Goal: Task Accomplishment & Management: Complete application form

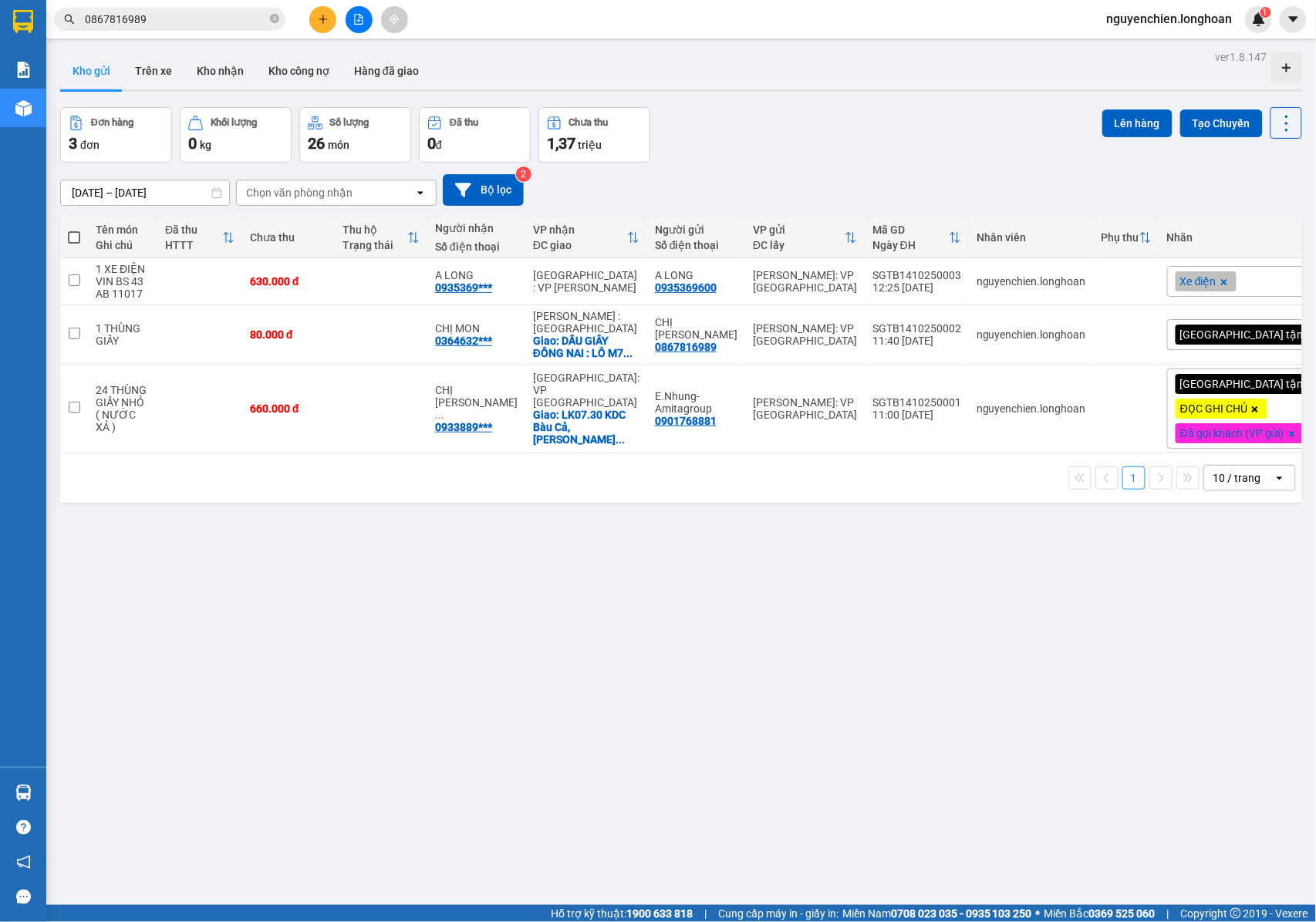
click at [680, 523] on div "ver 1.8.147 Kho gửi Trên xe Kho nhận Kho công nợ Hàng đã giao Đơn hàng 3 đơn Kh…" at bounding box center [681, 507] width 1255 height 922
click at [1206, 285] on icon at bounding box center [1212, 282] width 11 height 11
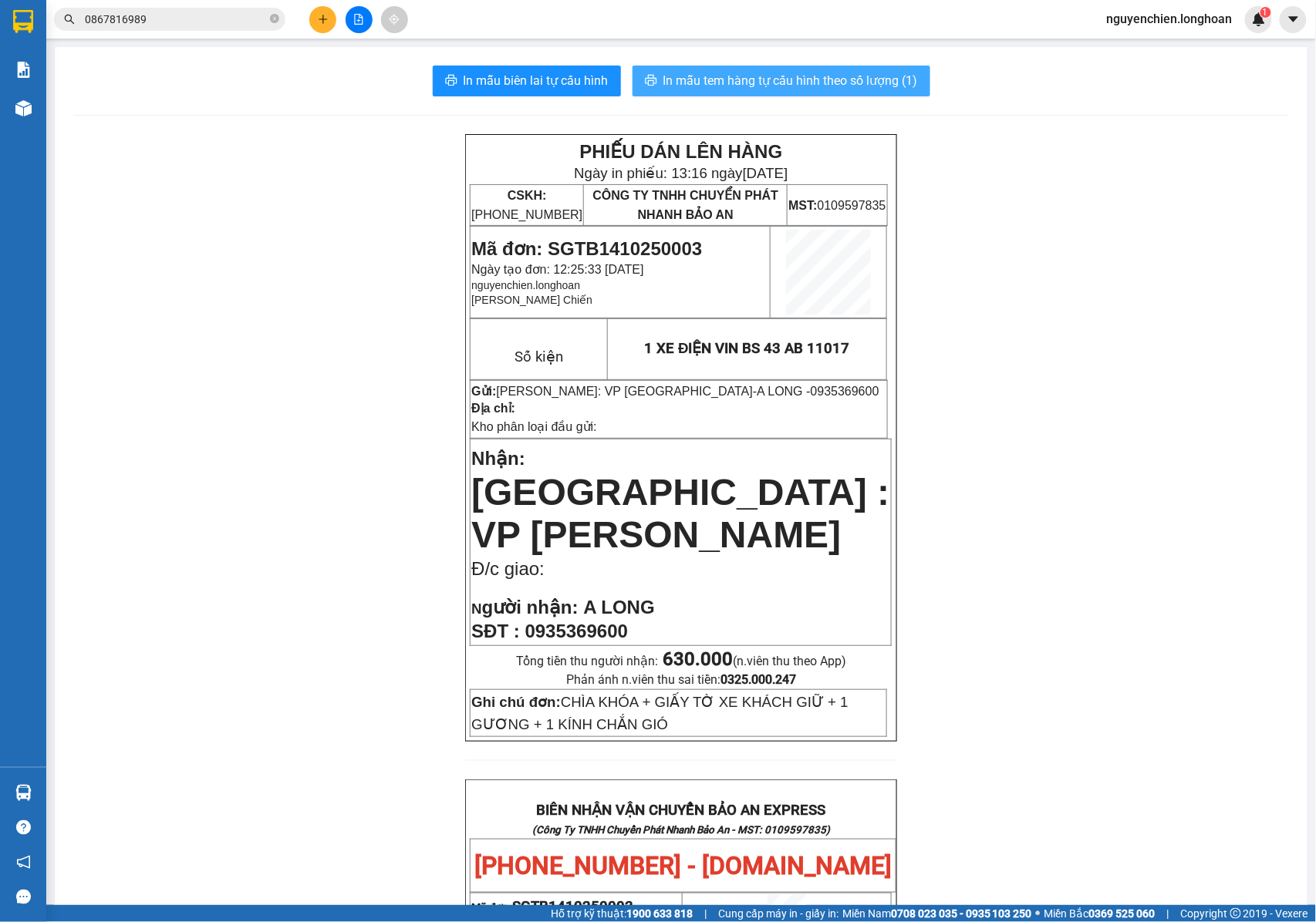
click at [714, 85] on span "In mẫu tem hàng tự cấu hình theo số lượng (1)" at bounding box center [791, 80] width 255 height 19
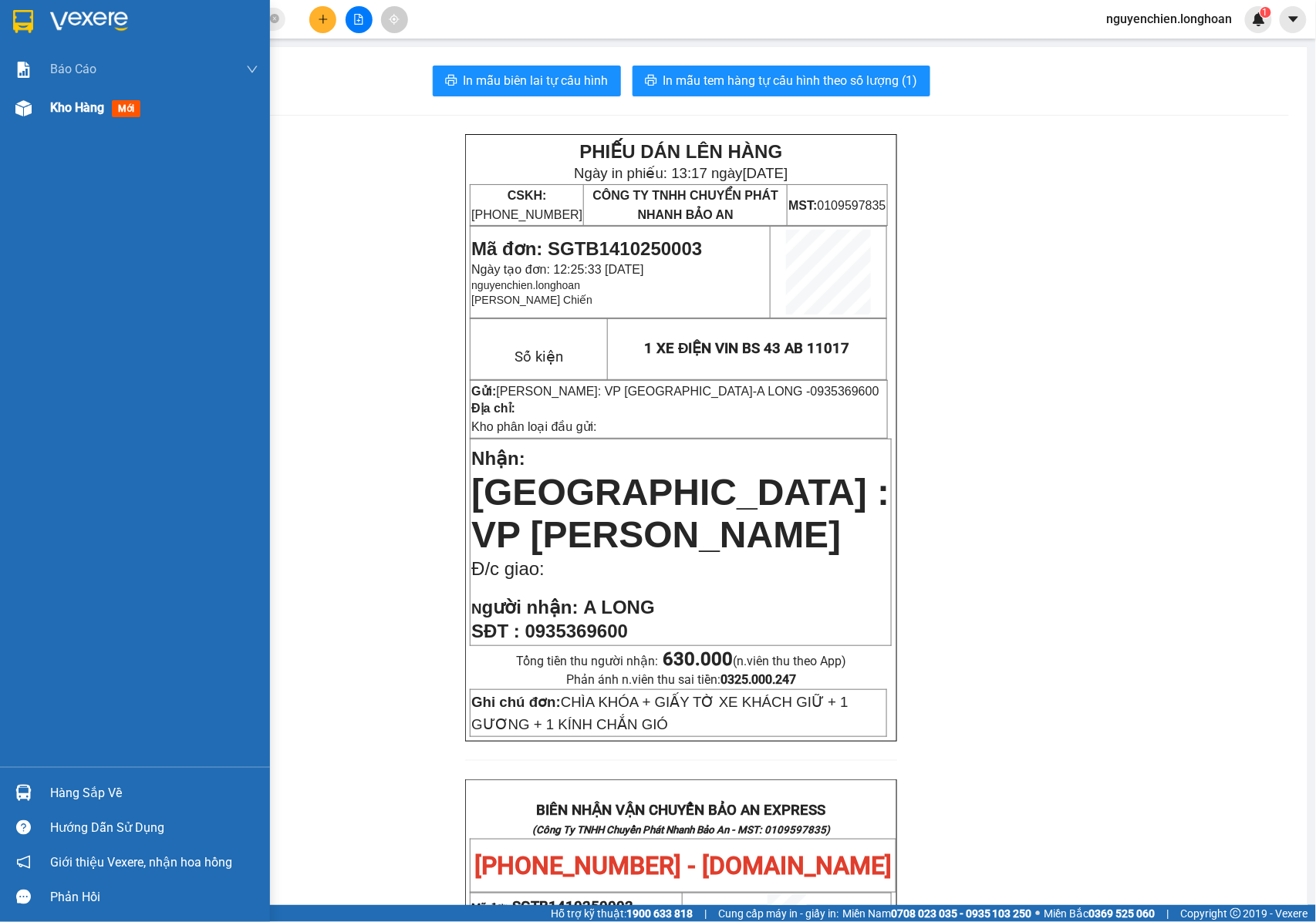
click at [19, 114] on div at bounding box center [23, 108] width 27 height 27
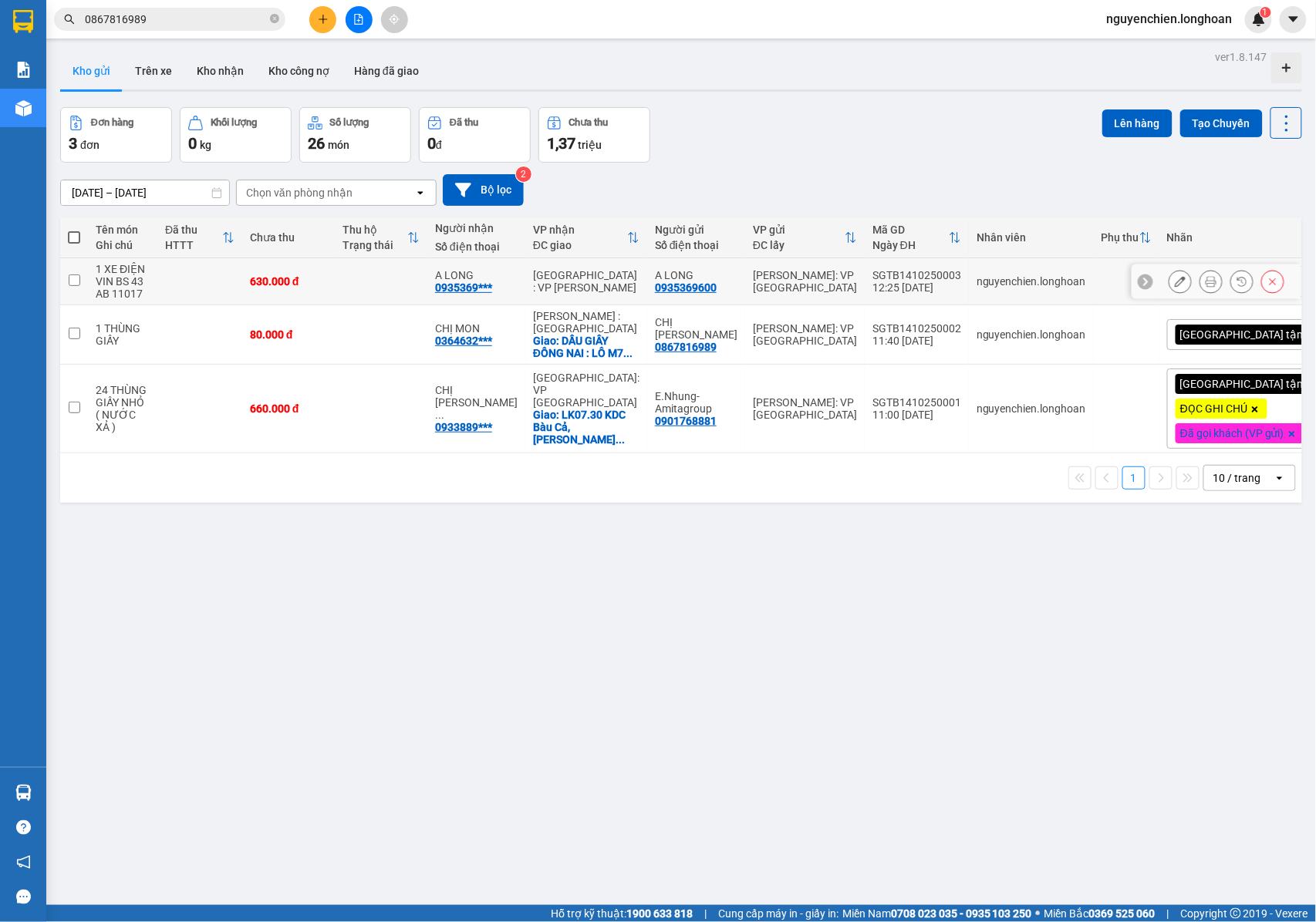
click at [1206, 287] on icon at bounding box center [1212, 282] width 11 height 11
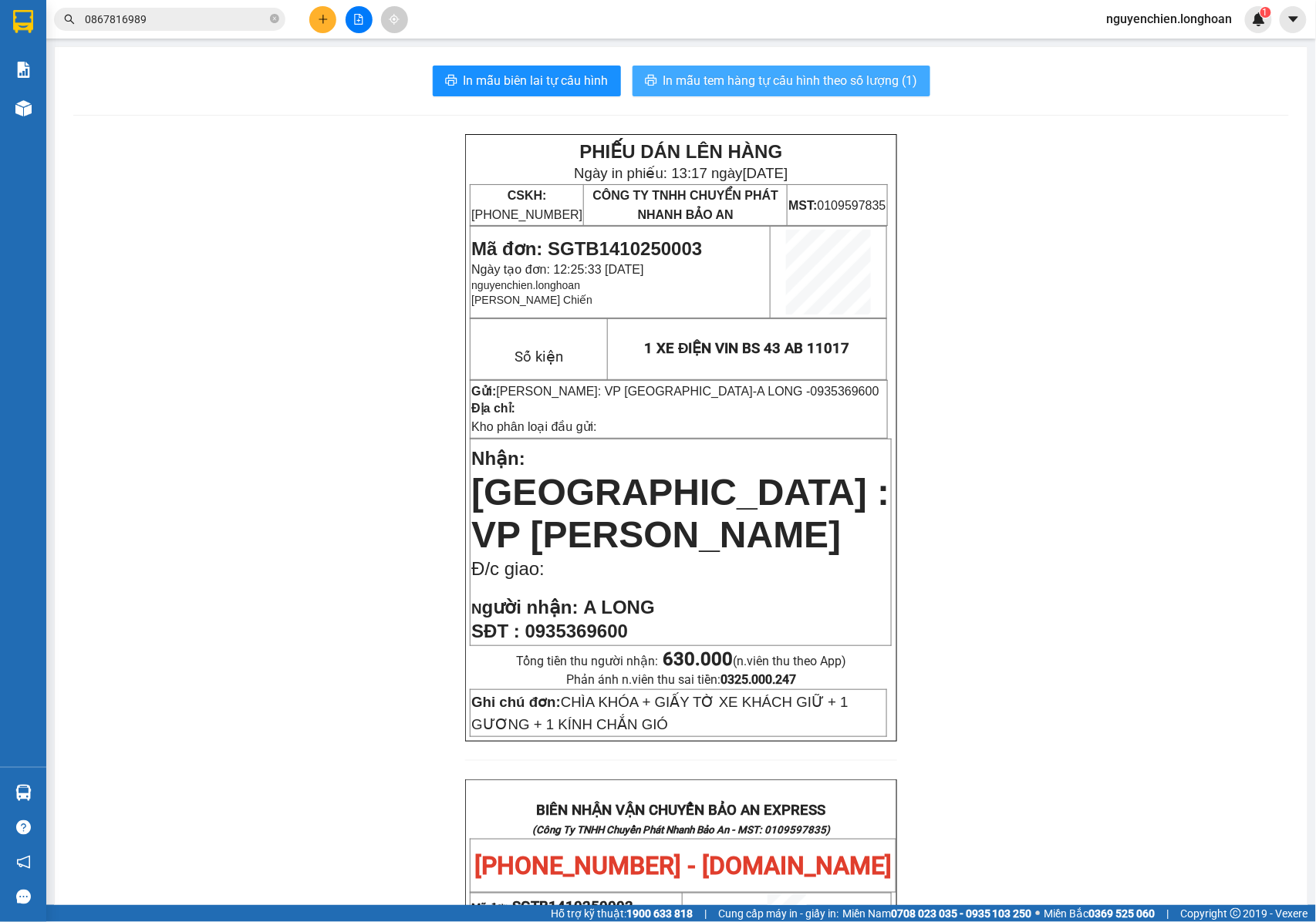
click at [865, 75] on span "In mẫu tem hàng tự cấu hình theo số lượng (1)" at bounding box center [791, 80] width 255 height 19
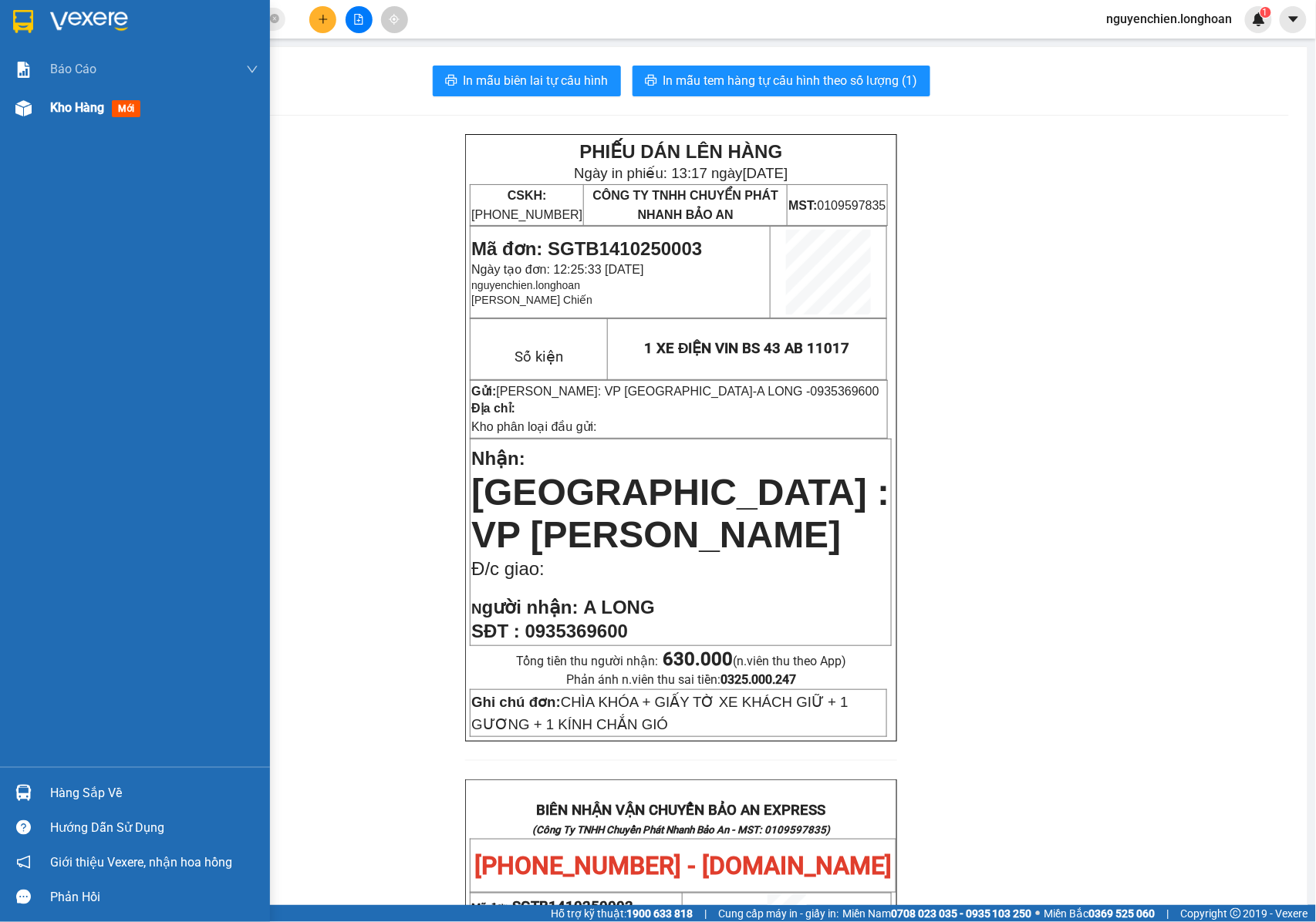
click at [25, 104] on img at bounding box center [23, 108] width 16 height 16
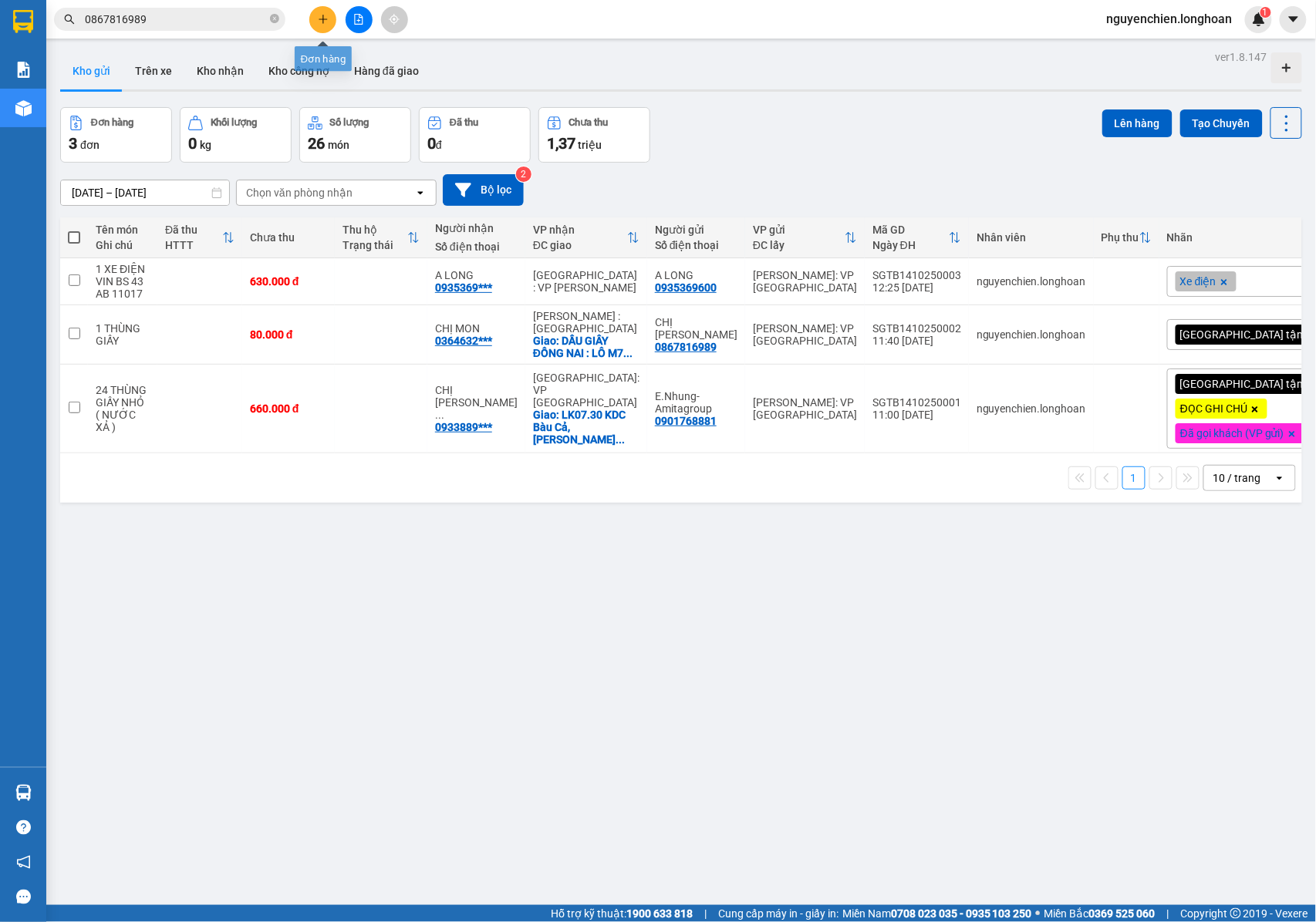
click at [325, 19] on icon "plus" at bounding box center [323, 19] width 11 height 11
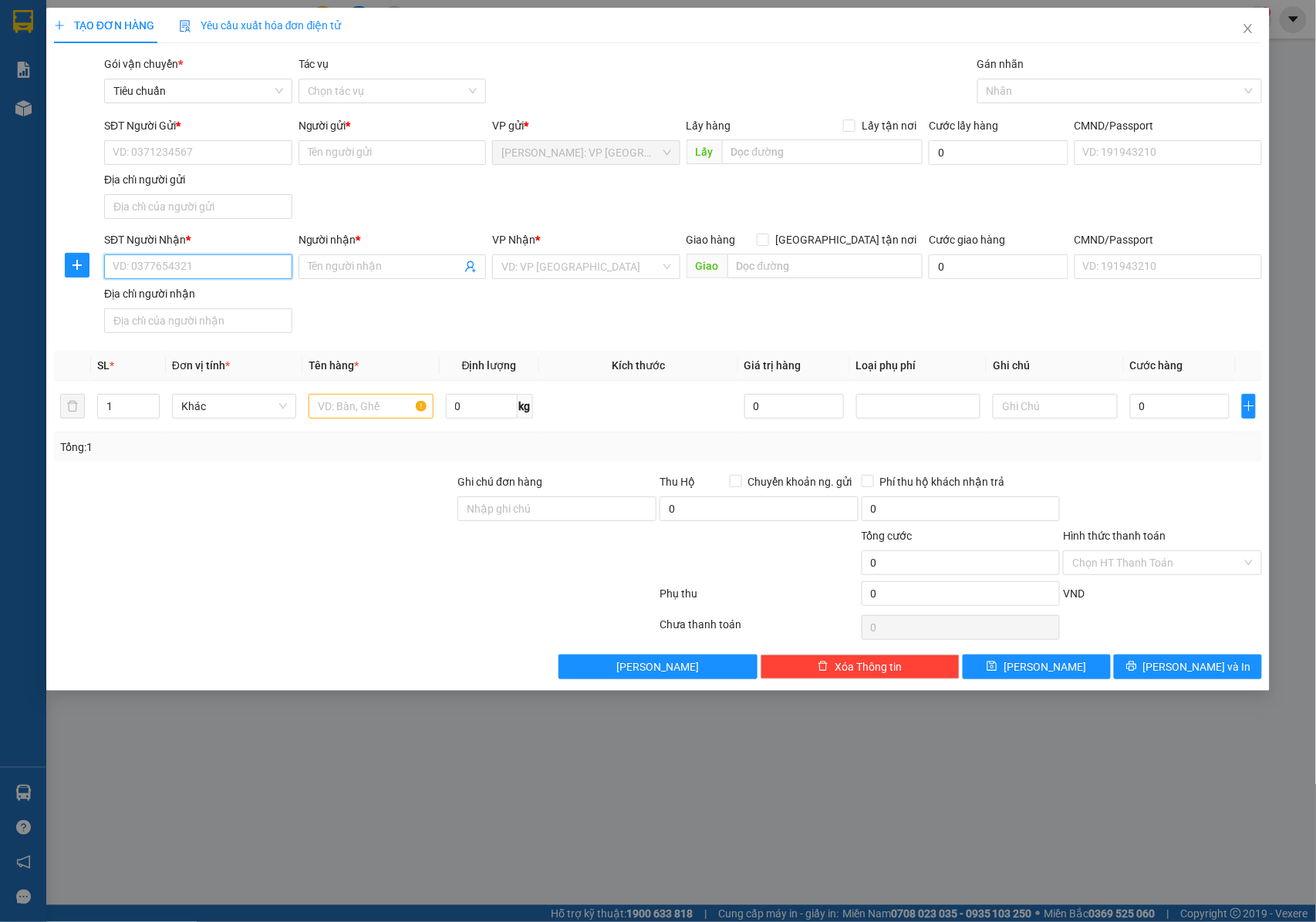
click at [223, 263] on input "SĐT Người Nhận *" at bounding box center [198, 267] width 188 height 24
paste input "0933385259"
type input "0933385259"
click at [386, 269] on input "Người nhận *" at bounding box center [385, 267] width 154 height 17
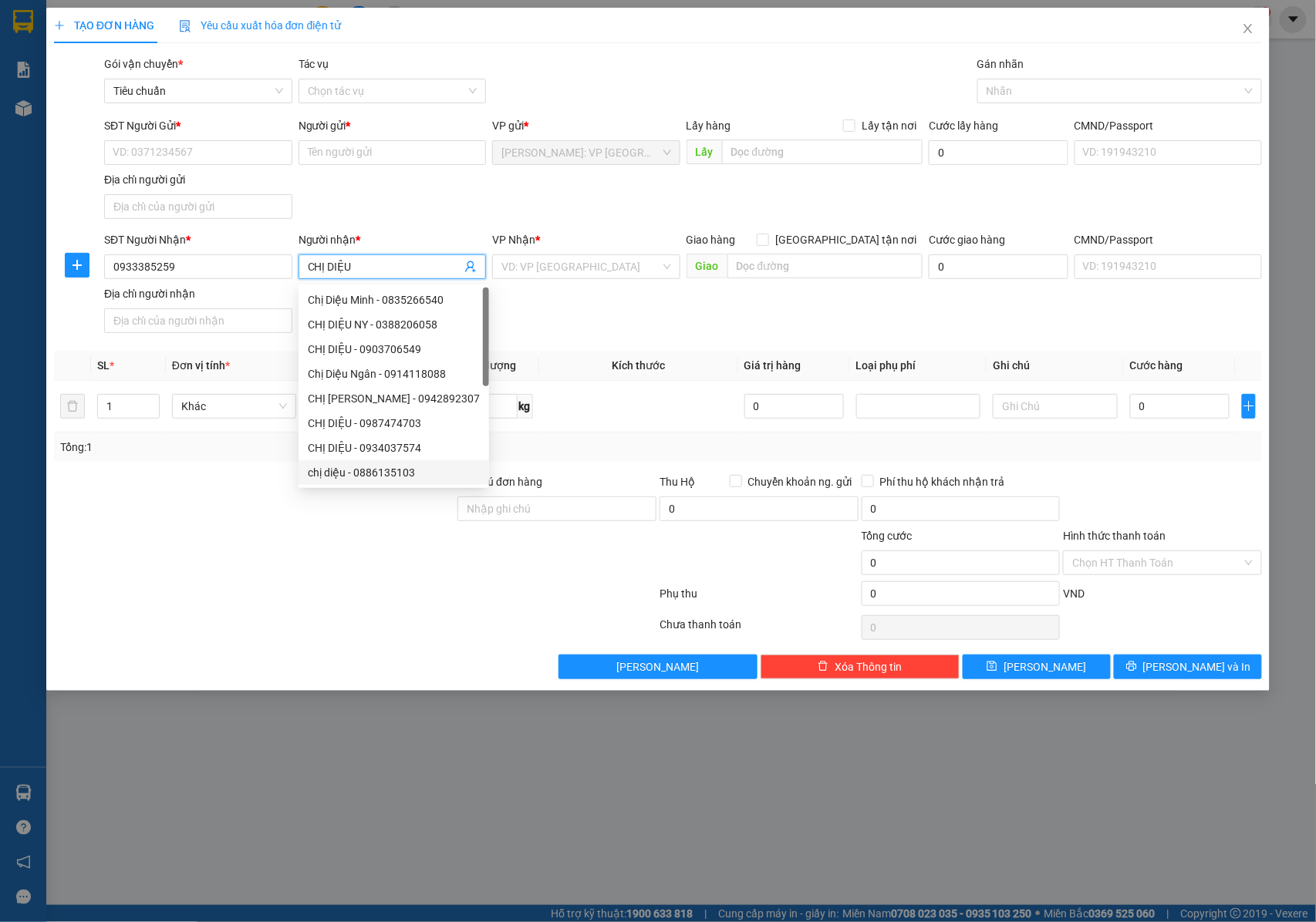
type input "CHỊ DIỆU"
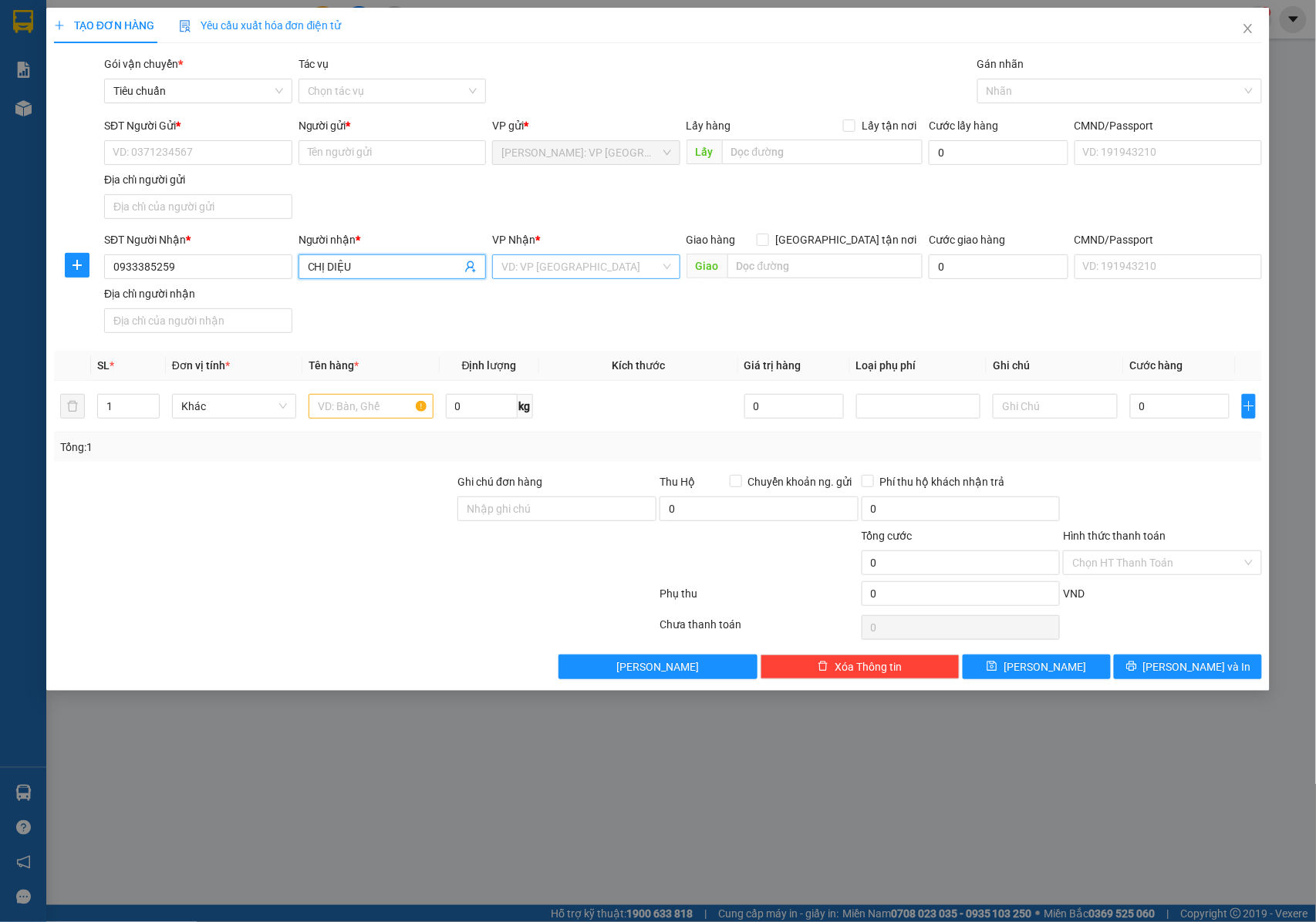
click at [595, 263] on input "search" at bounding box center [581, 267] width 159 height 23
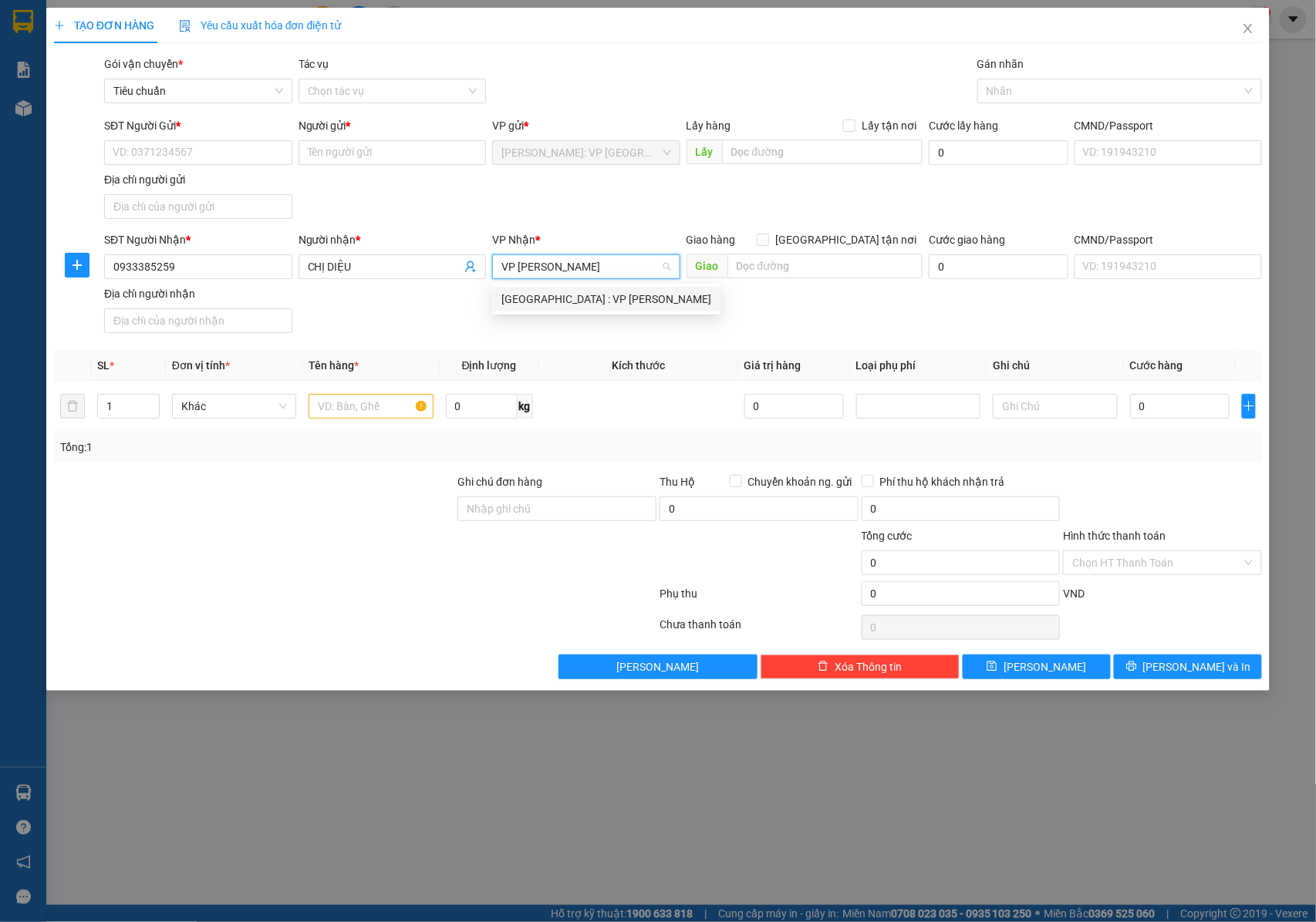
type input "VP THANH"
click at [597, 315] on div "SĐT Người Nhận * 0933385259 Người nhận * CHỊ DIỆU VP Nhận * VD: VP Sài Gòn Giao…" at bounding box center [683, 285] width 1165 height 108
click at [596, 296] on div "SĐT Người Nhận * 0933385259 Người nhận * CHỊ DIỆU VP Nhận * VD: VP Sài Gòn Giao…" at bounding box center [683, 285] width 1165 height 108
click at [526, 276] on input "search" at bounding box center [581, 267] width 159 height 23
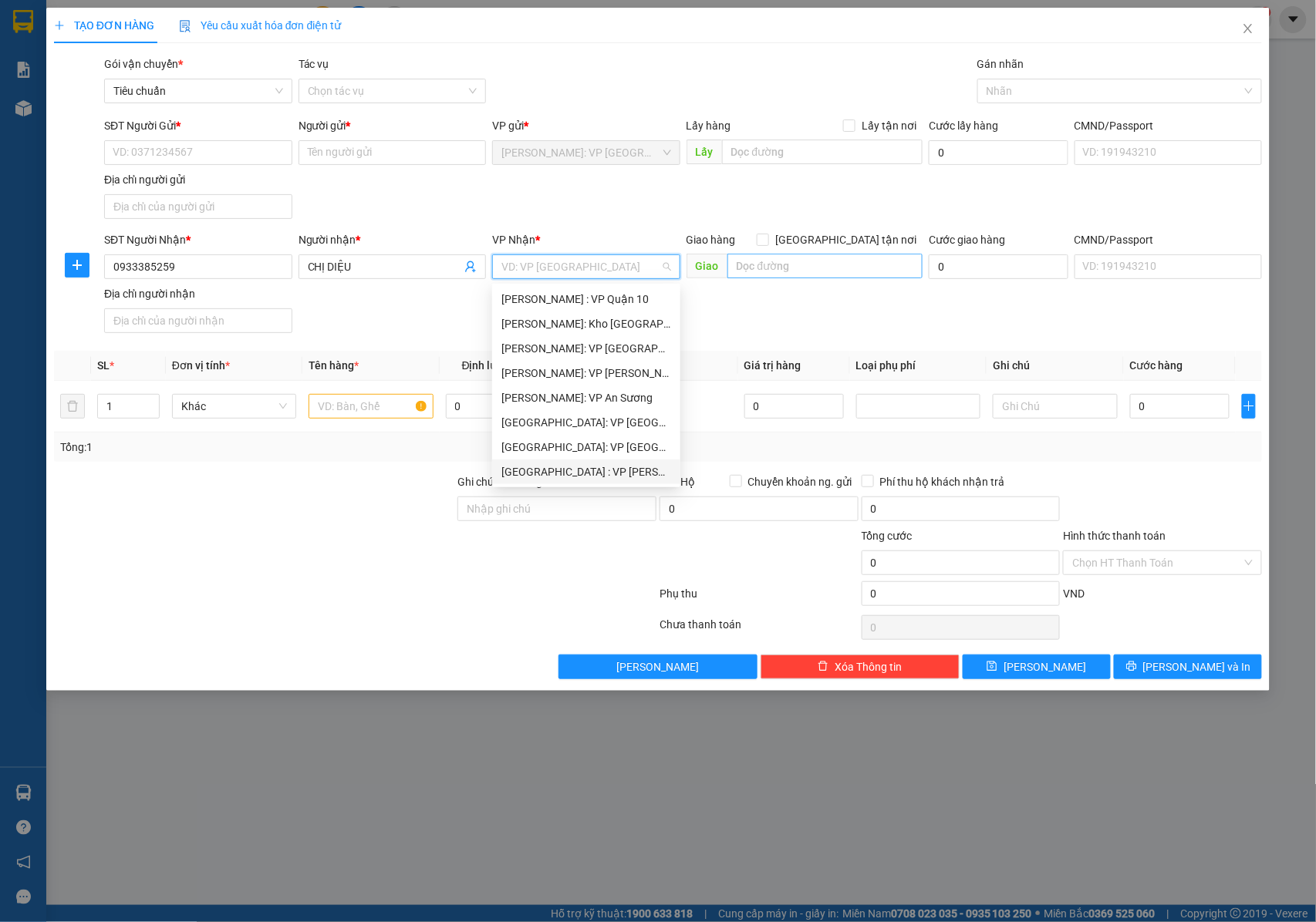
drag, startPoint x: 572, startPoint y: 466, endPoint x: 741, endPoint y: 278, distance: 252.8
click at [573, 467] on div "[GEOGRAPHIC_DATA] : VP [PERSON_NAME]" at bounding box center [586, 472] width 169 height 17
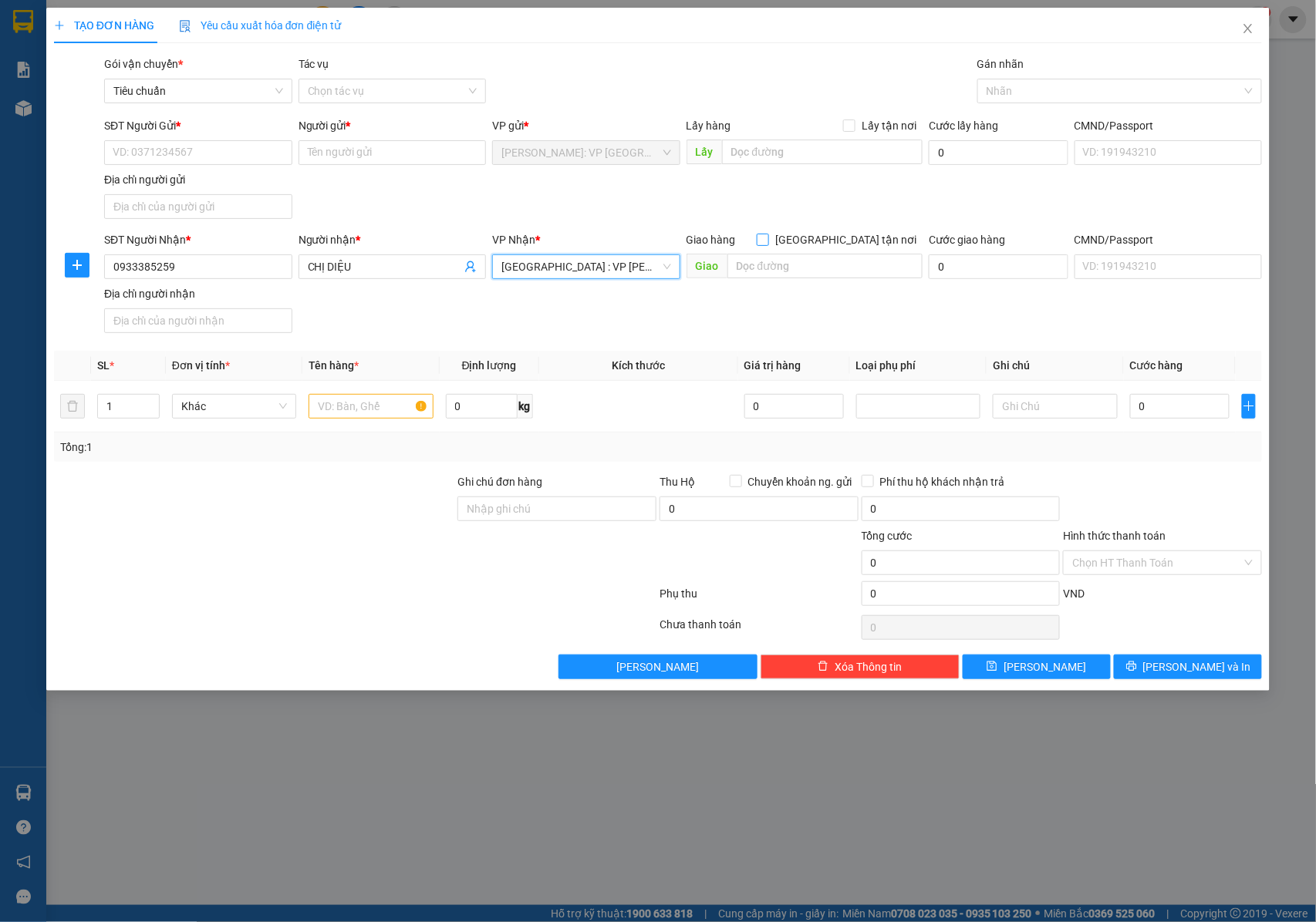
click at [858, 241] on span "[GEOGRAPHIC_DATA] tận nơi" at bounding box center [846, 240] width 153 height 17
click at [767, 241] on input "[GEOGRAPHIC_DATA] tận nơi" at bounding box center [762, 240] width 11 height 11
checkbox input "true"
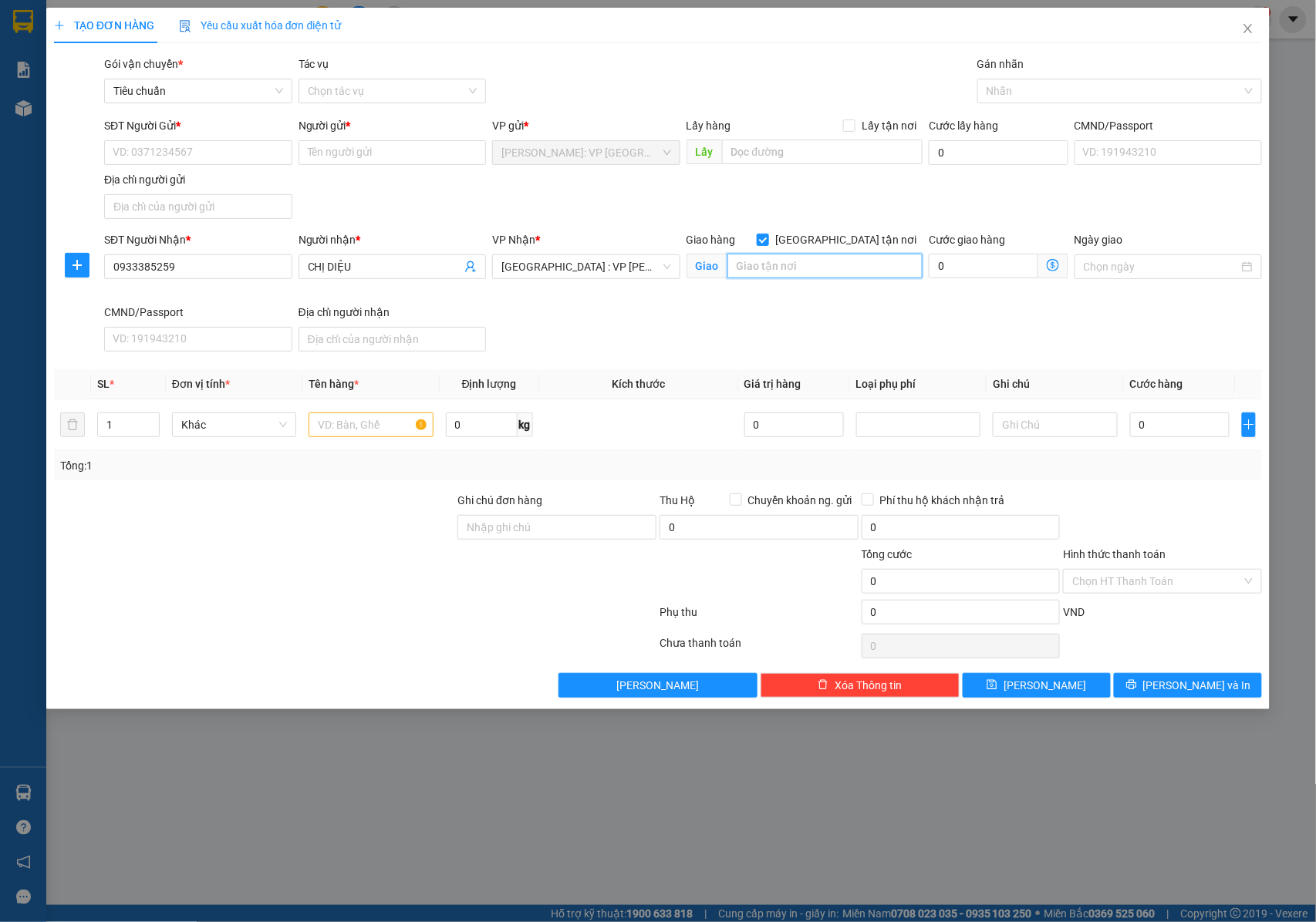
click at [815, 261] on input "text" at bounding box center [825, 266] width 195 height 24
click at [770, 272] on input "text" at bounding box center [825, 266] width 195 height 24
click at [1020, 87] on div at bounding box center [1112, 91] width 261 height 19
type input "48 MAN THIỆN , QUẬN HẢI CHÂU , TP ĐÀ NẴNG"
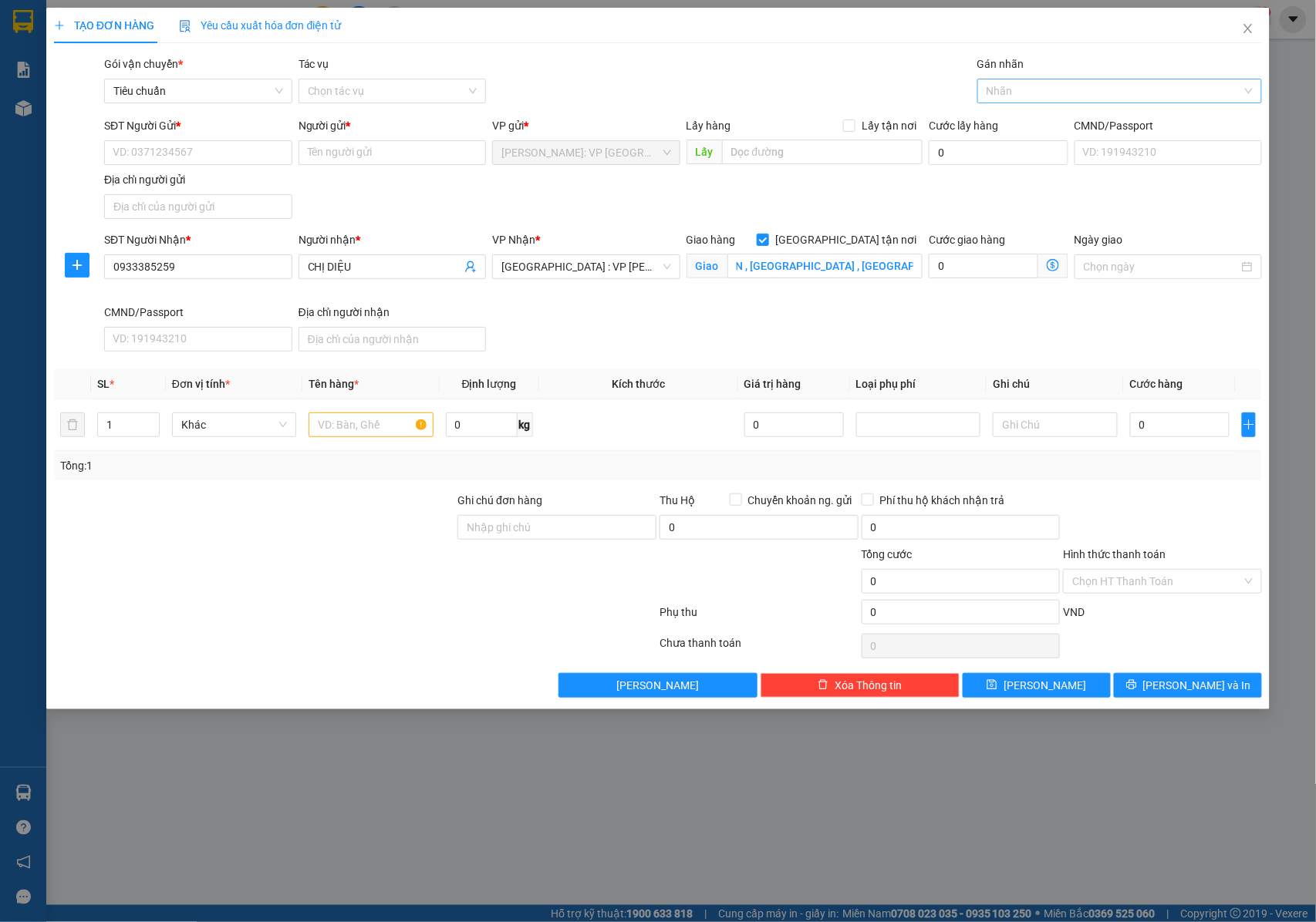
scroll to position [0, 0]
type input "GIAO"
click at [1021, 122] on div "[GEOGRAPHIC_DATA] tận nơi" at bounding box center [1121, 122] width 267 height 17
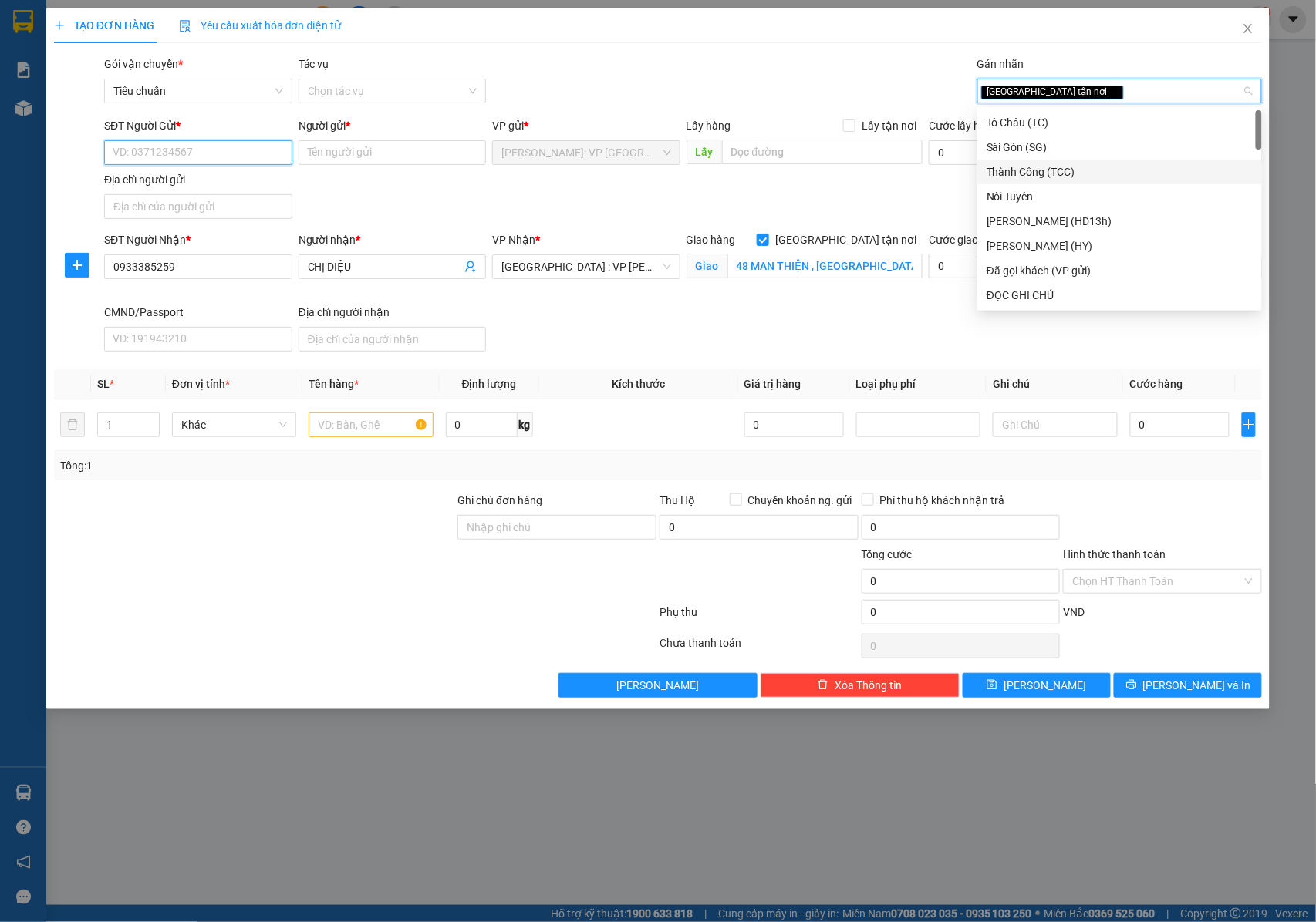
click at [223, 153] on input "SĐT Người Gửi *" at bounding box center [198, 152] width 188 height 24
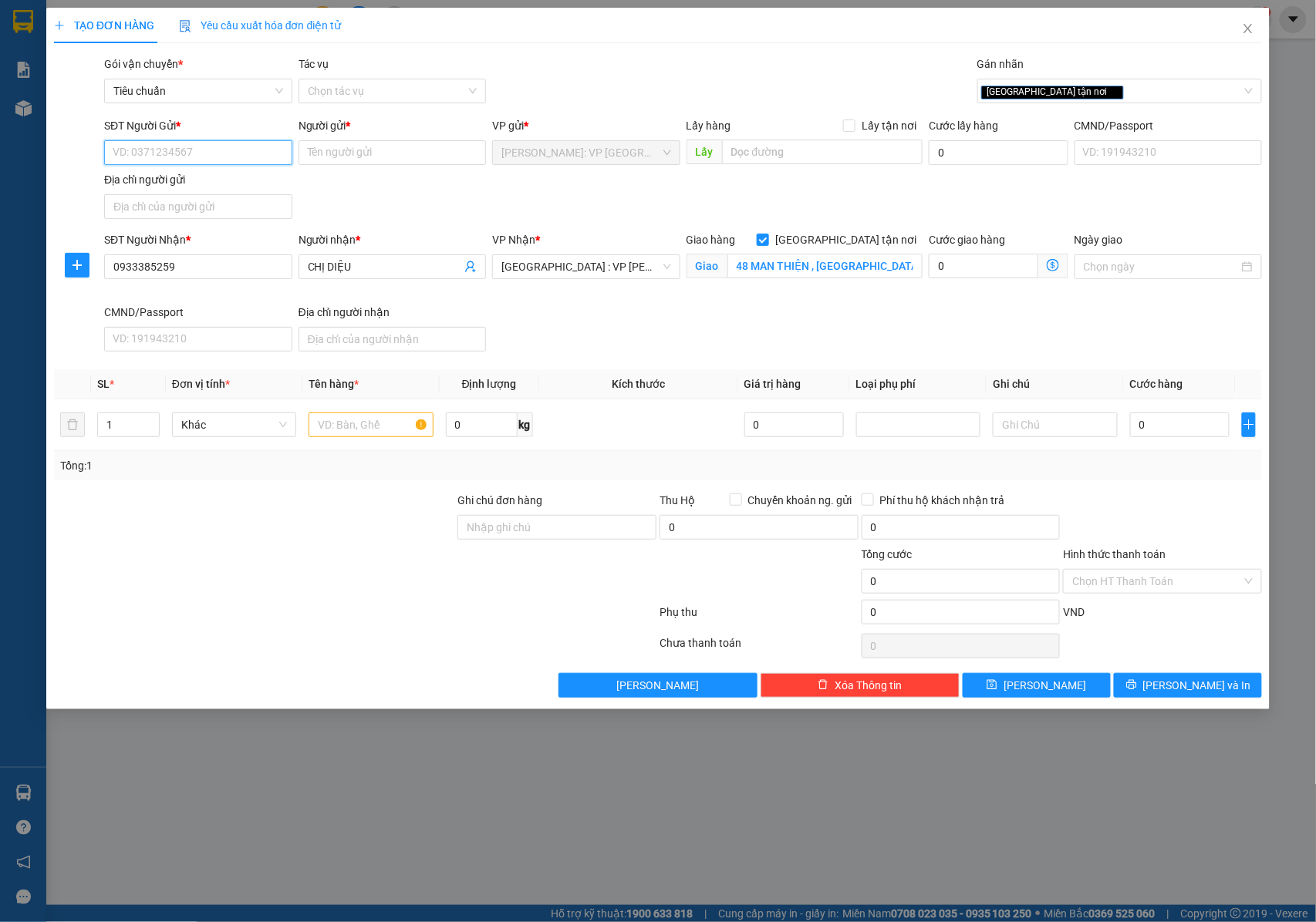
paste input "0905520099"
type input "0905520099"
click at [346, 152] on input "Người gửi *" at bounding box center [392, 152] width 188 height 24
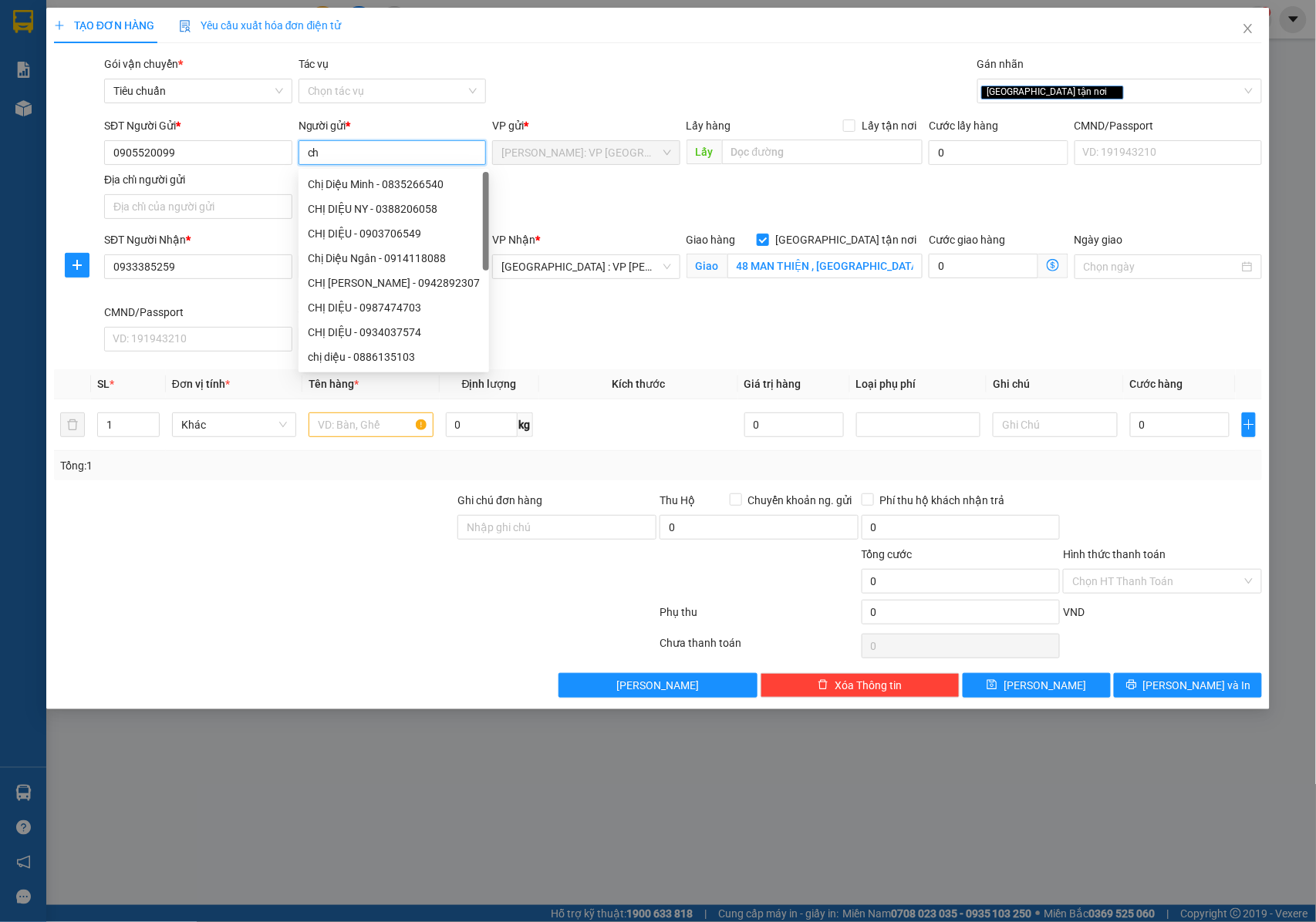
type input "c"
click at [313, 158] on input "HIỀN" at bounding box center [392, 152] width 188 height 24
click at [309, 156] on input "HIỀN" at bounding box center [392, 152] width 188 height 24
type input "CHỊ HIỀN"
click at [586, 202] on div "SĐT Người Gửi * 0905520099 Người gửi * CHỊ HIỀN VP gửi * Hồ Chí Minh: VP Quận T…" at bounding box center [683, 171] width 1165 height 108
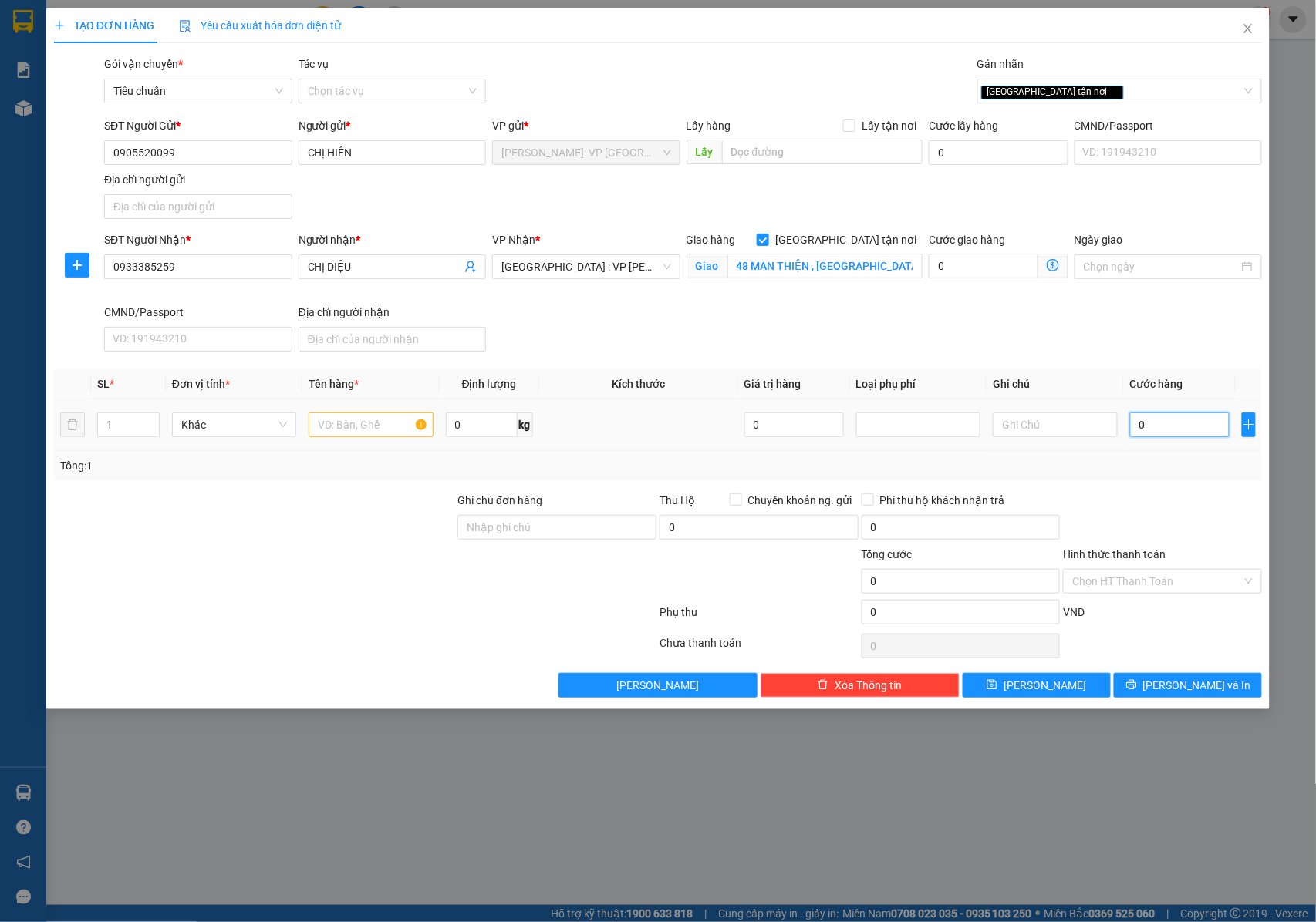
click at [1143, 421] on input "0" at bounding box center [1180, 424] width 99 height 24
click at [341, 432] on input "text" at bounding box center [371, 424] width 124 height 24
type input "1 TỦ ĐÔNG BỌC XỐP NỔ"
click at [481, 528] on input "Ghi chú đơn hàng" at bounding box center [557, 527] width 199 height 24
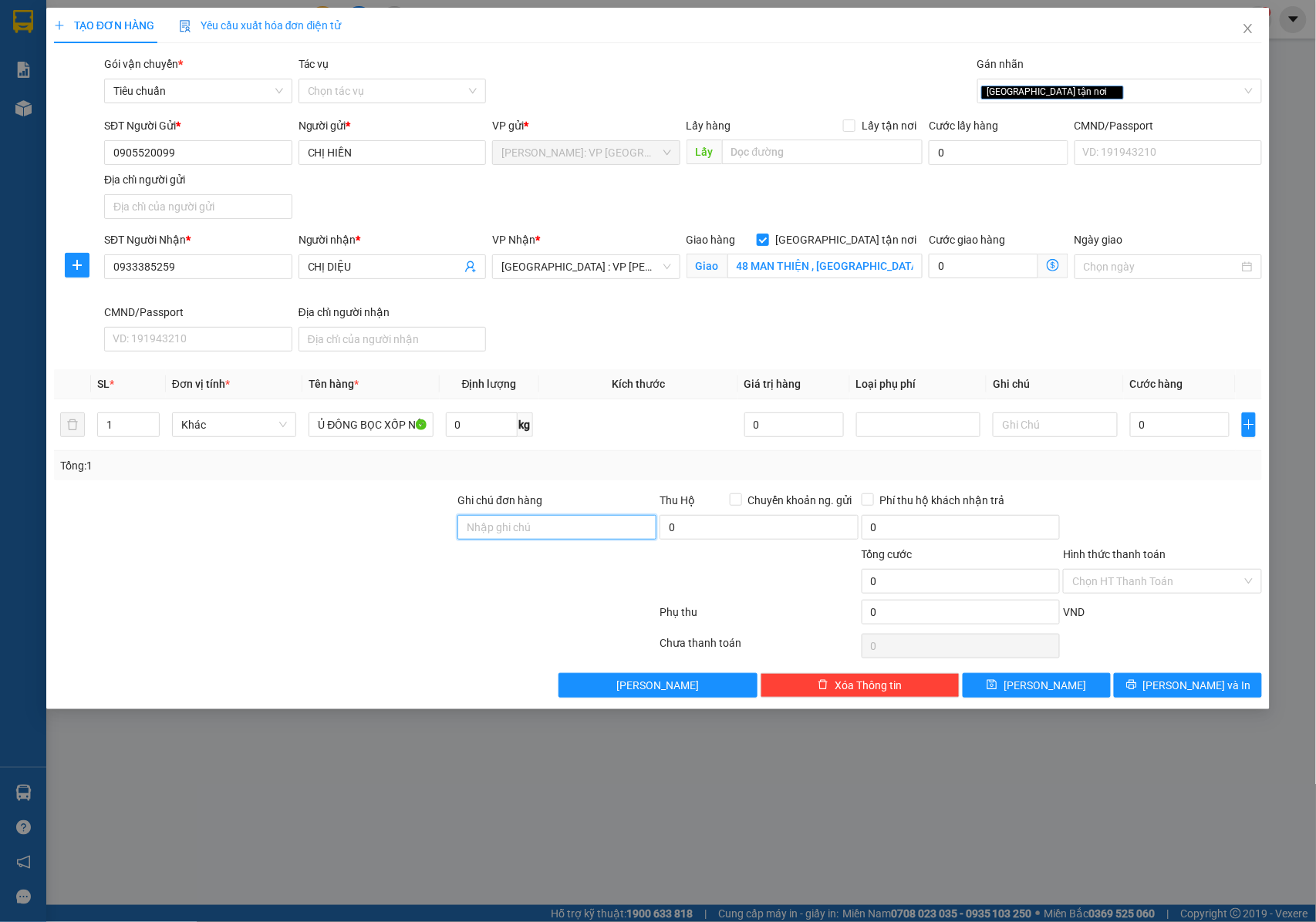
scroll to position [0, 0]
type input "NHẬN NGUYÊN KIỆN GIAO NGUYÊN KIỆN, HƯ VỠ K ĐỀN"
click at [1158, 430] on input "0" at bounding box center [1180, 424] width 99 height 24
click at [1153, 422] on input "0" at bounding box center [1180, 424] width 99 height 24
type input "03"
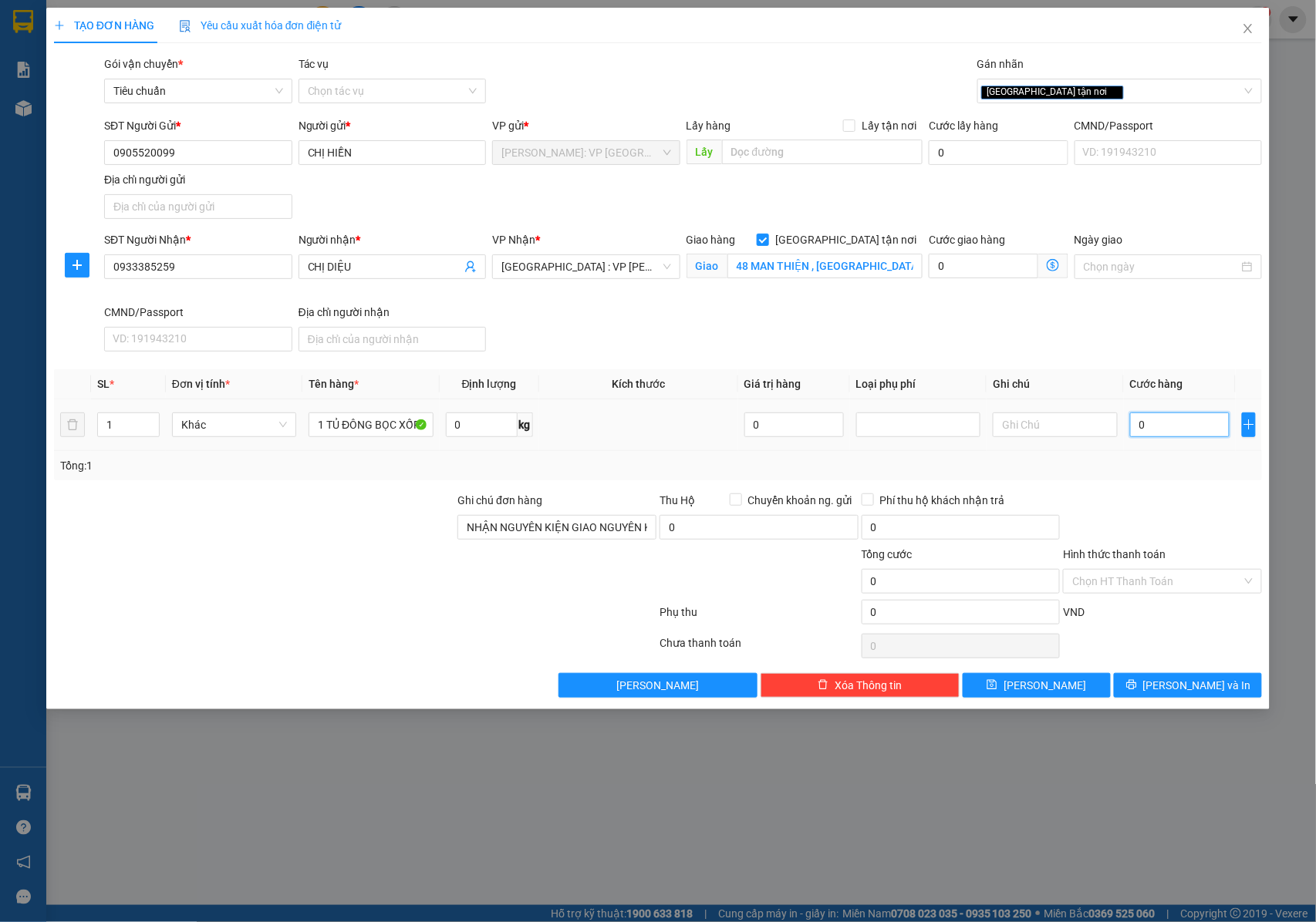
type input "3"
type input "035"
type input "35"
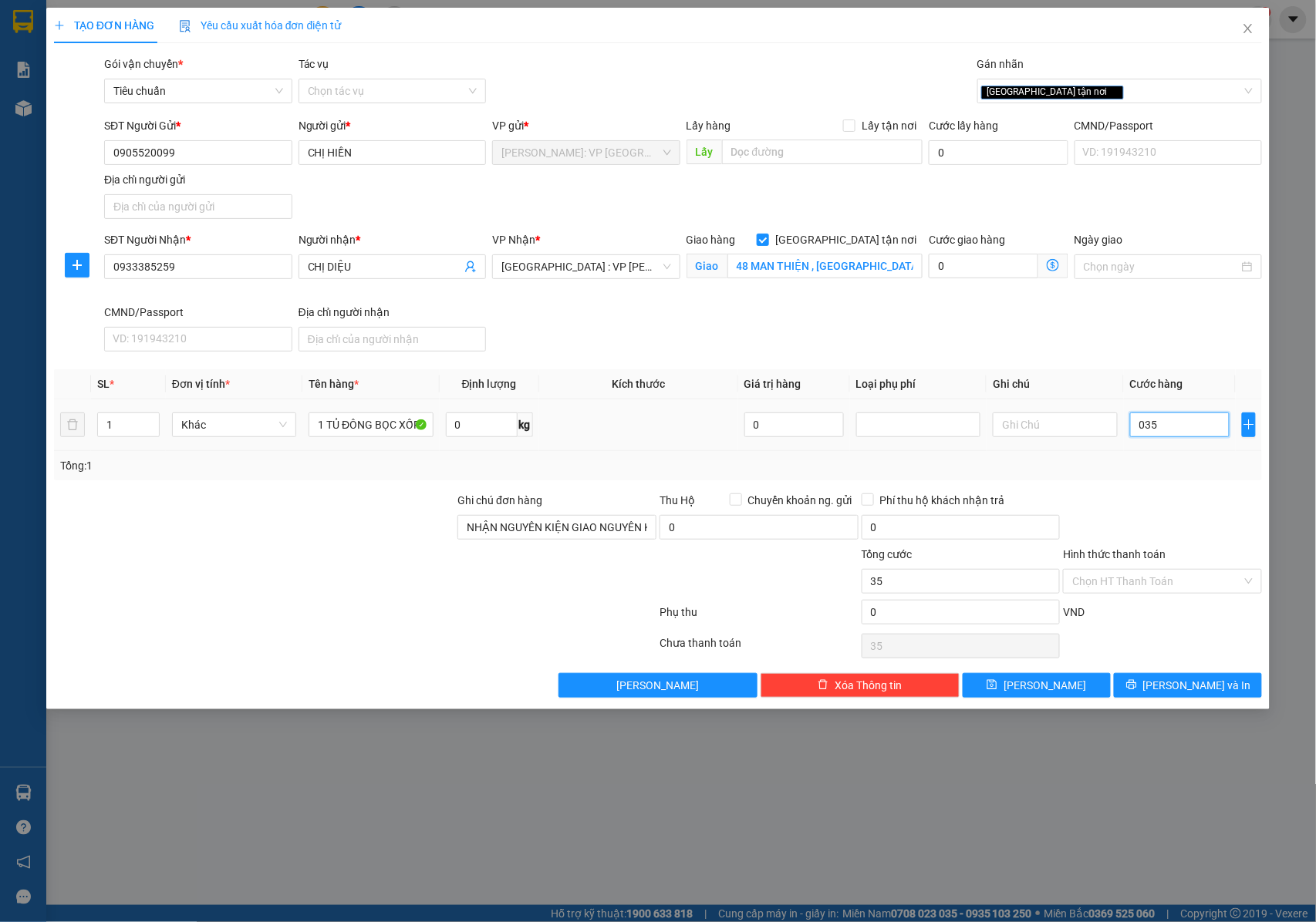
type input "0.350"
type input "350"
type input "03.500"
type input "3.500"
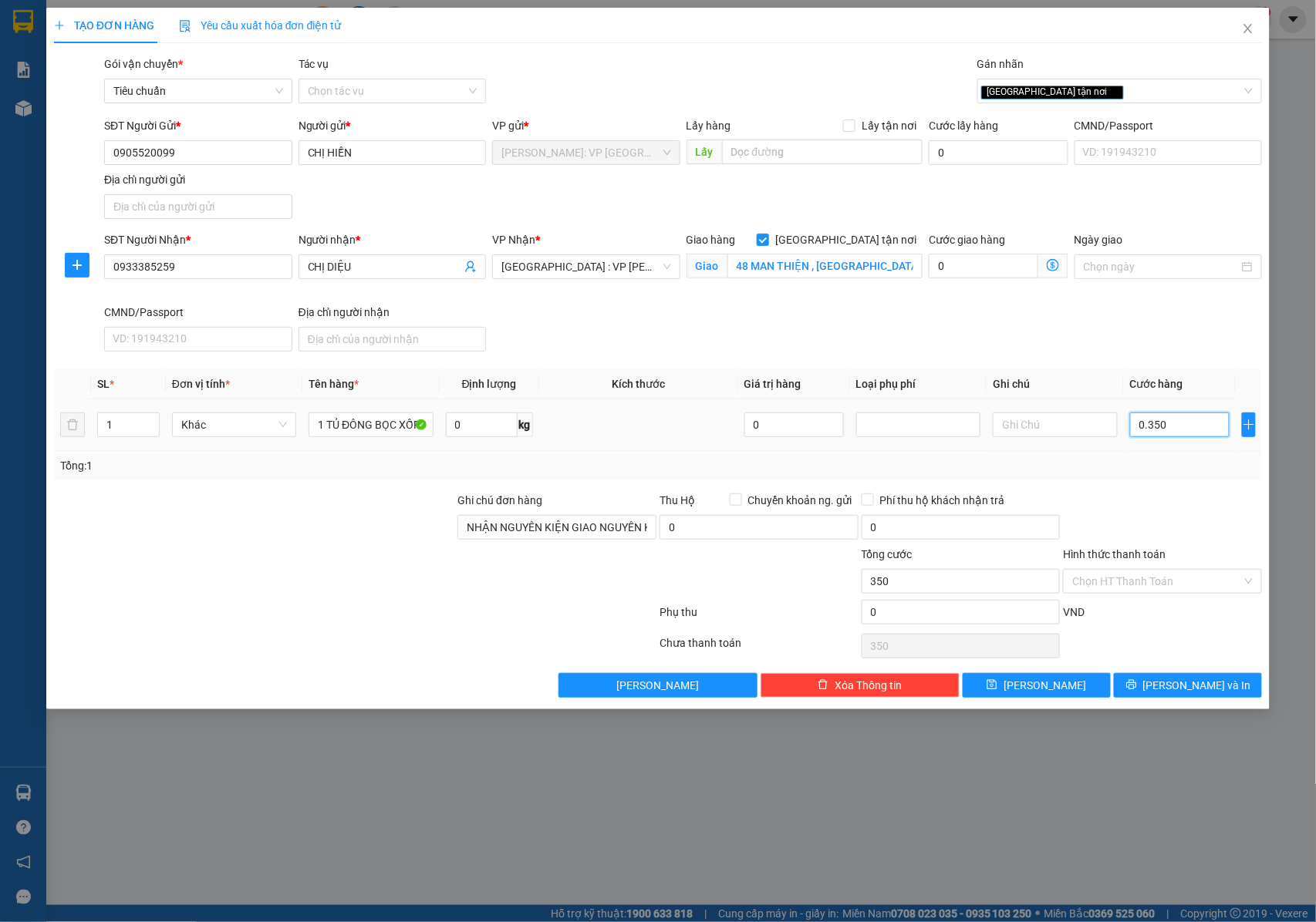
type input "3.500"
type input "035.000"
type input "35.000"
type input "0.350.000"
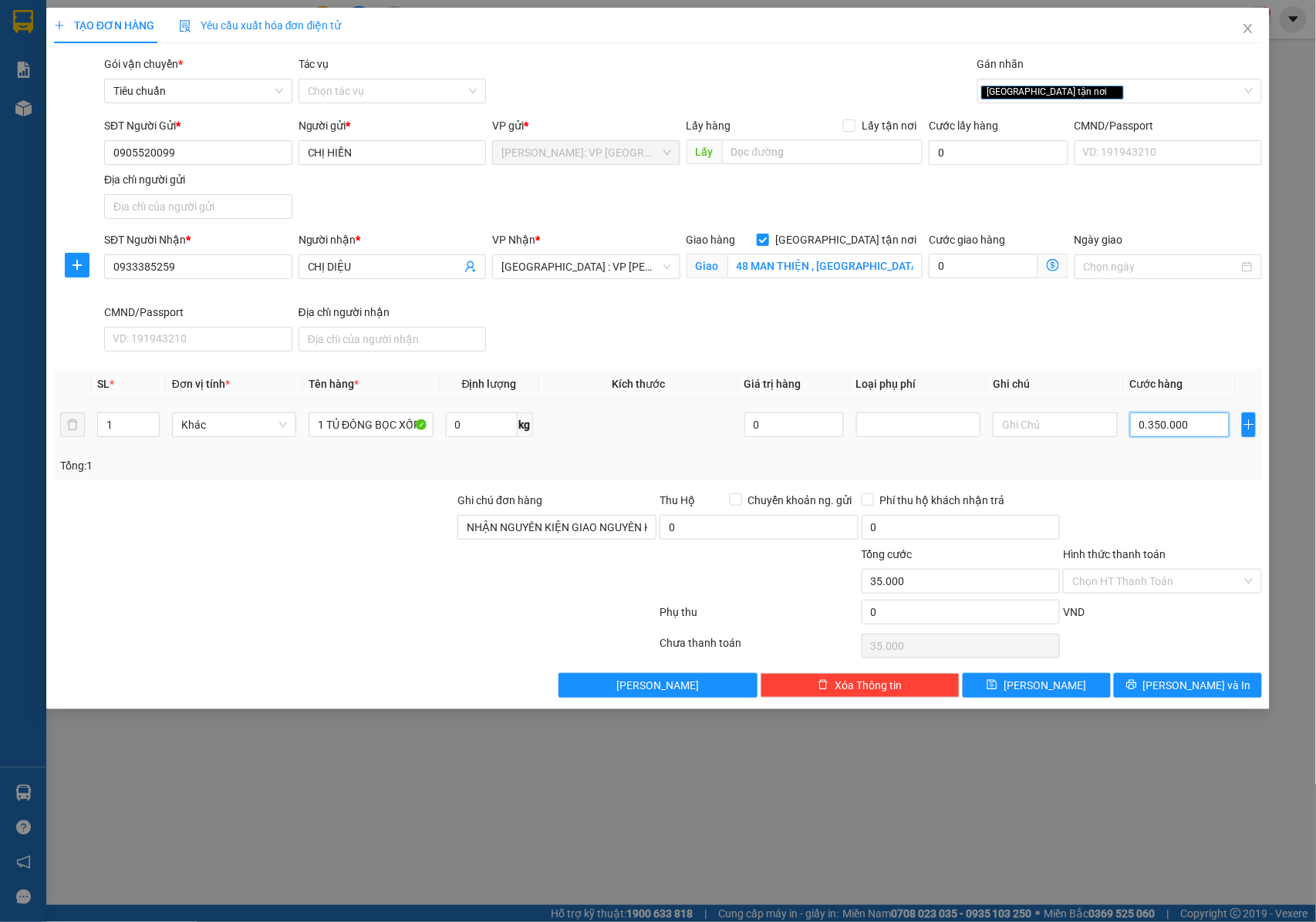
type input "350.000"
click at [921, 625] on input "0" at bounding box center [961, 611] width 199 height 24
type input "350.004"
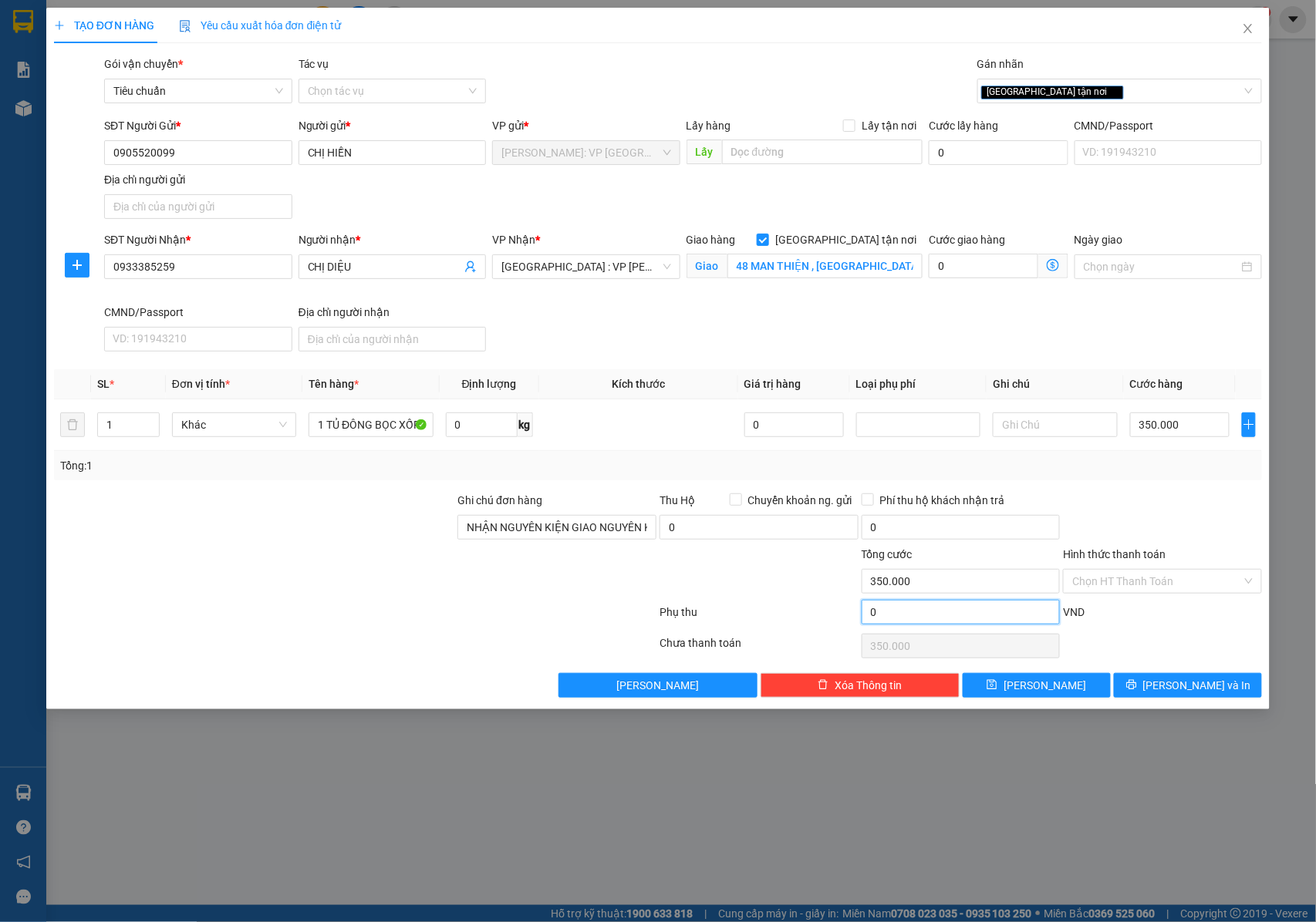
type input "4"
type input "350.004"
type input "350.040"
type input "40"
type input "350.040"
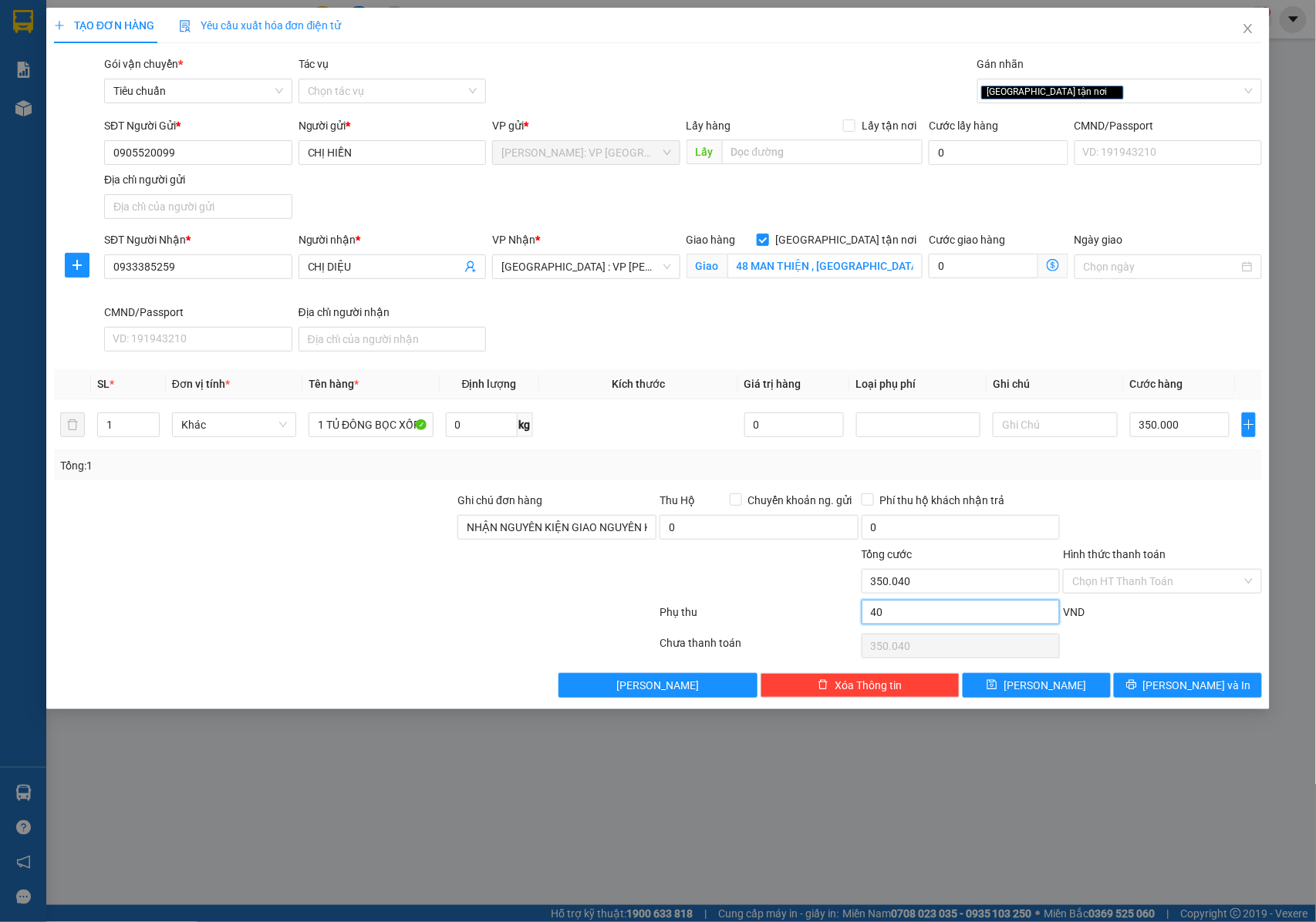
type input "350.400"
type input "400"
type input "350.400"
type input "354.000"
type input "4.000"
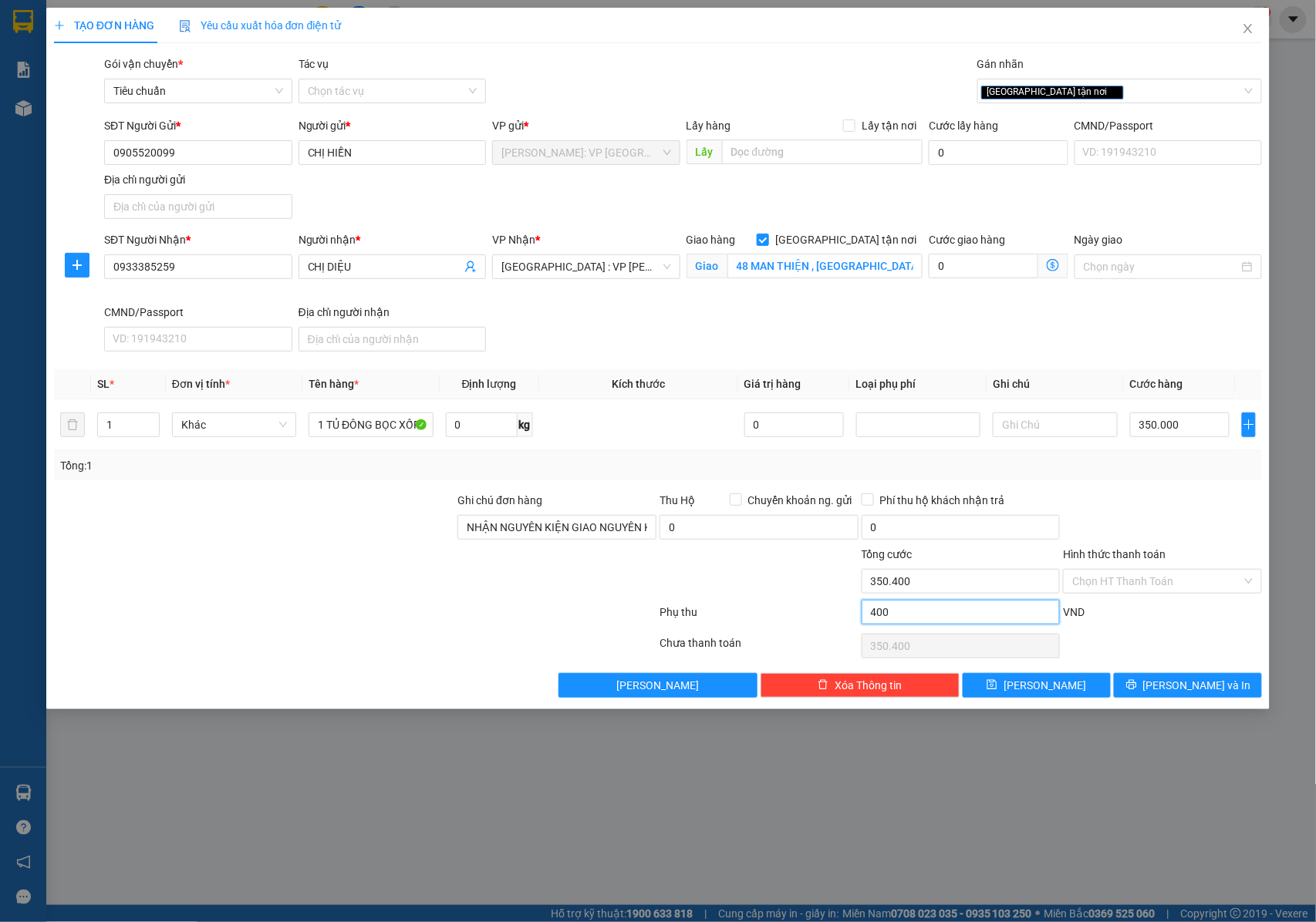
type input "354.000"
type input "390.000"
type input "40.000"
type input "390.000"
type input "40.000"
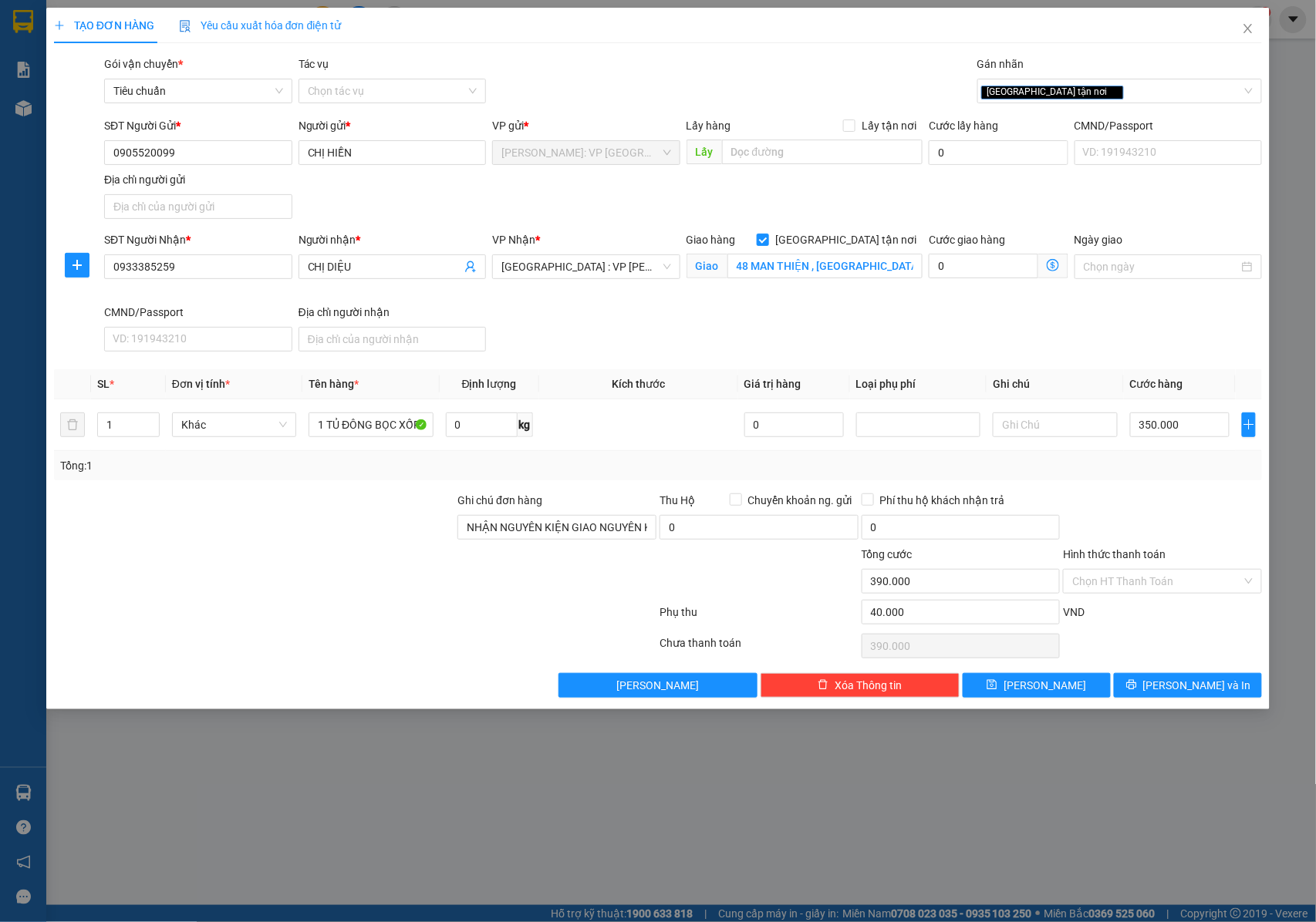
click at [748, 54] on div "TẠO ĐƠN HÀNG Yêu cầu xuất hóa đơn điện tử Transit Pickup Surcharge Ids Transit …" at bounding box center [658, 353] width 1209 height 691
click at [1175, 690] on span "[PERSON_NAME] và In" at bounding box center [1197, 685] width 108 height 17
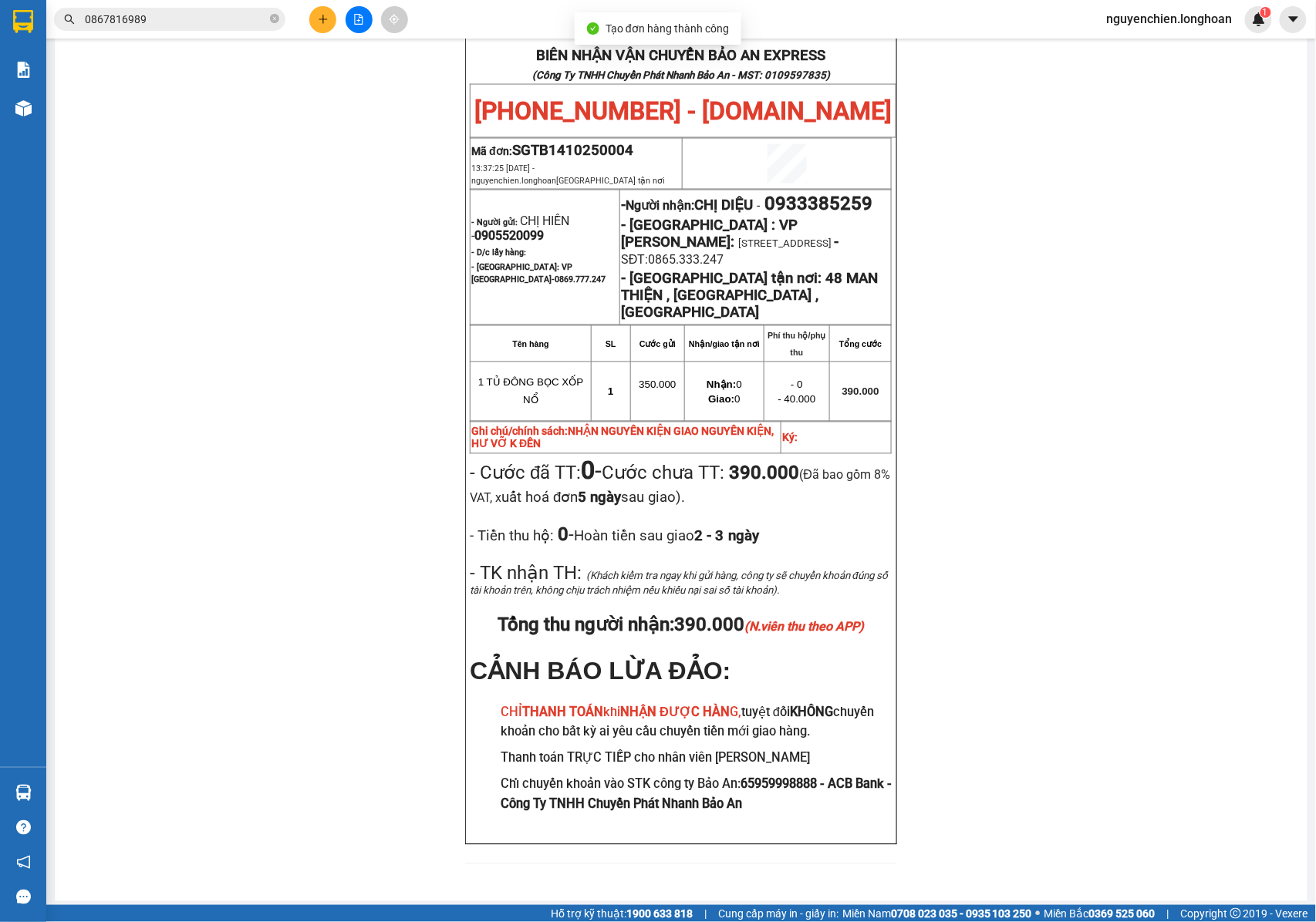
scroll to position [812, 0]
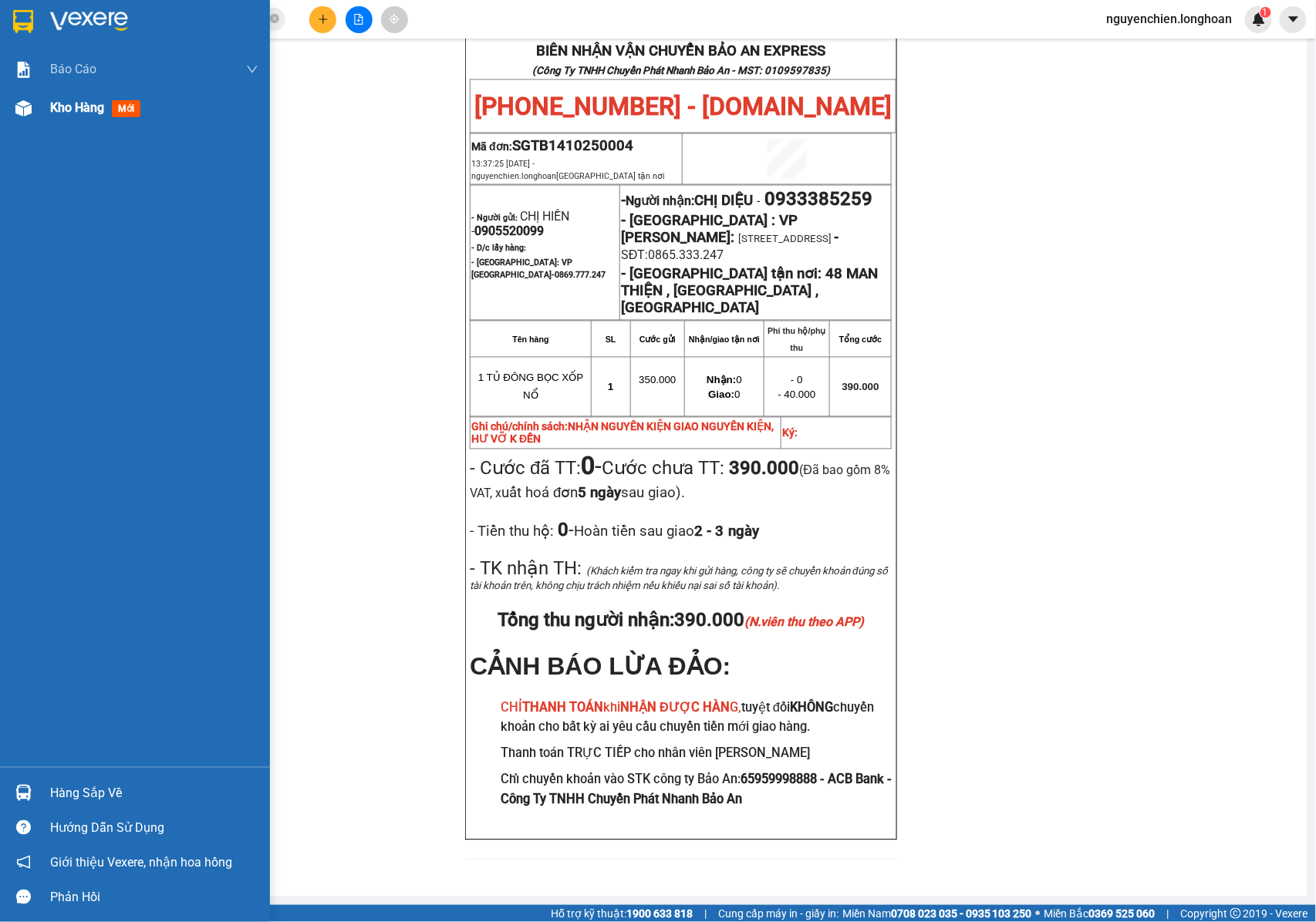
click at [19, 113] on img at bounding box center [23, 108] width 16 height 16
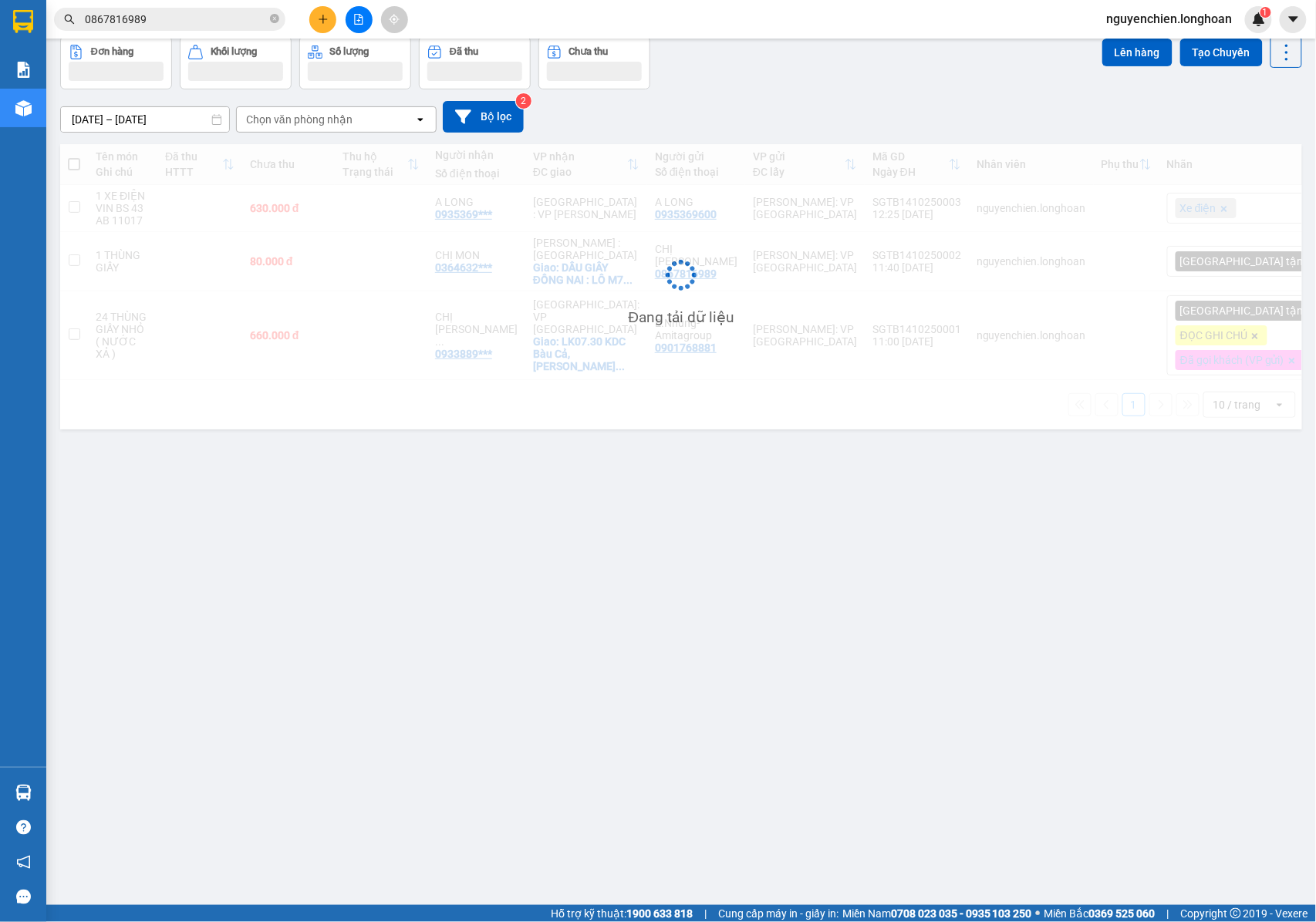
scroll to position [71, 0]
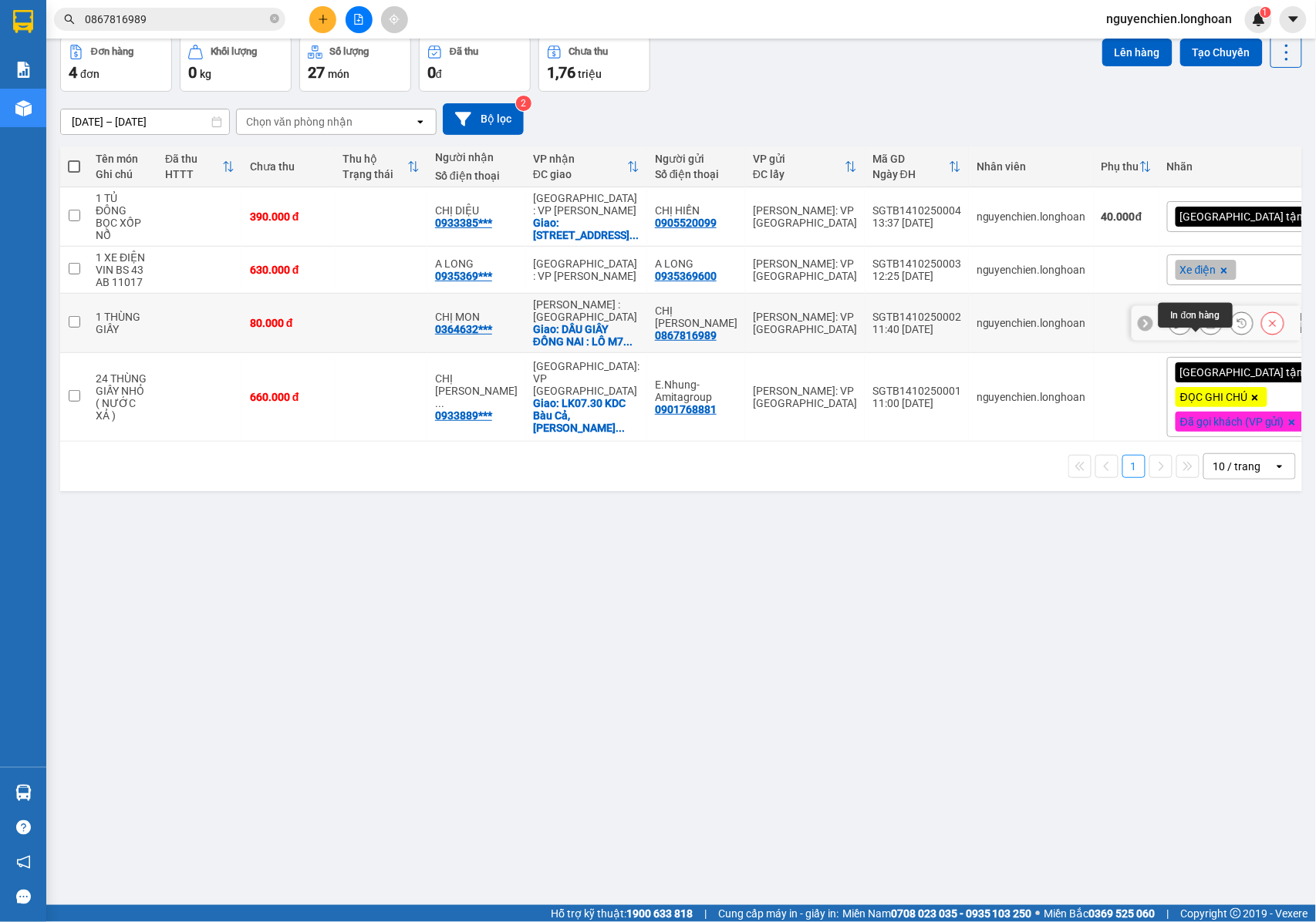
click at [1206, 329] on icon at bounding box center [1212, 323] width 11 height 11
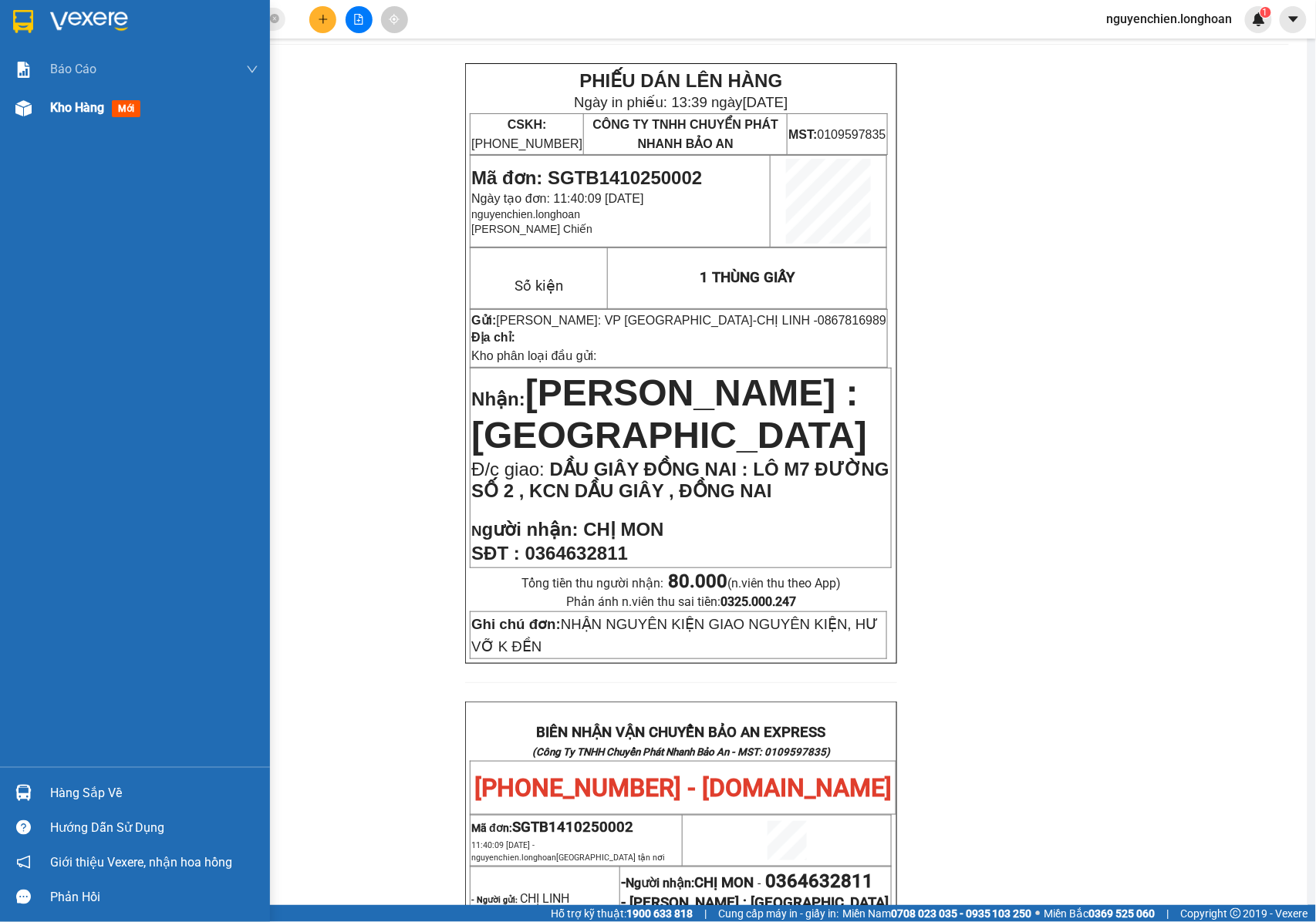
click at [14, 99] on div at bounding box center [23, 108] width 27 height 27
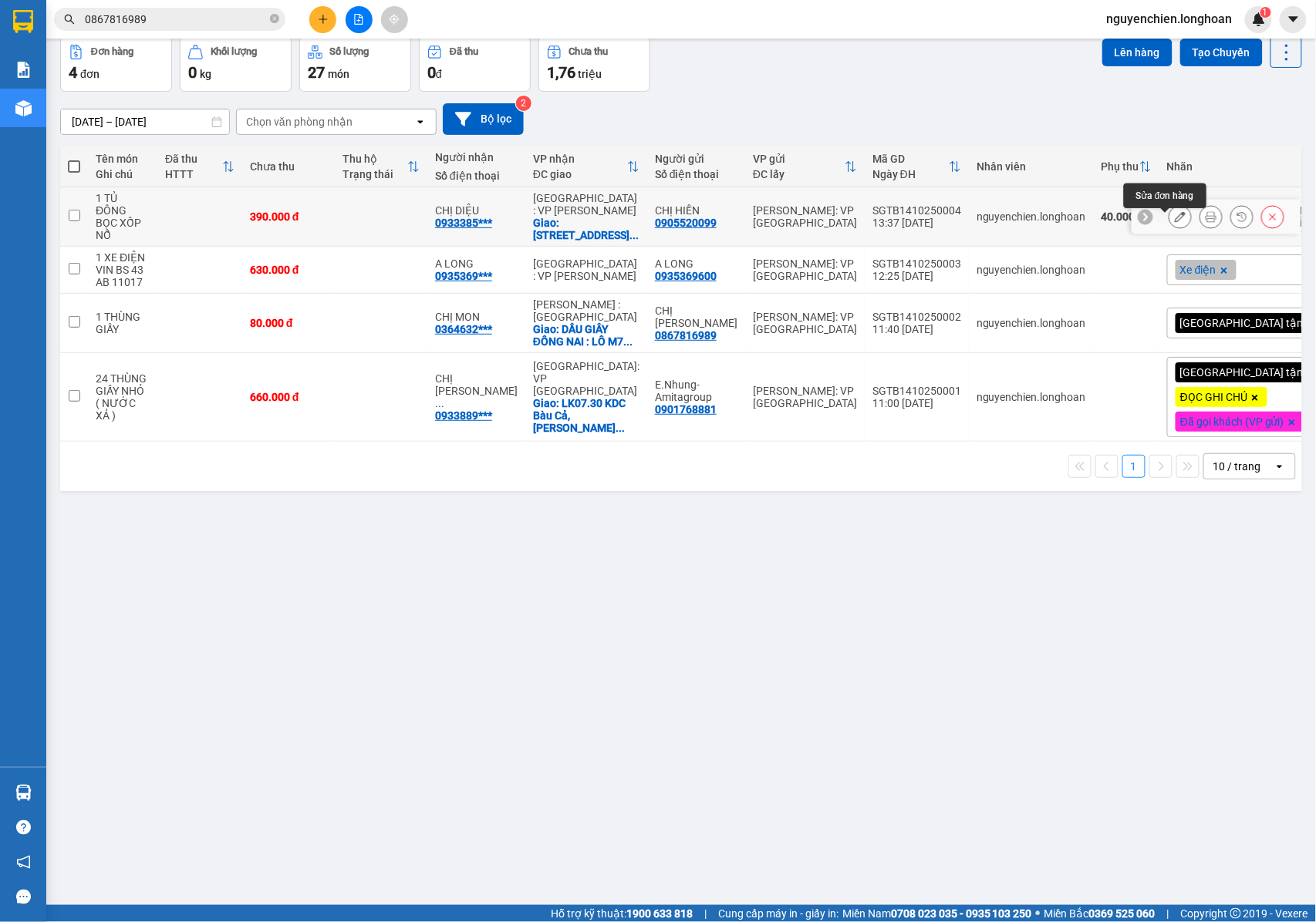
click at [1175, 222] on icon at bounding box center [1181, 217] width 11 height 11
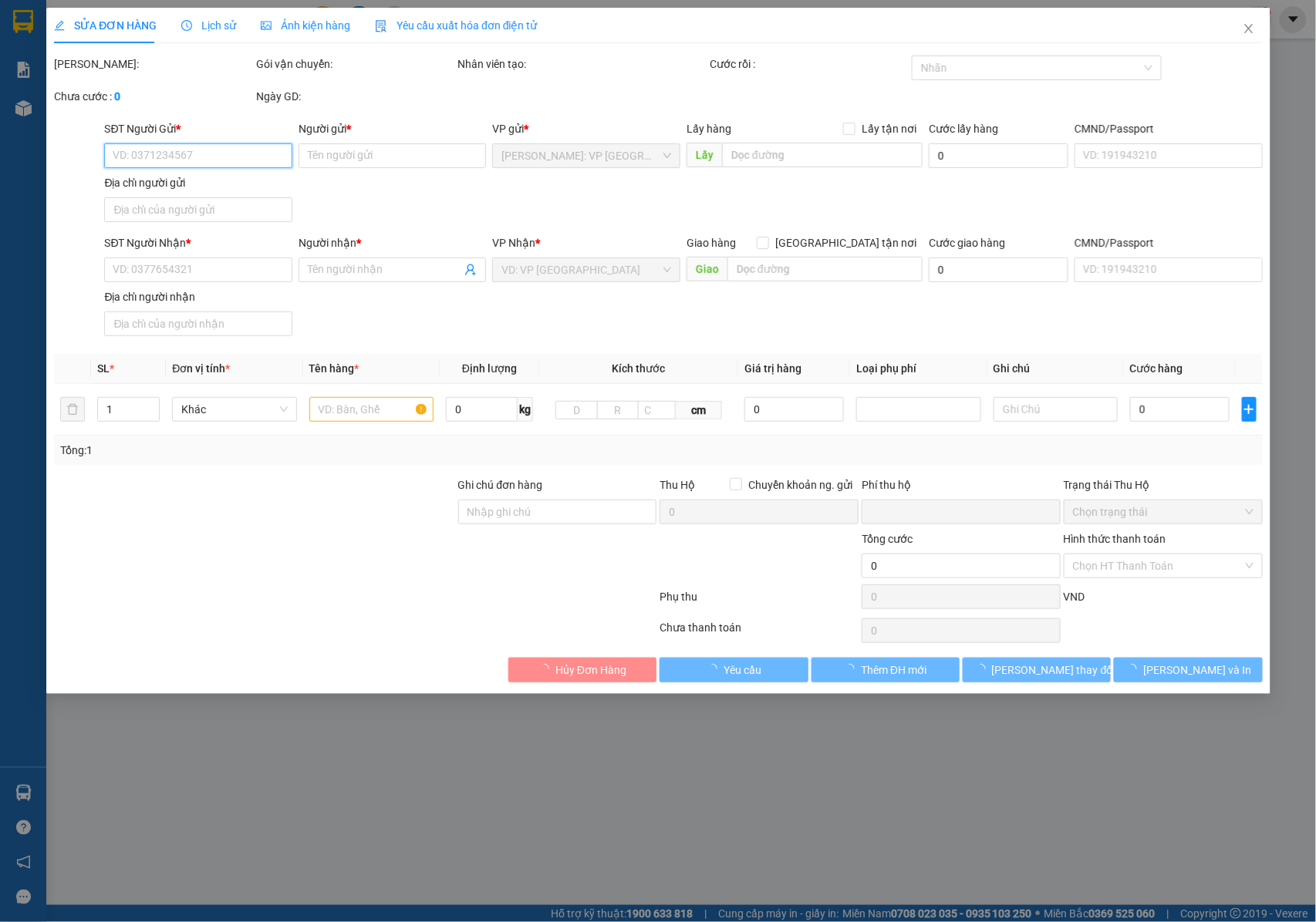
type input "0905520099"
type input "CHỊ HIỀN"
type input "0933385259"
type input "CHỊ DIỆU"
checkbox input "true"
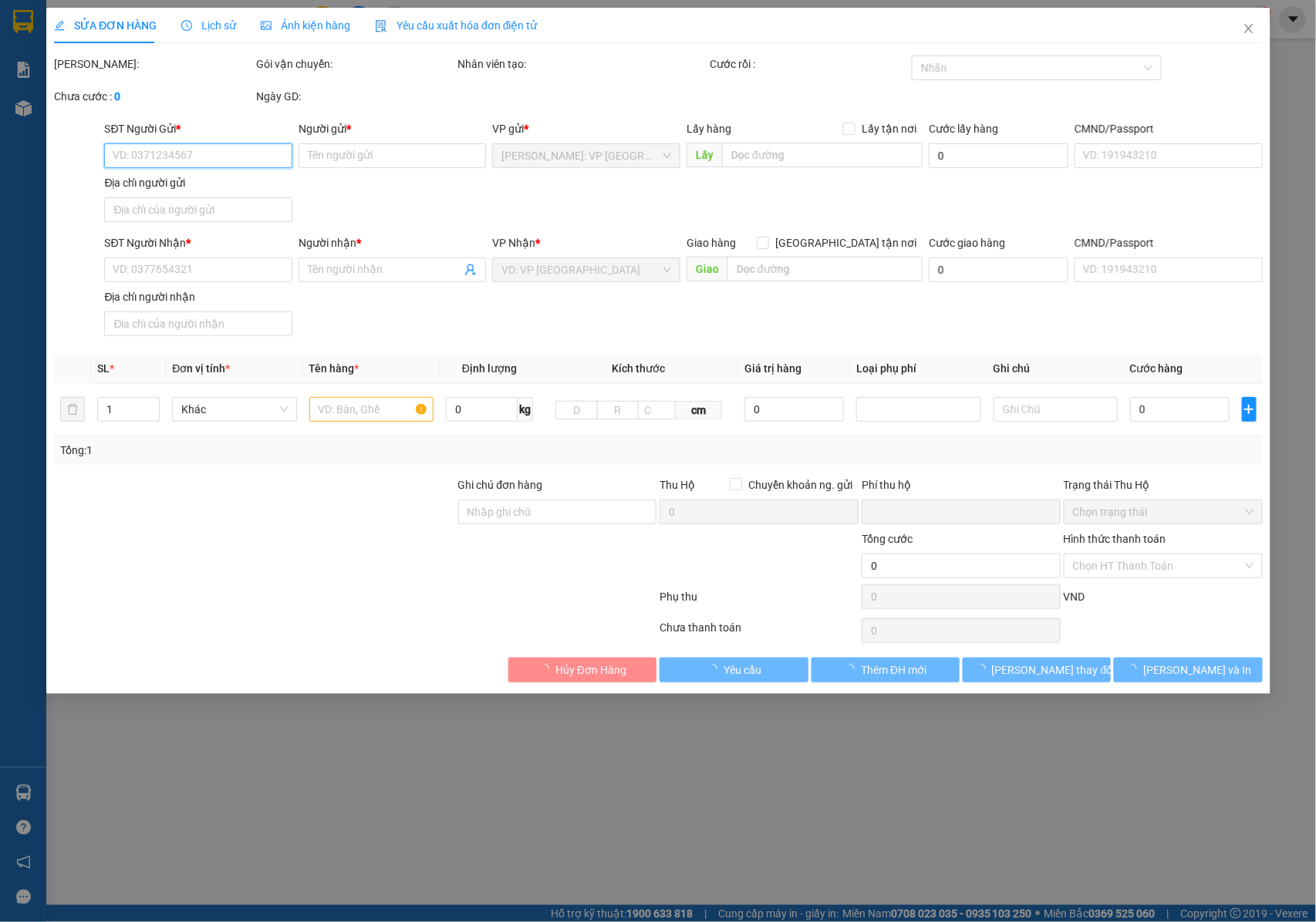
type input "48 MAN THIỆN , QUẬN HẢI CHÂU , TP ĐÀ NẴNG"
type input "NHẬN NGUYÊN KIỆN GIAO NGUYÊN KIỆN, HƯ VỠ K ĐỀN"
type input "0"
type input "390.000"
type input "40.000"
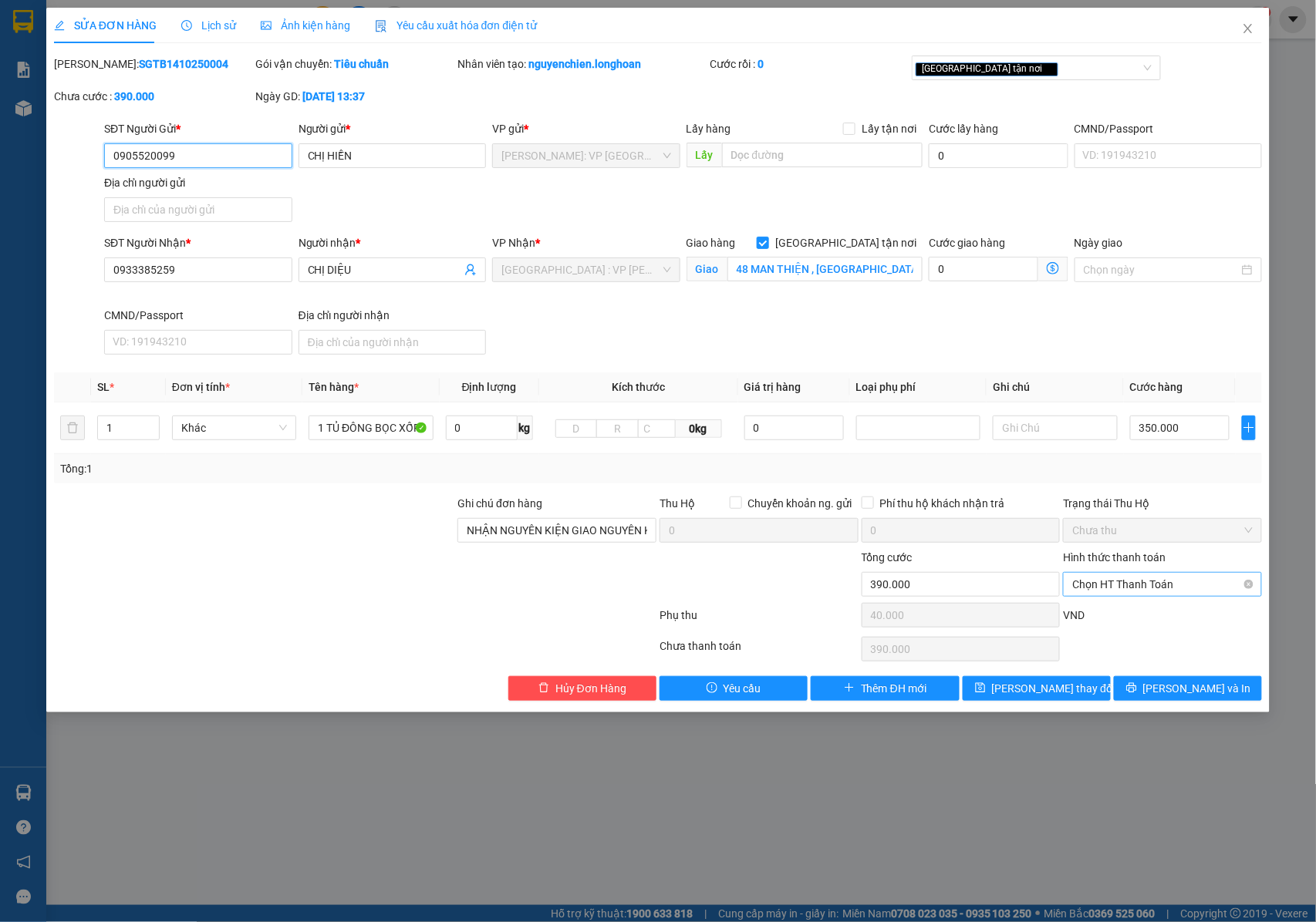
click at [1130, 583] on span "Chọn HT Thanh Toán" at bounding box center [1163, 584] width 180 height 23
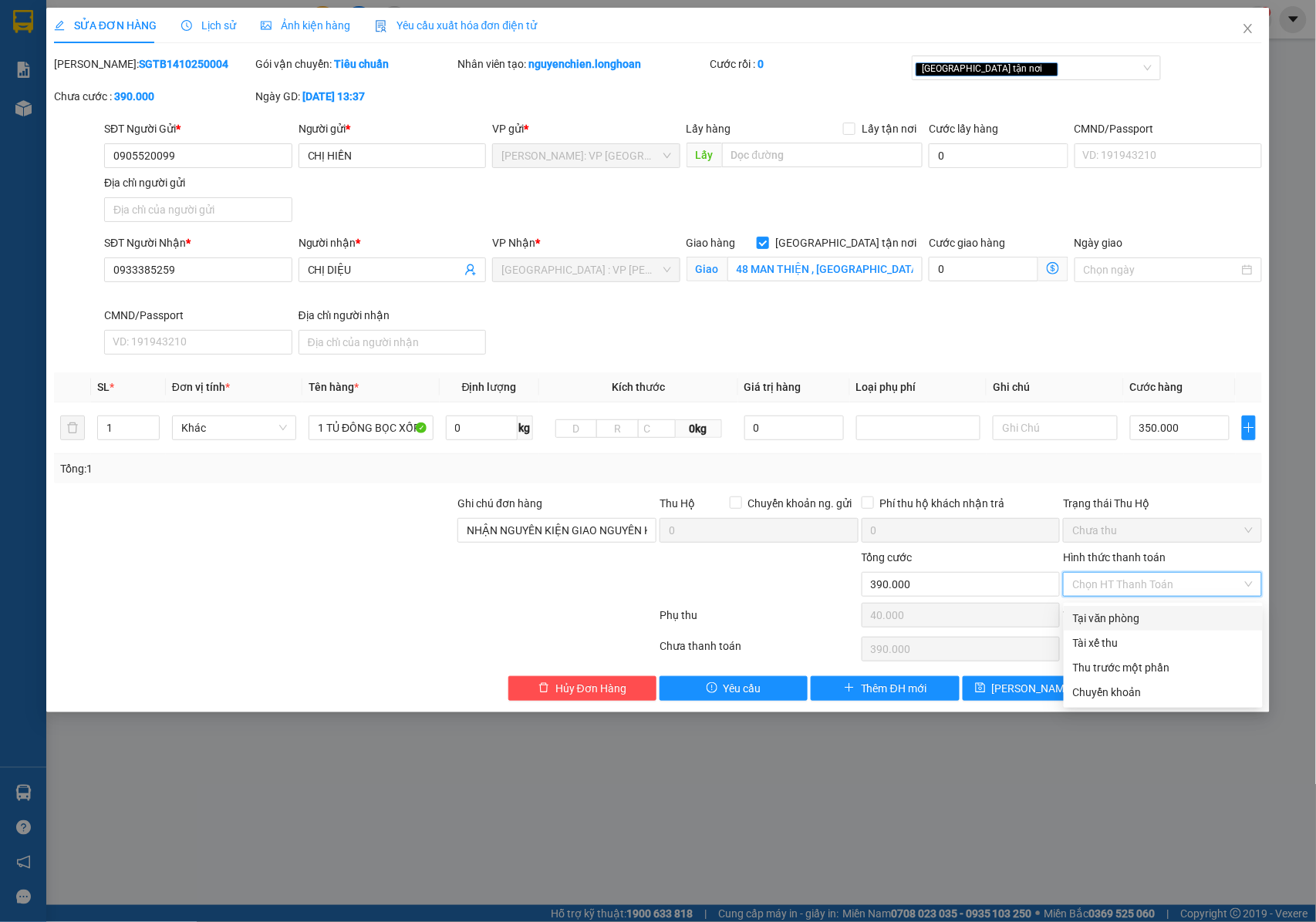
click at [1123, 615] on div "Tại văn phòng" at bounding box center [1163, 619] width 180 height 17
type input "0"
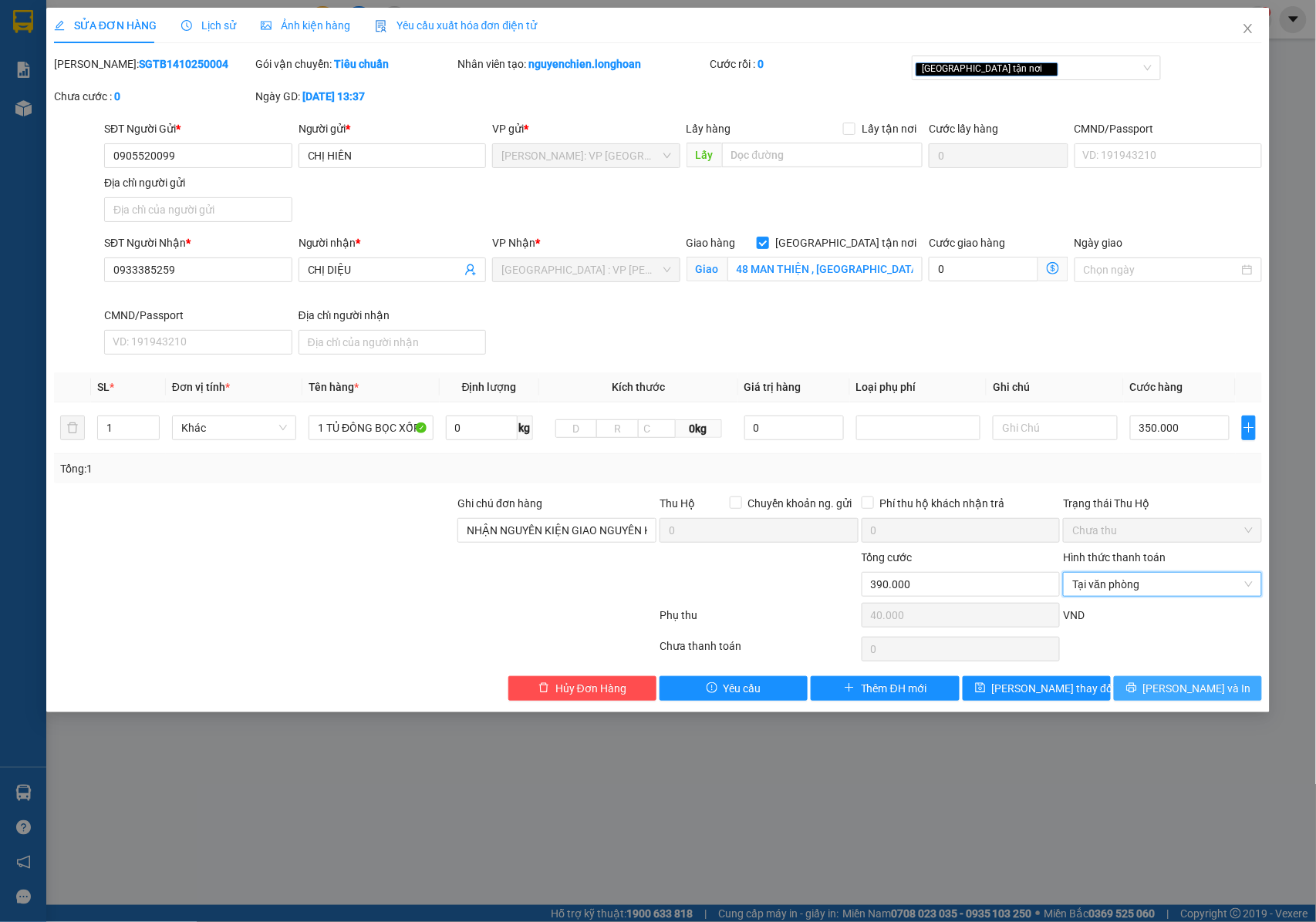
click at [1157, 694] on button "[PERSON_NAME] và In" at bounding box center [1188, 688] width 148 height 24
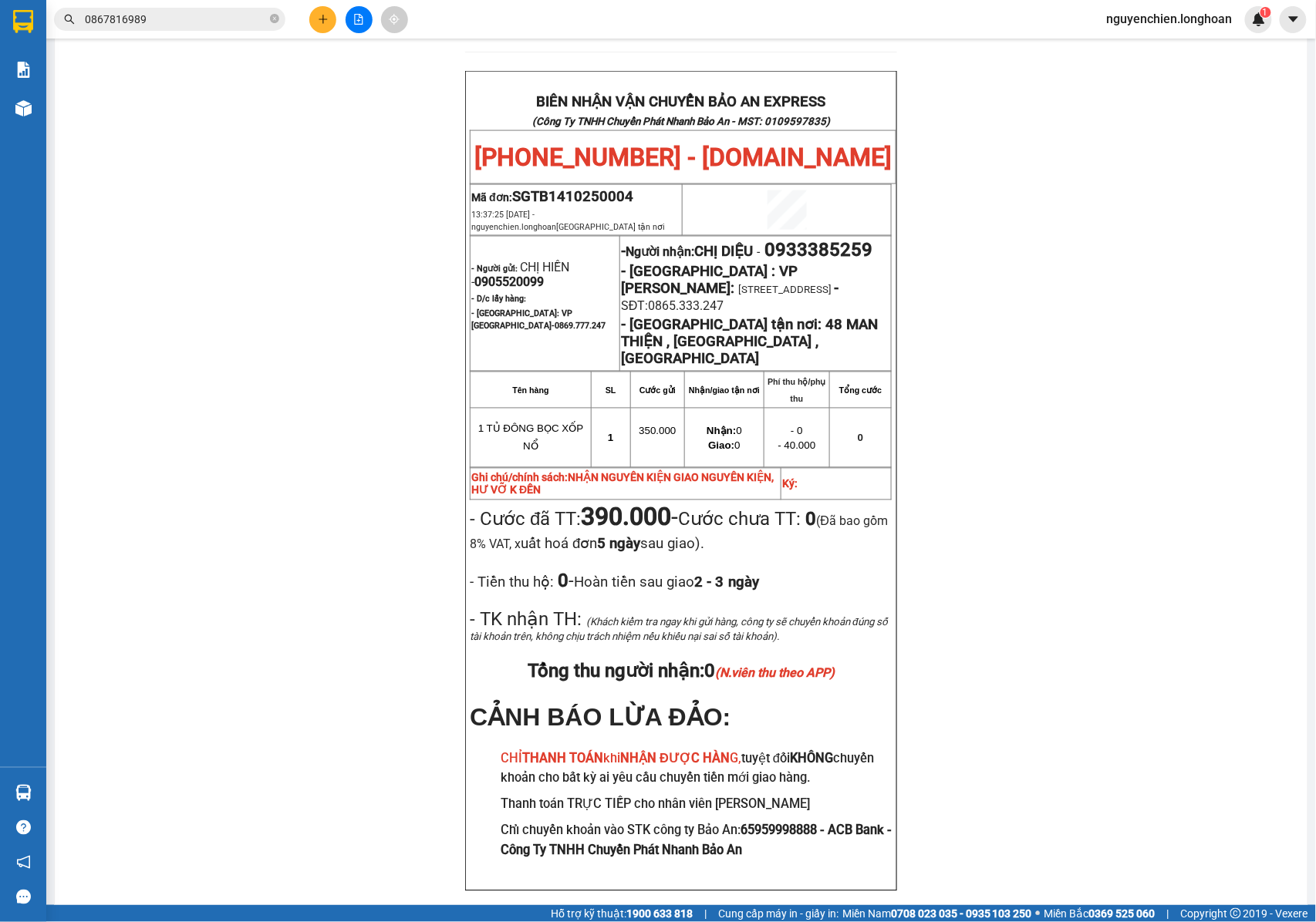
scroll to position [710, 0]
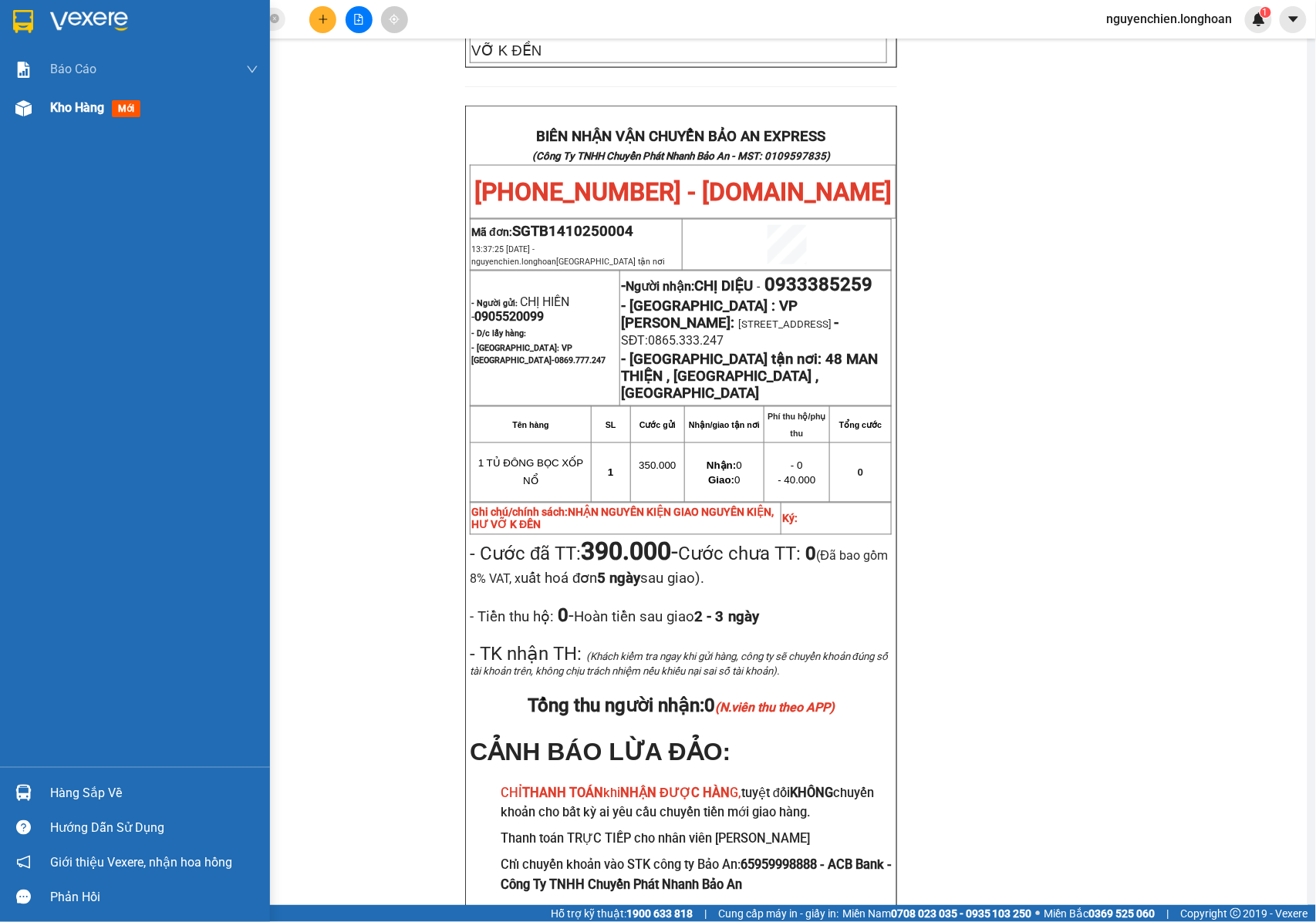
click at [30, 114] on img at bounding box center [23, 108] width 16 height 16
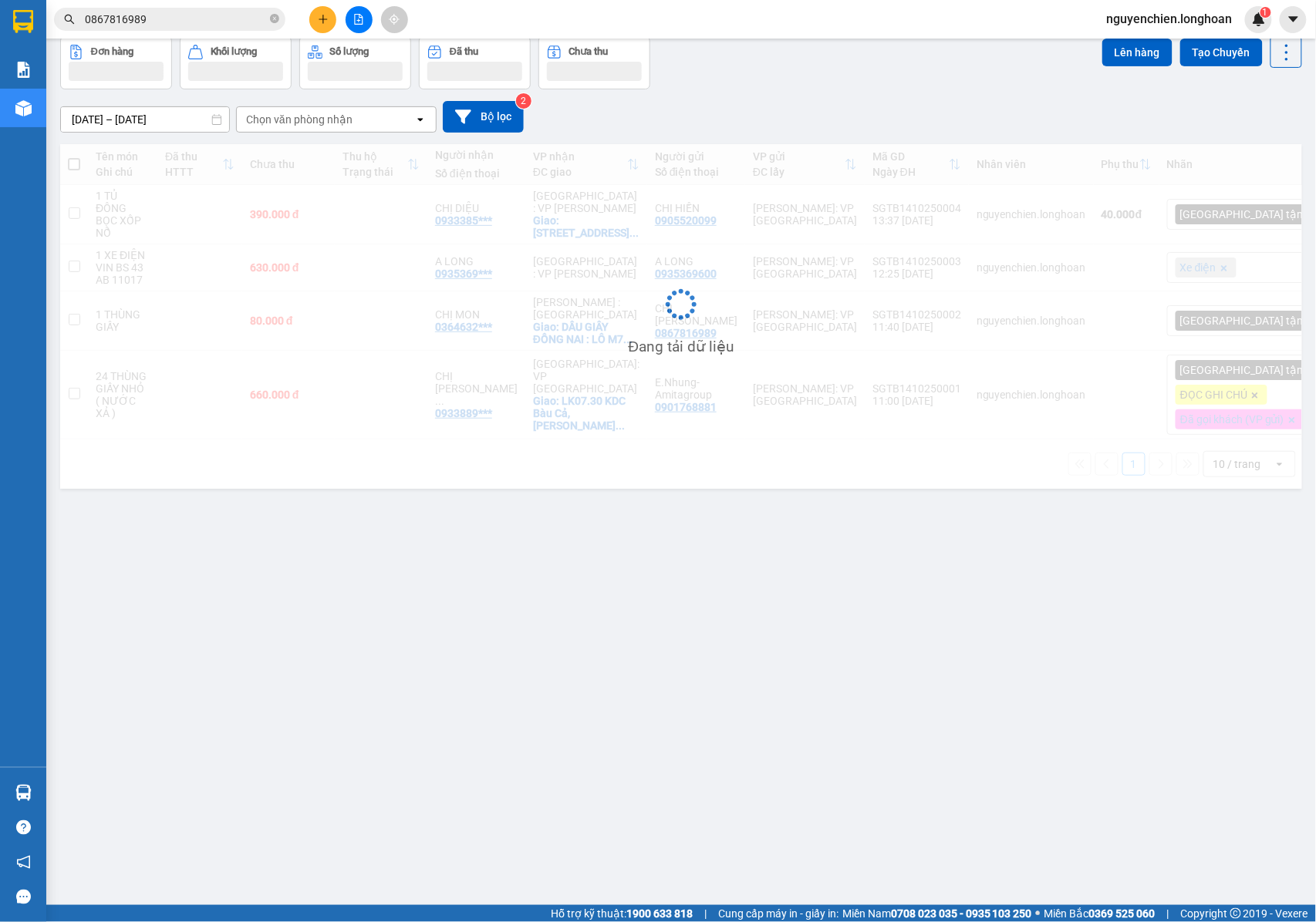
scroll to position [71, 0]
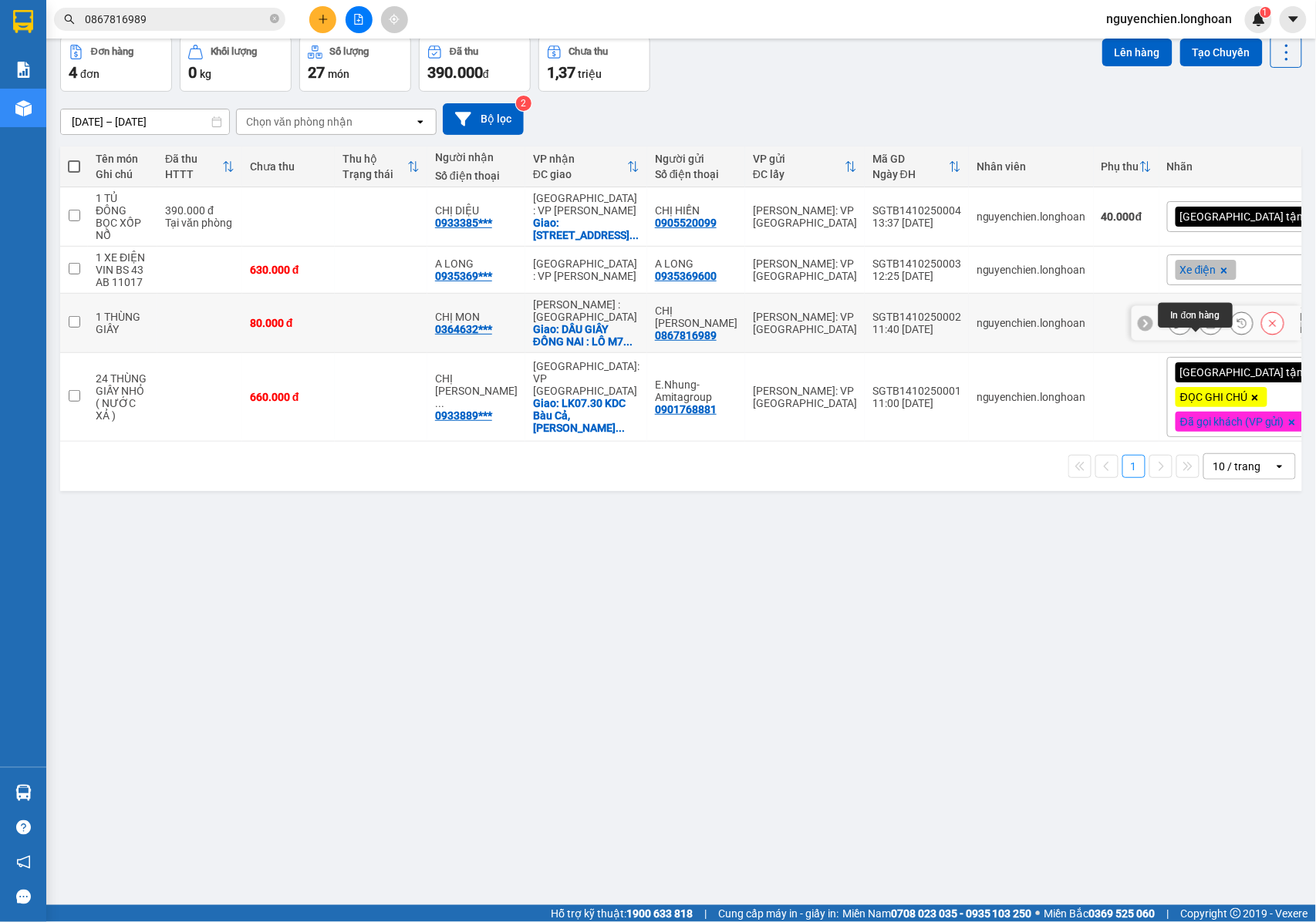
click at [1203, 337] on button at bounding box center [1212, 323] width 22 height 27
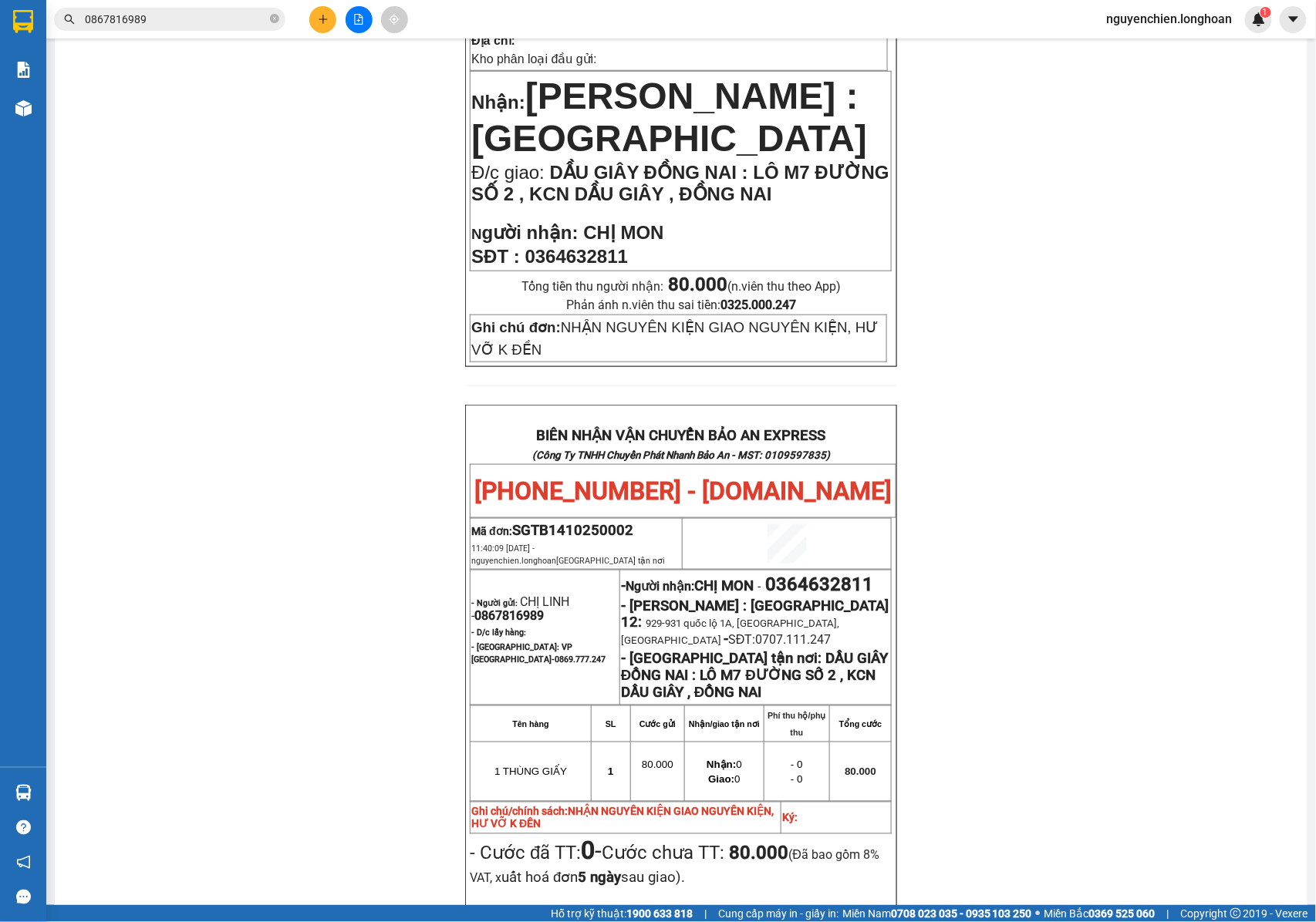
scroll to position [379, 0]
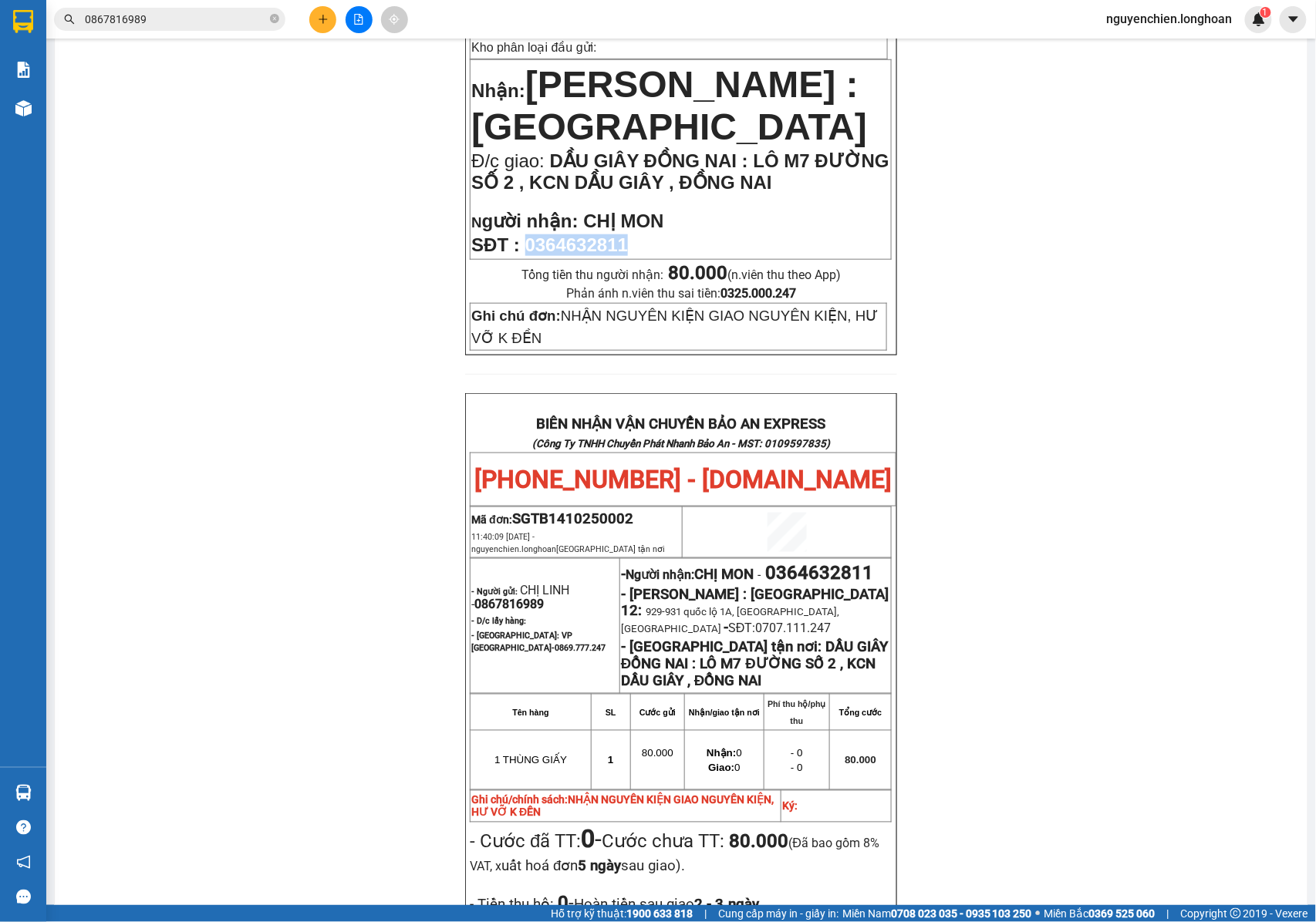
drag, startPoint x: 625, startPoint y: 250, endPoint x: 528, endPoint y: 254, distance: 97.1
click at [528, 254] on p "SĐT : 0364632811" at bounding box center [680, 245] width 419 height 22
copy span "0364632811"
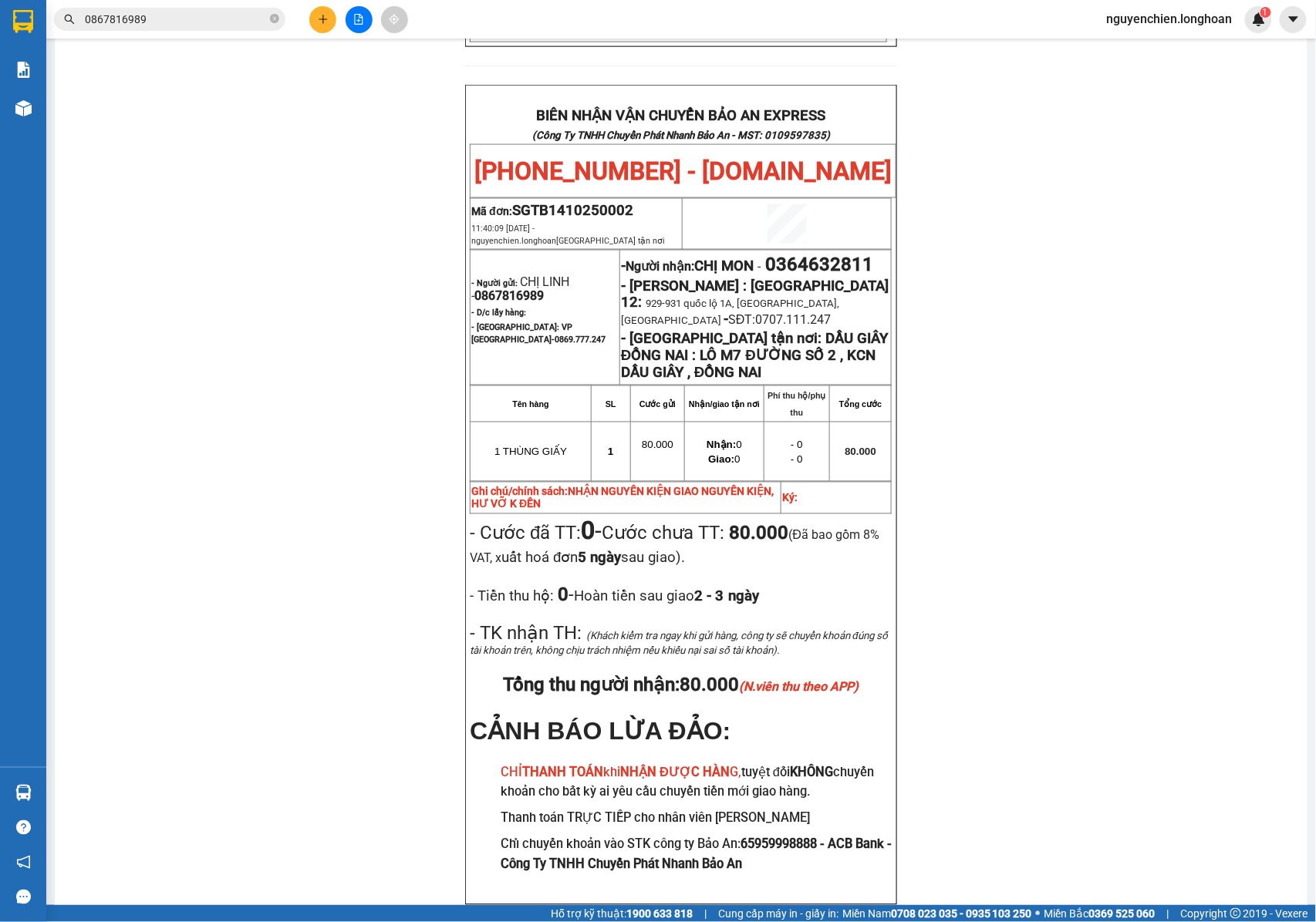
scroll to position [791, 0]
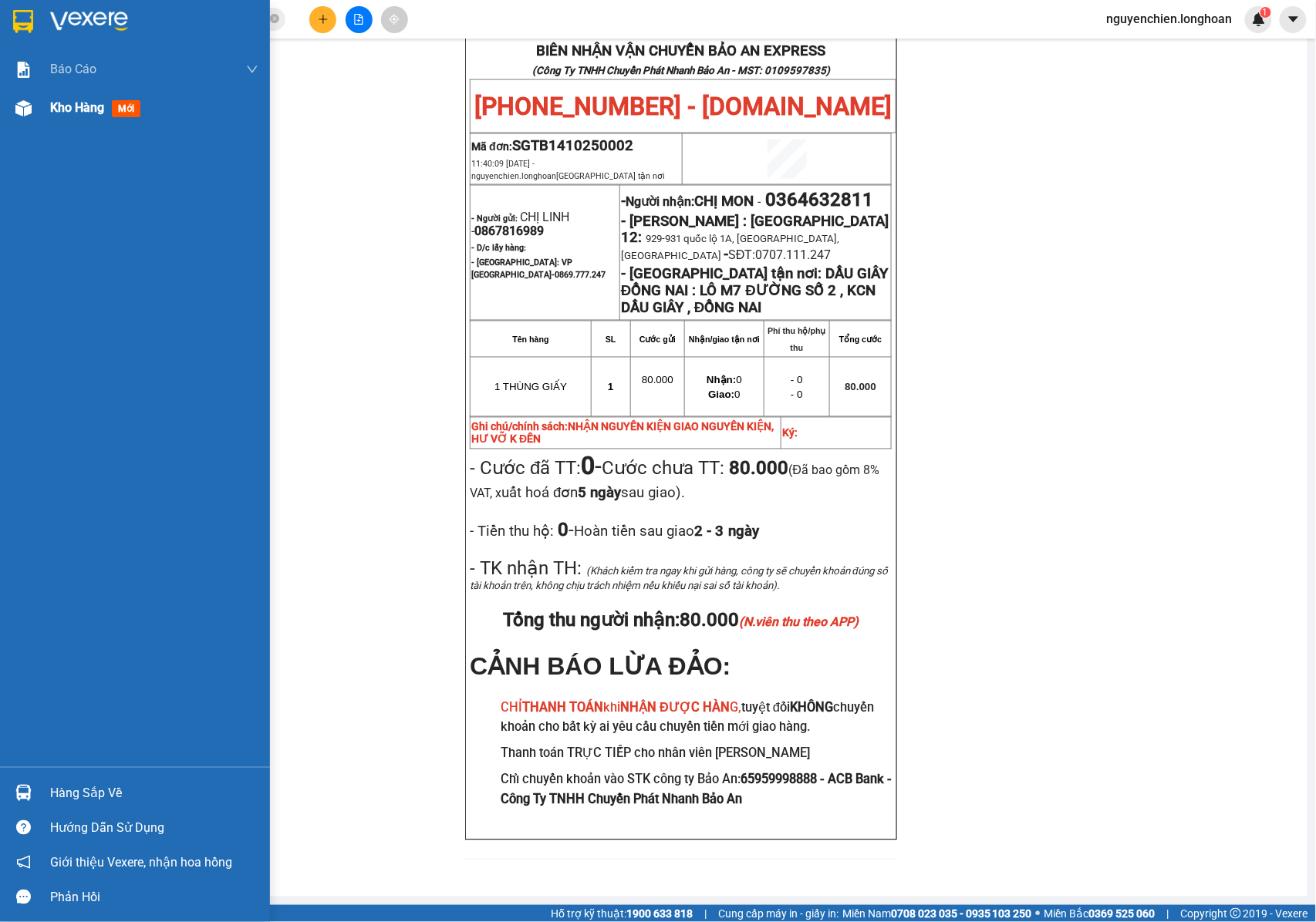
click at [35, 110] on div at bounding box center [23, 108] width 27 height 27
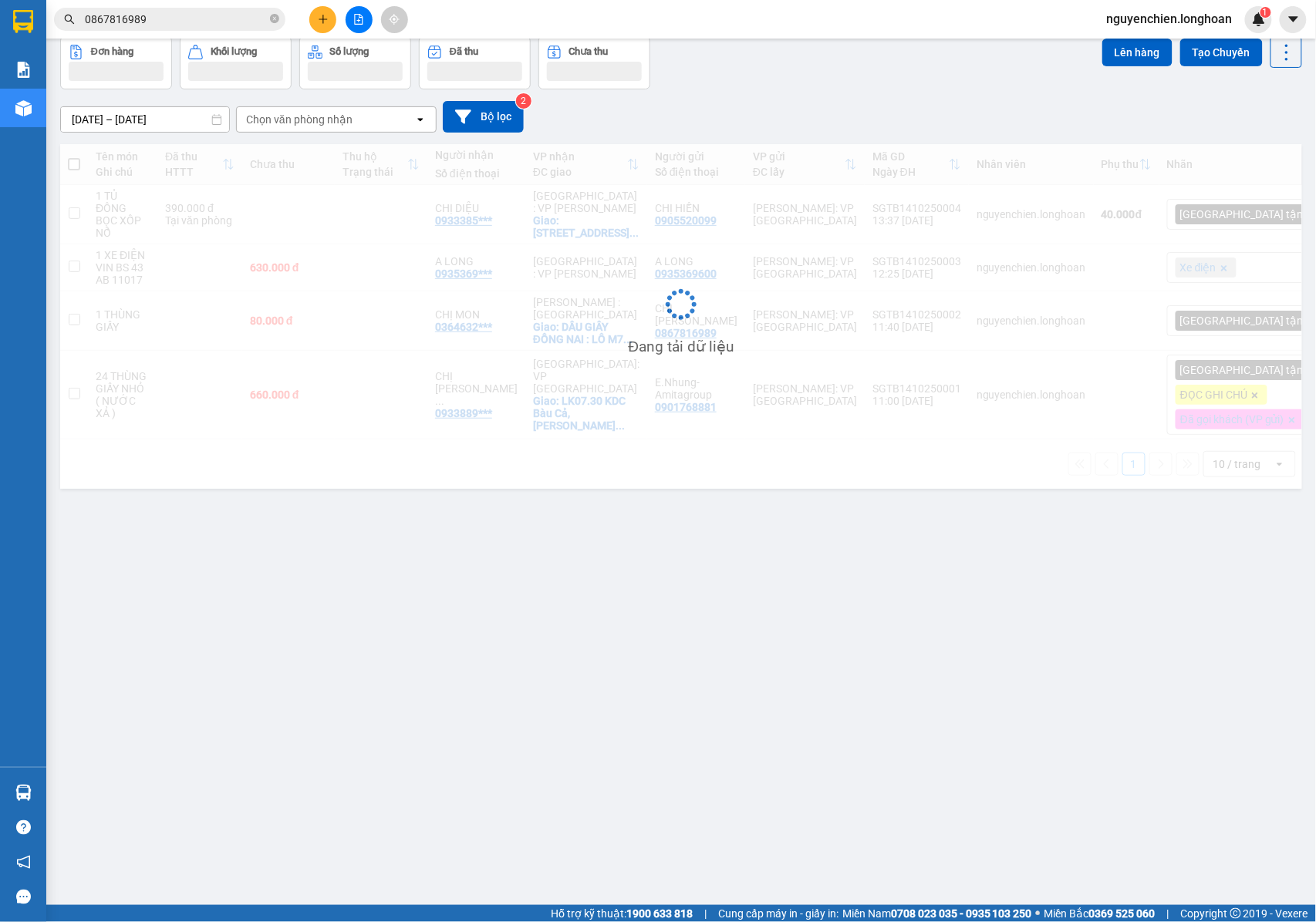
scroll to position [71, 0]
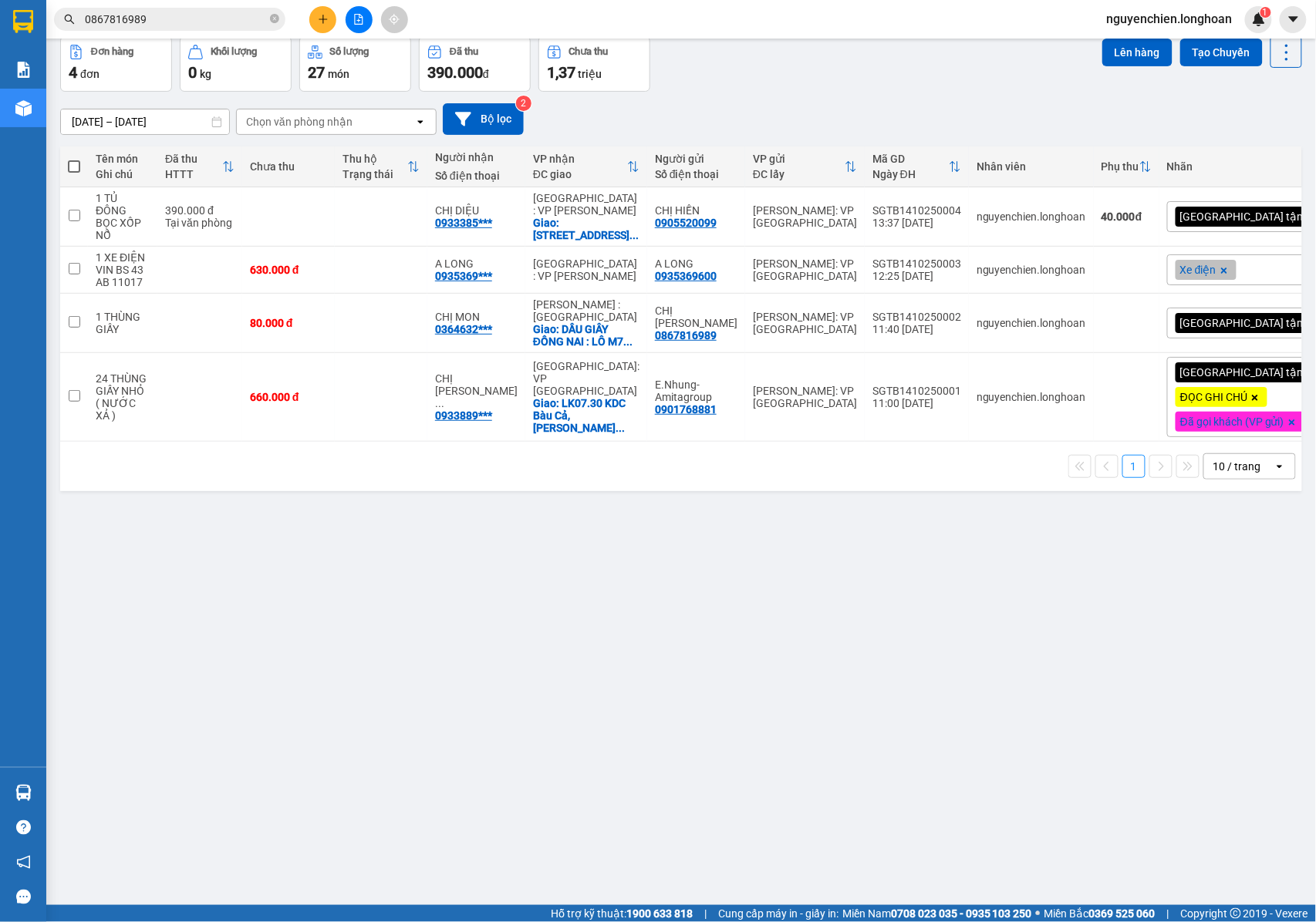
click at [1259, 339] on div "[GEOGRAPHIC_DATA] tận nơi" at bounding box center [1255, 323] width 175 height 31
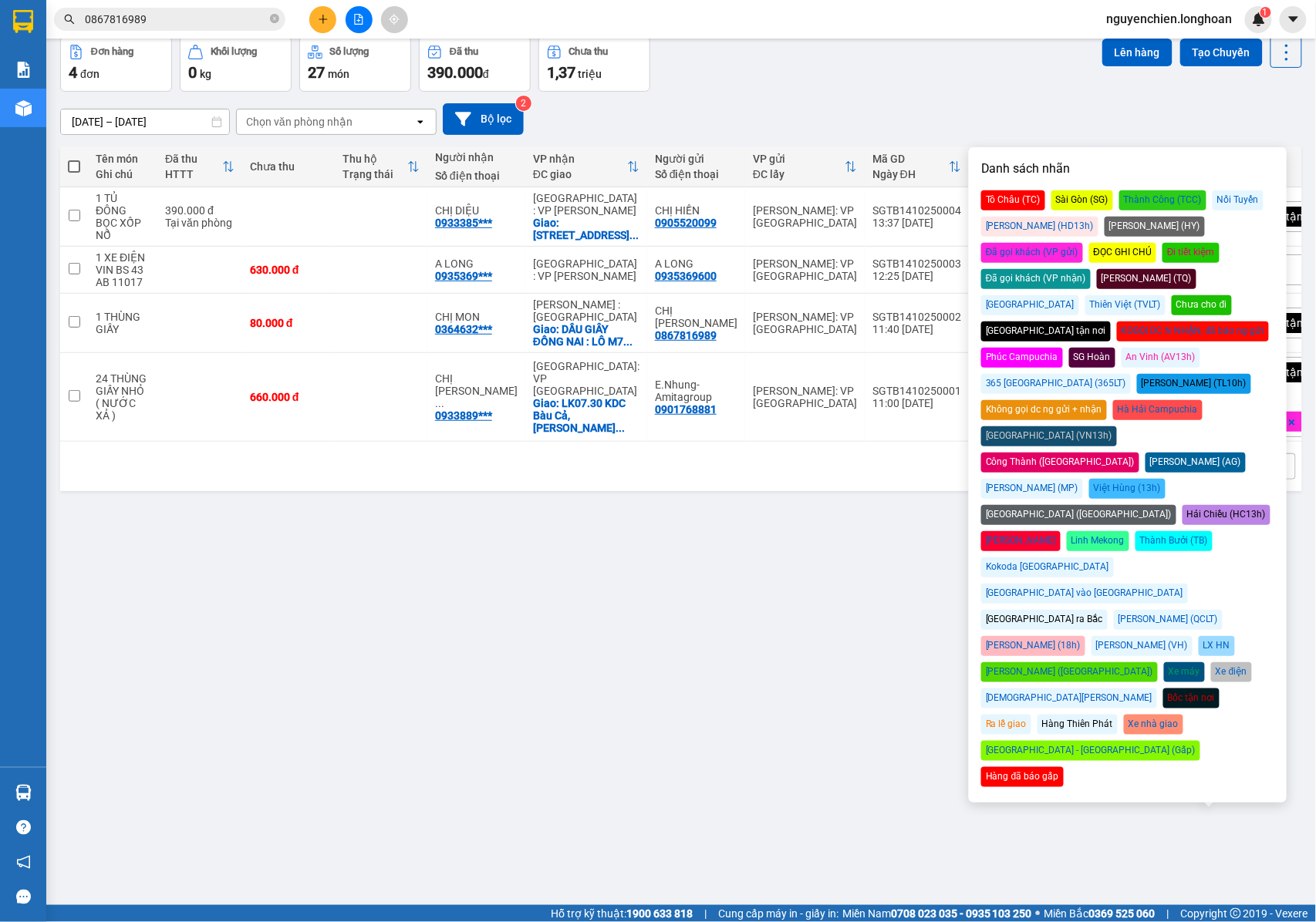
click at [1084, 243] on div "Đã gọi khách (VP gửi)" at bounding box center [1032, 253] width 102 height 20
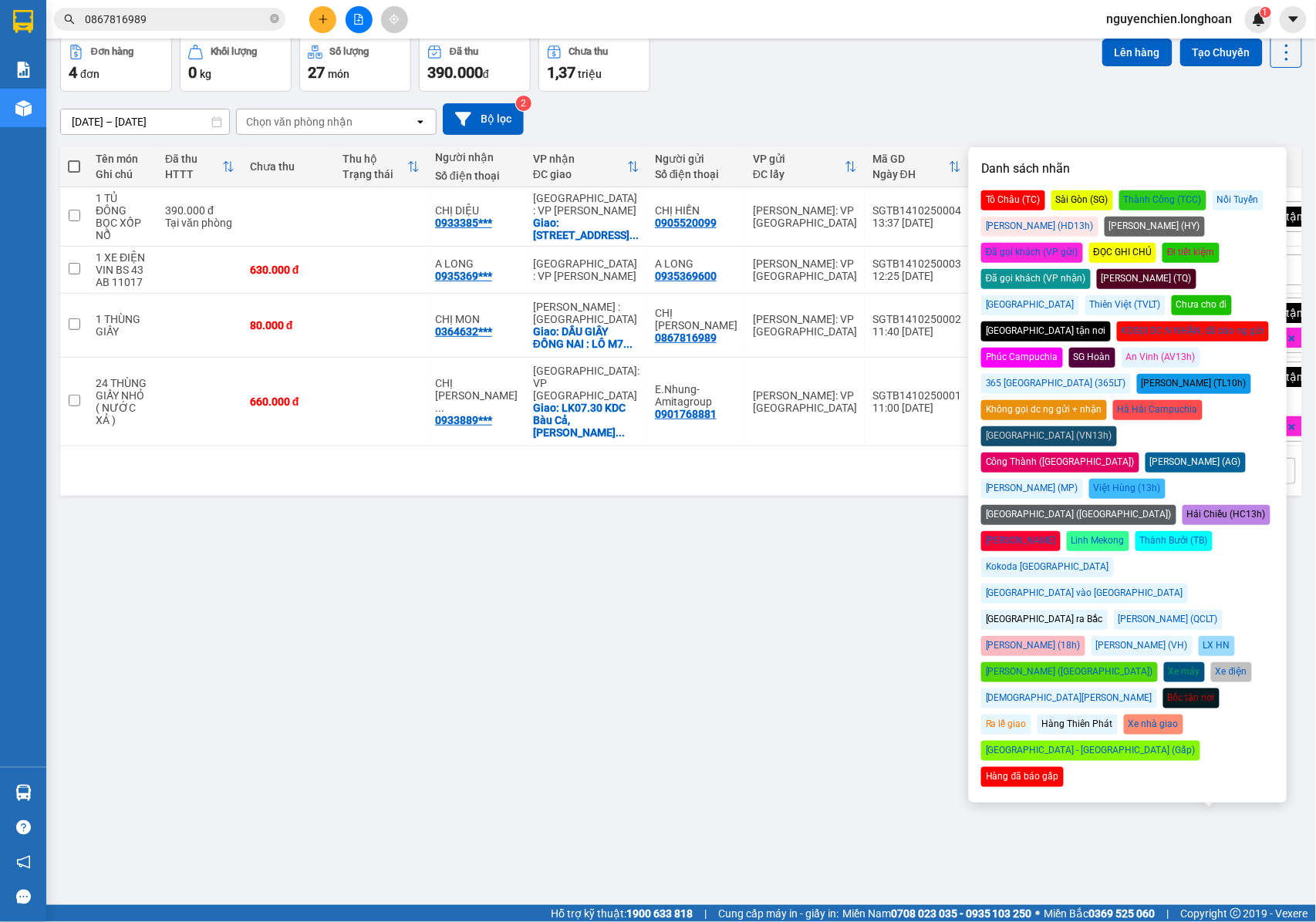
click at [988, 105] on div "15/09/2025 – 14/10/2025 Press the down arrow key to interact with the calendar …" at bounding box center [681, 119] width 1242 height 32
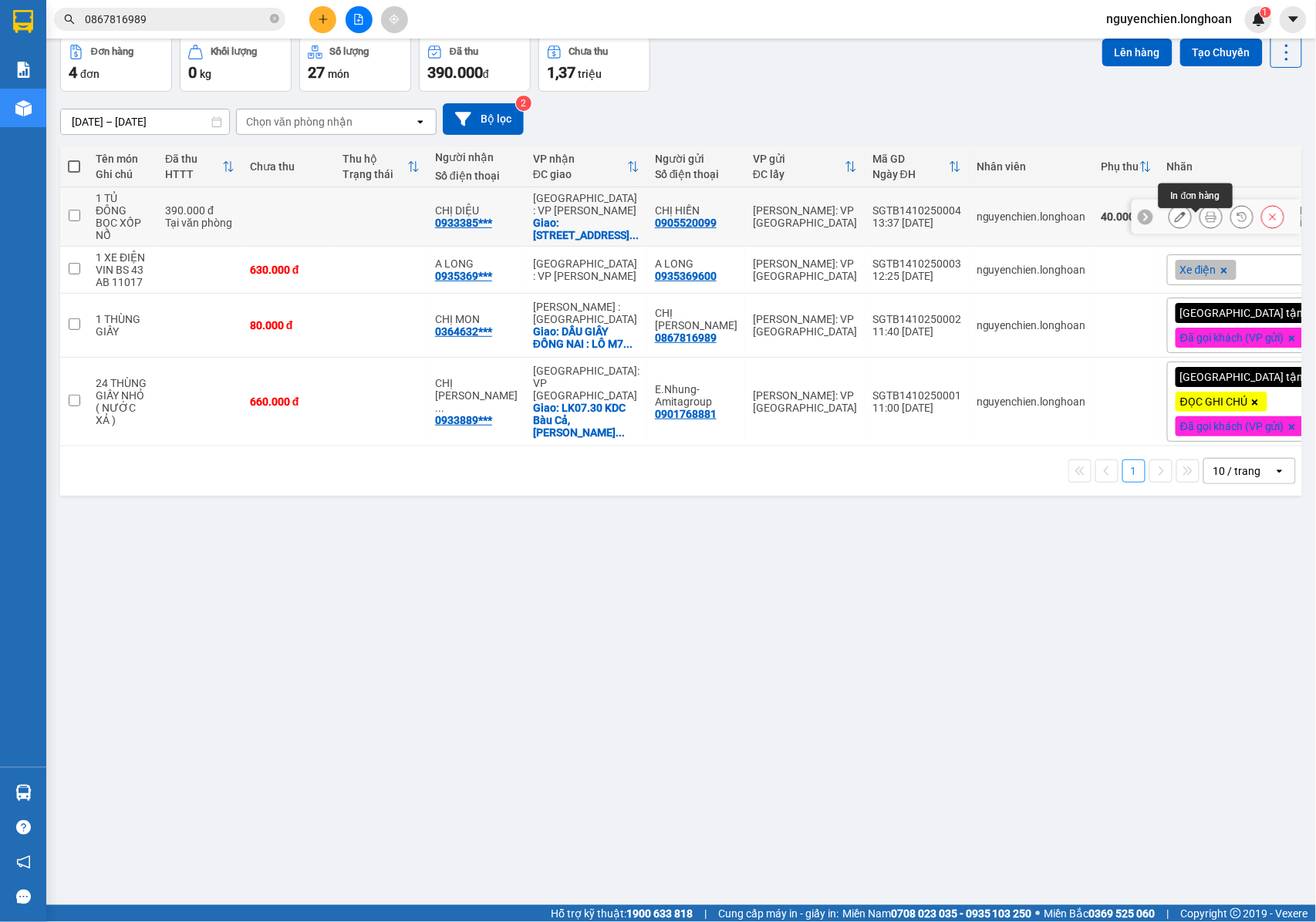
click at [1204, 229] on button at bounding box center [1212, 217] width 22 height 27
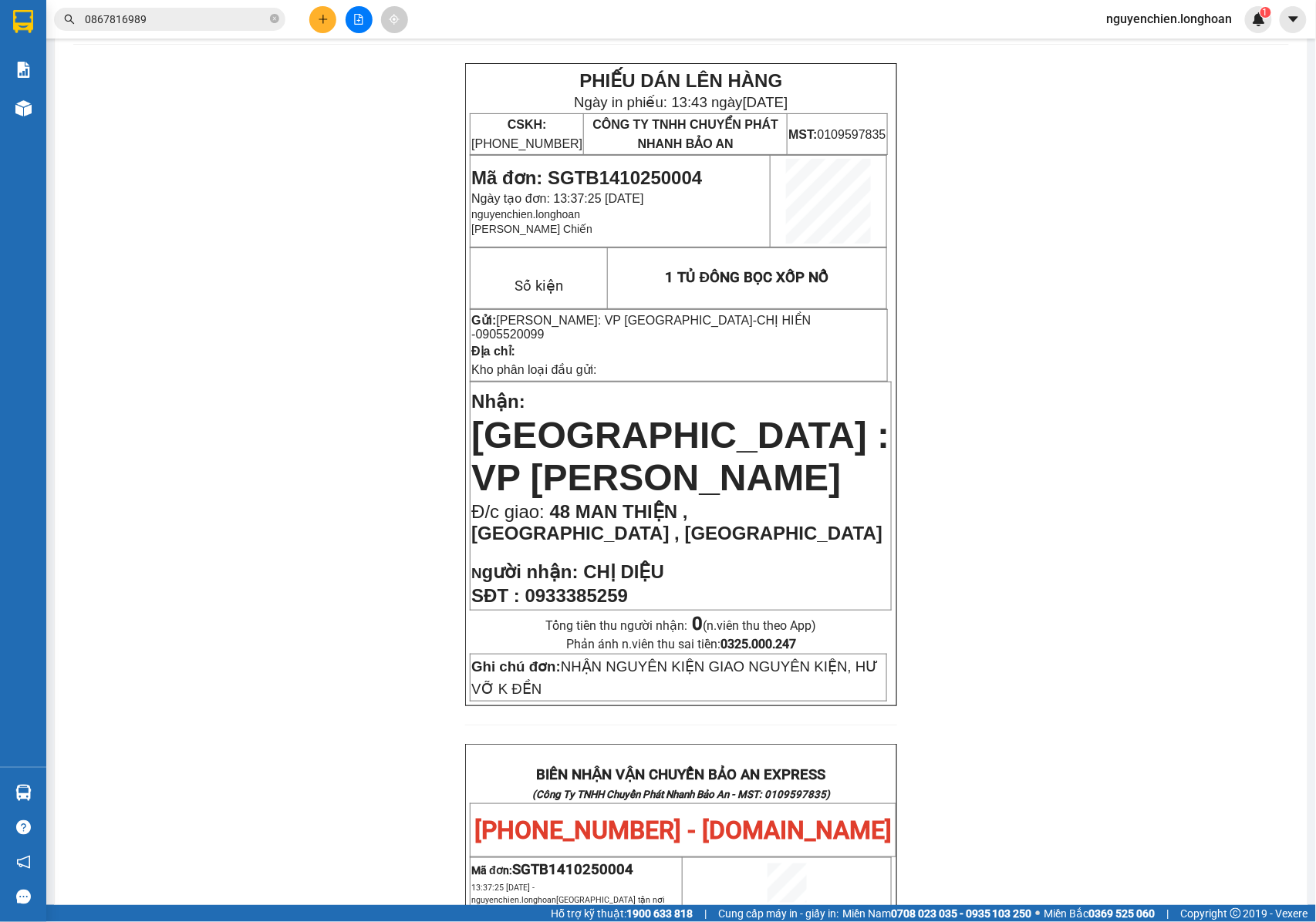
click at [44, 119] on div "Kho hàng mới" at bounding box center [23, 108] width 46 height 39
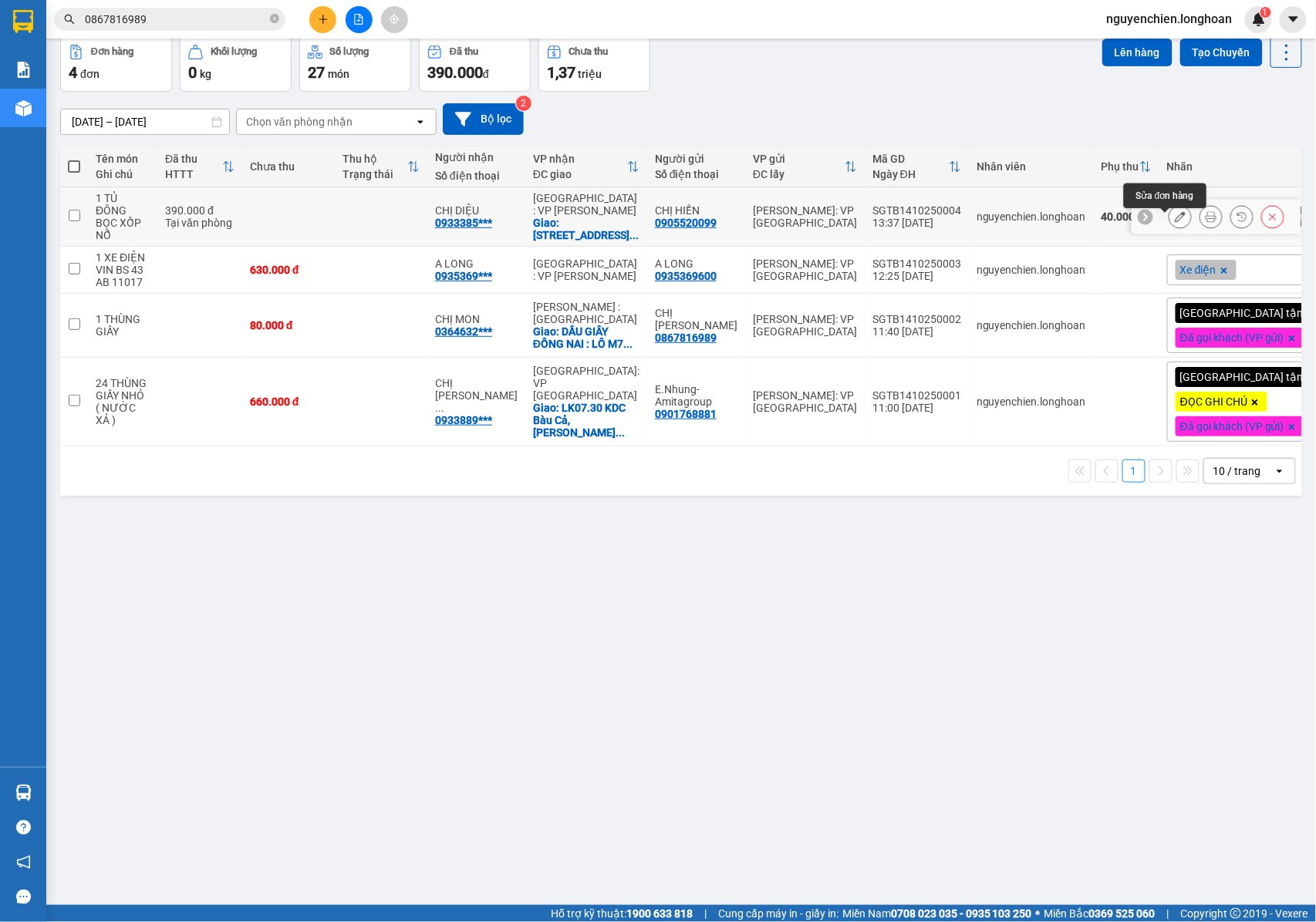
click at [1175, 222] on icon at bounding box center [1181, 217] width 11 height 11
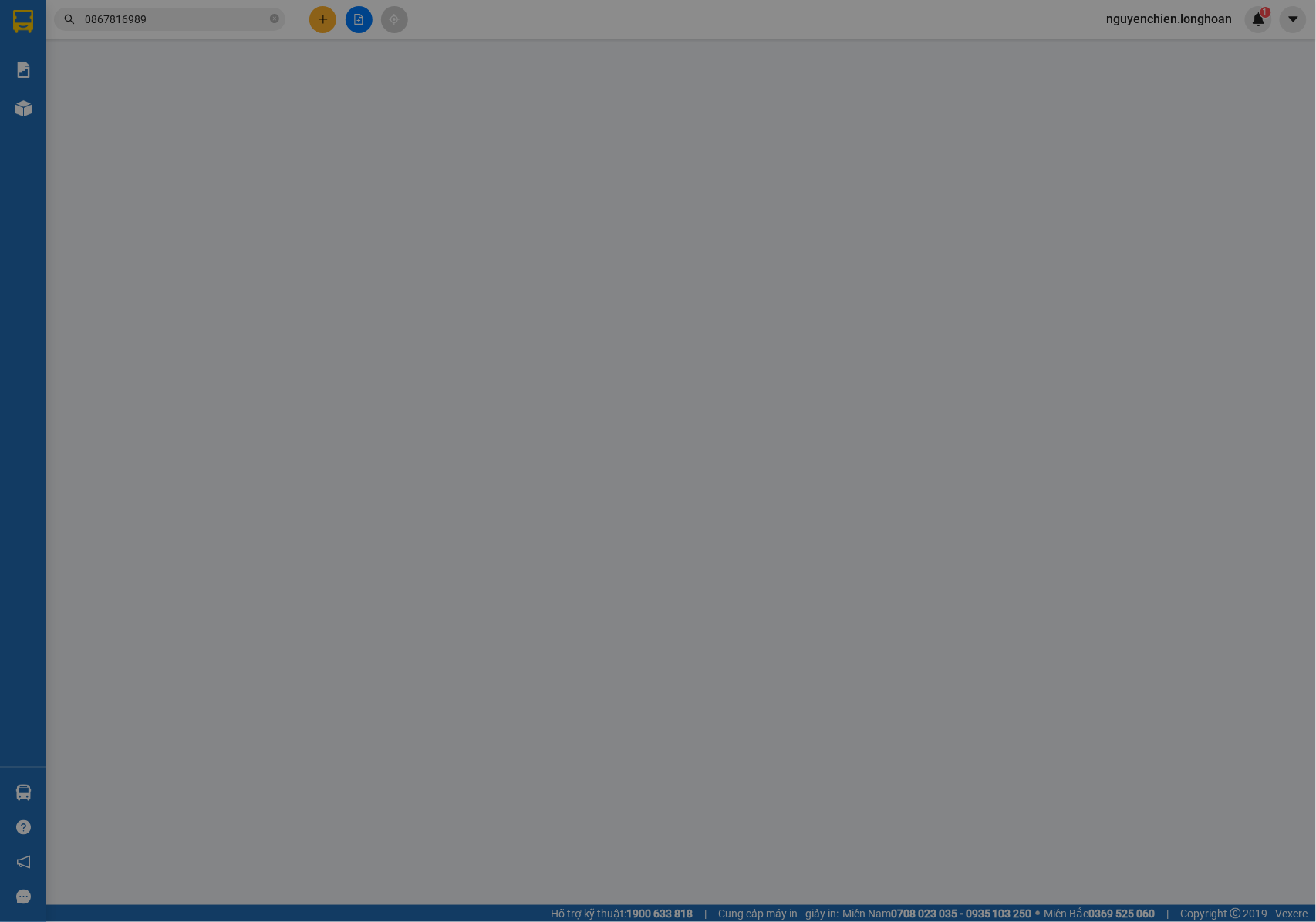
type input "0905520099"
type input "CHỊ HIỀN"
type input "0933385259"
type input "CHỊ DIỆU"
checkbox input "true"
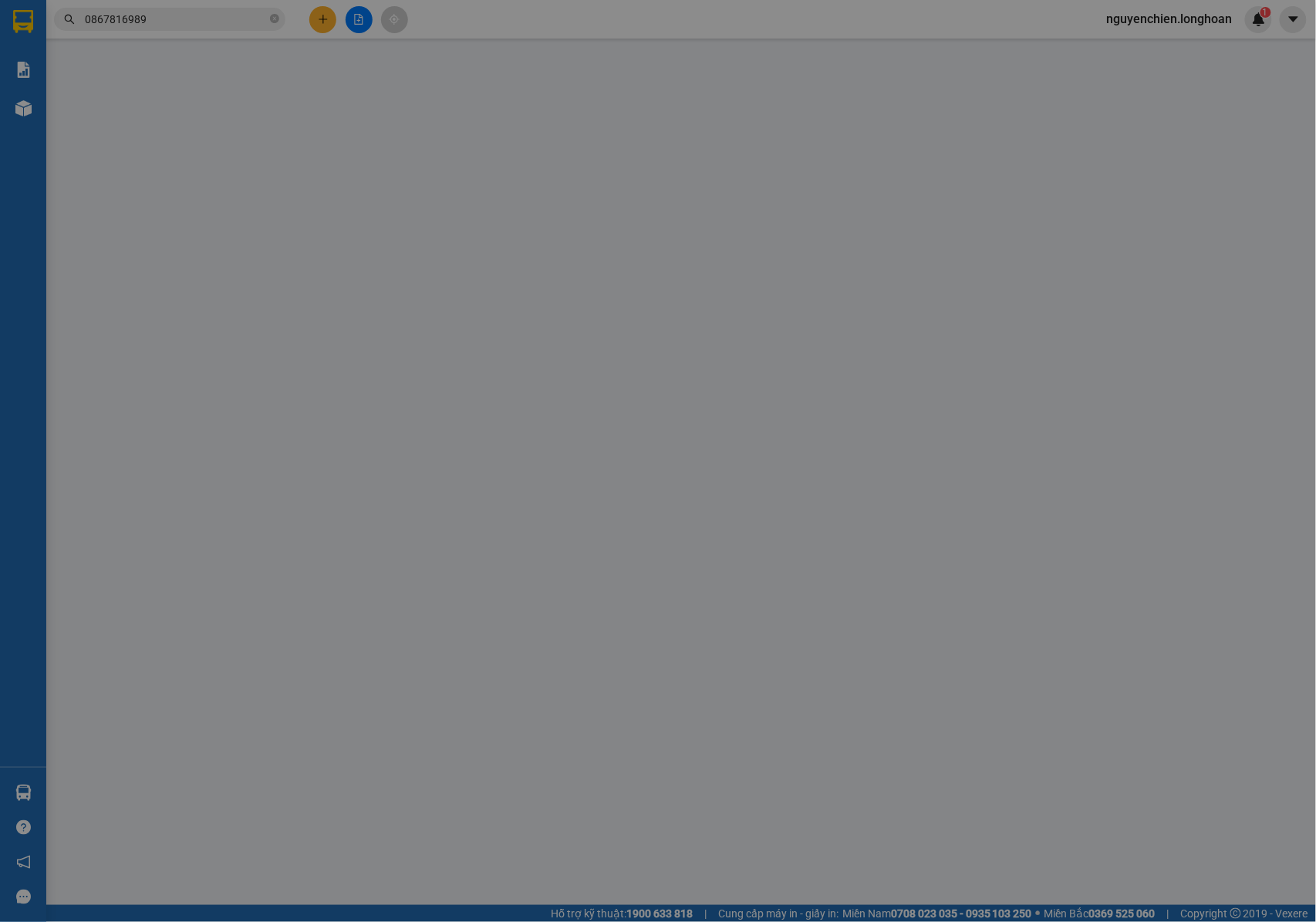
type input "48 MAN THIỆN , QUẬN HẢI CHÂU , TP ĐÀ NẴNG"
type input "NHẬN NGUYÊN KIỆN GIAO NGUYÊN KIỆN, HƯ VỠ K ĐỀN"
type input "0"
type input "390.000"
type input "40.000"
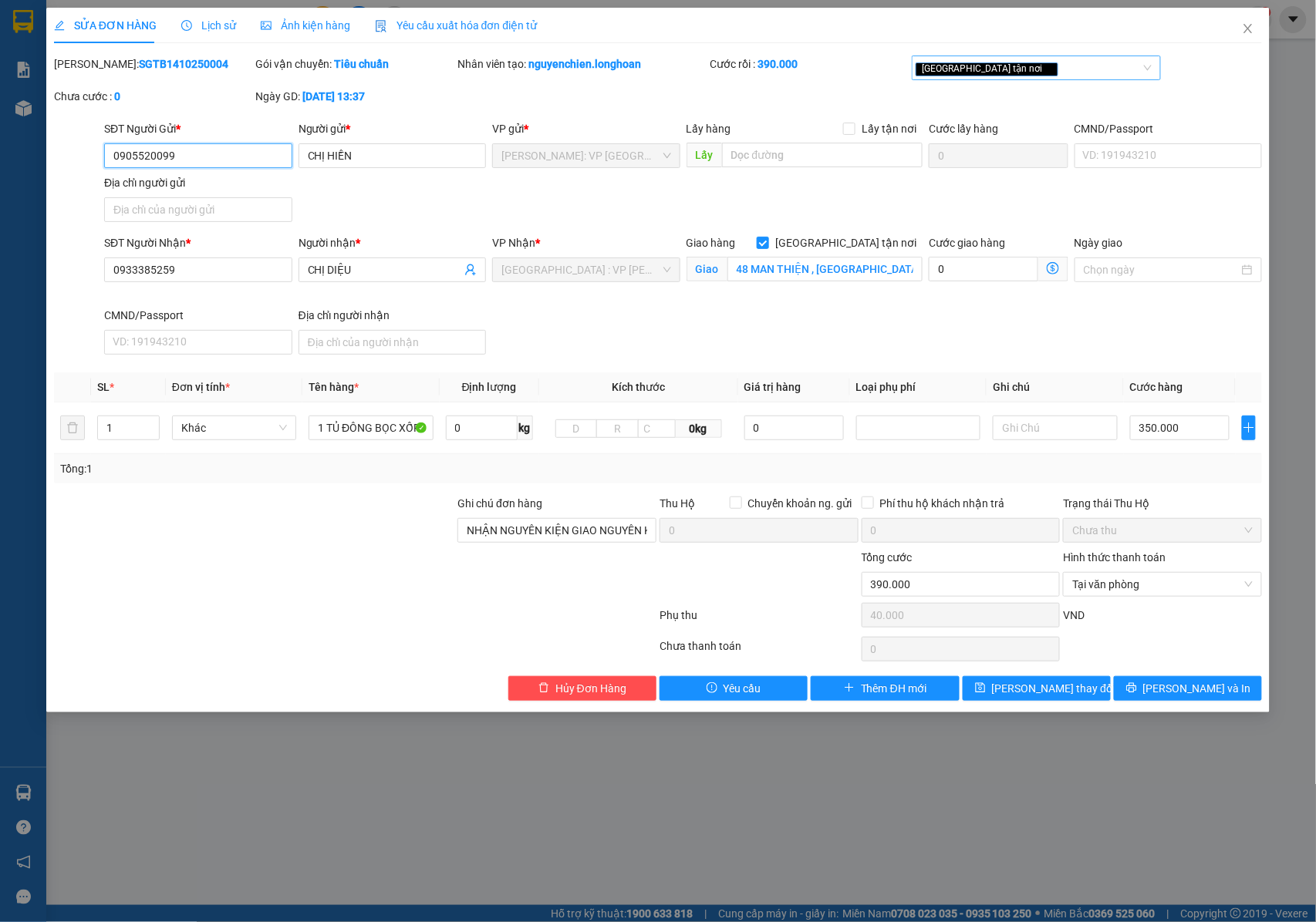
click at [1036, 69] on div "[GEOGRAPHIC_DATA] tận nơi" at bounding box center [1029, 68] width 226 height 19
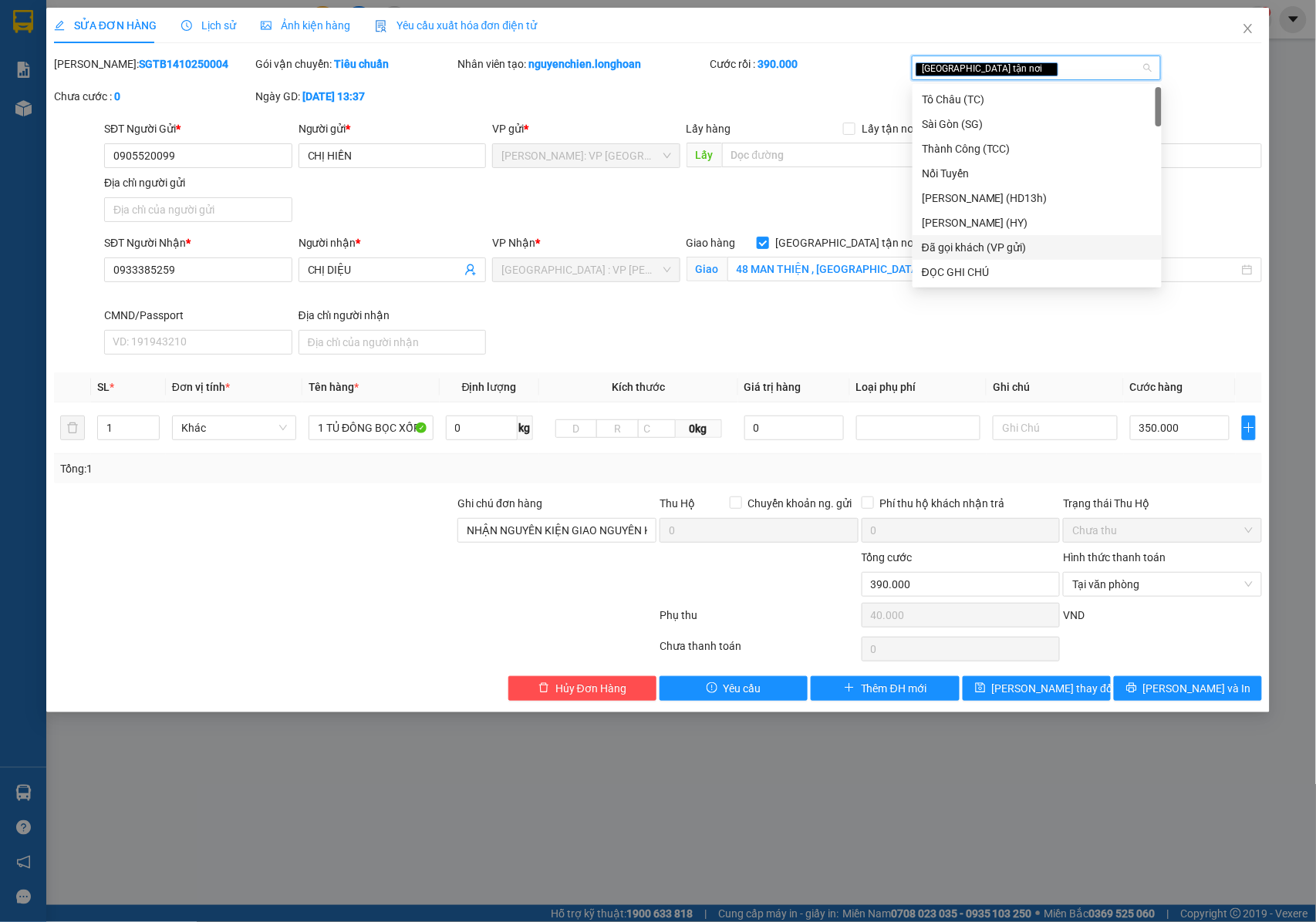
click at [1007, 247] on div "Đã gọi khách (VP gửi)" at bounding box center [1038, 248] width 231 height 17
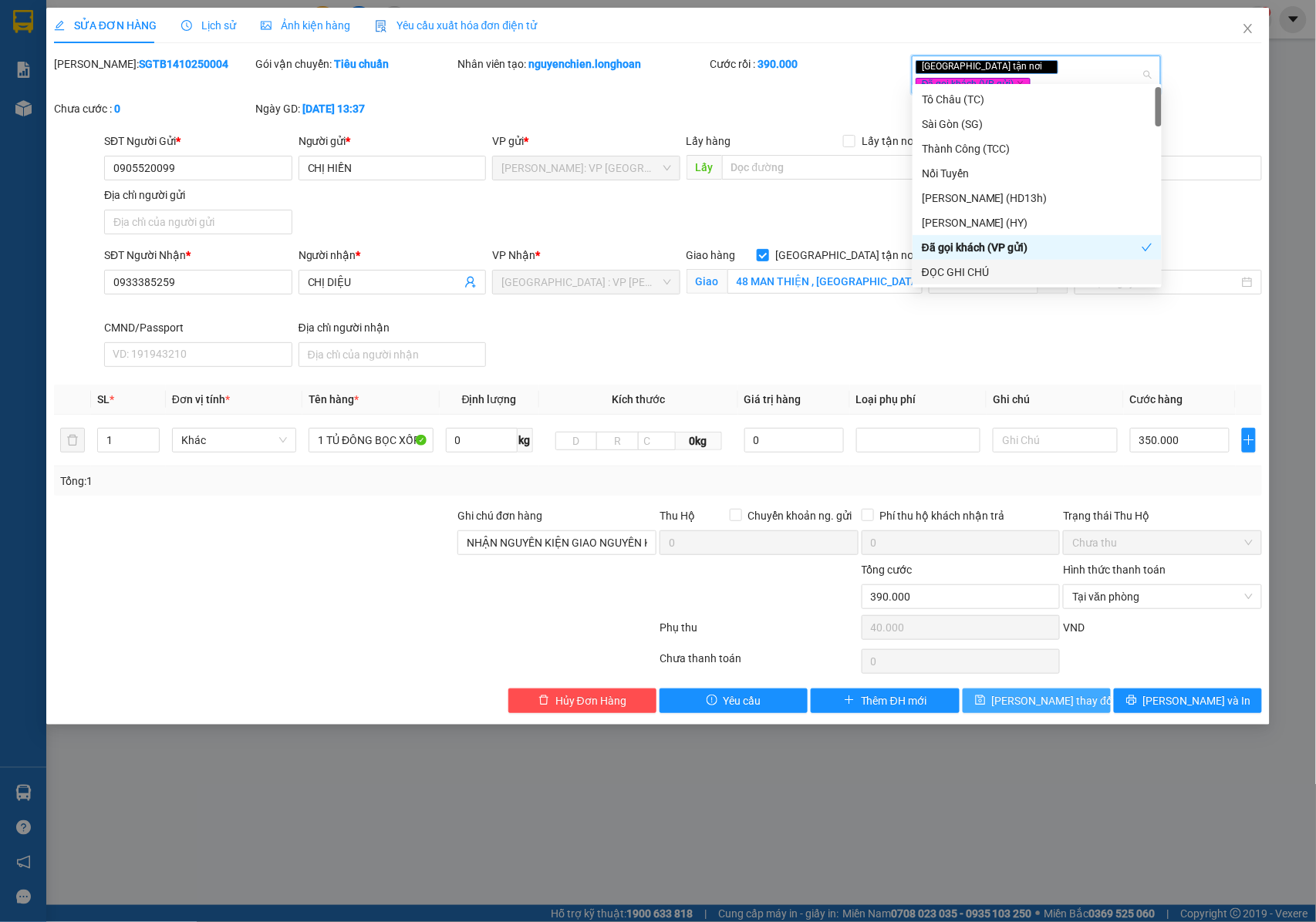
click at [1030, 692] on span "[PERSON_NAME] thay đổi" at bounding box center [1054, 701] width 123 height 17
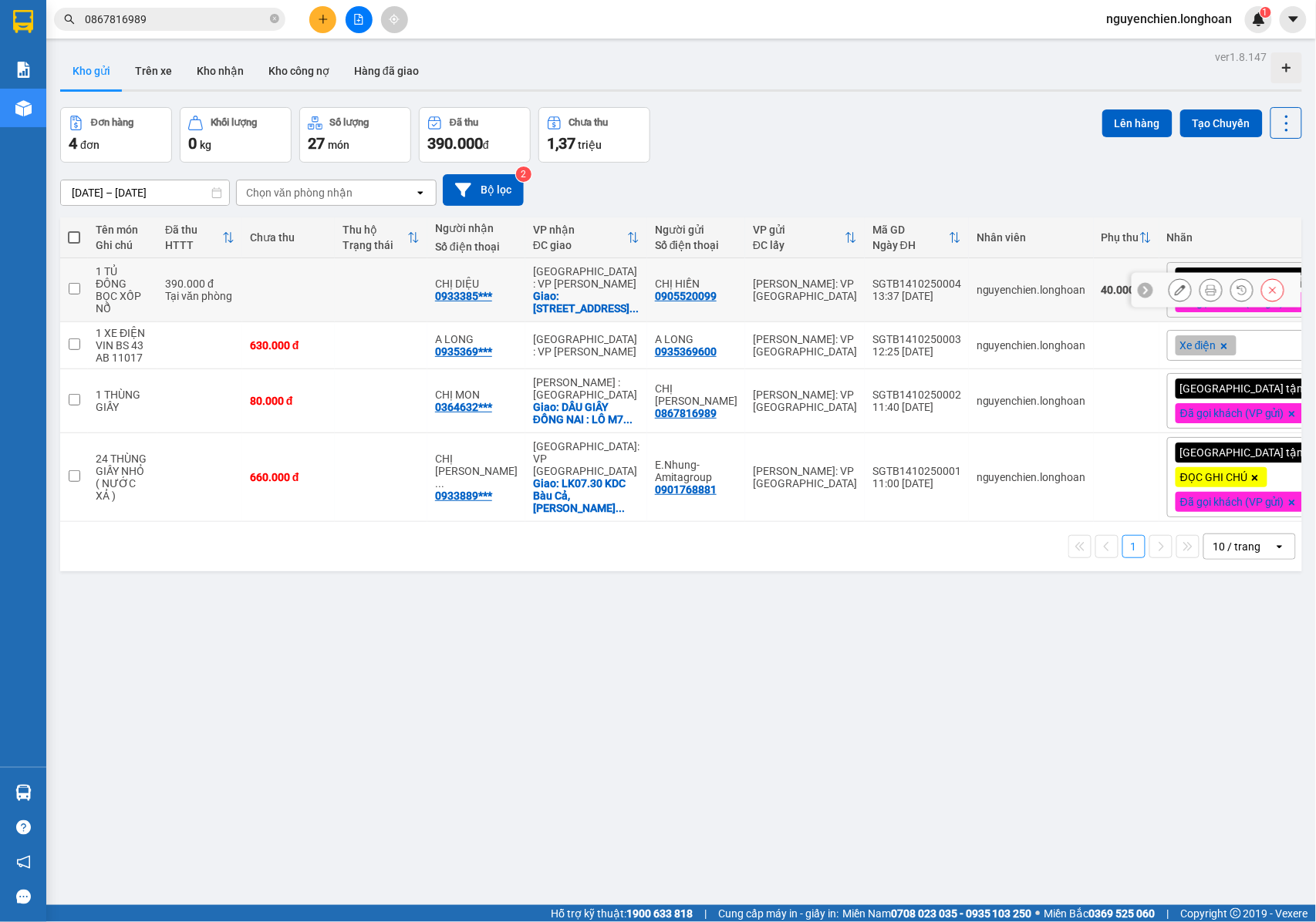
click at [1204, 300] on button at bounding box center [1212, 291] width 22 height 27
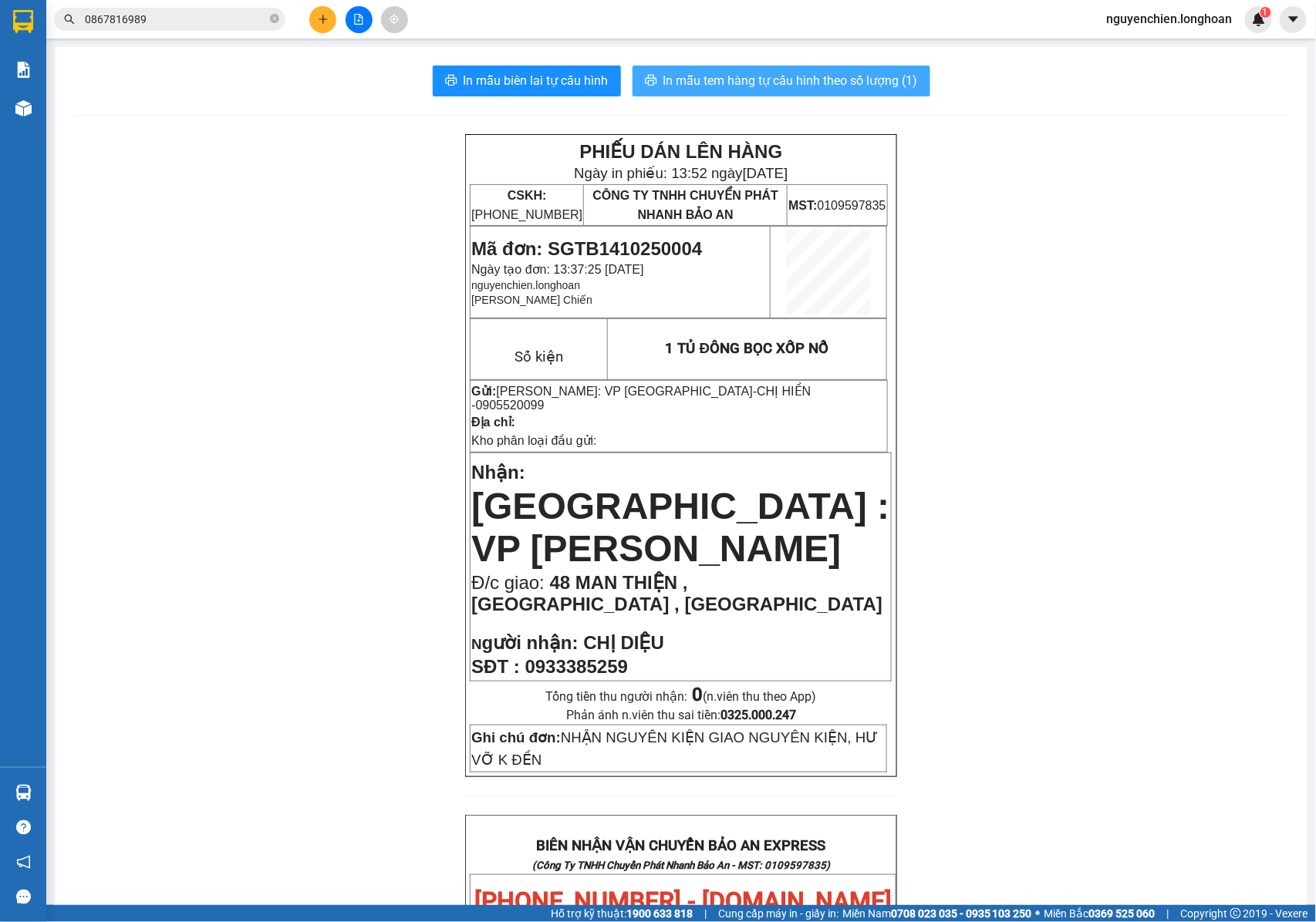
click at [861, 90] on span "In mẫu tem hàng tự cấu hình theo số lượng (1)" at bounding box center [791, 80] width 255 height 19
click at [318, 20] on icon "plus" at bounding box center [323, 19] width 11 height 11
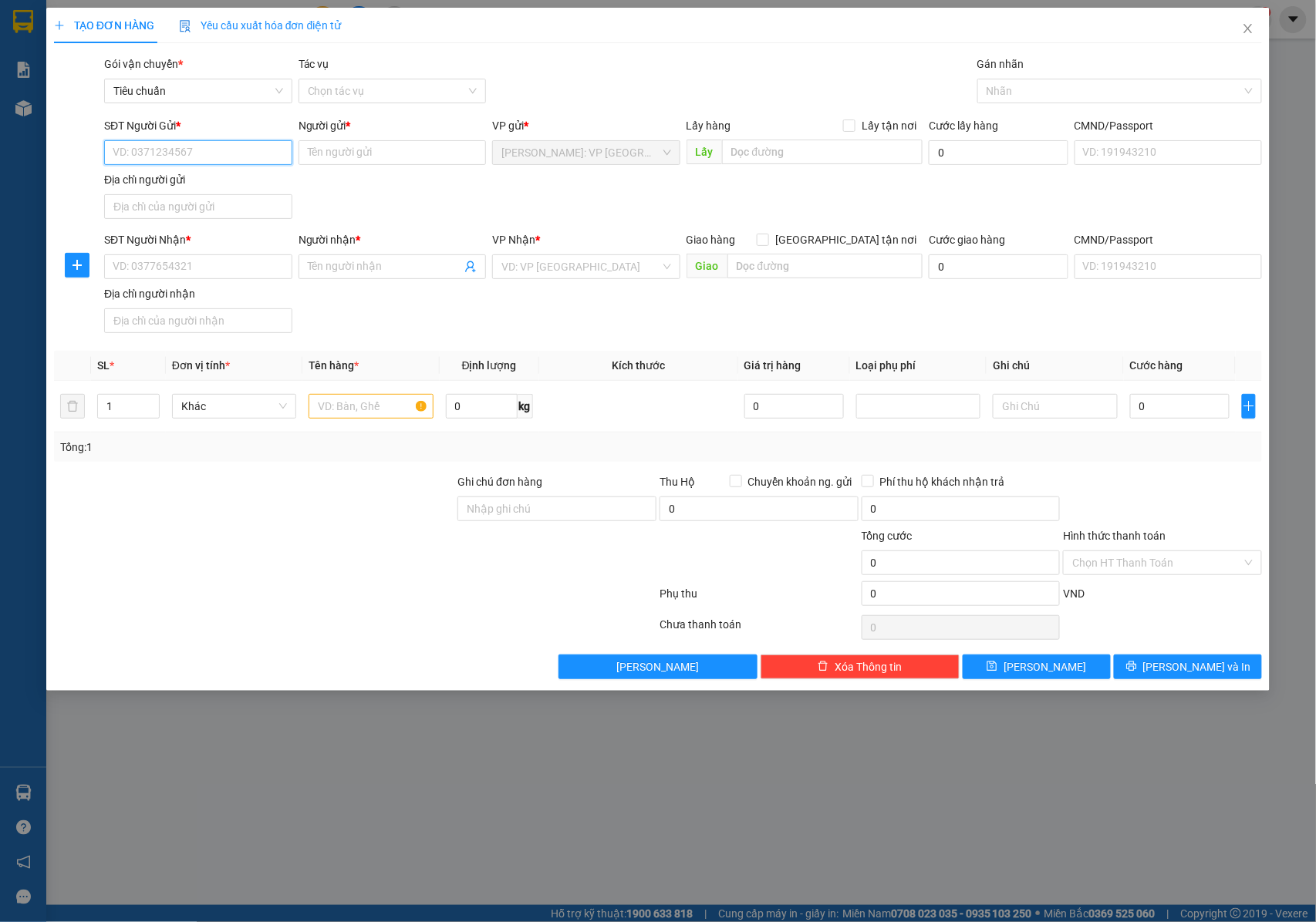
click at [221, 158] on input "SĐT Người Gửi *" at bounding box center [198, 152] width 188 height 24
click at [176, 148] on input "SĐT Người Gửi *" at bounding box center [198, 152] width 188 height 24
drag, startPoint x: 183, startPoint y: 182, endPoint x: 202, endPoint y: 191, distance: 21.0
click at [184, 183] on div "0813616667 - CHỊ LAN VY" at bounding box center [199, 184] width 172 height 17
type input "0813616667"
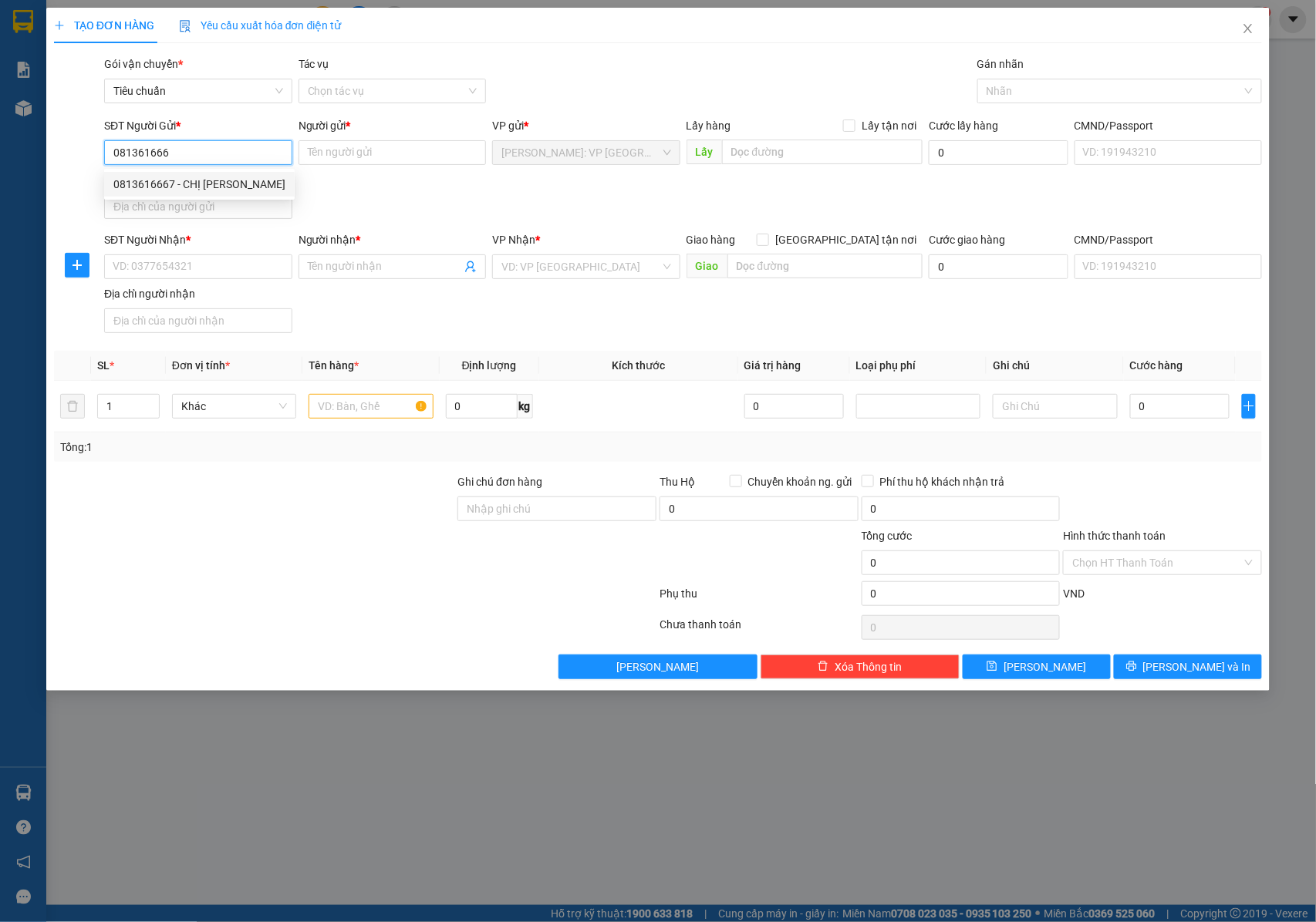
type input "CHỊ [PERSON_NAME]"
type input "0813616667"
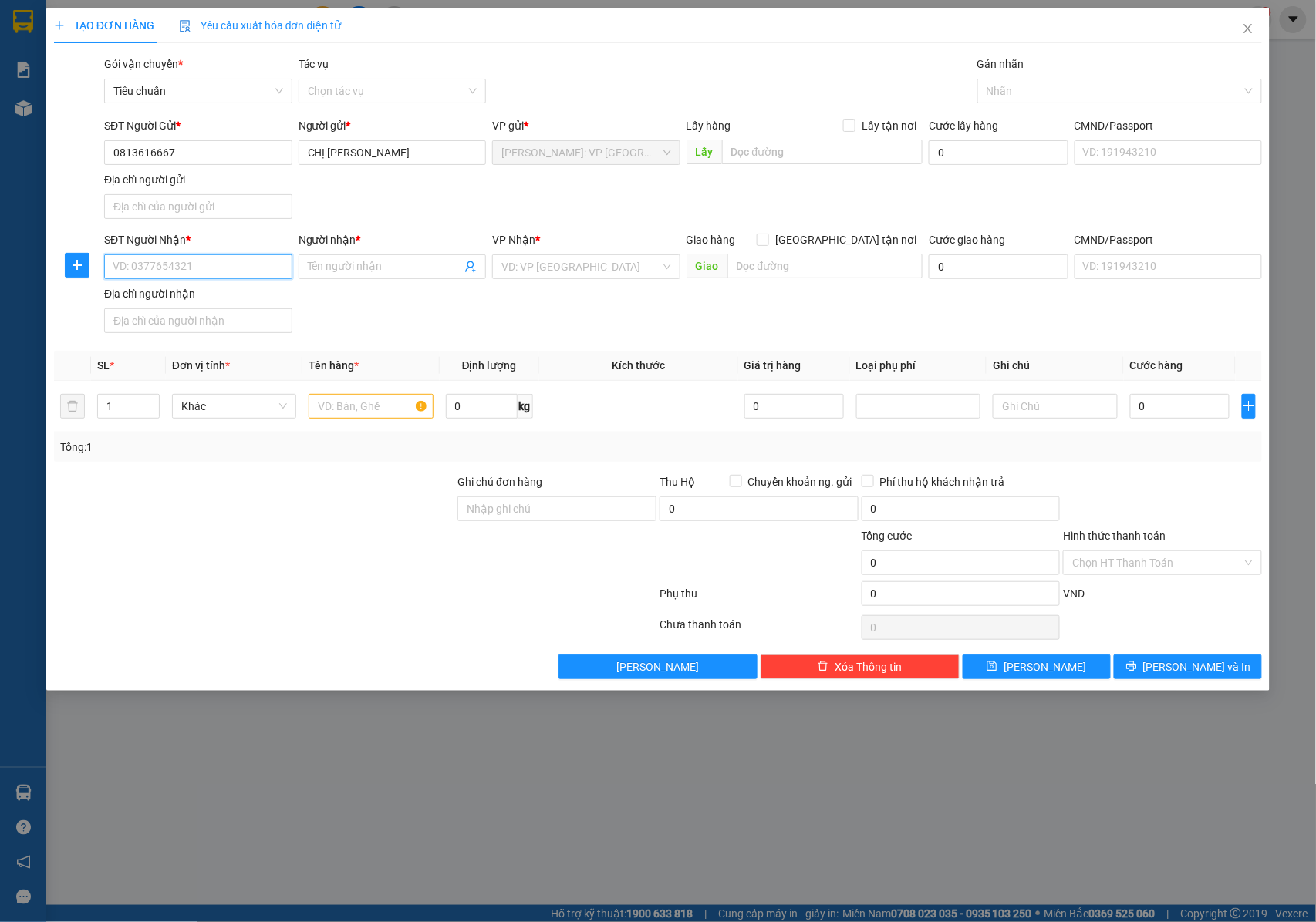
click at [250, 276] on input "SĐT Người Nhận *" at bounding box center [198, 267] width 188 height 24
click at [250, 273] on input "0963097960" at bounding box center [198, 267] width 188 height 24
type input "0963097960"
click at [346, 272] on input "Người nhận *" at bounding box center [385, 267] width 154 height 17
drag, startPoint x: 204, startPoint y: 272, endPoint x: 82, endPoint y: 266, distance: 122.1
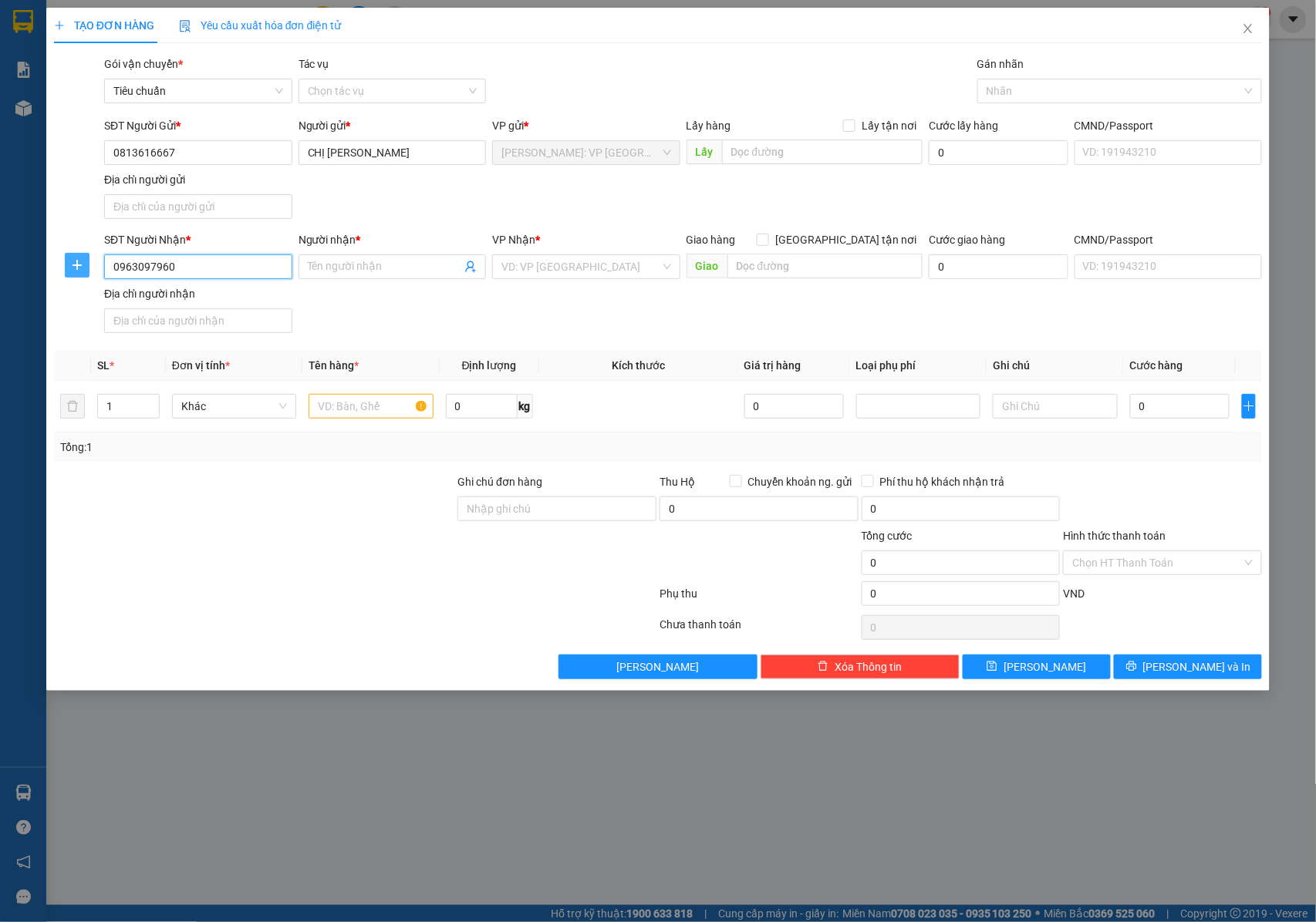
click at [82, 266] on div "SĐT Người Nhận * 0963097960 0963097960 Người nhận * Tên người nhận VP Nhận * VD…" at bounding box center [658, 285] width 1212 height 108
click at [384, 276] on input "Người nhận *" at bounding box center [385, 267] width 154 height 17
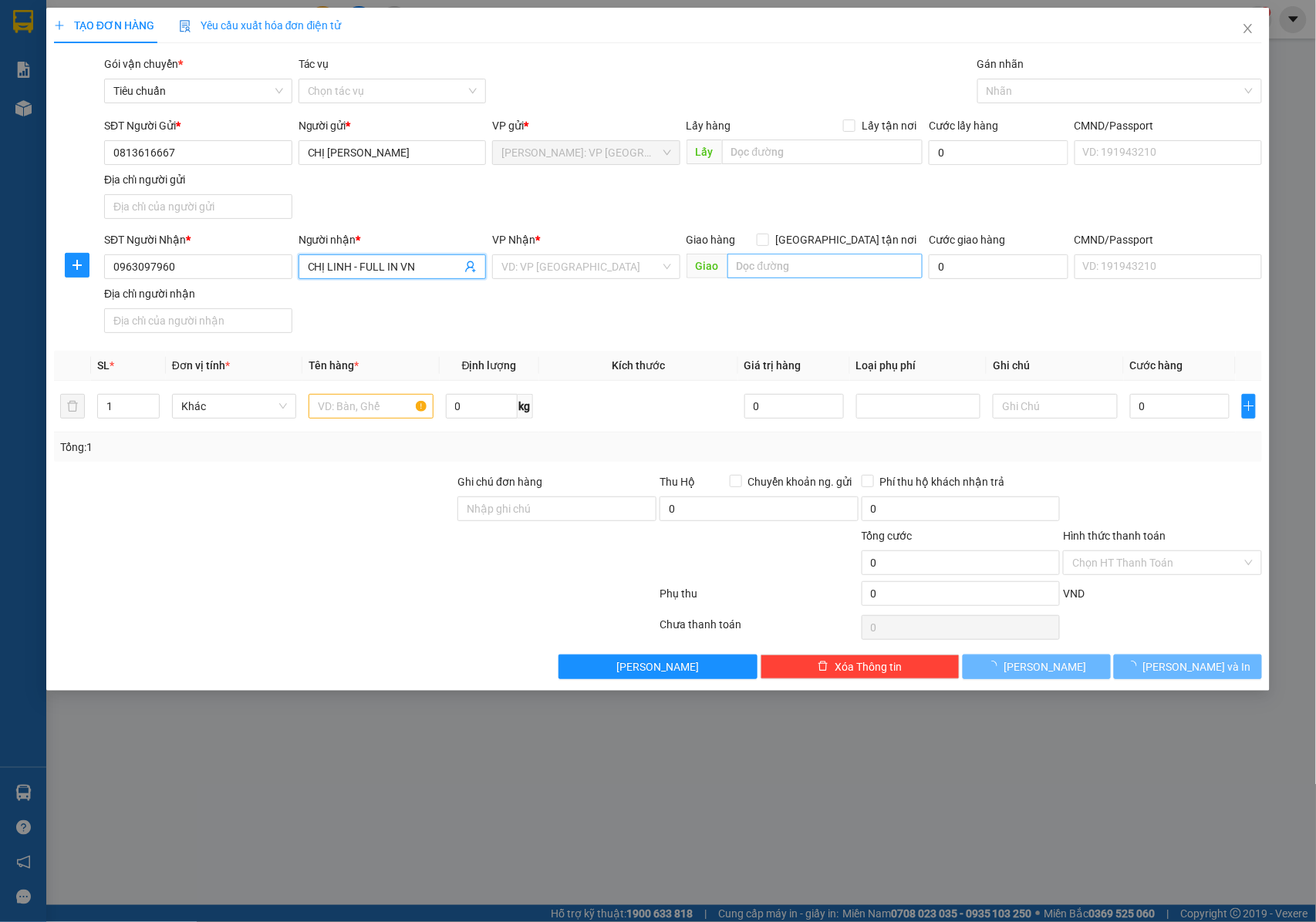
type input "CHỊ LINH - FULL IN VN"
click at [788, 275] on input "text" at bounding box center [825, 266] width 195 height 24
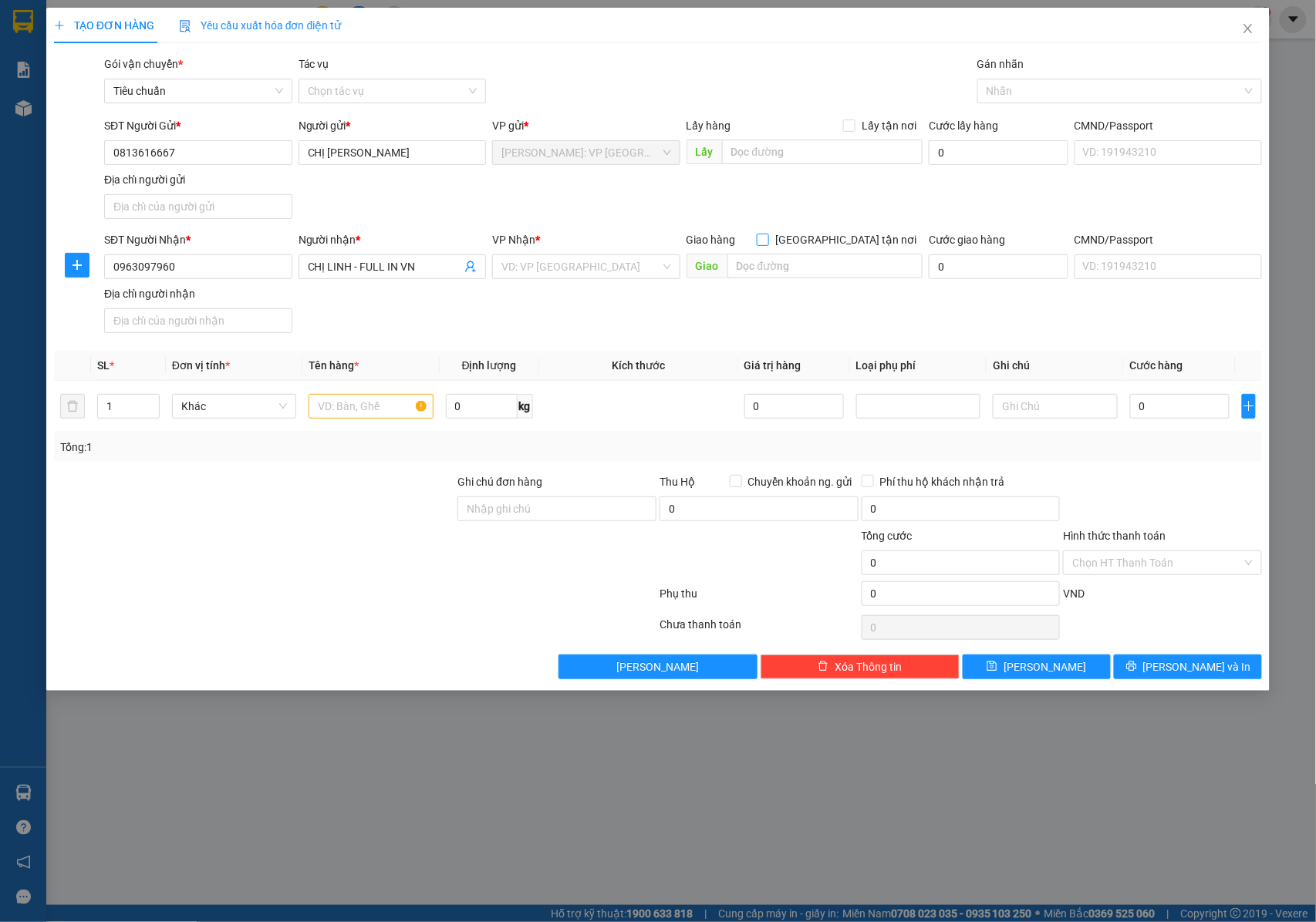
click at [767, 234] on input "[GEOGRAPHIC_DATA] tận nơi" at bounding box center [762, 240] width 11 height 11
checkbox input "true"
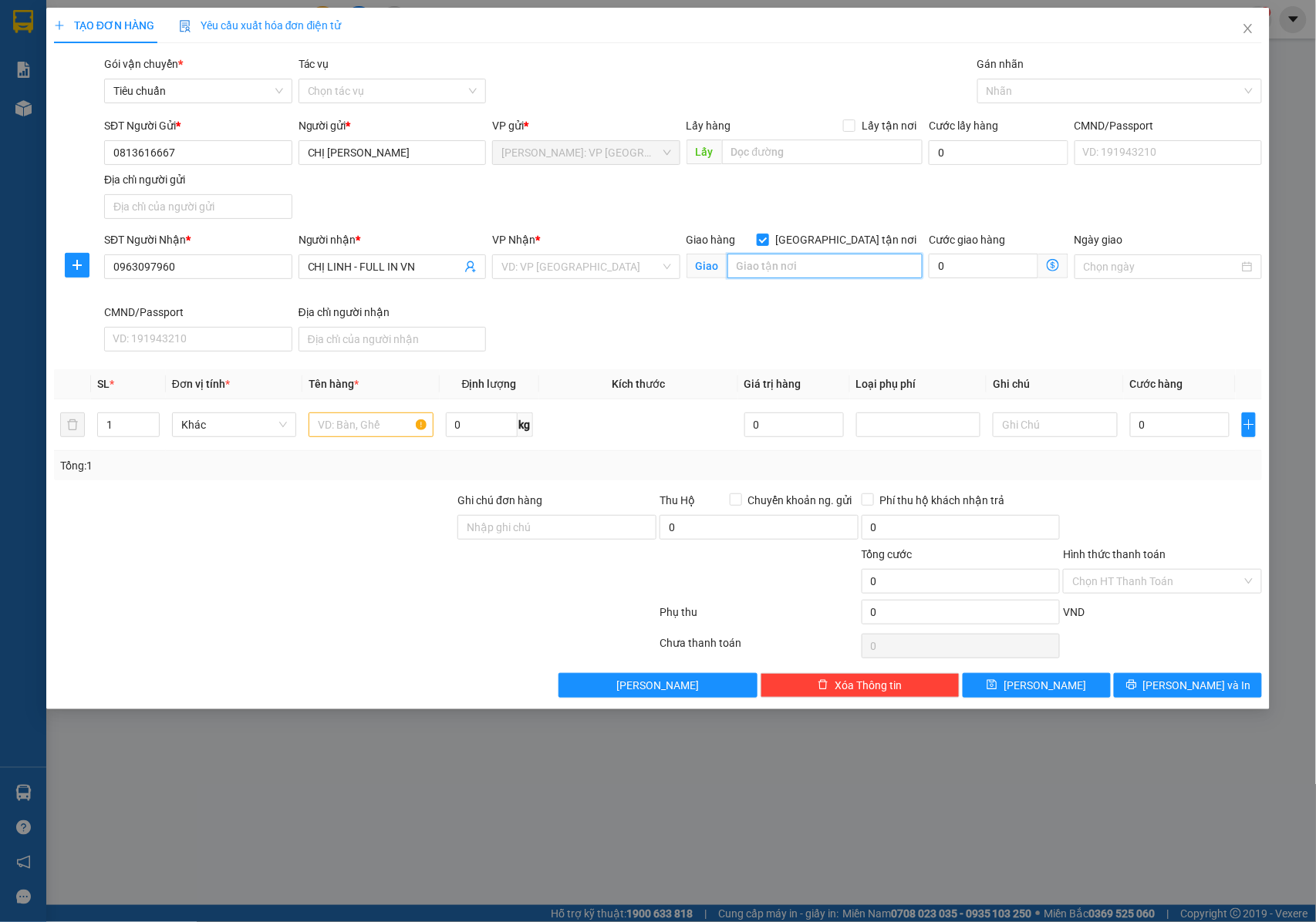
click at [776, 275] on input "text" at bounding box center [825, 266] width 195 height 24
click at [611, 257] on input "search" at bounding box center [581, 267] width 159 height 23
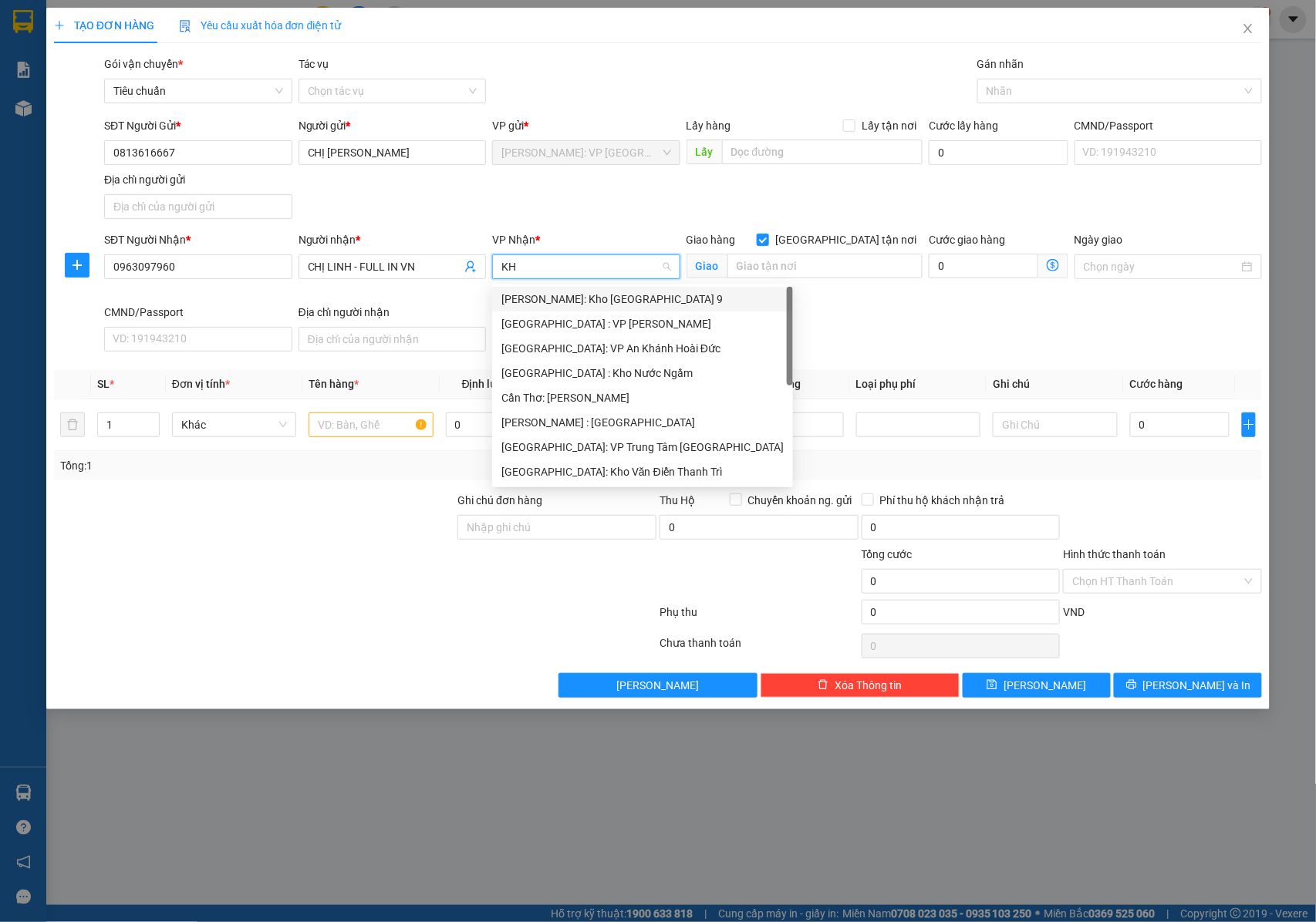
type input "KHO"
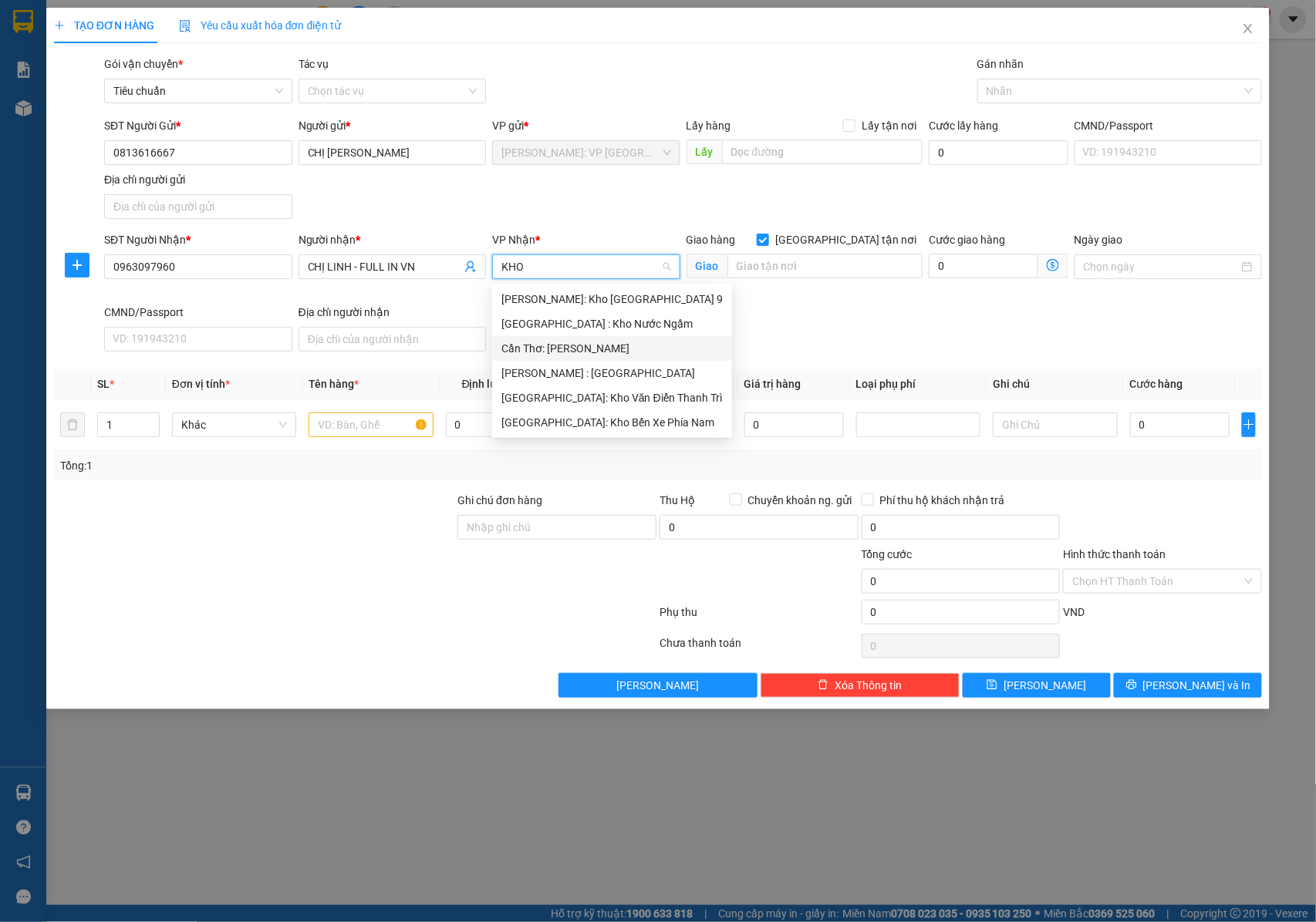
drag, startPoint x: 584, startPoint y: 368, endPoint x: 742, endPoint y: 329, distance: 162.7
click at [586, 368] on div "[PERSON_NAME] : [GEOGRAPHIC_DATA]" at bounding box center [613, 373] width 222 height 17
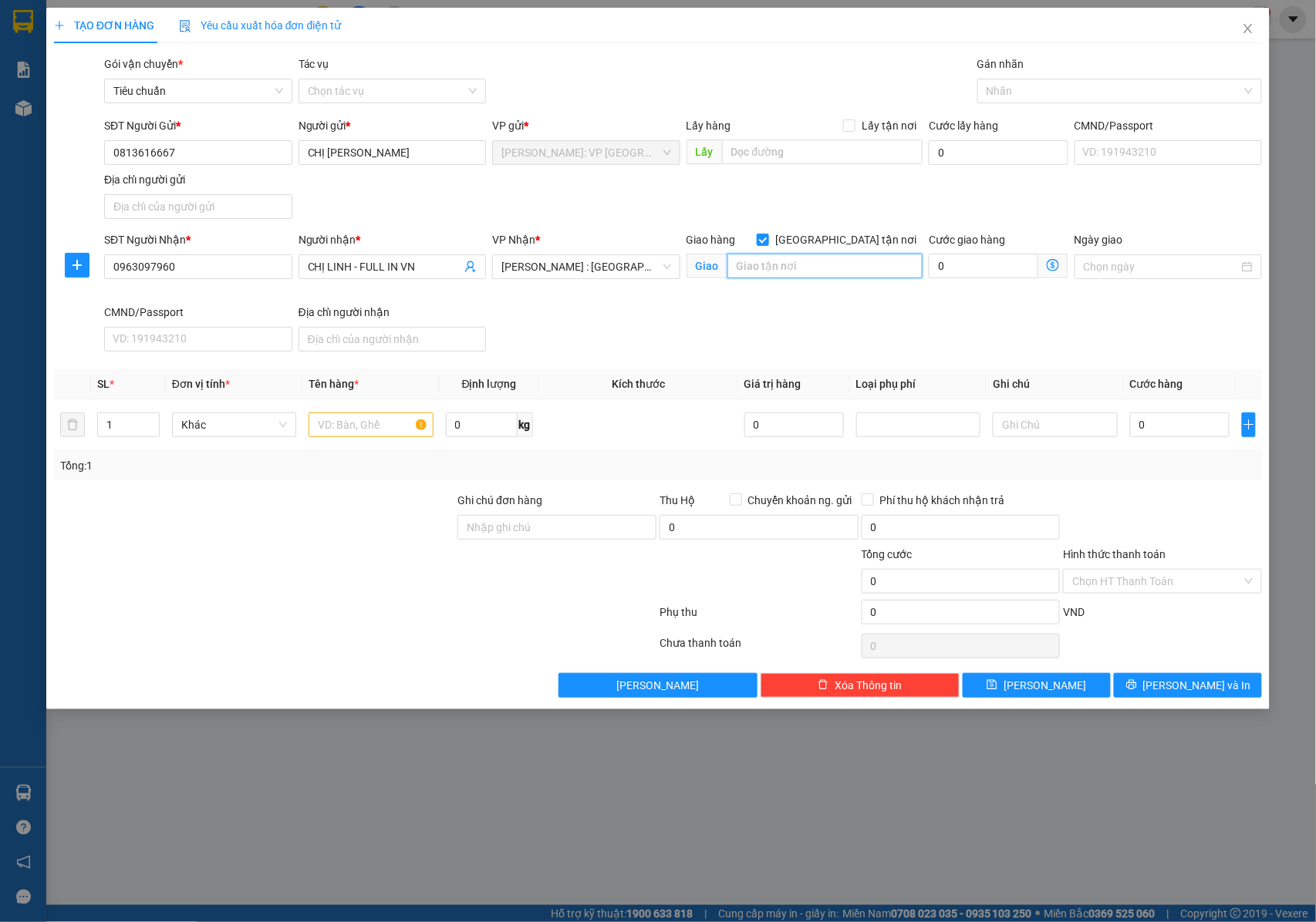
click at [812, 263] on input "text" at bounding box center [825, 266] width 195 height 24
type input "K"
click at [1004, 80] on div "Nhãn" at bounding box center [1120, 90] width 285 height 24
type input "TP BIÊN HÒA ĐỒNG NAI : CỔNG CÔNG TY FULL IN [GEOGRAPHIC_DATA] , LÔ 402/2 , ĐƯỜN…"
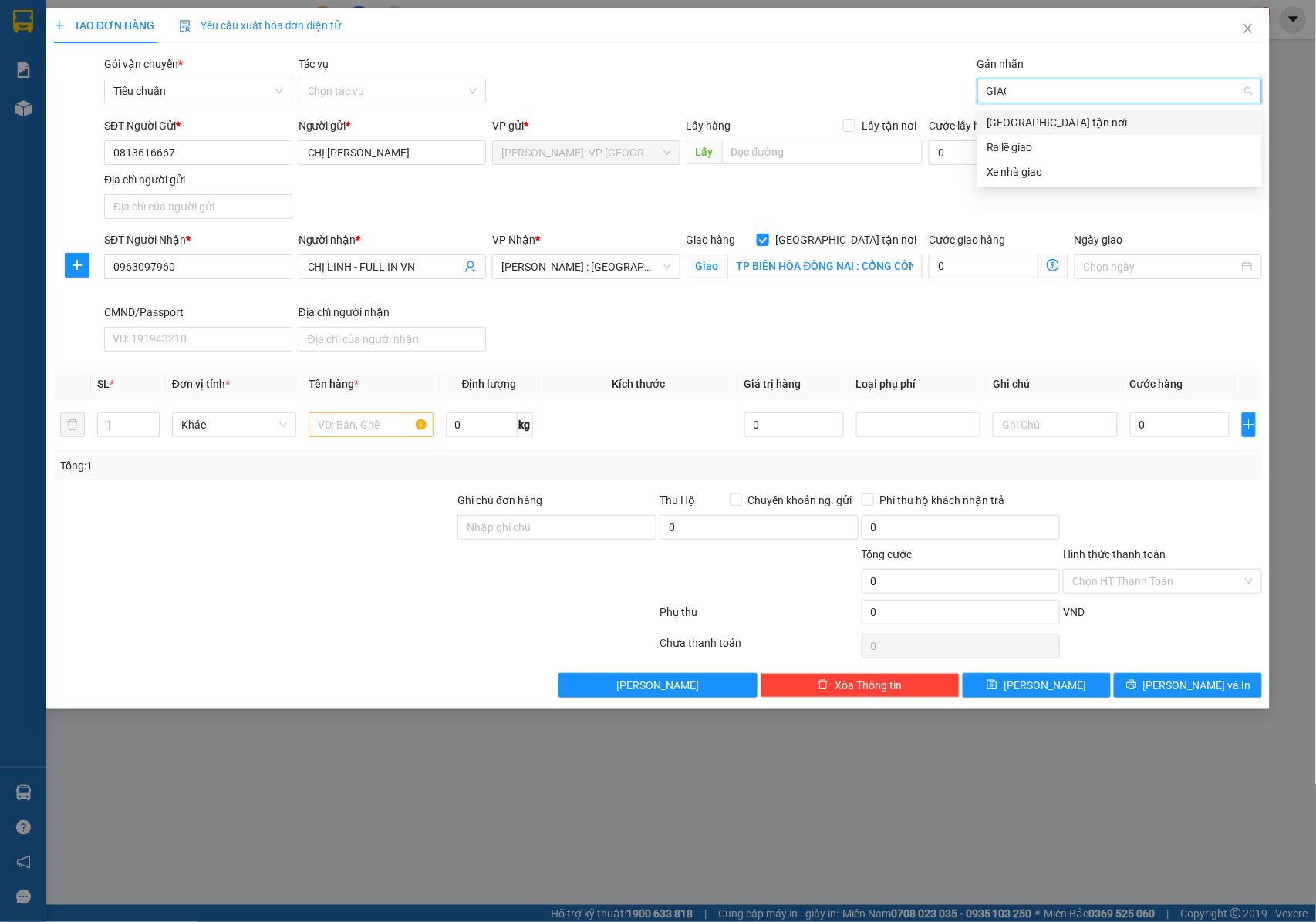
type input "GIAO"
click at [1007, 122] on div "[GEOGRAPHIC_DATA] tận nơi" at bounding box center [1121, 122] width 267 height 17
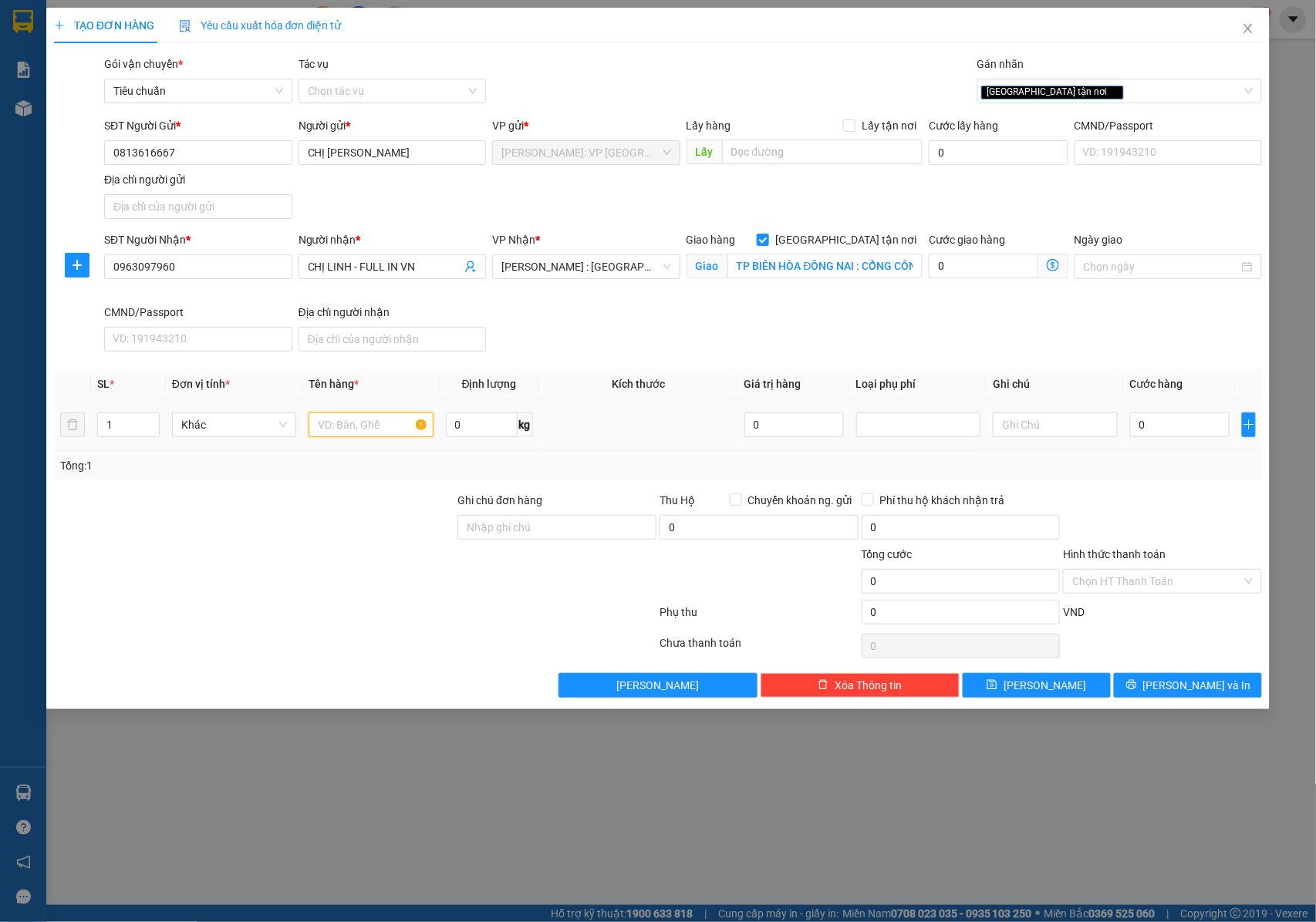
click at [340, 438] on input "text" at bounding box center [371, 424] width 124 height 24
drag, startPoint x: 125, startPoint y: 428, endPoint x: 147, endPoint y: 423, distance: 22.6
click at [127, 427] on input "1" at bounding box center [129, 425] width 61 height 23
type input "2"
click at [154, 423] on span "up" at bounding box center [151, 421] width 9 height 9
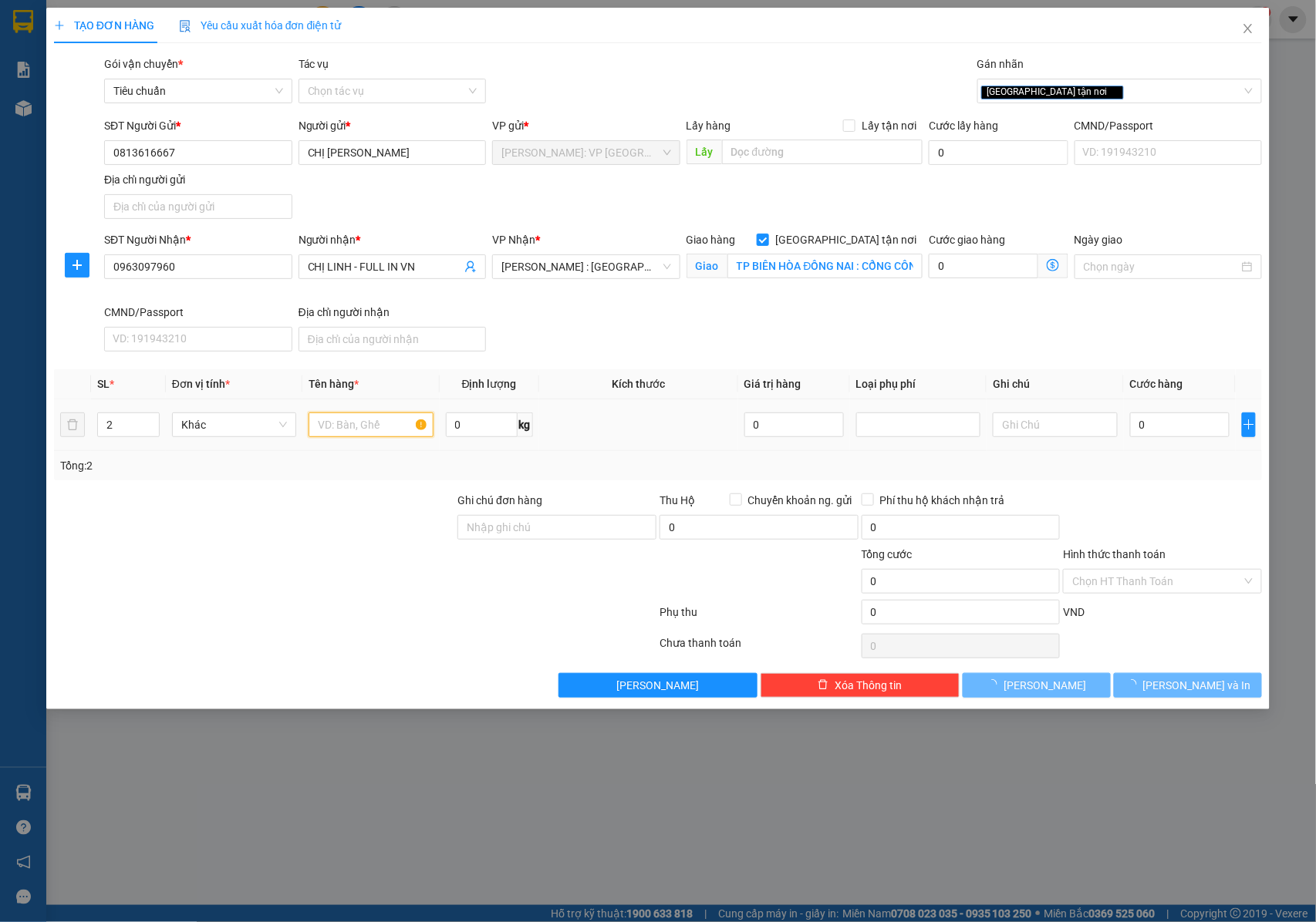
click at [359, 436] on input "text" at bounding box center [371, 424] width 124 height 24
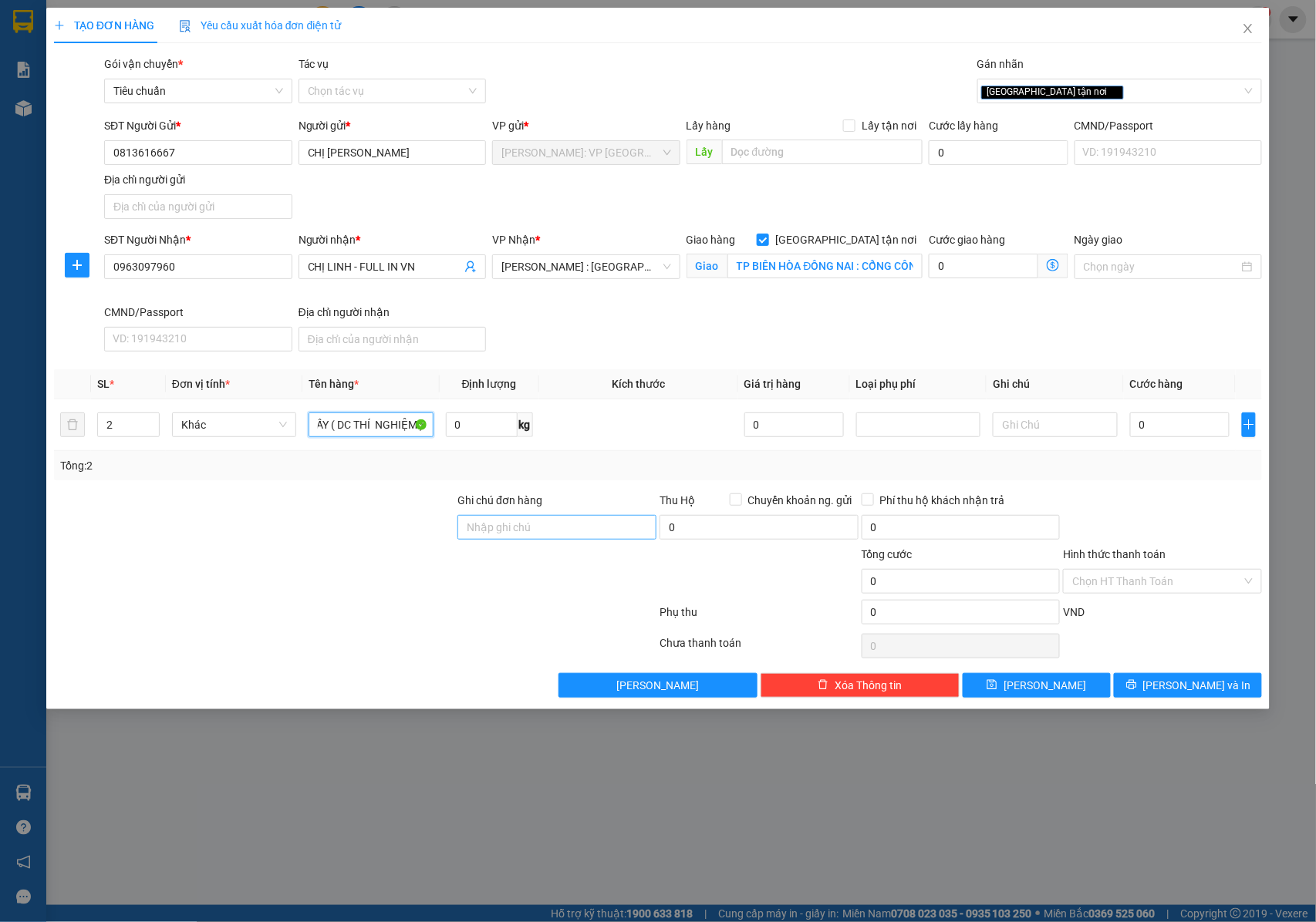
type input "2 KIỆN GIẤY ( DC THÍ NGHIỆM )"
click at [571, 537] on input "Ghi chú đơn hàng" at bounding box center [557, 527] width 199 height 24
type input "NHẬN NGUYÊN KIỆN GIAO NGUYÊN KIỆN, HƯ VỠ K ĐỀN"
click at [1161, 433] on input "0" at bounding box center [1180, 424] width 99 height 24
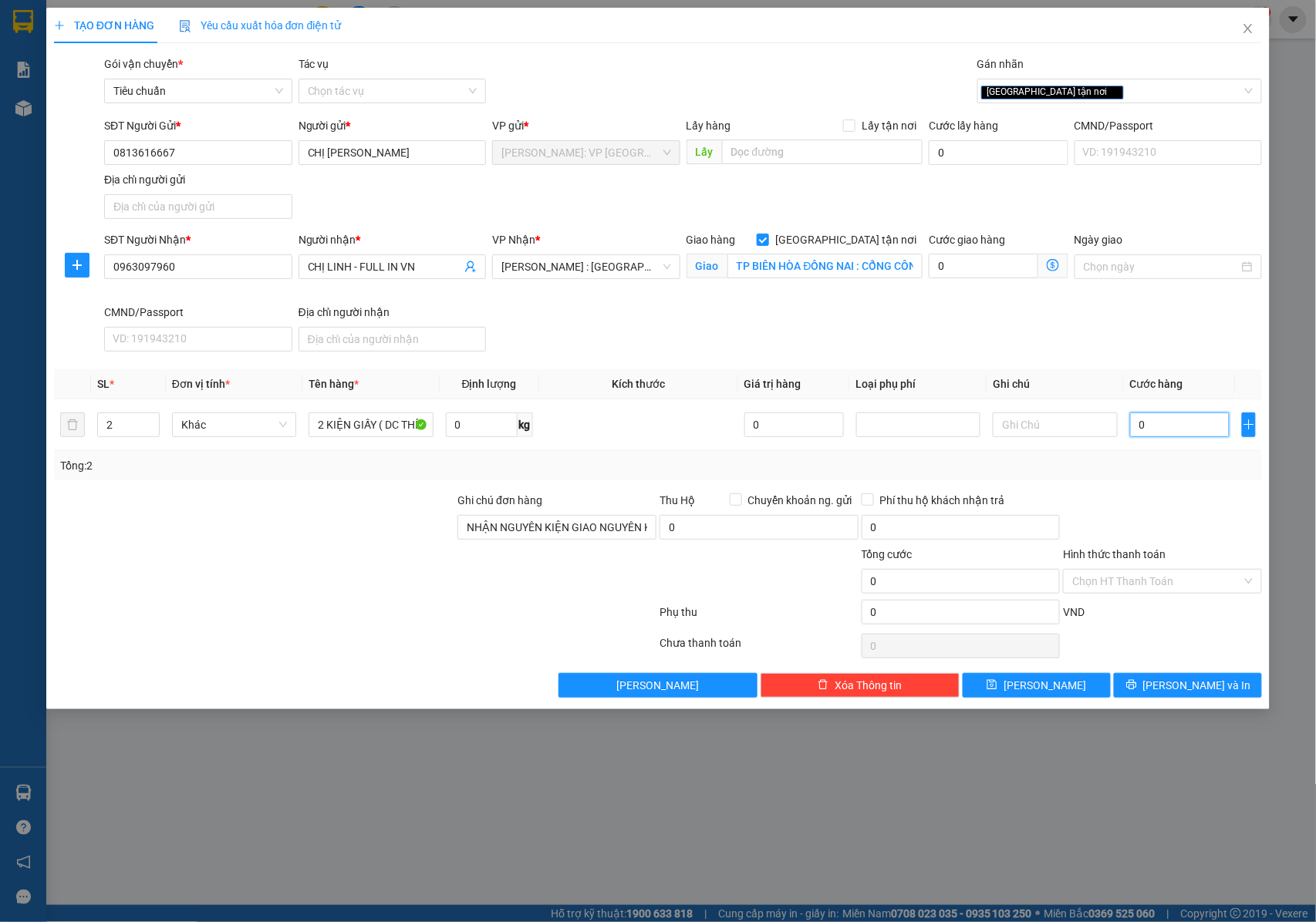
type input "8"
type input "80"
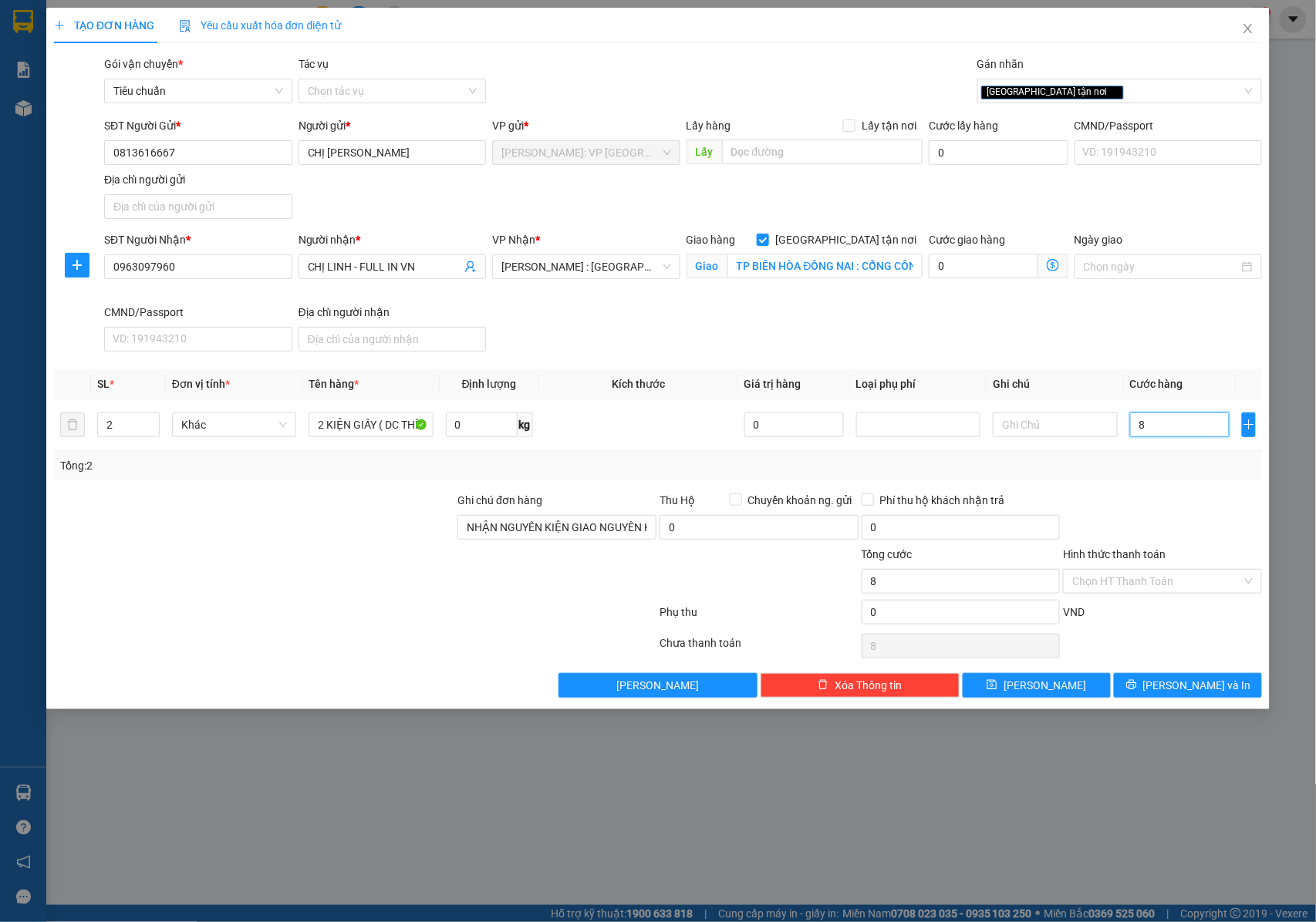
type input "80"
type input "800"
type input "8.000"
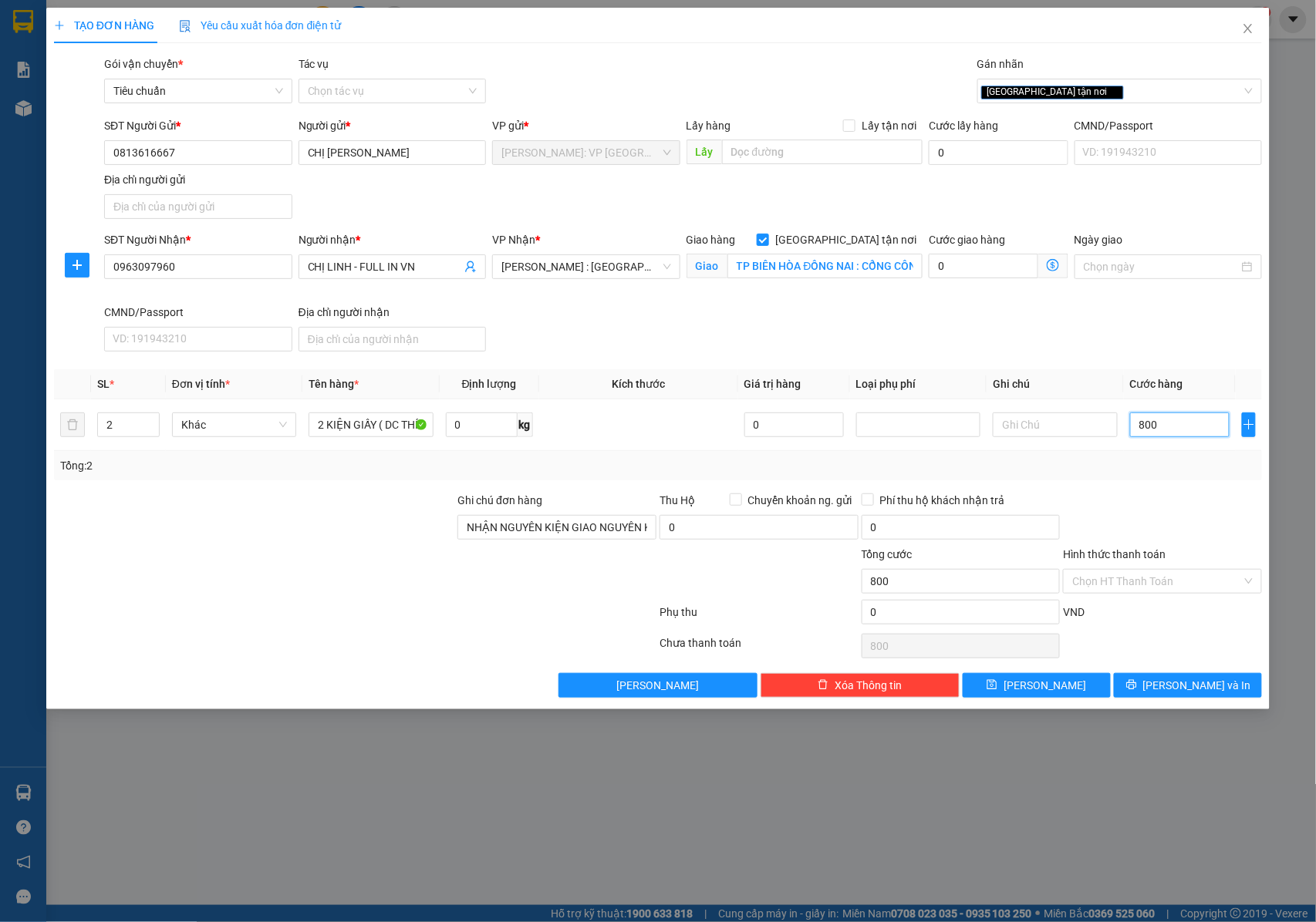
type input "8.000"
type input "80.000"
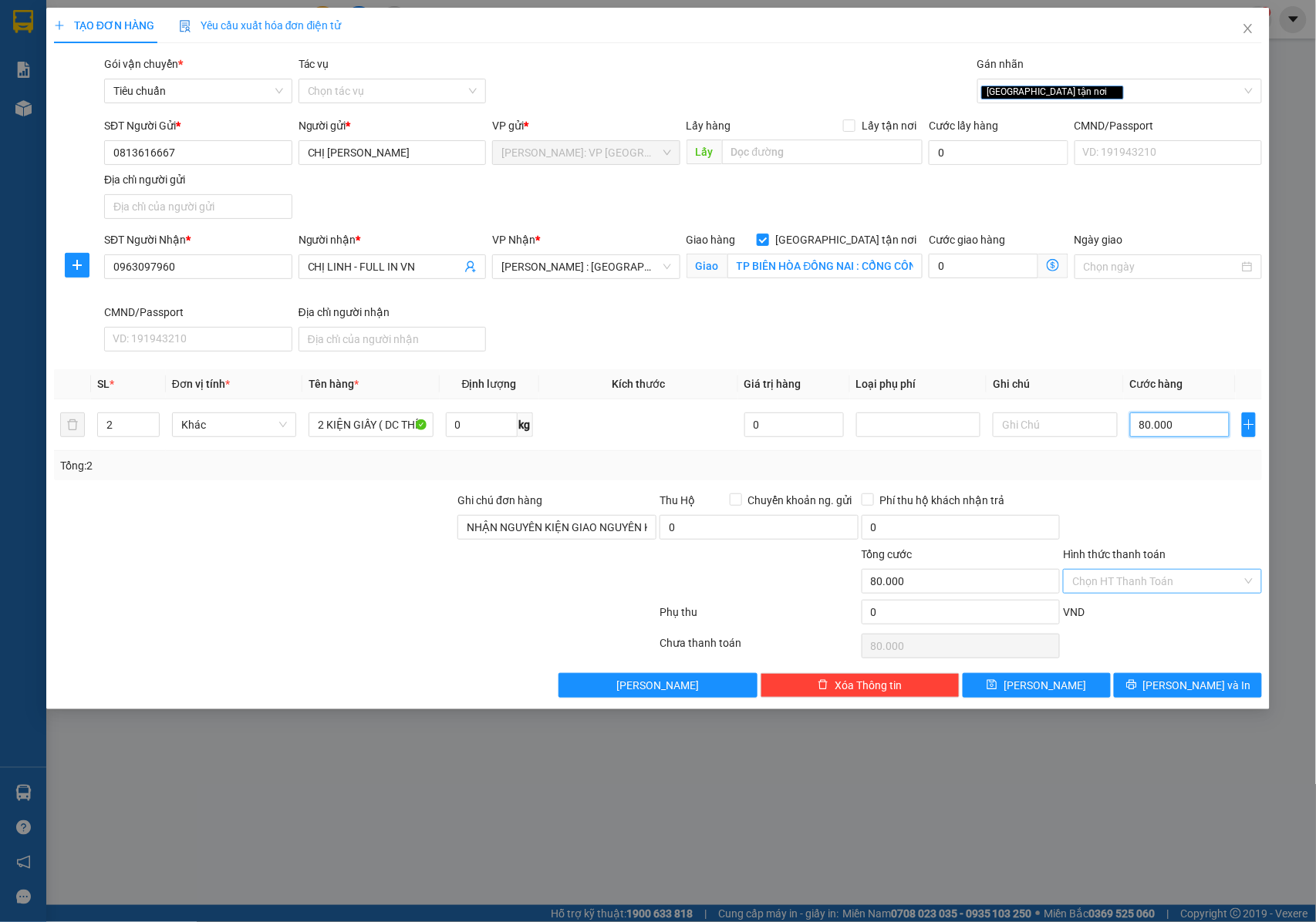
type input "80.000"
click at [1130, 591] on input "Hình thức thanh toán" at bounding box center [1157, 582] width 169 height 23
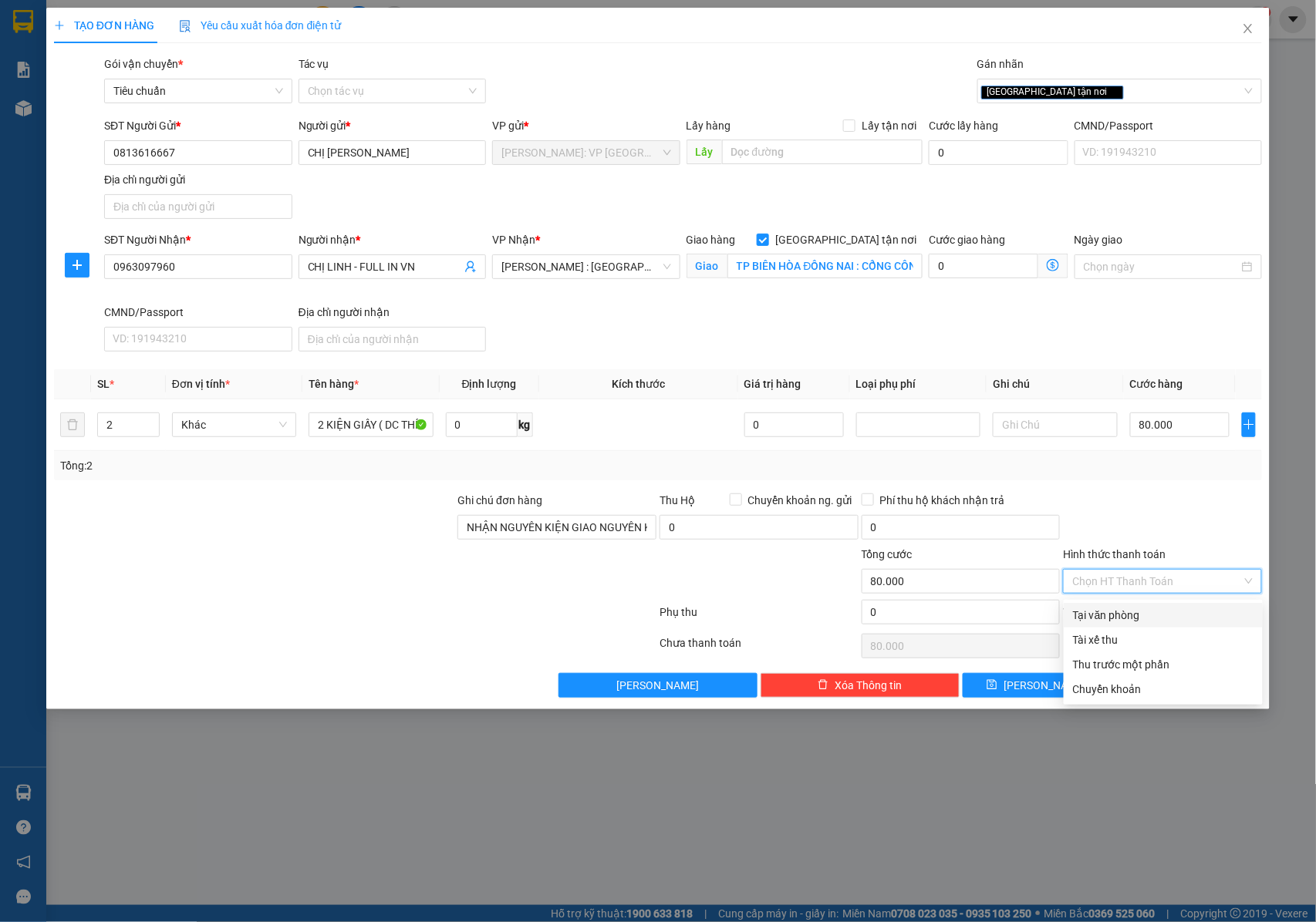
click at [1121, 616] on div "Tại văn phòng" at bounding box center [1163, 615] width 180 height 17
type input "0"
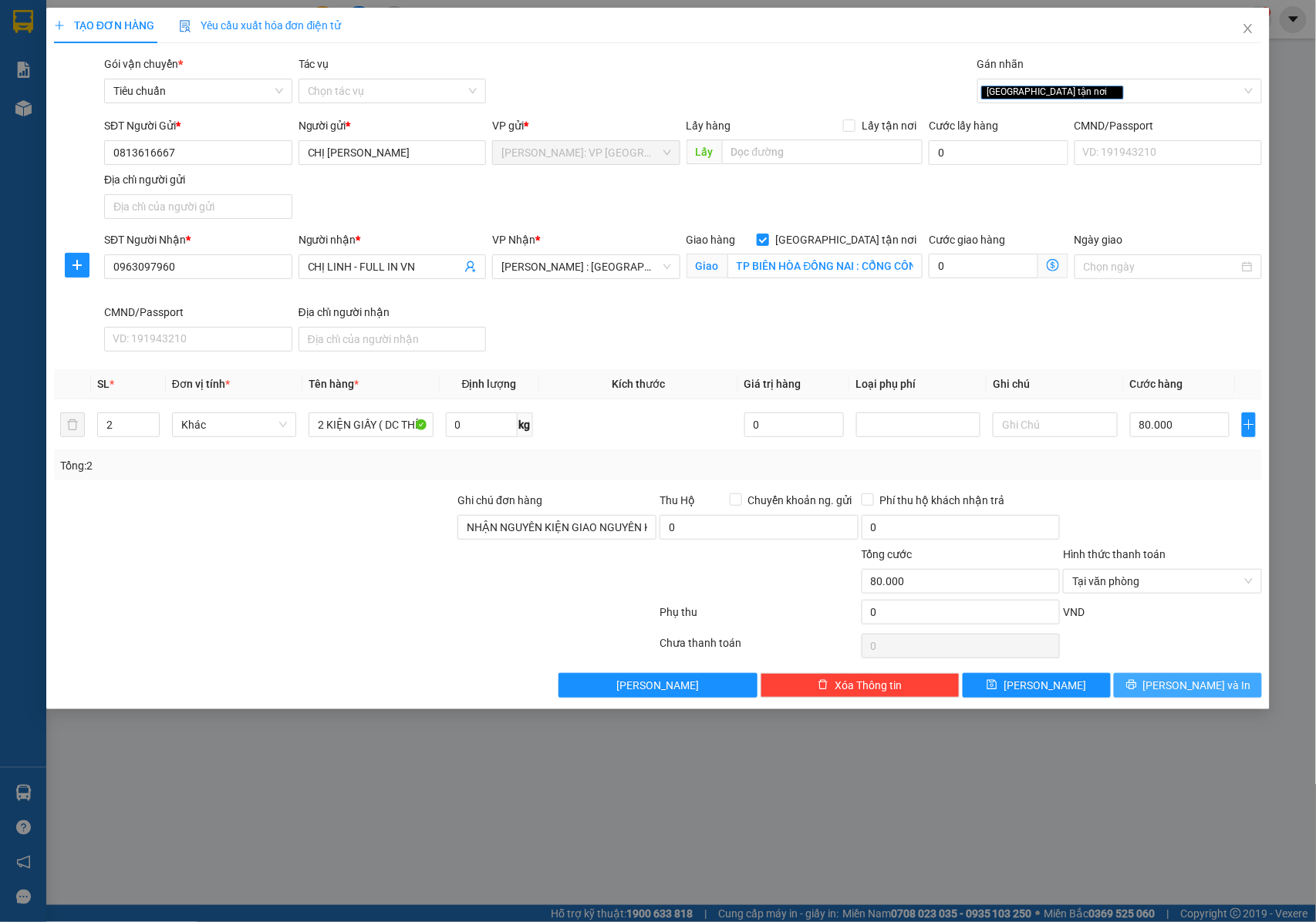
click at [1165, 676] on button "Lưu và In" at bounding box center [1188, 685] width 148 height 24
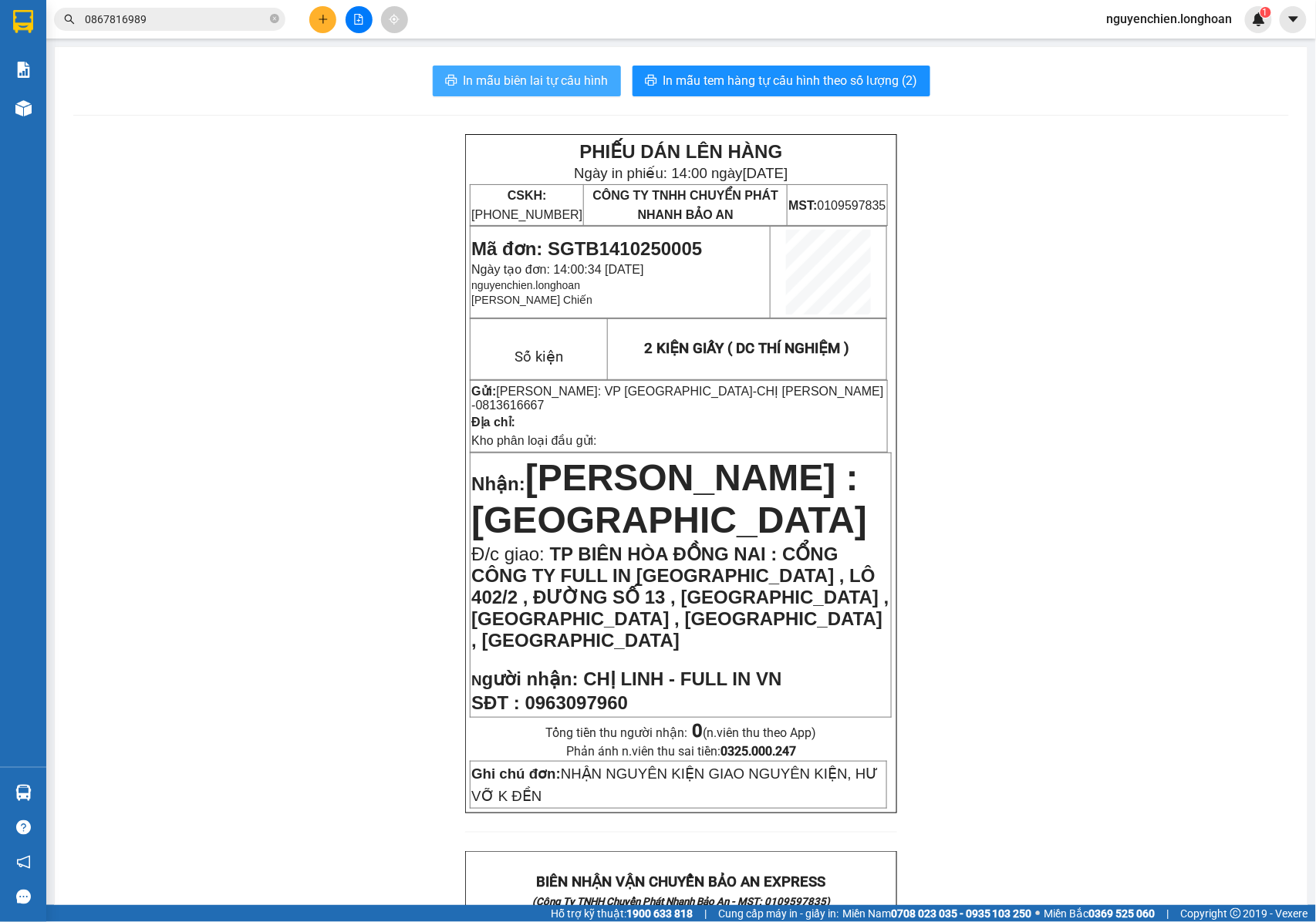
drag, startPoint x: 540, startPoint y: 78, endPoint x: 785, endPoint y: 176, distance: 263.9
click at [539, 78] on span "In mẫu biên lai tự cấu hình" at bounding box center [536, 80] width 145 height 19
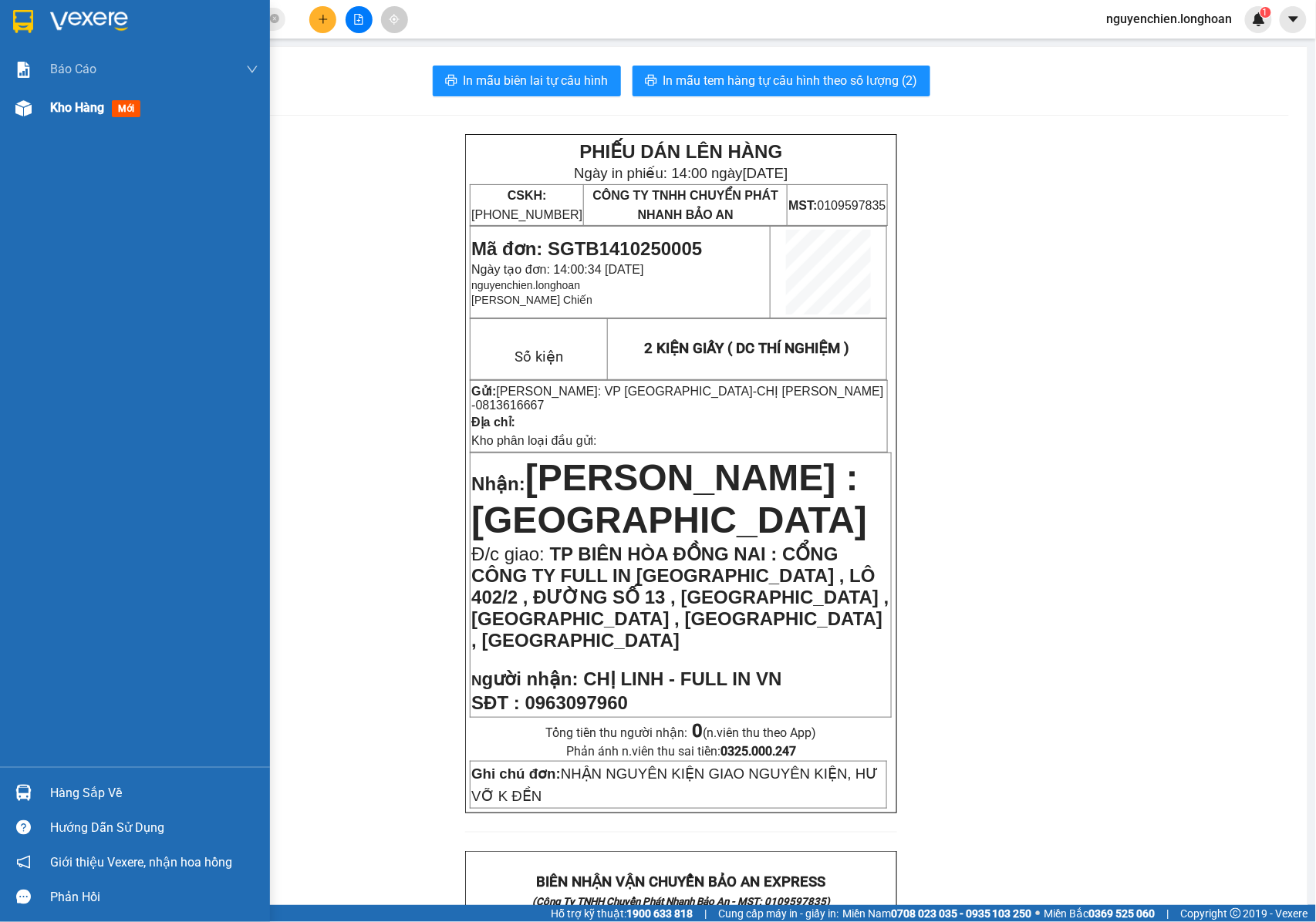
click at [23, 112] on img at bounding box center [23, 108] width 16 height 16
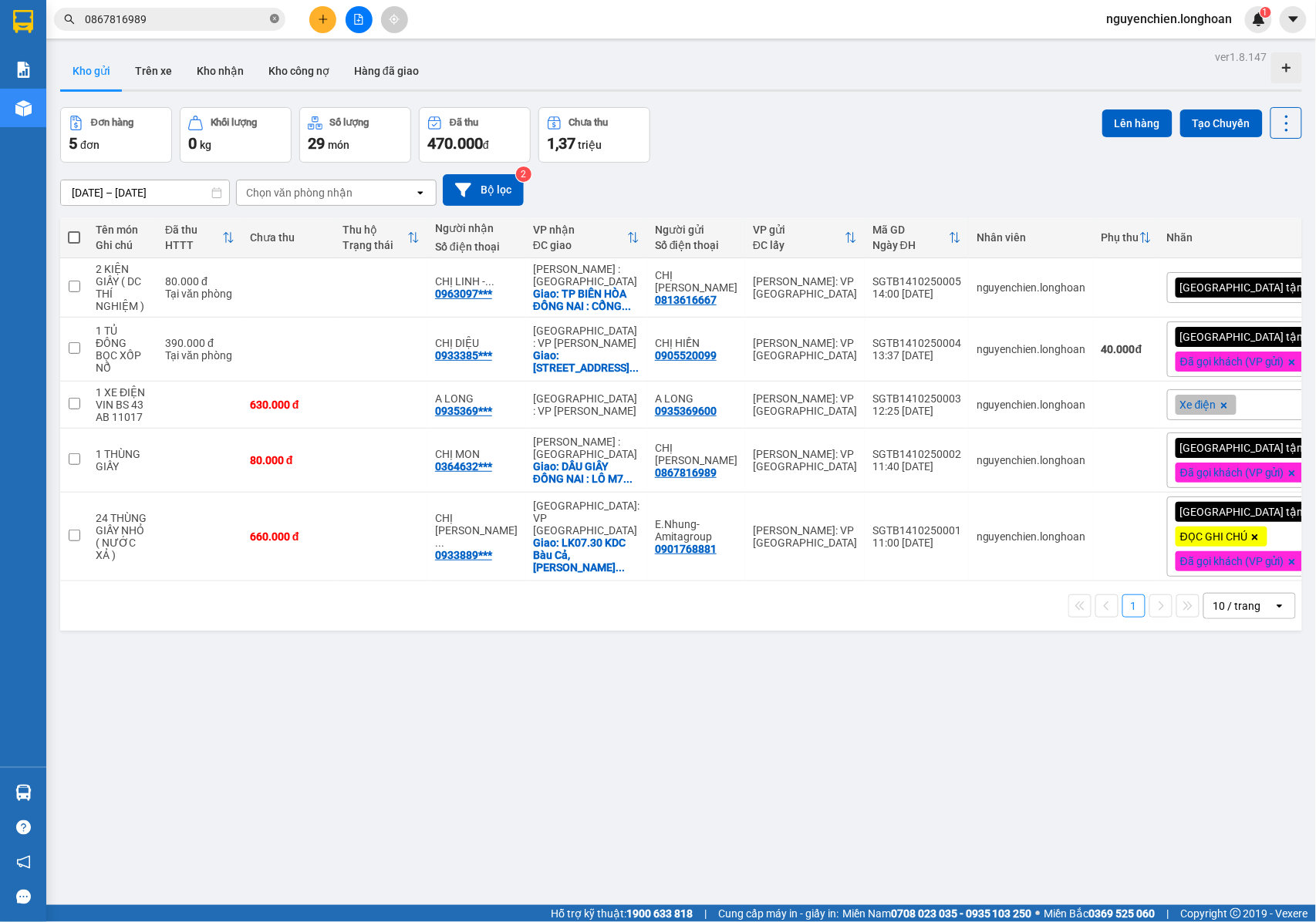
click at [273, 19] on icon "close-circle" at bounding box center [275, 18] width 9 height 9
click at [241, 19] on input "text" at bounding box center [176, 19] width 182 height 17
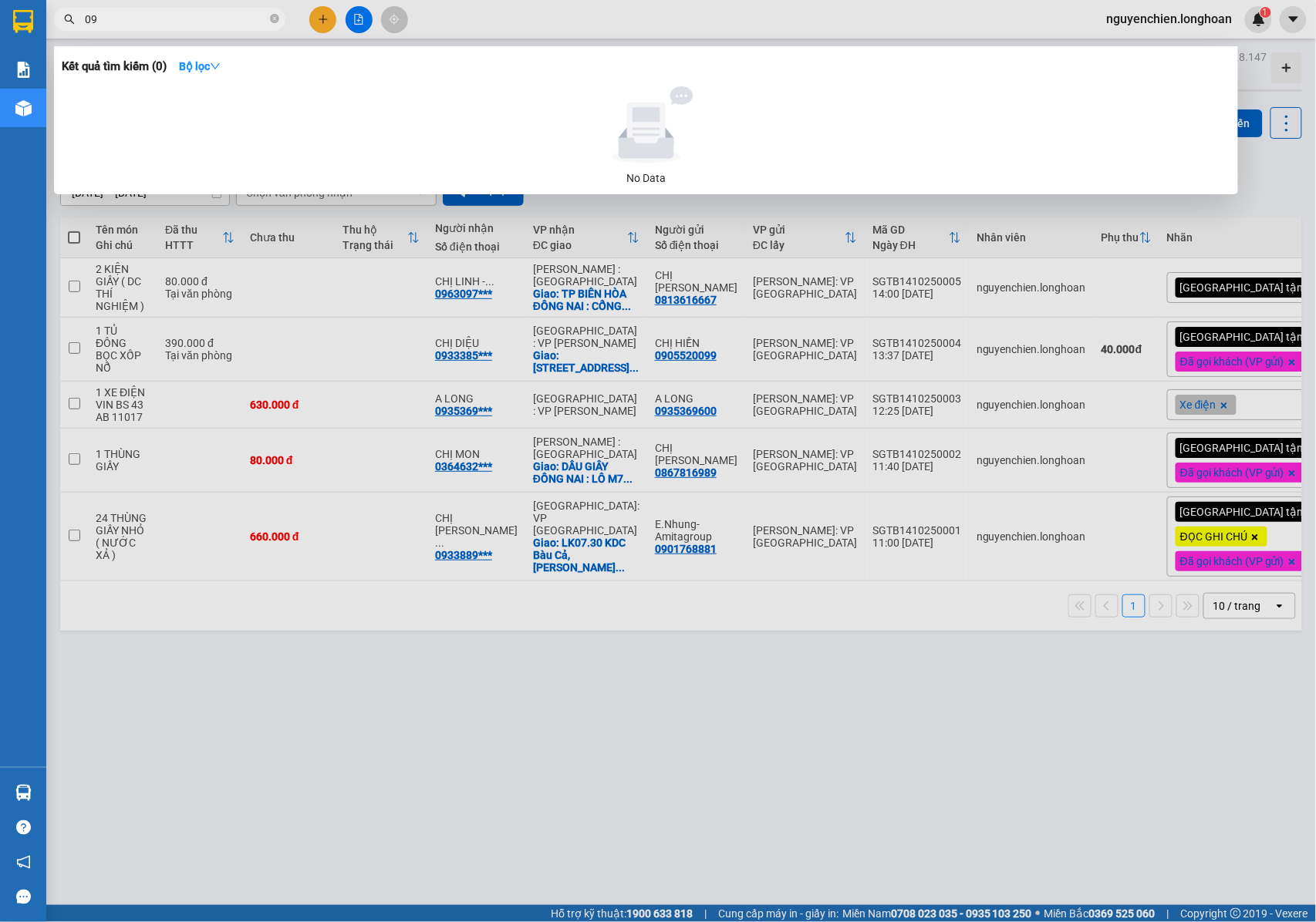
type input "0"
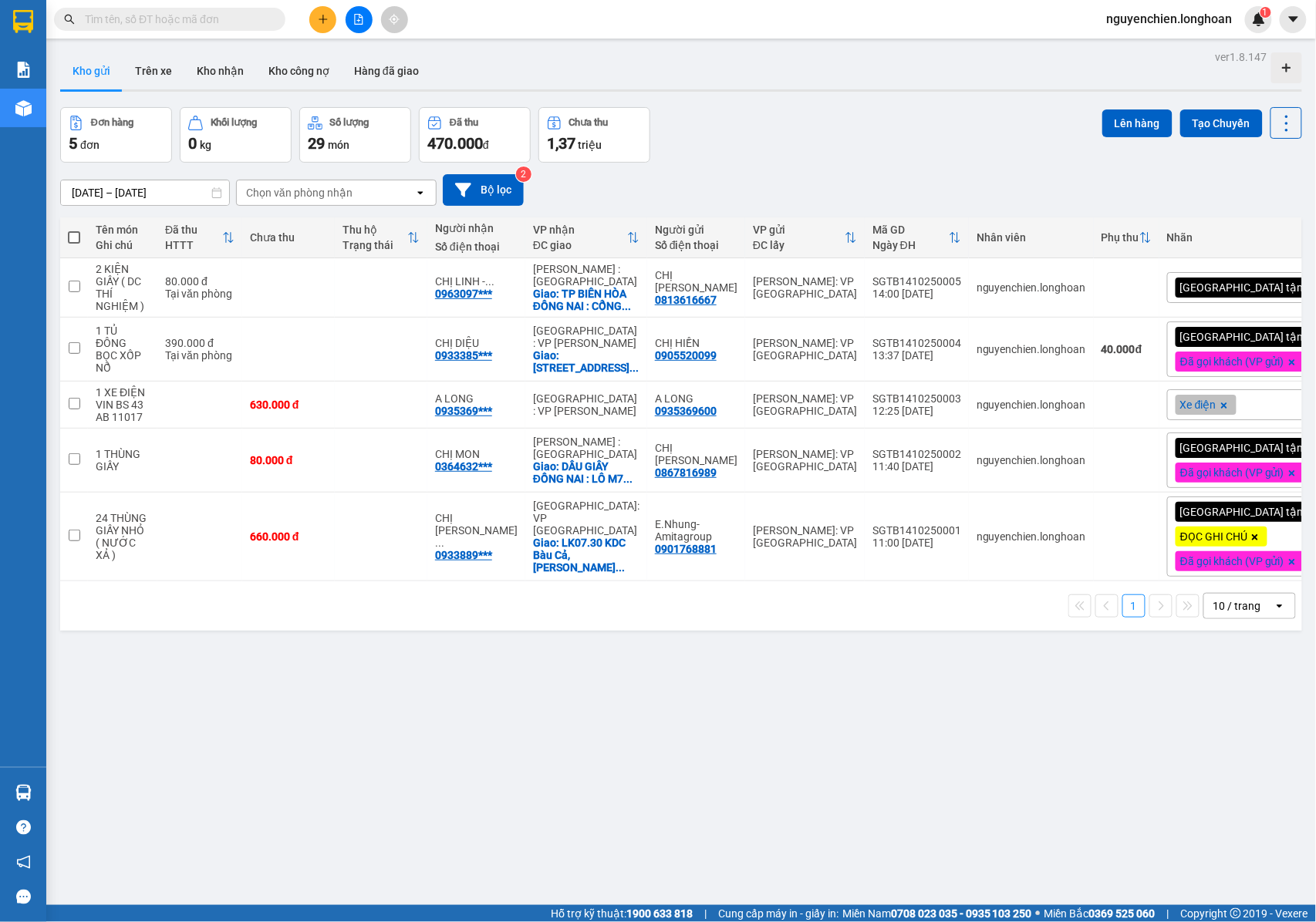
click at [122, 24] on input "text" at bounding box center [176, 19] width 182 height 17
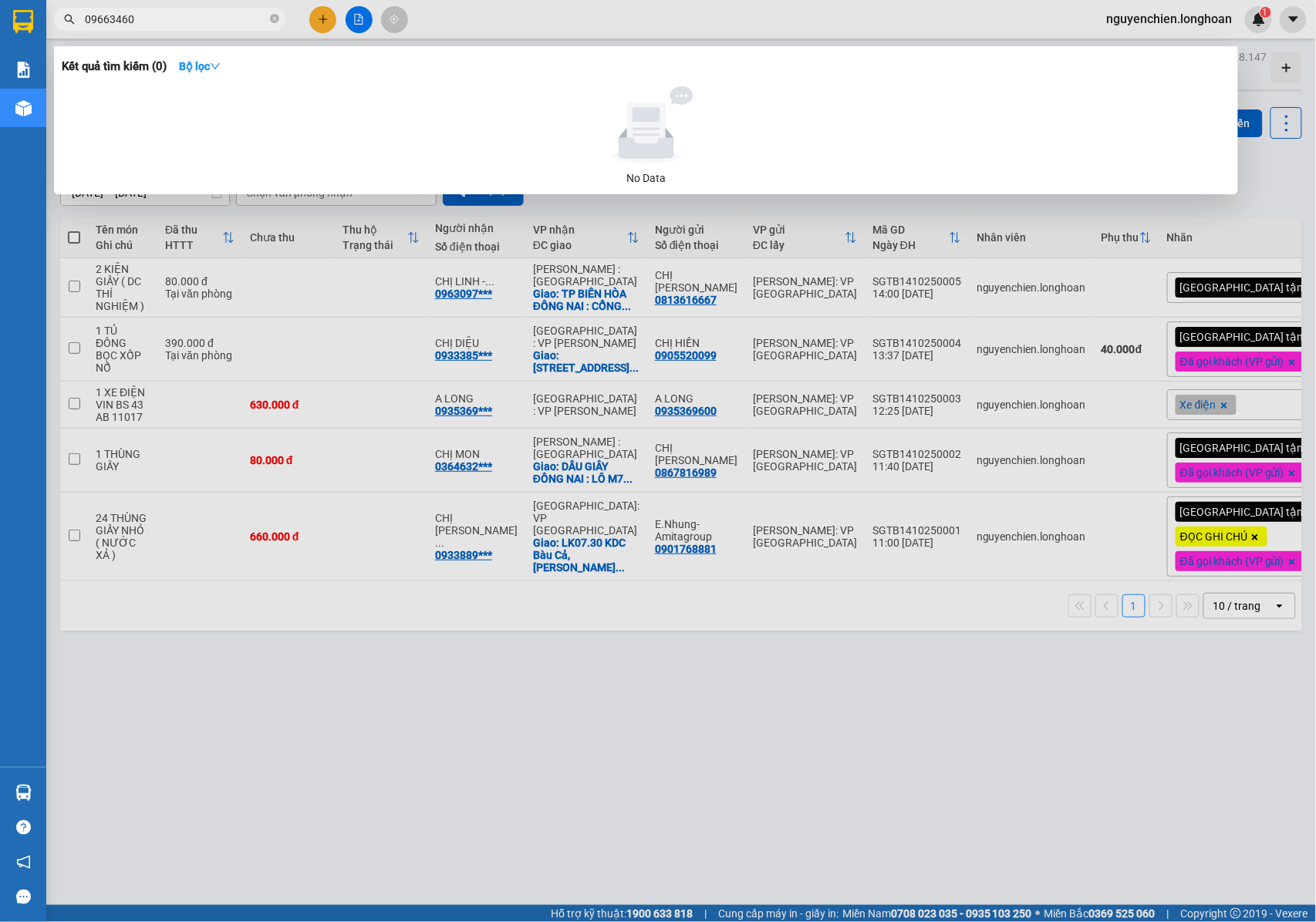
click at [139, 16] on input "09663460" at bounding box center [176, 19] width 182 height 17
click at [165, 19] on input "0966346065" at bounding box center [176, 19] width 182 height 17
click at [140, 19] on input "0966346065" at bounding box center [176, 19] width 182 height 17
type input "0"
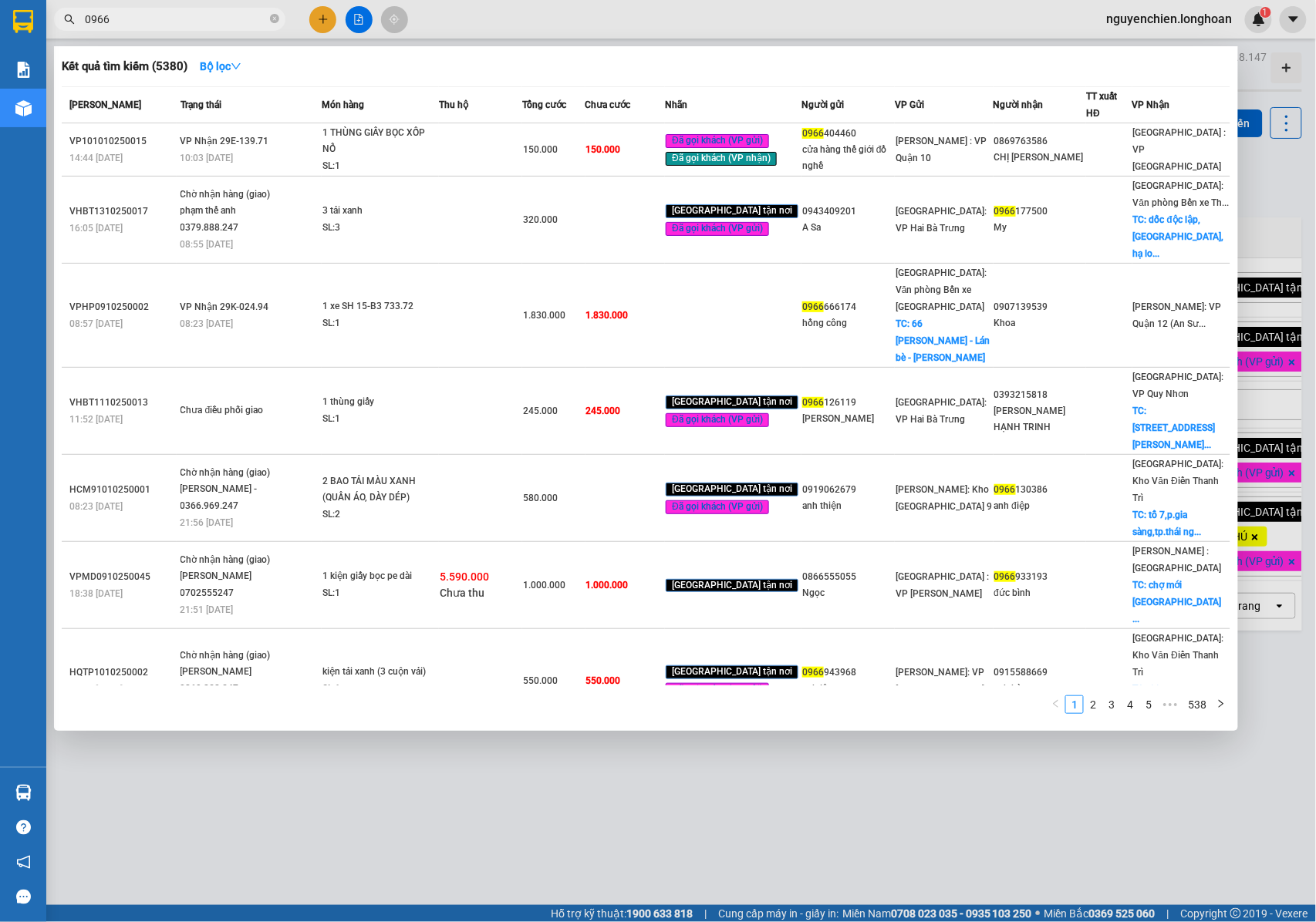
click at [115, 15] on input "0966" at bounding box center [176, 19] width 182 height 17
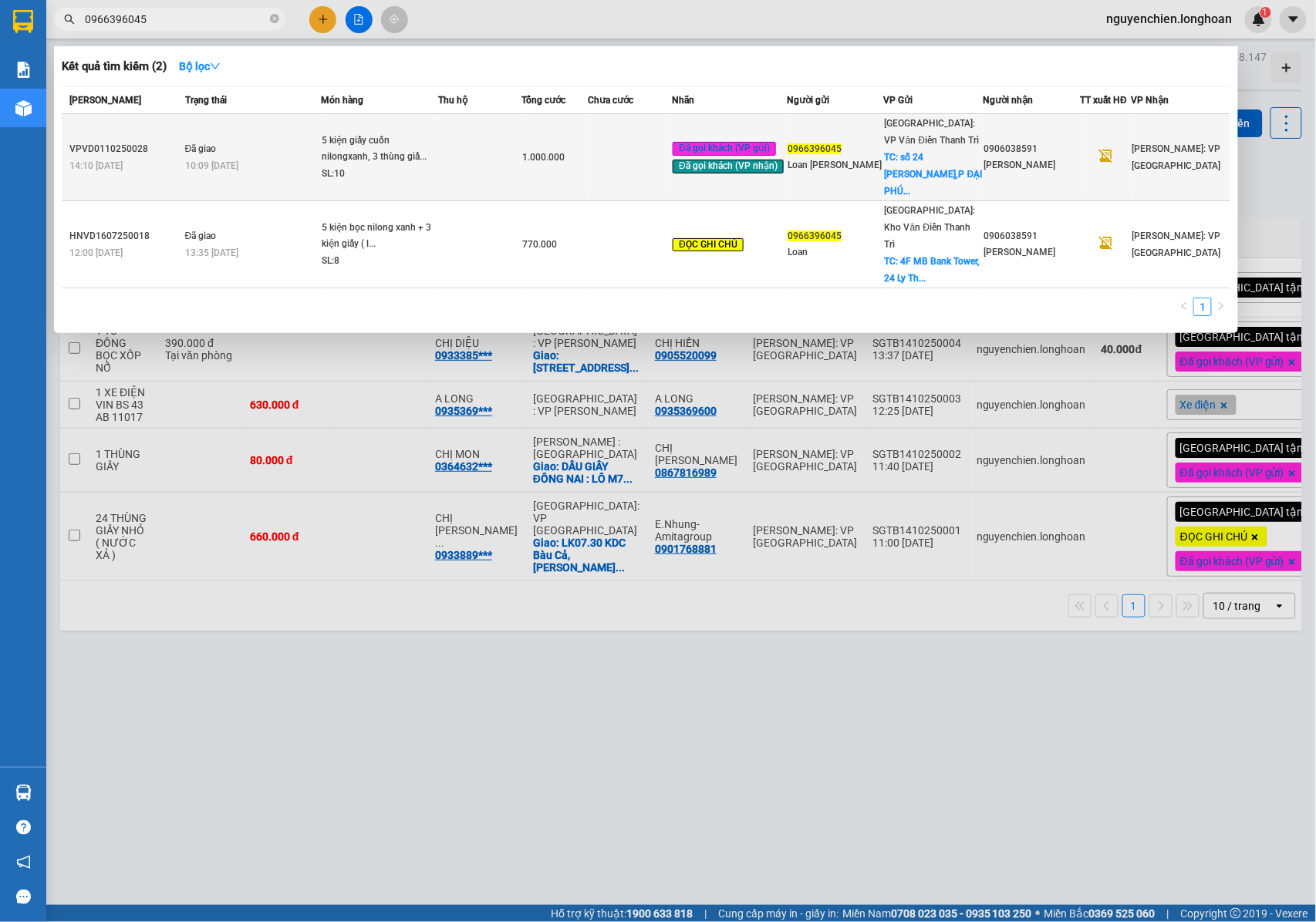
type input "0966396045"
drag, startPoint x: 155, startPoint y: 136, endPoint x: 69, endPoint y: 137, distance: 86.0
click at [69, 141] on div "VPVD0110250028" at bounding box center [124, 149] width 111 height 16
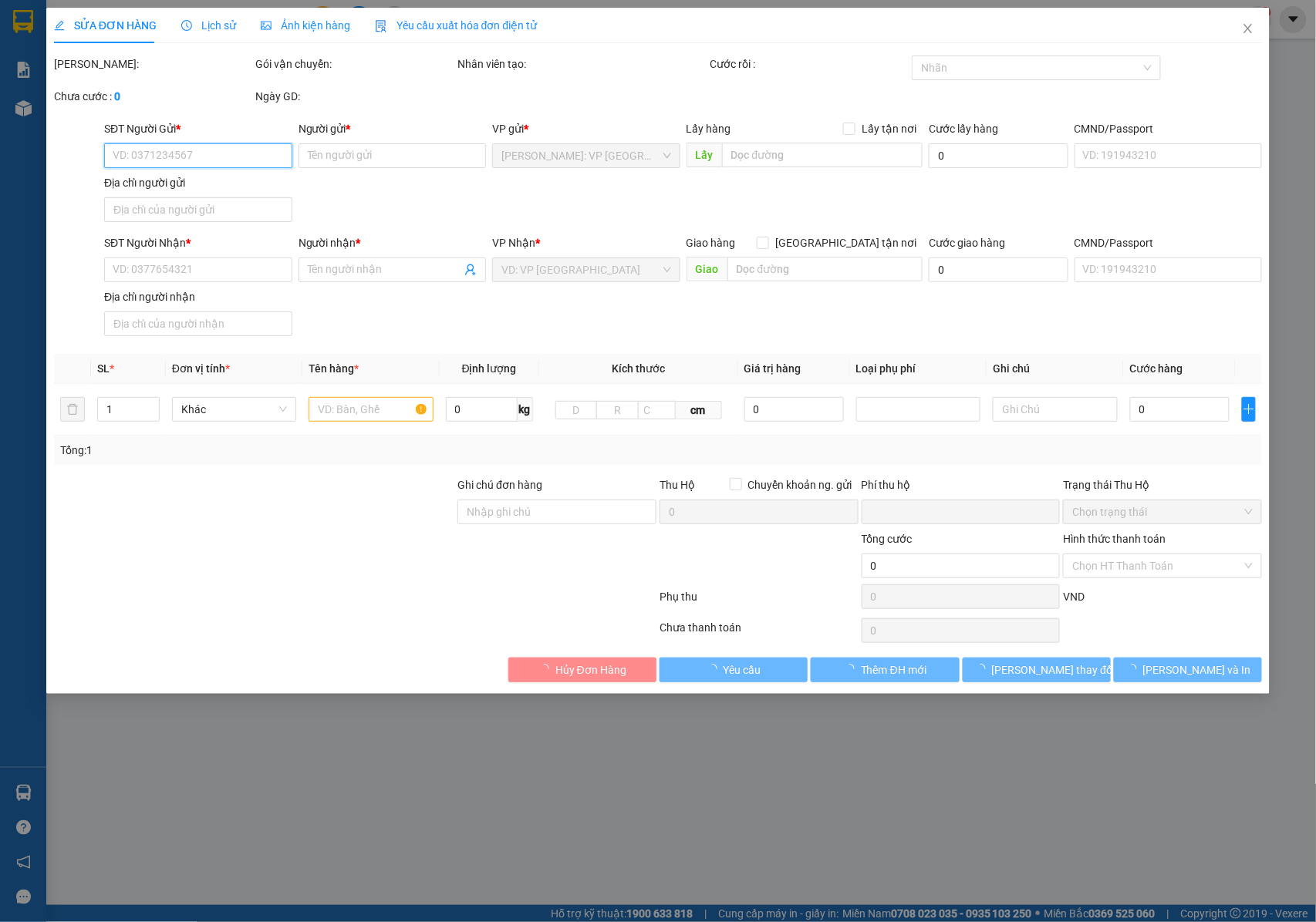
type input "0966396045"
type input "Loan Leo"
checkbox input "true"
type input "số 24 LÝ THÁI TỔ,P ĐẠI PHÚC, TP BẮC NINH"
type input "0906038591"
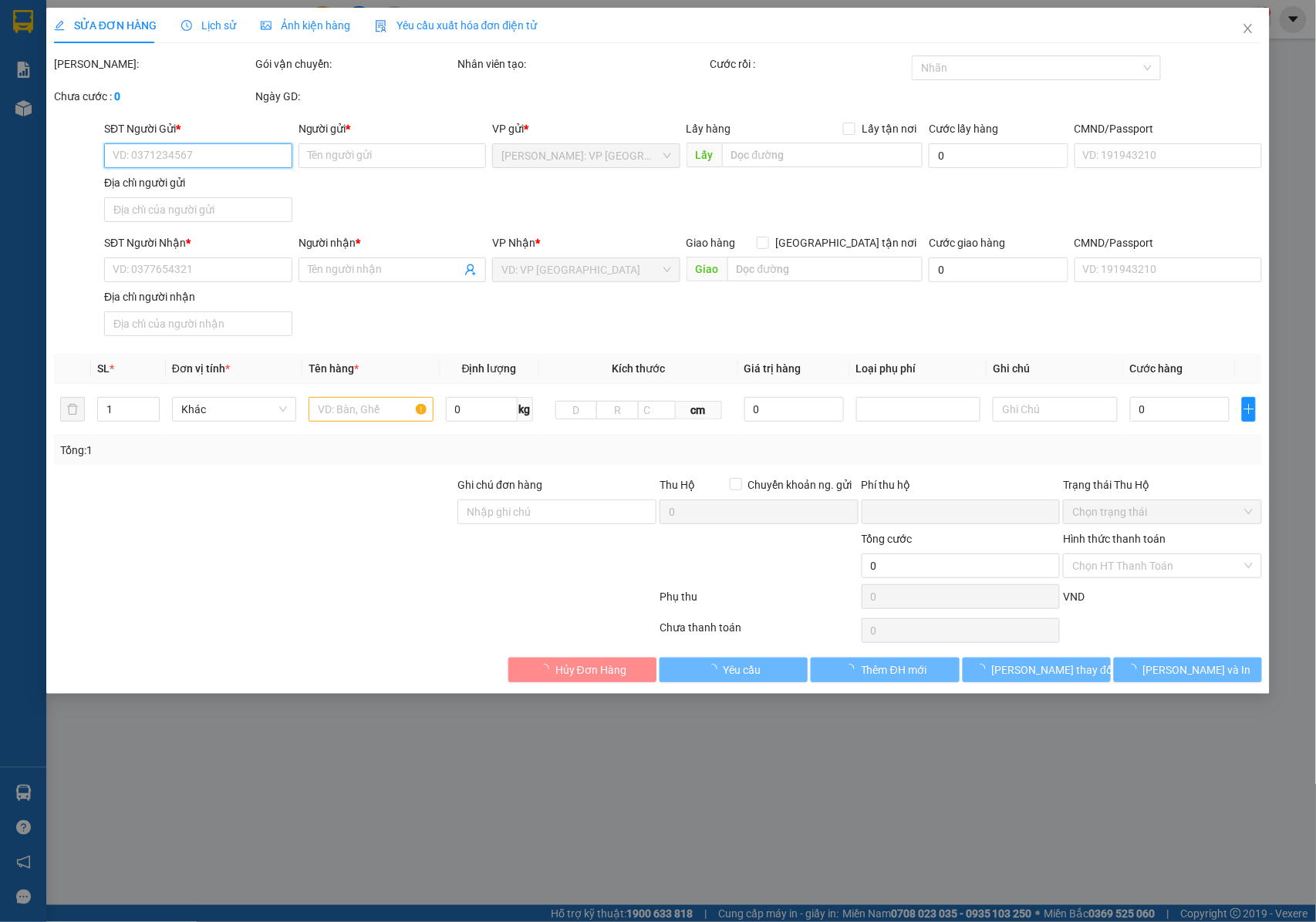
type input "Lê An"
type input "0"
type input "1.000.000"
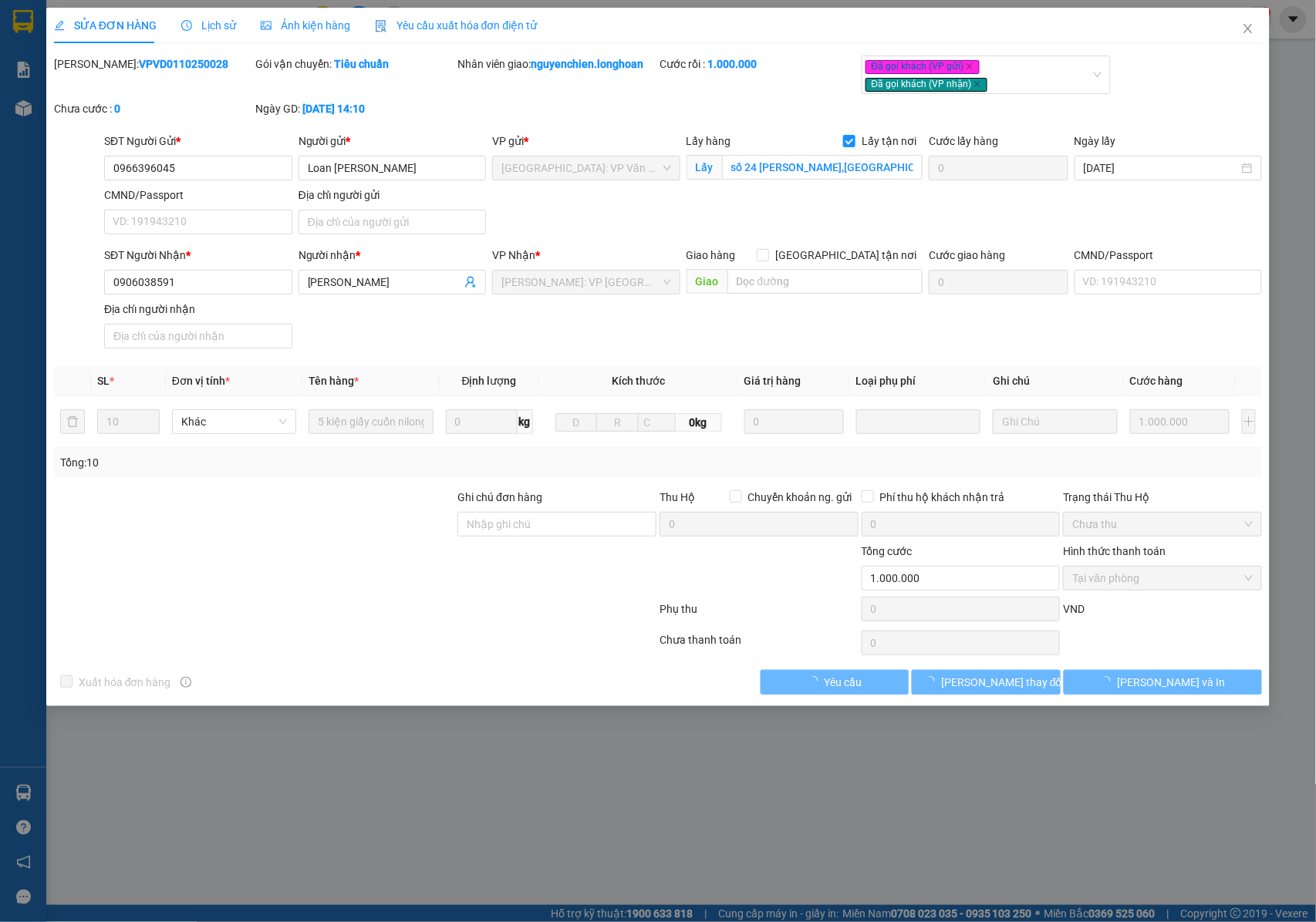
drag, startPoint x: 69, startPoint y: 137, endPoint x: 159, endPoint y: 76, distance: 108.7
click at [159, 76] on div "Mã ĐH: VPVD0110250028" at bounding box center [153, 78] width 202 height 45
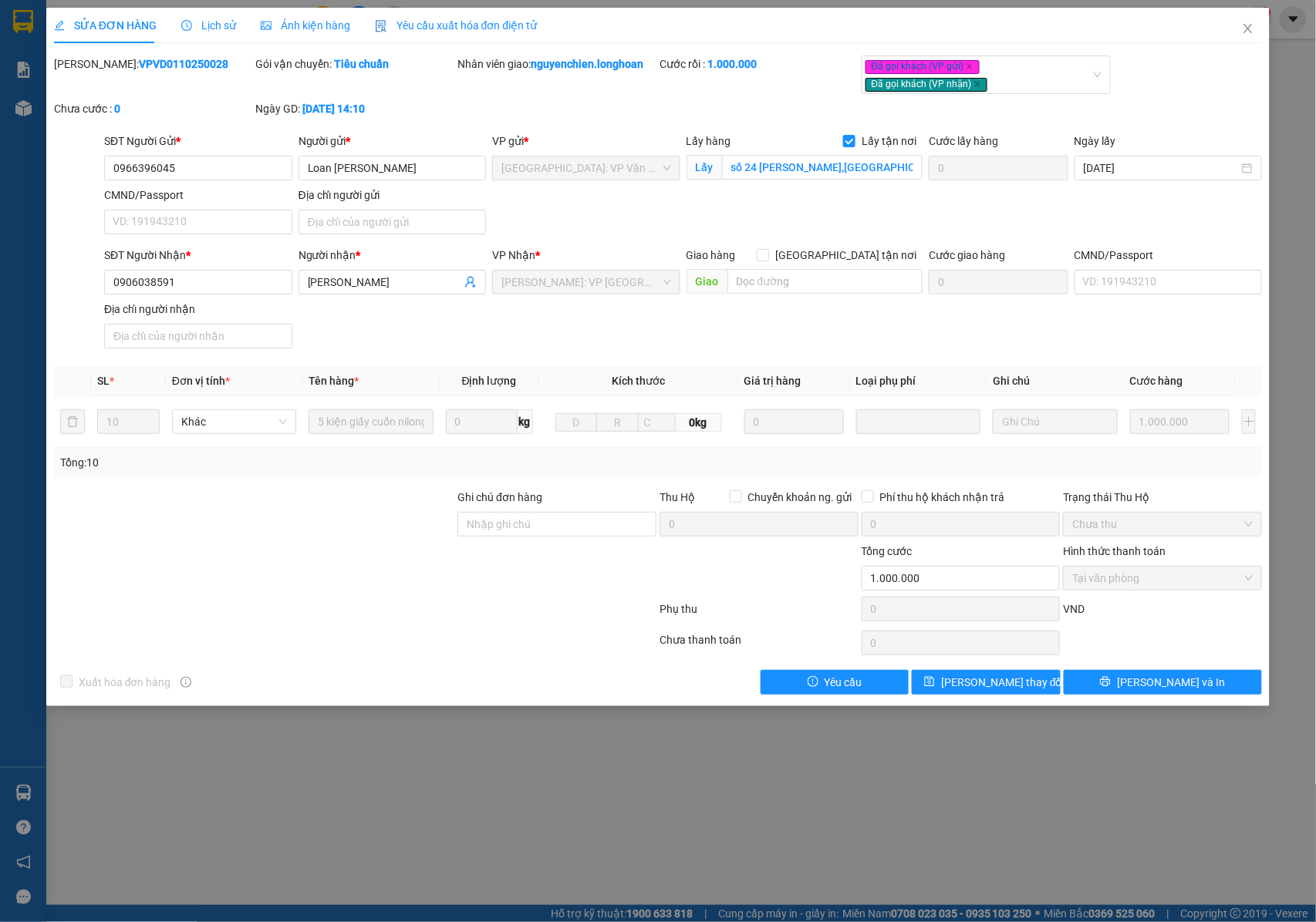
drag, startPoint x: 192, startPoint y: 62, endPoint x: 89, endPoint y: 66, distance: 103.1
click at [89, 66] on div "Mã ĐH: VPVD0110250028" at bounding box center [153, 64] width 199 height 17
copy b "VPVD0110250028"
drag, startPoint x: 196, startPoint y: 167, endPoint x: 111, endPoint y: 167, distance: 85.0
click at [111, 167] on input "0966396045" at bounding box center [198, 167] width 188 height 24
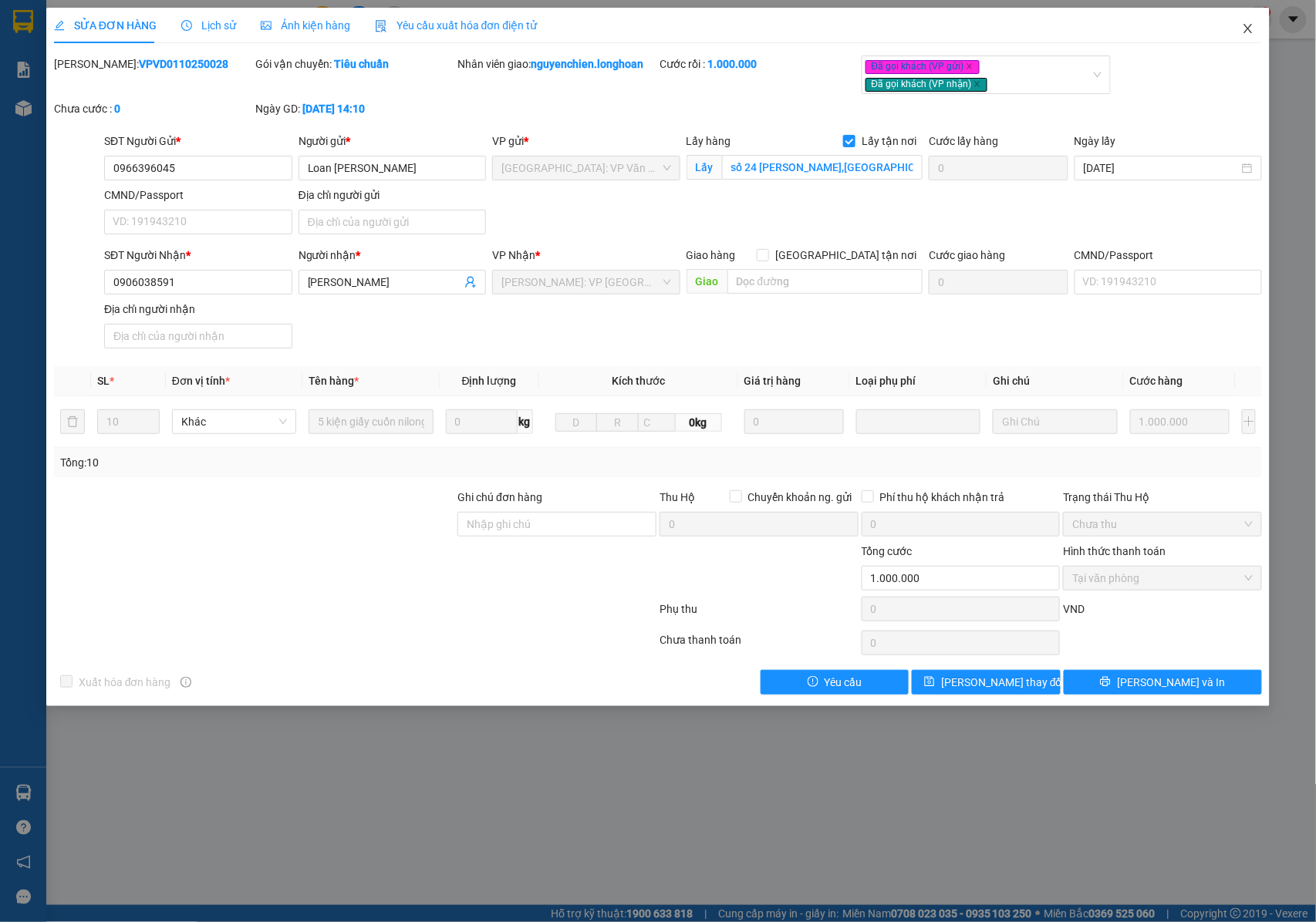
click at [1255, 28] on icon "close" at bounding box center [1248, 29] width 13 height 13
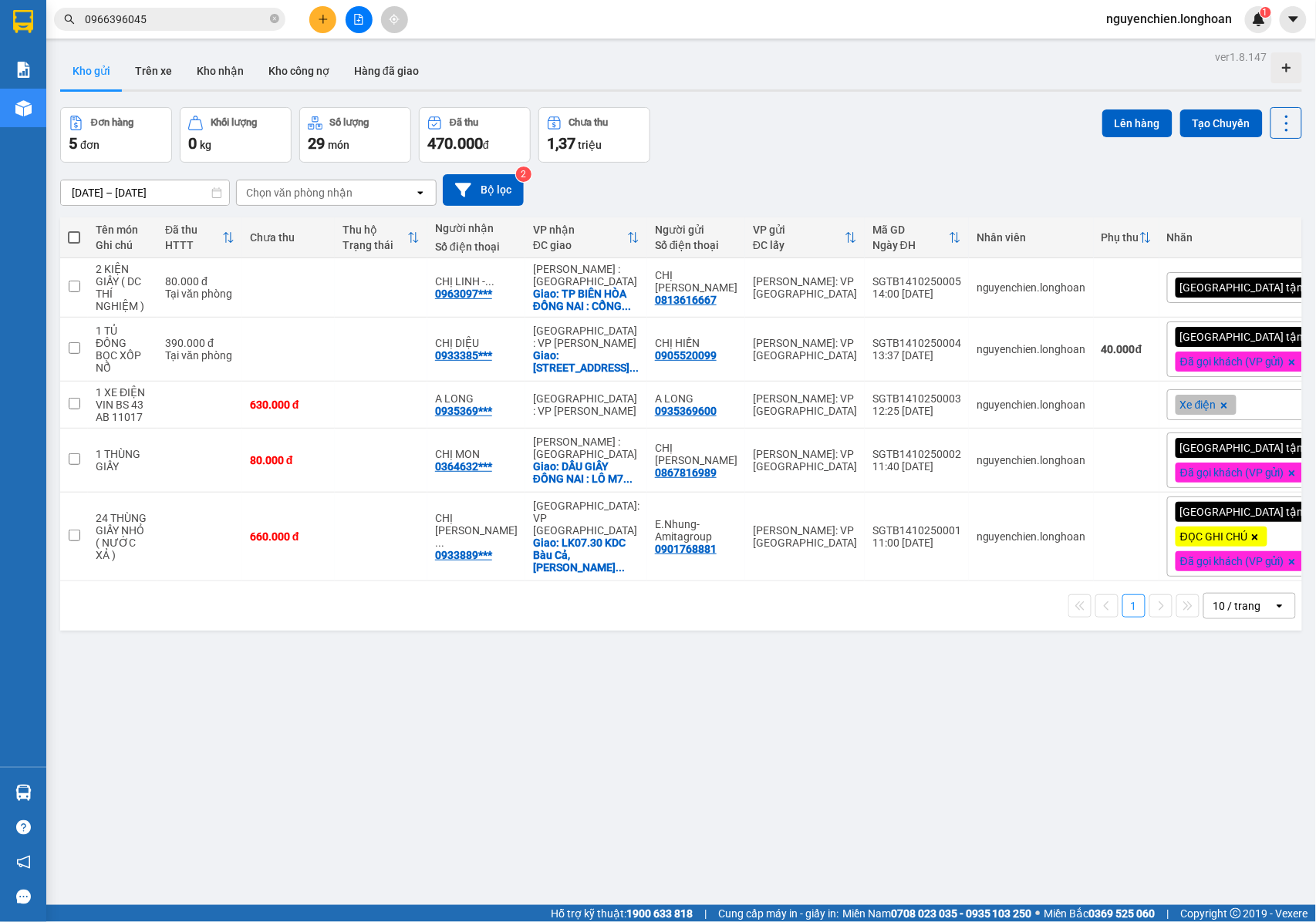
click at [160, 20] on input "0966396045" at bounding box center [176, 19] width 182 height 17
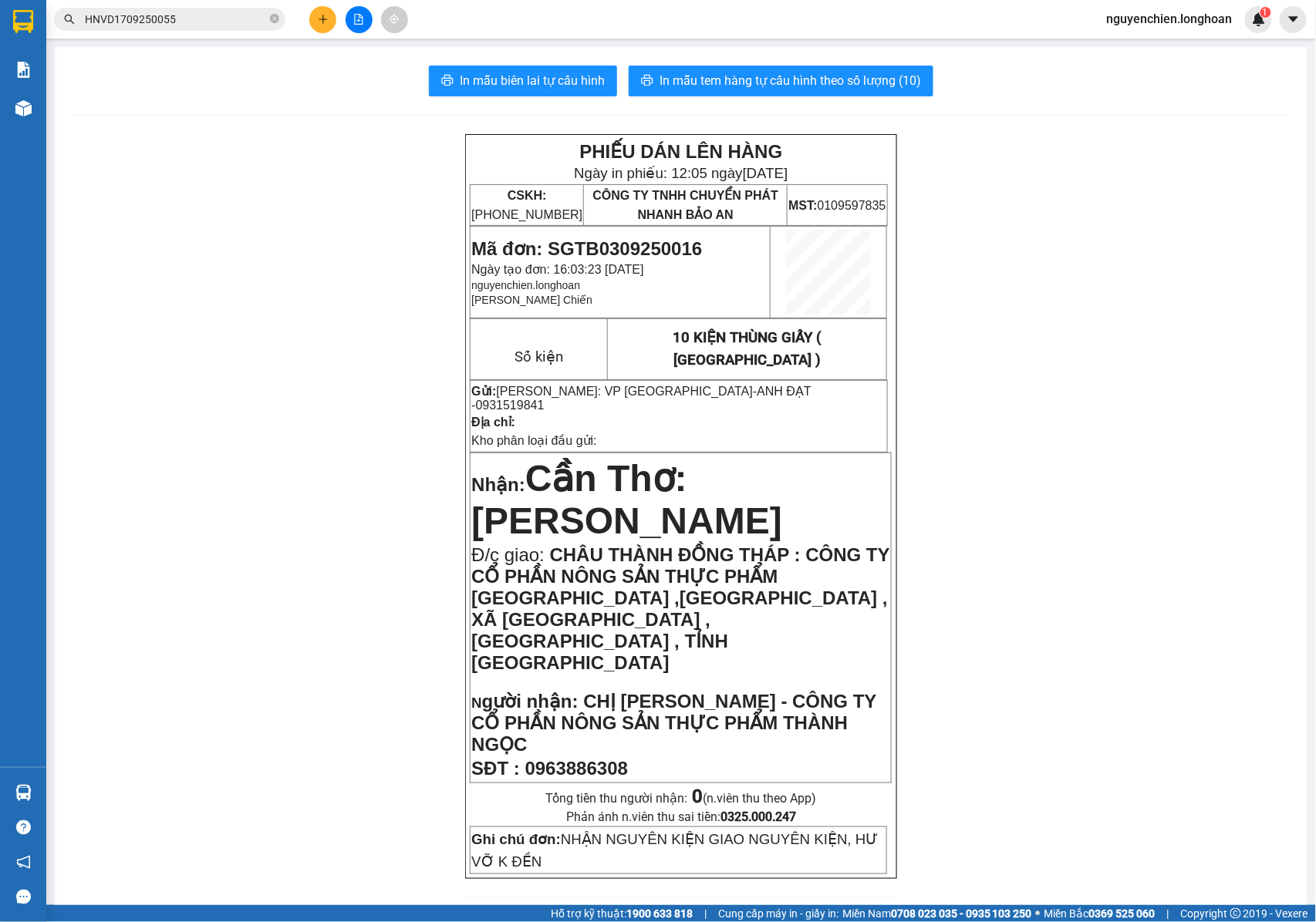
click at [192, 20] on input "HNVD1709250055" at bounding box center [176, 19] width 182 height 17
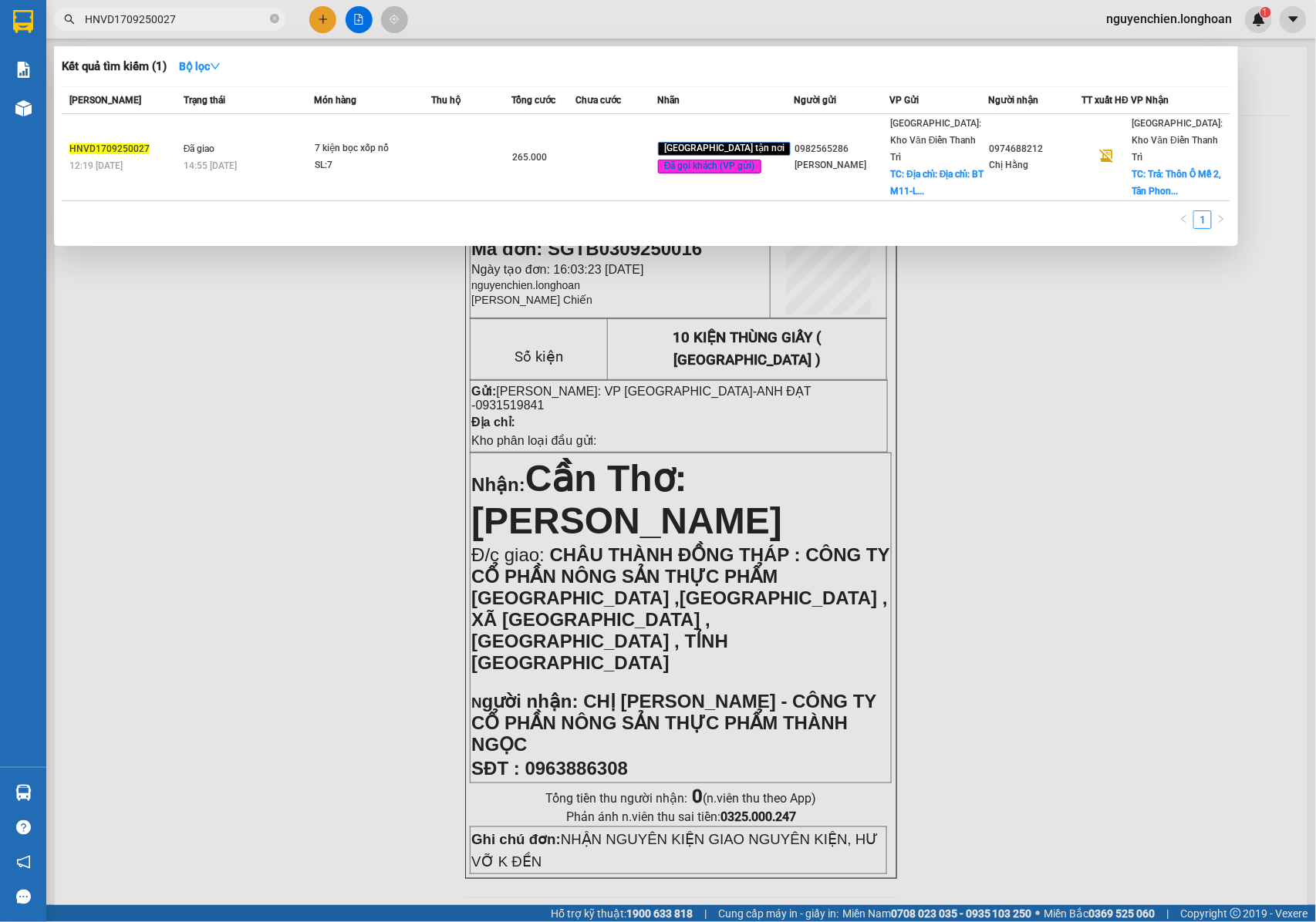
drag, startPoint x: 197, startPoint y: 16, endPoint x: 65, endPoint y: 6, distance: 132.4
click at [65, 6] on div "Kết quả tìm kiếm ( 1 ) Bộ lọc Mã ĐH Trạng thái Món hàng Thu hộ Tổng cước Chưa c…" at bounding box center [150, 20] width 301 height 27
click at [197, 23] on input "HNVD1709250027" at bounding box center [176, 19] width 182 height 17
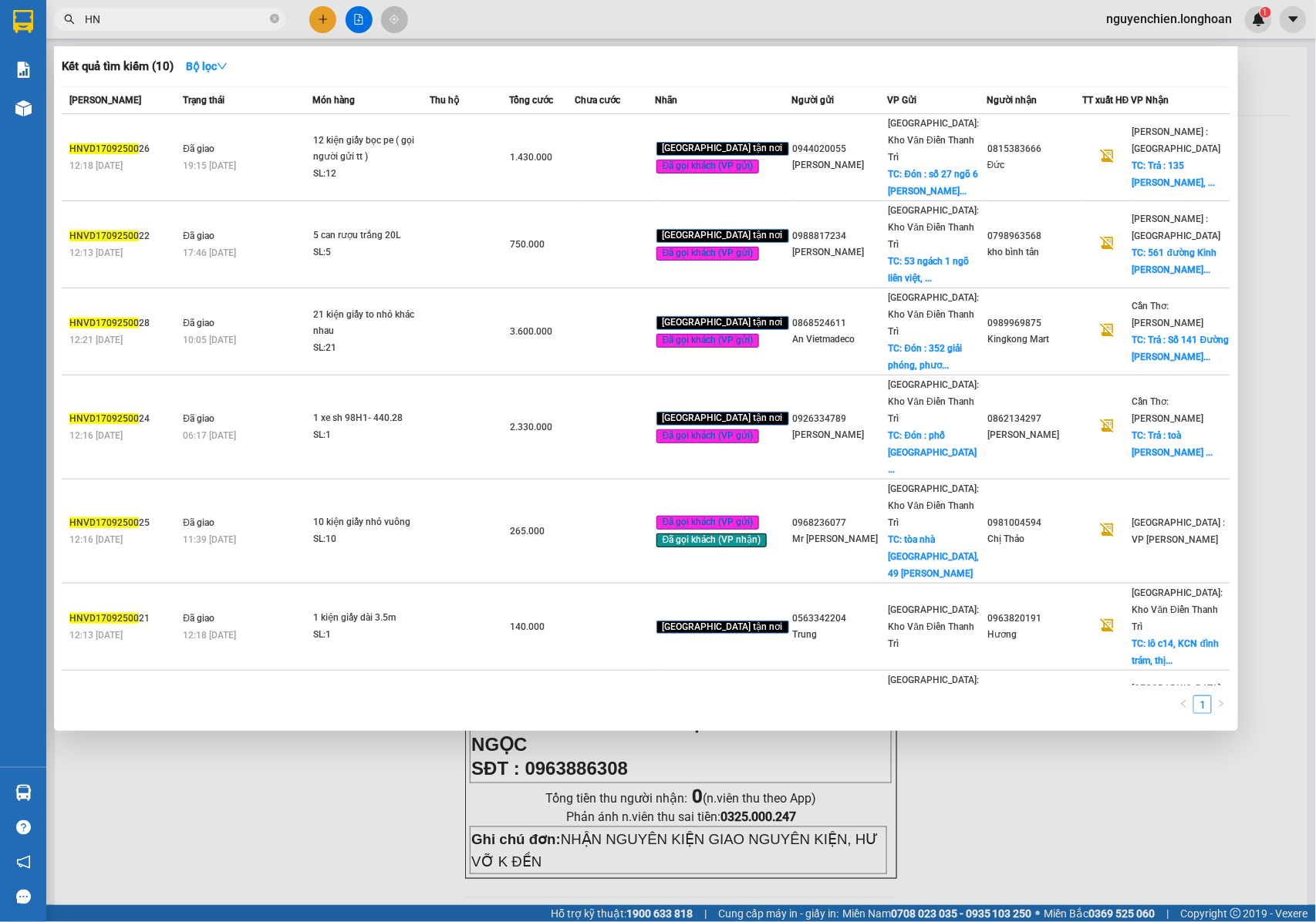
type input "H"
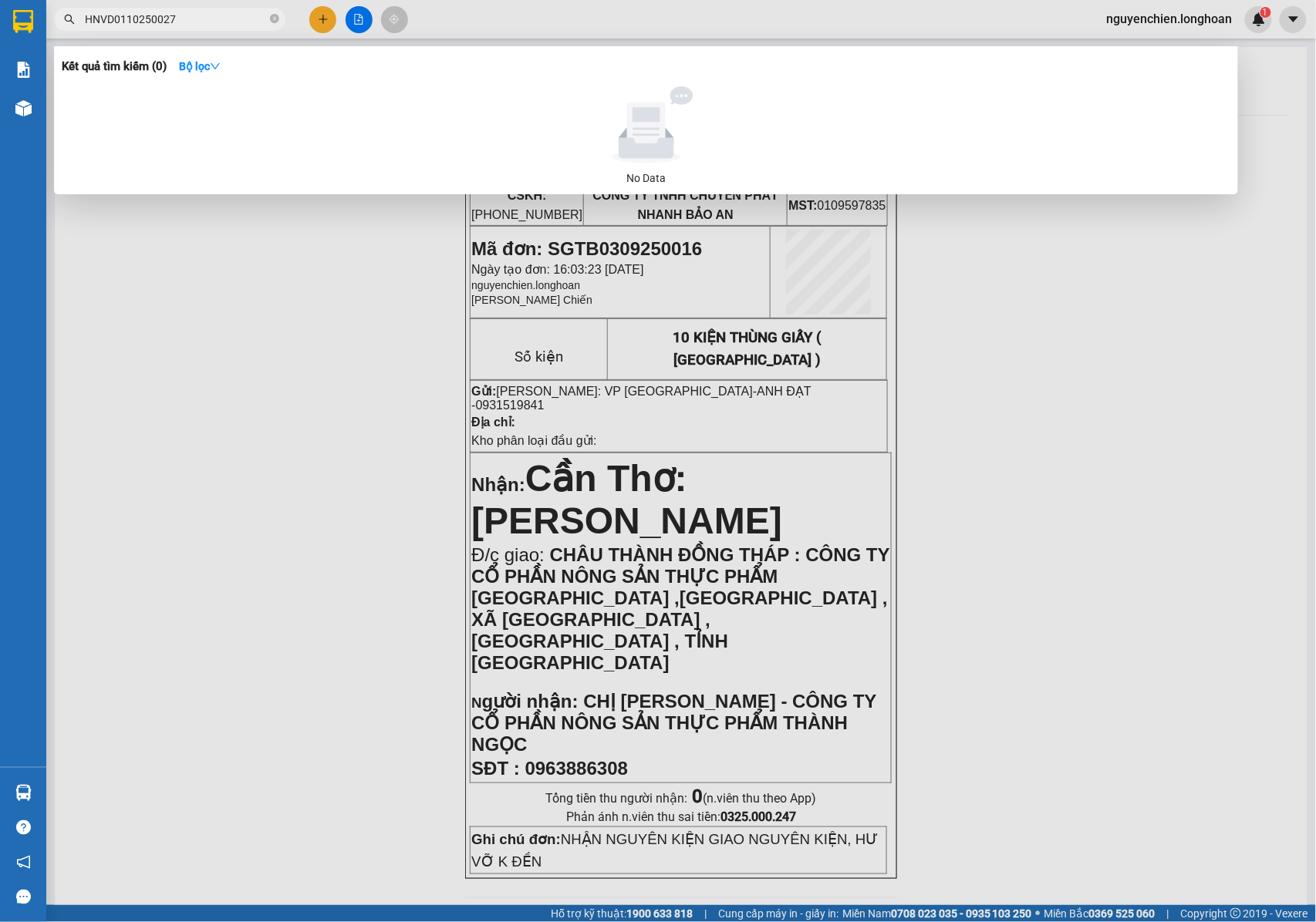
click at [134, 23] on input "HNVD0110250027" at bounding box center [176, 19] width 182 height 17
click at [126, 23] on input "HNVD0110250027" at bounding box center [176, 19] width 182 height 17
click at [164, 19] on input "HNVD0110250027" at bounding box center [176, 19] width 182 height 17
click at [111, 26] on input "HNVD0110250027" at bounding box center [176, 19] width 182 height 17
click at [128, 23] on input "HNVD0110250027" at bounding box center [176, 19] width 182 height 17
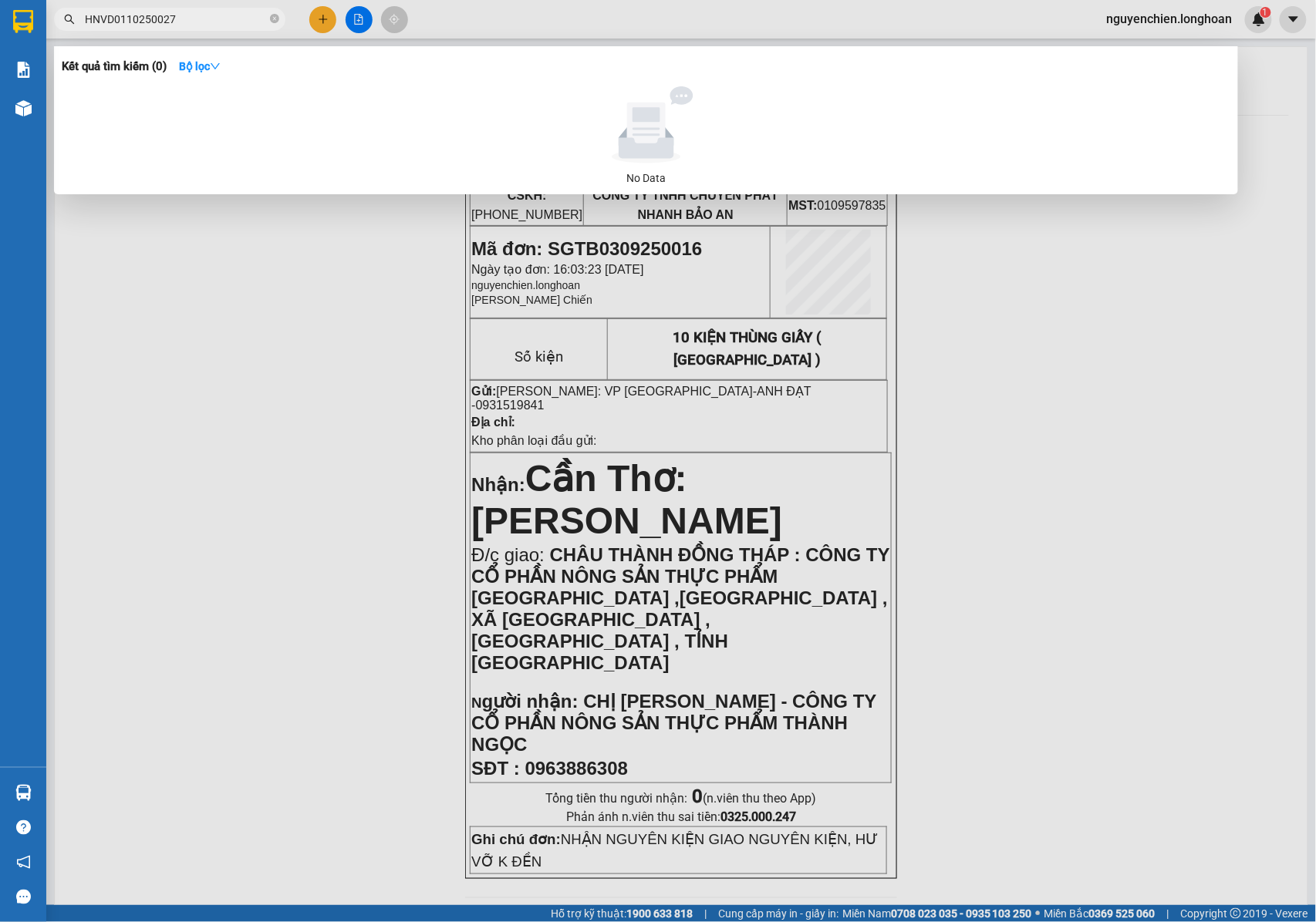
click at [207, 19] on input "HNVD0110250027" at bounding box center [176, 19] width 182 height 17
click at [241, 19] on input "HNVD0110250027" at bounding box center [176, 19] width 182 height 17
click at [103, 15] on input "HNVD0110250027" at bounding box center [176, 19] width 182 height 17
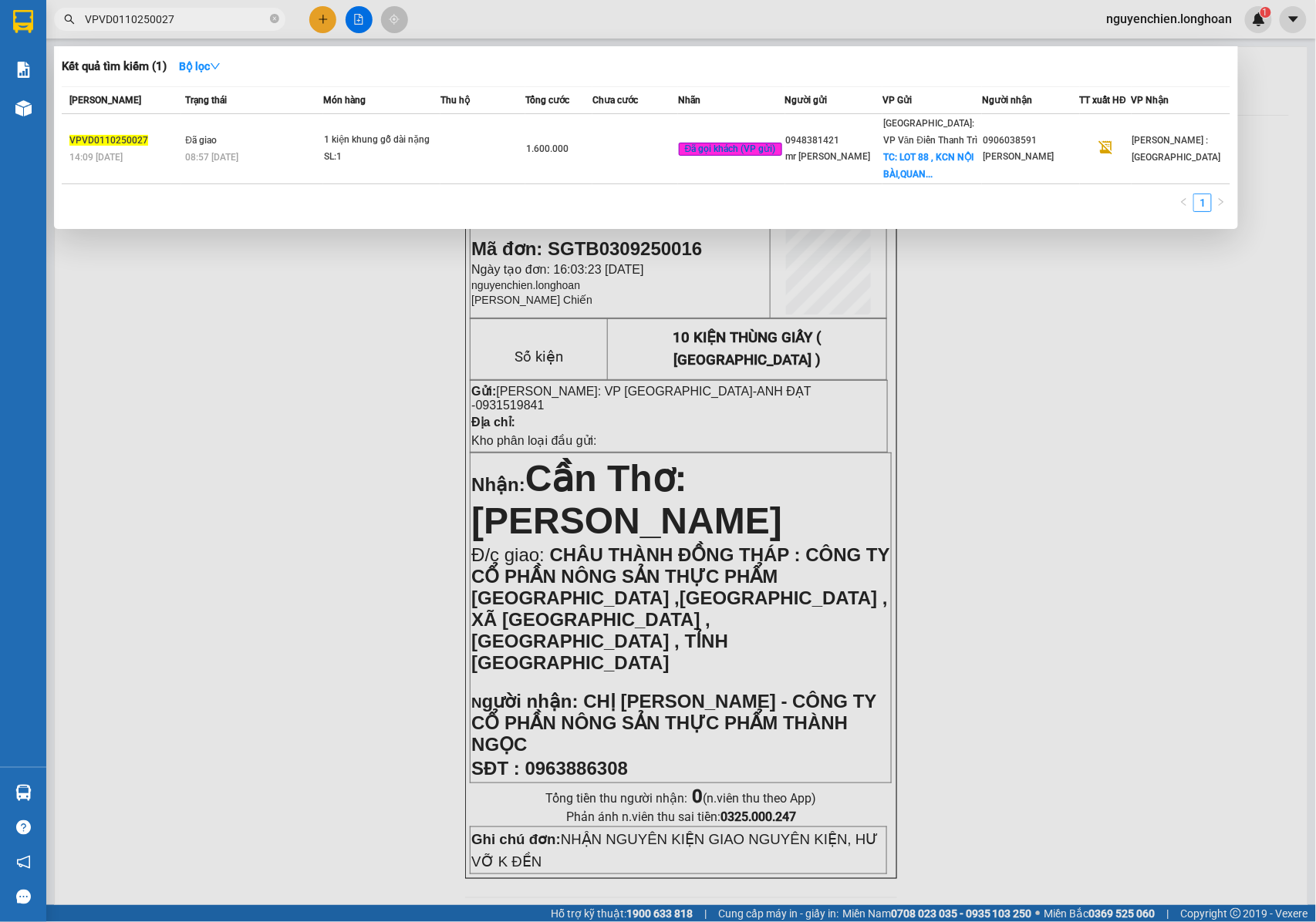
drag, startPoint x: 186, startPoint y: 20, endPoint x: 69, endPoint y: 20, distance: 117.0
click at [69, 20] on div "VPVD0110250027" at bounding box center [150, 20] width 301 height 23
type input "VPVD0110250027"
click at [268, 25] on span "VPVD0110250027" at bounding box center [169, 20] width 231 height 23
click at [272, 20] on icon "close-circle" at bounding box center [275, 18] width 9 height 9
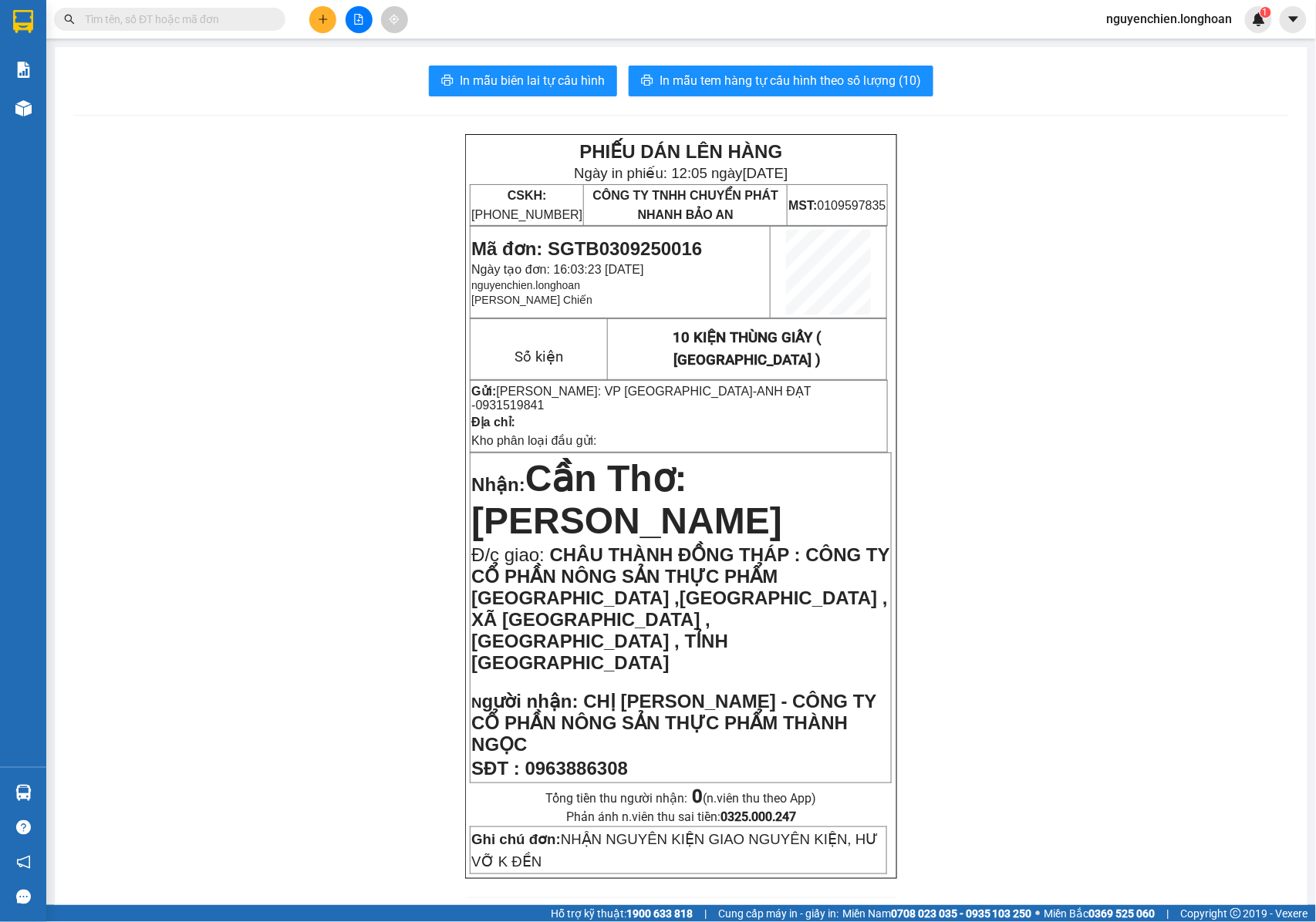
click at [208, 19] on input "text" at bounding box center [176, 19] width 182 height 17
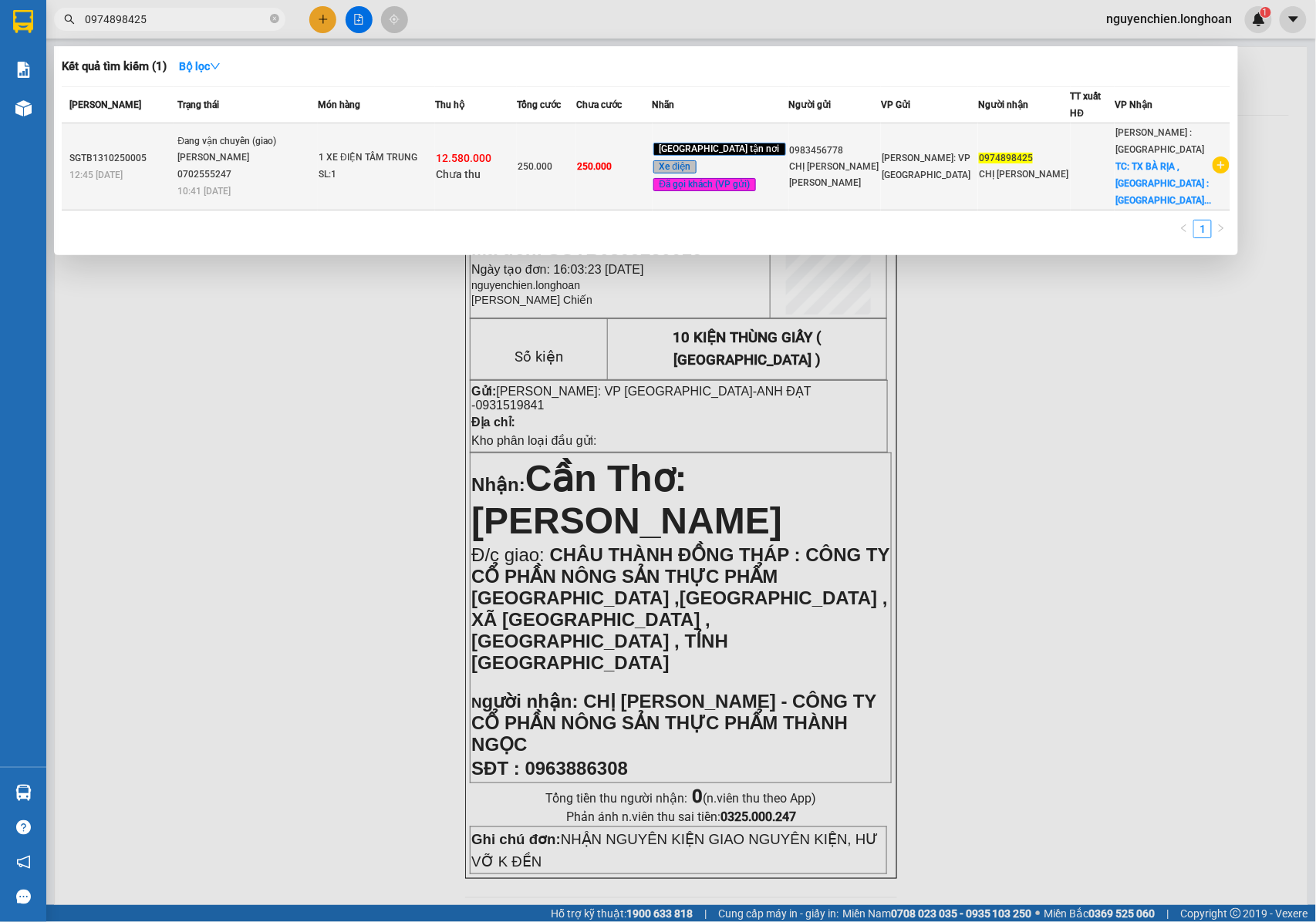
type input "0974898425"
drag, startPoint x: 263, startPoint y: 173, endPoint x: 182, endPoint y: 136, distance: 89.1
click at [182, 136] on td "Đang vận chuyển (giao) TRẦN XUÂN TOÀN 0702555247 10:41 - 14/10" at bounding box center [246, 167] width 144 height 87
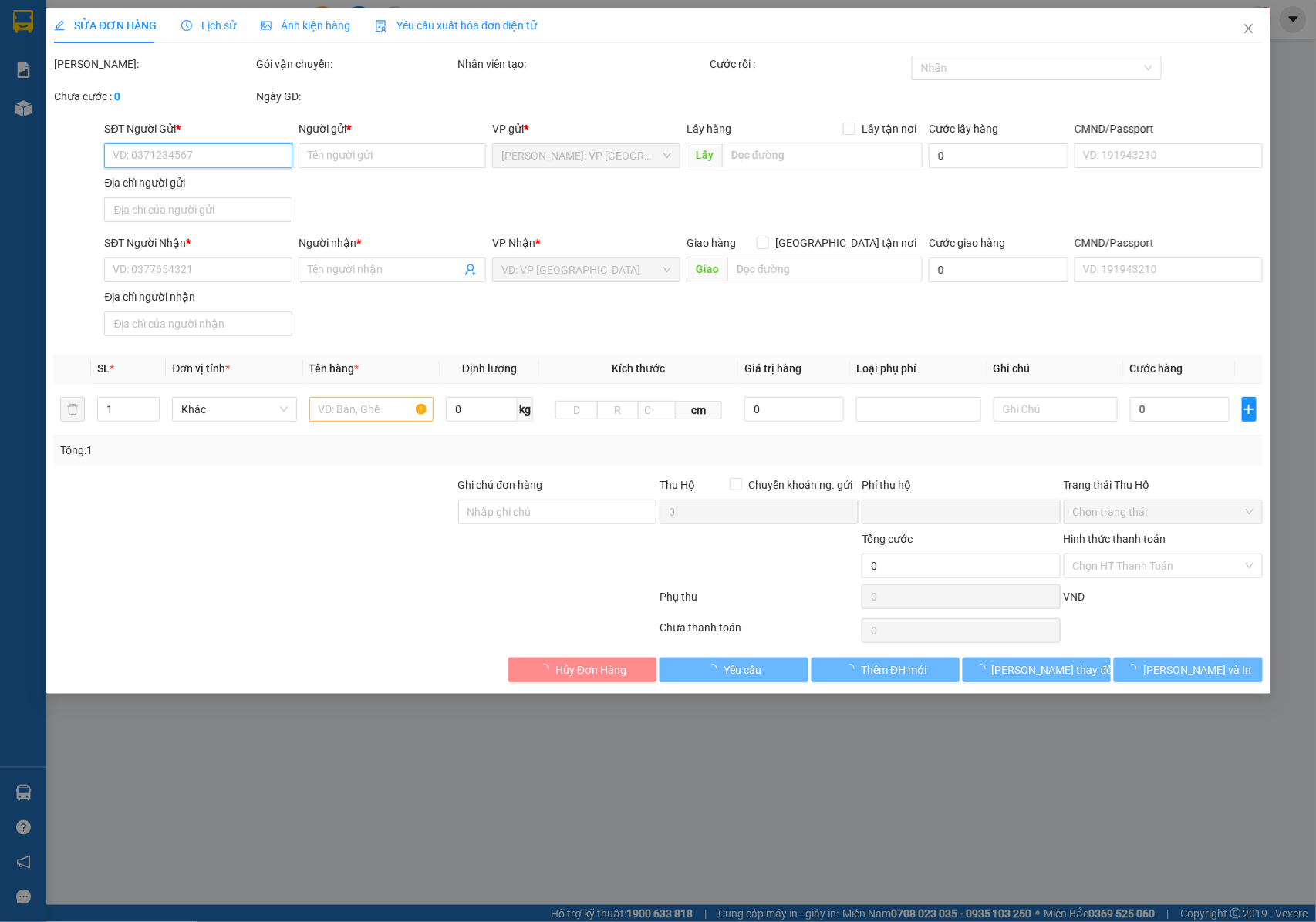
type input "0983456778"
type input "CHỊ Lê Thụy Diệp Uyên"
type input "0974898425"
type input "CHỊ [PERSON_NAME]"
checkbox input "true"
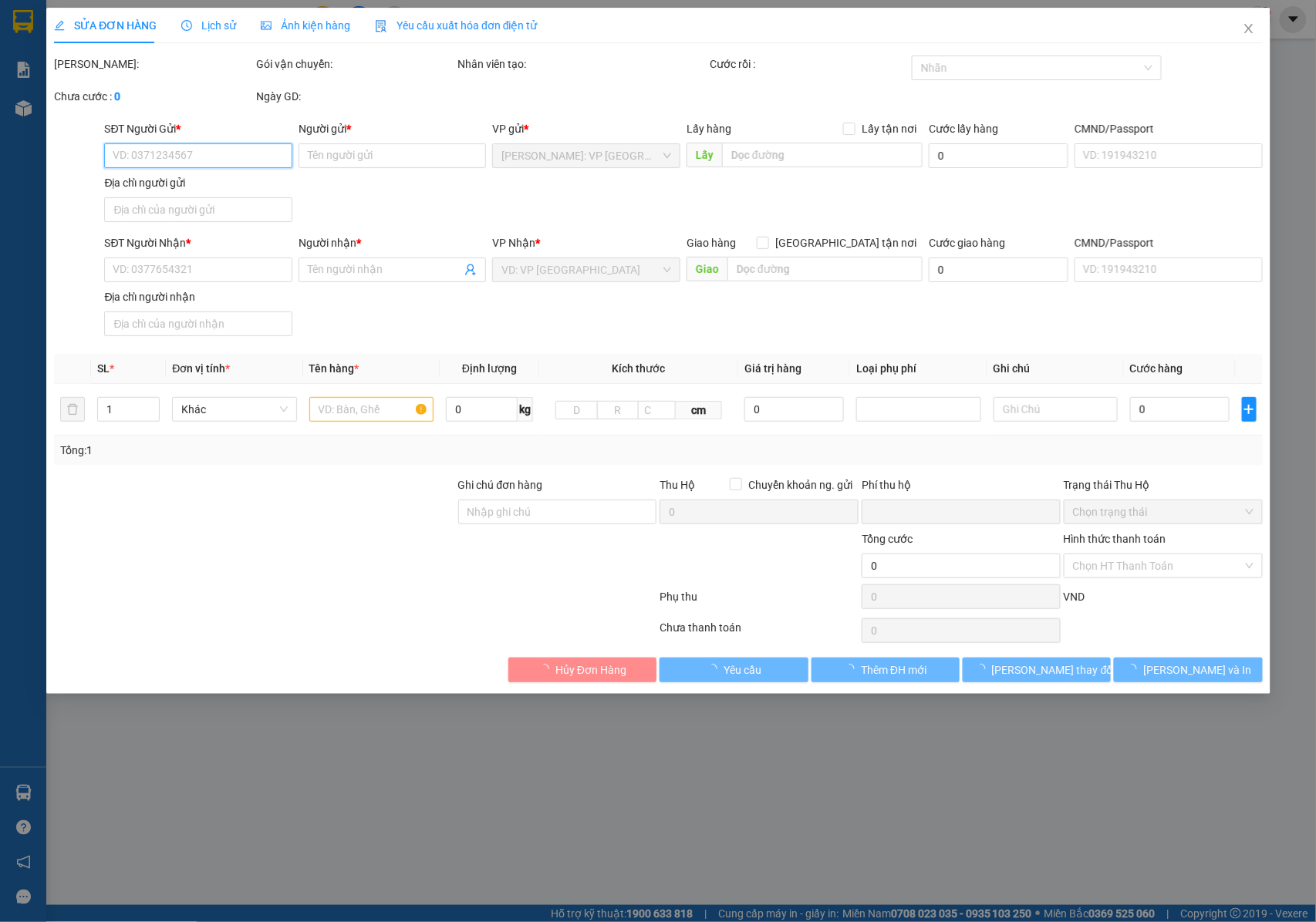
type input "TX BÀ RỊA , VŨNG TÀU : Hương Lộ 2 _tổ 5 _ấp Nam_ xã Hòa Long_ thành phố Bà Rịa …"
type input "2 NÓN + 1 TÚI PHỤ TÙNG NHỎ +1 CHÌA KHÓA + KHÔNG BAO HƯ VỠ ĐÈN DO KHÔNG THÁO ĐƯỢC"
type input "250.000"
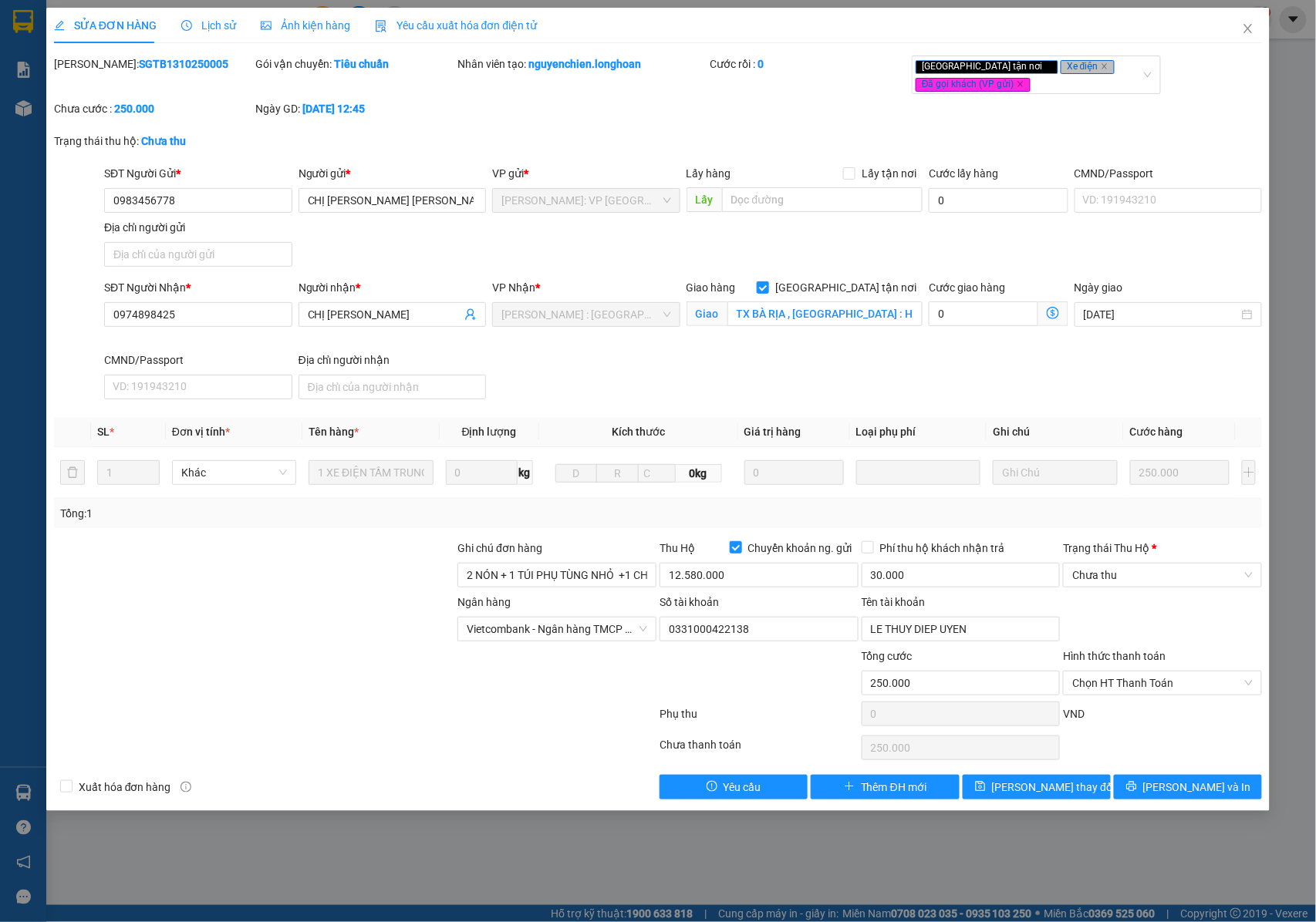
click at [210, 26] on span "Lịch sử" at bounding box center [208, 25] width 55 height 13
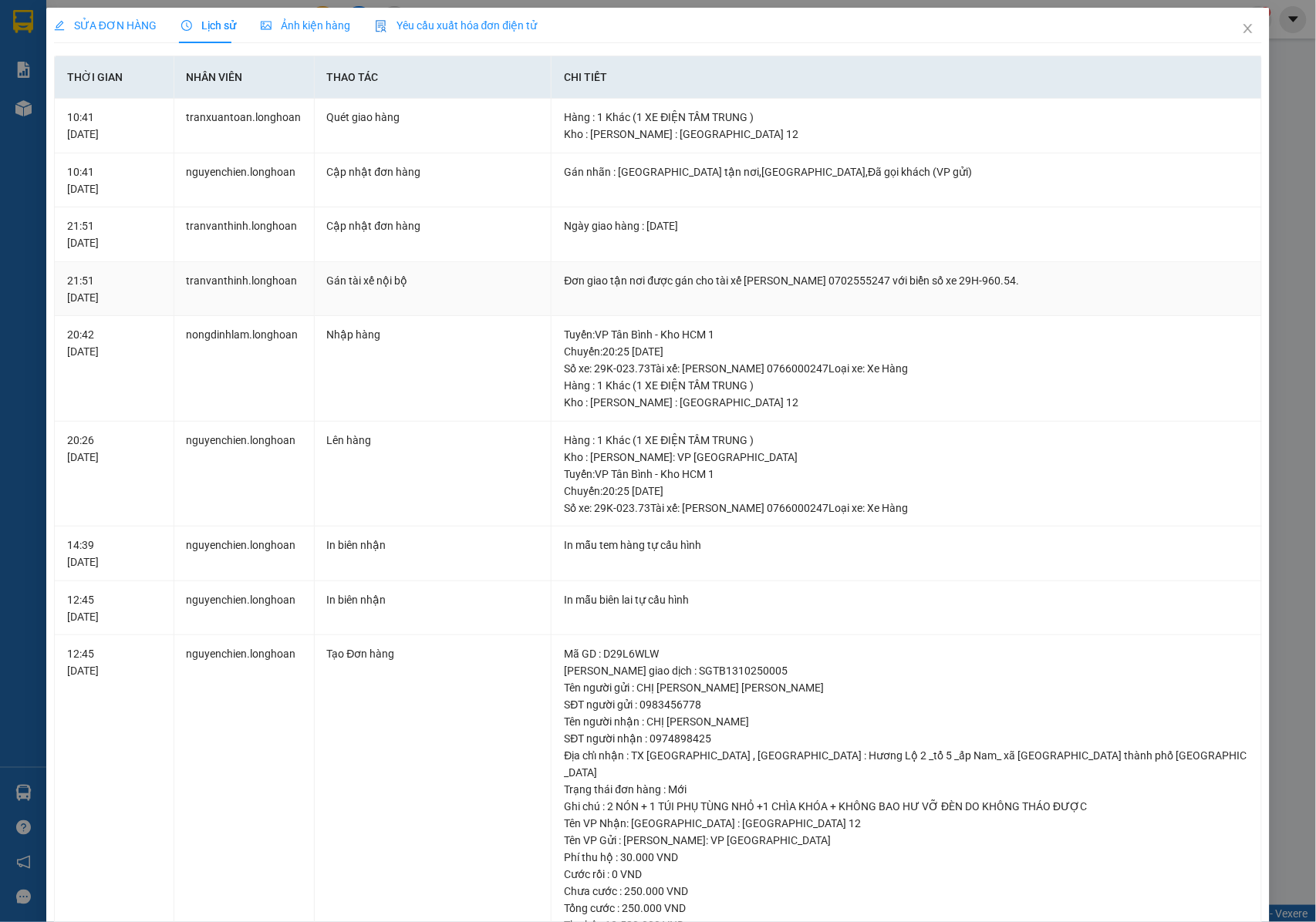
drag, startPoint x: 559, startPoint y: 282, endPoint x: 1125, endPoint y: 284, distance: 566.0
click at [1125, 284] on div "Đơn giao tận nơi được gán cho tài xế TRẦN XUÂN TOÀN 0702555247 với biển số xe 2…" at bounding box center [906, 280] width 685 height 17
copy div "Đơn giao tận nơi được gán cho tài xế TRẦN XUÂN TOÀN 0702555247 với biển số xe 2…"
click at [1242, 32] on icon "close" at bounding box center [1248, 29] width 13 height 13
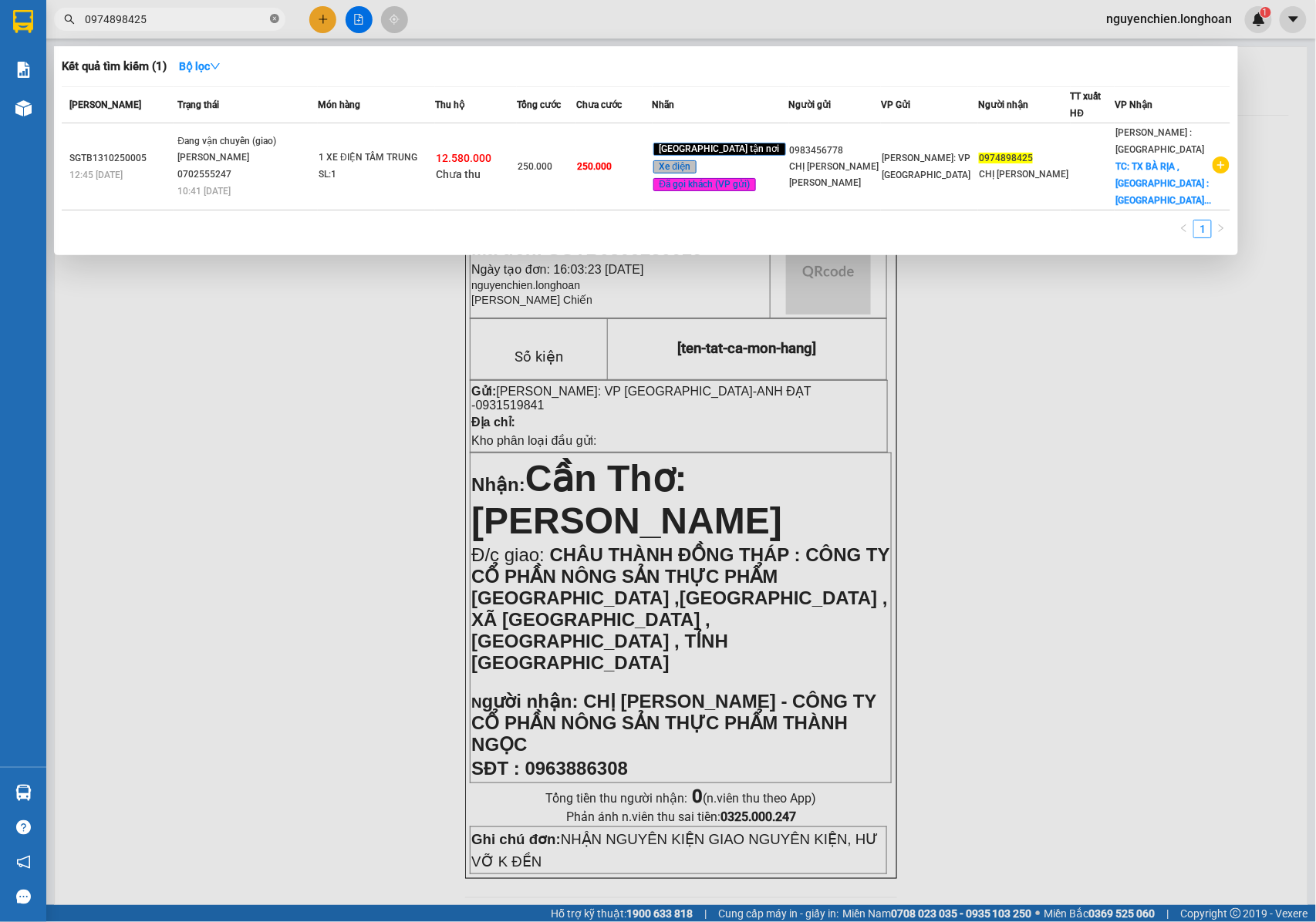
click at [272, 22] on icon "close-circle" at bounding box center [275, 18] width 9 height 9
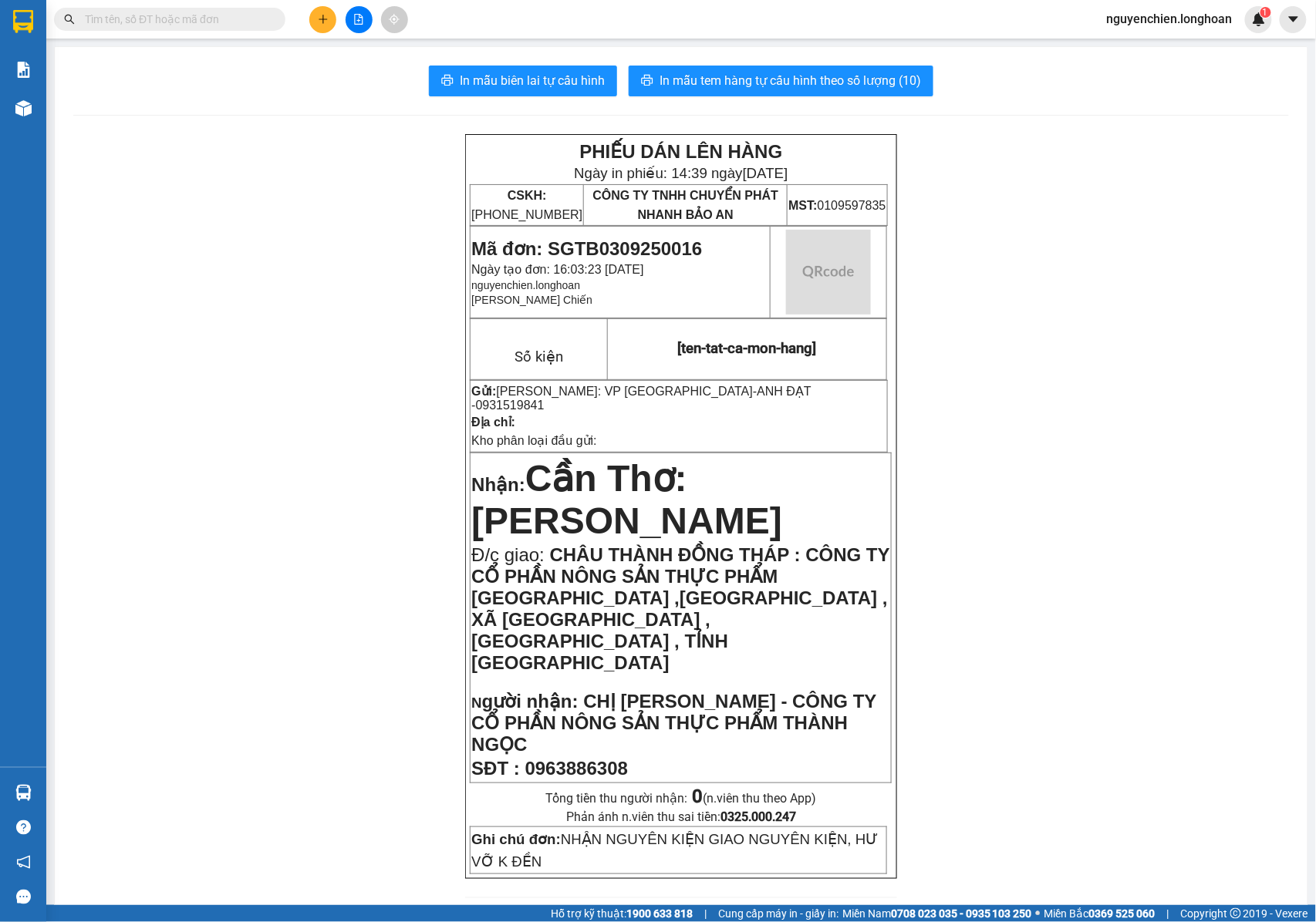
click at [190, 22] on input "text" at bounding box center [176, 19] width 182 height 17
click at [189, 25] on input "text" at bounding box center [176, 19] width 182 height 17
click at [208, 23] on input "text" at bounding box center [176, 19] width 182 height 17
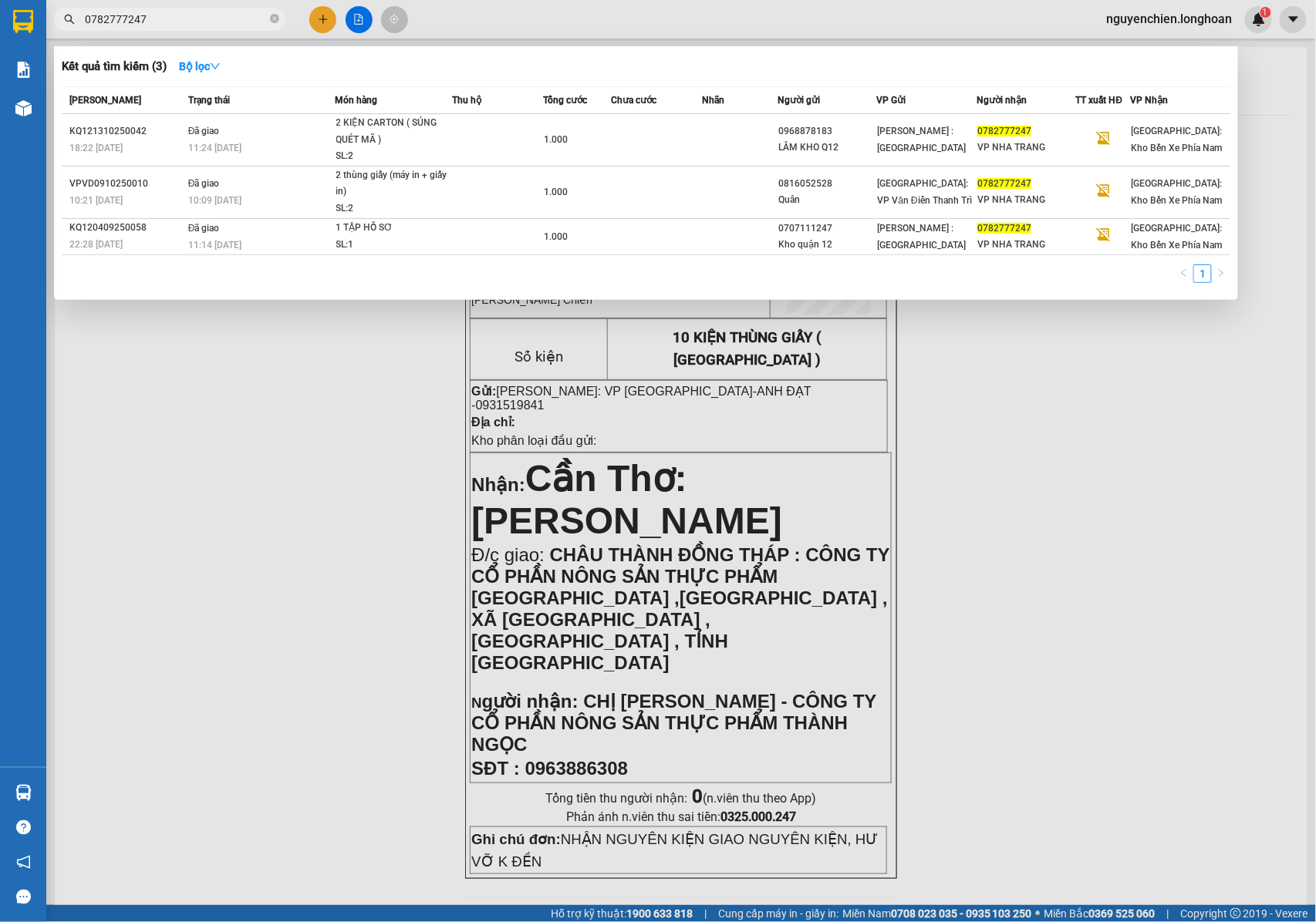
type input "0782777247"
click at [325, 624] on div at bounding box center [658, 461] width 1316 height 922
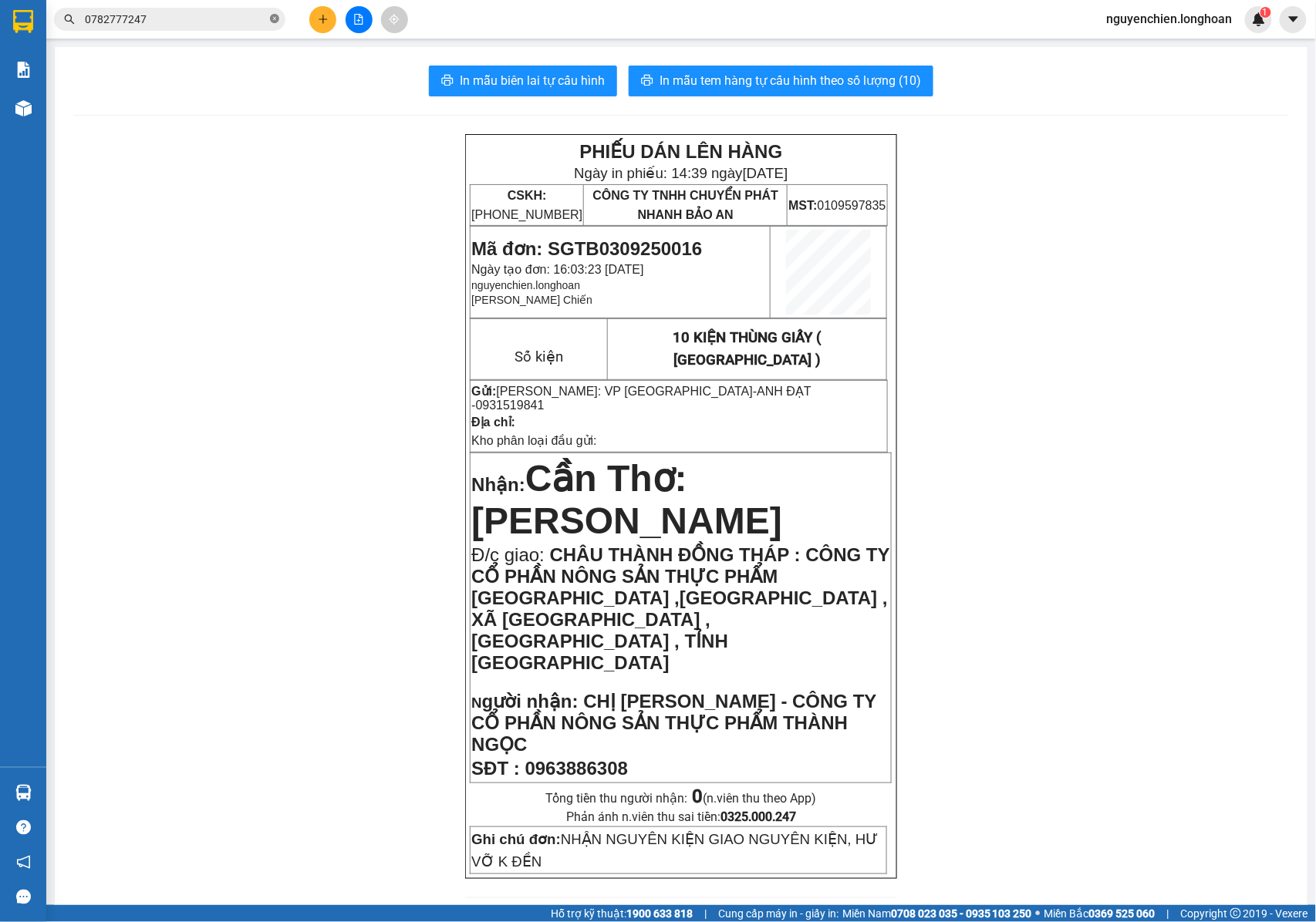
click at [272, 17] on icon "close-circle" at bounding box center [275, 18] width 9 height 9
click at [192, 17] on input "text" at bounding box center [176, 19] width 182 height 17
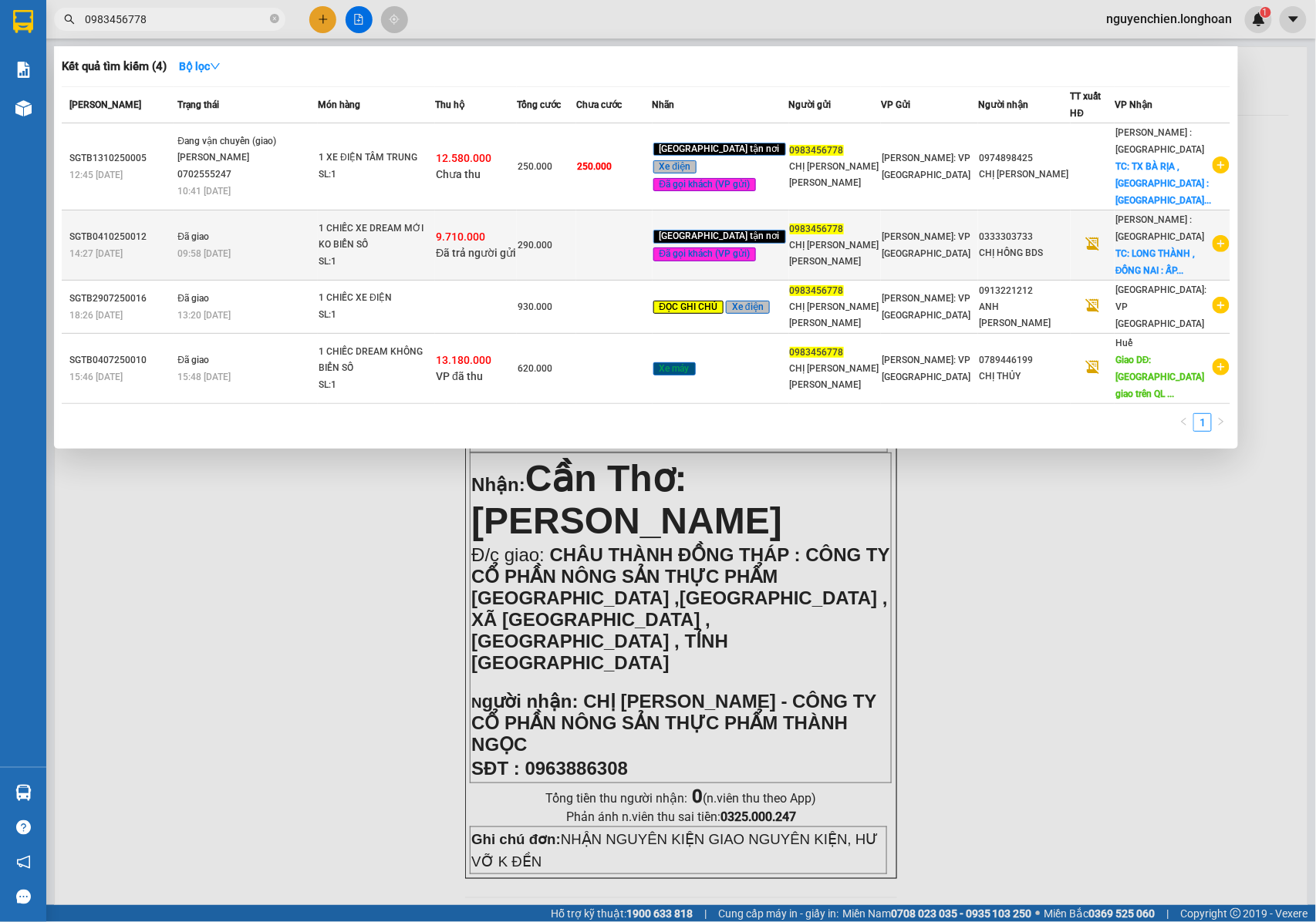
type input "0983456778"
drag, startPoint x: 1045, startPoint y: 221, endPoint x: 985, endPoint y: 226, distance: 60.2
click at [985, 226] on tr "SGTB0410250012 14:27 - 04/10 Đã giao 09:58 - 08/10 1 CHIẾC XE DREAM MỚI KO BIỂN…" at bounding box center [647, 246] width 1169 height 70
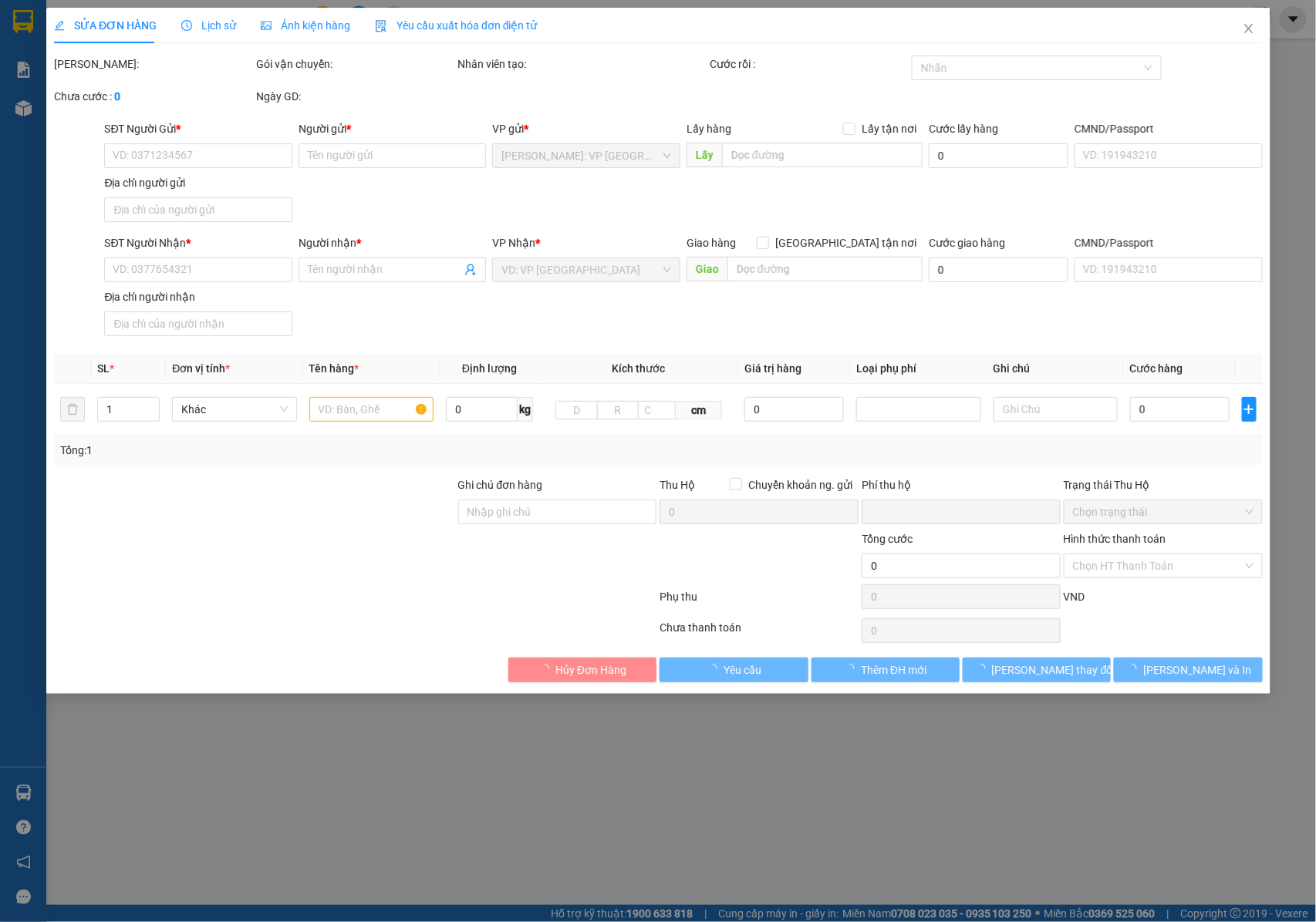
type input "0983456778"
type input "CHỊ Lê Thụy Diệp Uyên"
type input "0333303733"
type input "CHỊ HỒNG BDS"
checkbox input "true"
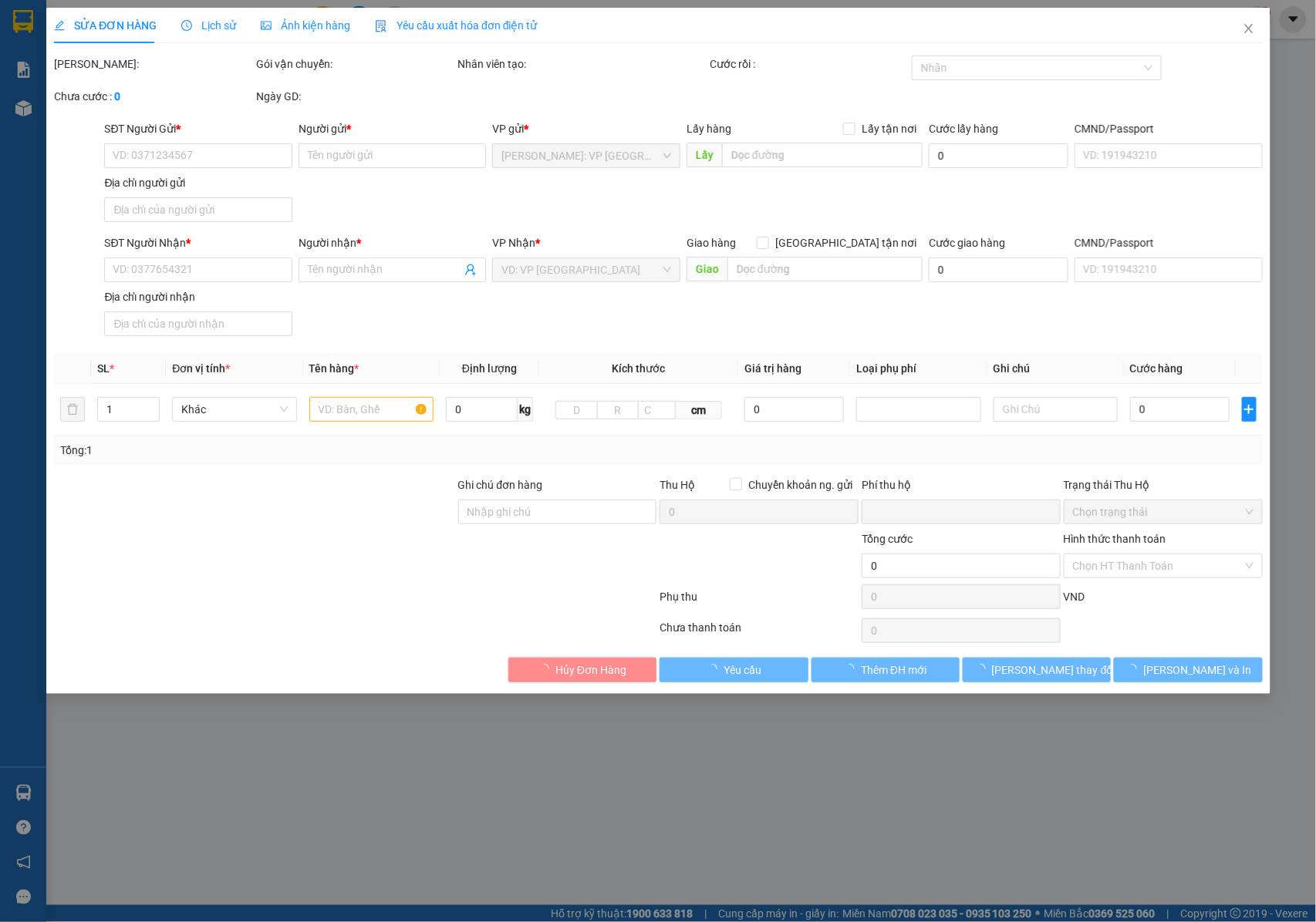
type input "LONG THÀNH , ĐỒNG NAI : ẤP 7, XÃ BÀU CẠN , LONG THÀNH , ĐỒNG NAI"
type input "1 CHÌA KHÓA QUẤN TAY LÁI + 1 TÚI PHỤ TÙNG THEO XE"
checkbox input "true"
type input "9.710.000"
type input "25.000"
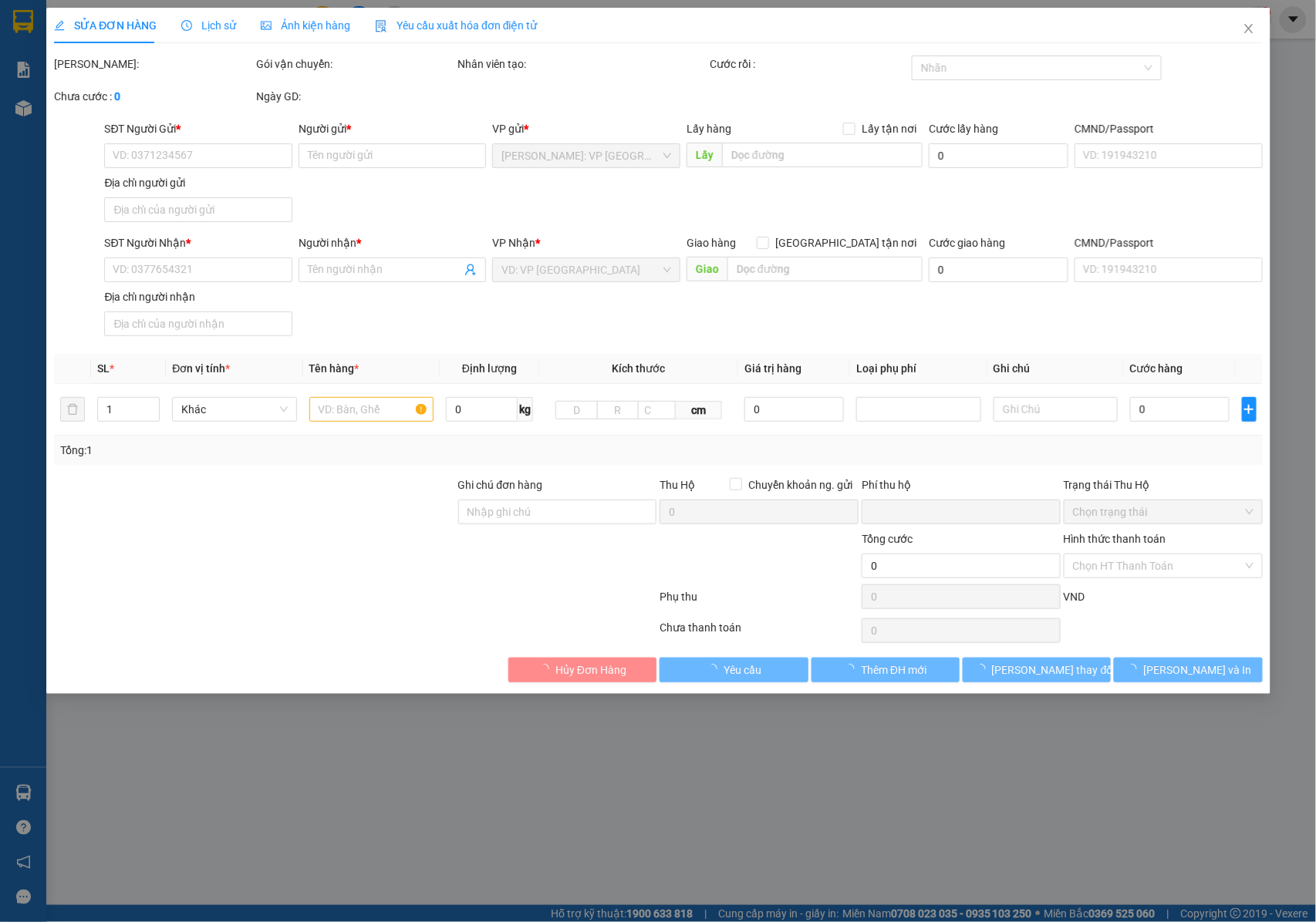
type input "290.000"
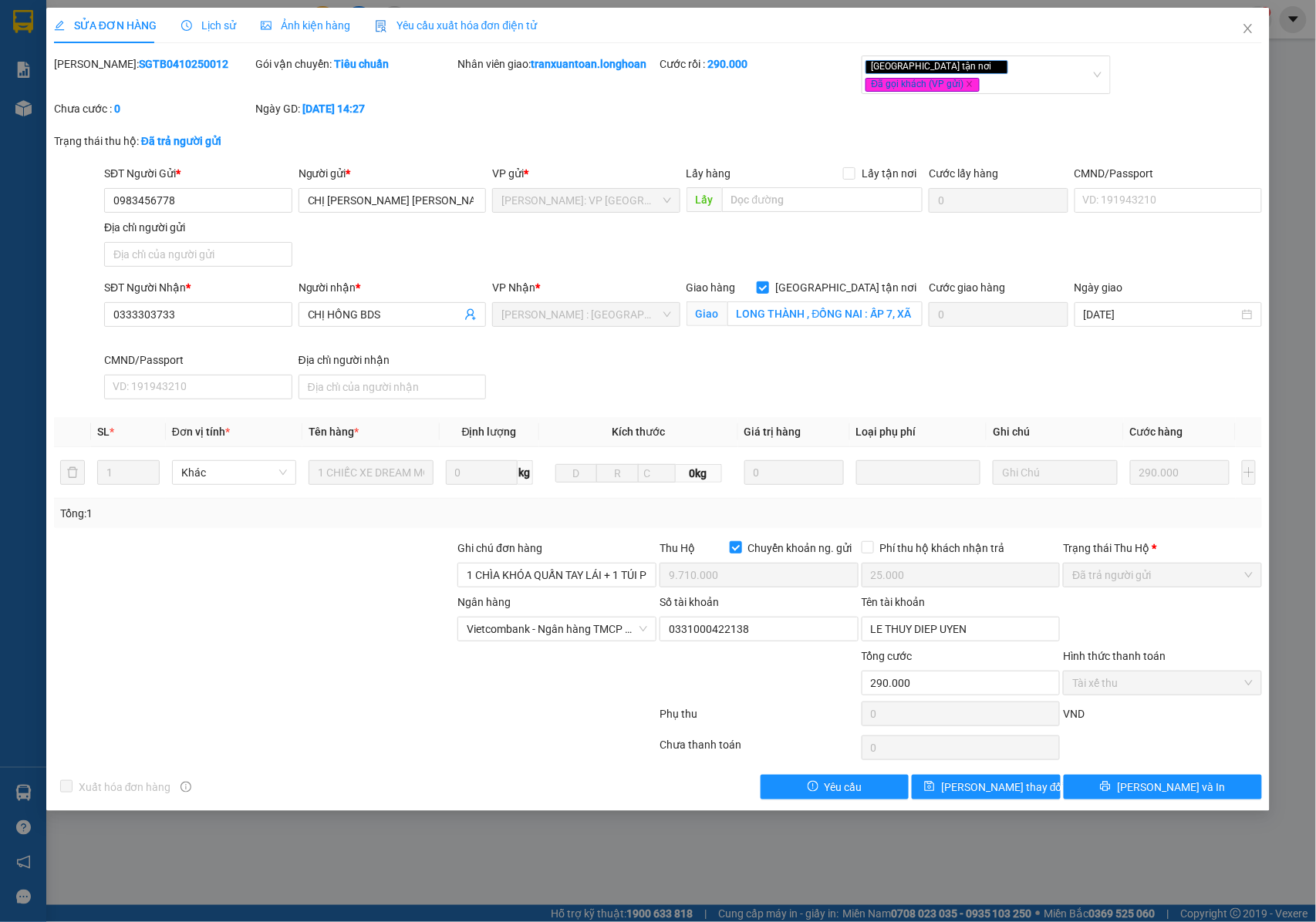
click at [207, 28] on span "Lịch sử" at bounding box center [208, 25] width 55 height 13
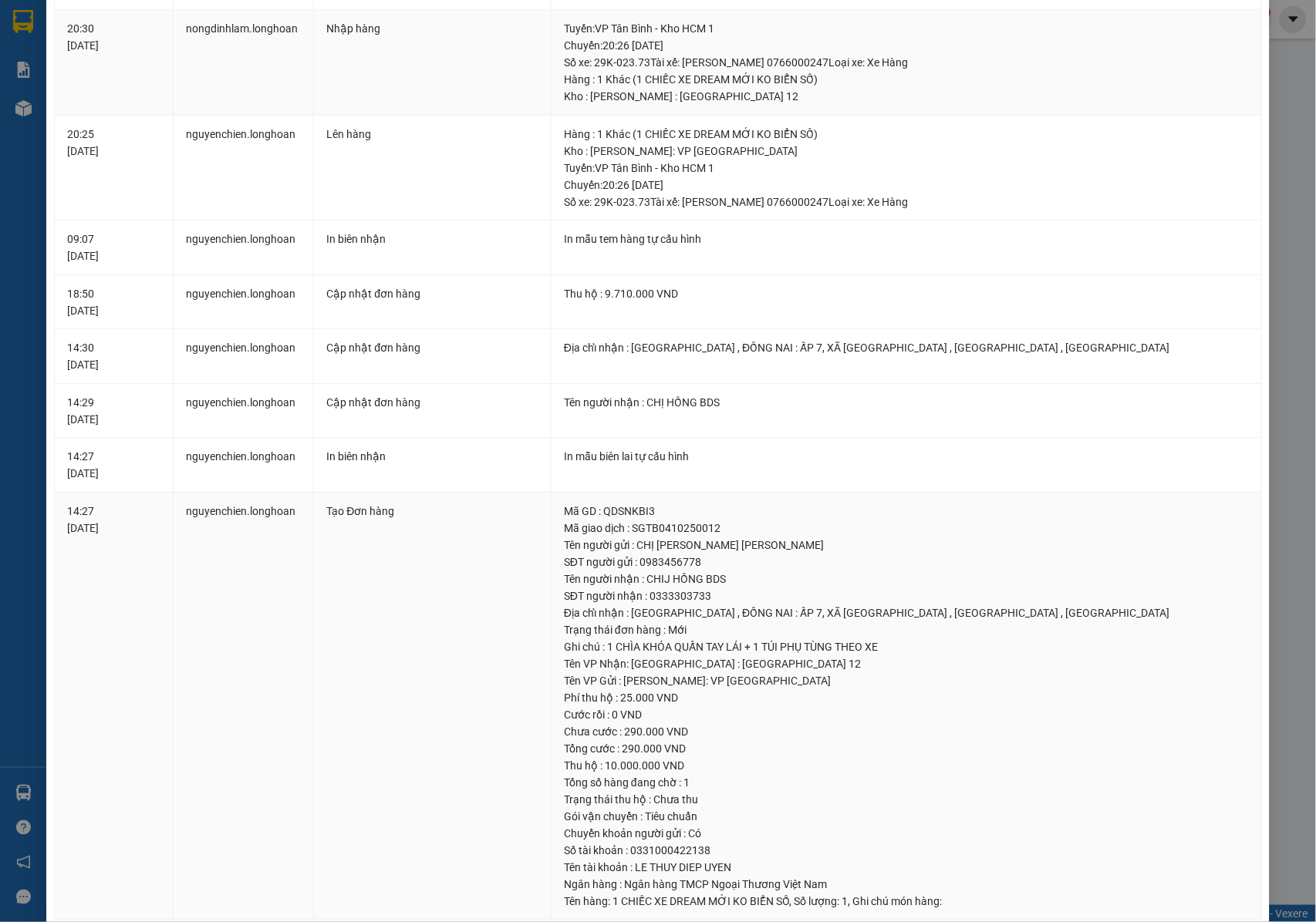
scroll to position [1383, 0]
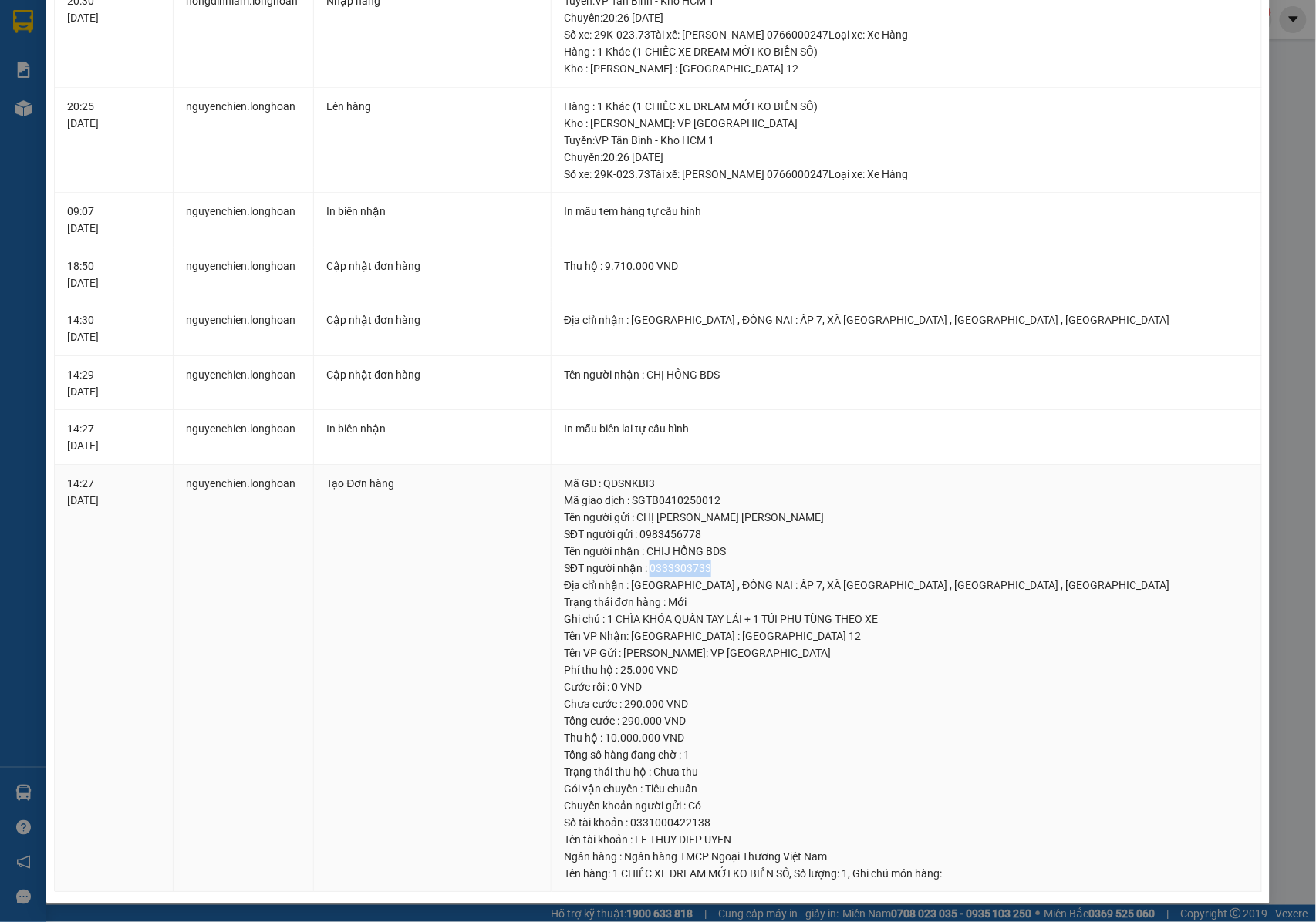
drag, startPoint x: 702, startPoint y: 565, endPoint x: 643, endPoint y: 572, distance: 59.4
click at [643, 572] on div "SĐT người nhận : 0333303733" at bounding box center [906, 568] width 685 height 17
copy div "0333303733"
click at [769, 452] on td "In mẫu biên lai tự cấu hình" at bounding box center [906, 438] width 711 height 55
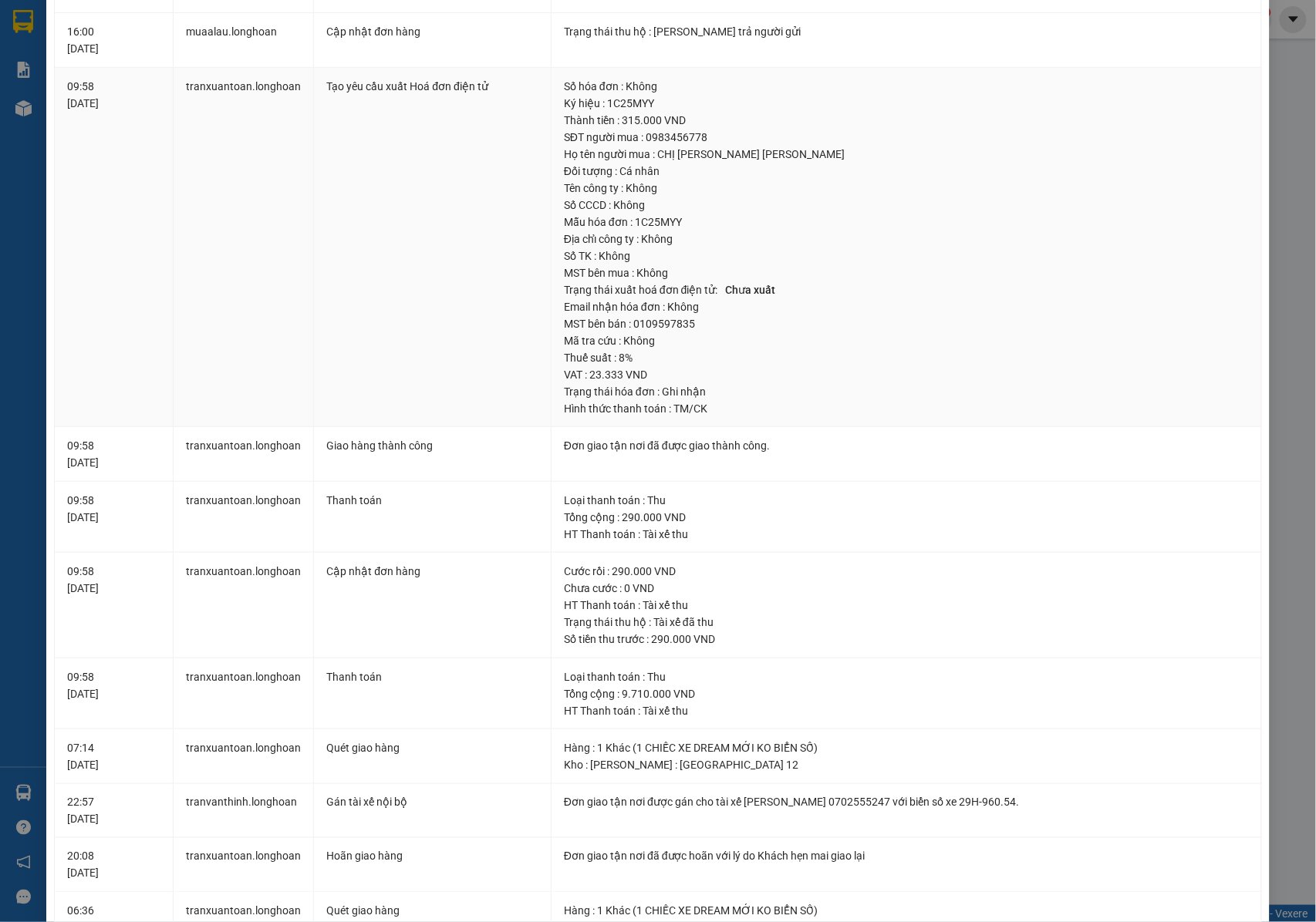
scroll to position [0, 0]
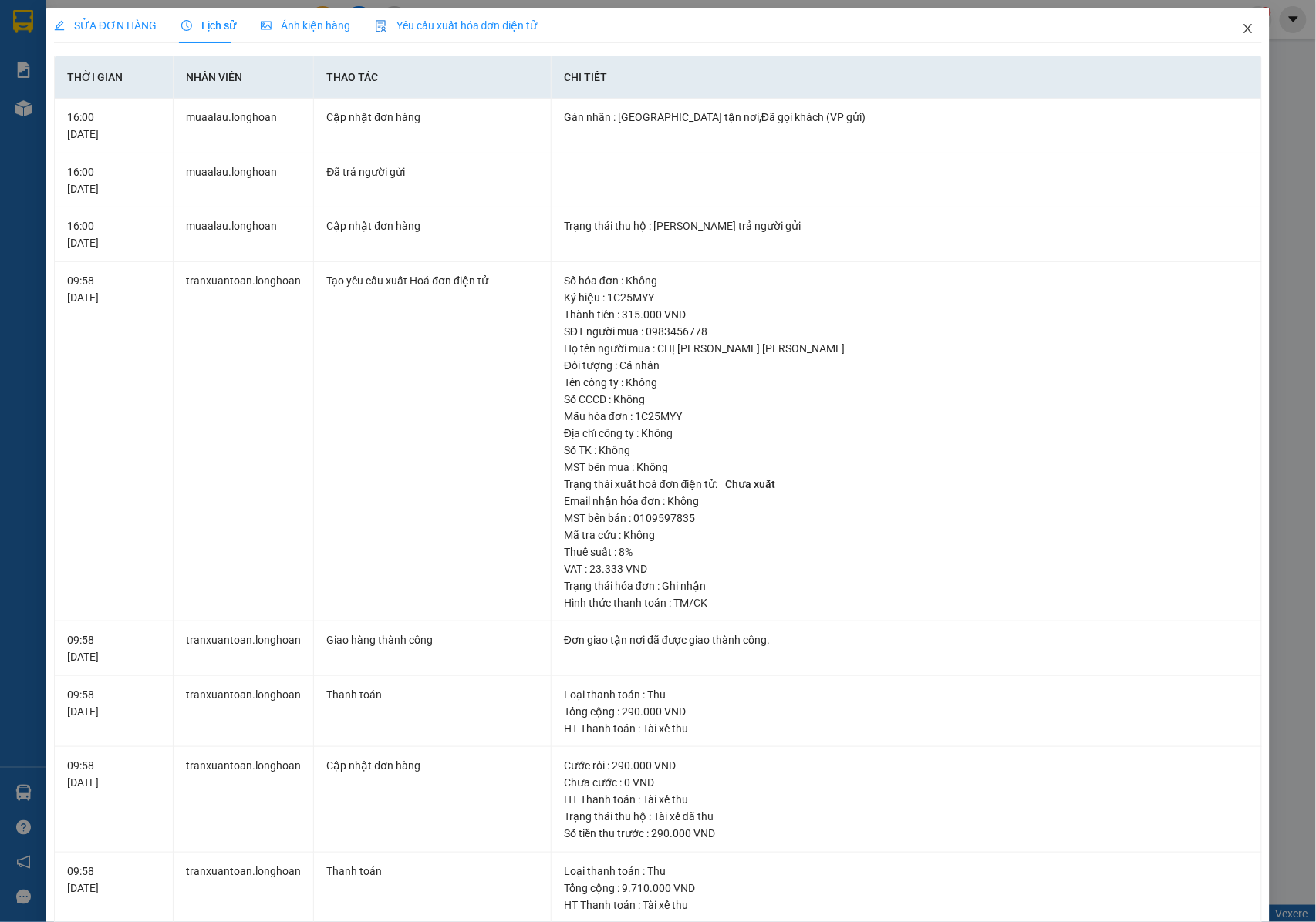
click at [1245, 26] on icon "close" at bounding box center [1248, 29] width 8 height 9
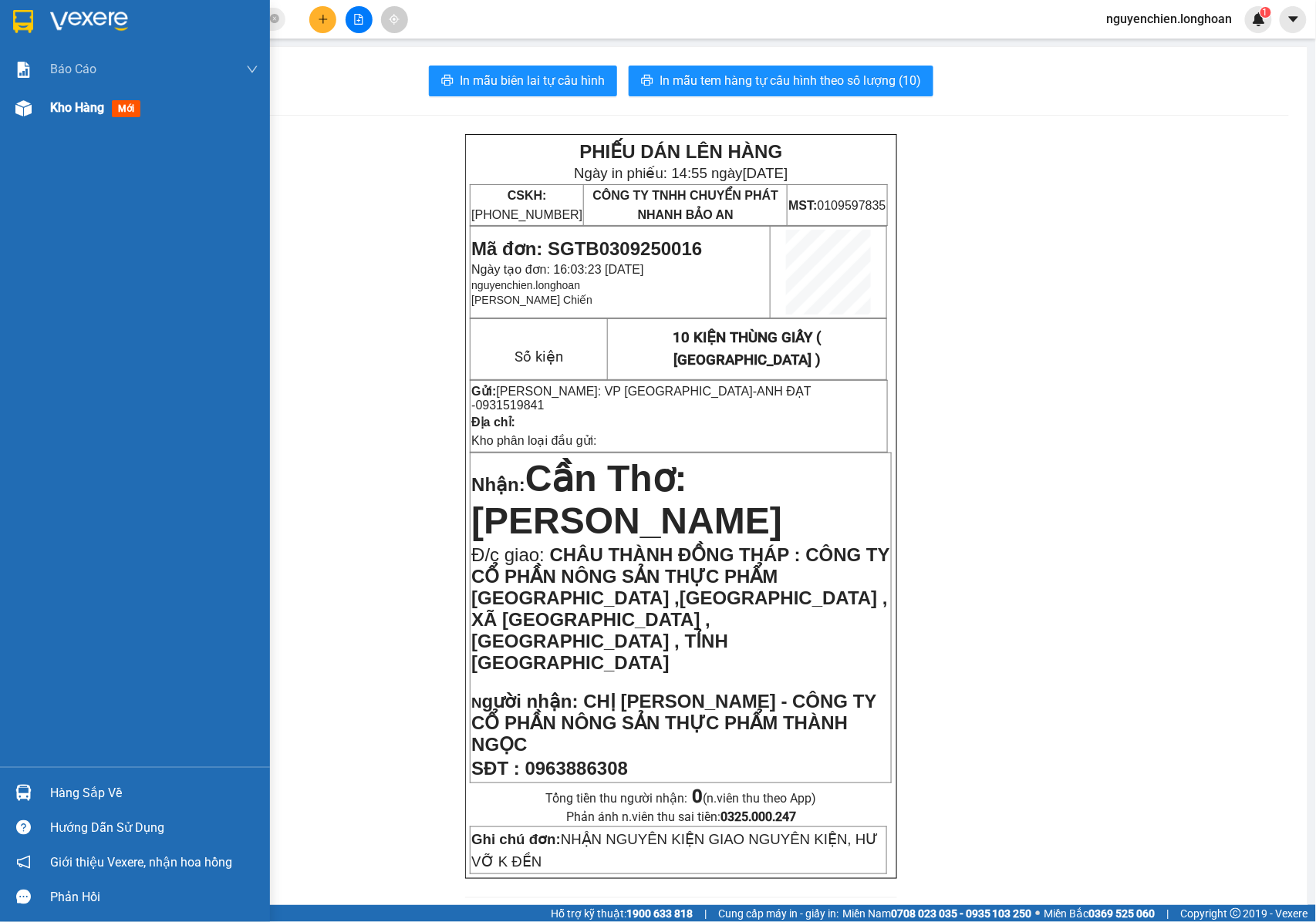
click at [22, 115] on img at bounding box center [23, 108] width 16 height 16
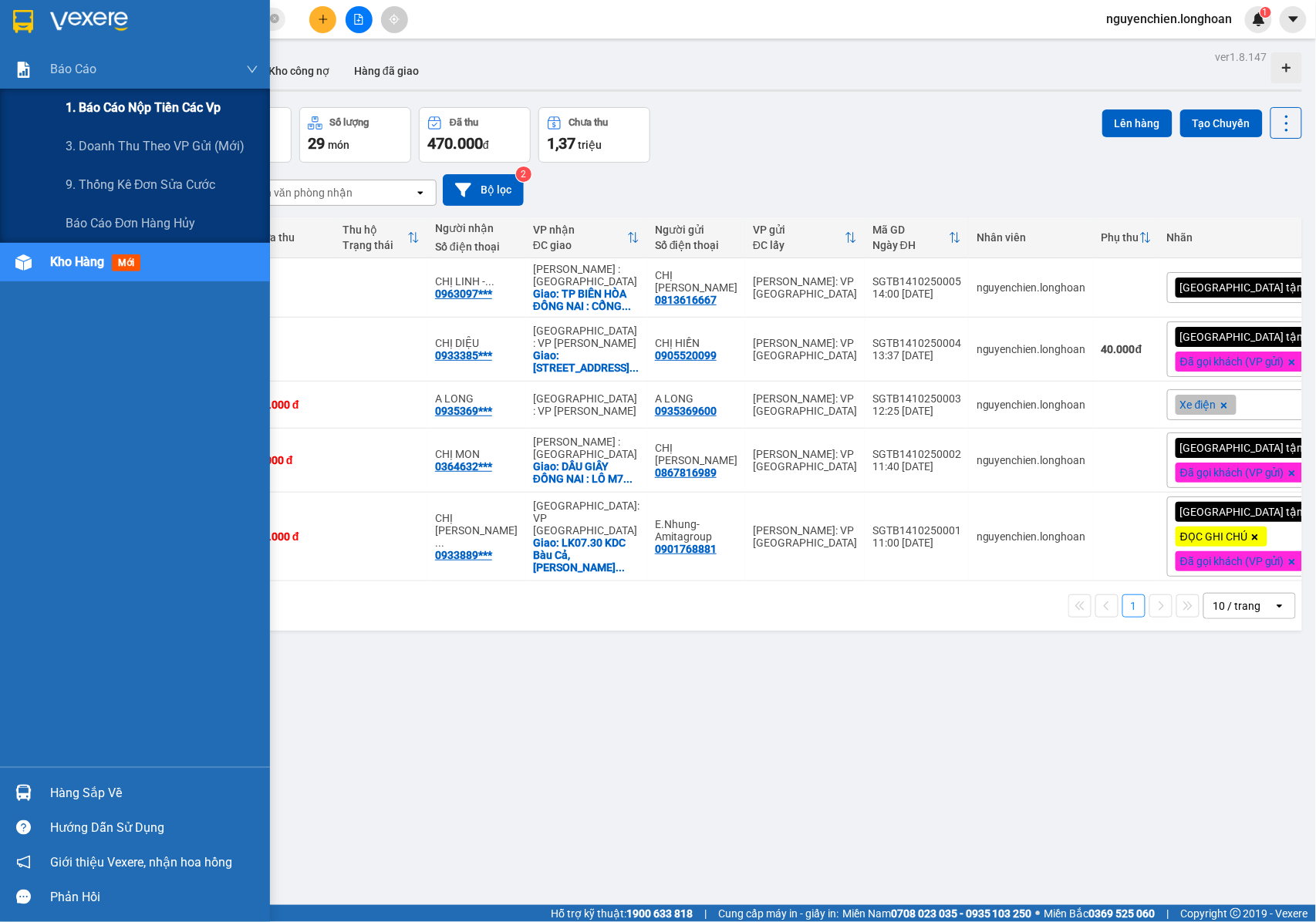
click at [113, 121] on div "1. Báo cáo nộp tiền các vp" at bounding box center [162, 108] width 193 height 39
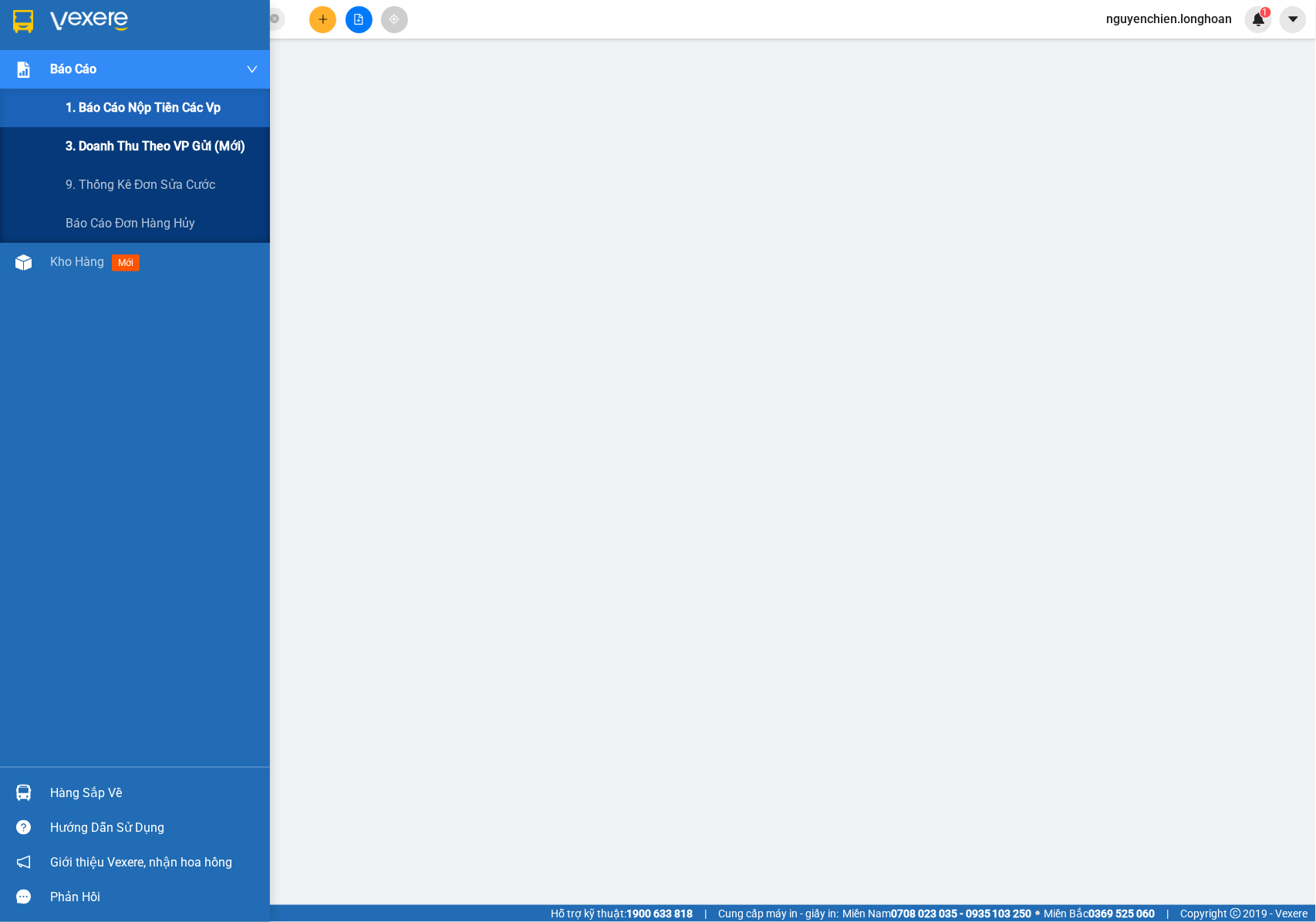
click at [105, 149] on span "3. Doanh Thu theo VP Gửi (mới)" at bounding box center [156, 146] width 180 height 19
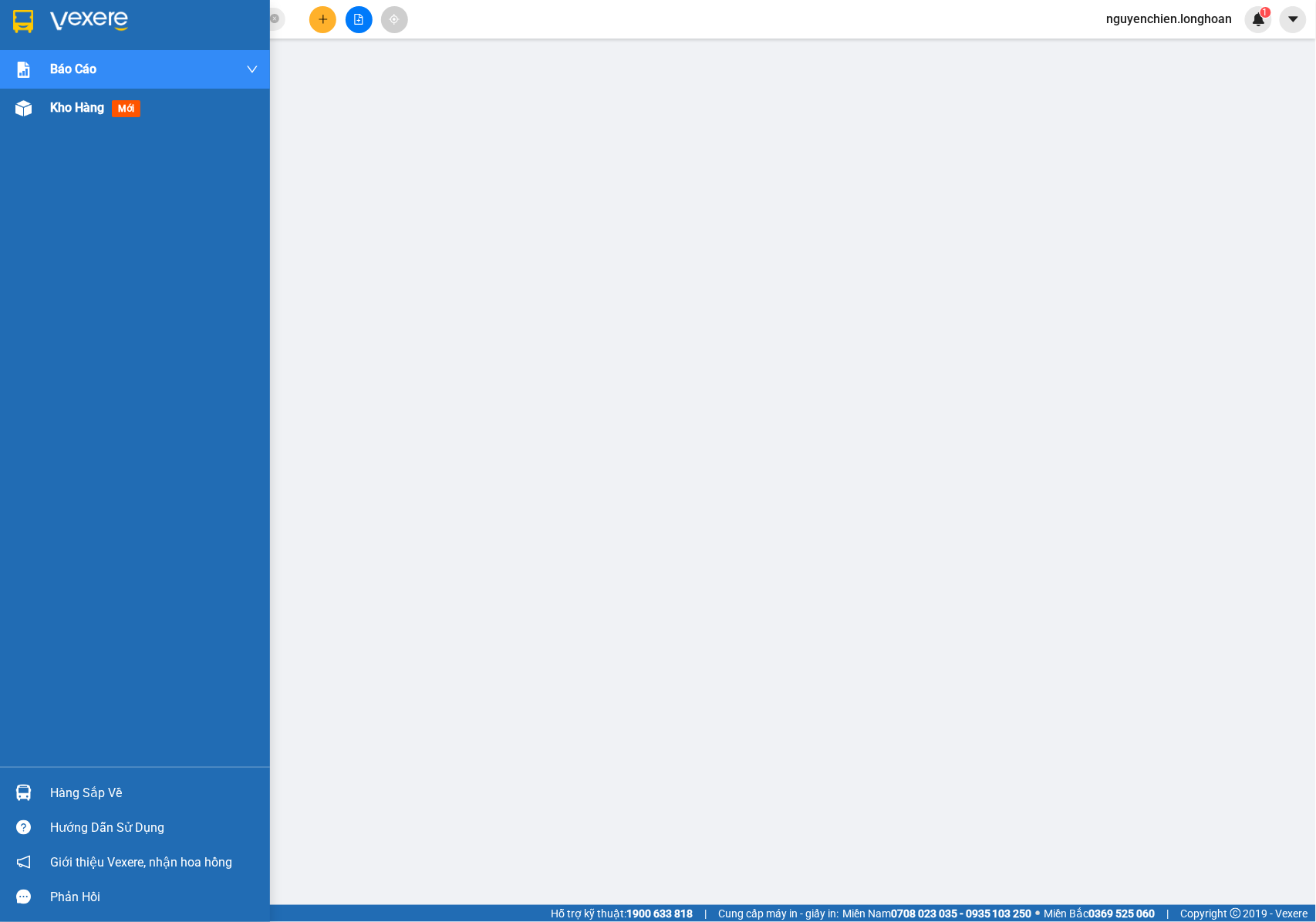
click at [20, 106] on img at bounding box center [23, 108] width 16 height 16
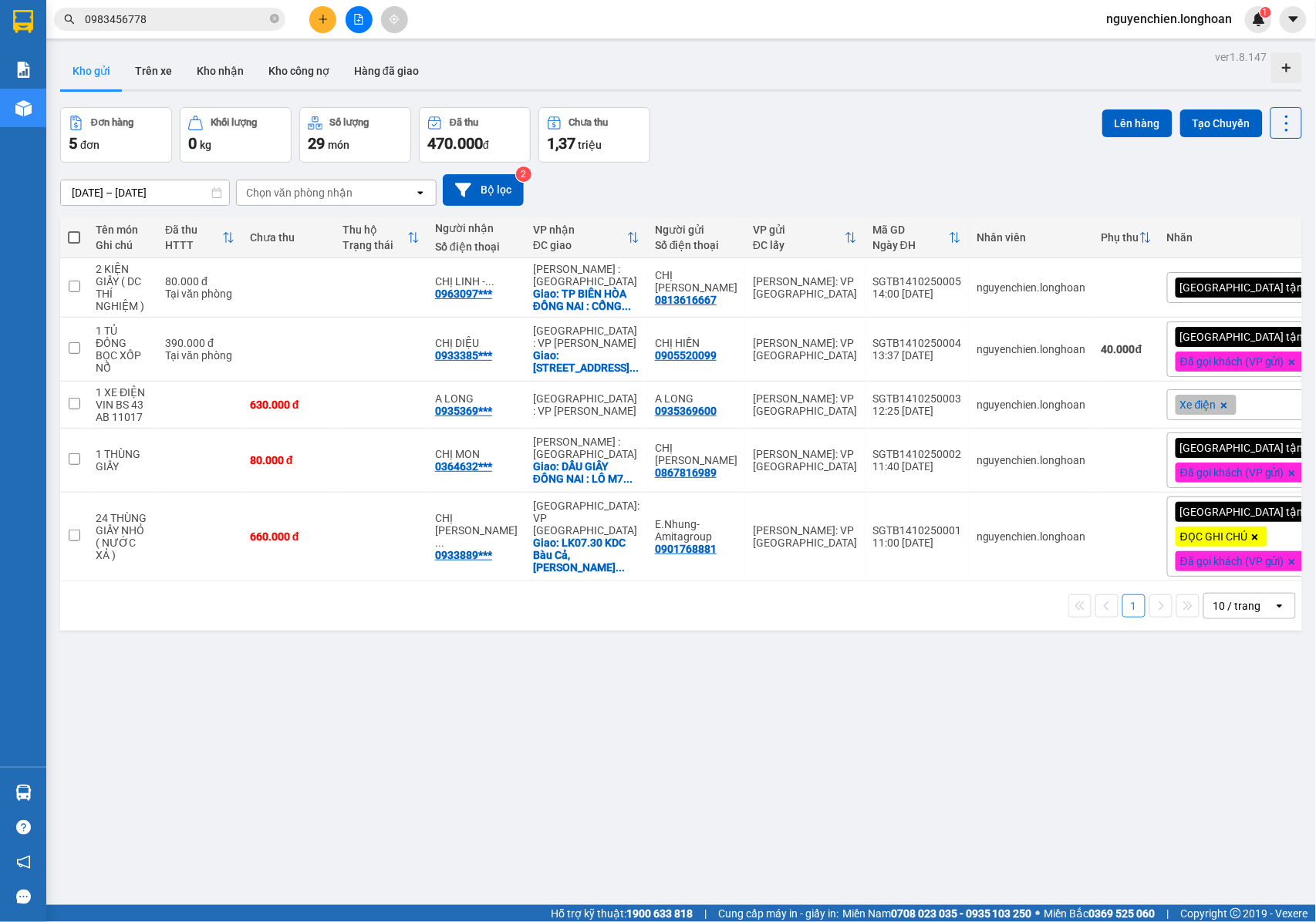
click at [794, 785] on div "ver 1.8.147 Kho gửi Trên xe Kho nhận Kho công nợ Hàng đã giao Đơn hàng 5 đơn Kh…" at bounding box center [681, 507] width 1255 height 922
click at [275, 19] on icon "close-circle" at bounding box center [275, 18] width 9 height 9
click at [211, 23] on input "text" at bounding box center [176, 19] width 182 height 17
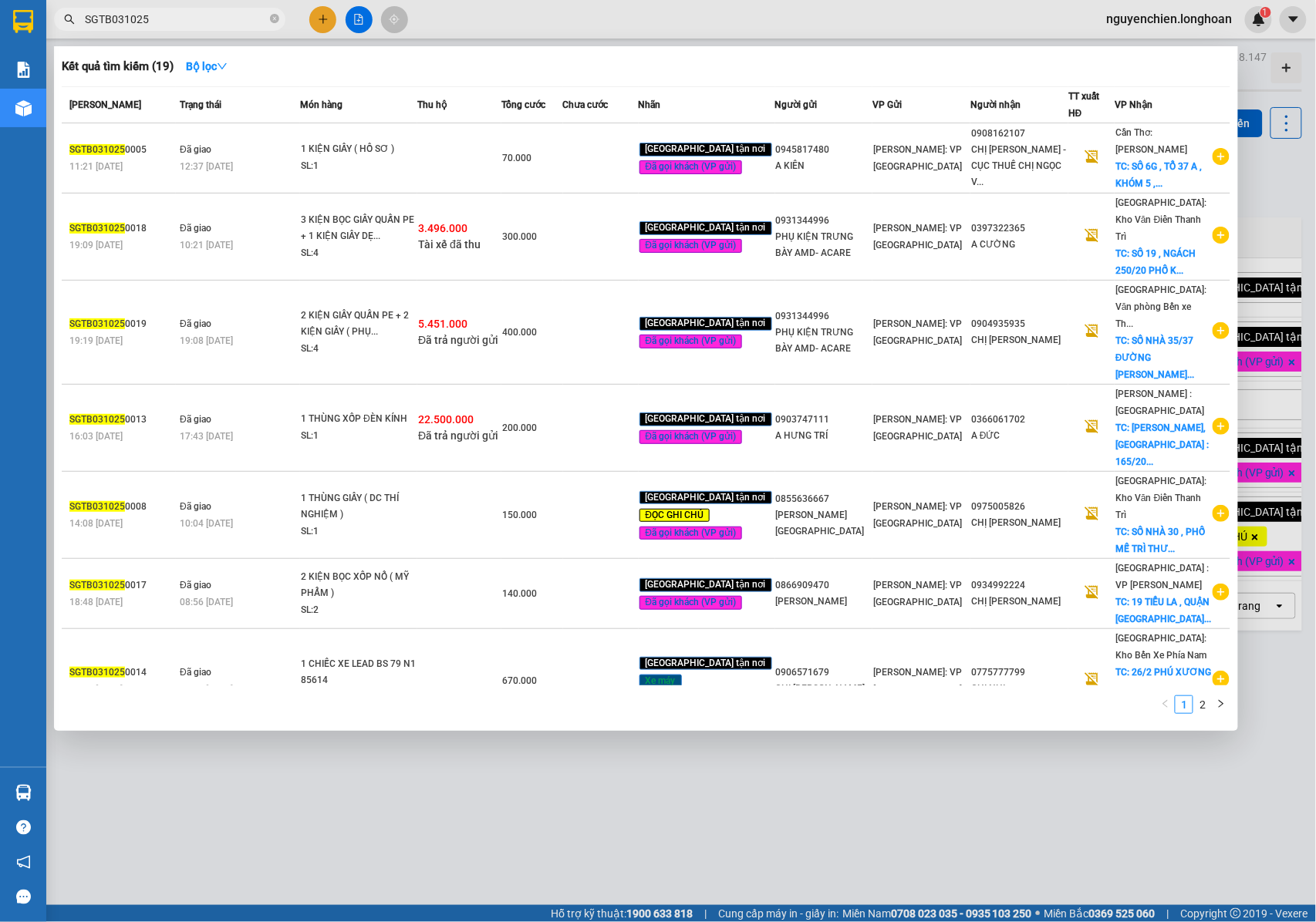
click at [119, 19] on input "SGTB031025" at bounding box center [176, 19] width 182 height 17
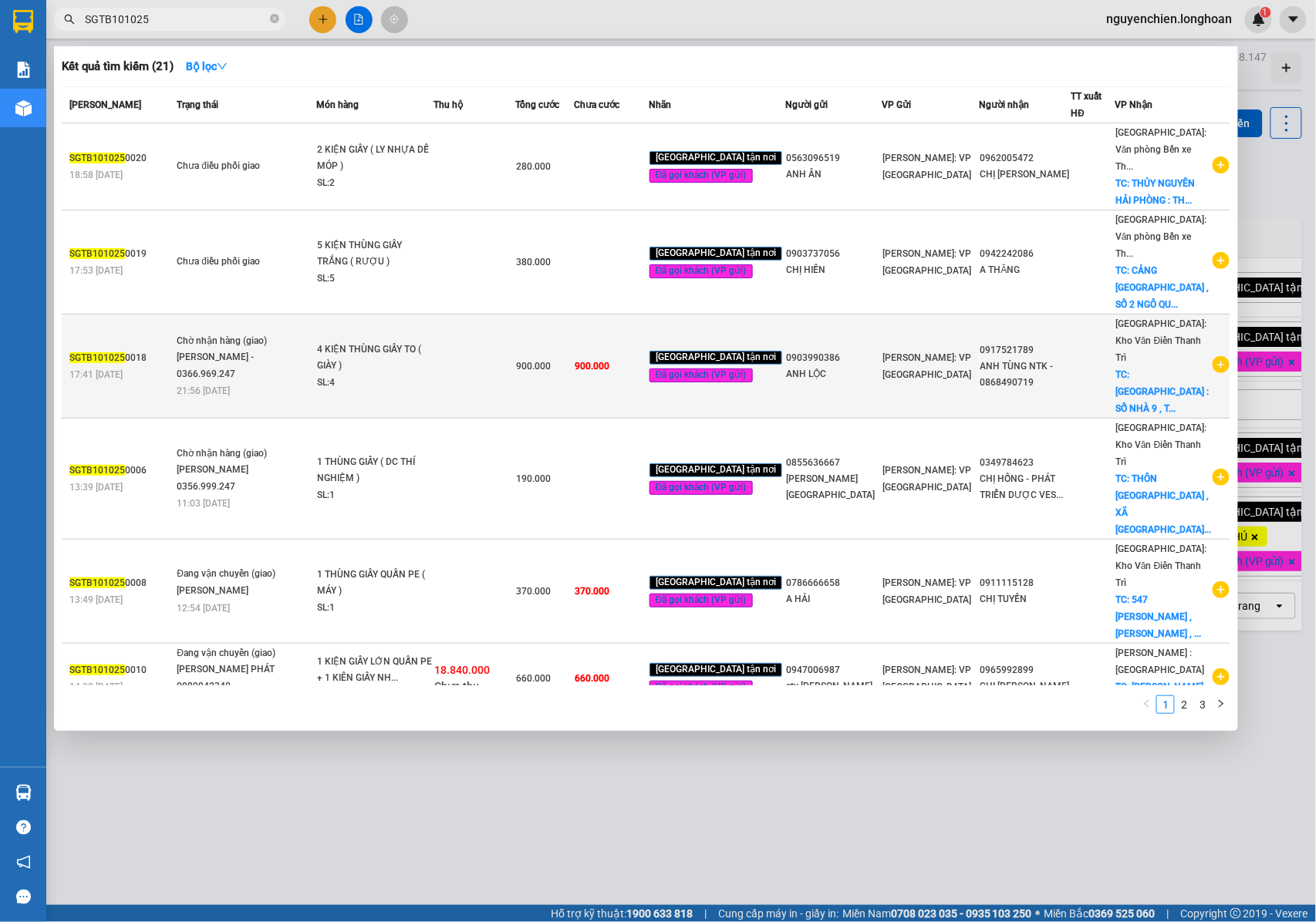
type input "SGTB101025"
drag, startPoint x: 1057, startPoint y: 336, endPoint x: 985, endPoint y: 339, distance: 72.1
click at [985, 342] on div "0917521789" at bounding box center [1026, 350] width 90 height 16
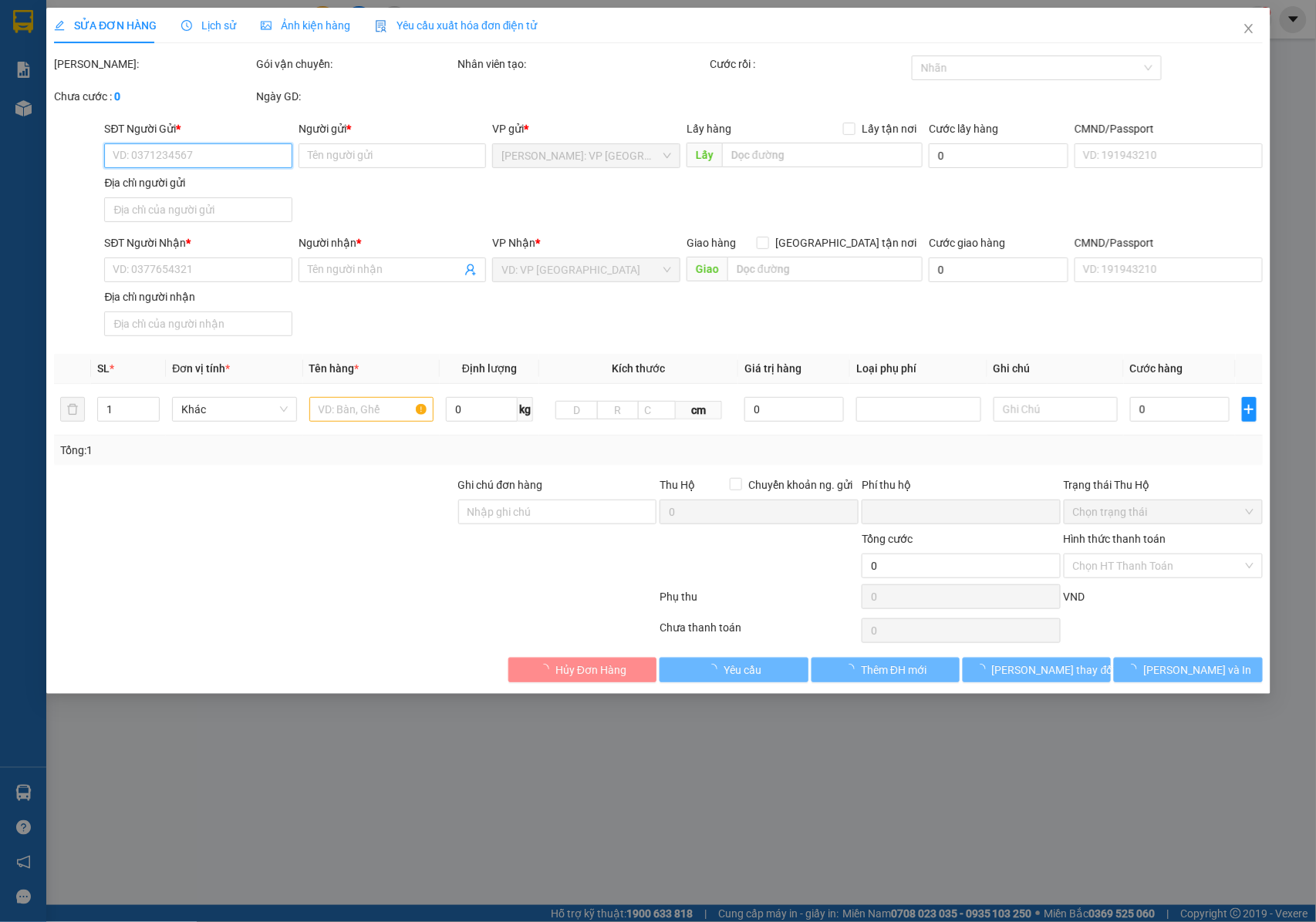
type input "0903990386"
type input "ANH LỘC"
type input "0917521789"
type input "ANH TÙNG NTK - 0868490719"
checkbox input "true"
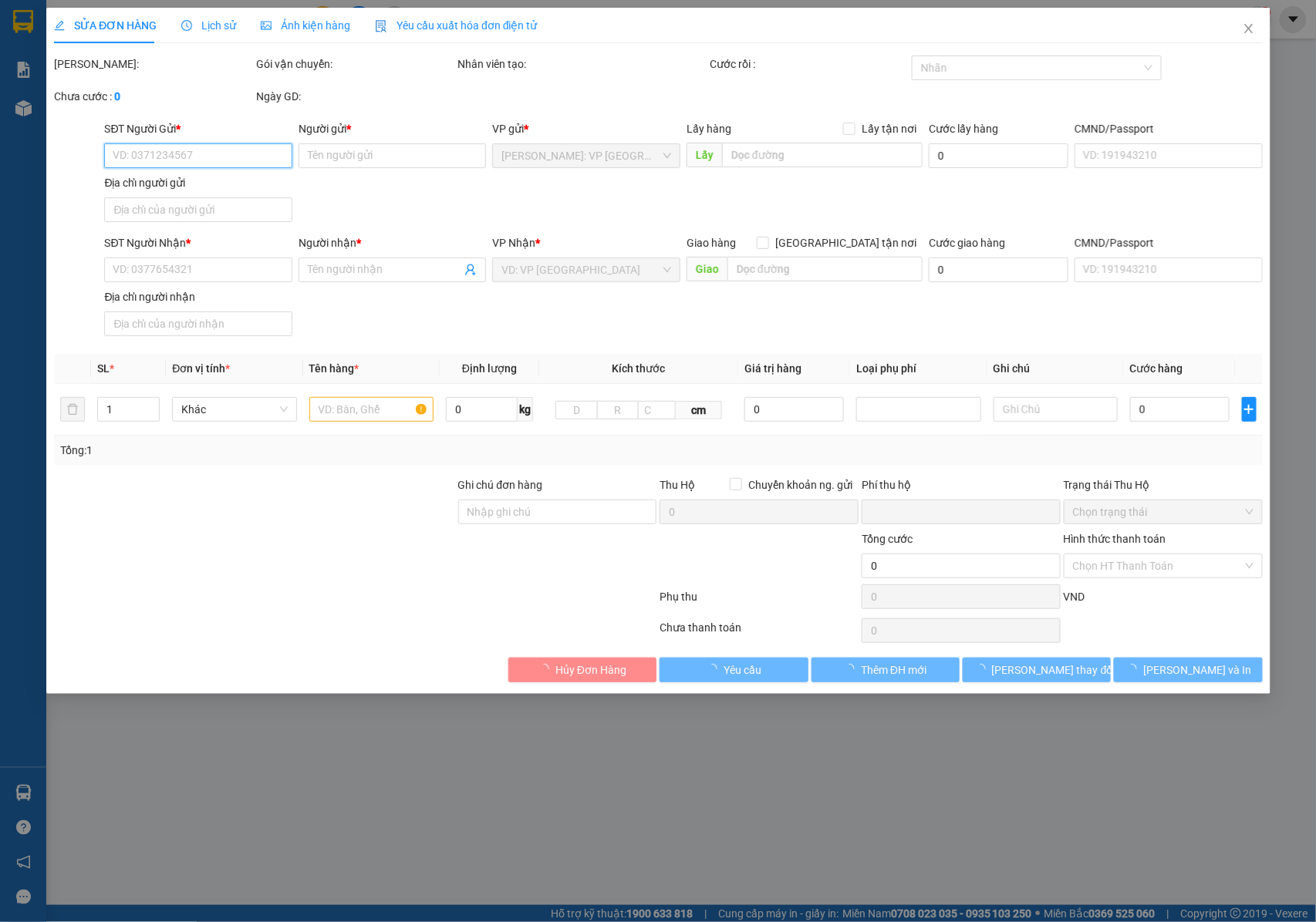
type input "THÁI NGUYÊN : SỐ NHÀ 9 , TỔ 7 , PHƯỜNG QUANG TRUNG , TP THÁI NGUYÊN , THÁI NGUY…"
type input "NHẬN NGUYÊN KIỆN GIAO NGUYÊN KIỆN, HƯ VỠ K ĐỀN"
type input "0"
type input "900.000"
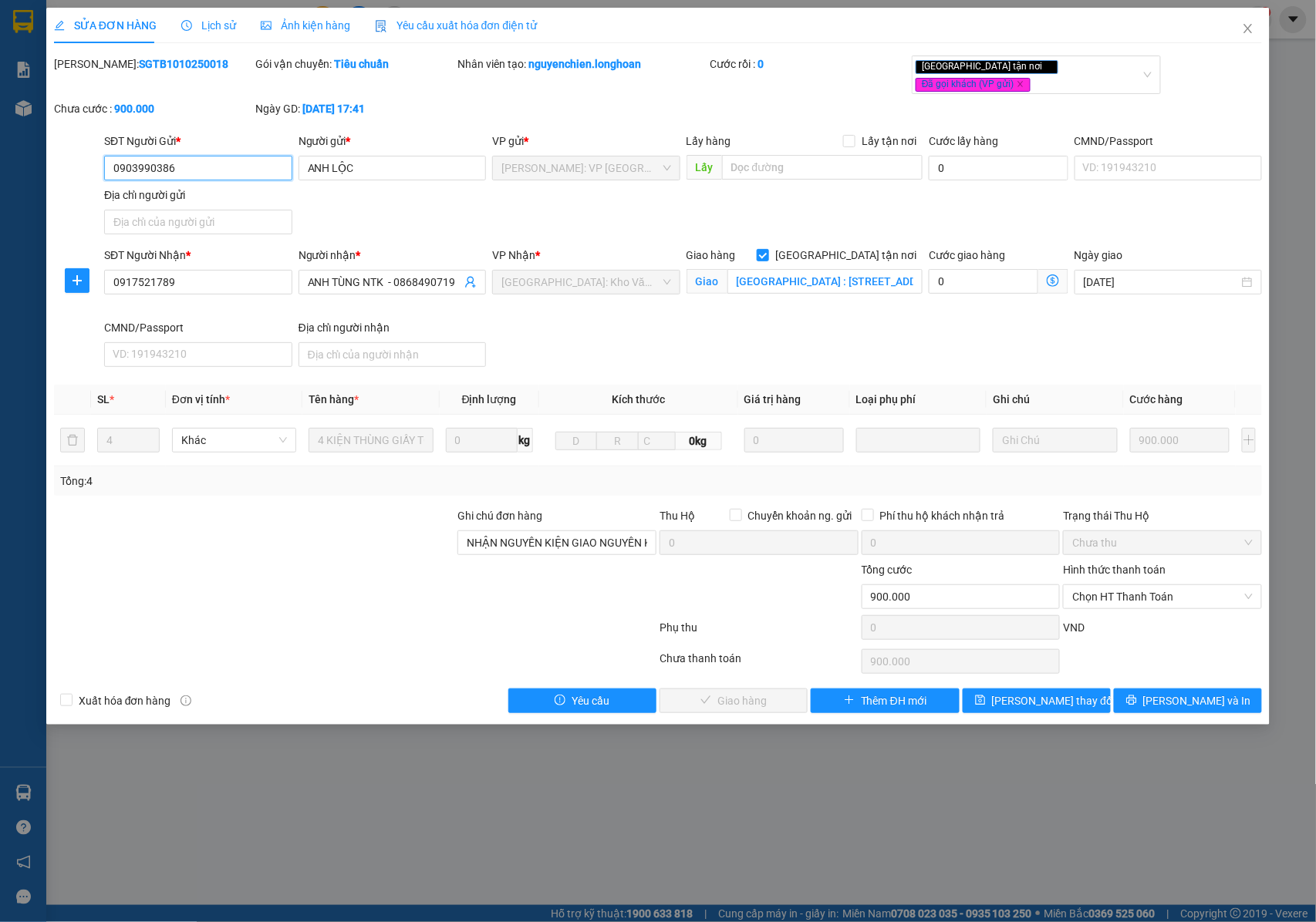
drag, startPoint x: 186, startPoint y: 152, endPoint x: 102, endPoint y: 156, distance: 84.1
click at [102, 156] on div "SĐT Người Gửi * 0903990386 0903990386" at bounding box center [198, 159] width 195 height 54
click at [1245, 35] on span "Close" at bounding box center [1248, 30] width 43 height 43
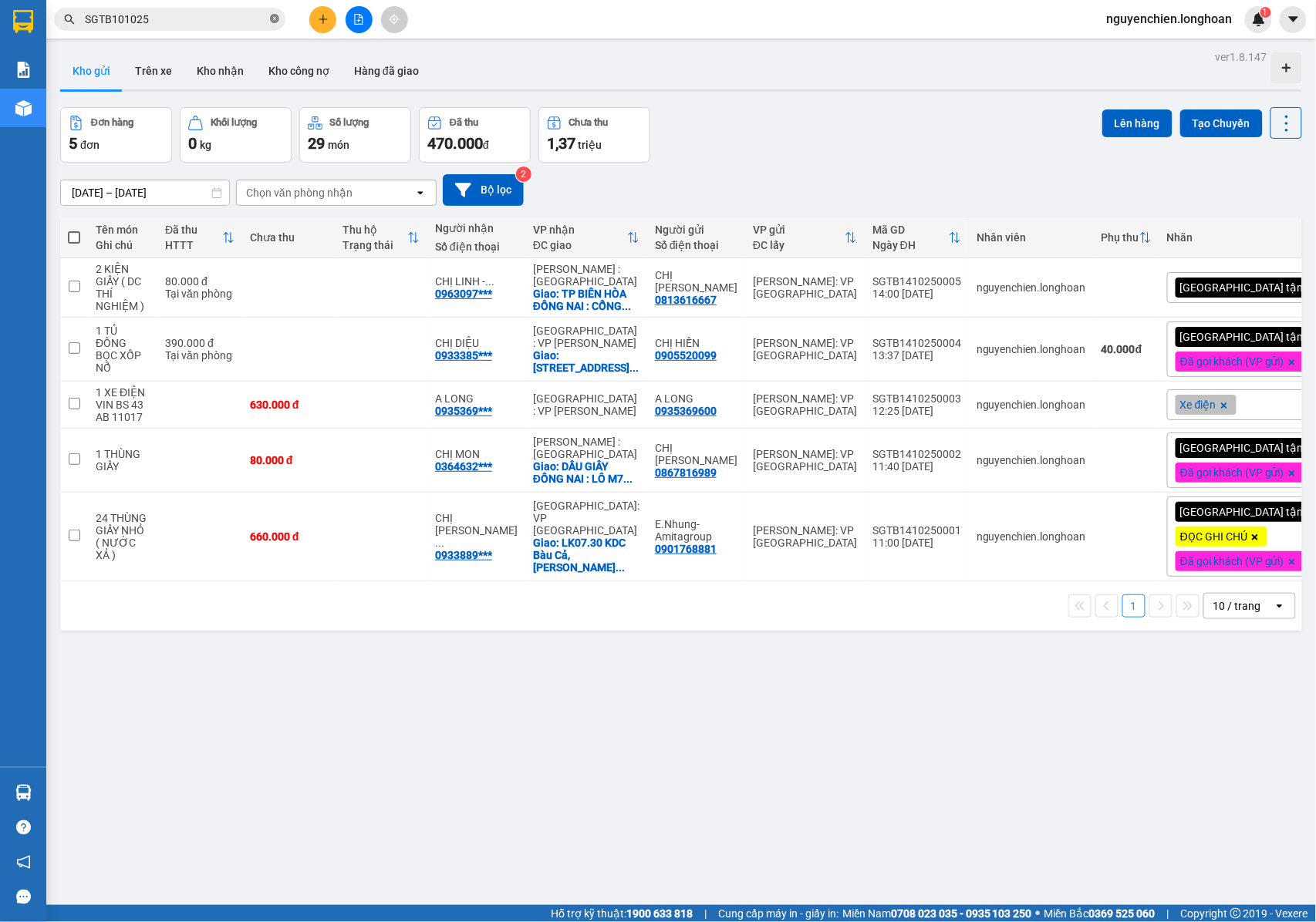
click at [273, 20] on icon "close-circle" at bounding box center [275, 18] width 9 height 9
paste input "0903990386"
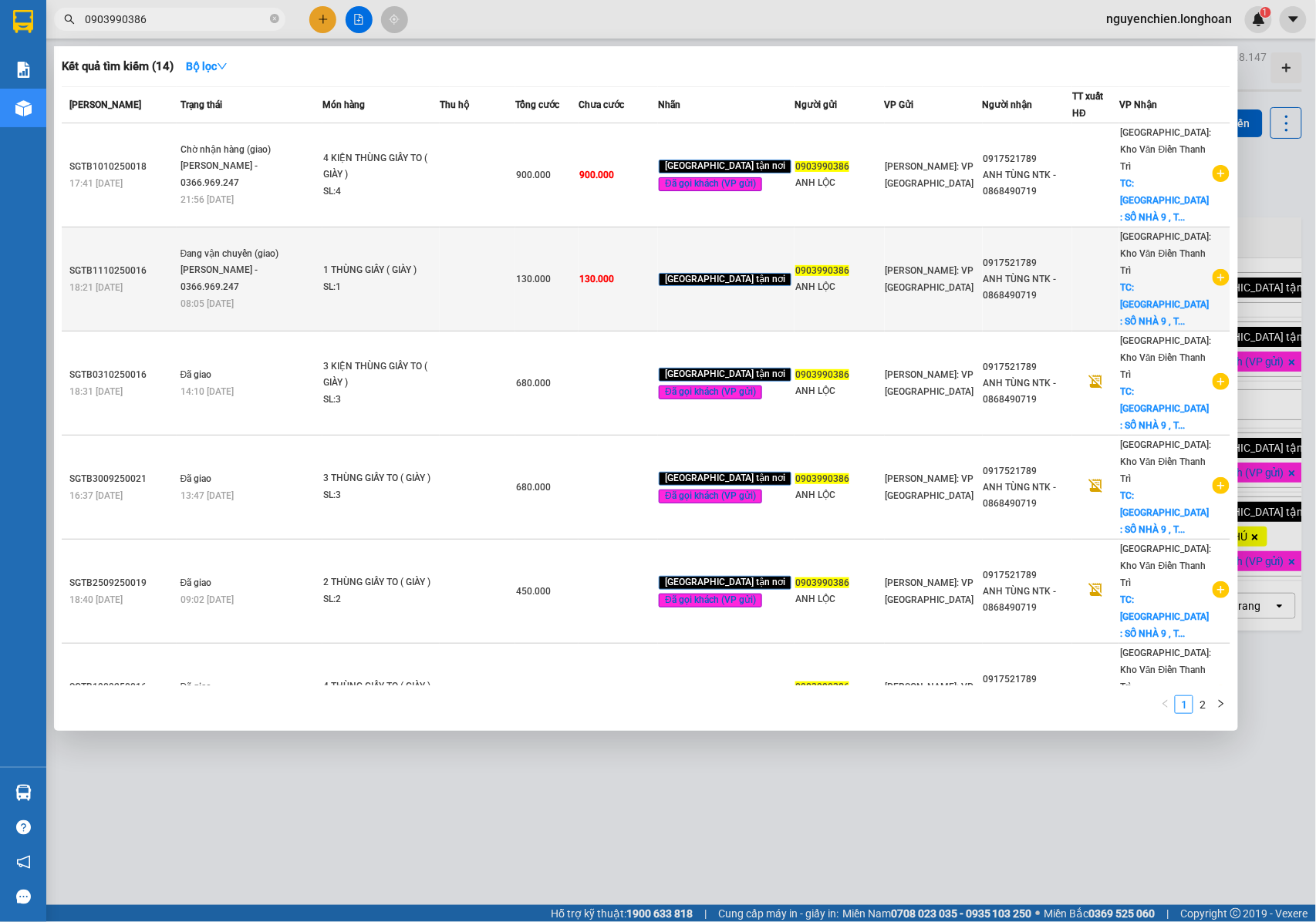
type input "0903990386"
drag, startPoint x: 1038, startPoint y: 227, endPoint x: 983, endPoint y: 220, distance: 55.4
click at [984, 256] on div "0917521789" at bounding box center [1028, 264] width 89 height 16
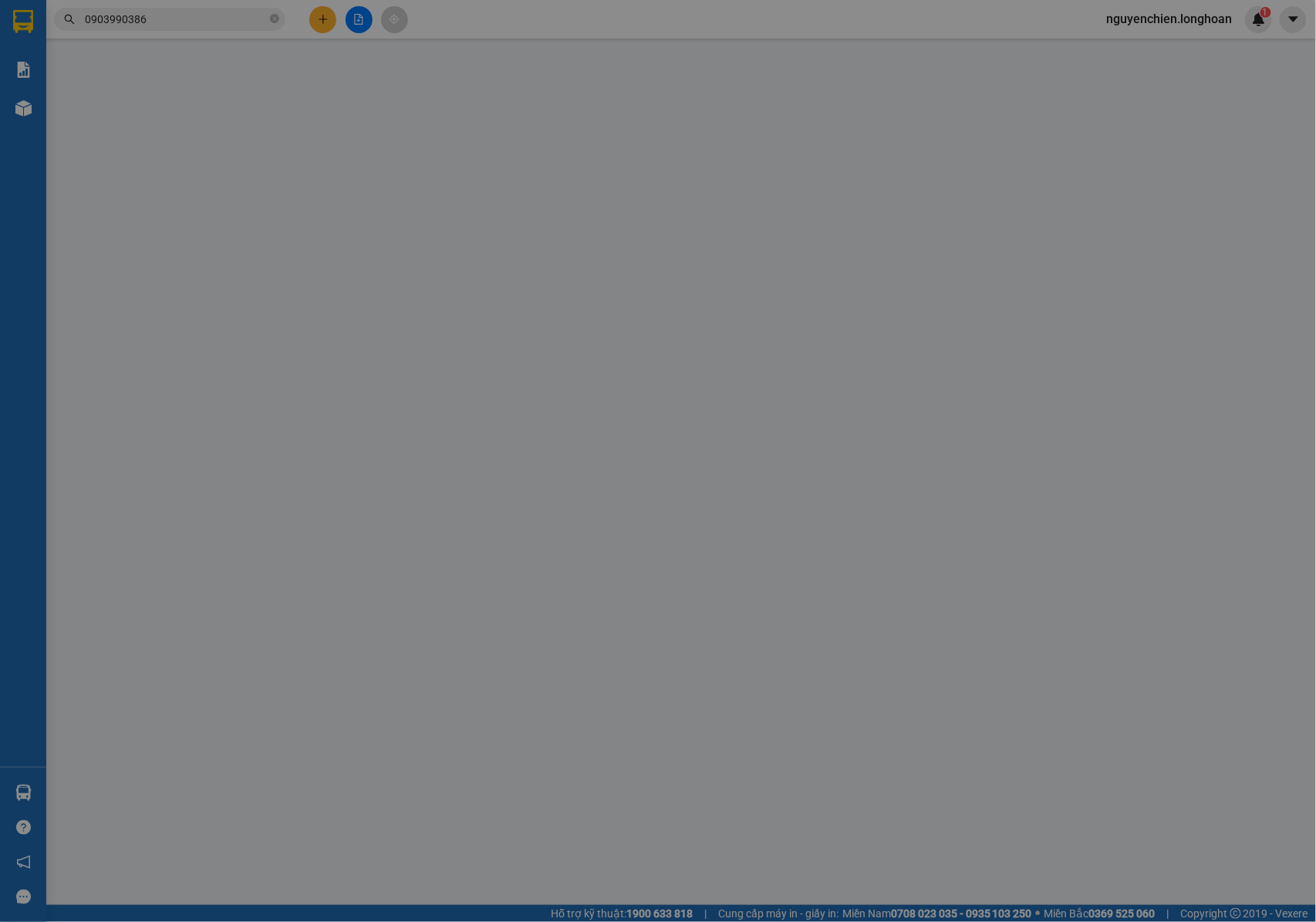
type input "0903990386"
type input "ANH LỘC"
type input "0917521789"
type input "ANH TÙNG NTK - 0868490719"
checkbox input "true"
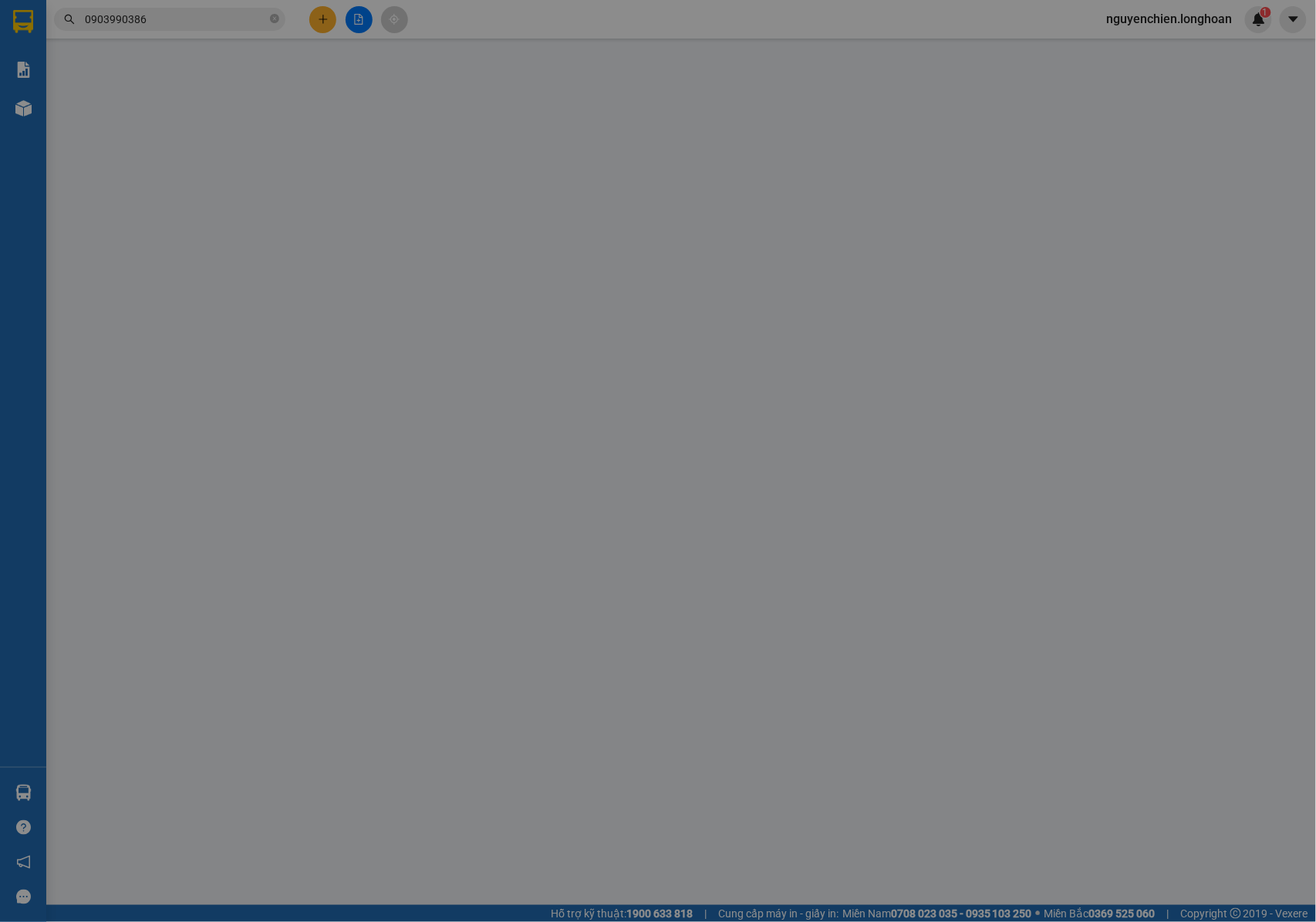
type input "THÁI NGUYÊN : SỐ NHÀ 9 , TỔ 7 , PHƯỜNG QUANG TRUNG , TP THÁI NGUYÊN , THÁI NGUY…"
type input "NHẬN NGUYÊN KIỆN GIAO NGUYÊN KIỆN, HƯ VỠ K ĐỀN"
type input "0"
type input "130.000"
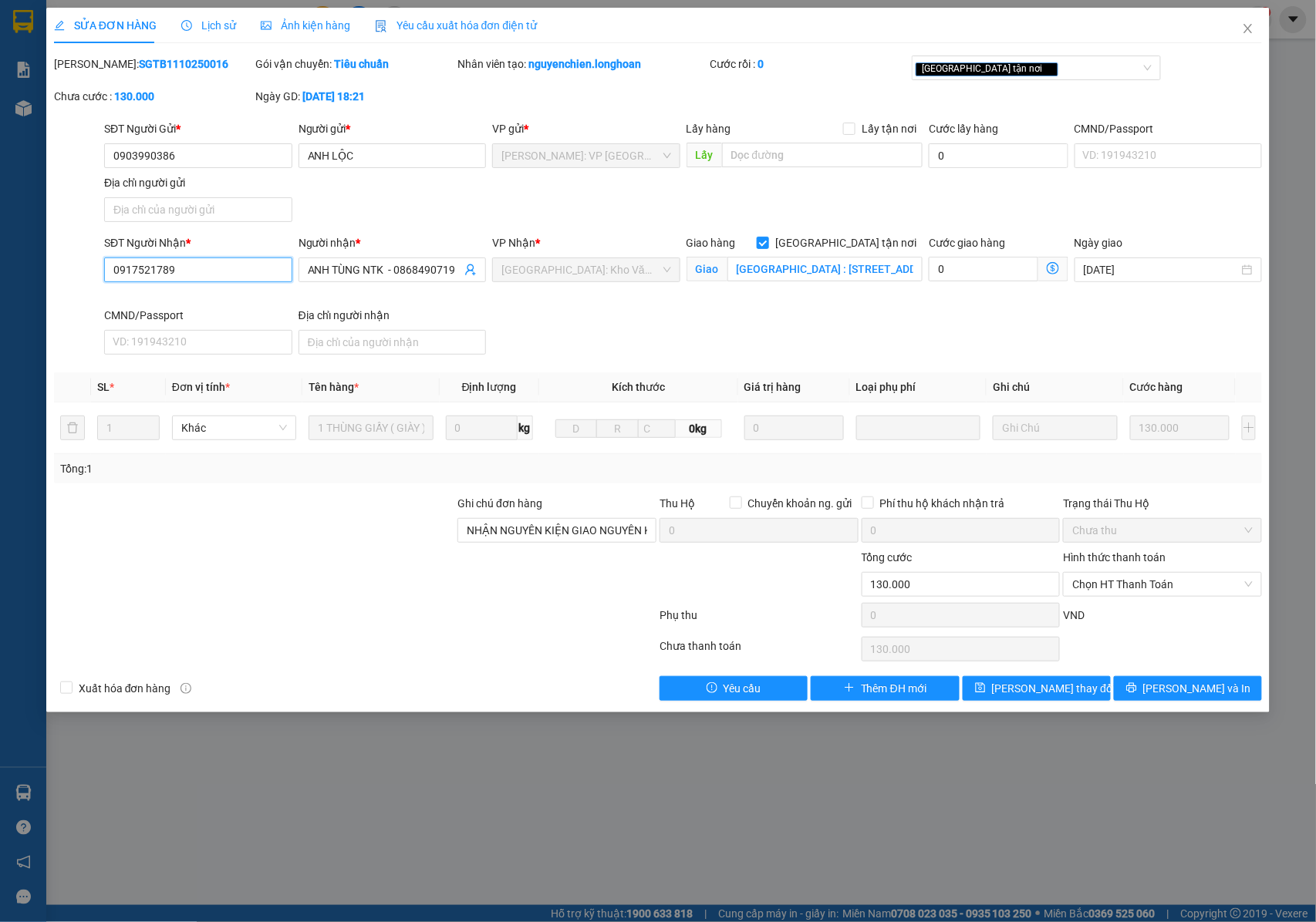
drag, startPoint x: 119, startPoint y: 276, endPoint x: 102, endPoint y: 276, distance: 17.0
click at [102, 276] on div "SĐT Người Nhận * 0917521789 0917521789" at bounding box center [198, 270] width 195 height 73
click at [1245, 23] on icon "close" at bounding box center [1248, 29] width 13 height 13
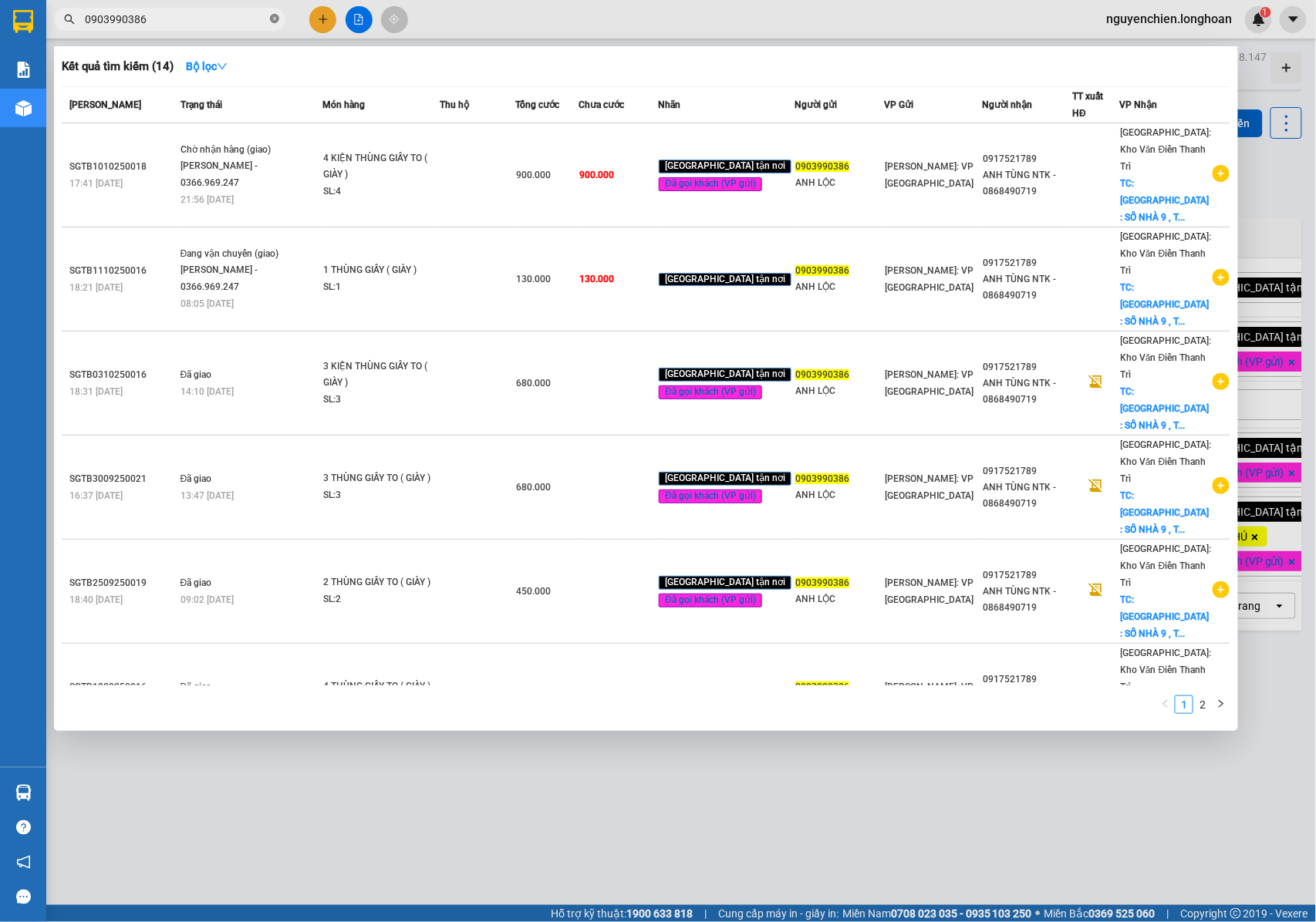
click at [275, 20] on icon "close-circle" at bounding box center [275, 18] width 9 height 9
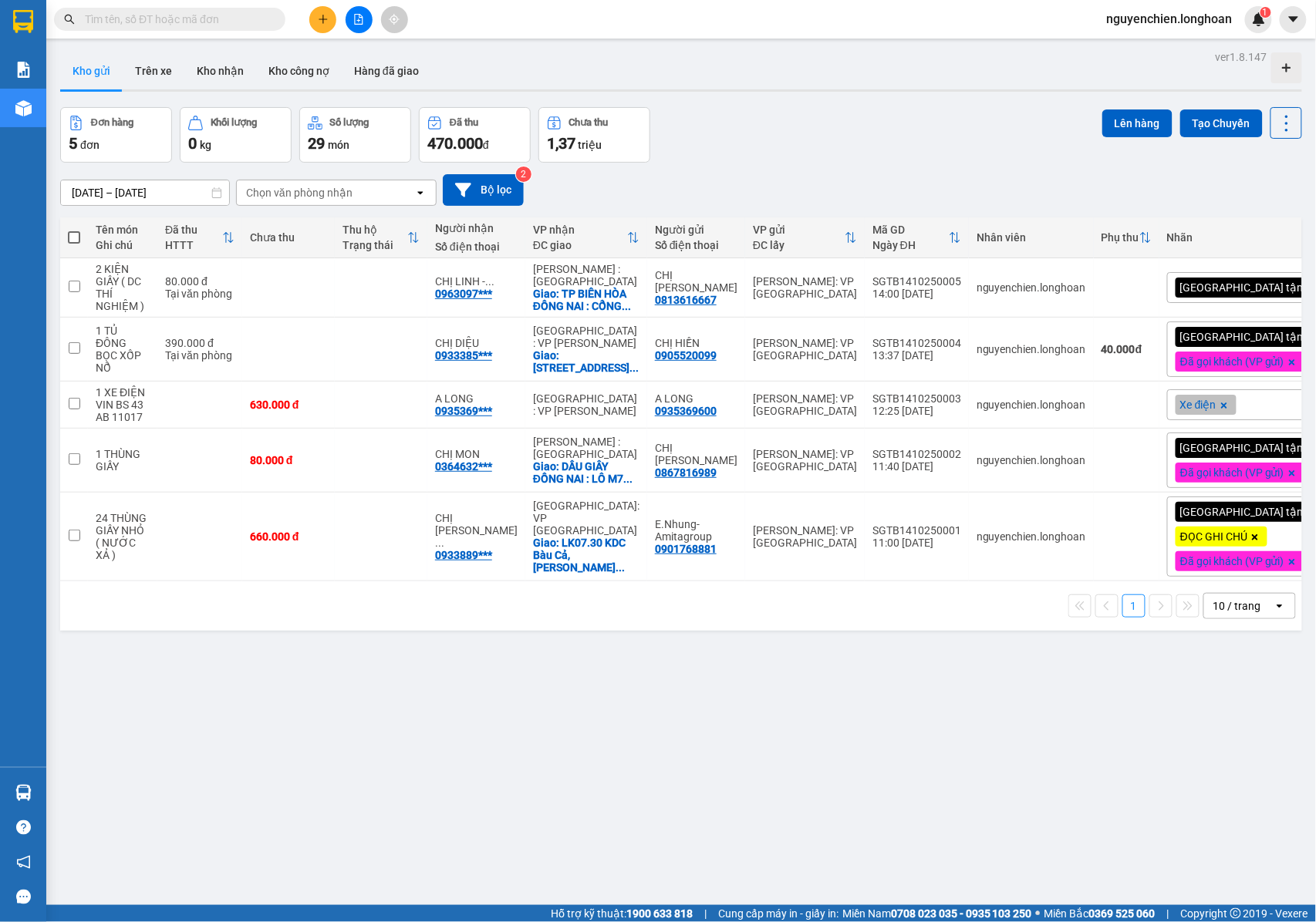
paste input "0917521789"
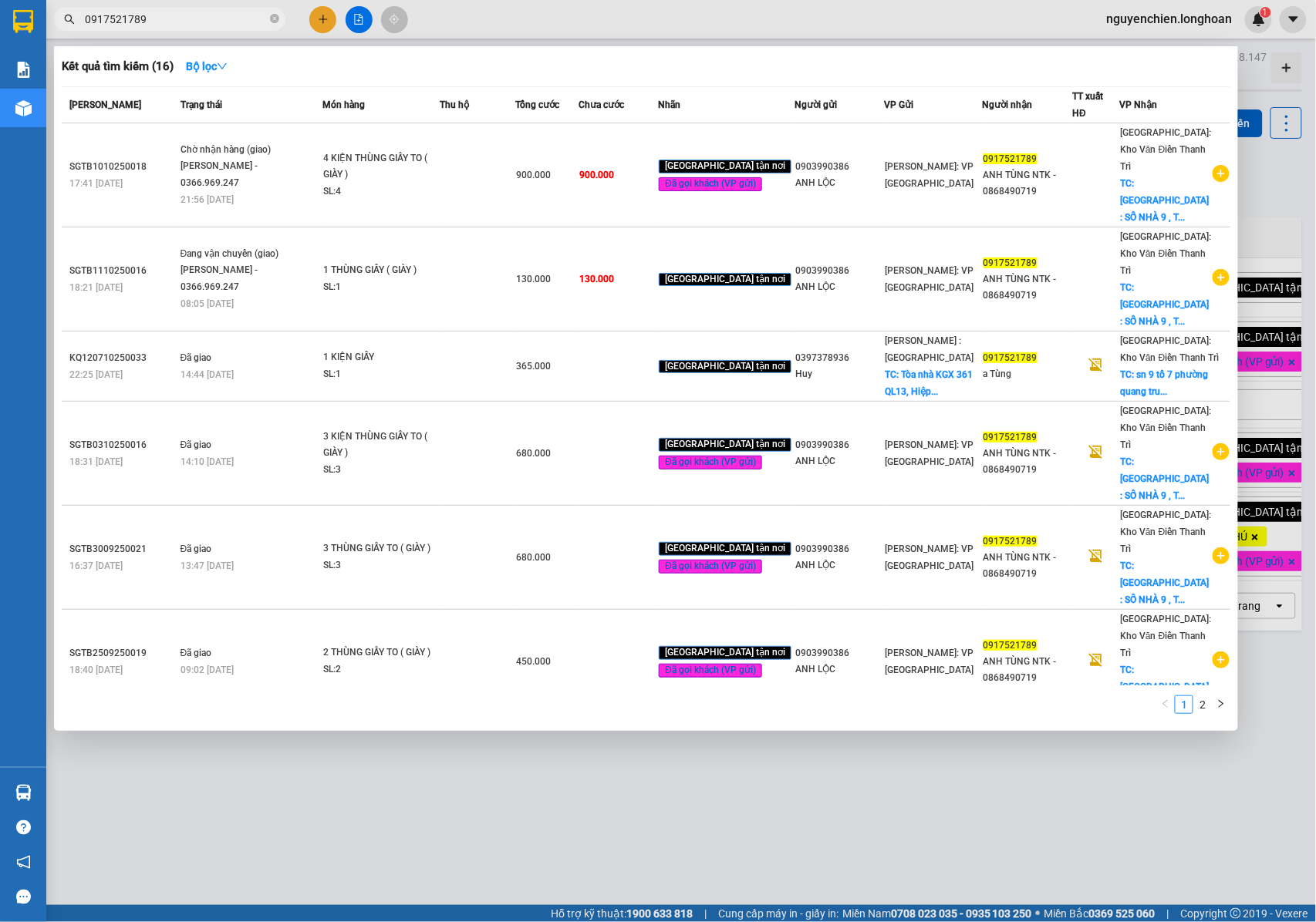
type input "0917521789"
click at [272, 22] on icon "close-circle" at bounding box center [275, 18] width 9 height 9
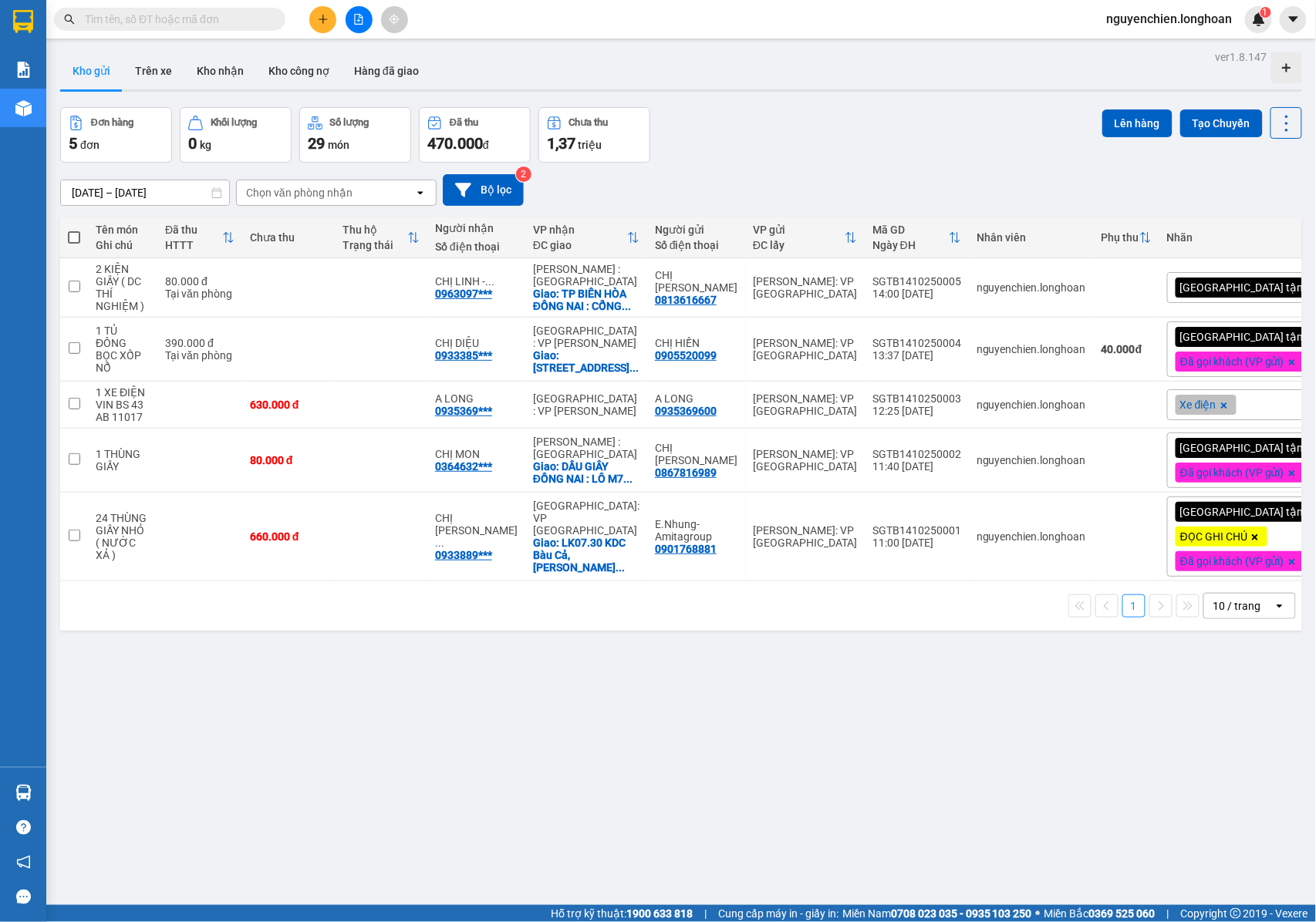
paste input "0917891967"
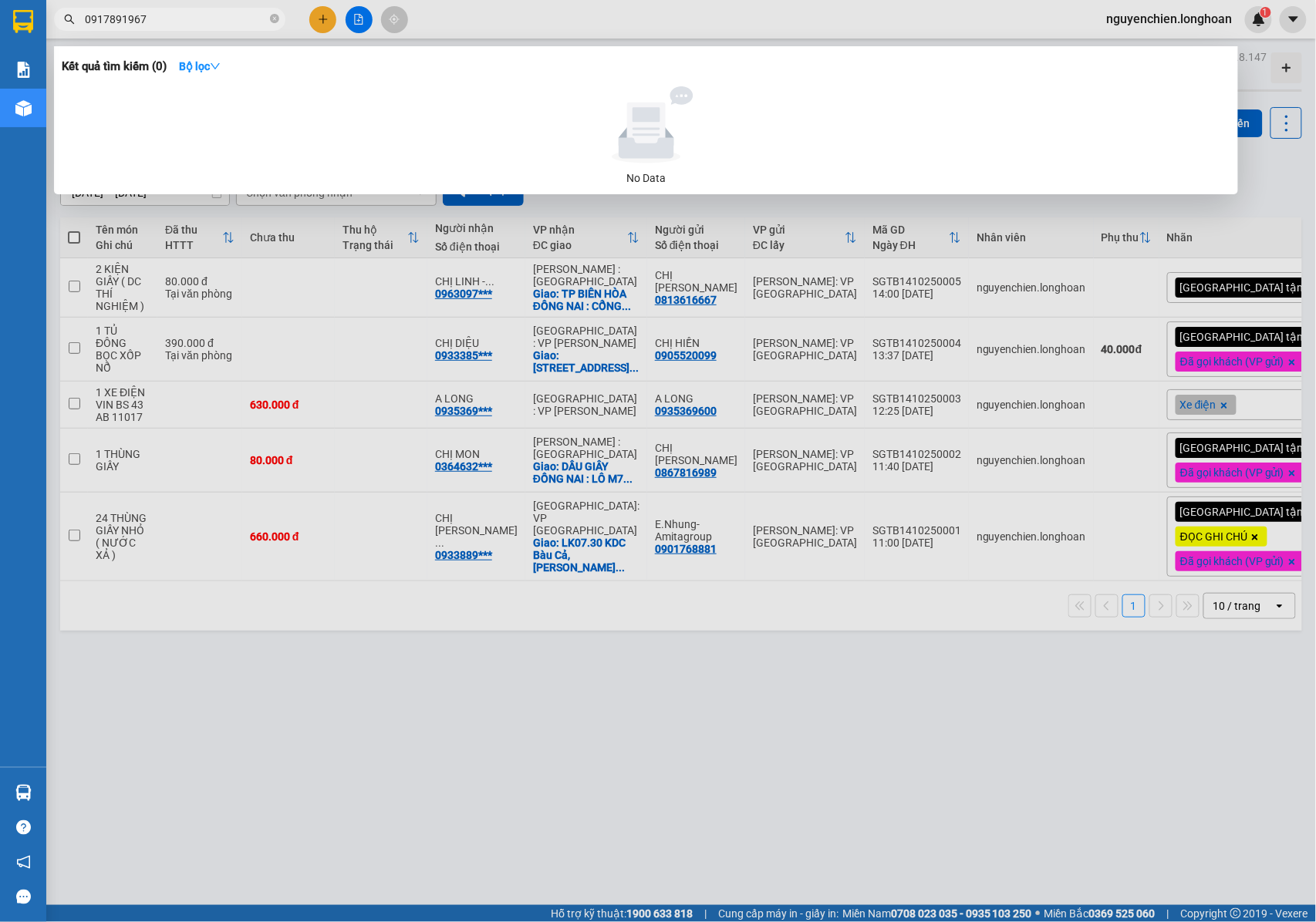
type input "0917891967"
click at [476, 22] on div at bounding box center [658, 461] width 1316 height 922
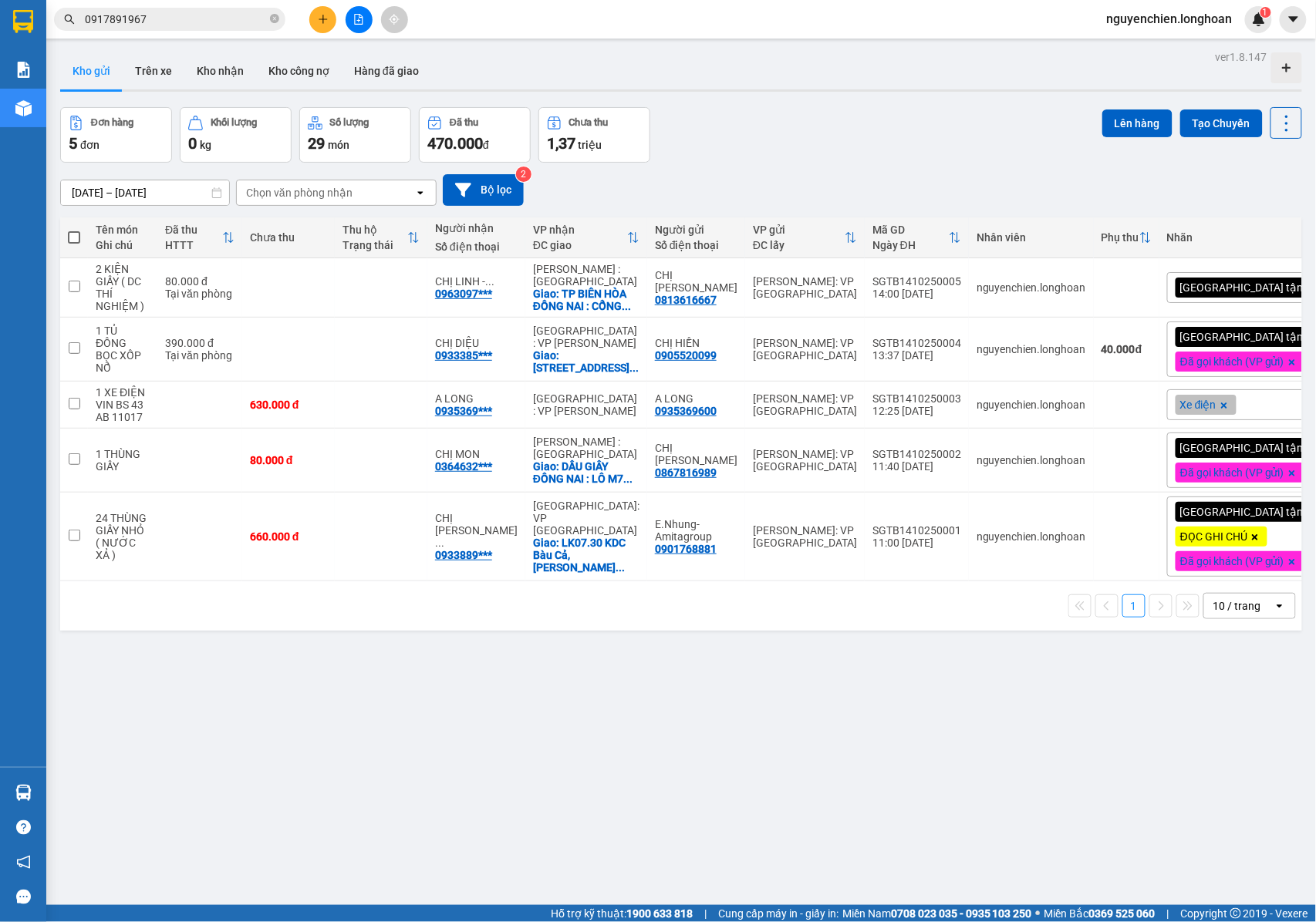
click at [174, 23] on input "0917891967" at bounding box center [176, 19] width 182 height 17
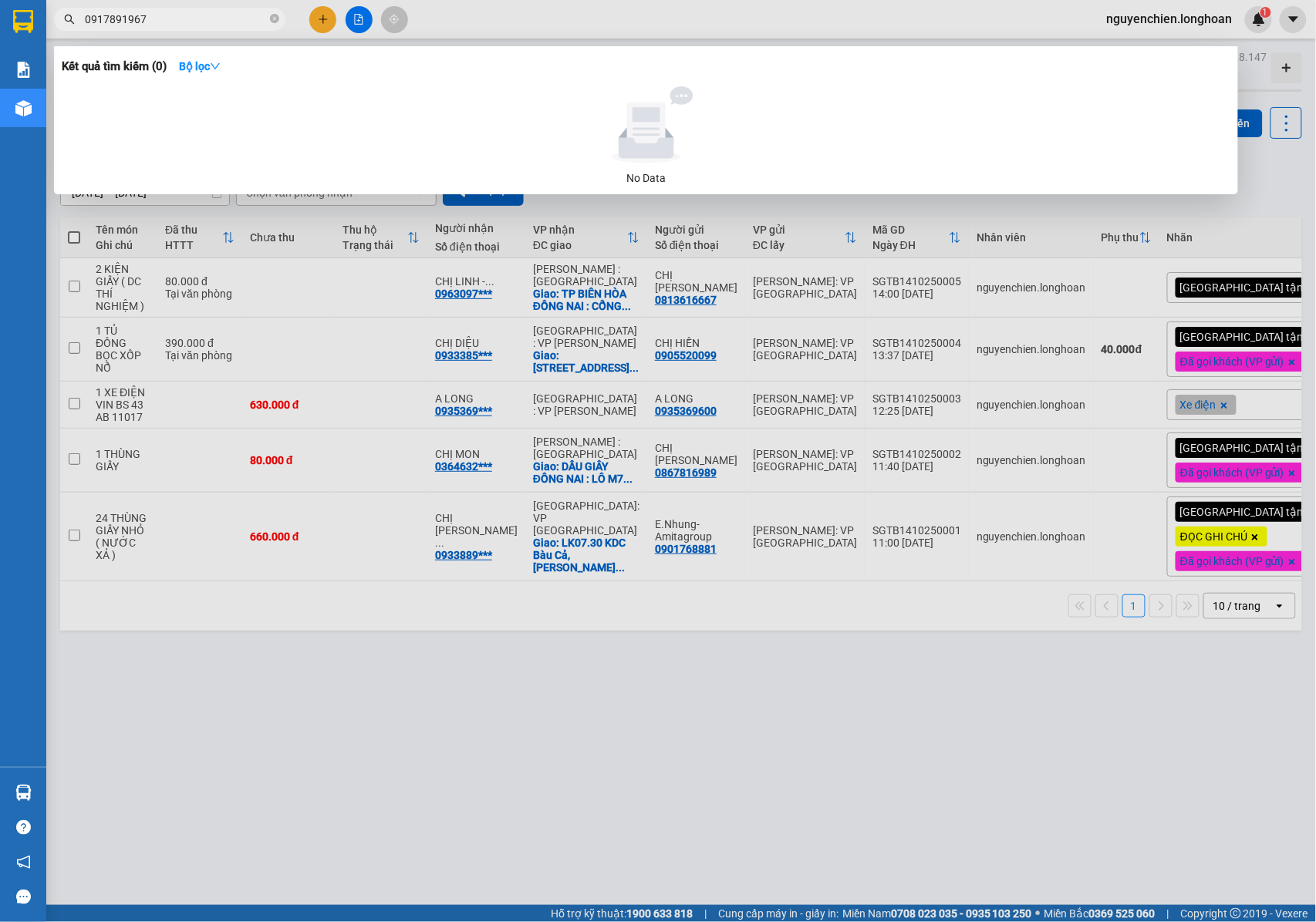
click at [362, 688] on div at bounding box center [658, 461] width 1316 height 922
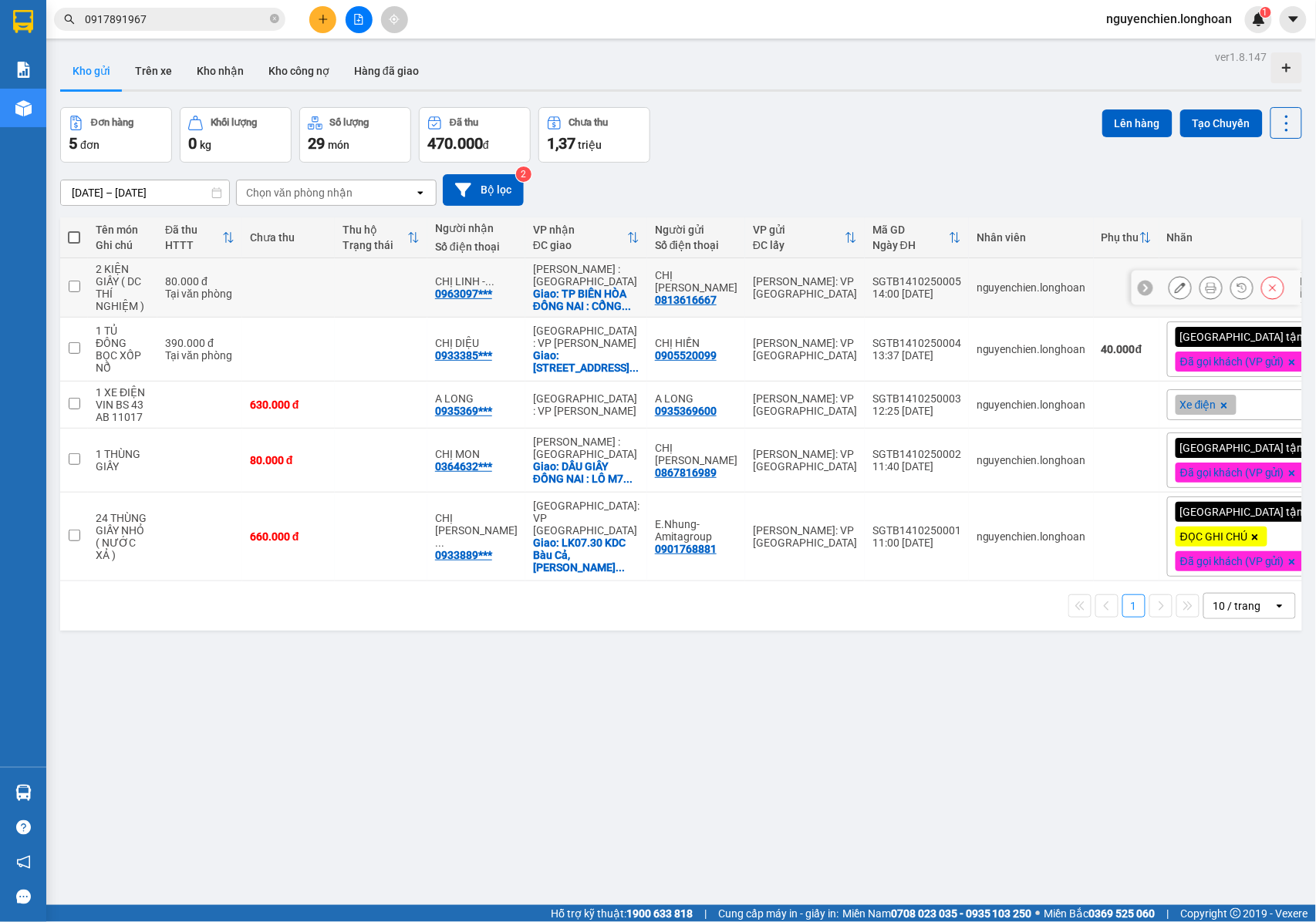
click at [1206, 293] on icon at bounding box center [1212, 288] width 11 height 11
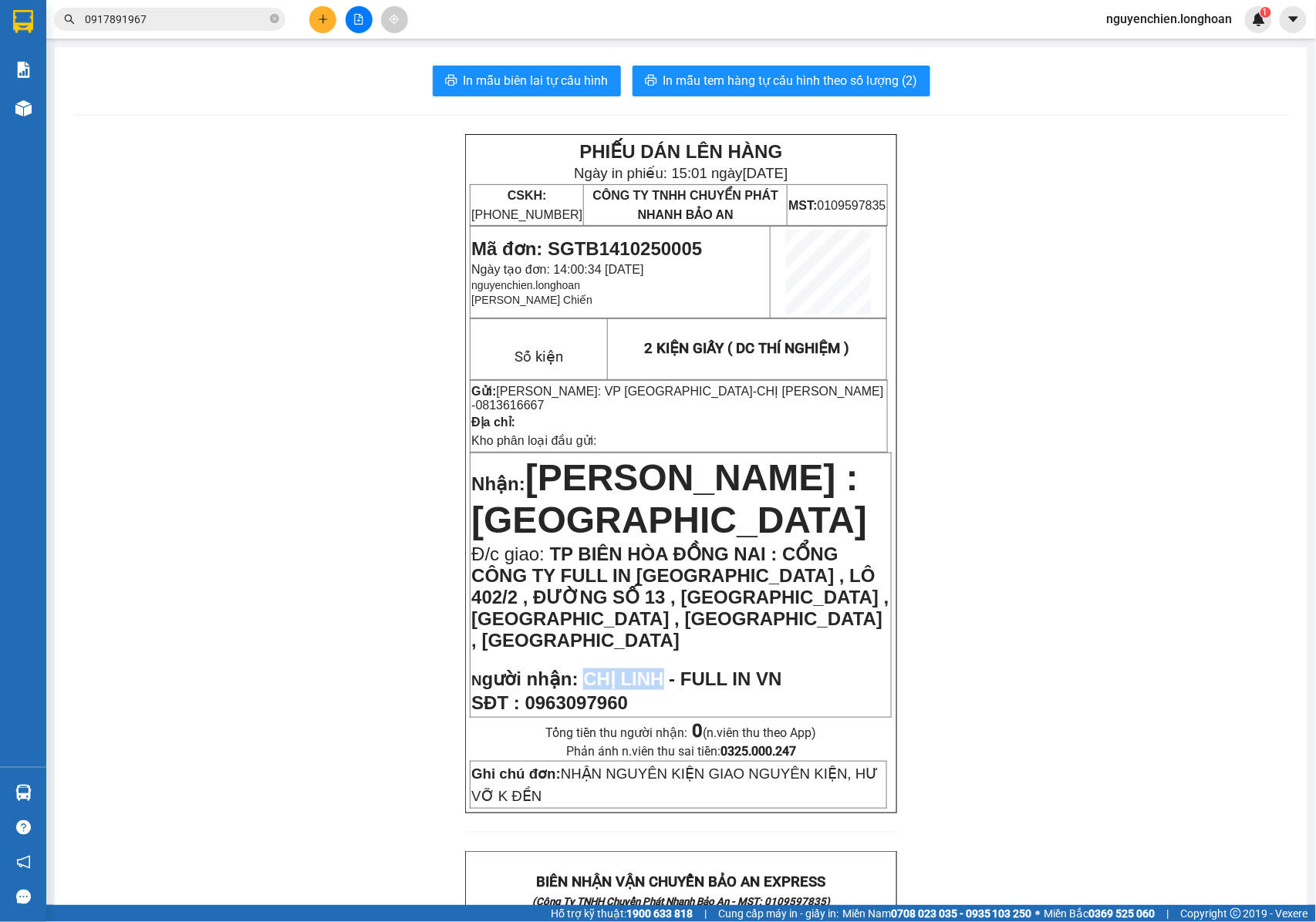
drag, startPoint x: 584, startPoint y: 646, endPoint x: 659, endPoint y: 659, distance: 76.1
click at [659, 669] on p "N gười nhận: CHỊ LINH - FULL IN VN" at bounding box center [680, 680] width 419 height 22
copy span "CHỊ [PERSON_NAME]"
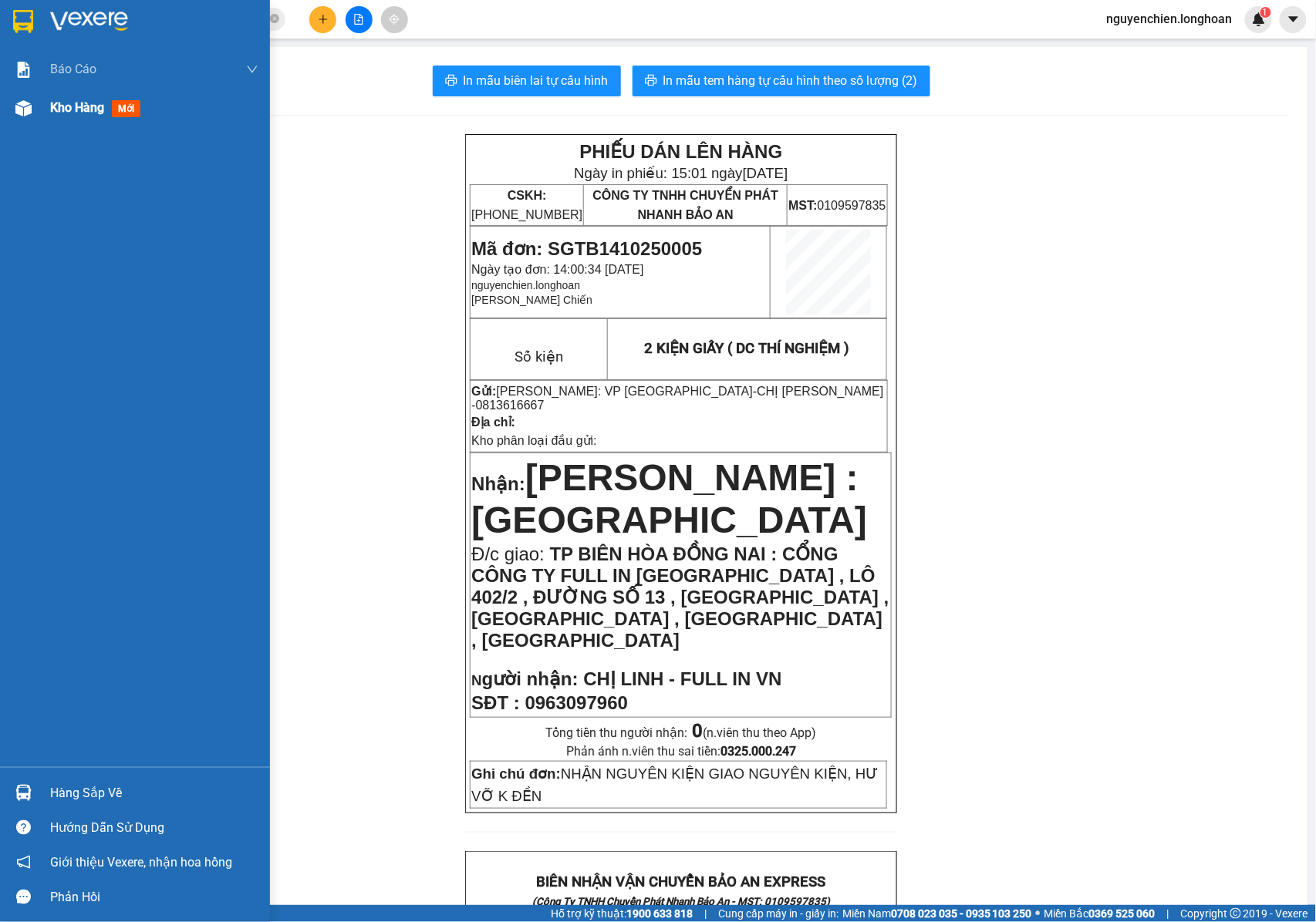
click at [20, 121] on div at bounding box center [23, 108] width 27 height 27
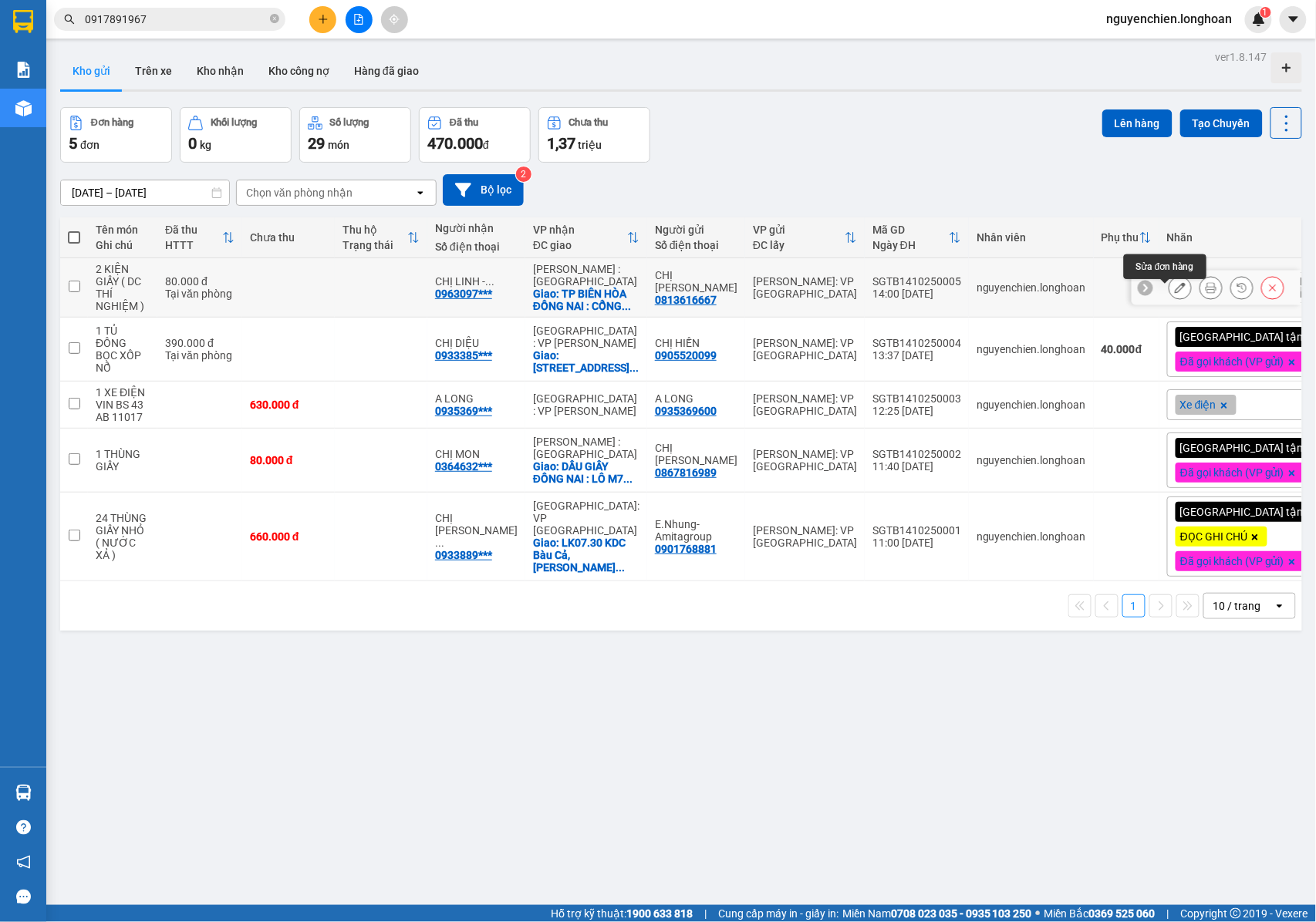
click at [1175, 293] on icon at bounding box center [1181, 288] width 11 height 11
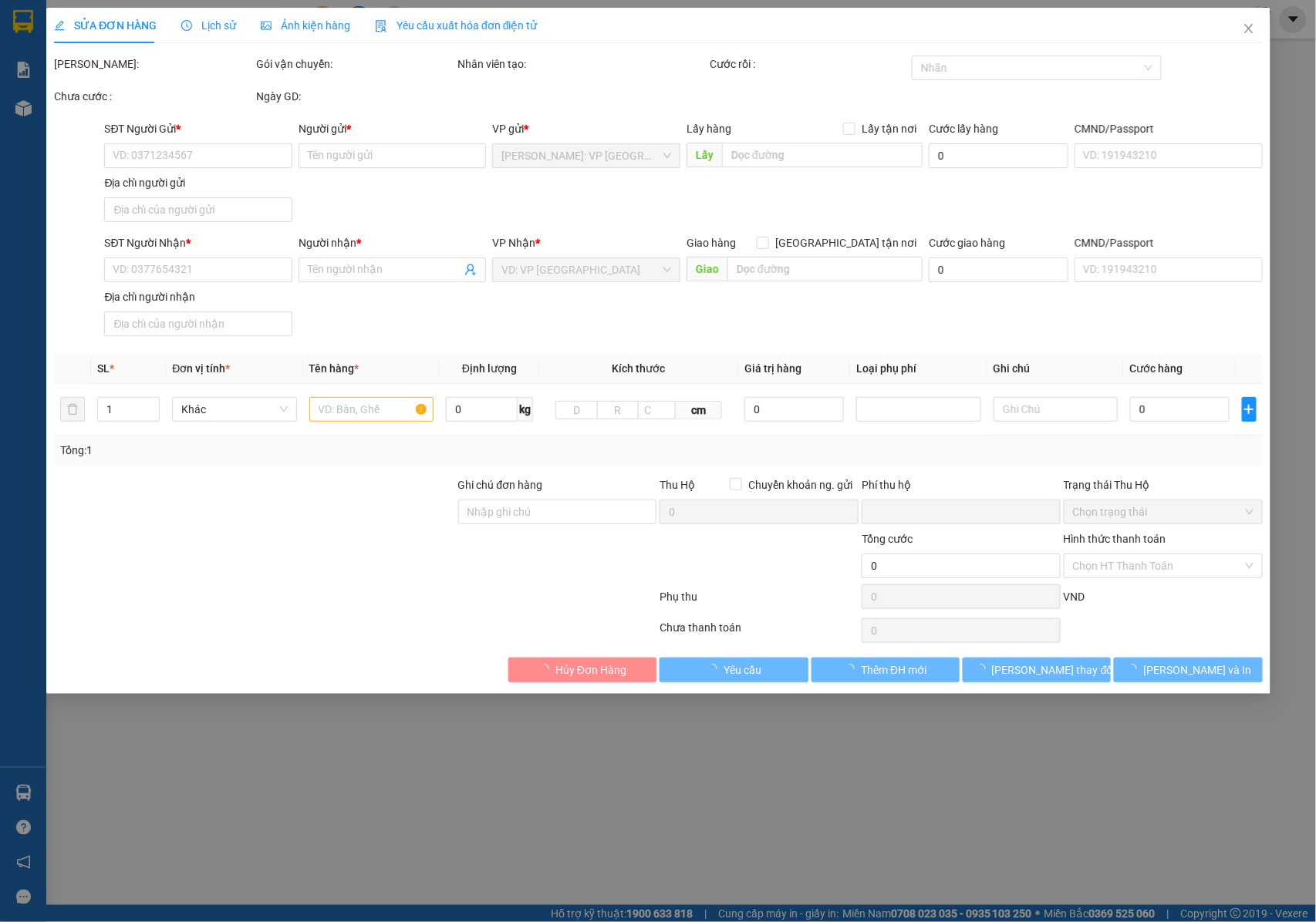
type input "0813616667"
type input "CHỊ [PERSON_NAME]"
type input "0963097960"
type input "CHỊ LINH - FULL IN VN"
checkbox input "true"
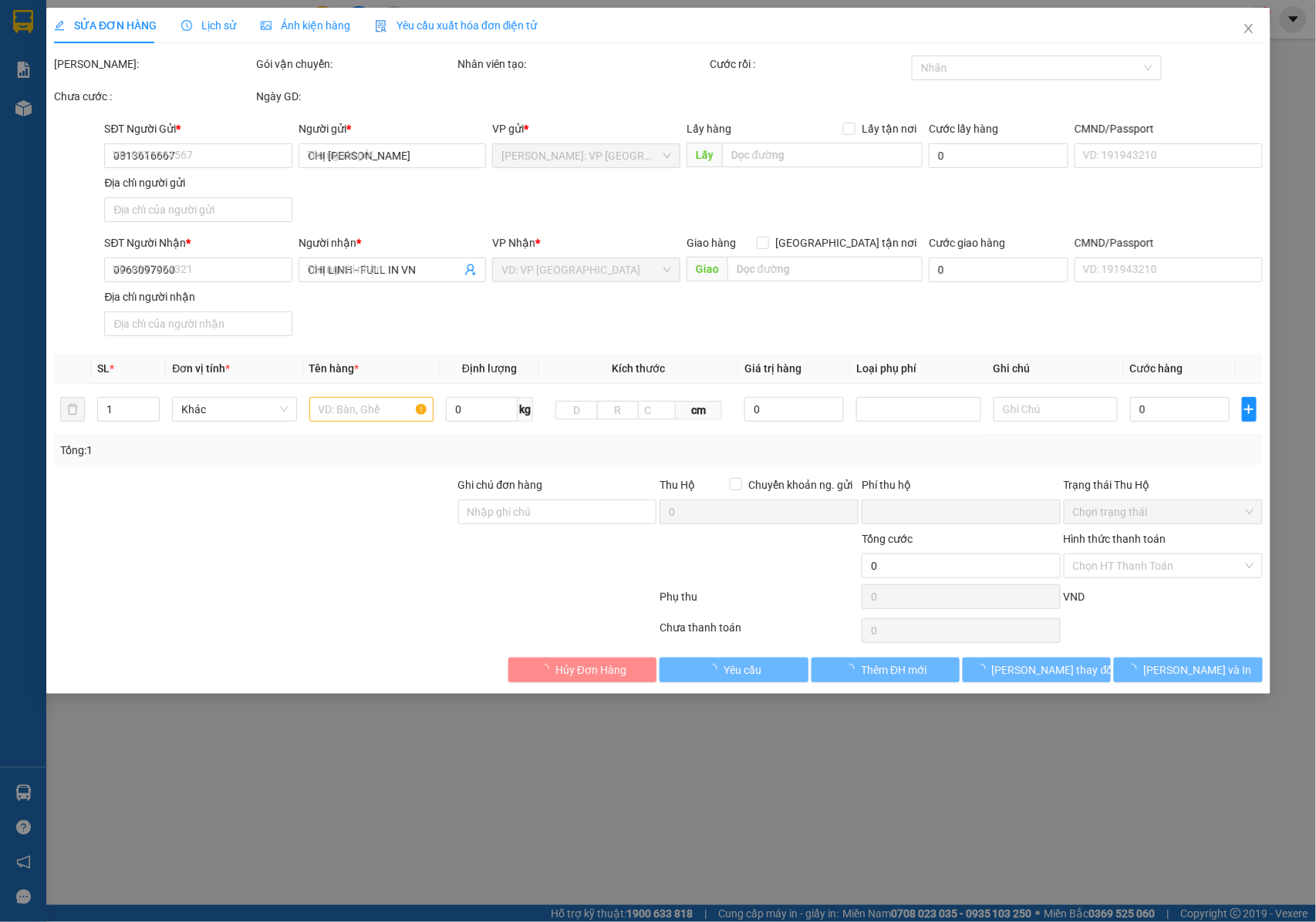
type input "TP BIÊN HÒA ĐỒNG NAI : CỔNG CÔNG TY FULL IN [GEOGRAPHIC_DATA] , LÔ 402/2 , ĐƯỜN…"
type input "NHẬN NGUYÊN KIỆN GIAO NGUYÊN KIỆN, HƯ VỠ K ĐỀN"
type input "0"
type input "80.000"
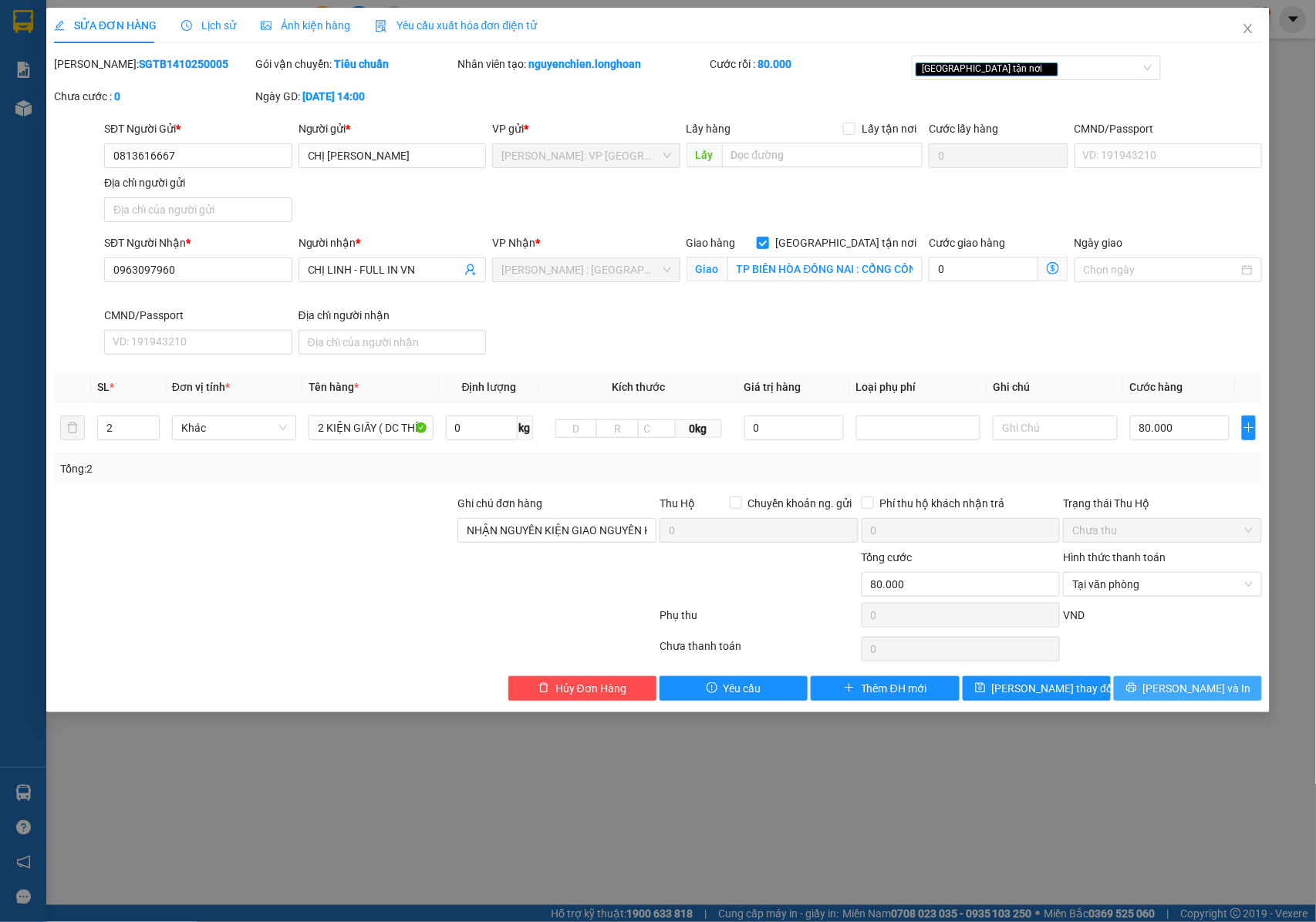
click at [1156, 689] on button "[PERSON_NAME] và In" at bounding box center [1188, 688] width 148 height 24
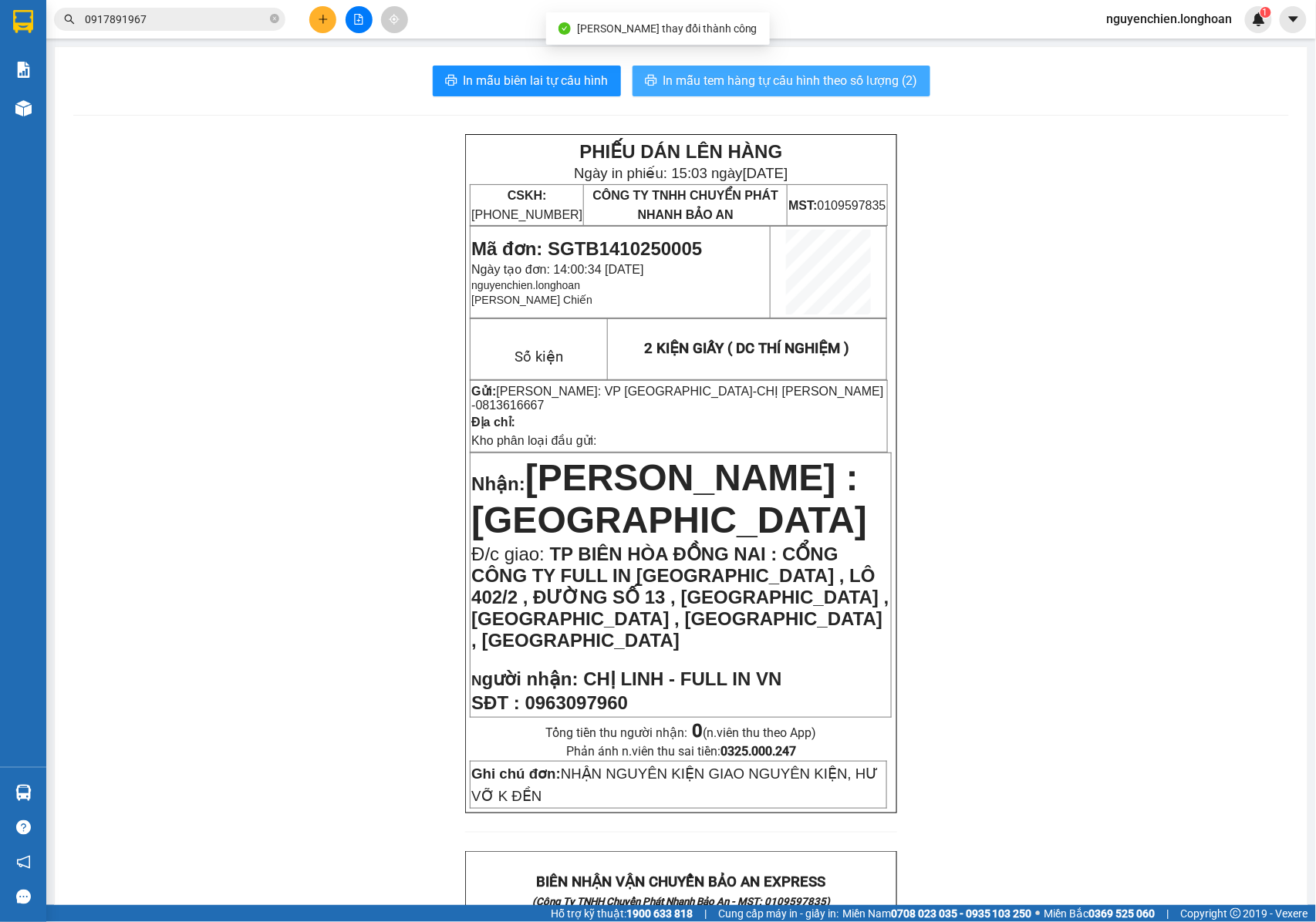
click at [856, 84] on span "In mẫu tem hàng tự cấu hình theo số lượng (2)" at bounding box center [791, 80] width 255 height 19
click at [782, 140] on div "PHIẾU DÁN LÊN HÀNG Ngày in phiếu: 15:03 ngày 14-10-2025 CSKH: 1900.06.88.33 CÔN…" at bounding box center [681, 474] width 431 height 680
click at [803, 85] on span "In mẫu tem hàng tự cấu hình theo số lượng (2)" at bounding box center [791, 80] width 255 height 19
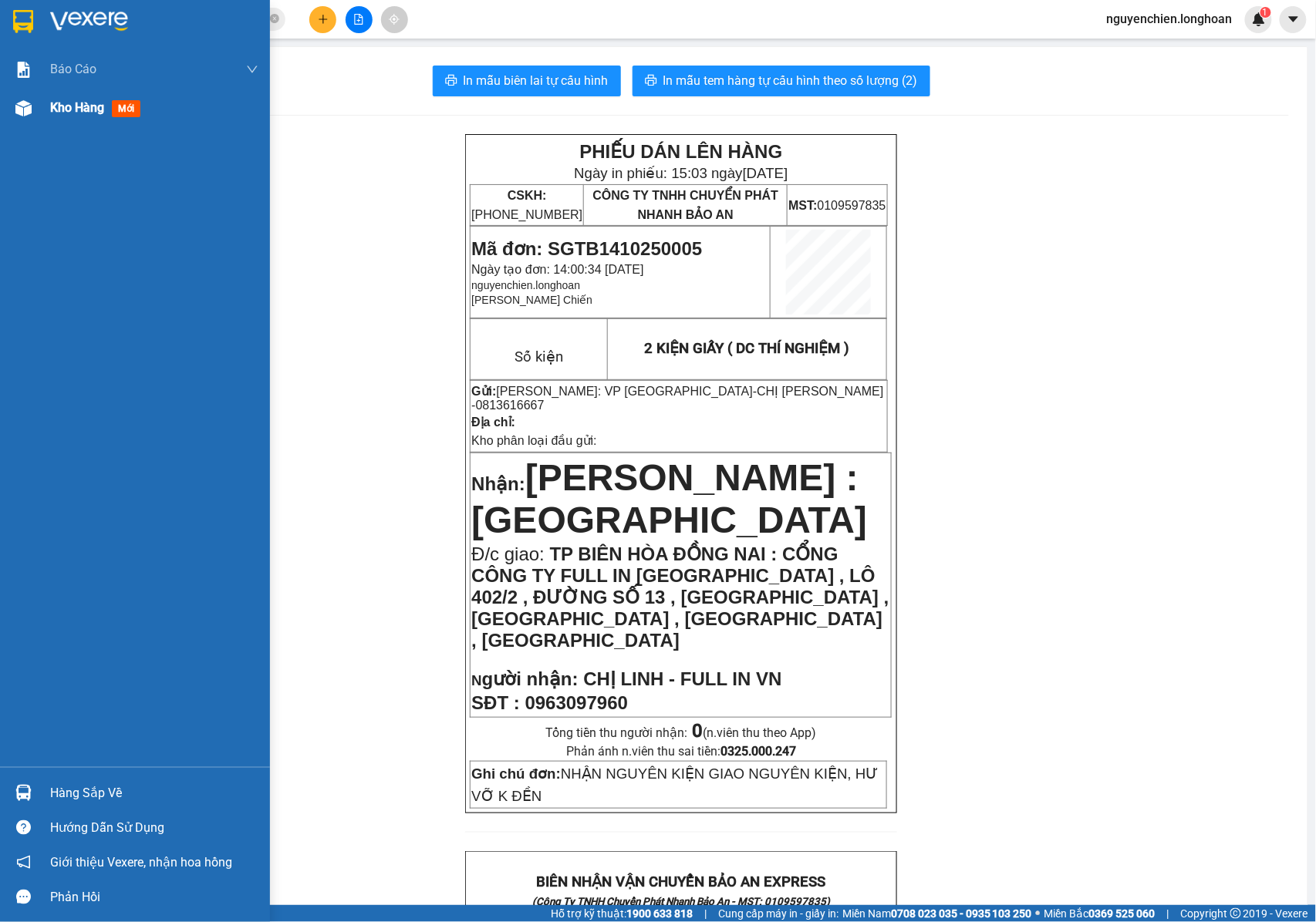
click at [32, 118] on div at bounding box center [23, 108] width 27 height 27
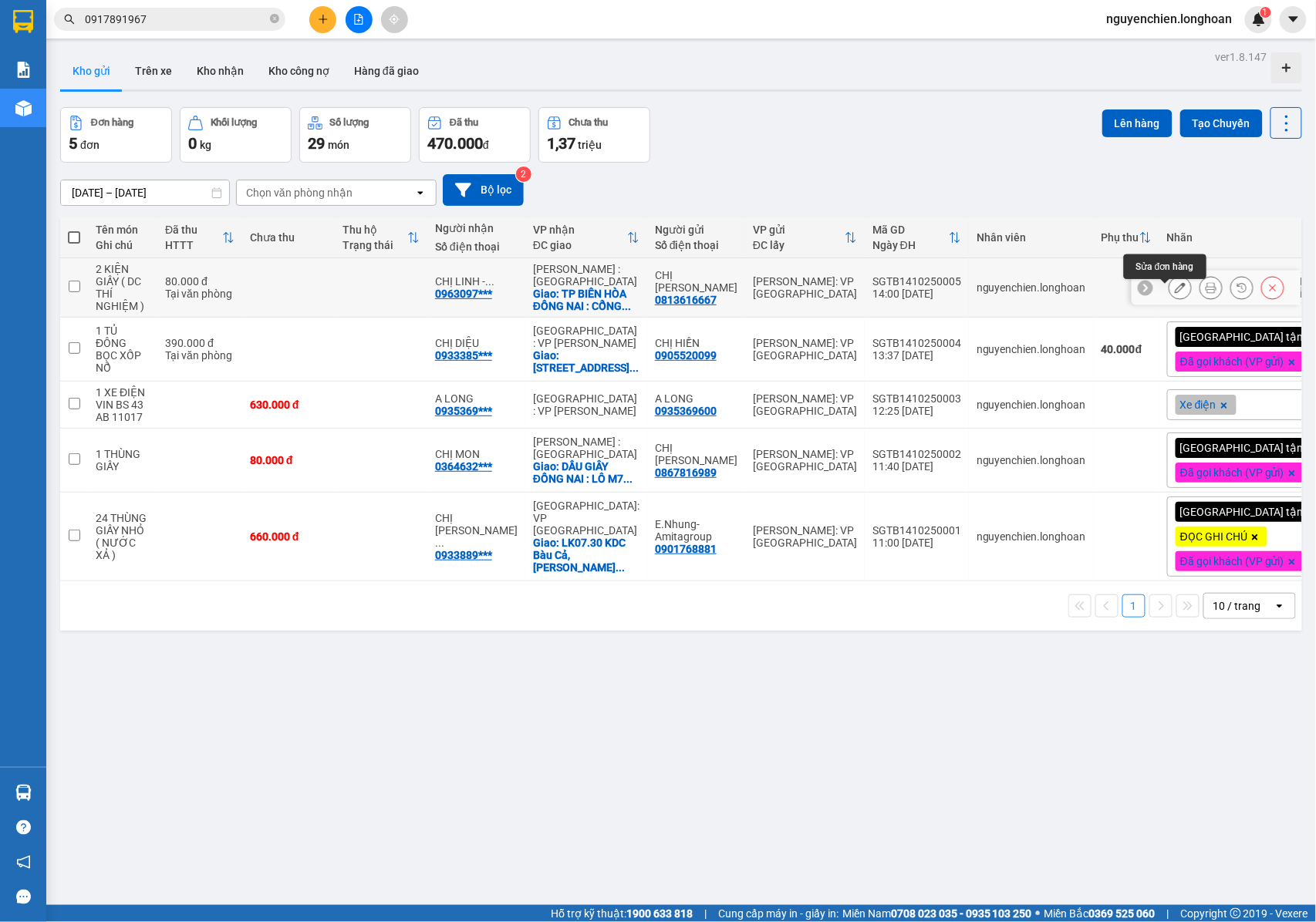
click at [1175, 293] on icon at bounding box center [1181, 288] width 11 height 11
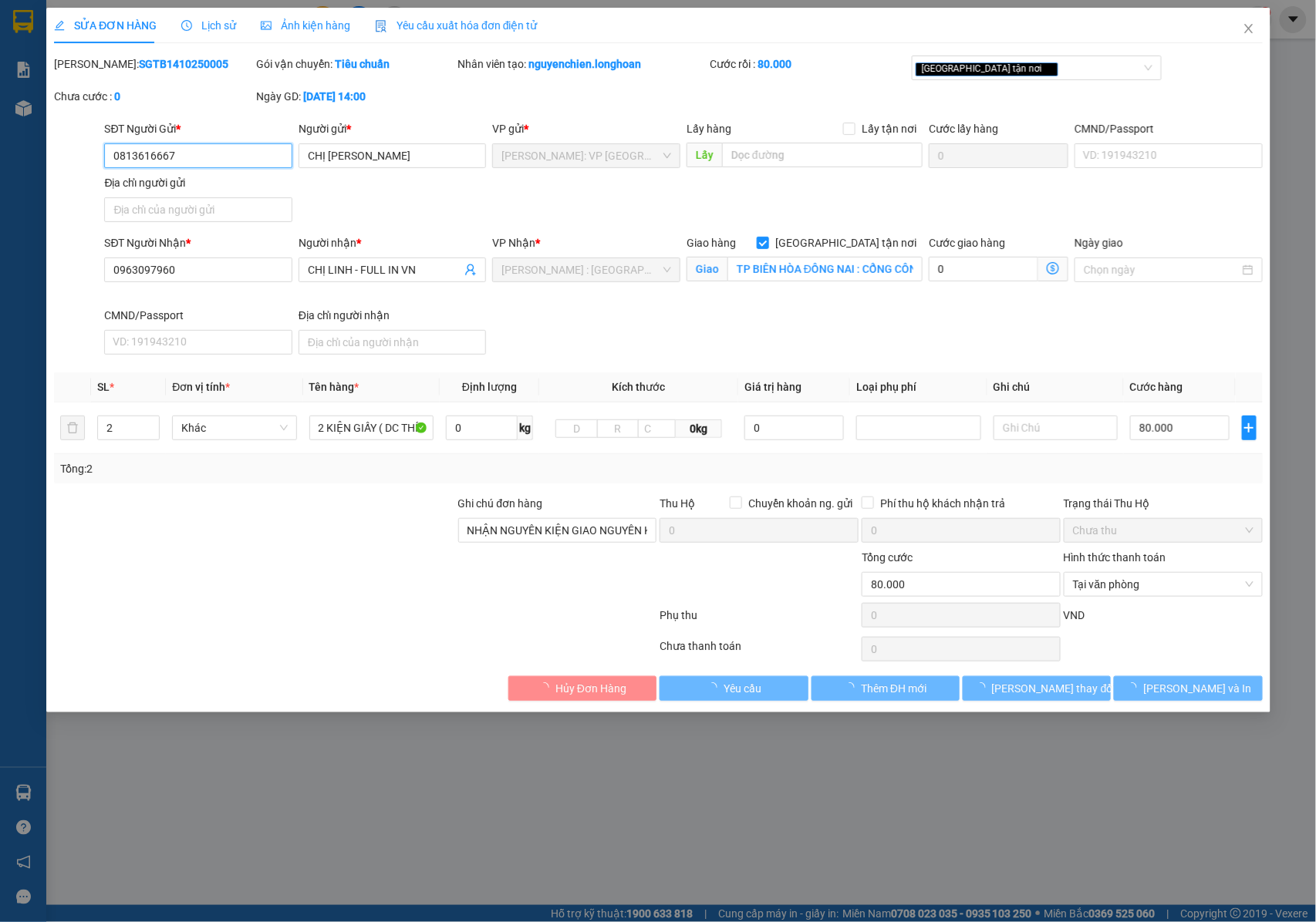
type input "0813616667"
type input "CHỊ [PERSON_NAME]"
type input "0963097960"
type input "CHỊ LINH - FULL IN VN"
checkbox input "true"
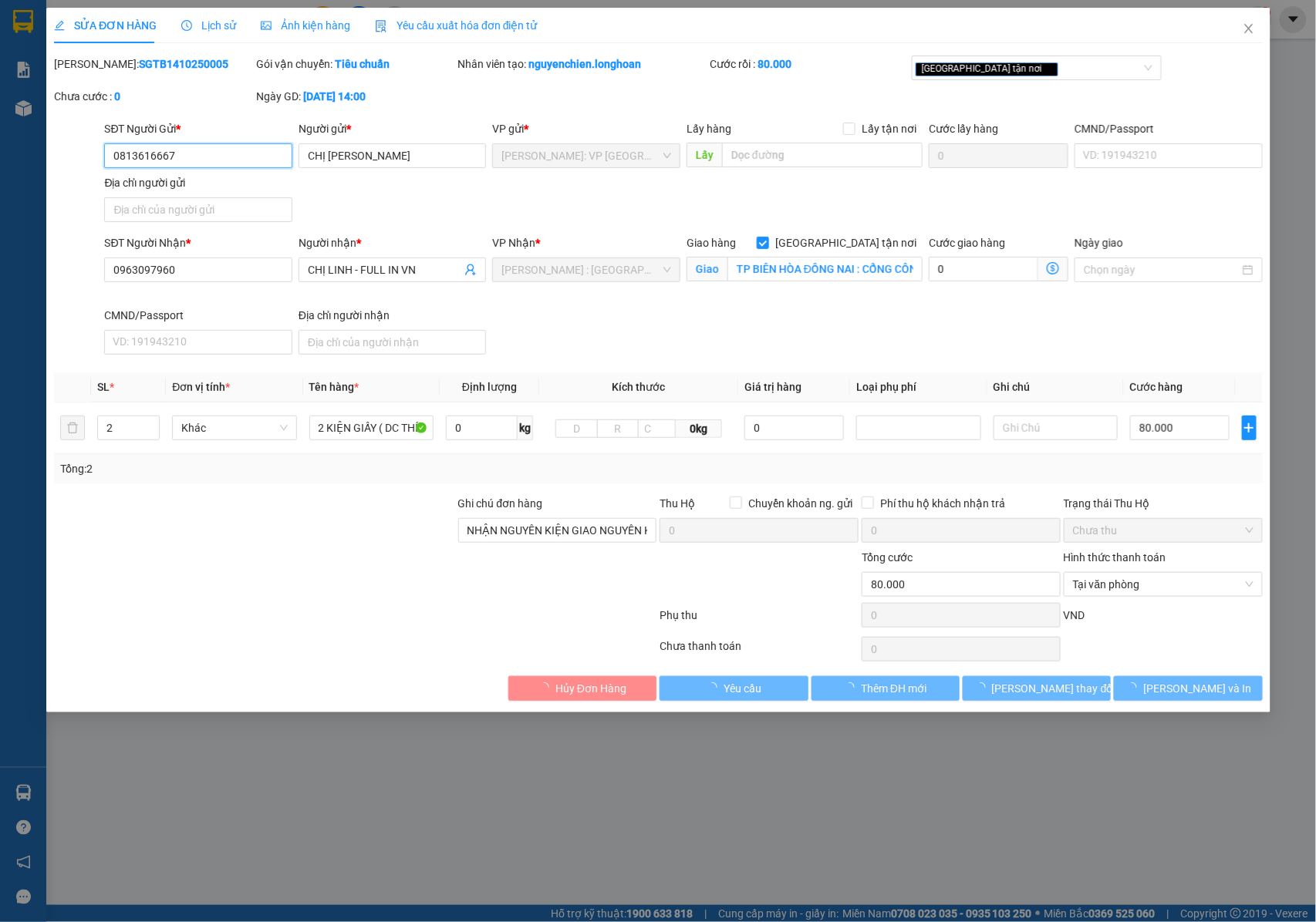
type input "TP BIÊN HÒA ĐỒNG NAI : CỔNG CÔNG TY FULL IN [GEOGRAPHIC_DATA] , LÔ 402/2 , ĐƯỜN…"
type input "NHẬN NGUYÊN KIỆN GIAO NGUYÊN KIỆN, HƯ VỠ K ĐỀN"
type input "0"
type input "80.000"
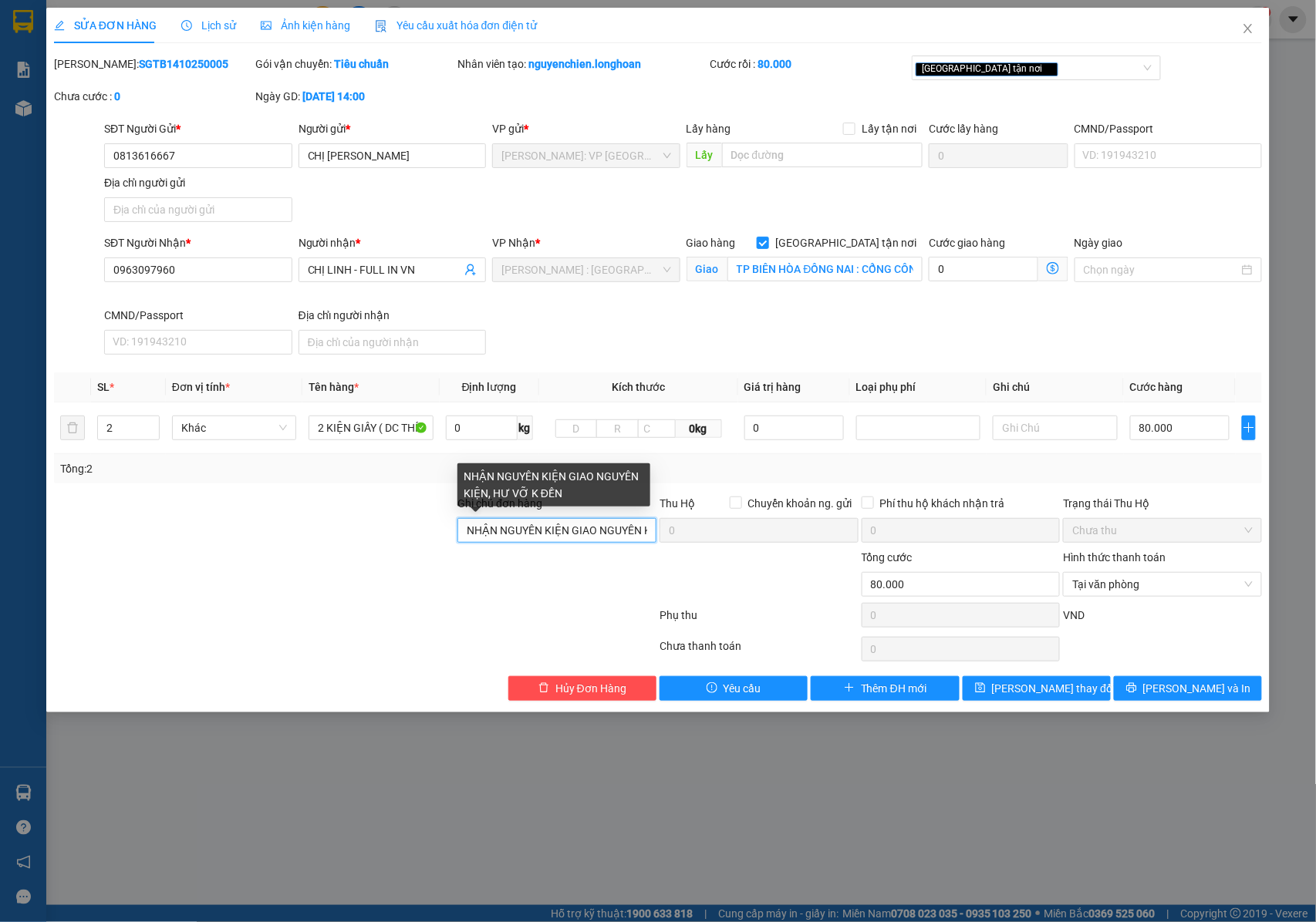
scroll to position [0, 93]
click at [667, 531] on div "Ghi chú đơn hàng NHẬN NGUYÊN KIỆN GIAO NGUYÊN KIỆN, HƯ VỠ K ĐỀN Thu Hộ Chuyển k…" at bounding box center [658, 522] width 1212 height 54
click at [649, 534] on input "NHẬN NGUYÊN KIỆN GIAO NGUYÊN KIỆN, HƯ VỠ K ĐỀN" at bounding box center [557, 530] width 199 height 24
click at [1082, 78] on div "[GEOGRAPHIC_DATA] tận nơi" at bounding box center [1036, 68] width 250 height 24
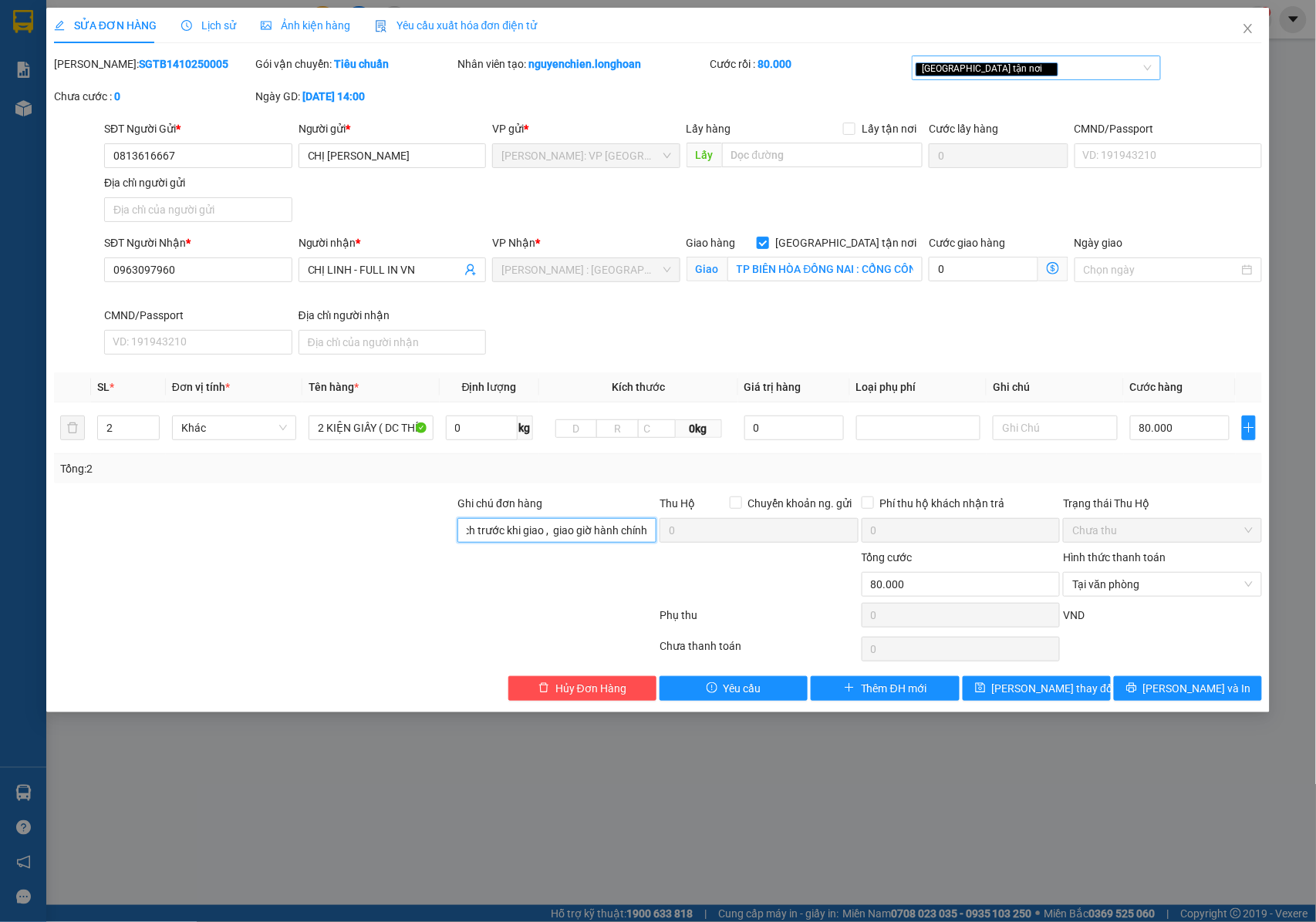
type input "NHẬN NGUYÊN KIỆN GIAO NGUYÊN KIỆN, HƯ VỠ K ĐỀN +gọi khách trước khi giao , giao…"
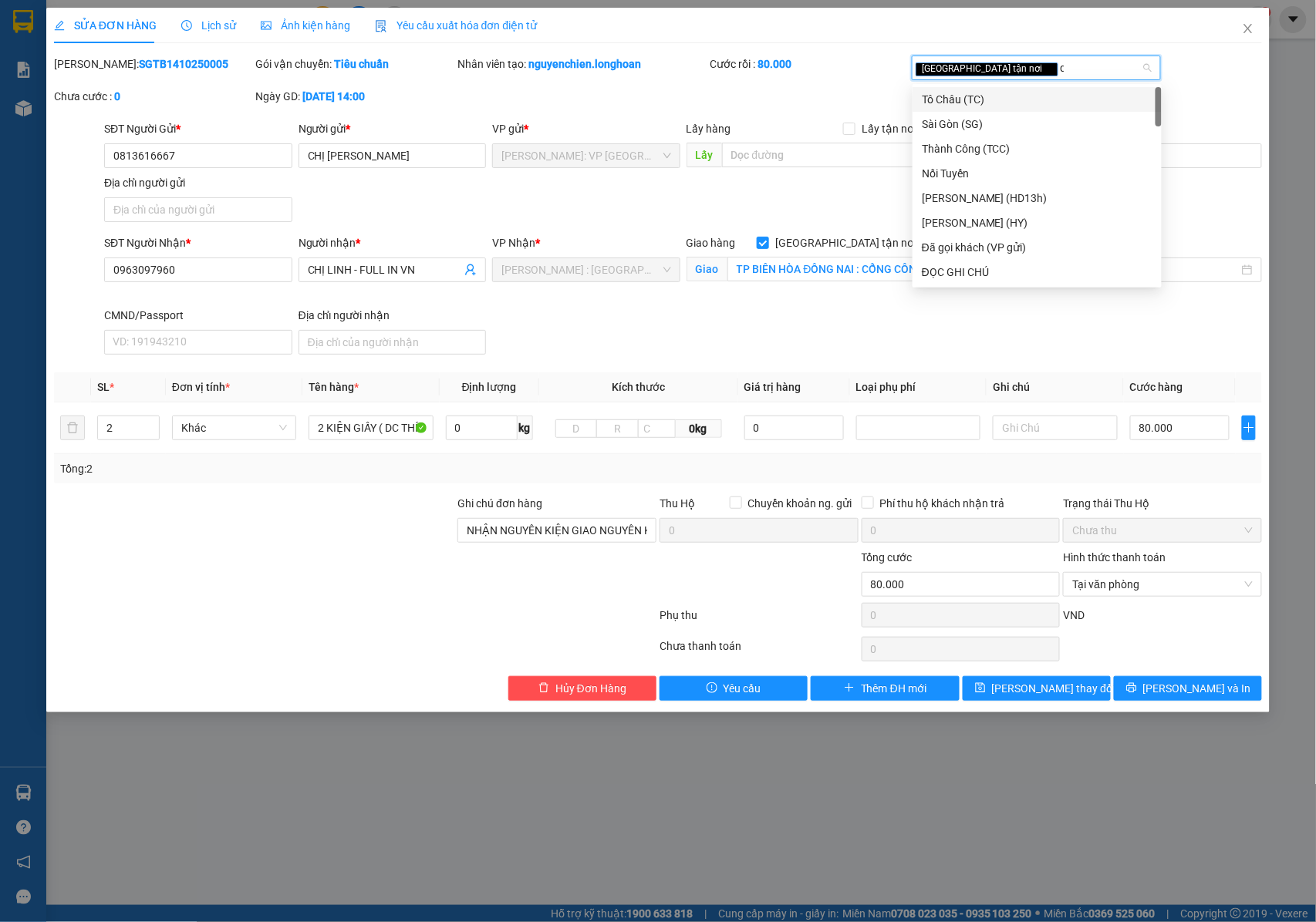
type input "d"
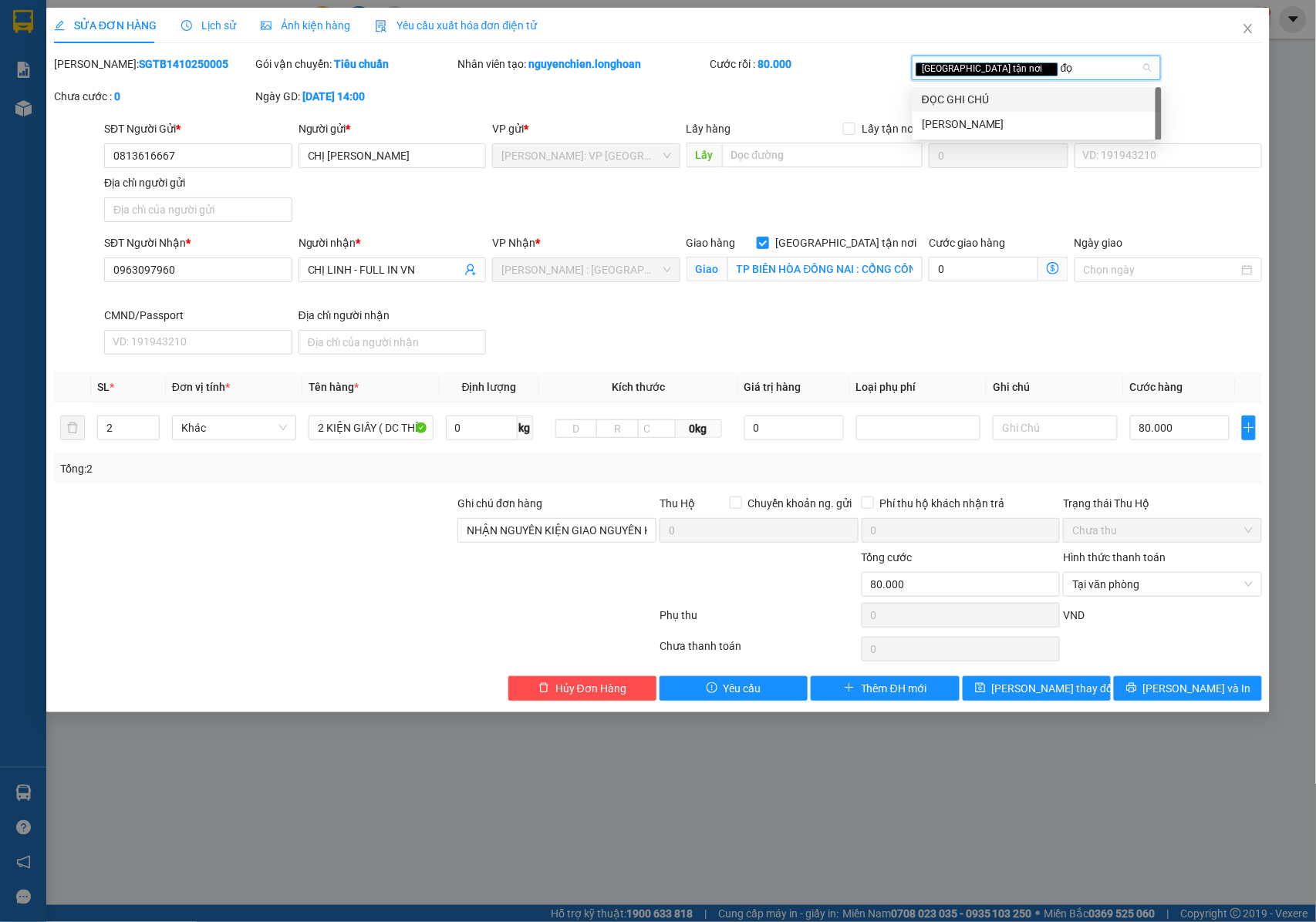
type input "đọc"
click at [1066, 91] on div "ĐỌC GHI CHÚ" at bounding box center [1038, 99] width 231 height 17
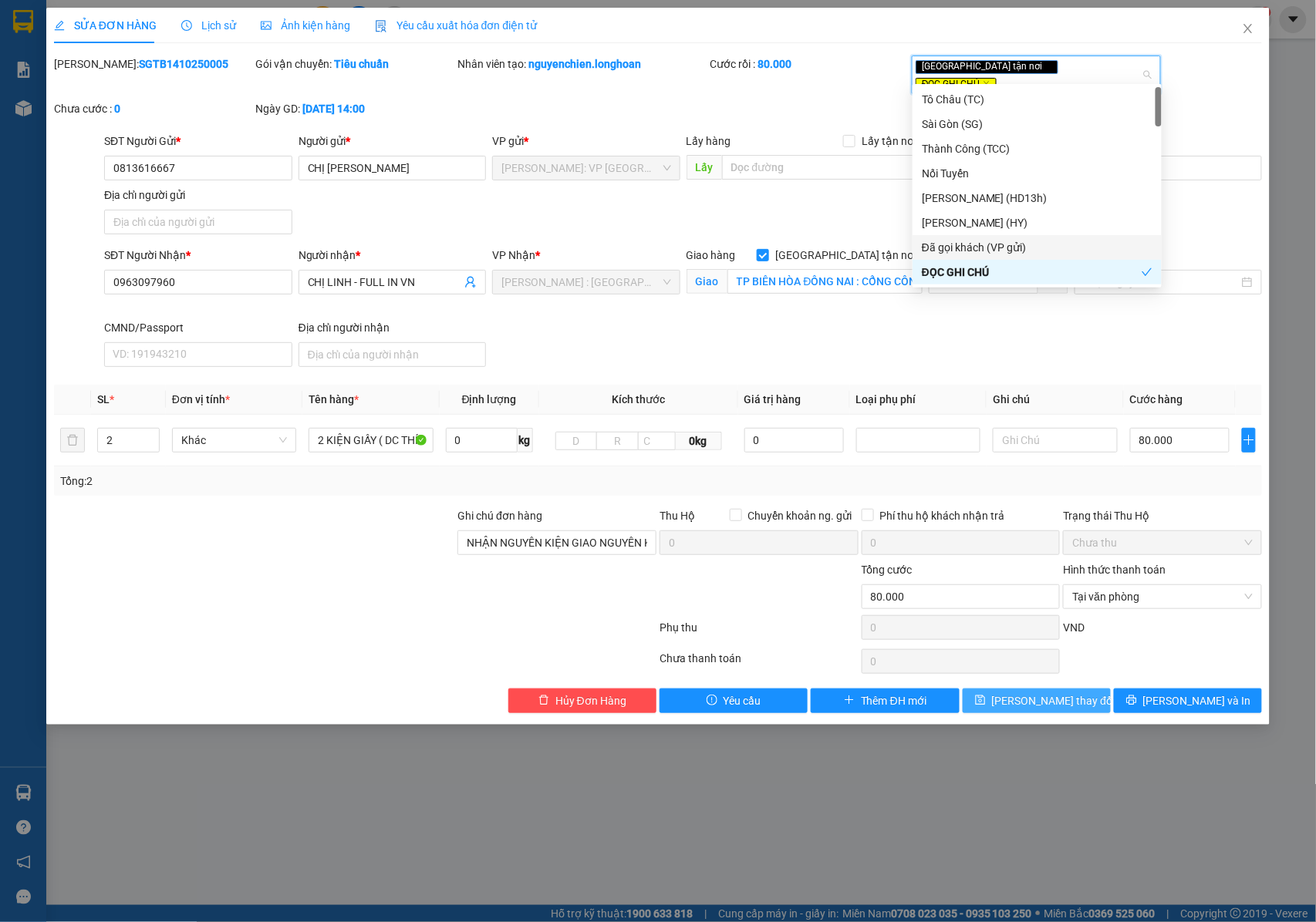
click at [1008, 701] on button "[PERSON_NAME] thay đổi" at bounding box center [1037, 701] width 148 height 24
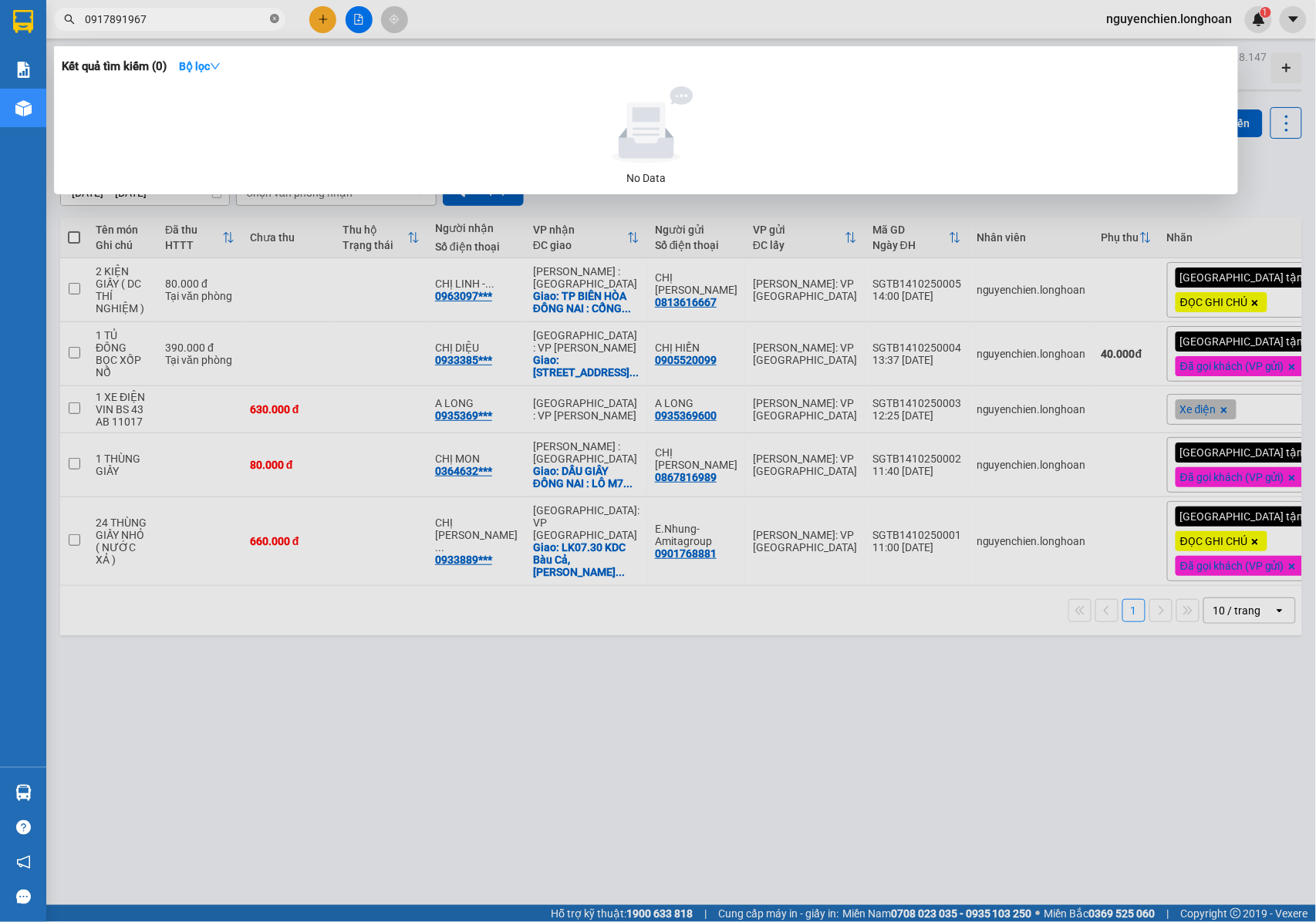
click at [278, 17] on icon "close-circle" at bounding box center [275, 18] width 9 height 9
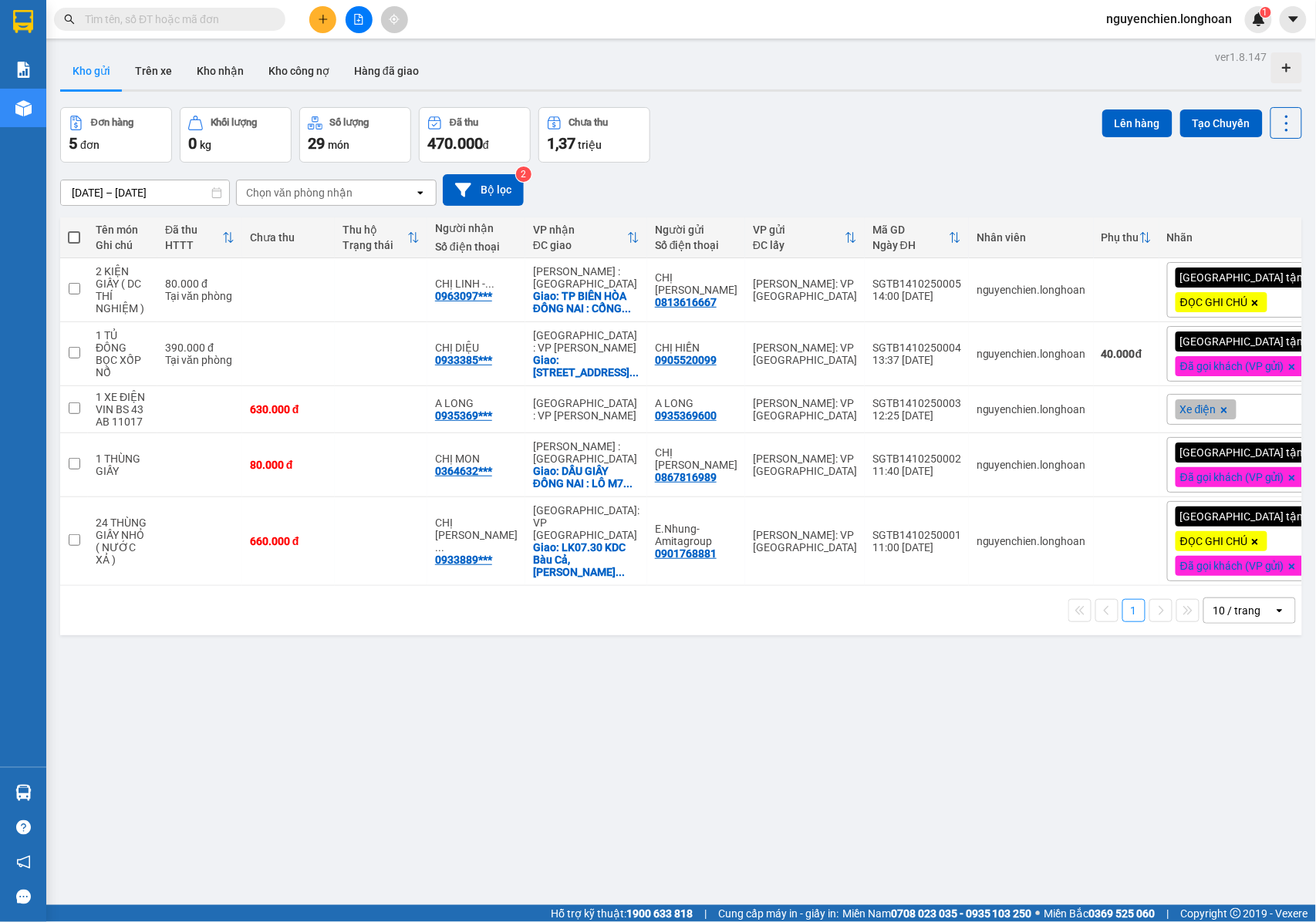
paste input "0975775375"
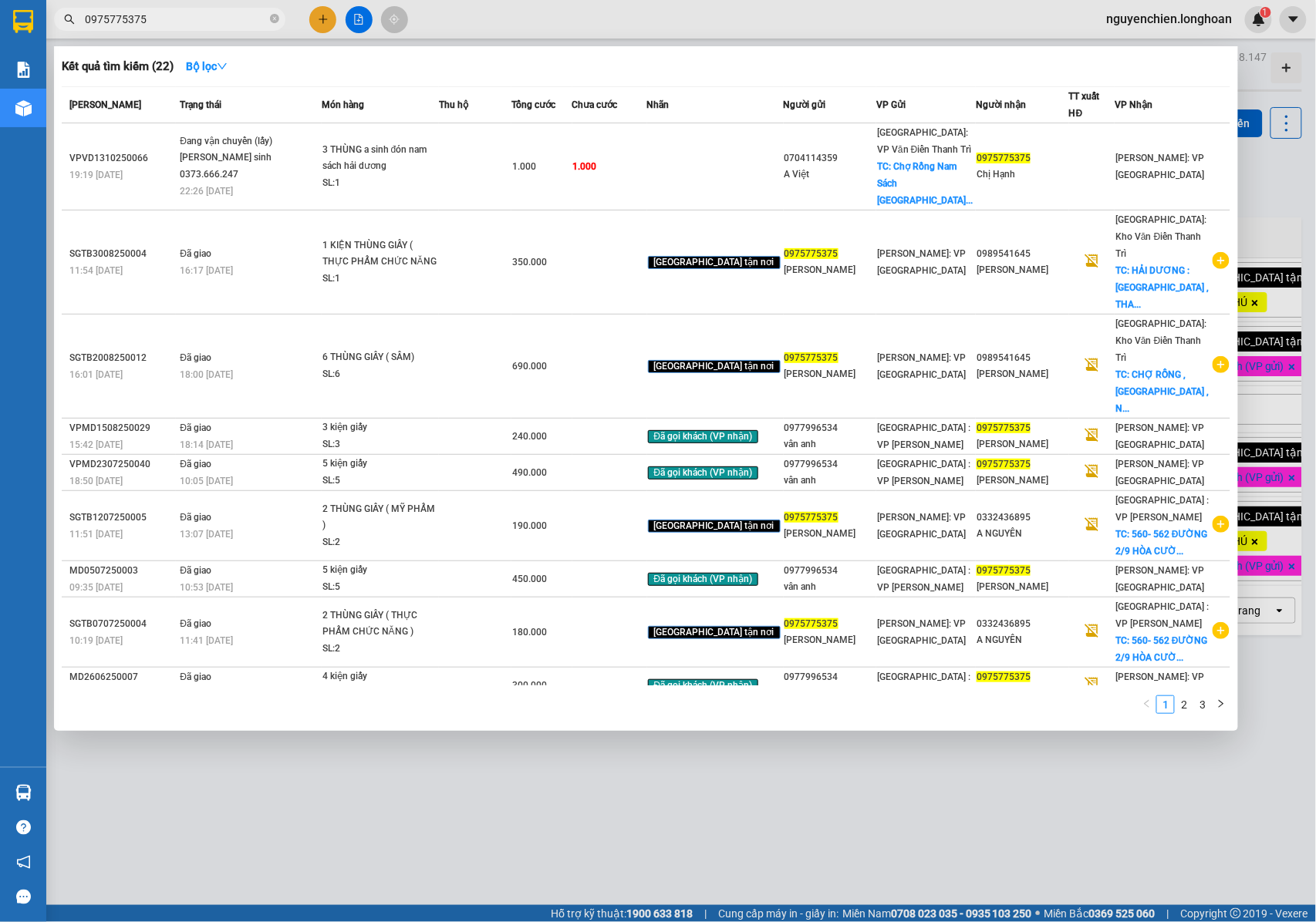
type input "0975775375"
click at [270, 22] on icon "close-circle" at bounding box center [275, 18] width 9 height 9
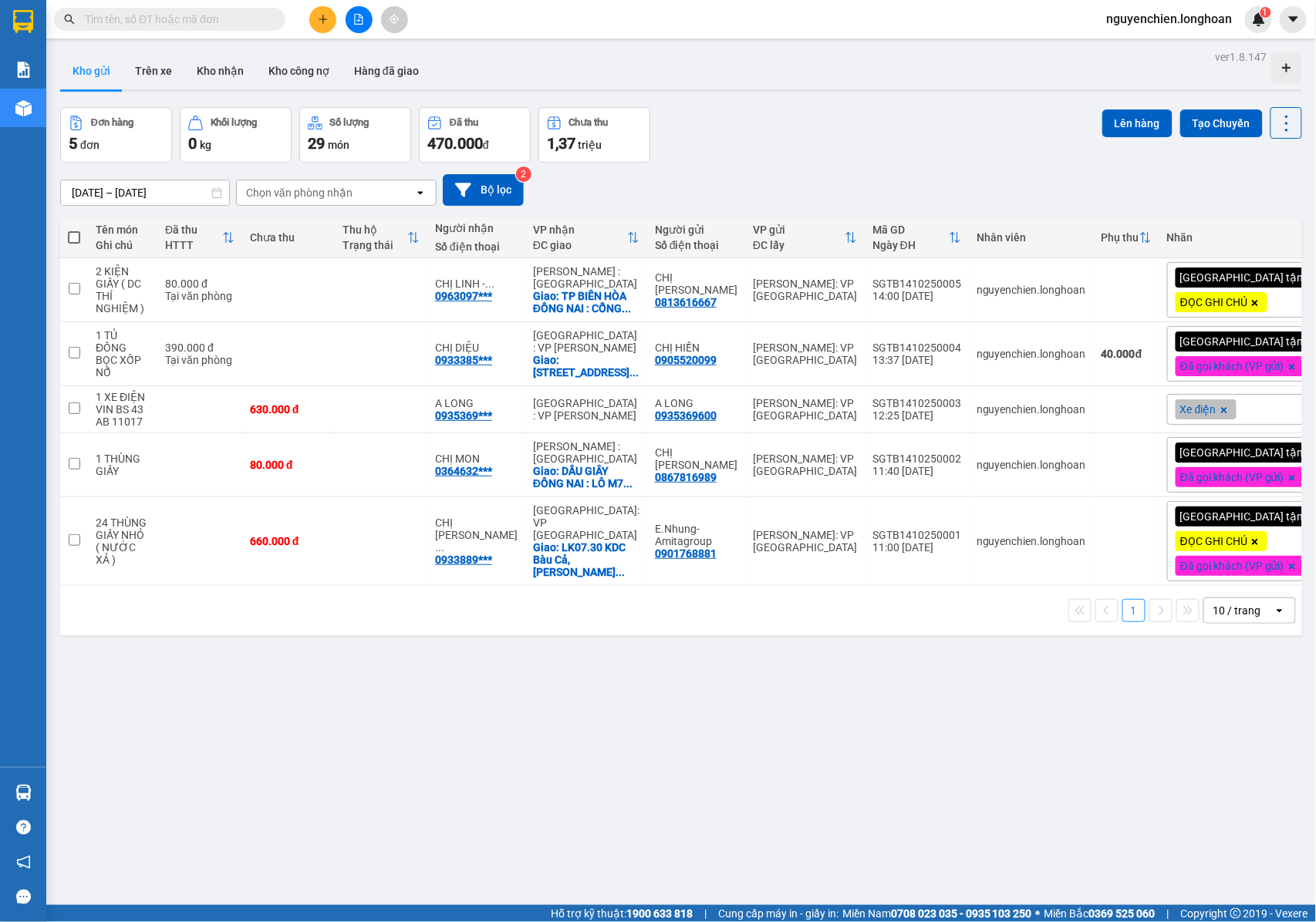
paste input "0528424567"
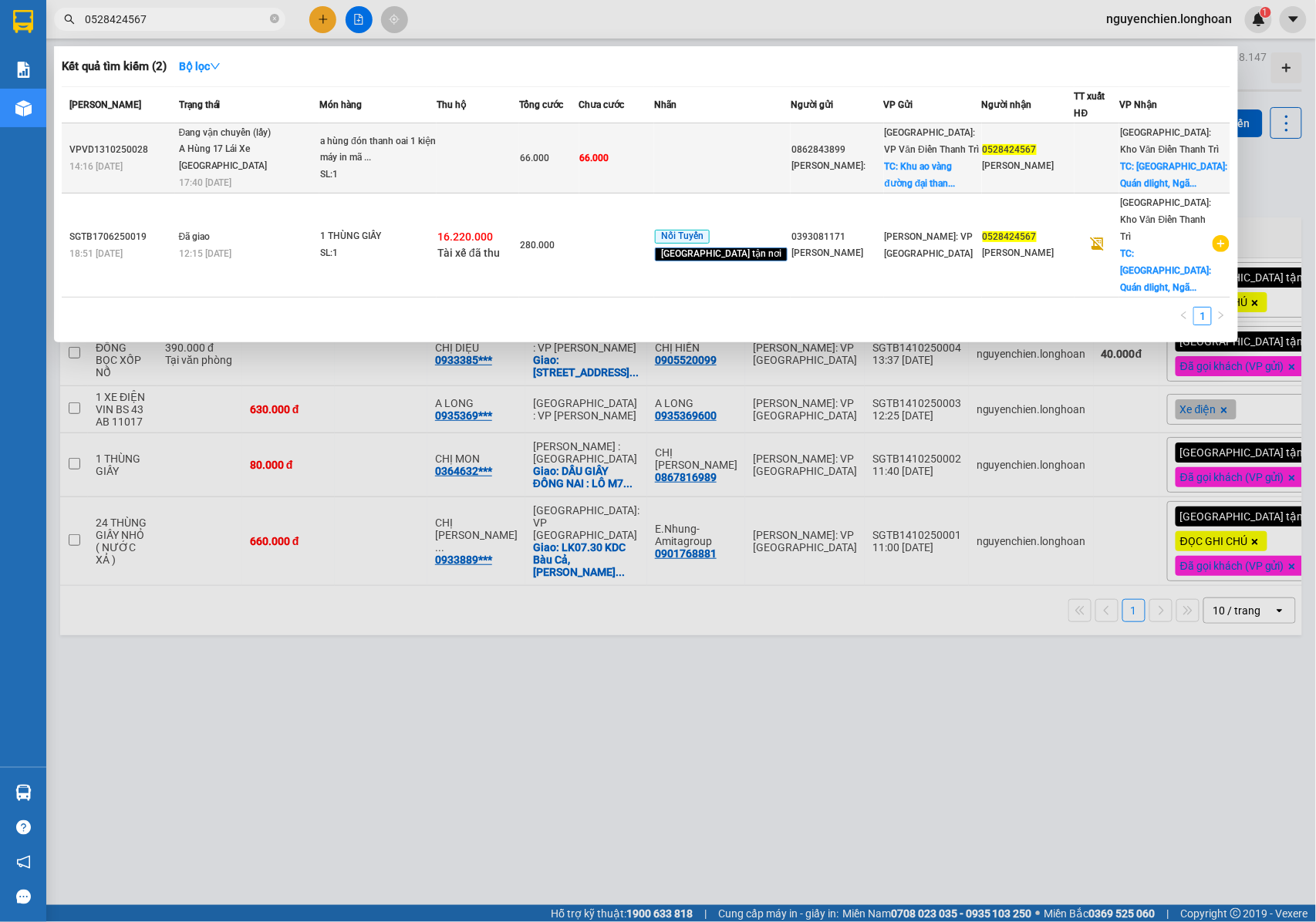
type input "0528424567"
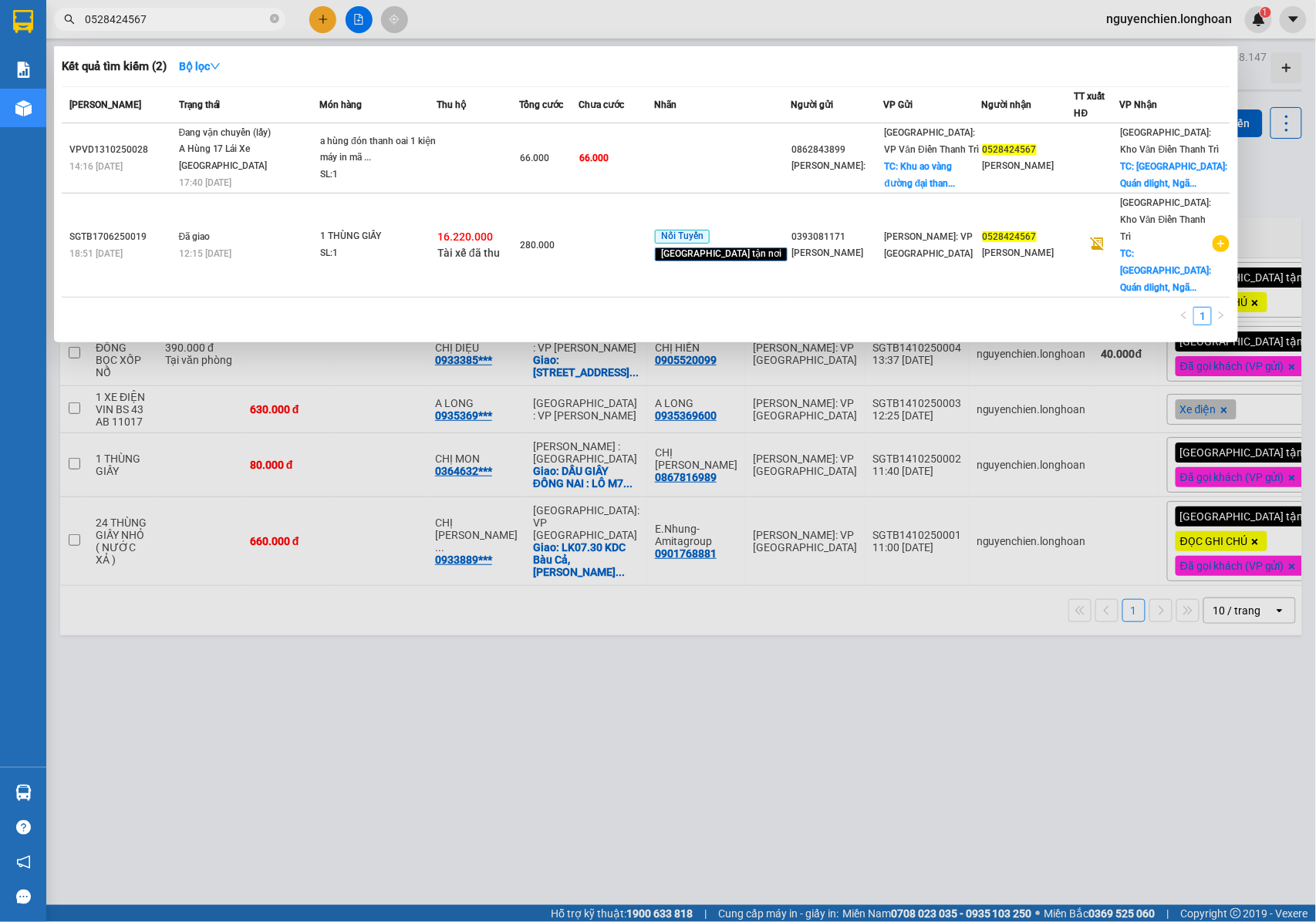
click at [764, 633] on div at bounding box center [658, 461] width 1316 height 922
click at [272, 22] on icon "close-circle" at bounding box center [275, 18] width 9 height 9
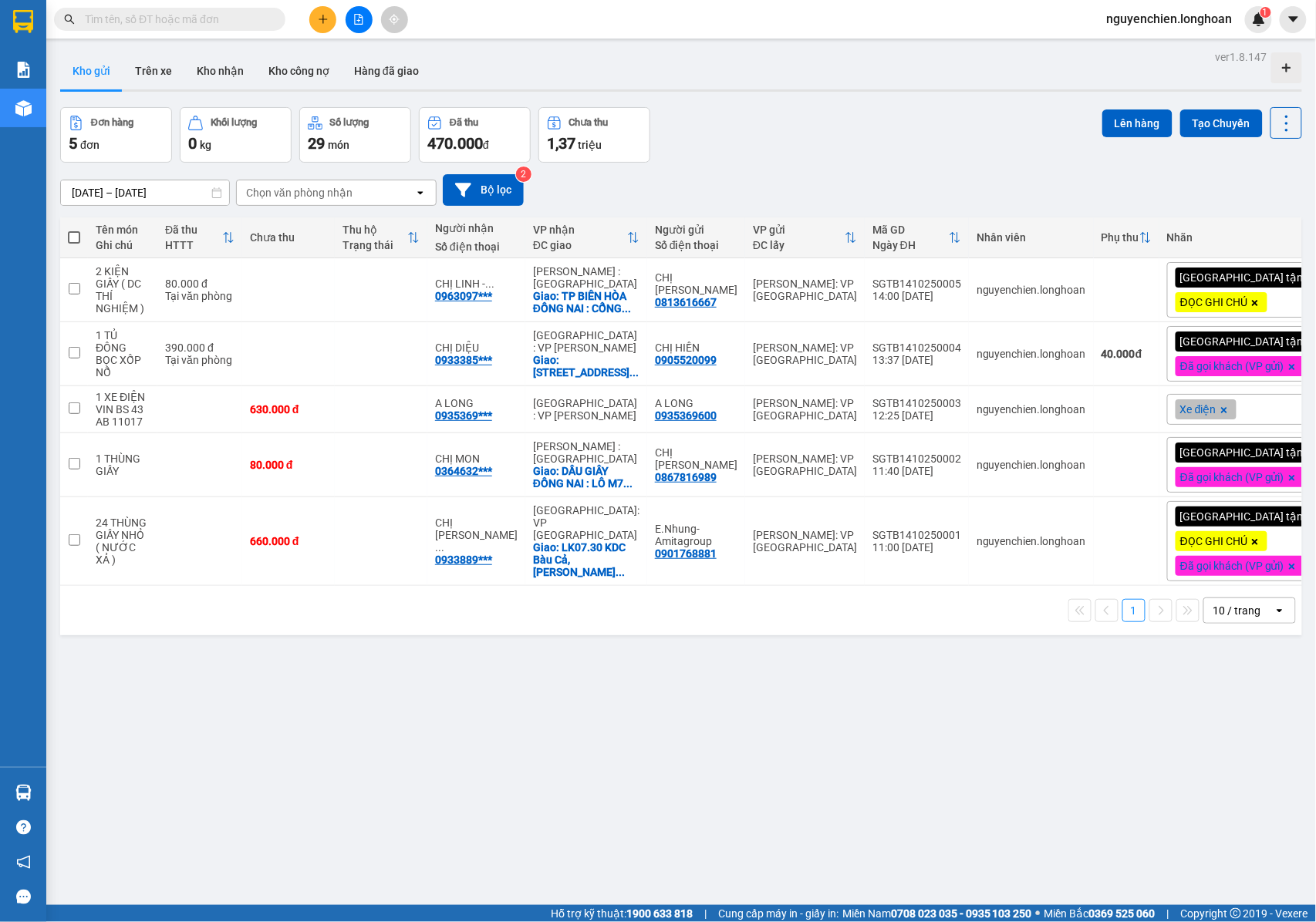
paste input "0337657890"
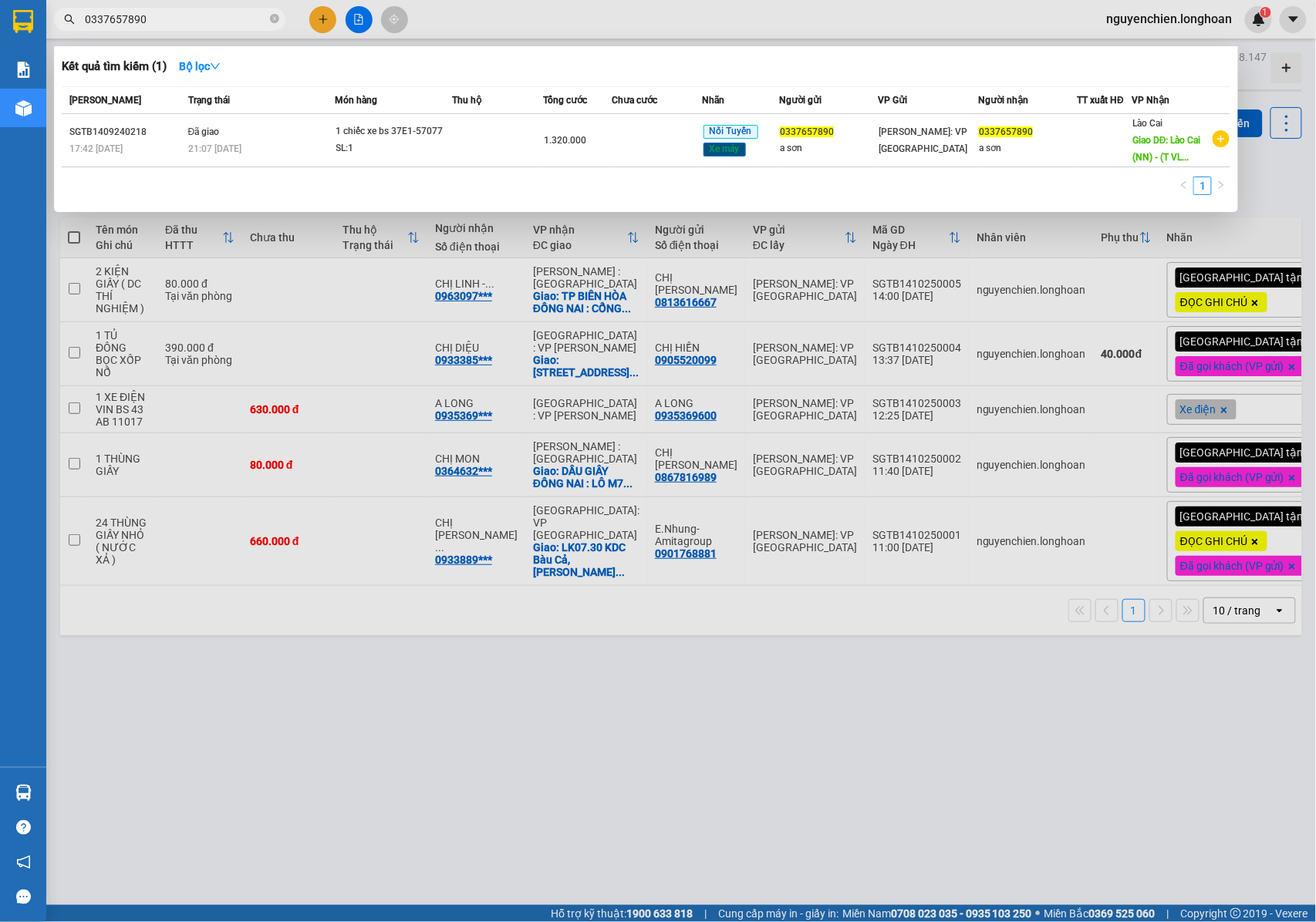
type input "0337657890"
click at [276, 19] on icon "close-circle" at bounding box center [275, 18] width 9 height 9
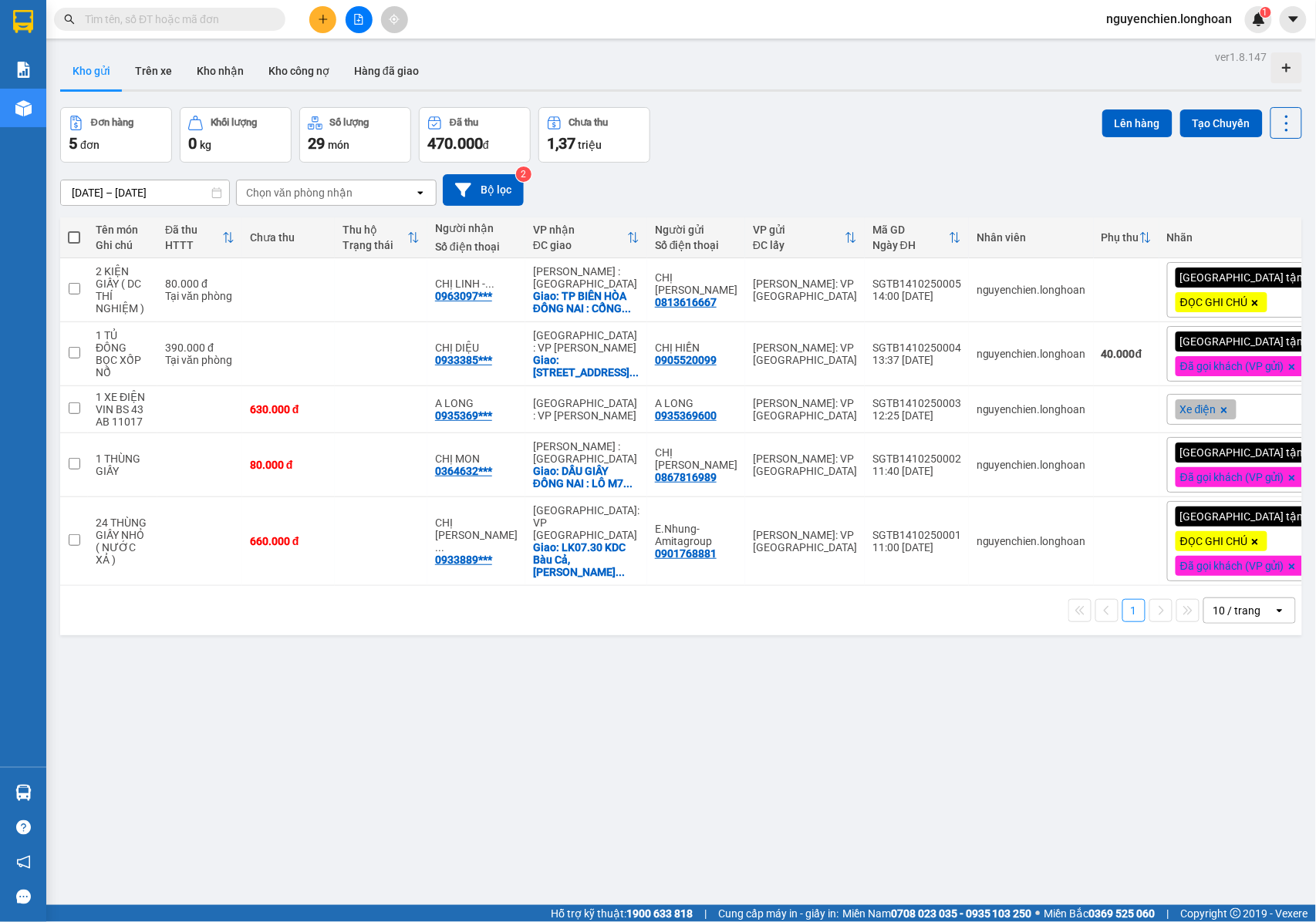
click at [245, 19] on input "text" at bounding box center [176, 19] width 182 height 17
click at [239, 28] on span at bounding box center [169, 20] width 231 height 23
click at [241, 22] on input "text" at bounding box center [176, 19] width 182 height 17
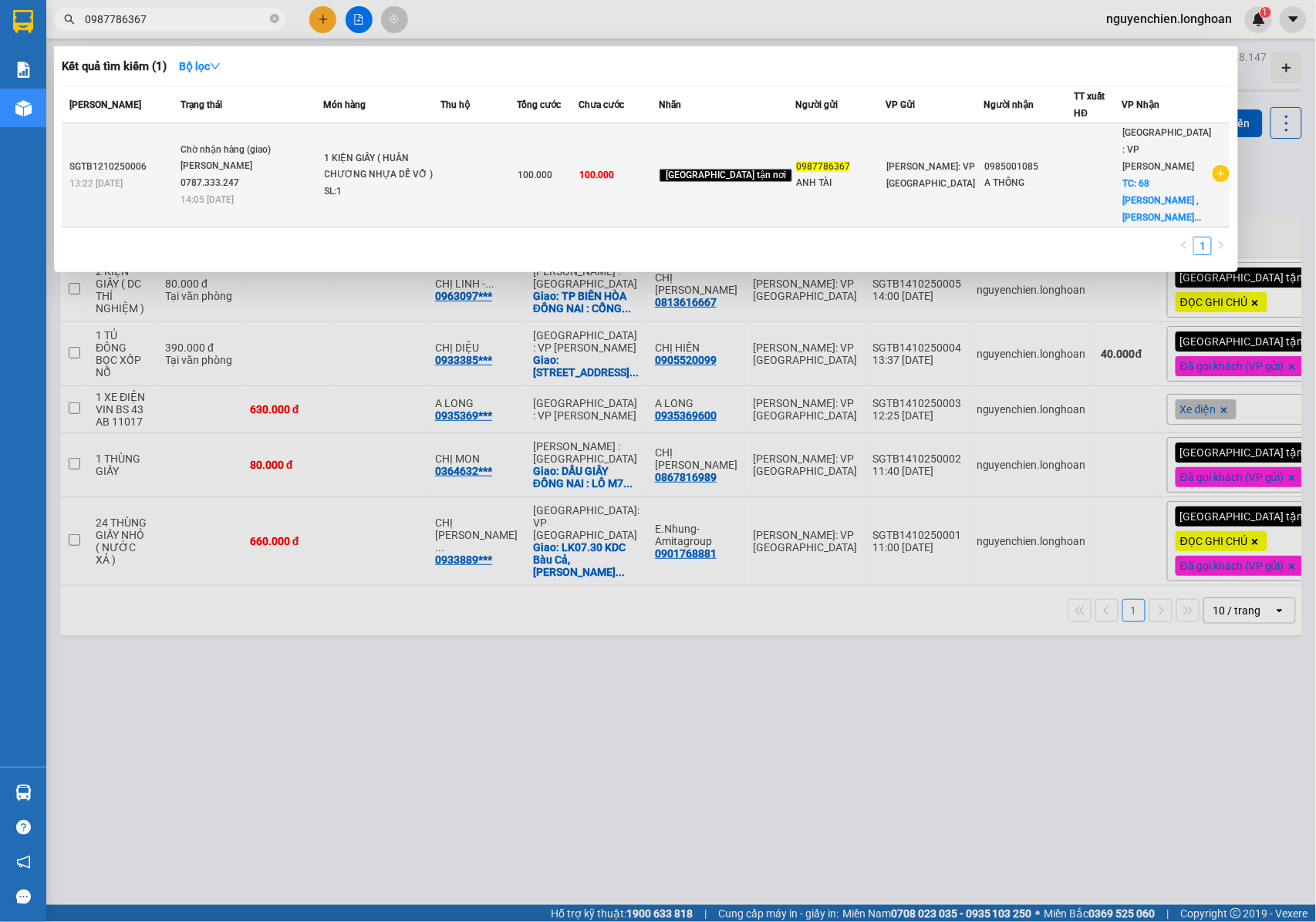
type input "0987786367"
click at [299, 190] on td "Chờ nhận hàng (giao) Phạm Thanh Tuấn 0787.333.247 14:05 - 14/10" at bounding box center [250, 176] width 147 height 104
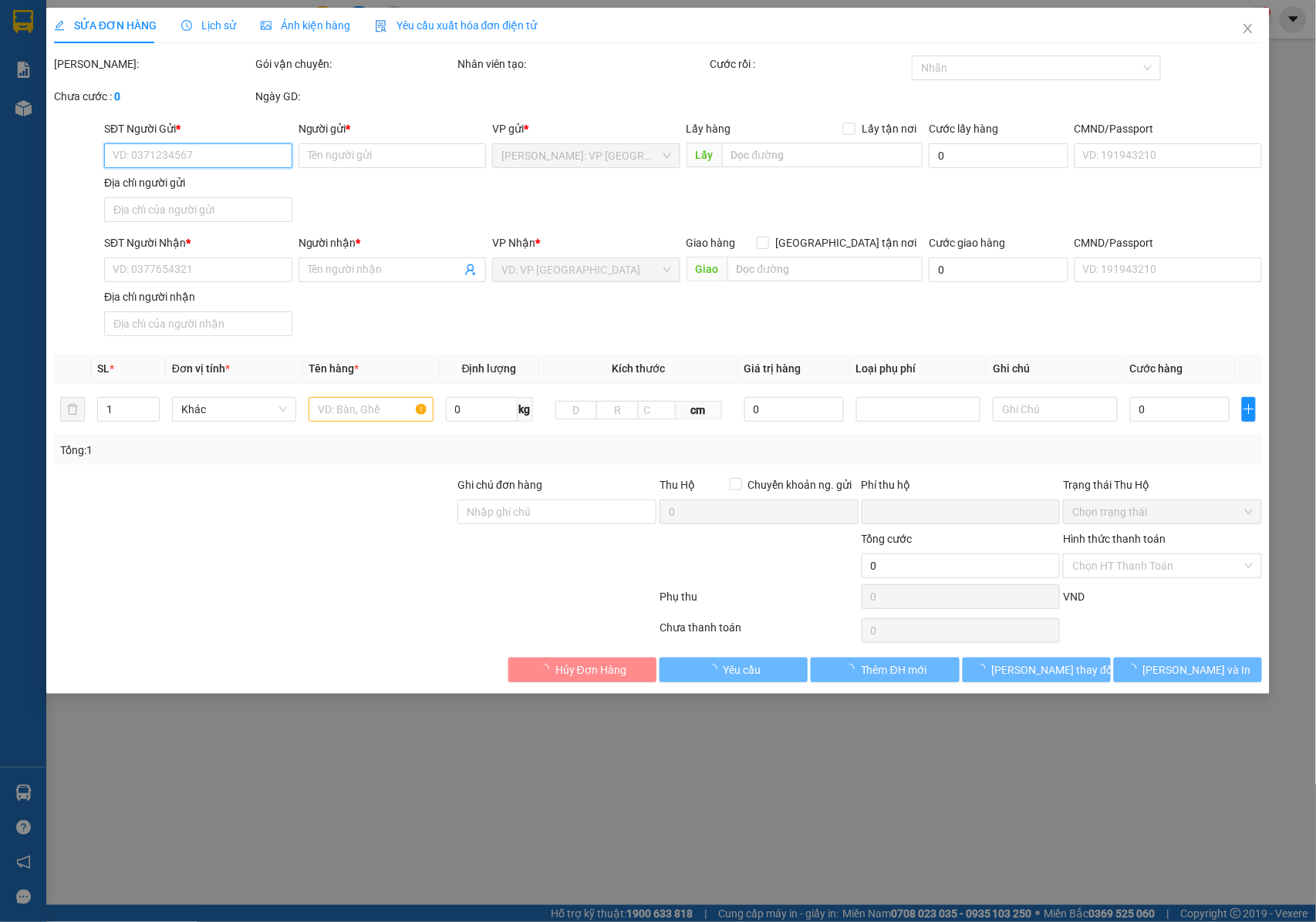
type input "0987786367"
type input "ANH TÀI"
type input "0985001085"
type input "A THÔNG"
checkbox input "true"
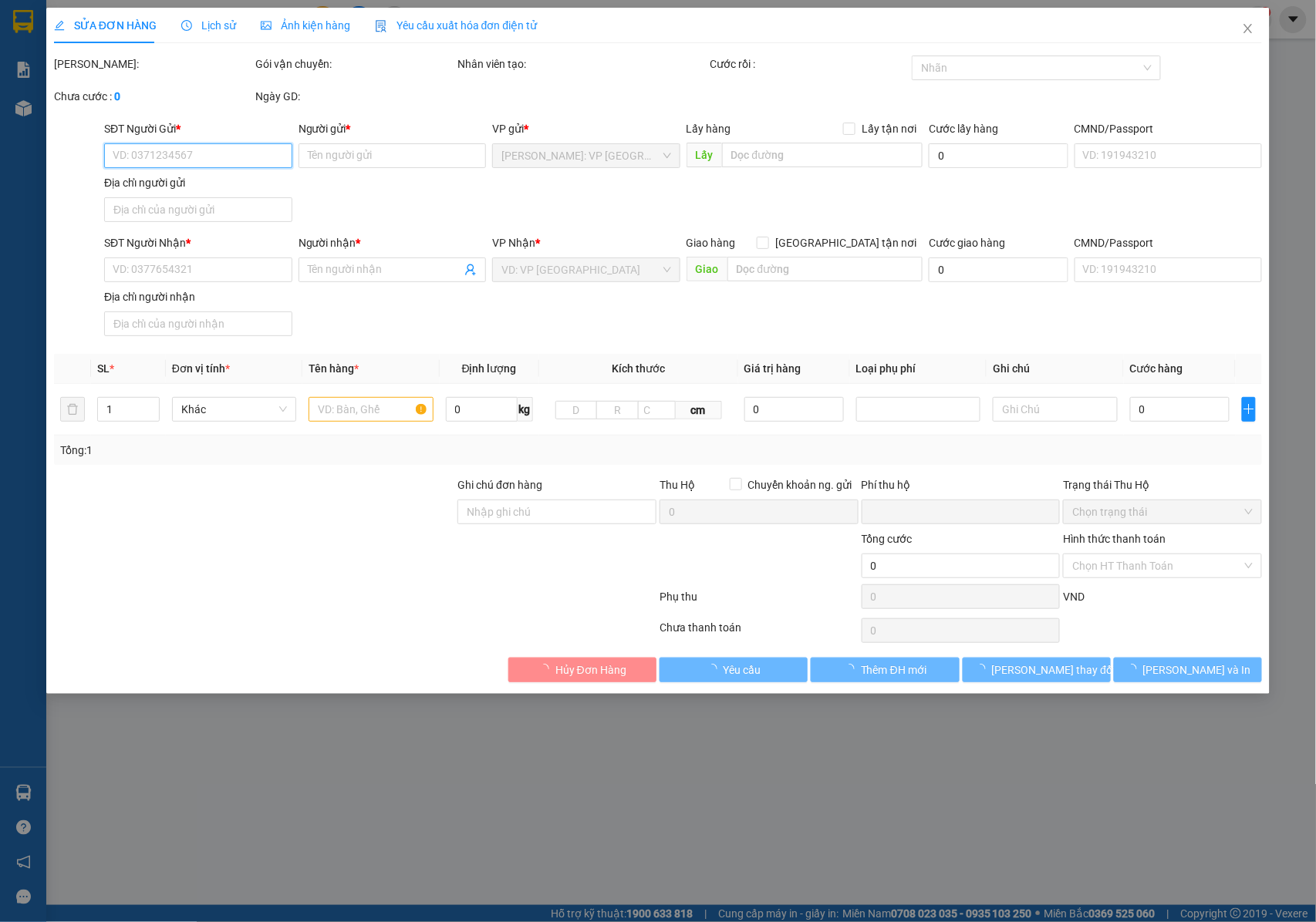
type input "68 NGUYỄN TRÁC , HÒA CƯỜNG ,HẢI CHÂU ĐÀ NẴNG"
type input "NHẬN NGUYÊN KIỆN GIAO NGUYÊN KIỆN, HƯ VỠ K ĐỀN"
type input "0"
type input "100.000"
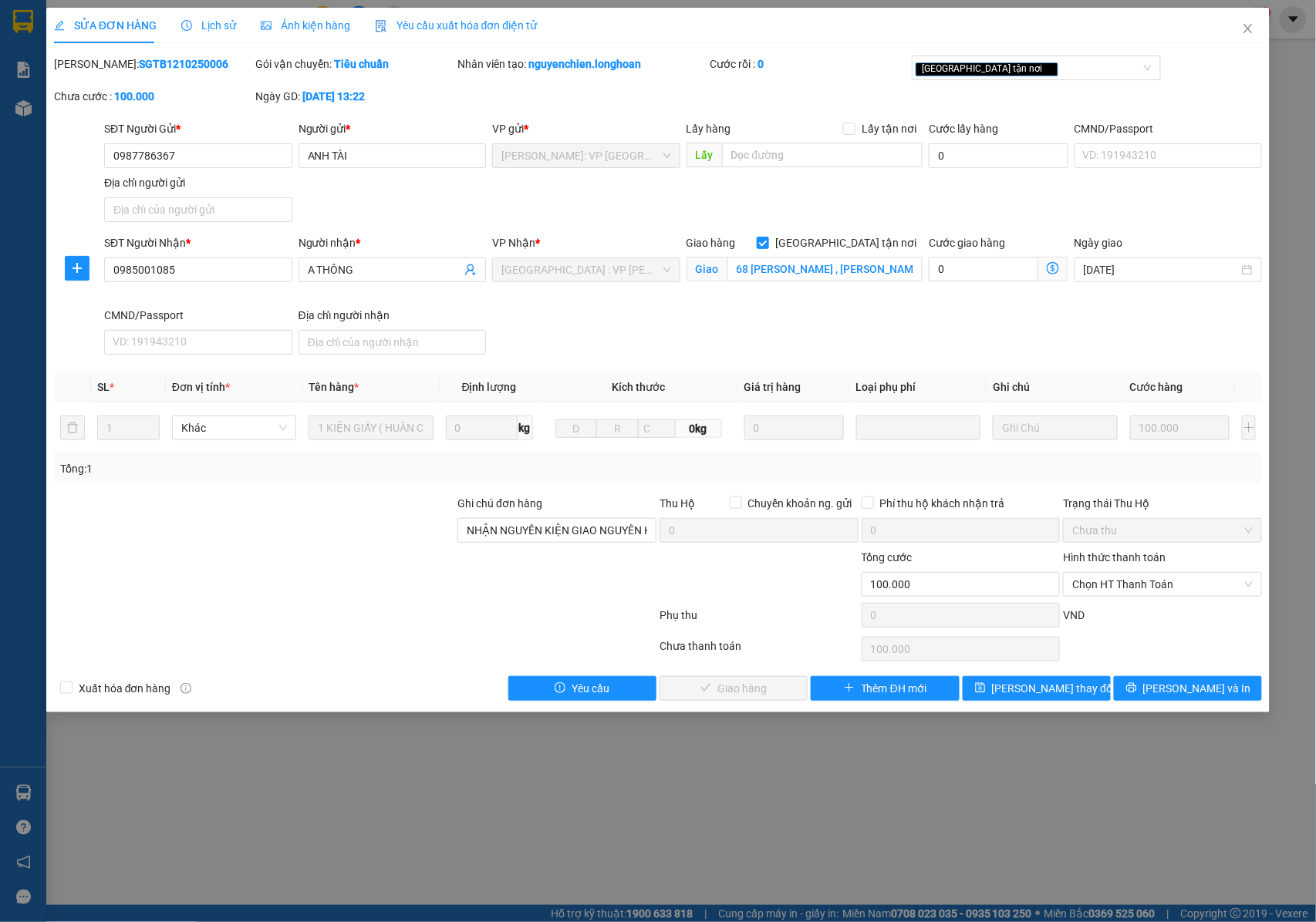
click at [220, 35] on div "Lịch sử" at bounding box center [208, 25] width 55 height 35
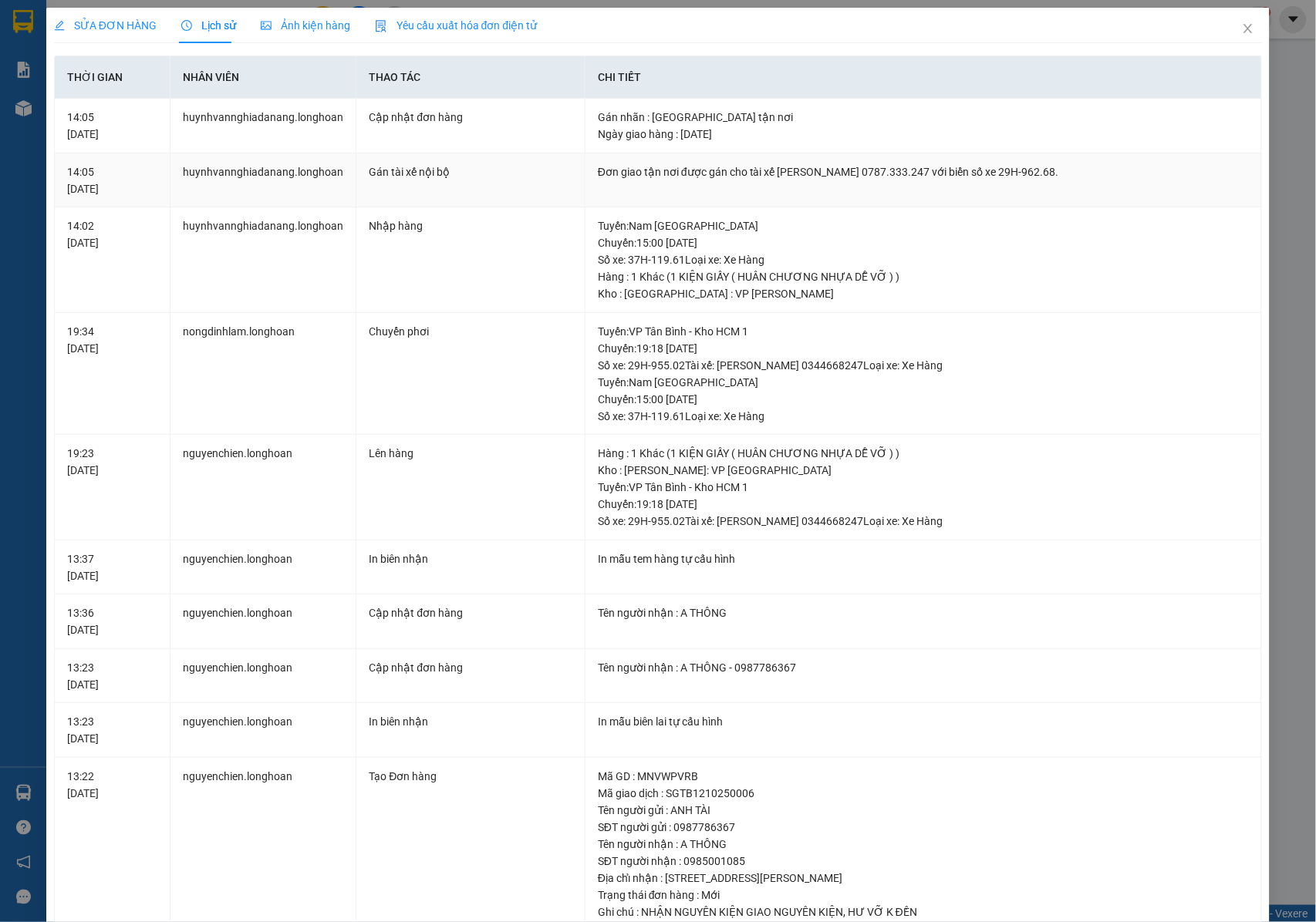
drag, startPoint x: 594, startPoint y: 176, endPoint x: 1094, endPoint y: 176, distance: 500.0
click at [1094, 176] on div "Đơn giao tận nơi được gán cho tài xế Phạm Thanh Tuấn 0787.333.247 với biển số x…" at bounding box center [923, 172] width 651 height 17
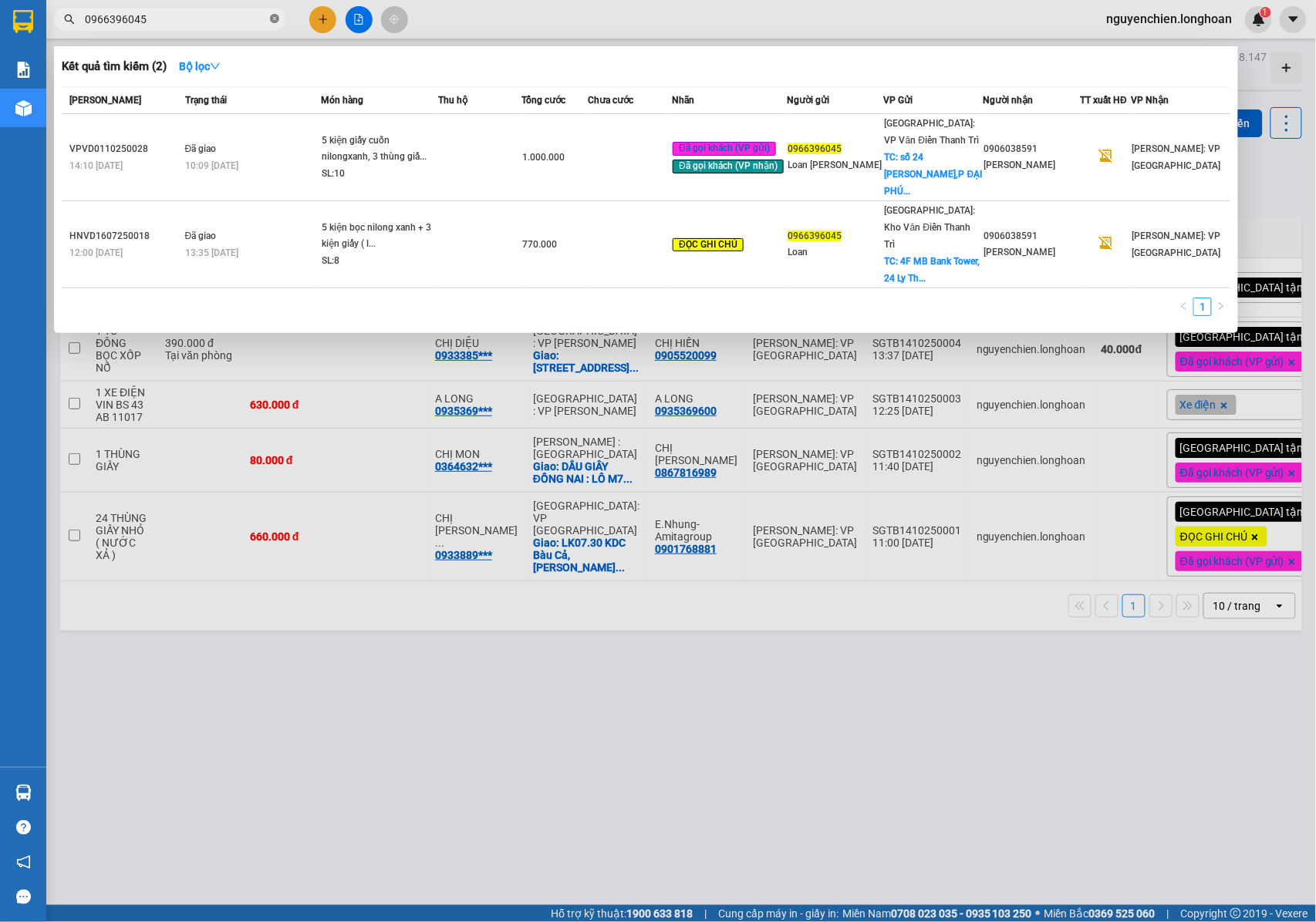
click at [272, 23] on icon "close-circle" at bounding box center [275, 18] width 9 height 9
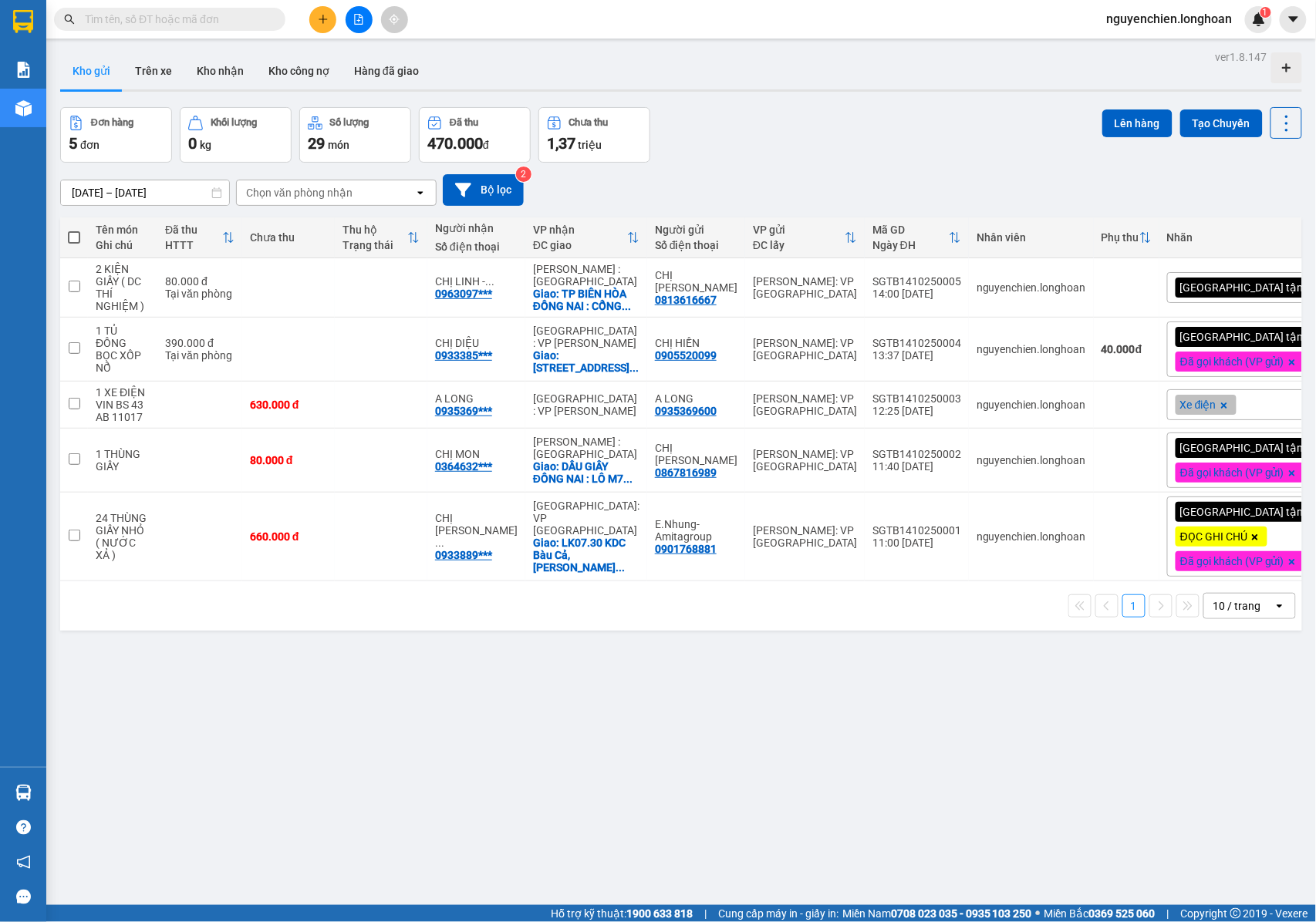
click at [204, 23] on input "text" at bounding box center [176, 19] width 182 height 17
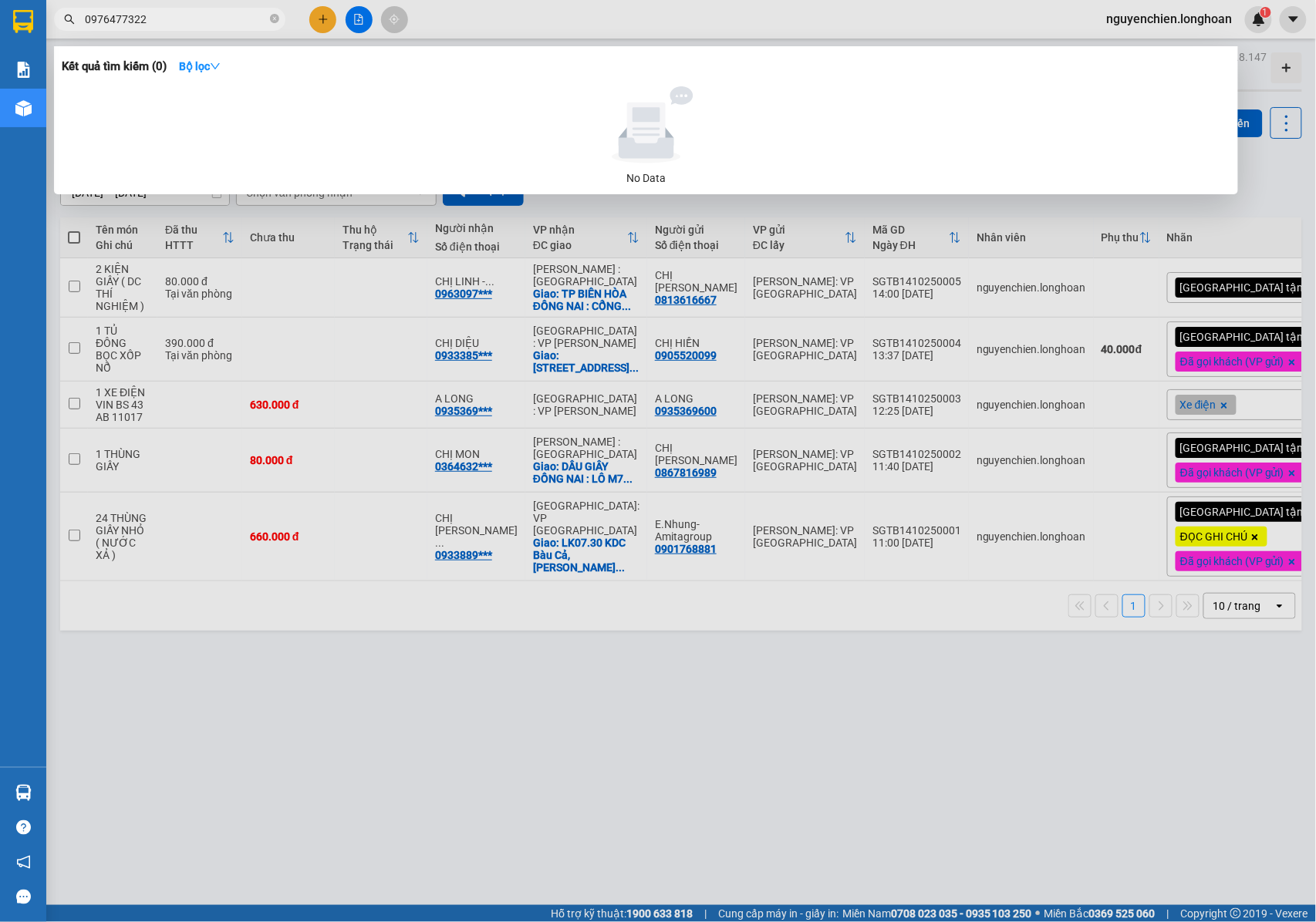
drag, startPoint x: 204, startPoint y: 23, endPoint x: 82, endPoint y: 24, distance: 122.0
click at [82, 24] on span "0976477322" at bounding box center [169, 20] width 231 height 23
type input "0976477322"
drag, startPoint x: 535, startPoint y: 596, endPoint x: 529, endPoint y: 750, distance: 154.1
click at [535, 597] on div at bounding box center [658, 461] width 1316 height 922
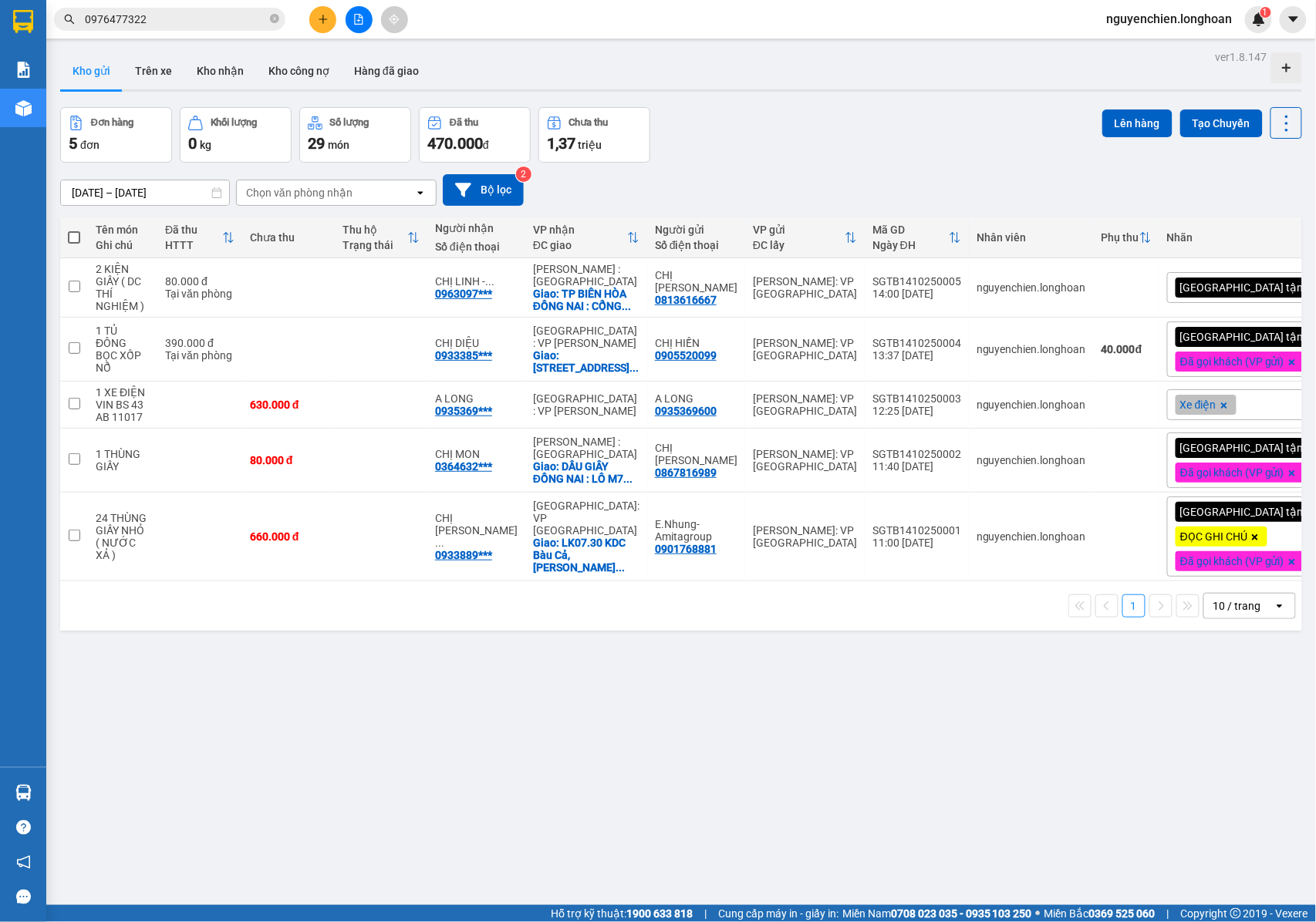
click at [331, 13] on button at bounding box center [322, 20] width 27 height 27
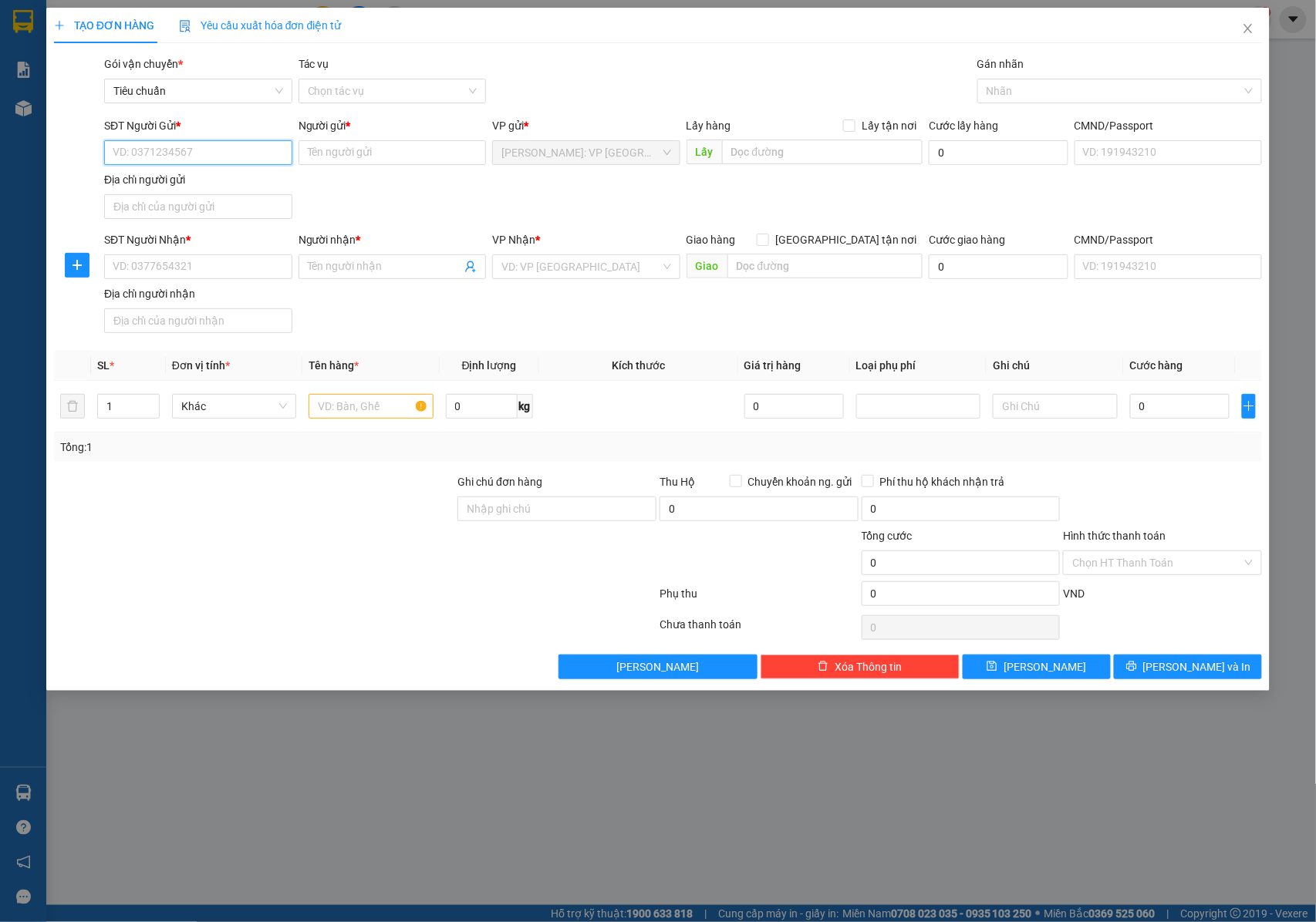
click at [217, 162] on input "SĐT Người Gửi *" at bounding box center [198, 152] width 188 height 24
click at [136, 148] on input "SĐT Người Gửi *" at bounding box center [198, 152] width 188 height 24
type input "0335722216"
click at [213, 179] on div "0335722216 - CHỊ [PERSON_NAME]" at bounding box center [199, 184] width 172 height 17
type input "CHỊ [PERSON_NAME]"
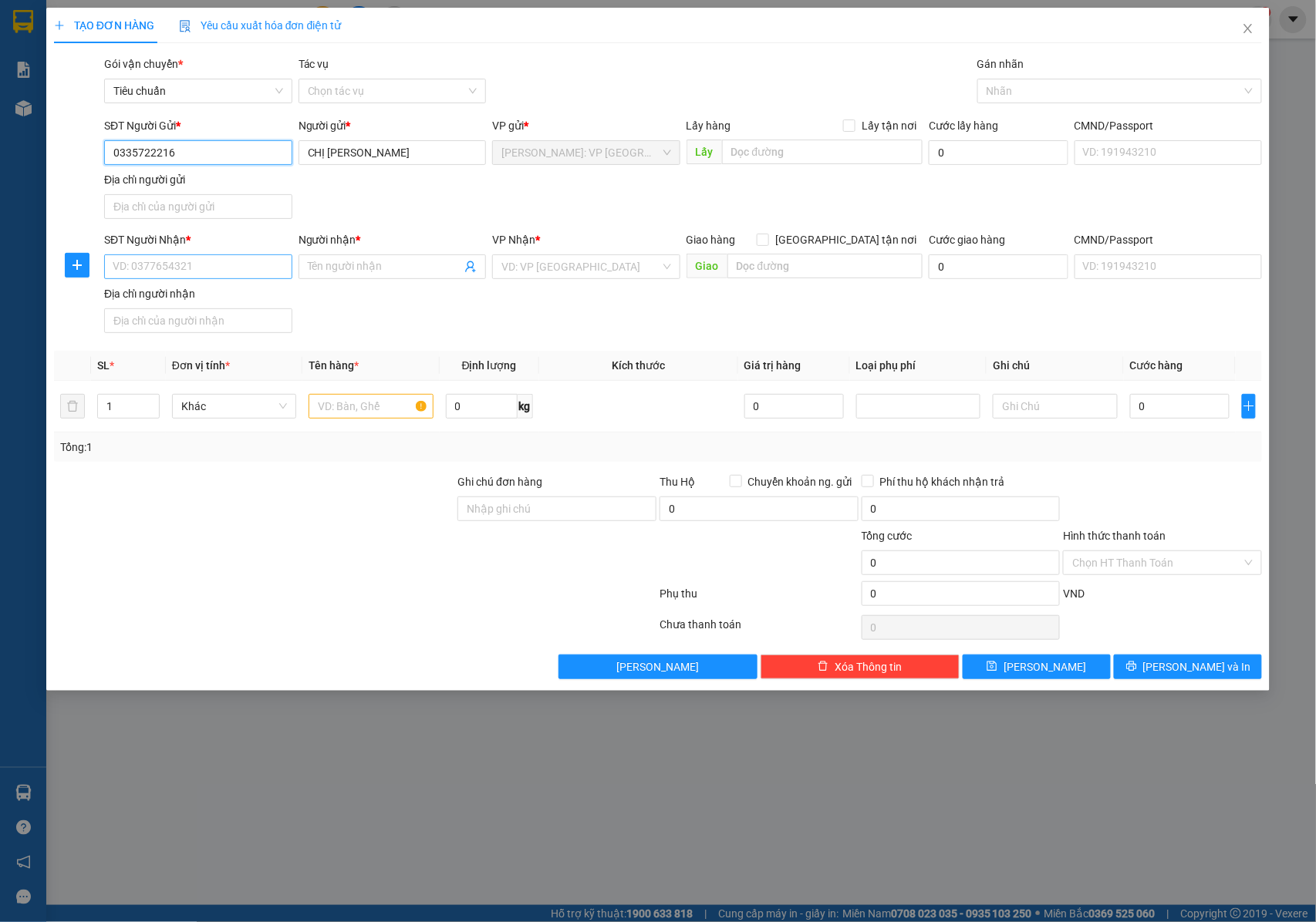
type input "0335722216"
click at [217, 267] on input "SĐT Người Nhận *" at bounding box center [198, 267] width 188 height 24
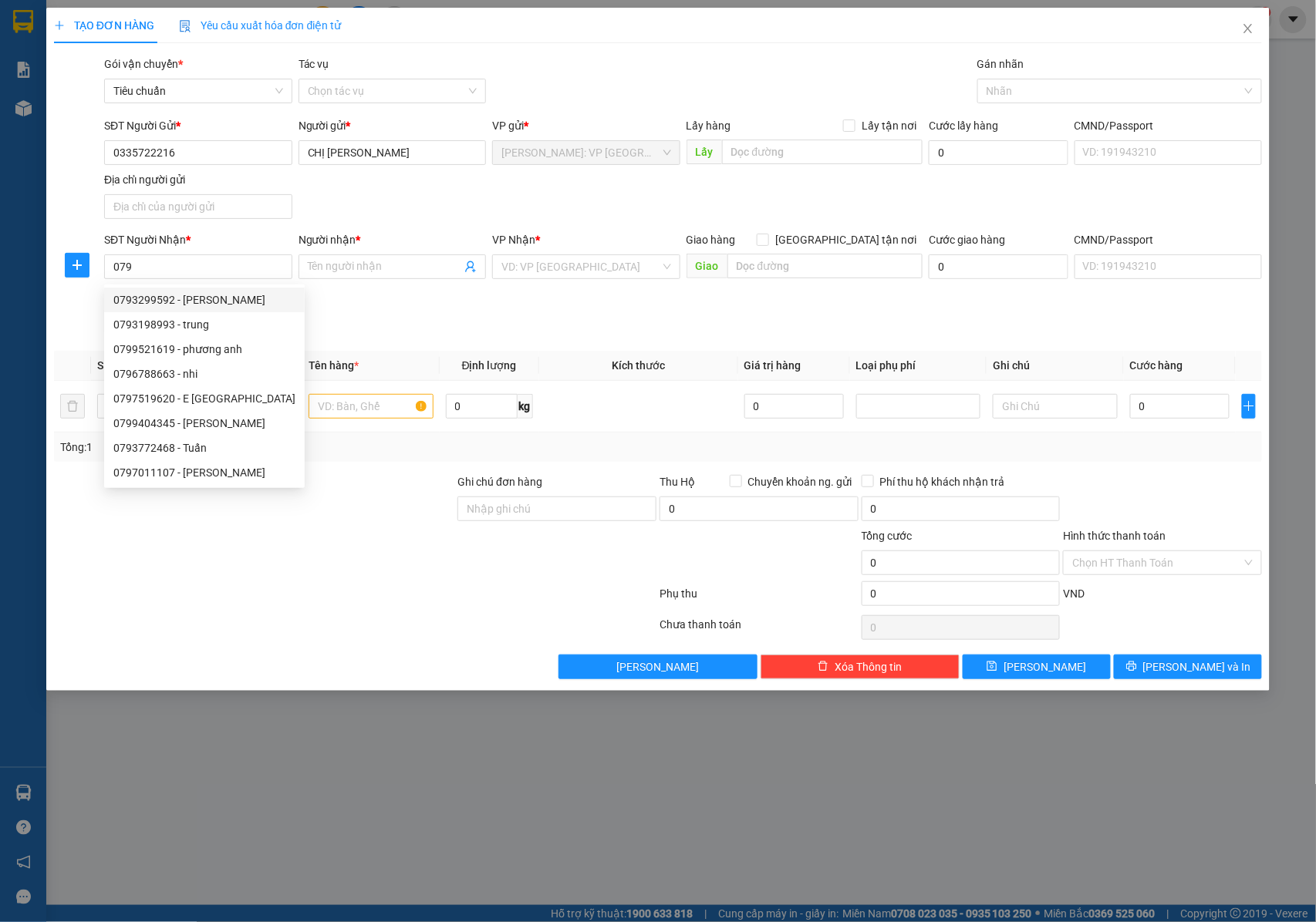
click at [418, 327] on div "SĐT Người Nhận * 079 Người nhận * Tên người nhận VP Nhận * VD: VP [GEOGRAPHIC_D…" at bounding box center [683, 285] width 1165 height 108
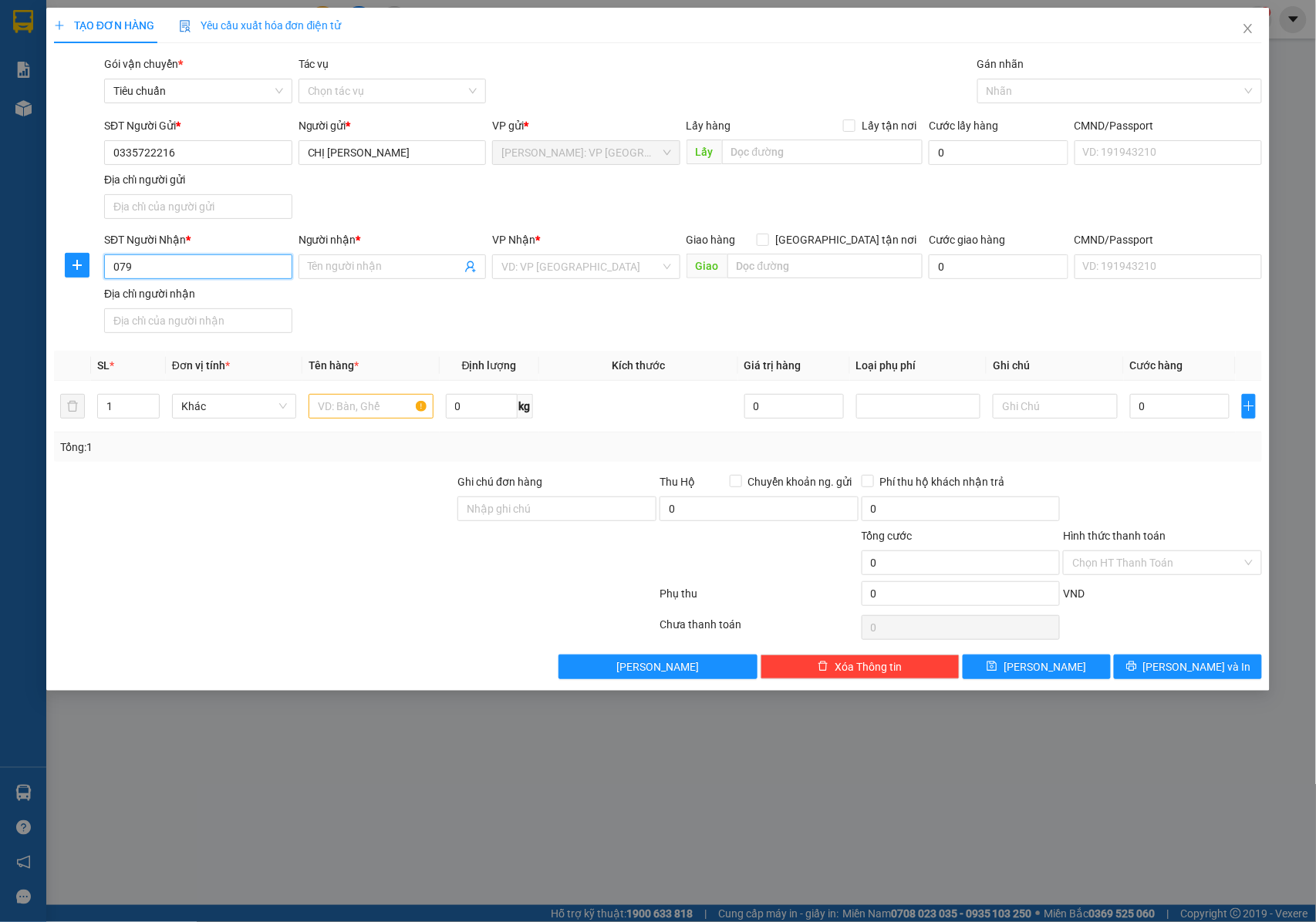
click at [245, 277] on input "079" at bounding box center [198, 267] width 188 height 24
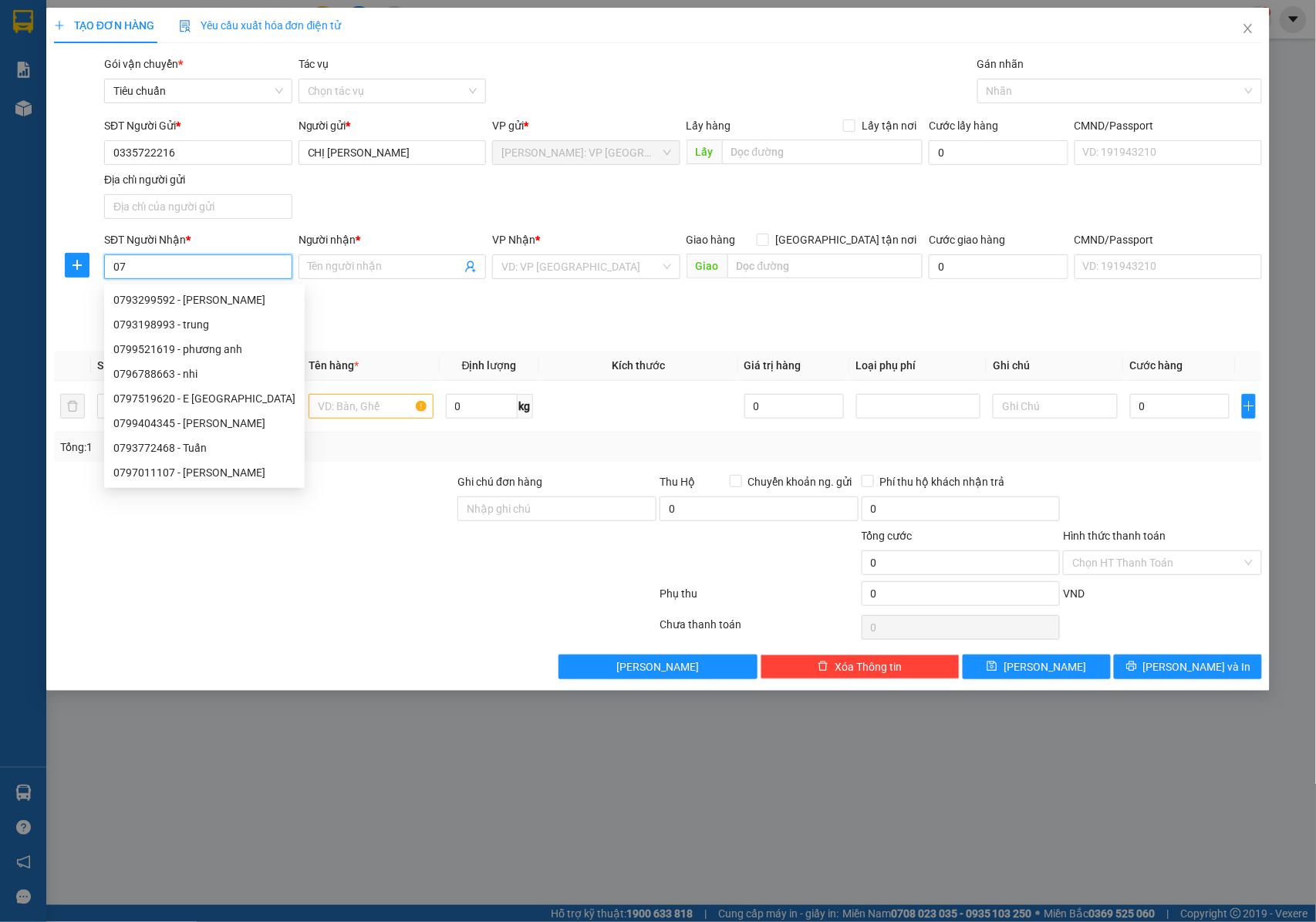
type input "0"
drag, startPoint x: 383, startPoint y: 592, endPoint x: 290, endPoint y: 460, distance: 161.5
click at [383, 591] on div at bounding box center [355, 597] width 605 height 31
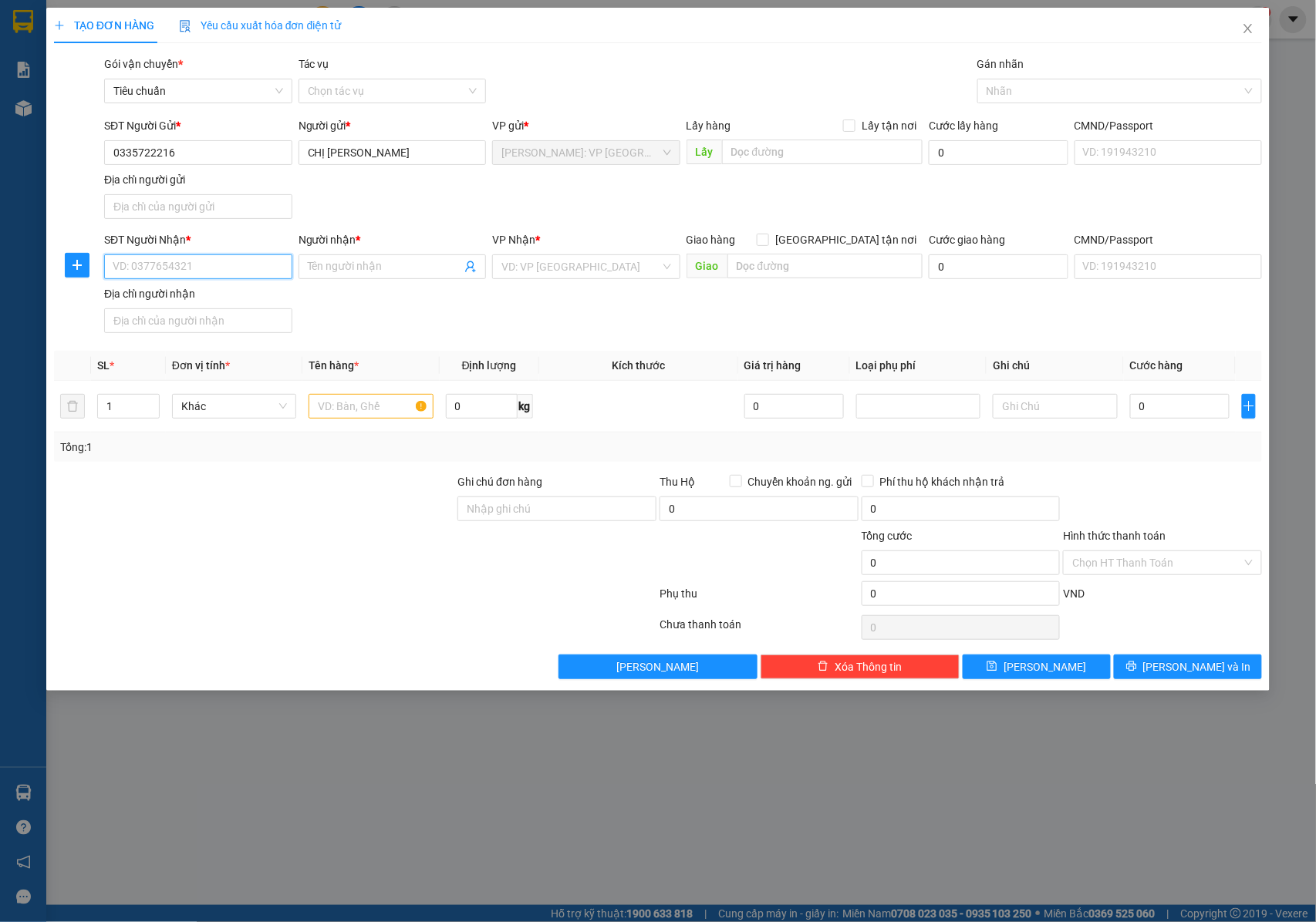
click at [205, 272] on input "SĐT Người Nhận *" at bounding box center [198, 267] width 188 height 24
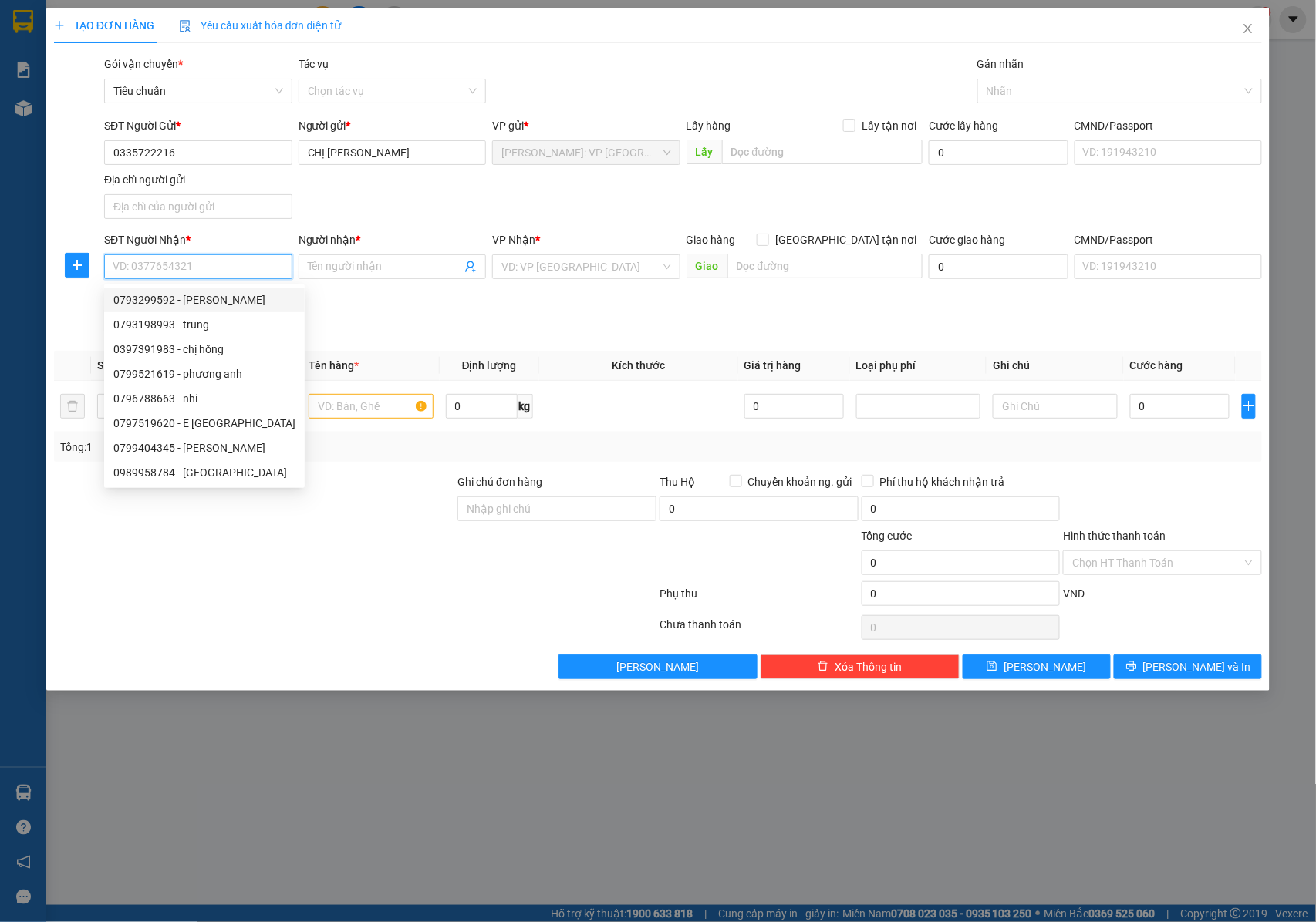
click at [184, 266] on input "SĐT Người Nhận *" at bounding box center [198, 267] width 188 height 24
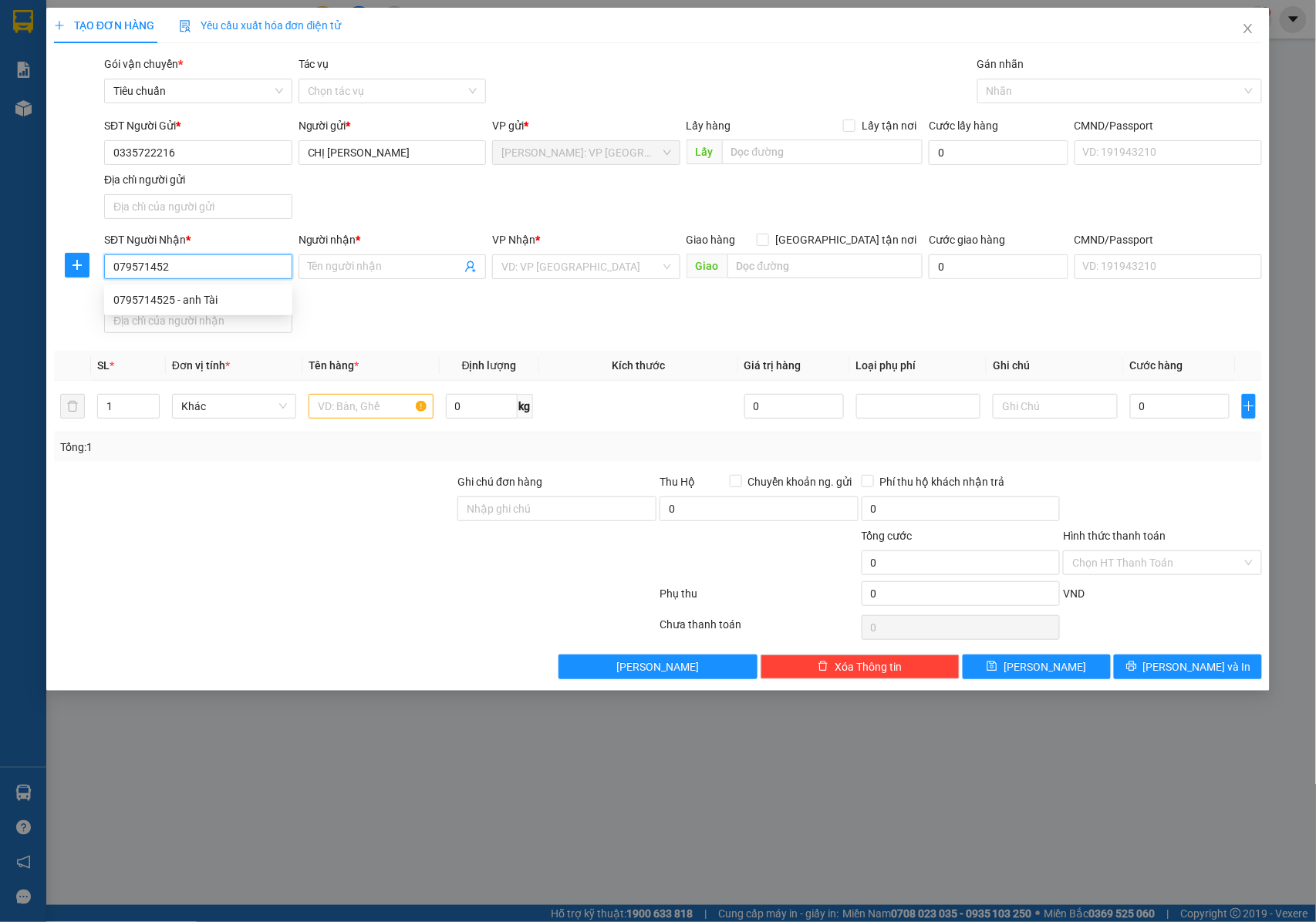
type input "0795714525"
click at [202, 297] on div "0795714525 - anh Tài" at bounding box center [198, 300] width 169 height 17
type input "anh Tài"
checkbox input "true"
type input "SỐ 01 BÃI DƯƠNG ,( NGÃ 3 ĐẶNG TẤT - [GEOGRAPHIC_DATA] ) [GEOGRAPHIC_DATA] , [GE…"
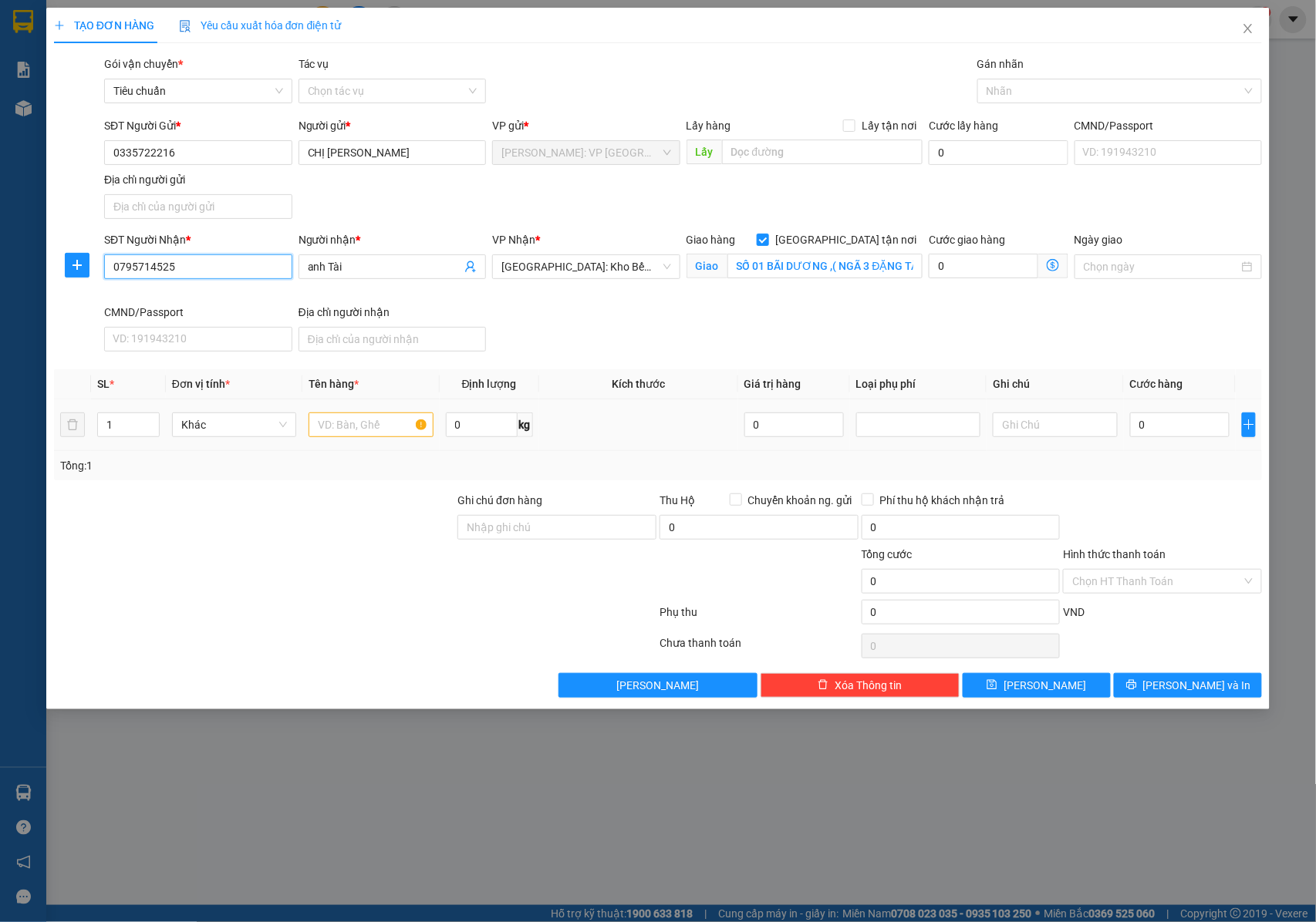
type input "0795714525"
click at [368, 418] on input "text" at bounding box center [371, 424] width 124 height 24
type input "1 KIỆN NHÔM QUẤN PE + 1 KIỆN BỌC XỐP NỔ ( ĐÈN ) + 1 KIỆN GIẤY ( VẬT TƯ XÂY DỰNG…"
drag, startPoint x: 540, startPoint y: 538, endPoint x: 557, endPoint y: 534, distance: 17.5
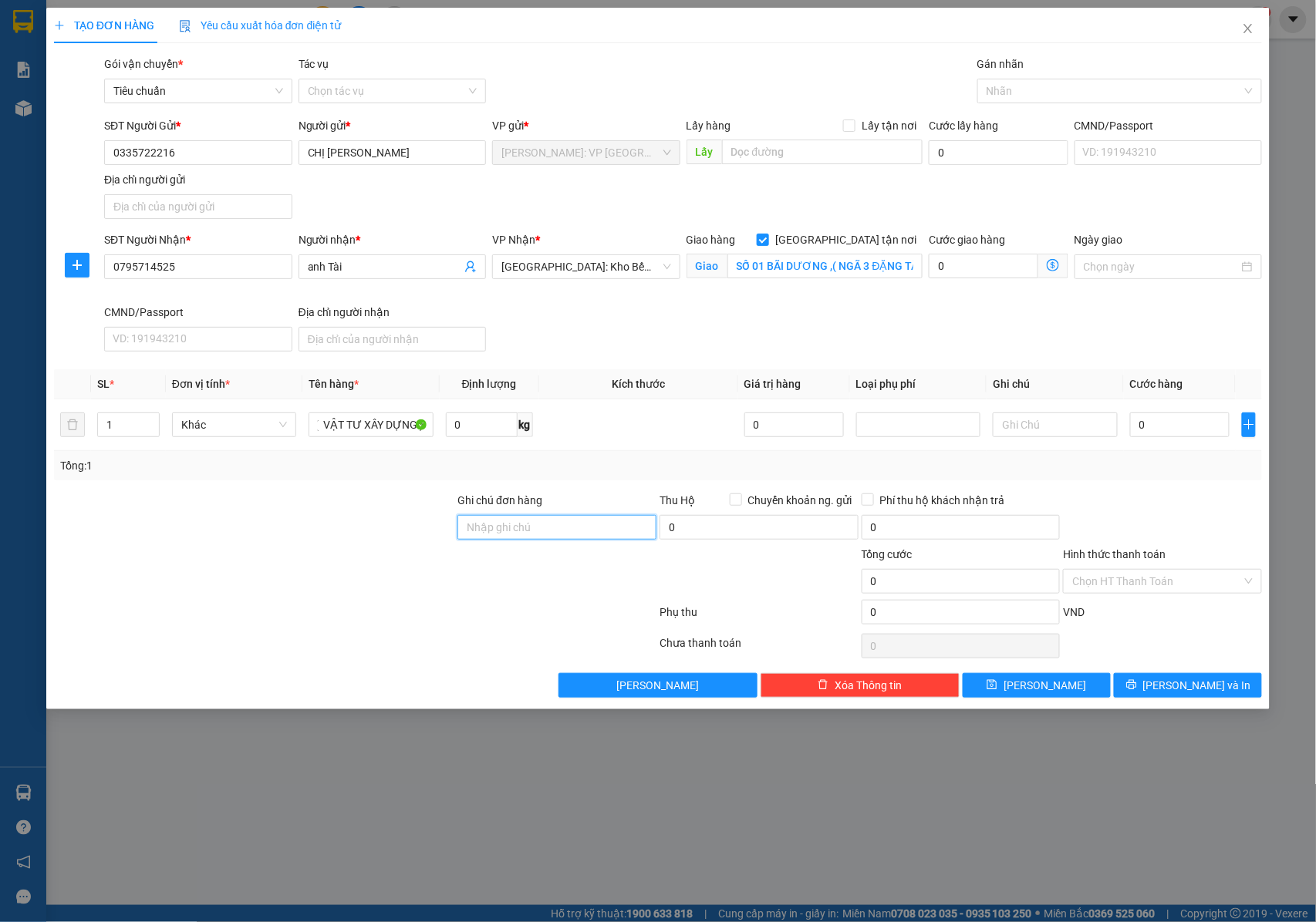
click at [540, 538] on input "Ghi chú đơn hàng" at bounding box center [557, 527] width 199 height 24
type input "NHẬN NGUYÊN KIỆN GIAO NGUYÊN KIỆN, HƯ VỠ K ĐỀN"
click at [153, 421] on icon "up" at bounding box center [150, 421] width 5 height 5
type input "3"
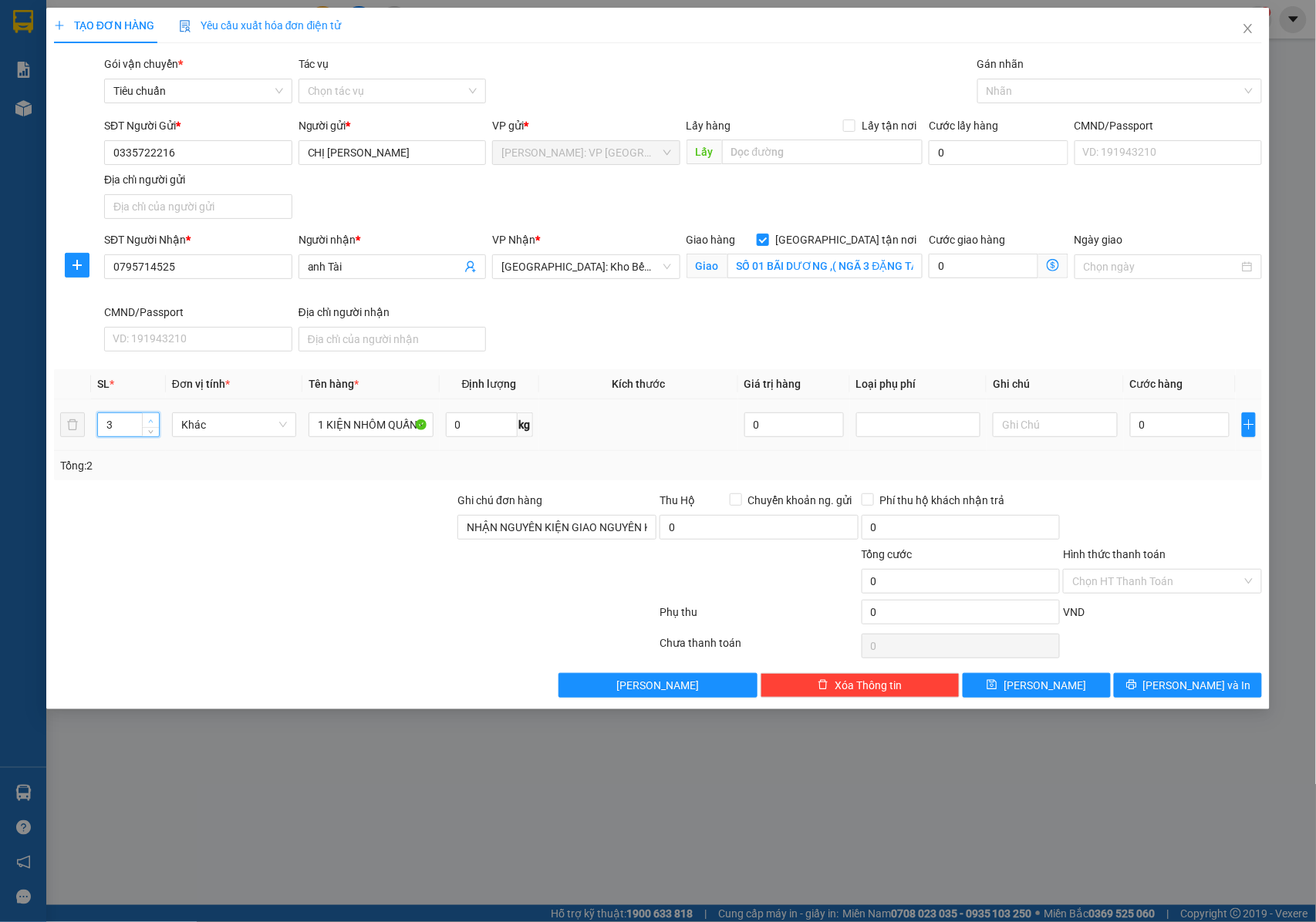
click at [153, 421] on icon "up" at bounding box center [150, 421] width 5 height 5
click at [1025, 93] on div at bounding box center [1112, 91] width 261 height 19
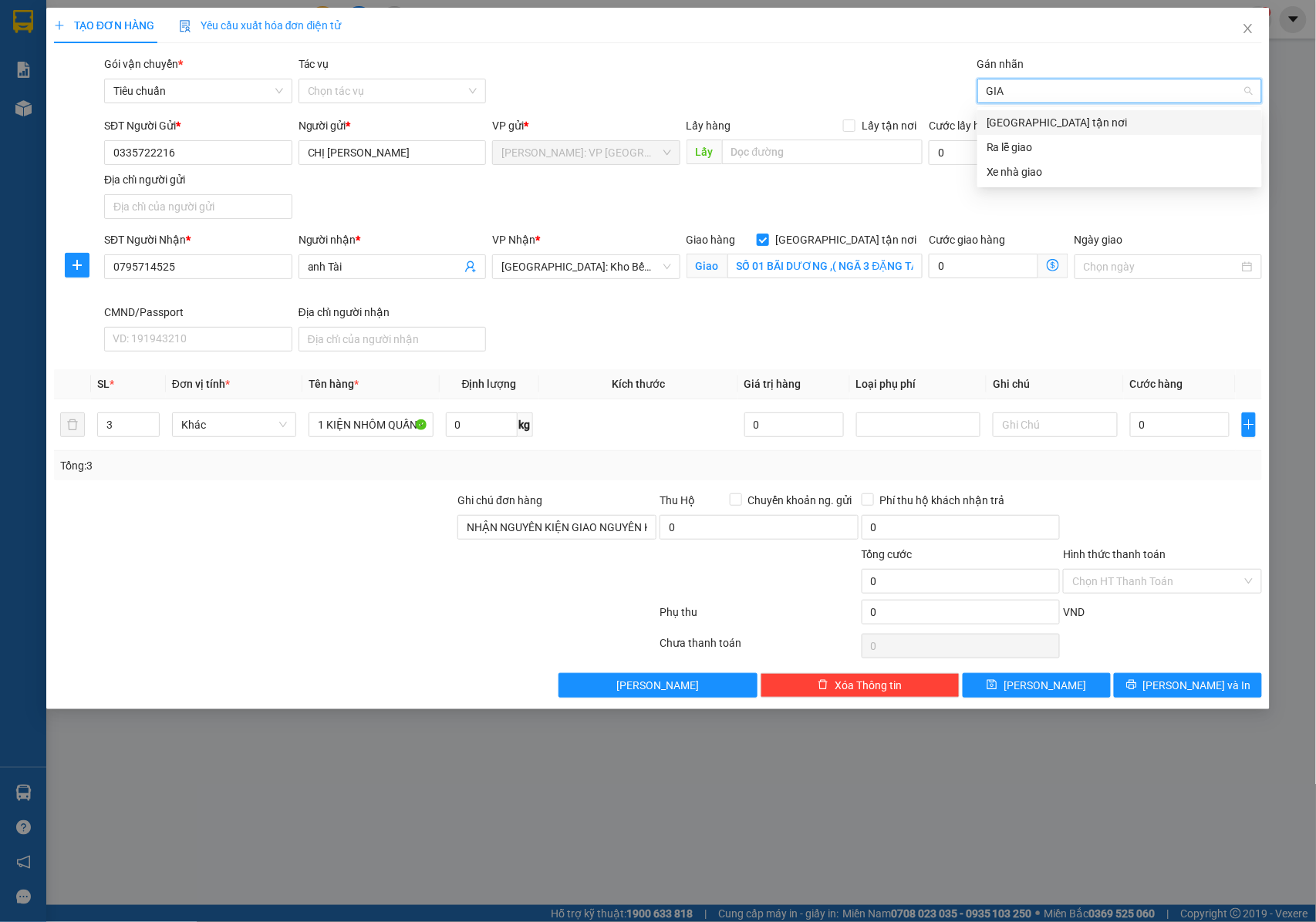
type input "GIAO"
click at [1022, 126] on div "[GEOGRAPHIC_DATA] tận nơi" at bounding box center [1121, 122] width 267 height 17
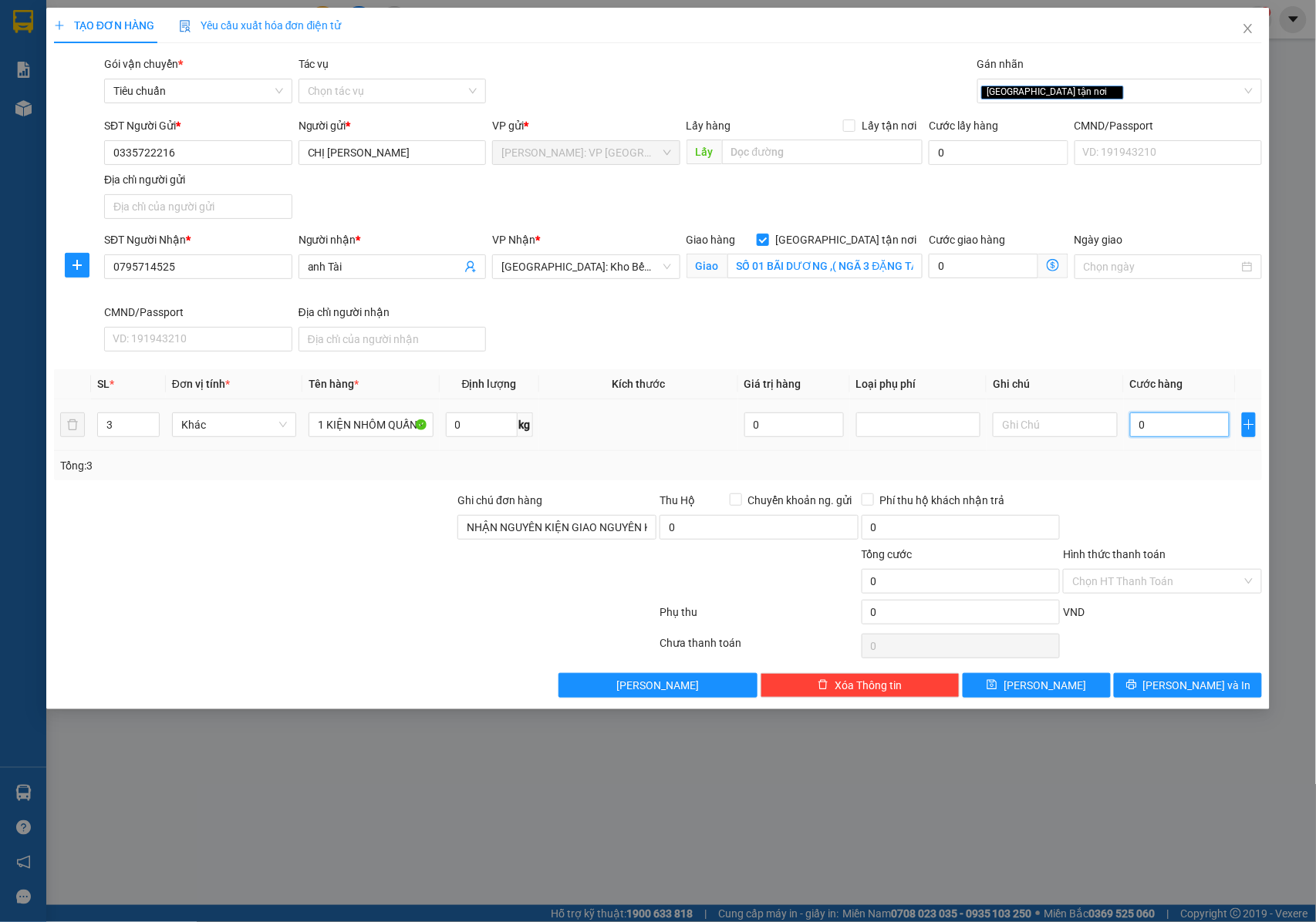
click at [1168, 427] on input "0" at bounding box center [1180, 424] width 99 height 24
click at [77, 140] on div "SĐT Người Gửi * 0335722216 0335722216 Người gửi * CHỊ NIN VP gửi * [GEOGRAPHIC_…" at bounding box center [658, 171] width 1212 height 108
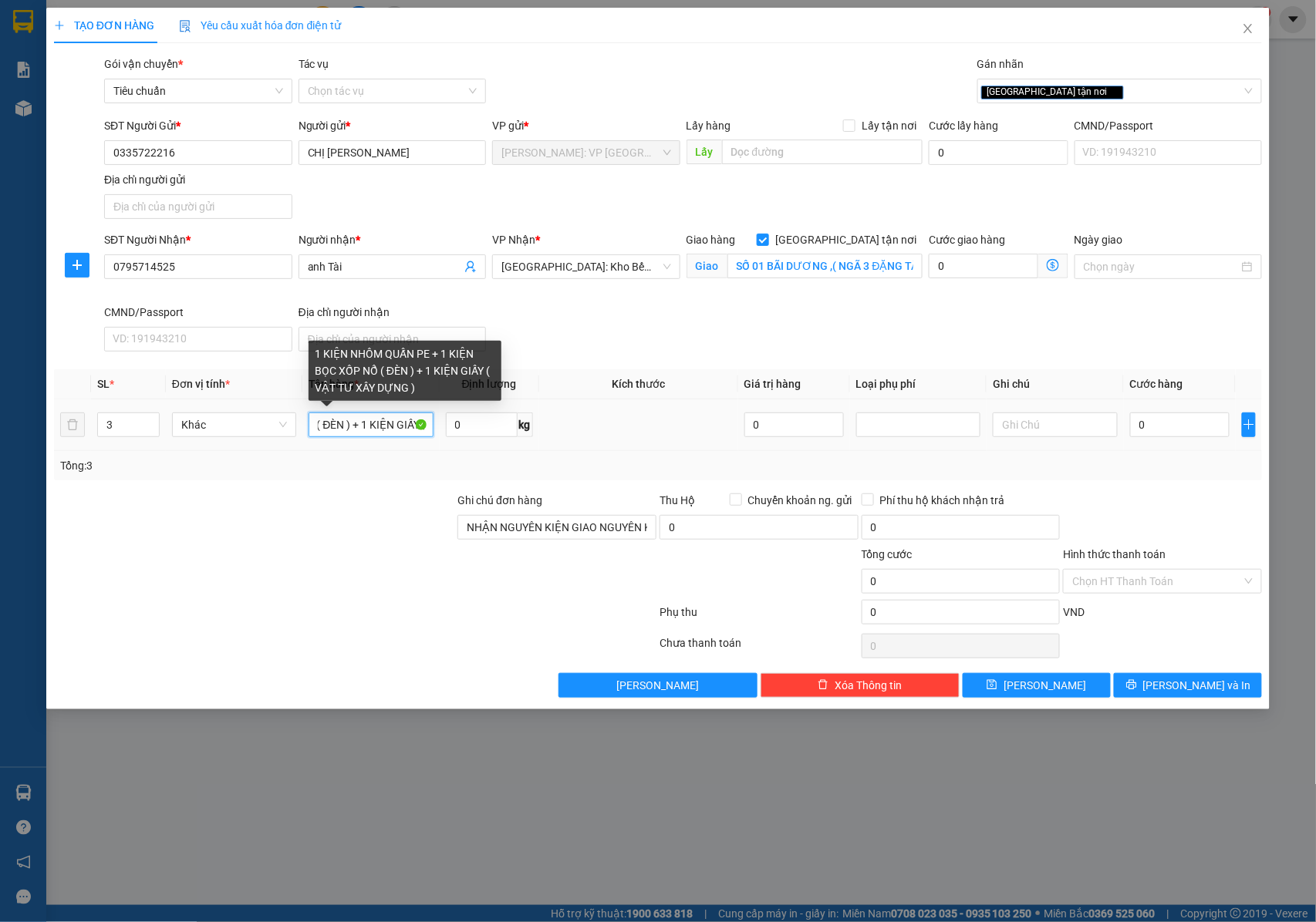
scroll to position [0, 341]
drag, startPoint x: 346, startPoint y: 429, endPoint x: 418, endPoint y: 429, distance: 72.0
click at [418, 429] on input "1 KIỆN NHÔM QUẤN PE + 1 KIỆN BỌC XỐP NỔ ( ĐÈN ) + 1 KIỆN GIẤY ( VẬT TƯ XÂY DỰNG…" at bounding box center [371, 424] width 124 height 24
click at [389, 426] on input "1 KIỆN NHÔM QUẤN PE + 1 KIỆN BỌC XỐP NỔ ( ĐÈN ) + 1 KIỆN GIẤY ( VẬT TƯ XÂY DỰNG…" at bounding box center [371, 424] width 124 height 24
drag, startPoint x: 389, startPoint y: 429, endPoint x: 420, endPoint y: 430, distance: 31.0
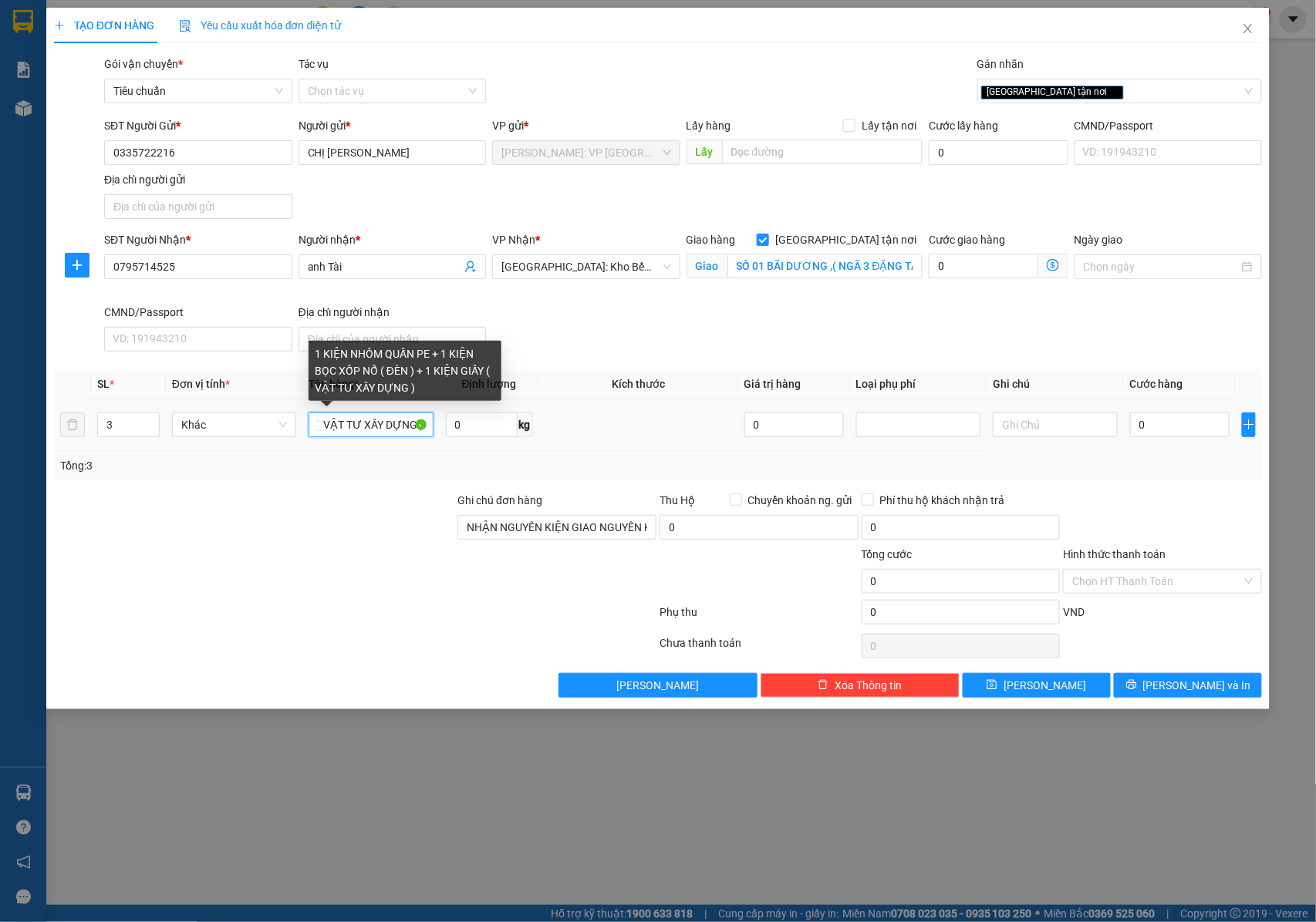
click at [420, 430] on input "1 KIỆN NHÔM QUẤN PE + 1 KIỆN BỌC XỐP NỔ ( ĐÈN ) + 1 KIỆN GIẤY ( VẬT TƯ XÂY DỰNG…" at bounding box center [371, 424] width 124 height 24
click at [413, 428] on input "1 KIỆN NHÔM QUẤN PE + 1 KIỆN BỌC XỐP NỔ ( ĐÈN ) + 1 KIỆN GIẤY ( VẬT TƯ XÂY DỰNG…" at bounding box center [371, 424] width 124 height 24
drag, startPoint x: 352, startPoint y: 429, endPoint x: 322, endPoint y: 433, distance: 30.3
click at [322, 433] on input "1 KIỆN NHÔM QUẤN PE + 1 KIỆN BỌC XỐP NỔ ( ĐÈN ) + 1 KIỆN GIẤY ( VẬT TƯ XÂY DỰNG…" at bounding box center [371, 424] width 124 height 24
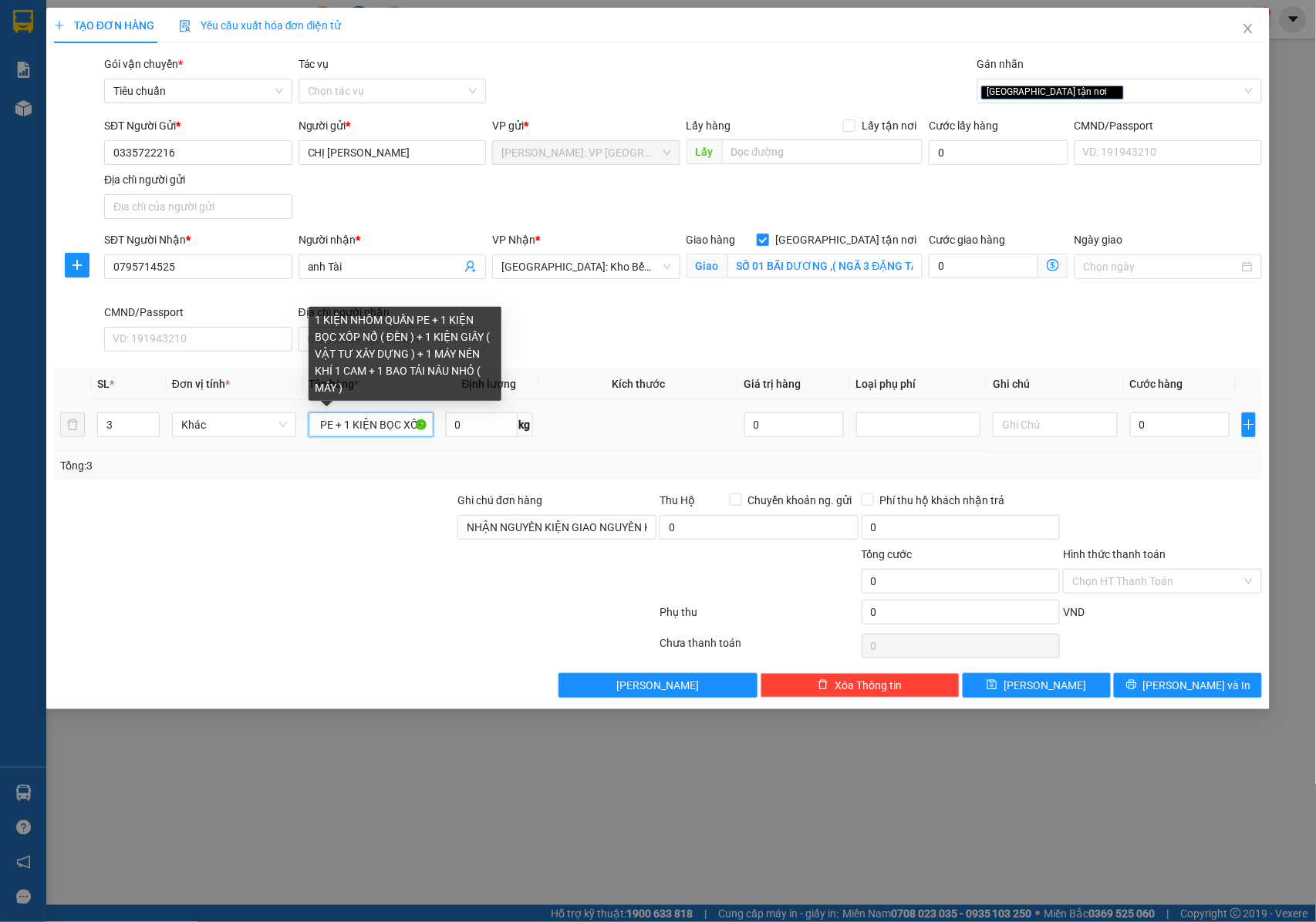
scroll to position [0, 84]
click at [352, 424] on input "1 KIỆN NHÔM QUẤN PE + 1 KIỆN BỌC XỐP NỔ ( ĐÈN ) + 1 KIỆN GIẤY ( VẬT TƯ XÂY DỰNG…" at bounding box center [371, 424] width 124 height 24
drag, startPoint x: 366, startPoint y: 429, endPoint x: 415, endPoint y: 428, distance: 49.0
click at [415, 428] on input "1 KIỆN NHÔM QUẤN PE + 1 KIỆN BỌC XỐP NỔ ( ĐÈN ) + 1 KIỆN GIẤY ( VẬT TƯ XÂY DỰNG…" at bounding box center [371, 424] width 124 height 24
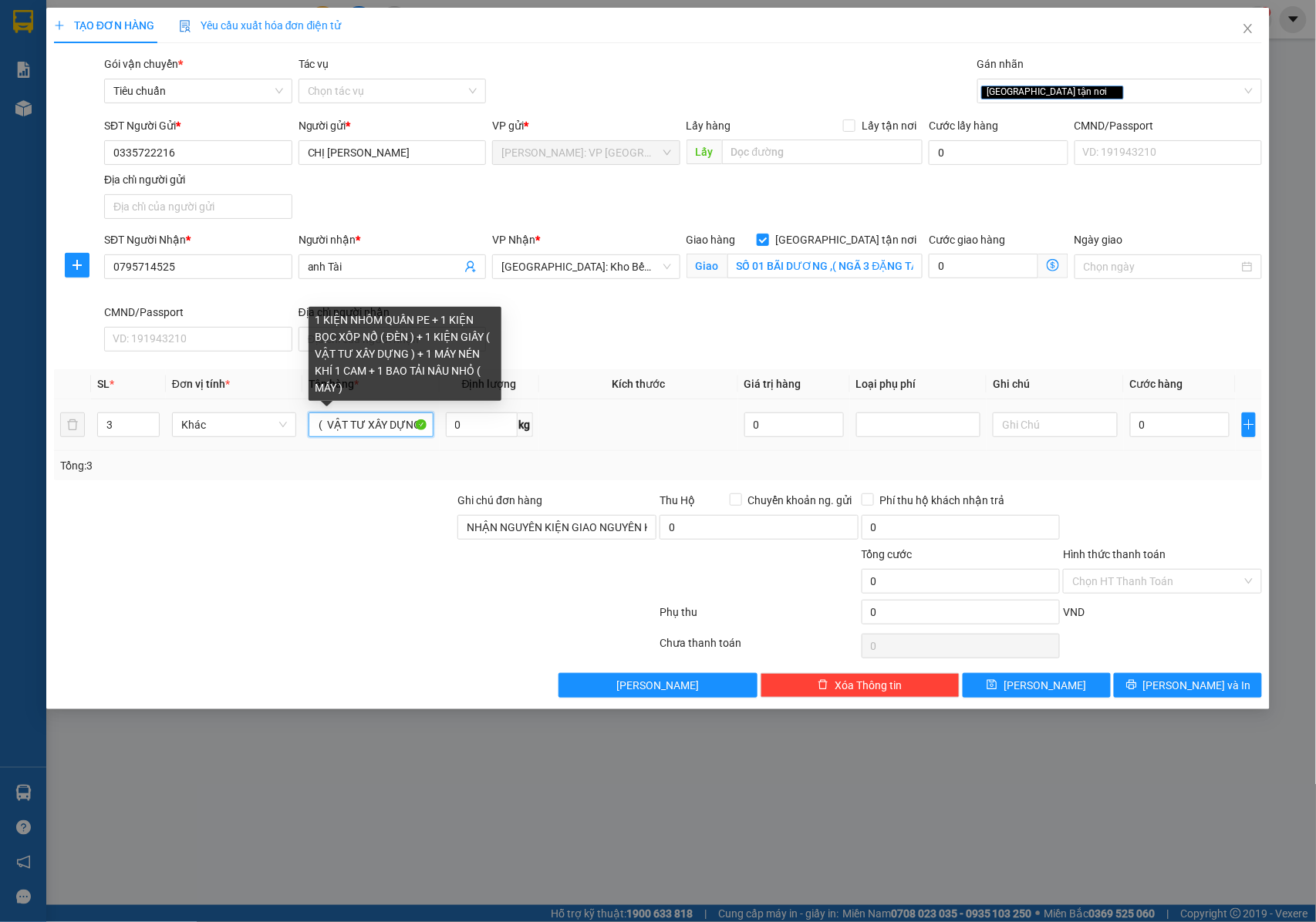
click at [378, 428] on input "1 KIỆN NHÔM QUẤN PE + 1 KIỆN BỌC XỐP NỔ ( ĐÈN ) + 1 KIỆN GIẤY ( VẬT TƯ XÂY DỰNG…" at bounding box center [371, 424] width 124 height 24
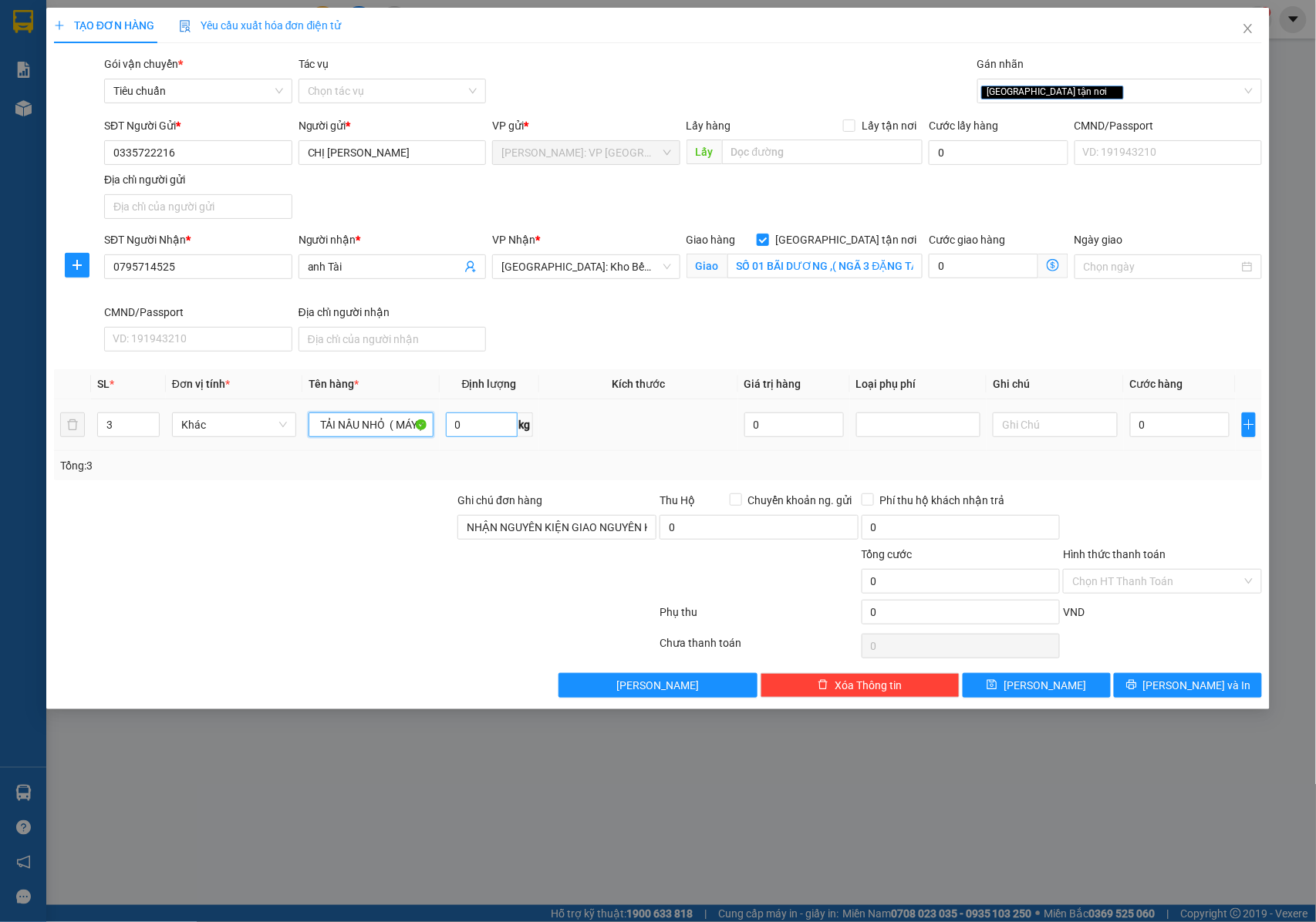
drag, startPoint x: 378, startPoint y: 428, endPoint x: 478, endPoint y: 428, distance: 100.0
click at [478, 428] on tr "3 Khác 1 KIỆN NHÔM QUẤN PE + 1 KIỆN BỌC XỐP NỔ ( ĐÈN ) + 1 KIỆN GIẤY ( VẬT TƯ X…" at bounding box center [658, 425] width 1209 height 51
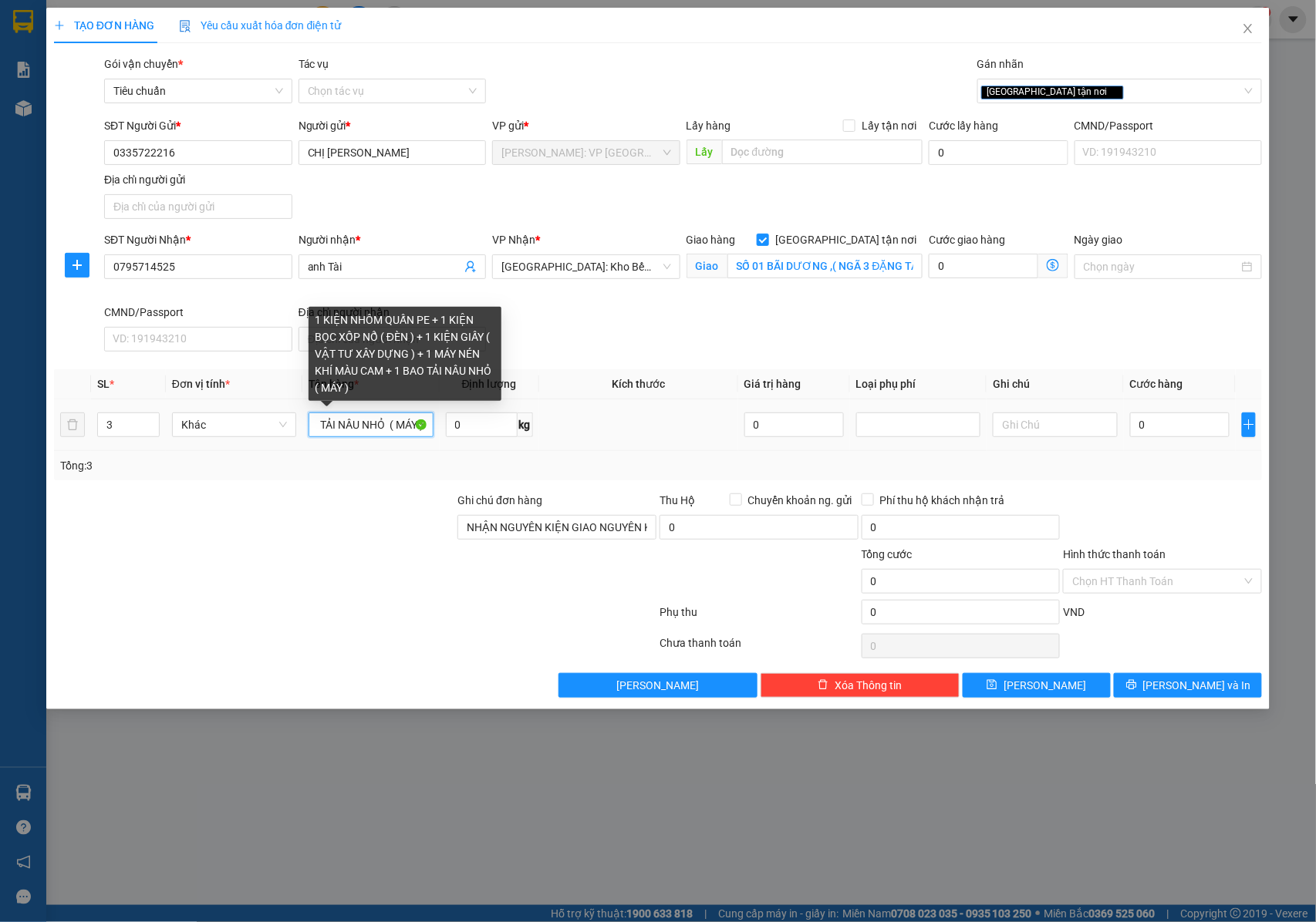
click at [368, 429] on input "1 KIỆN NHÔM QUẤN PE + 1 KIỆN BỌC XỐP NỔ ( ĐÈN ) + 1 KIỆN GIẤY ( VẬT TƯ XÂY DỰNG…" at bounding box center [371, 424] width 124 height 24
click at [408, 422] on input "1 KIỆN NHÔM QUẤN PE + 1 KIỆN BỌC XỐP NỔ ( ĐÈN ) + 1 KIỆN GIẤY ( VẬT TƯ XÂY DỰNG…" at bounding box center [371, 424] width 124 height 24
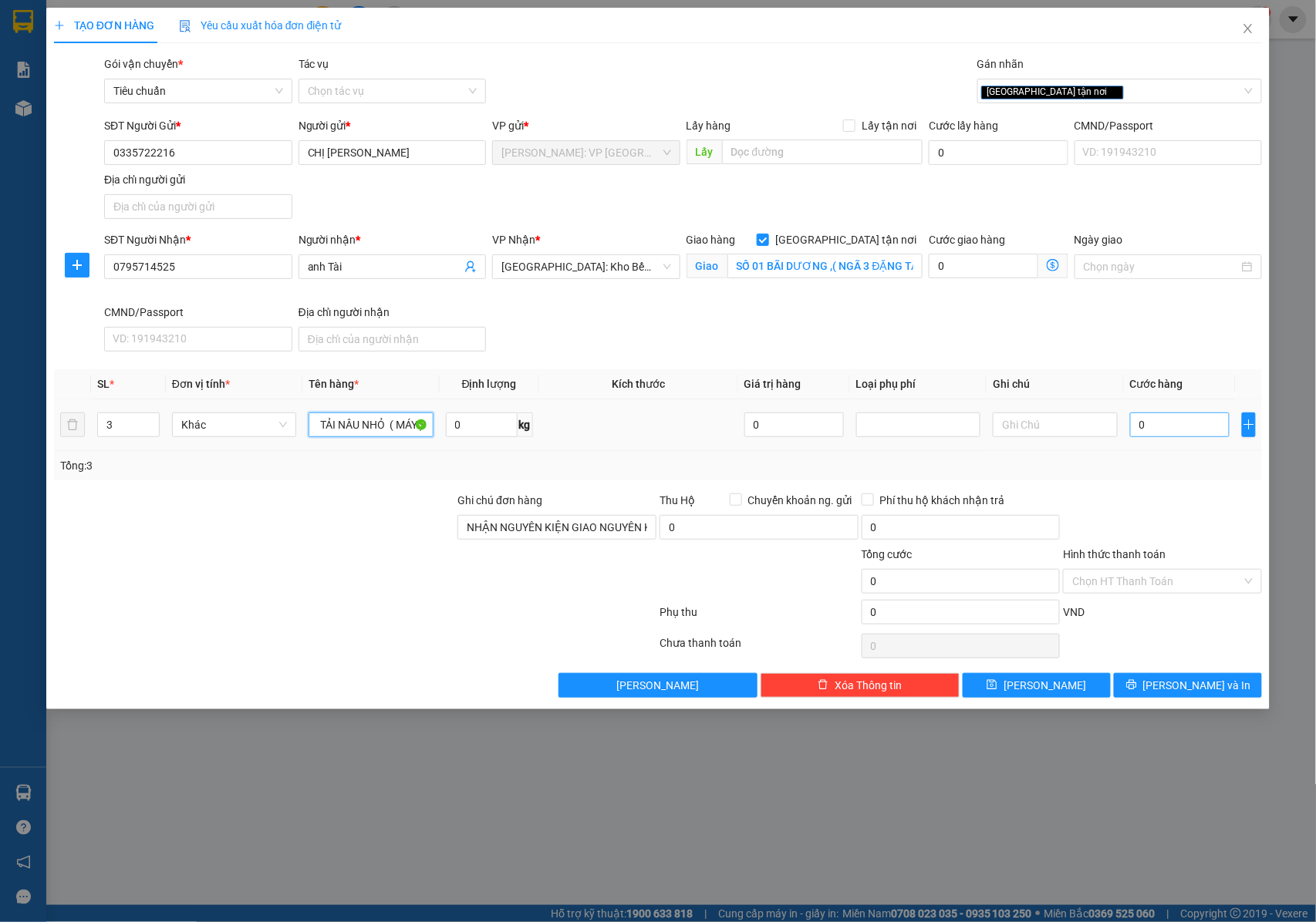
type input "1 KIỆN NHÔM QUẤN PE + 1 KIỆN BỌC XỐP NỔ ( ĐÈN ) + 1 KIỆN GIẤY ( VẬT TƯ XÂY DỰNG…"
click at [1142, 430] on input "0" at bounding box center [1180, 424] width 99 height 24
click at [133, 427] on input "3" at bounding box center [129, 425] width 61 height 23
click at [152, 424] on span "Decrease Value" at bounding box center [150, 429] width 17 height 14
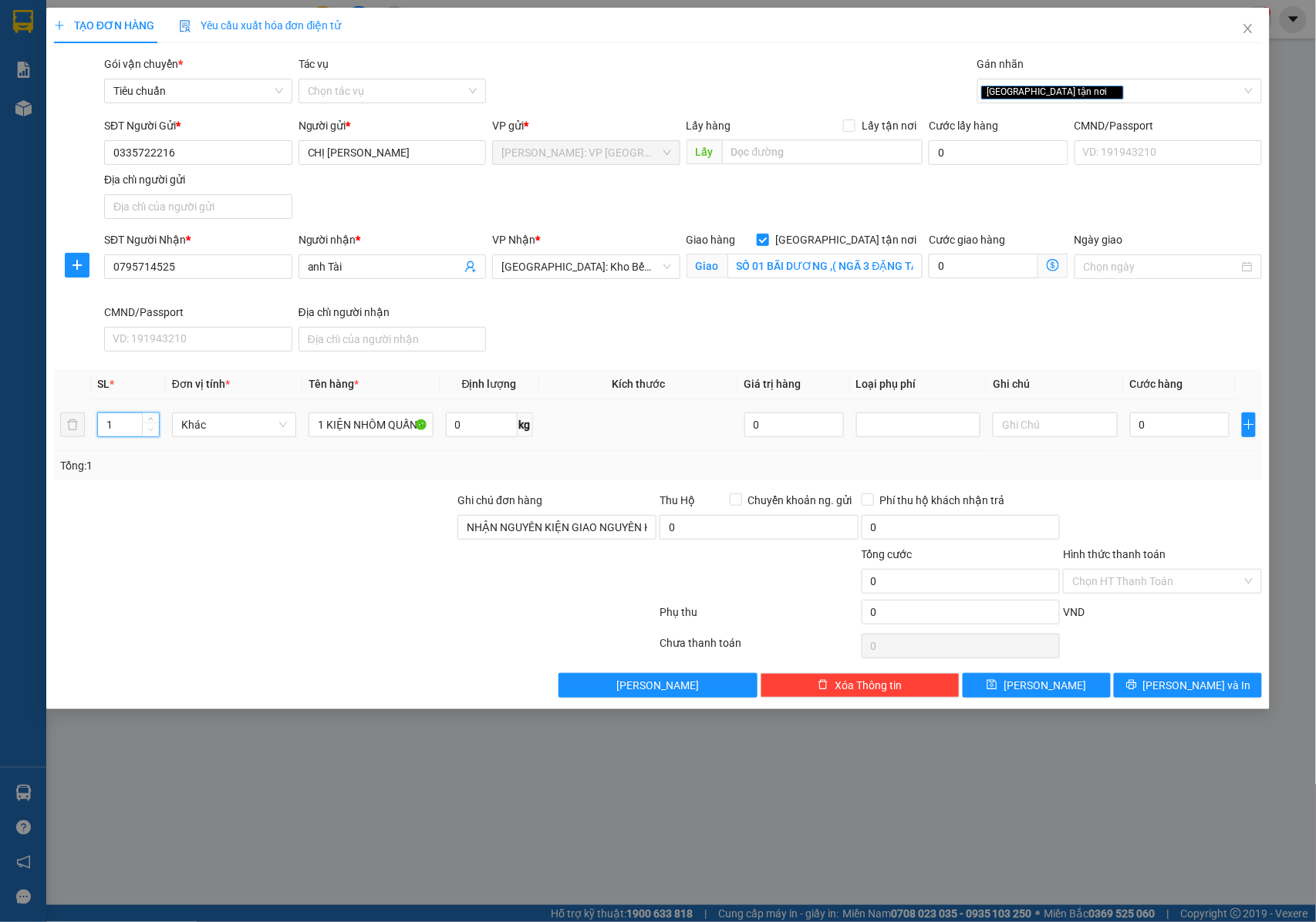
click at [152, 424] on span "Decrease Value" at bounding box center [150, 429] width 17 height 14
click at [154, 417] on span "Increase Value" at bounding box center [150, 420] width 17 height 14
type input "5"
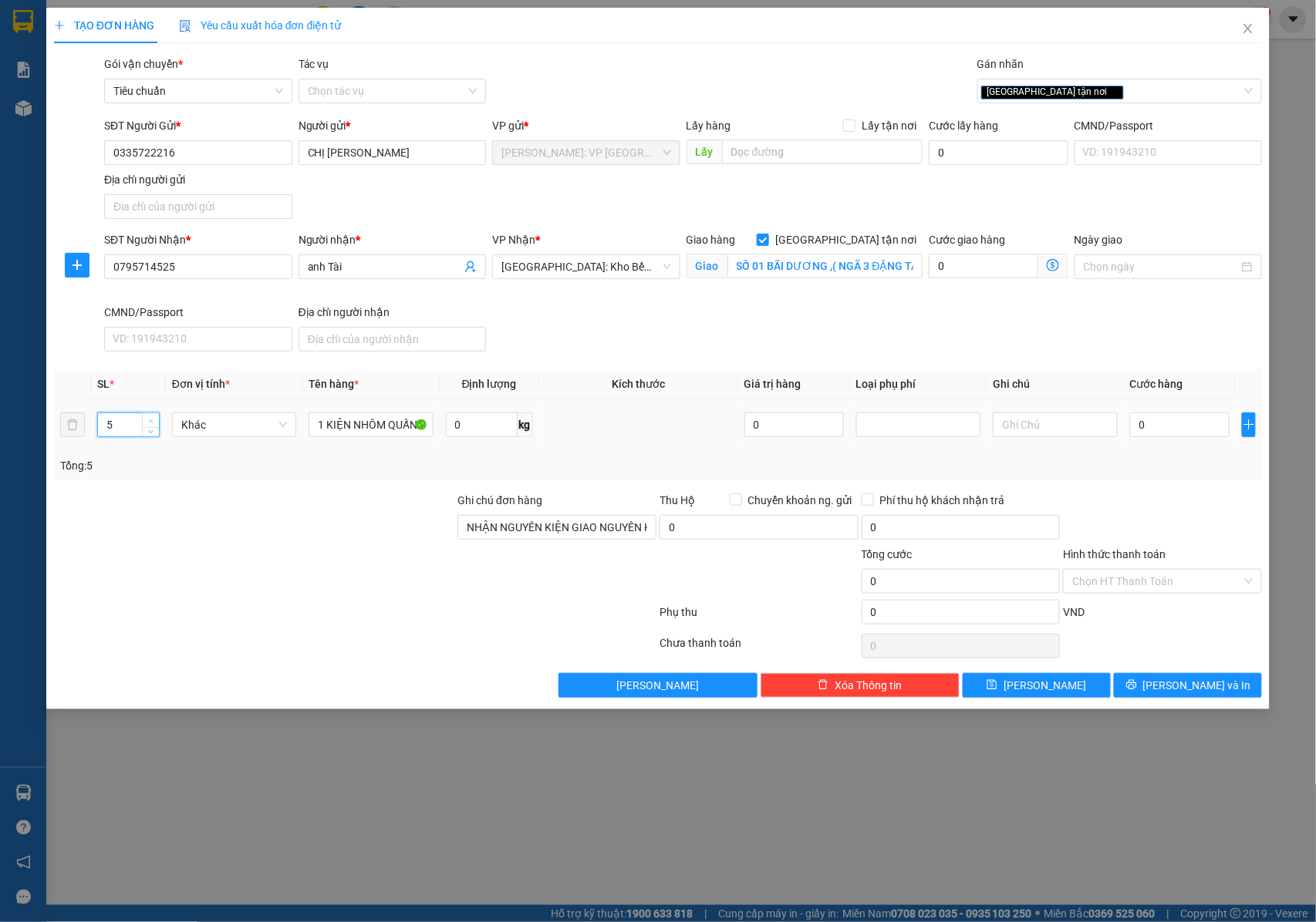
click at [154, 417] on span "Increase Value" at bounding box center [150, 420] width 17 height 14
click at [1188, 428] on input "0" at bounding box center [1180, 424] width 99 height 24
type input "3"
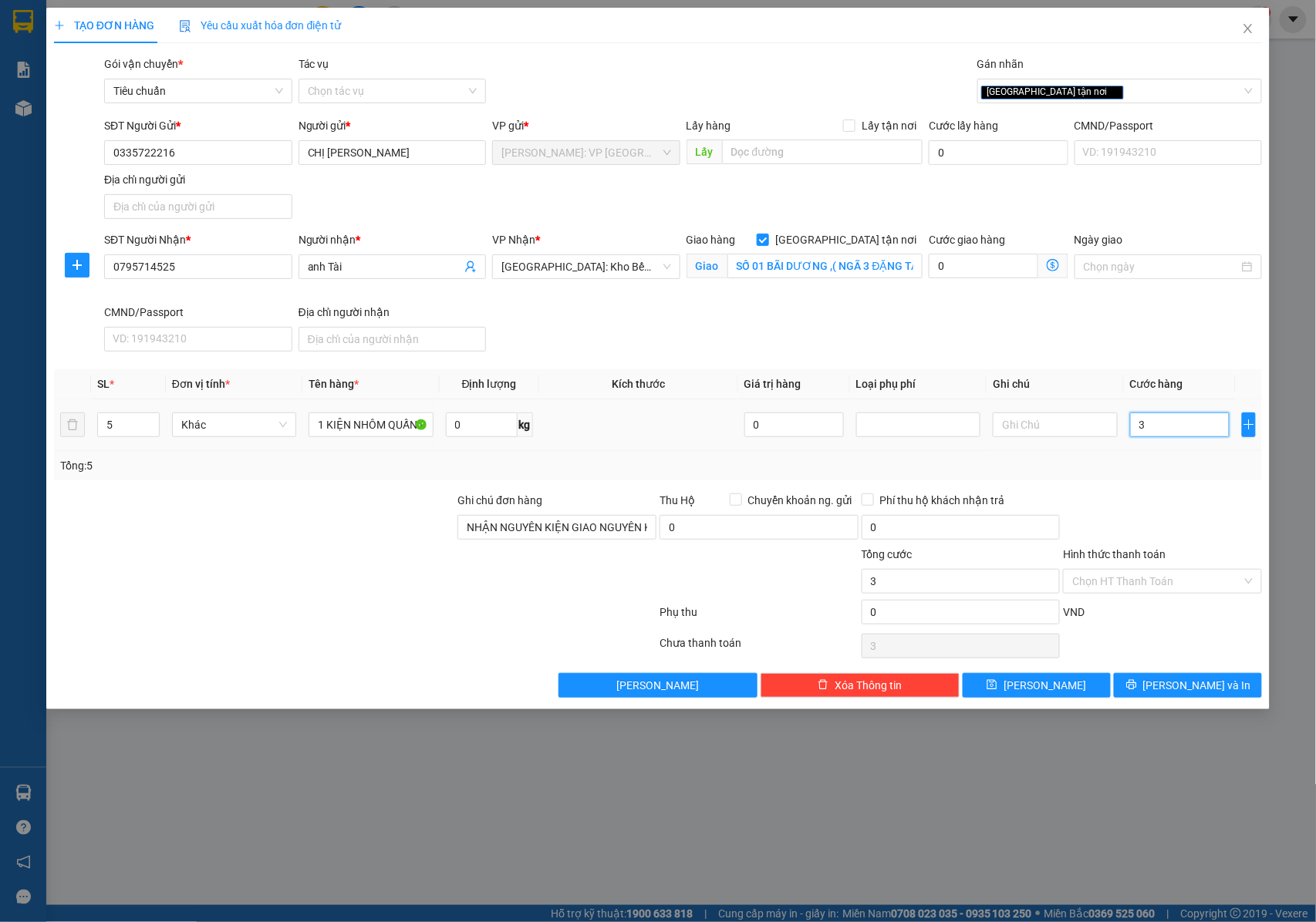
type input "36"
type input "360"
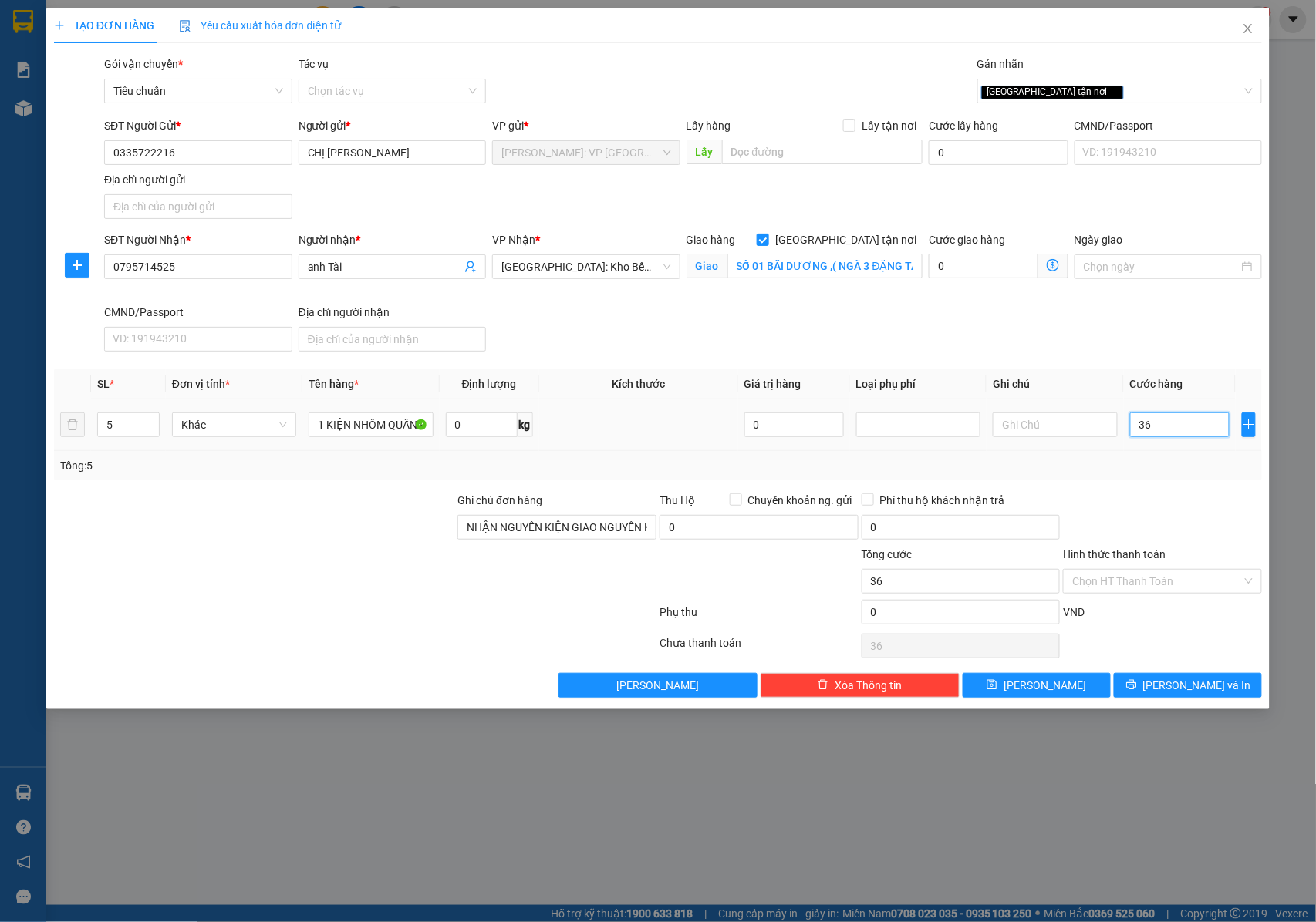
type input "360"
type input "3.600"
type input "36.000"
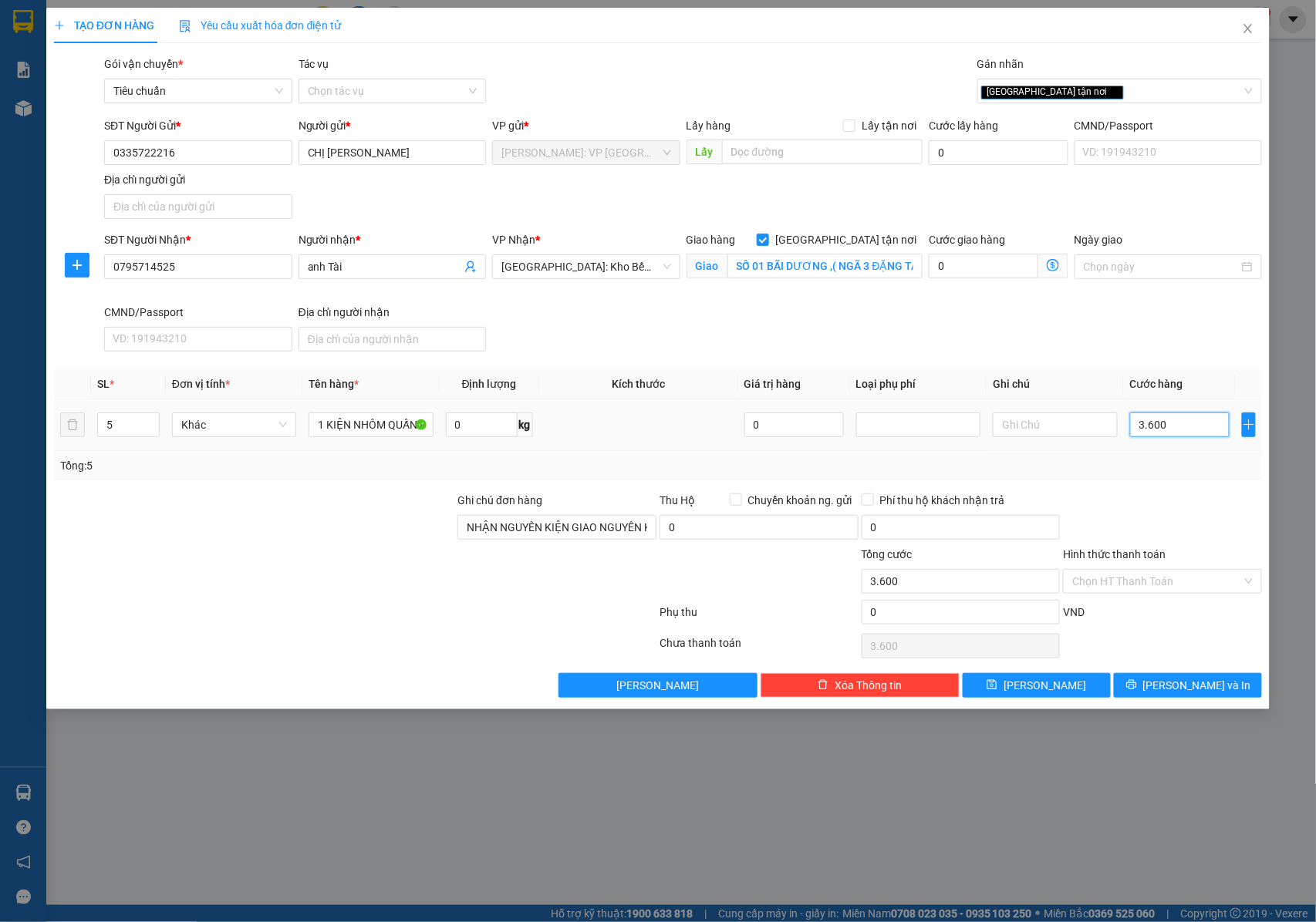
type input "36.000"
type input "360.000"
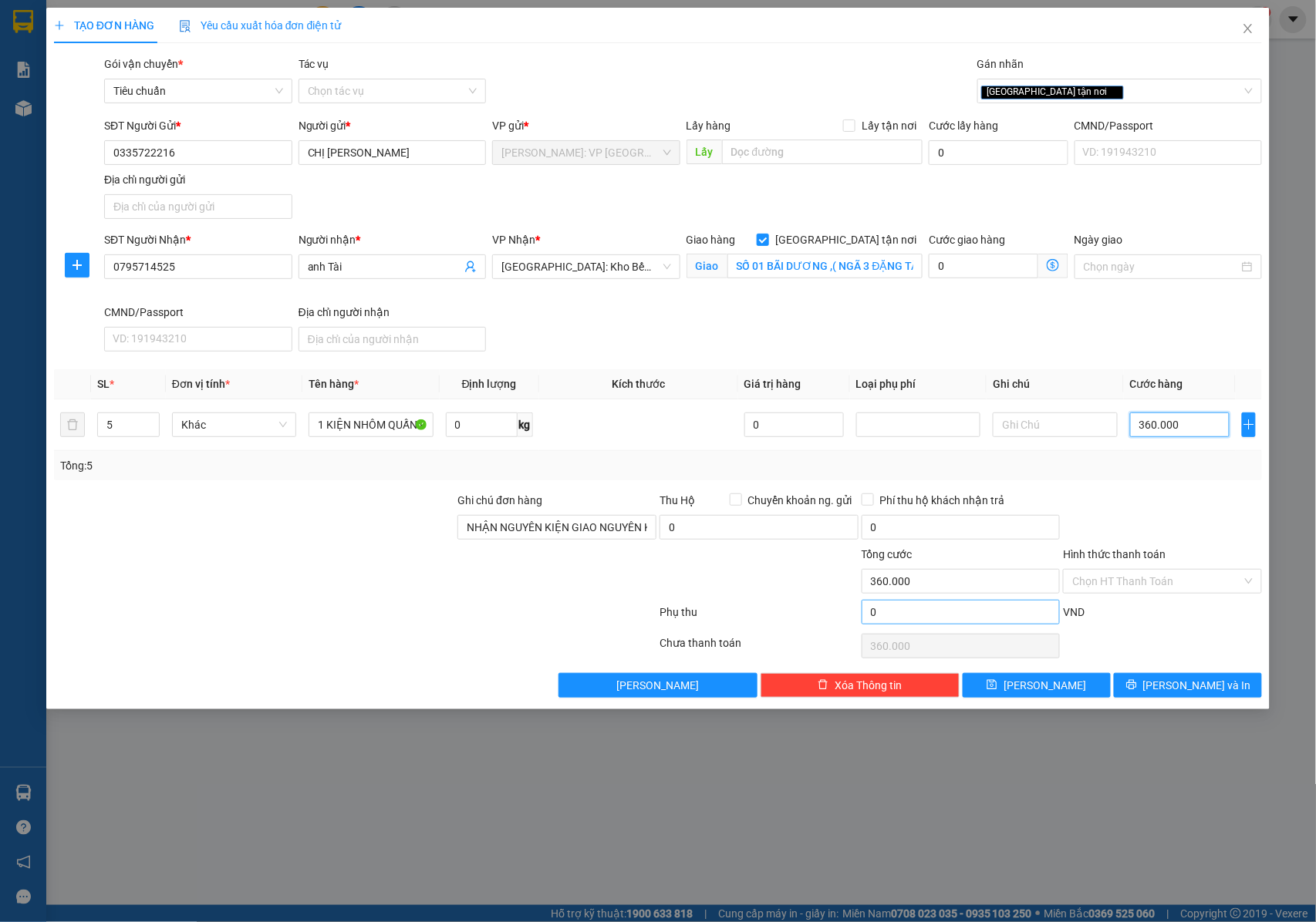
type input "360.000"
click at [911, 616] on input "0" at bounding box center [961, 611] width 199 height 24
type input "360.002"
type input "2"
type input "360.002"
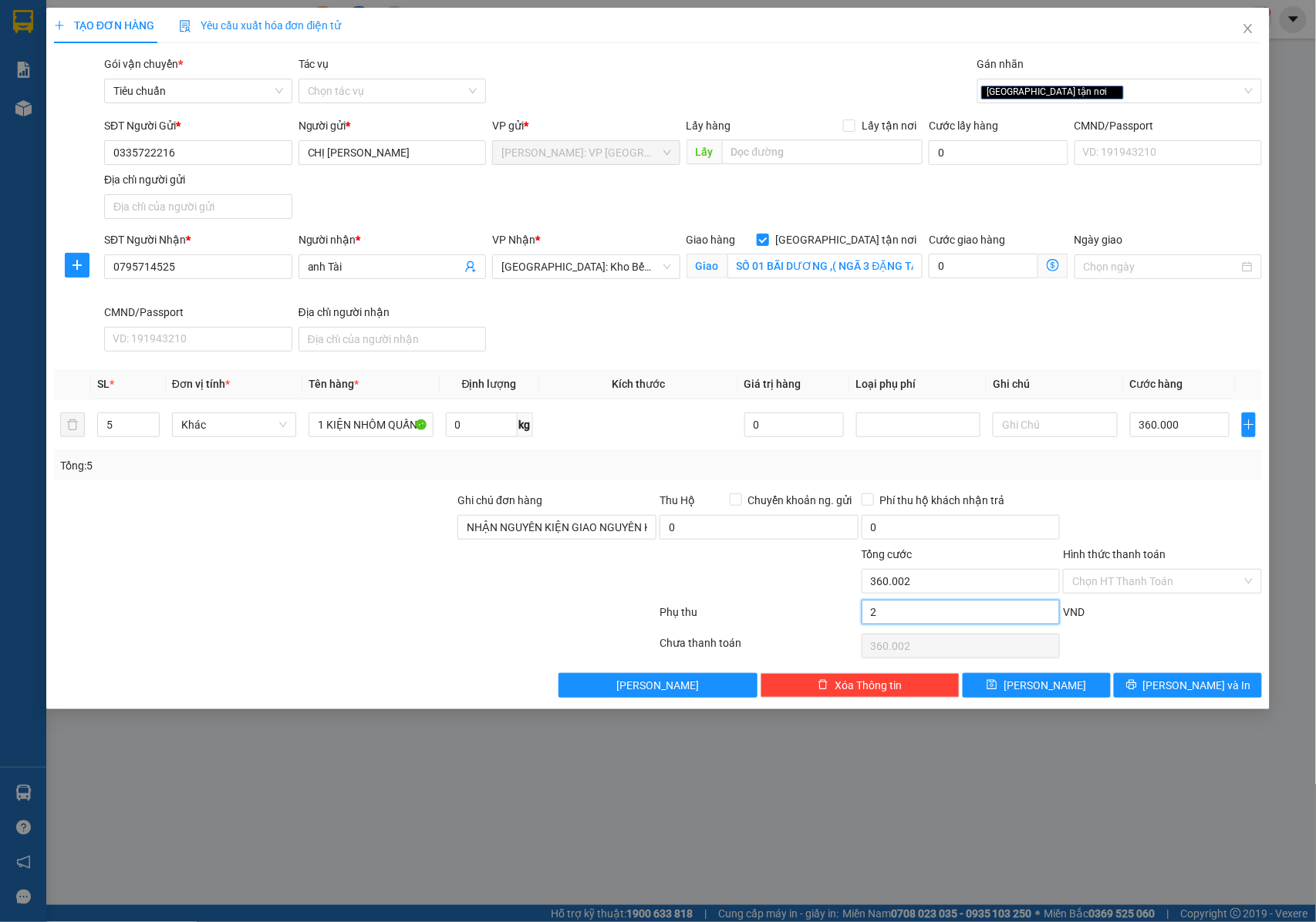
type input "360.020"
type input "20"
type input "360.020"
type input "360.200"
type input "200"
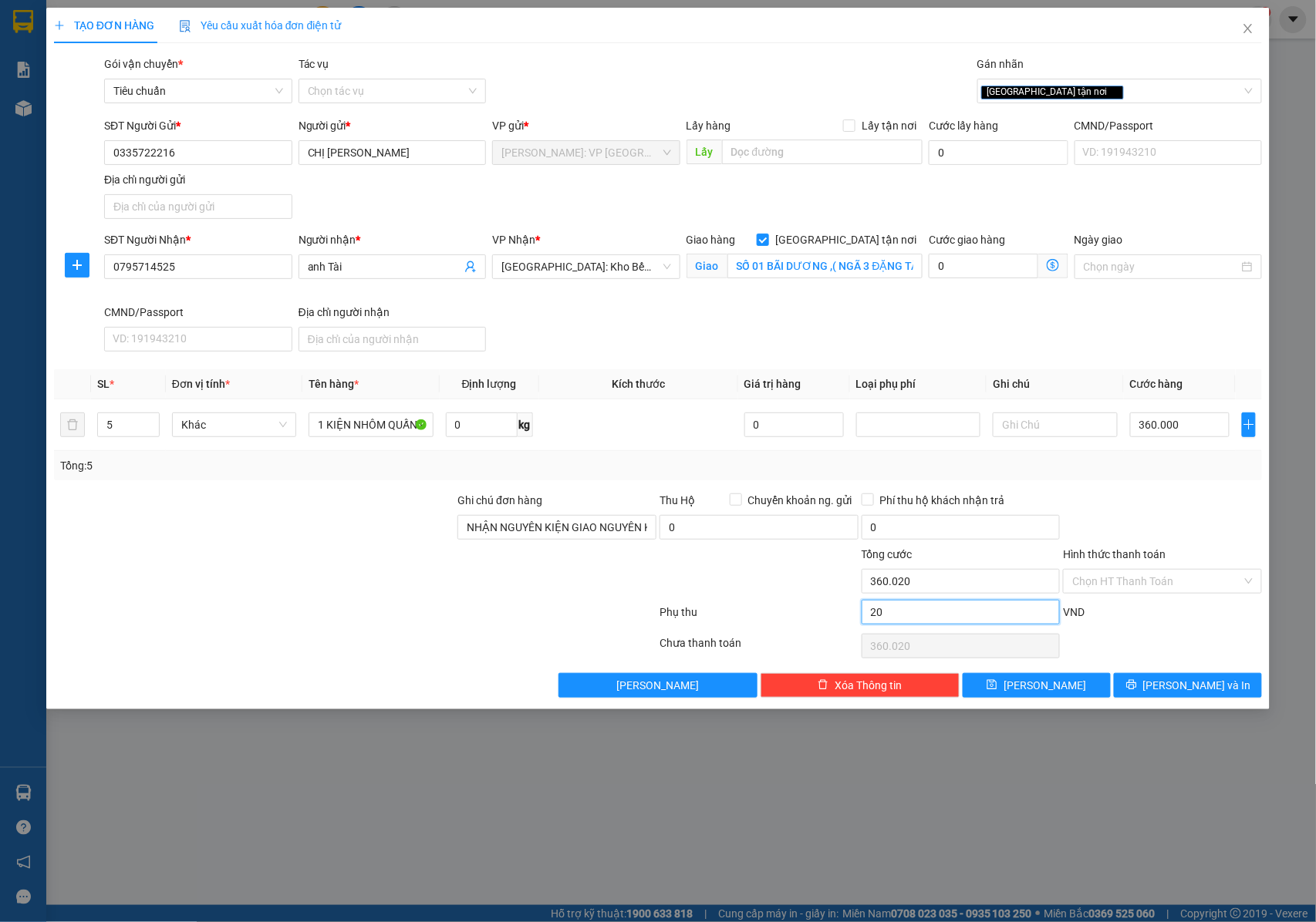
type input "360.200"
type input "362.000"
type input "2.000"
type input "362.000"
type input "380.000"
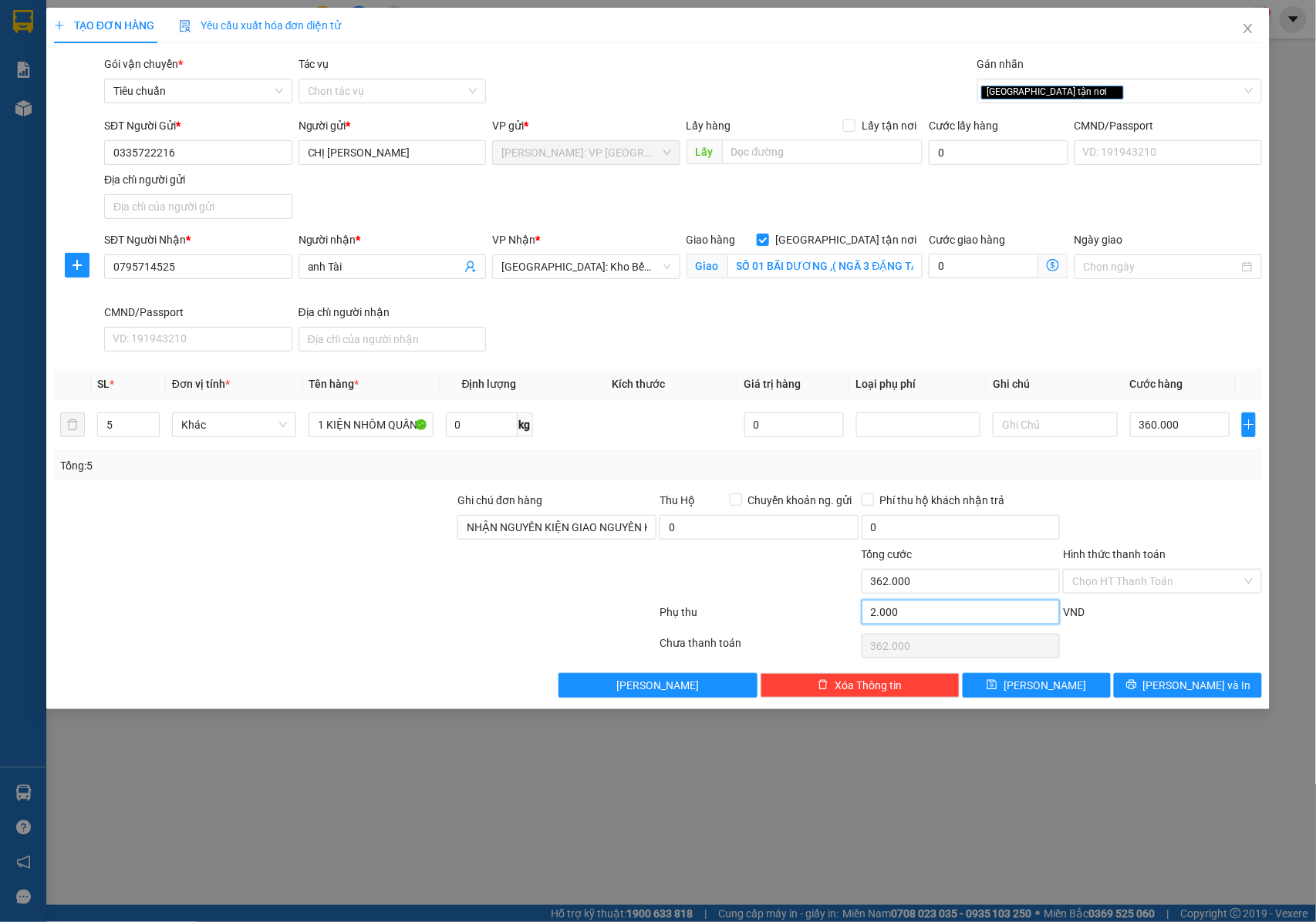
type input "20.000"
type input "380.000"
type input "20.000"
click at [1176, 690] on span "Lưu và In" at bounding box center [1197, 685] width 108 height 17
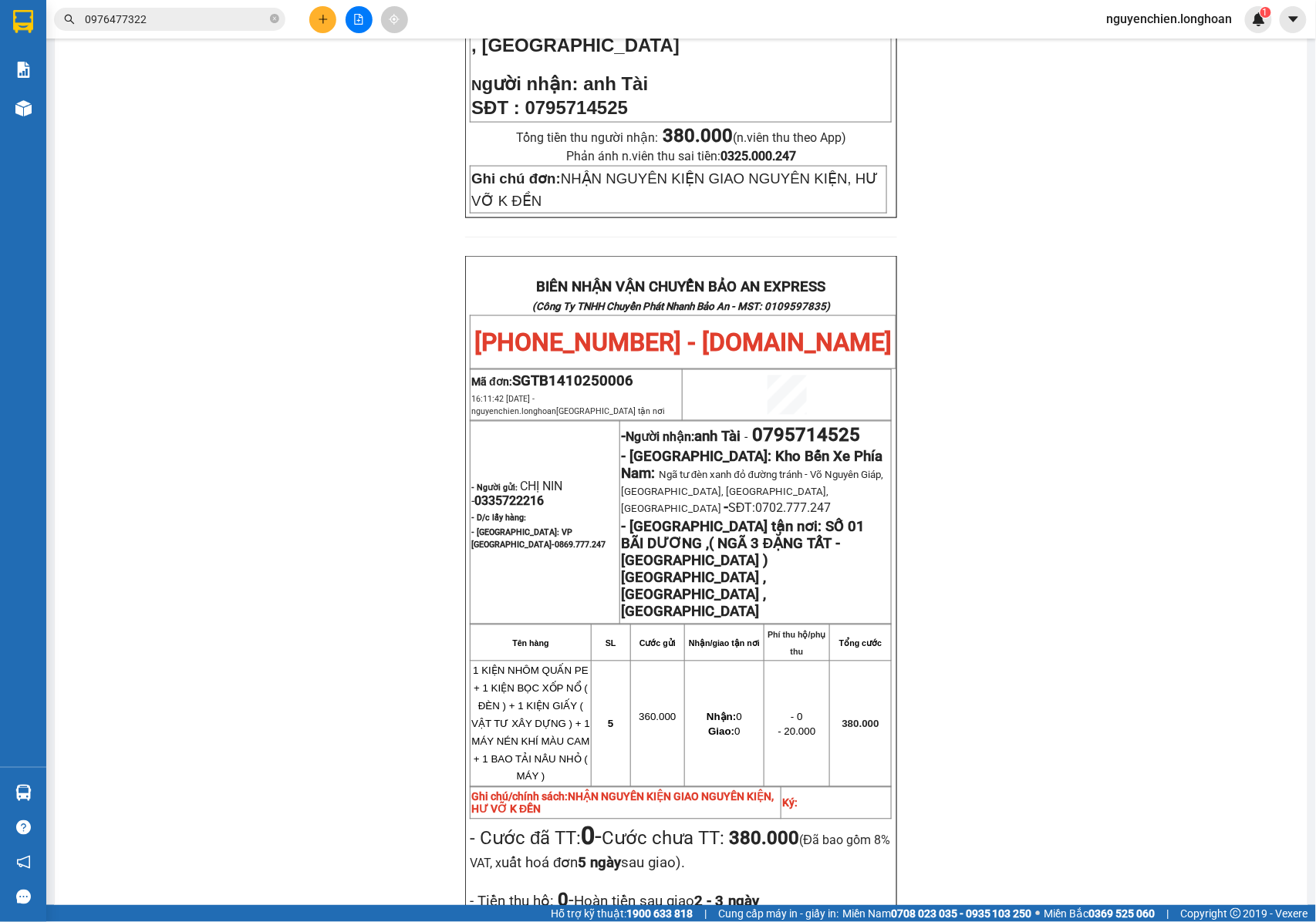
scroll to position [513, 0]
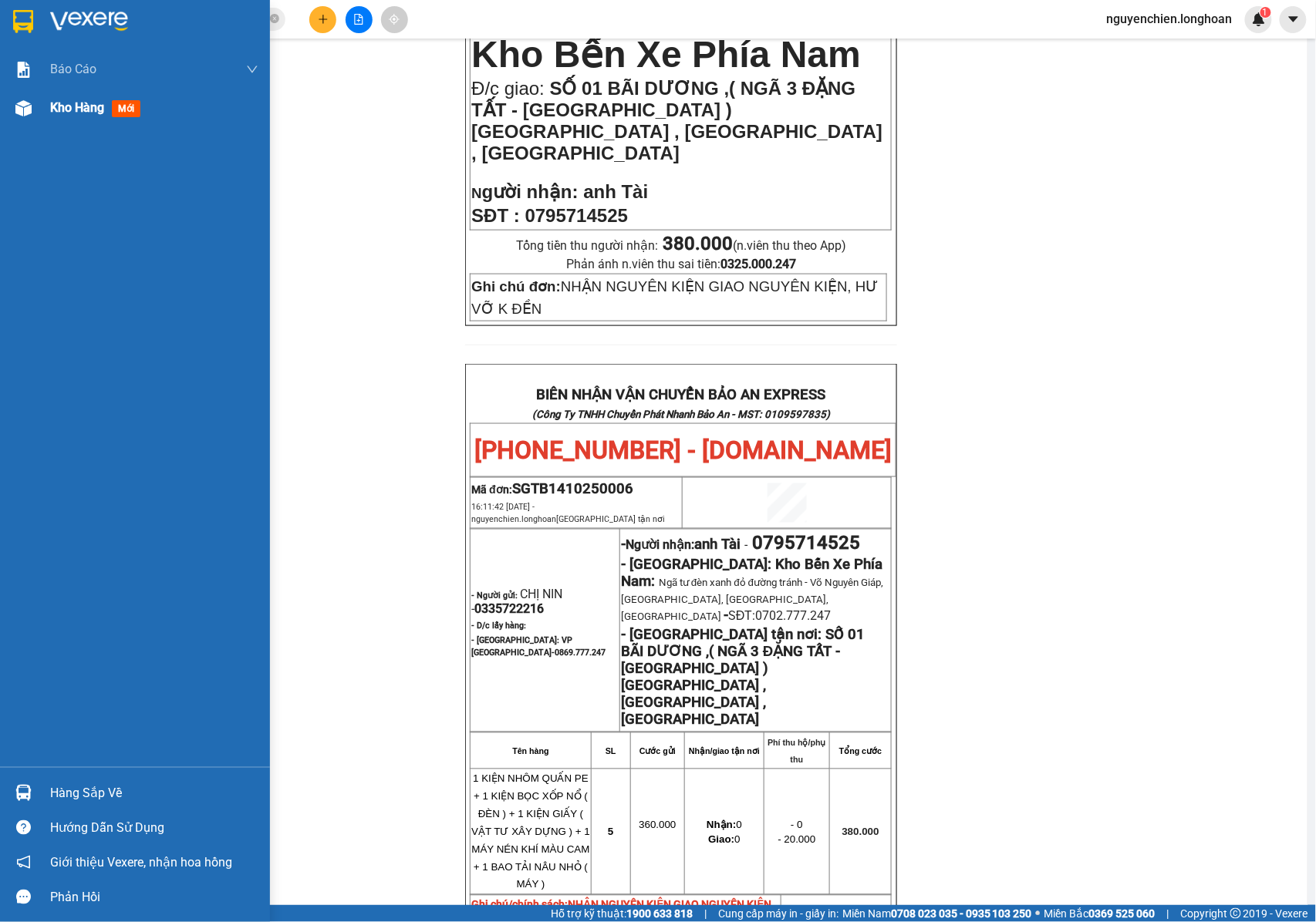
click at [20, 113] on img at bounding box center [23, 108] width 16 height 16
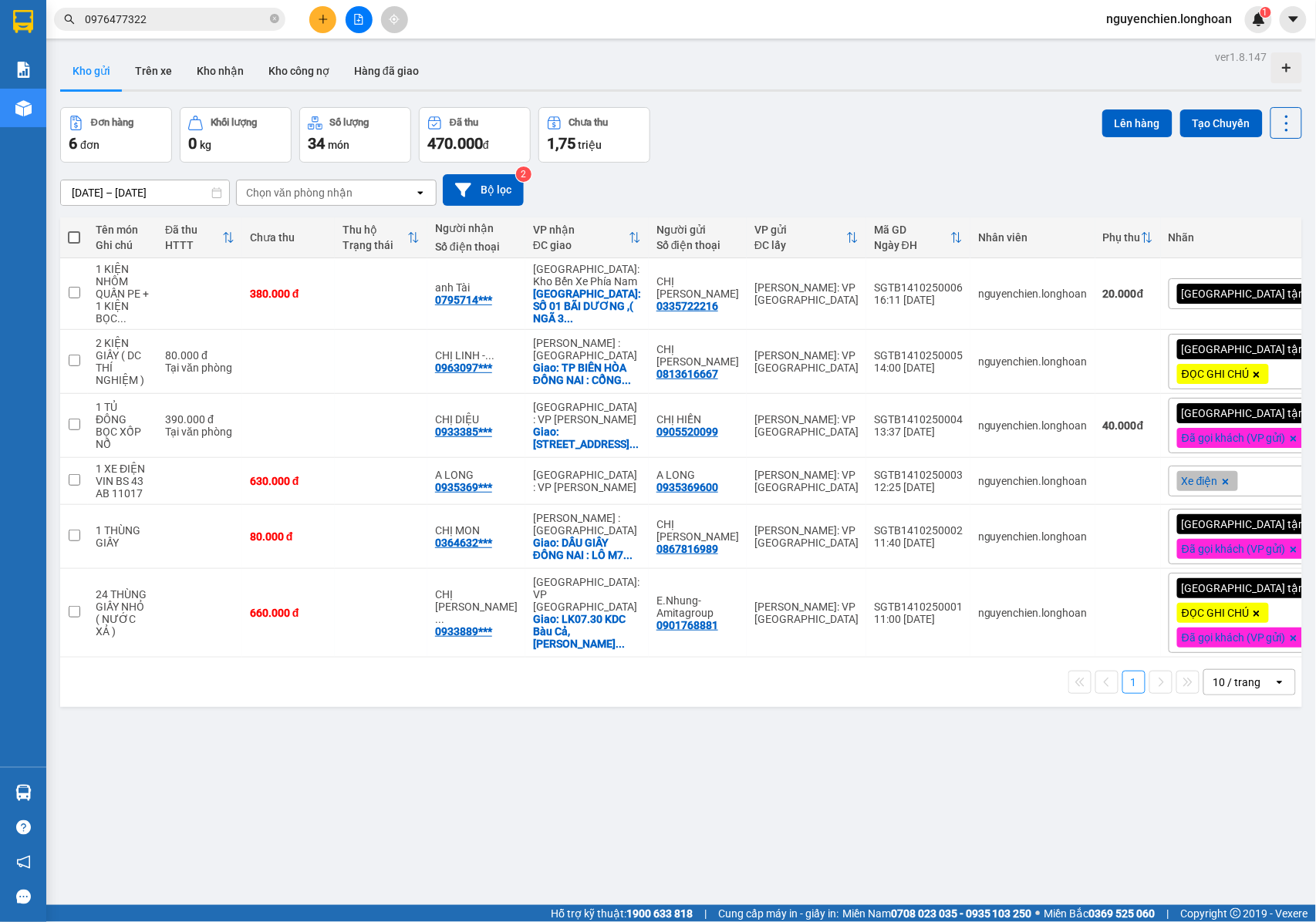
click at [327, 23] on icon "plus" at bounding box center [323, 19] width 11 height 11
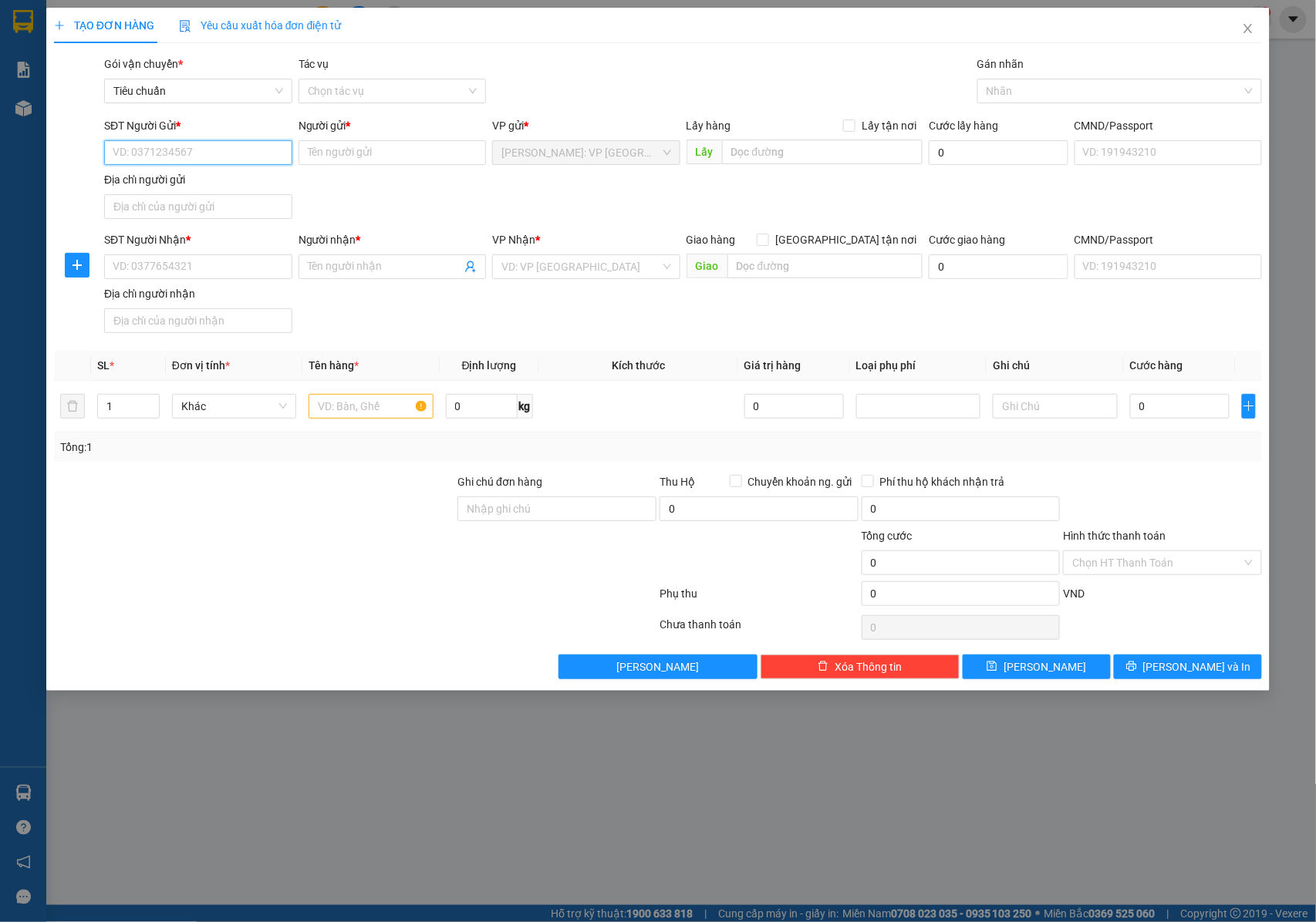
click at [257, 153] on input "SĐT Người Gửi *" at bounding box center [198, 152] width 188 height 24
click at [186, 156] on input "SĐT Người Gửi *" at bounding box center [198, 152] width 188 height 24
click at [156, 151] on input "SĐT Người Gửi *" at bounding box center [198, 152] width 188 height 24
click at [159, 148] on input "SĐT Người Gửi *" at bounding box center [198, 152] width 188 height 24
type input "0377444798"
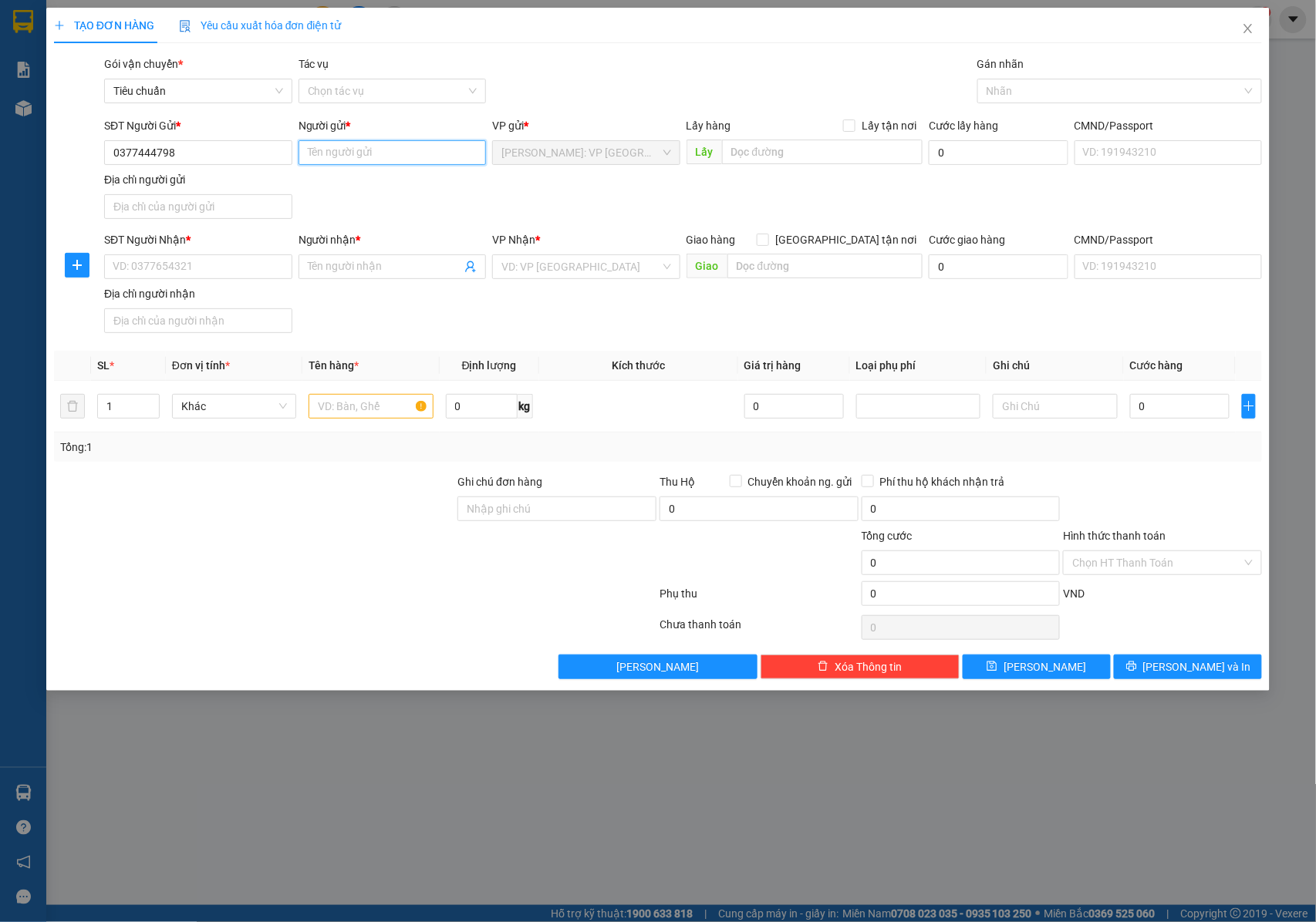
click at [331, 153] on input "Người gửi *" at bounding box center [392, 152] width 188 height 24
type input "a"
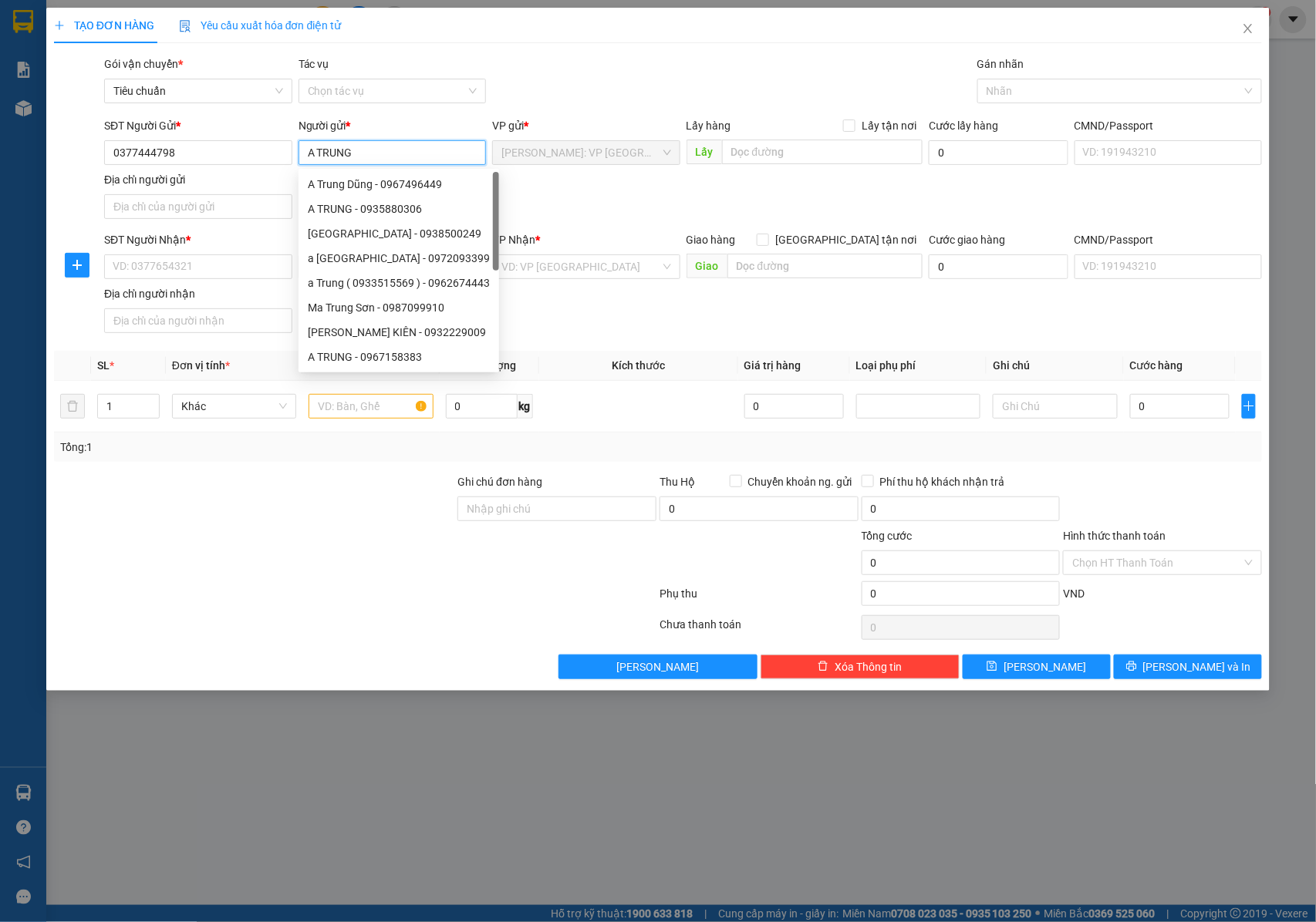
type input "A TRUNG"
click at [560, 193] on div "SĐT Người Gửi * 0377444798 Người gửi * A TRUNG VP gửi * Hồ Chí Minh: VP Quận Tâ…" at bounding box center [683, 171] width 1165 height 108
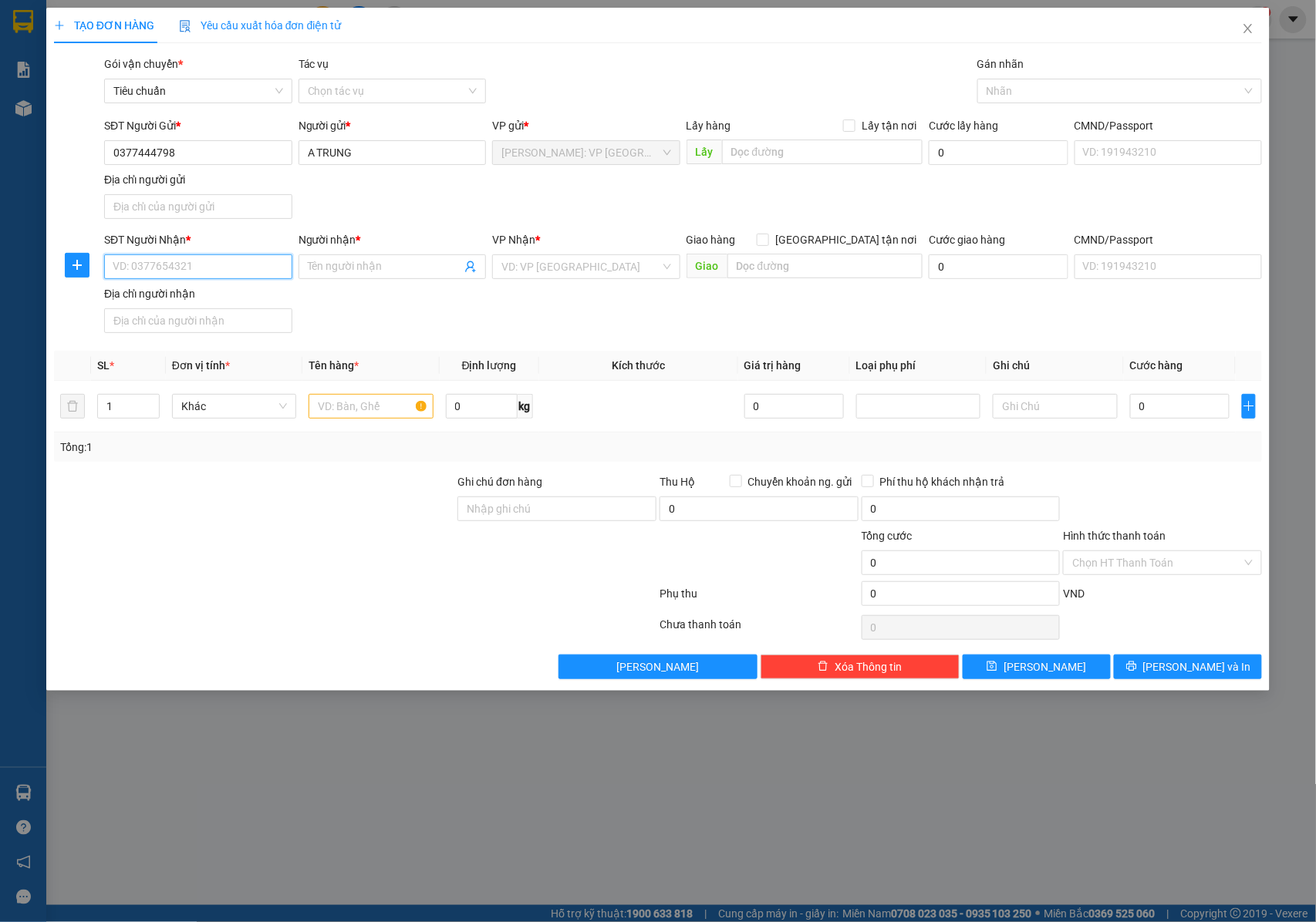
click at [208, 267] on input "SĐT Người Nhận *" at bounding box center [198, 267] width 188 height 24
type input "0328351356"
click at [349, 268] on input "Người nhận *" at bounding box center [385, 267] width 154 height 17
type input "CHỊ CHÂM - 0377444798"
click at [541, 266] on input "search" at bounding box center [581, 267] width 159 height 23
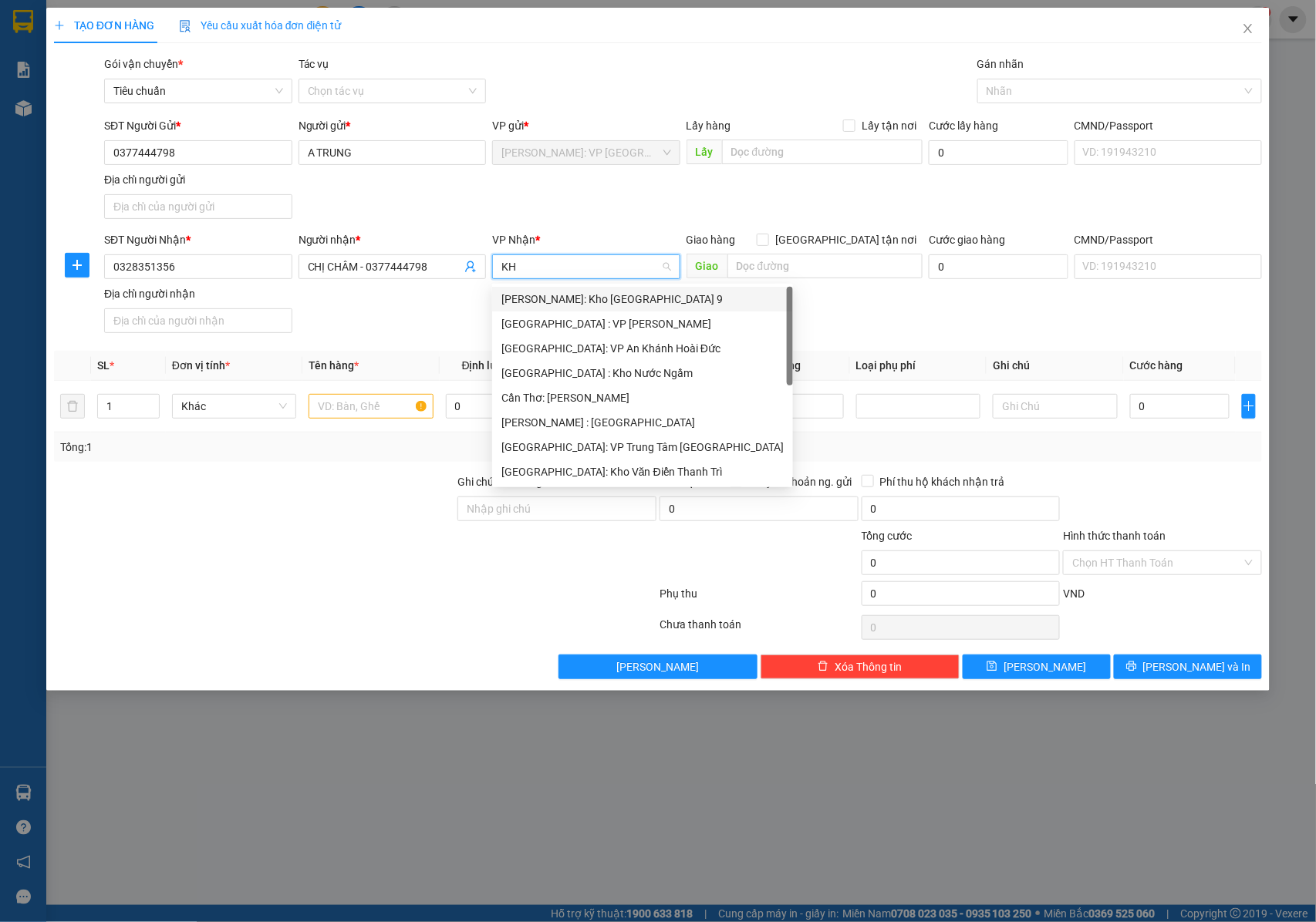
type input "KHO"
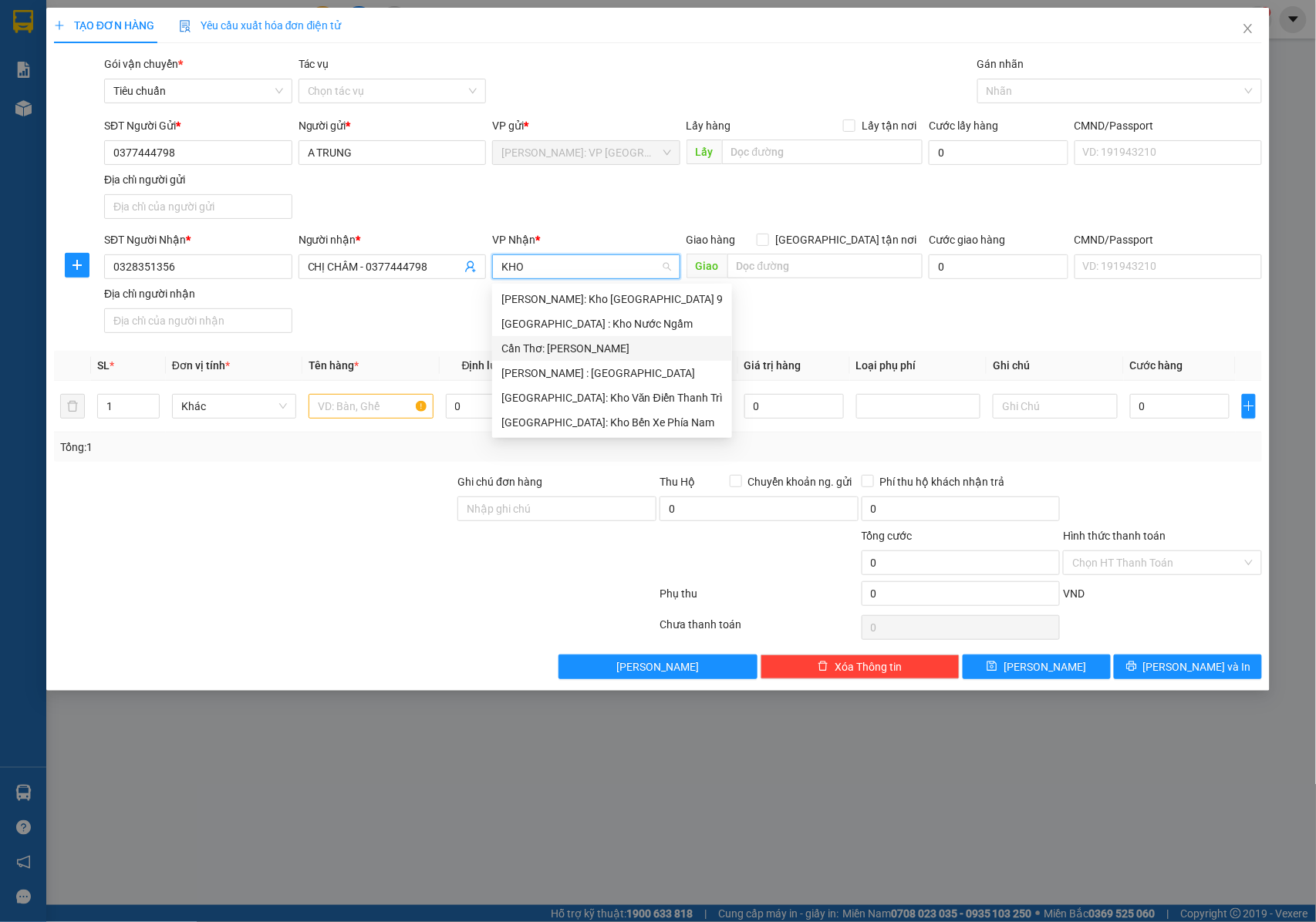
click at [545, 349] on div "Cần Thơ: Kho Ninh Kiều" at bounding box center [613, 348] width 222 height 17
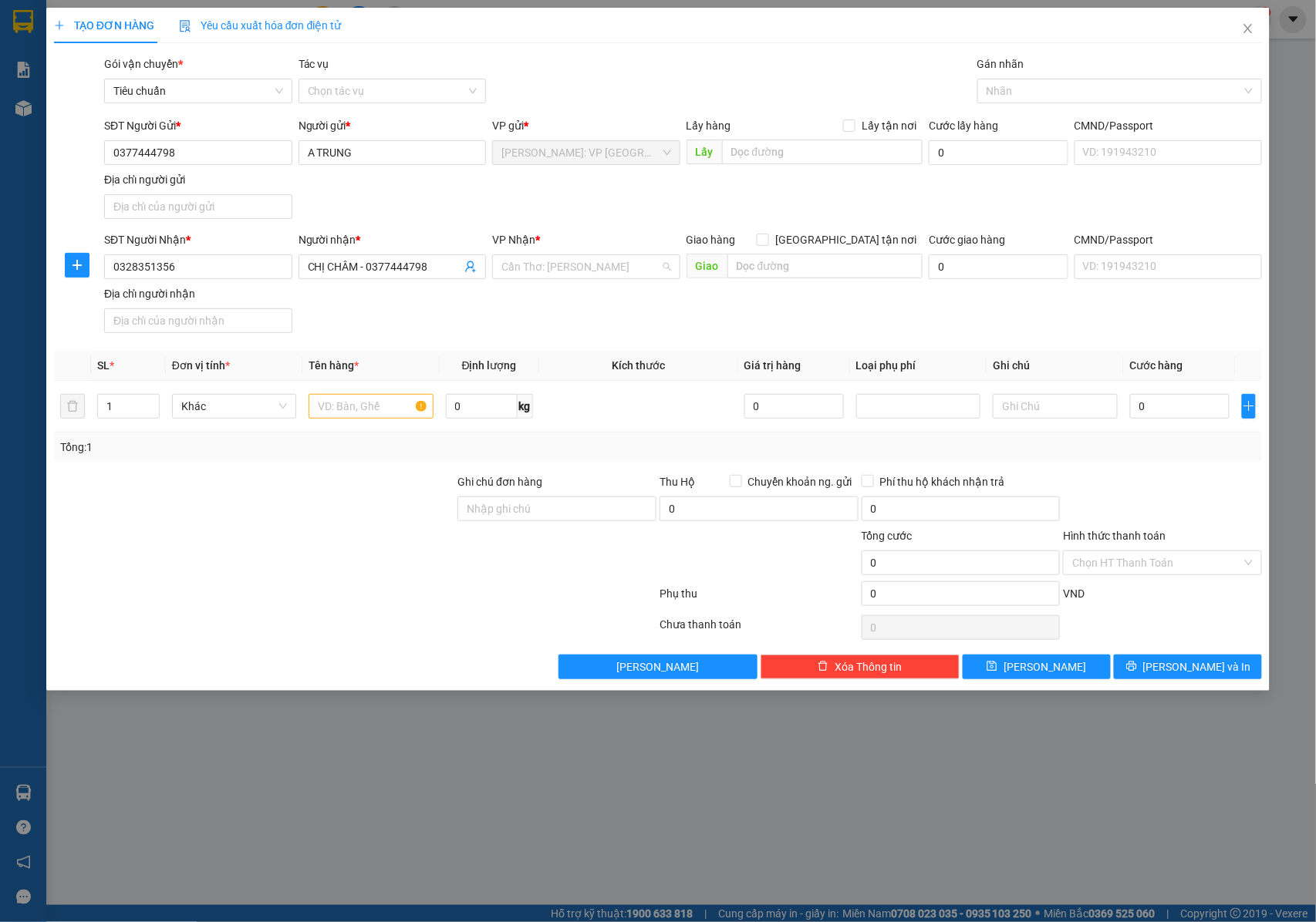
scroll to position [401, 0]
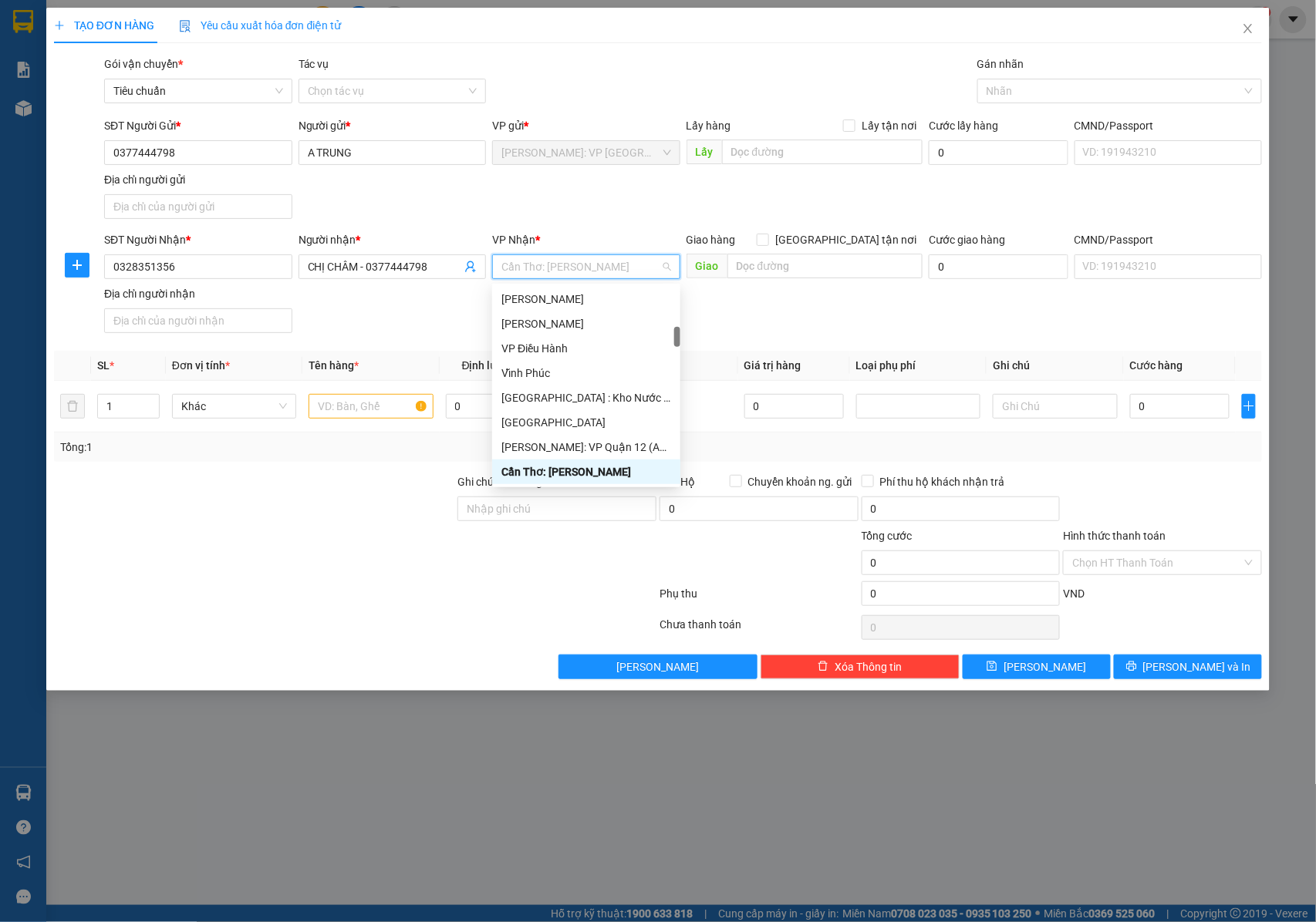
click at [548, 475] on div "Cần Thơ: Kho Ninh Kiều" at bounding box center [586, 472] width 169 height 17
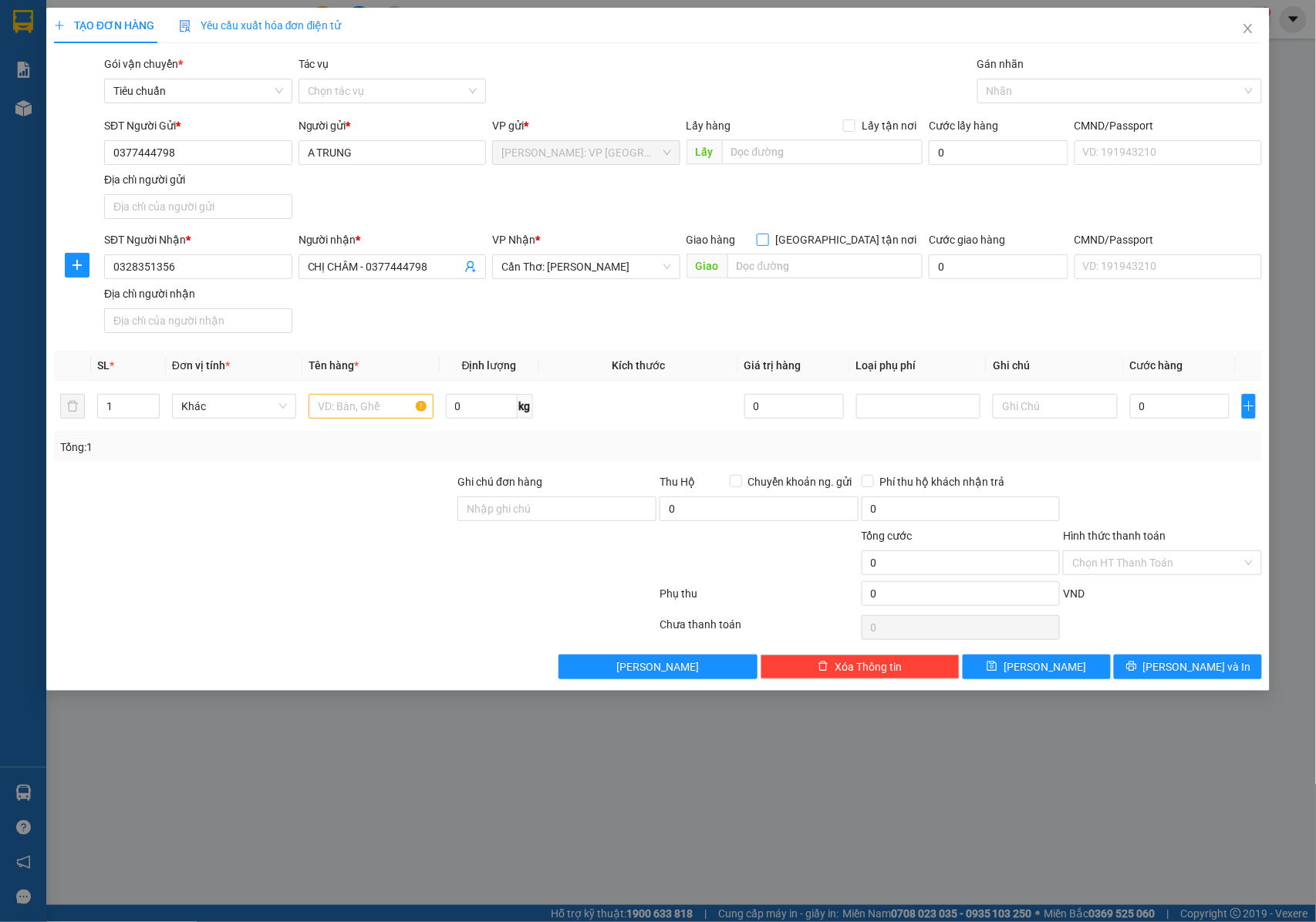
click at [767, 240] on input "[GEOGRAPHIC_DATA] tận nơi" at bounding box center [762, 240] width 11 height 11
checkbox input "true"
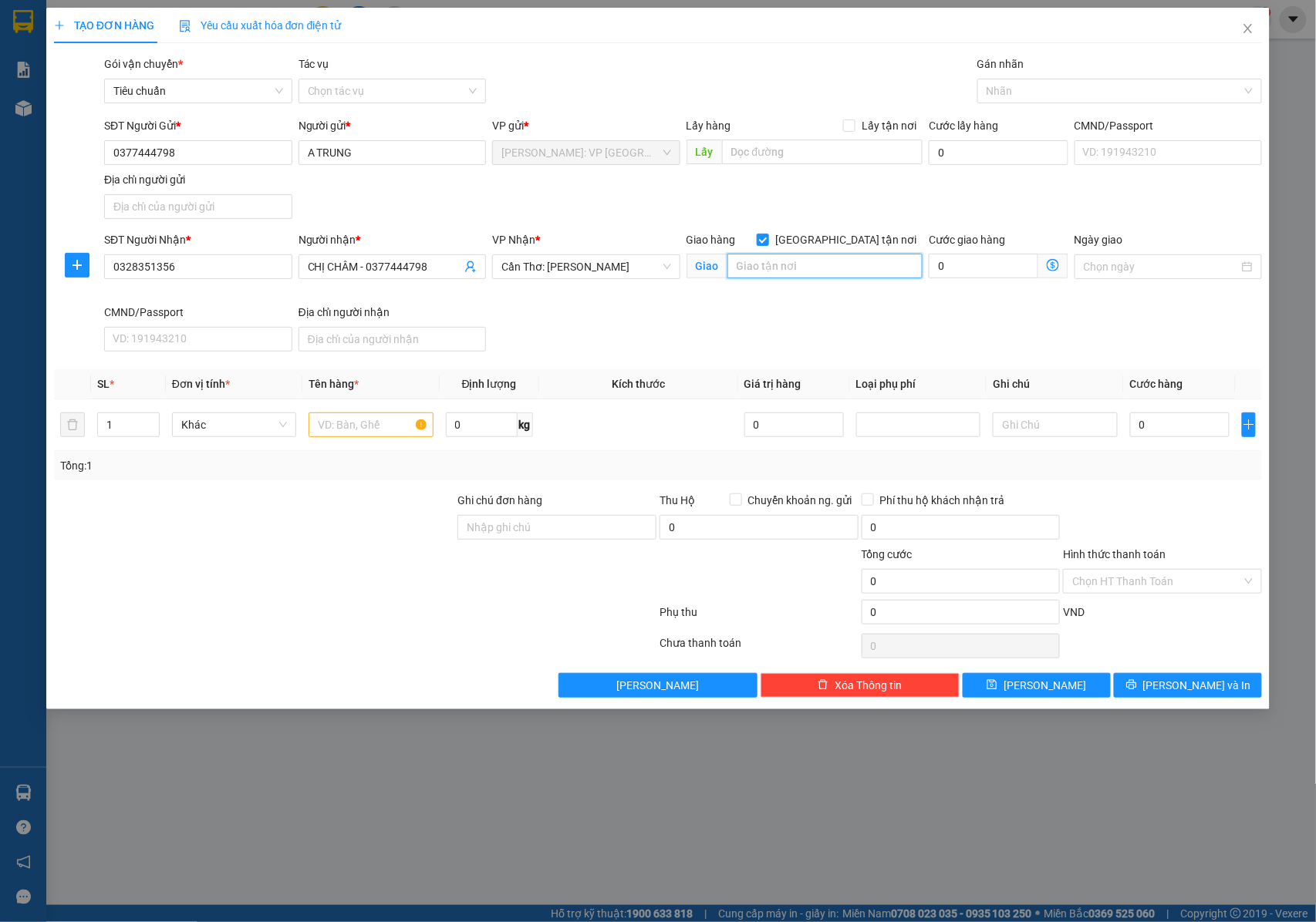
click at [791, 267] on input "text" at bounding box center [825, 266] width 195 height 24
click at [806, 267] on input "text" at bounding box center [825, 266] width 195 height 24
paste input "276A Đường Lê Lợi, Phường 3, Sa Đéc, Đồng Tháp 02773, Việt Nam"
click at [1003, 95] on div at bounding box center [1112, 91] width 261 height 19
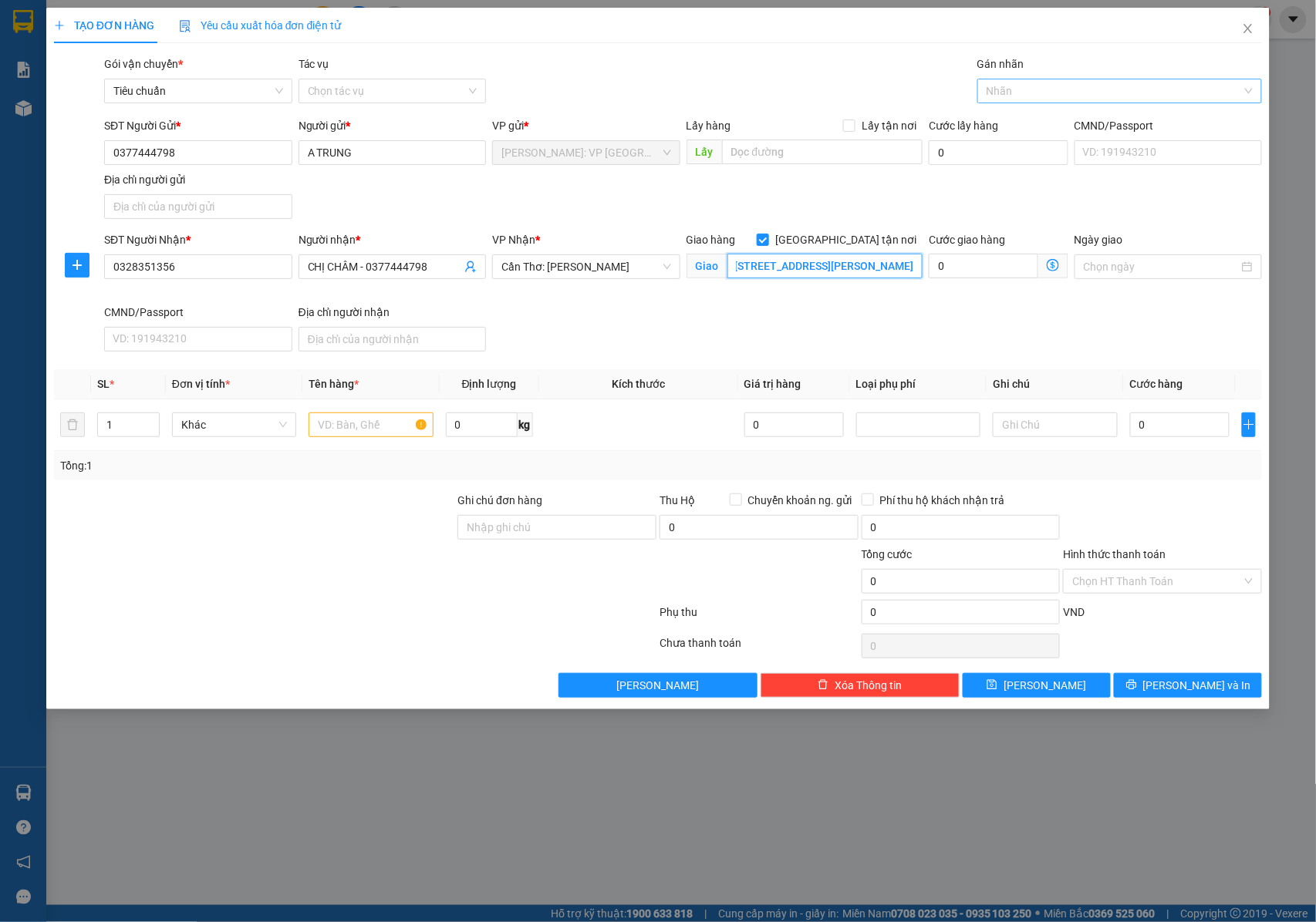
type input "276A Đường Lê Lợi, Phường 3, Sa Đéc, Đồng Tháp 02773, Việt Nam"
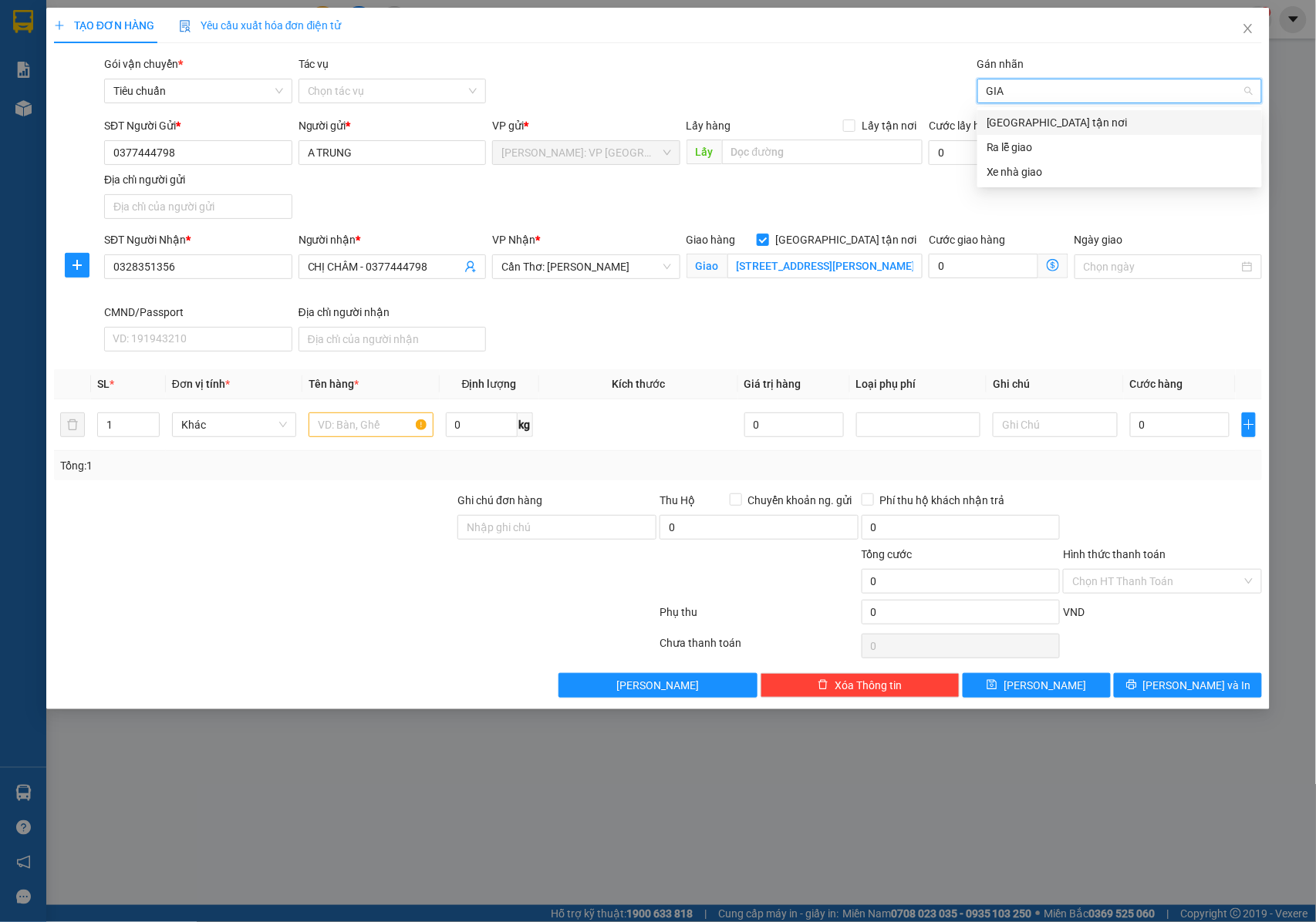
type input "GIAO"
click at [998, 122] on div "[GEOGRAPHIC_DATA] tận nơi" at bounding box center [1121, 122] width 267 height 17
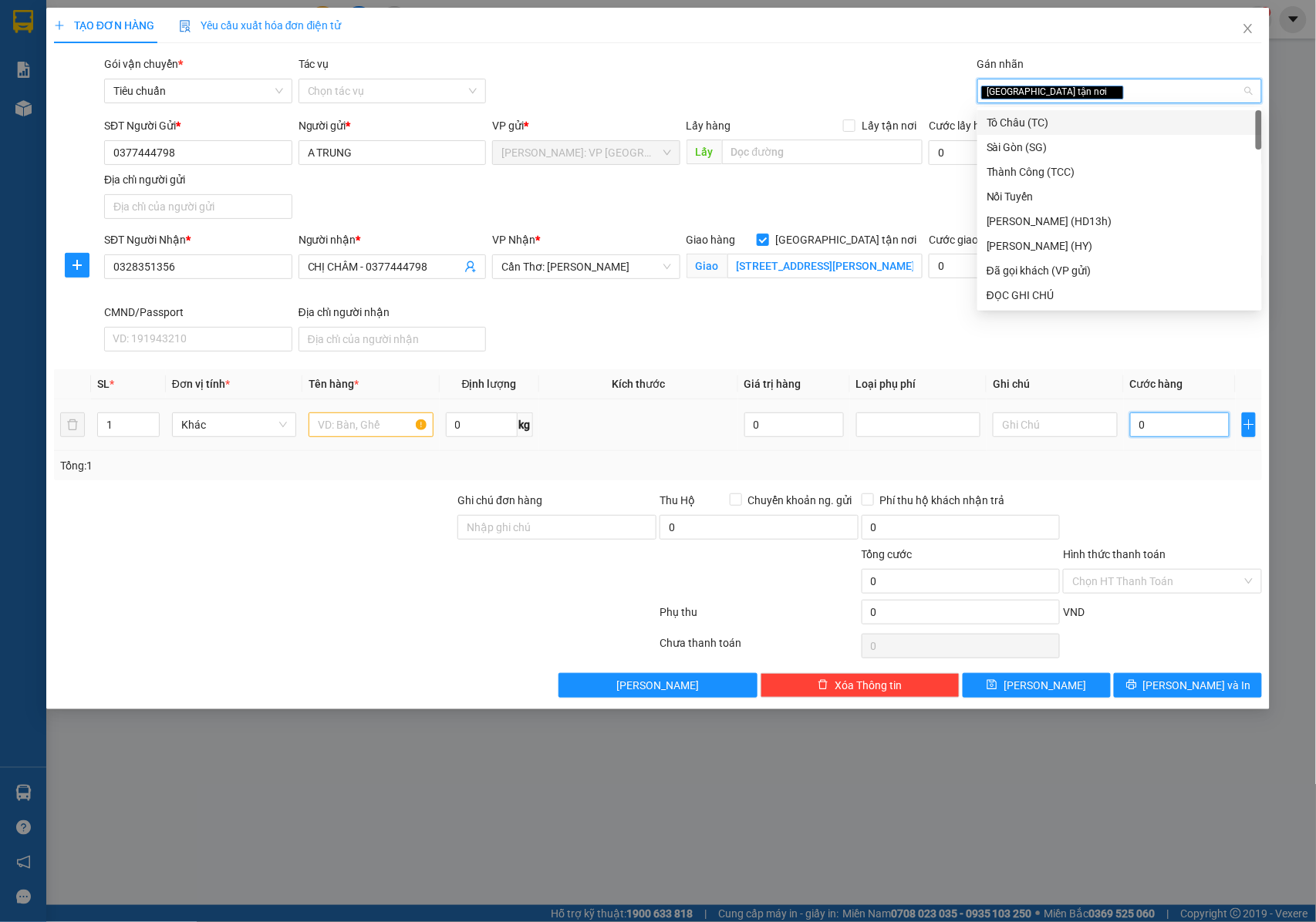
click at [1143, 426] on input "0" at bounding box center [1180, 424] width 99 height 24
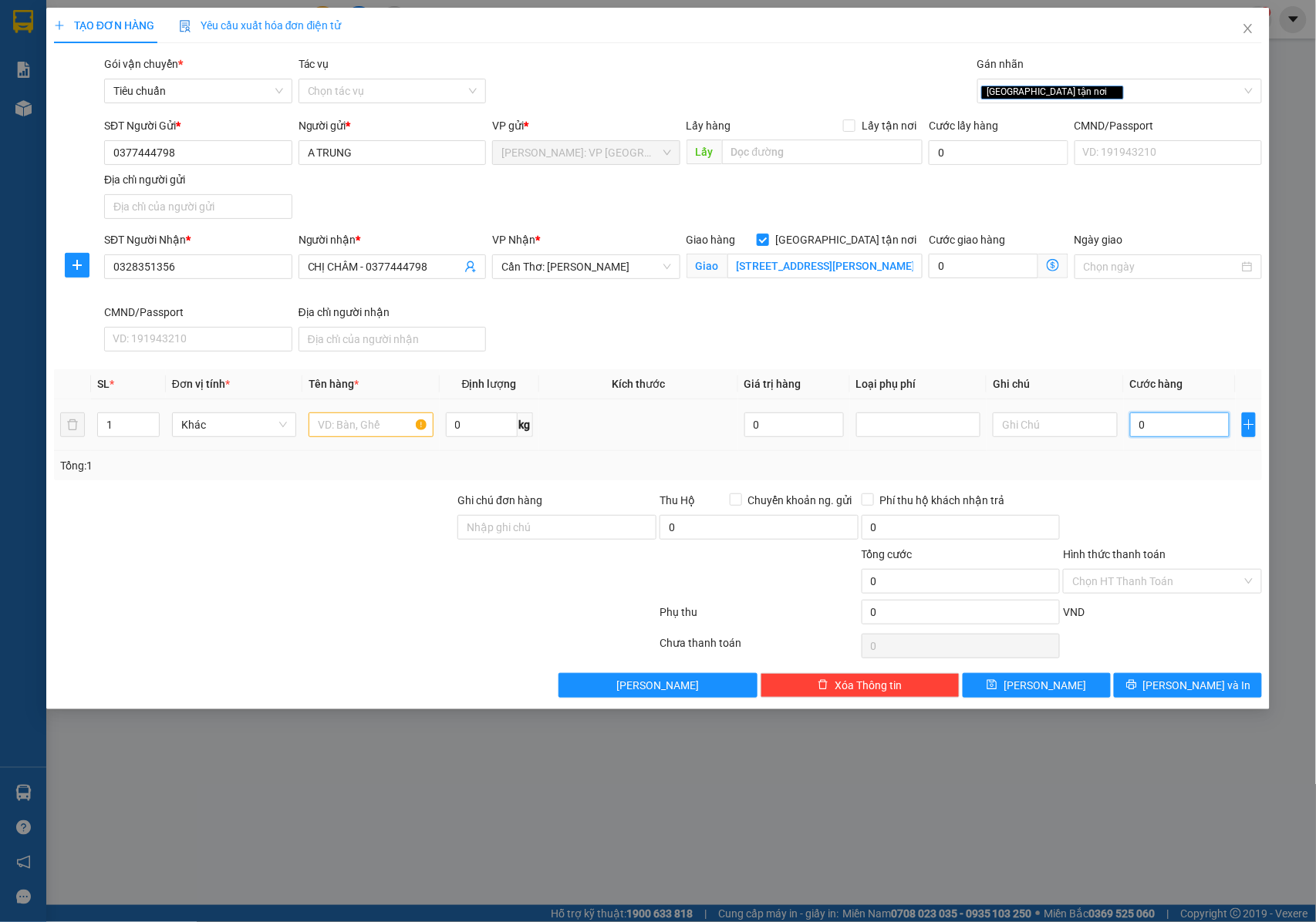
type input "2"
type input "29"
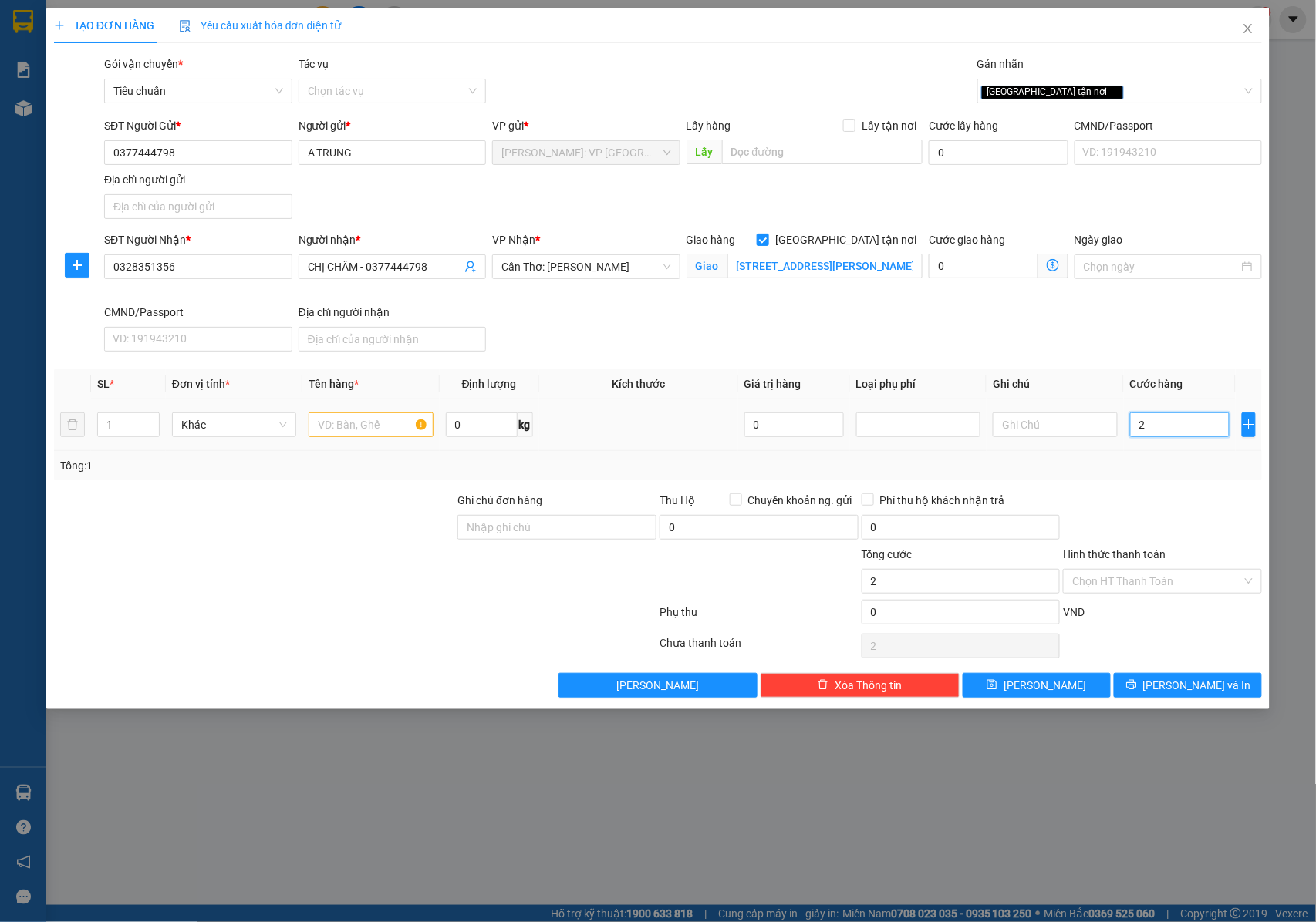
type input "29"
type input "290"
type input "2.900"
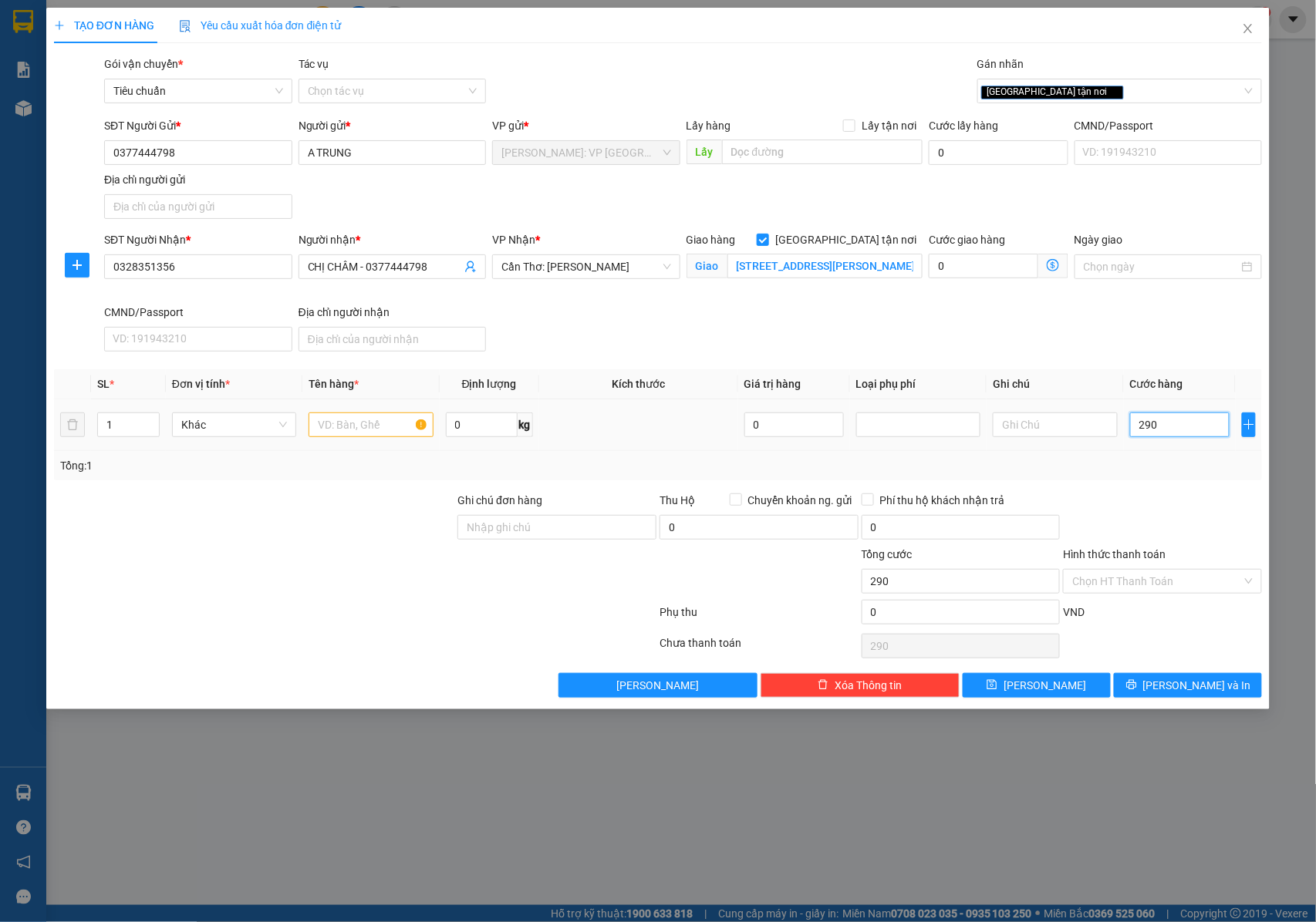
type input "2.900"
type input "29.000"
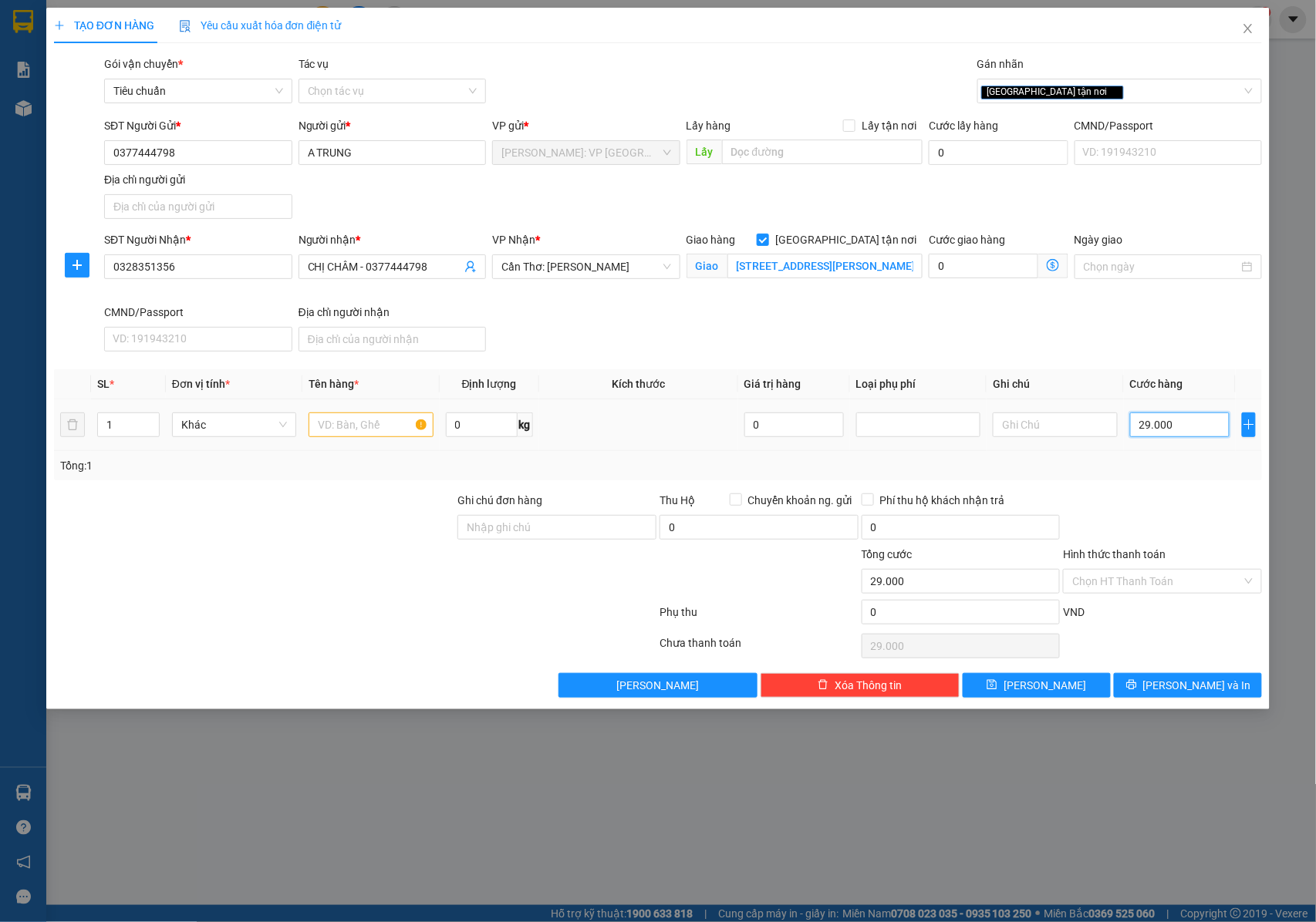
type input "290.000"
click at [304, 436] on td at bounding box center [371, 425] width 137 height 51
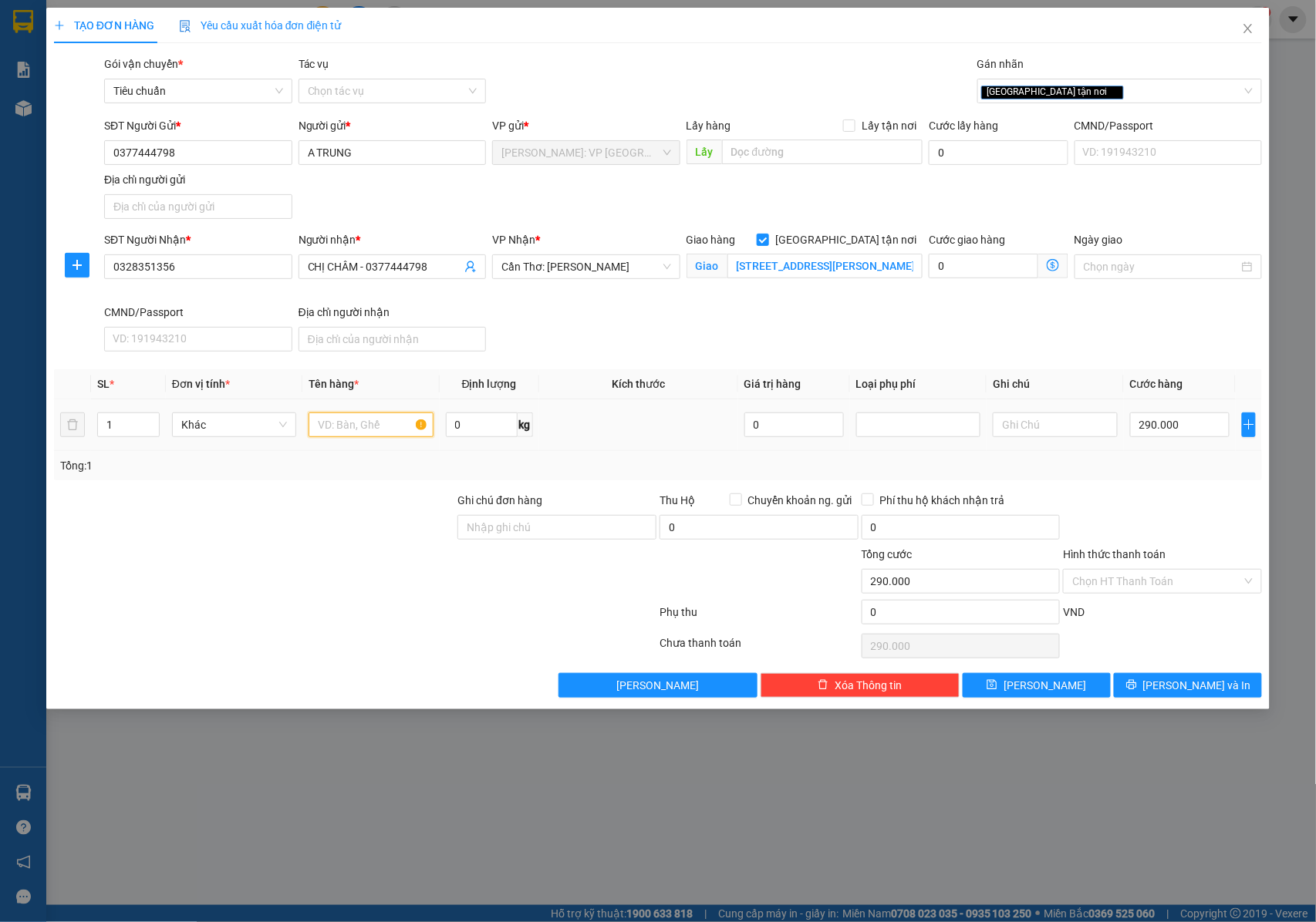
click at [336, 429] on input "text" at bounding box center [371, 424] width 124 height 24
type input "1 CHIẾC XE 4 BÁNH ĐỒ CHƠI TRẺ EM"
click at [504, 531] on input "Ghi chú đơn hàng" at bounding box center [557, 527] width 199 height 24
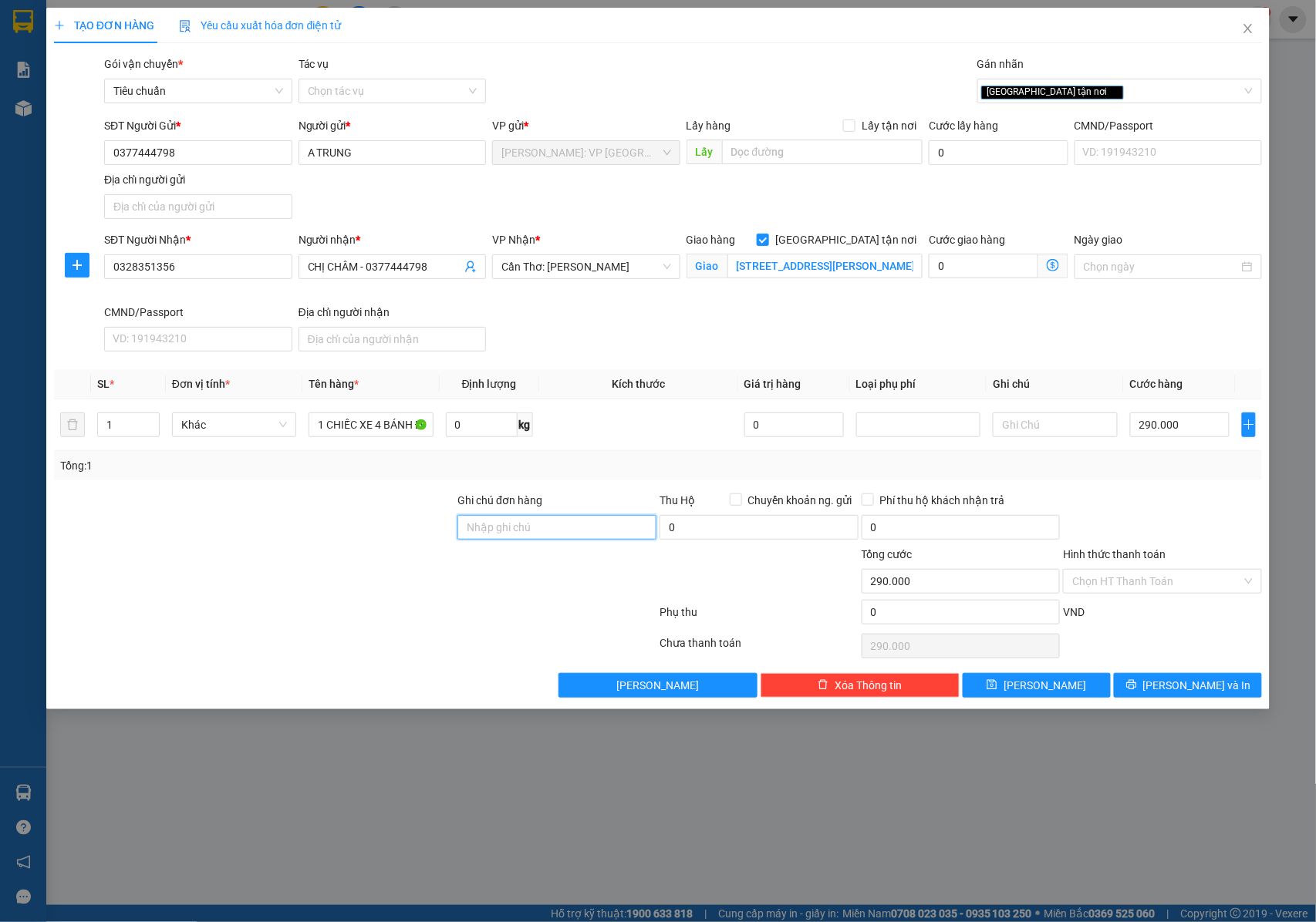
type input "NHẬN NGUYÊN KIỆN GIAO NGUYÊN KIỆN, HƯ VỠ K ĐỀN"
click at [1149, 689] on button "Lưu và In" at bounding box center [1188, 685] width 148 height 24
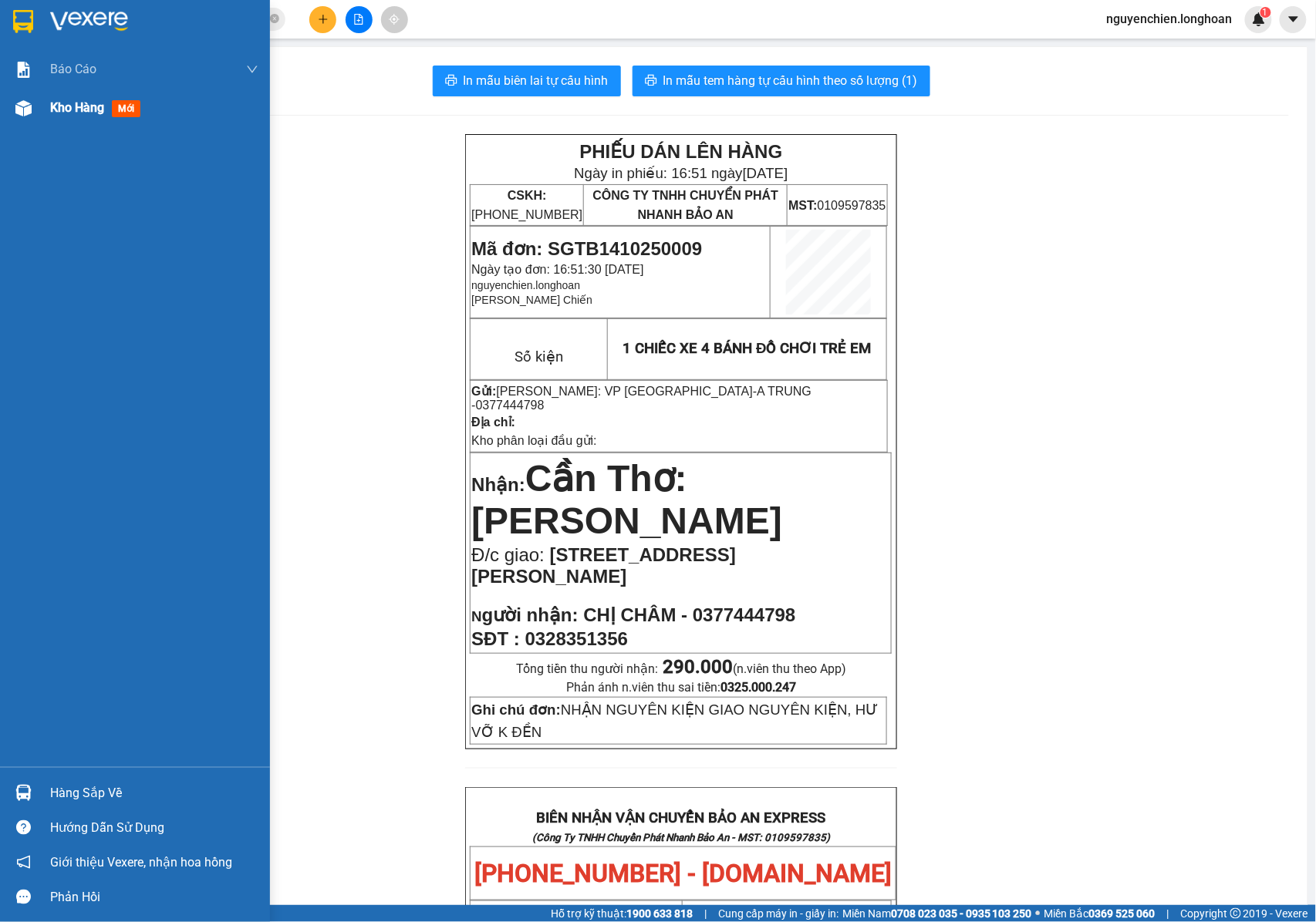
click at [7, 104] on div "Kho hàng mới" at bounding box center [135, 108] width 270 height 39
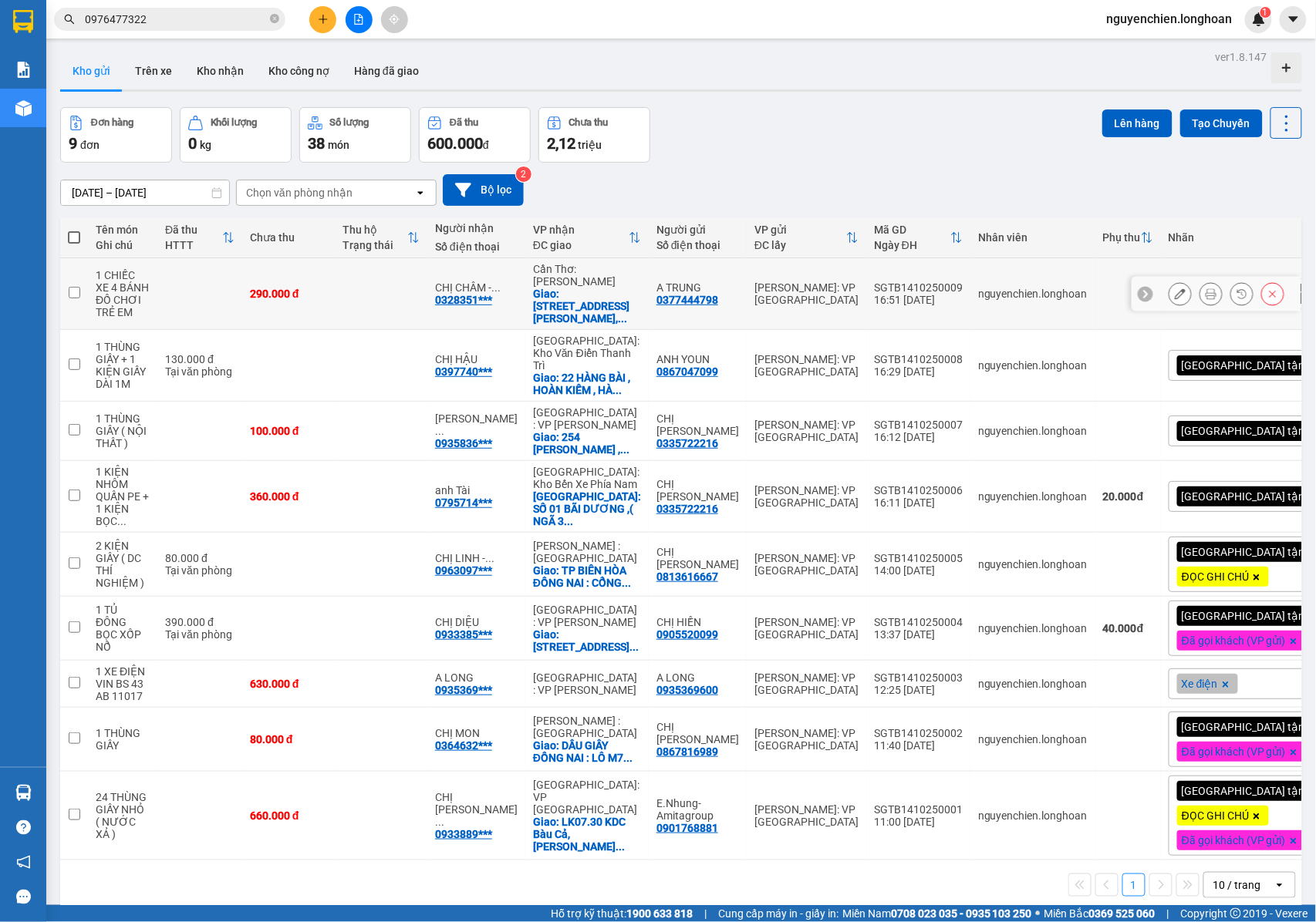
click at [1175, 293] on icon at bounding box center [1181, 294] width 11 height 11
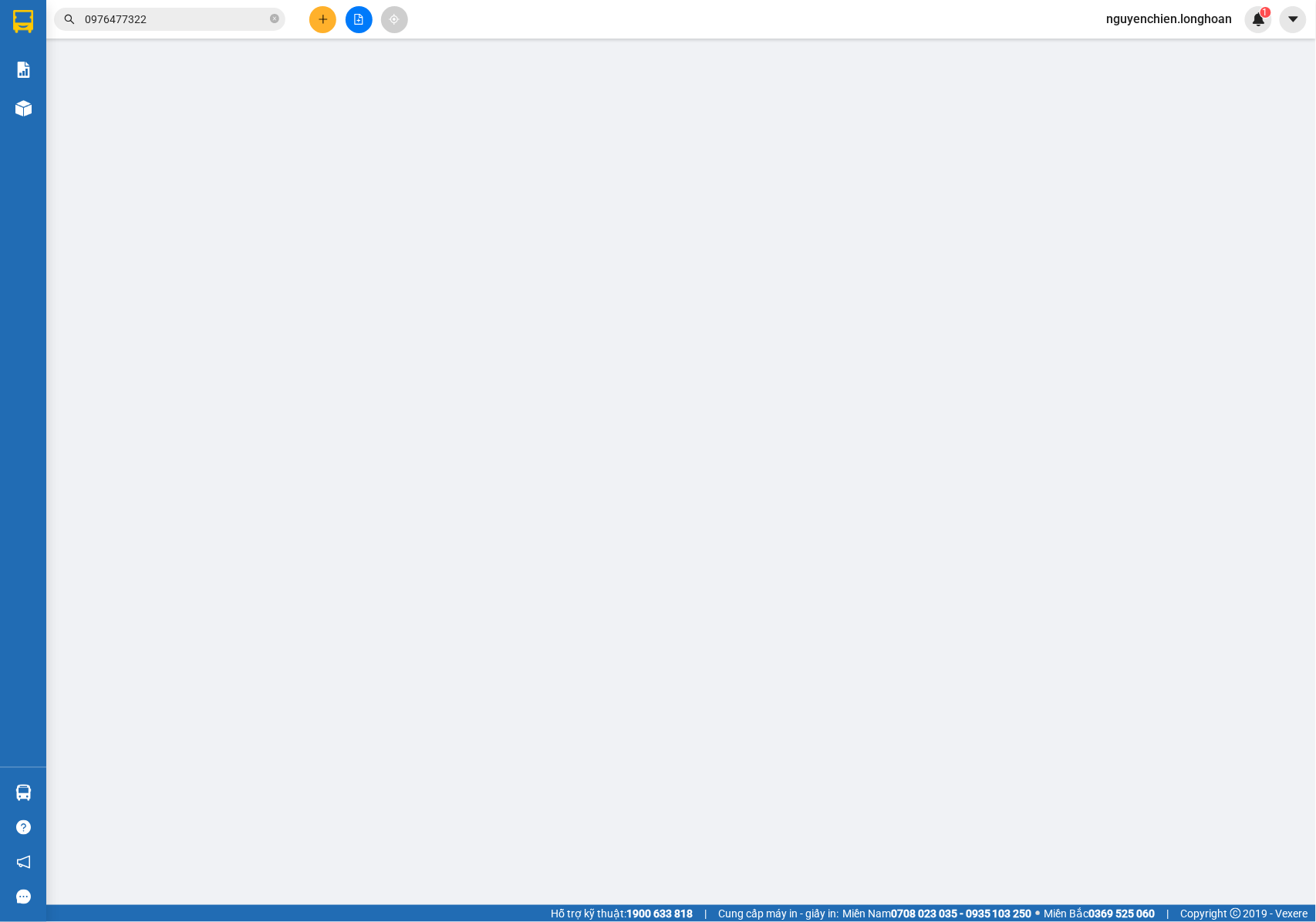
type input "0377444798"
type input "A TRUNG"
type input "0328351356"
type input "CHỊ CHÂM - 0377444798"
checkbox input "true"
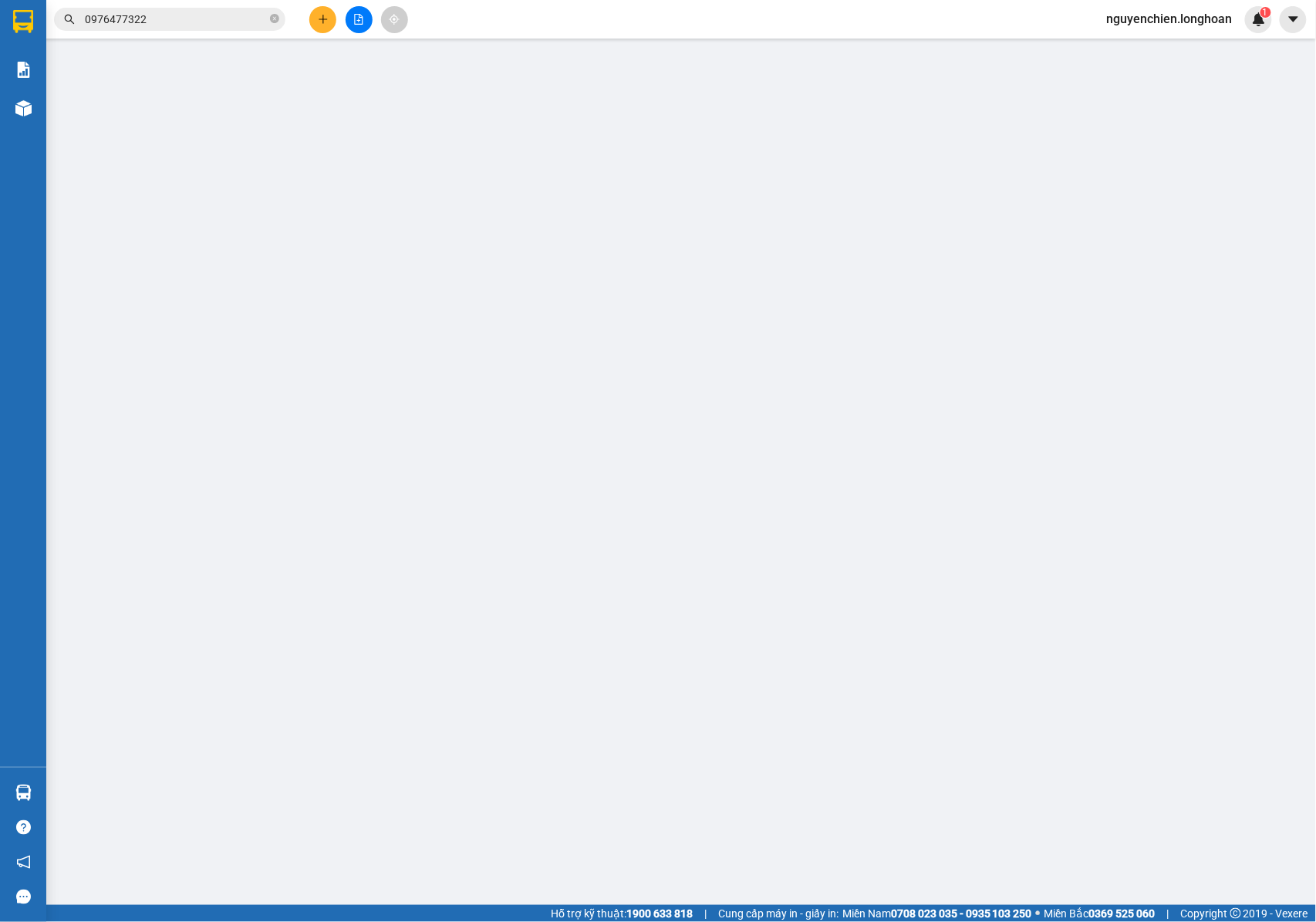
type input "276A Đường Lê Lợi, Phường 3, Sa Đéc, Đồng Tháp 02773, Việt Nam"
type input "NHẬN NGUYÊN KIỆN GIAO NGUYÊN KIỆN, HƯ VỠ K ĐỀN"
type input "0"
type input "290.000"
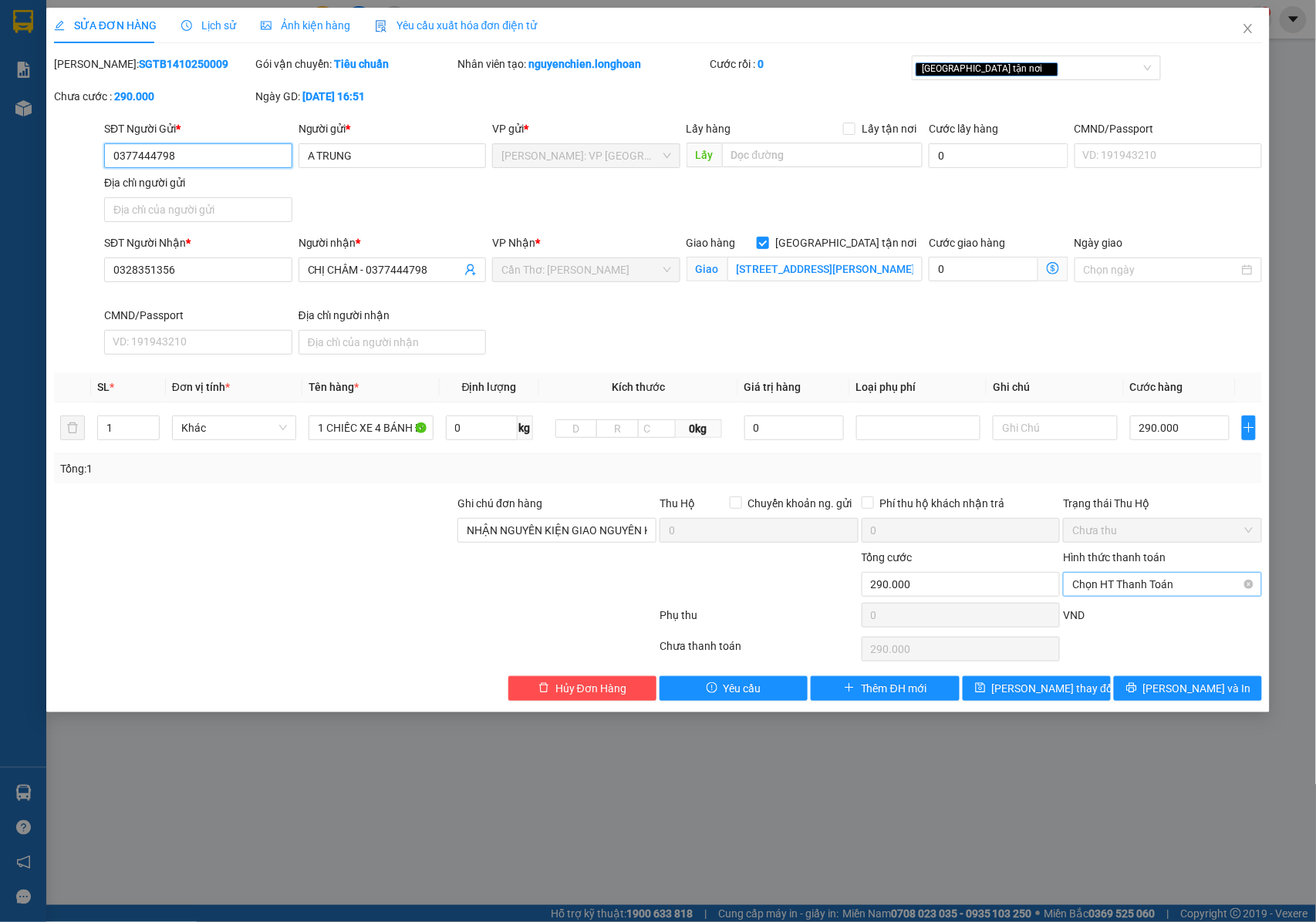
click at [1131, 595] on span "Chọn HT Thanh Toán" at bounding box center [1163, 584] width 180 height 23
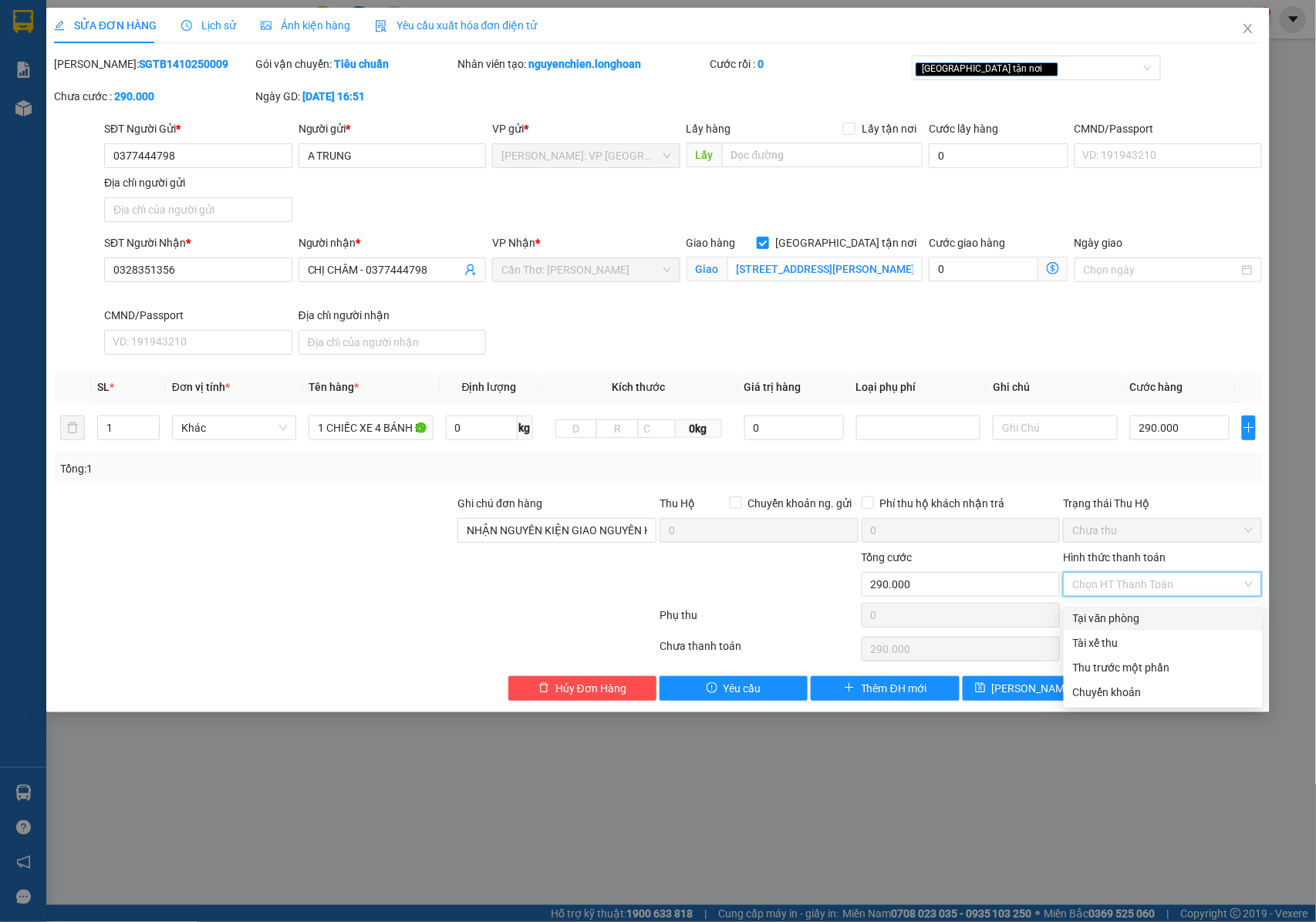
click at [1124, 615] on div "Tại văn phòng" at bounding box center [1163, 619] width 180 height 17
type input "0"
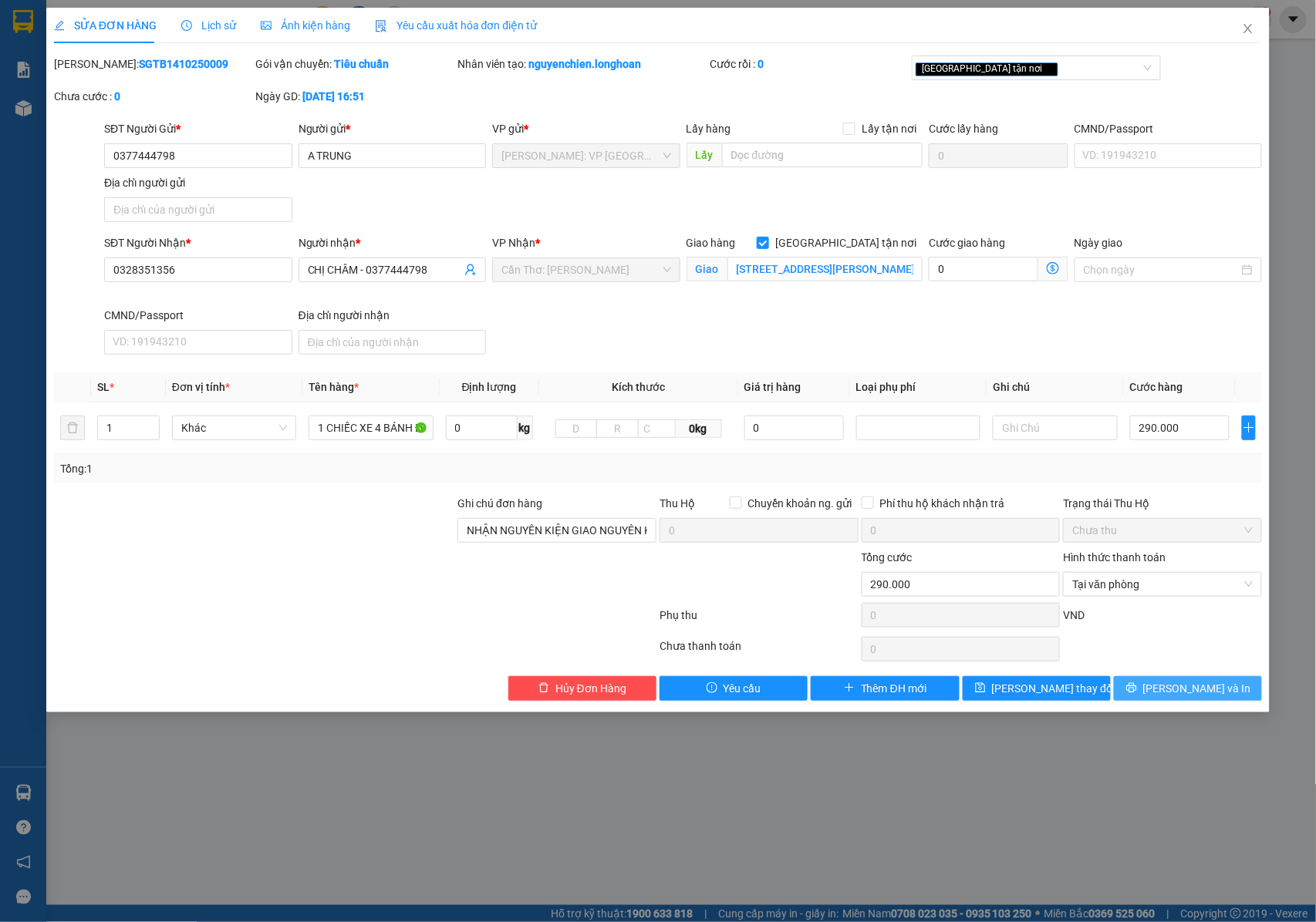
click at [1137, 688] on icon "printer" at bounding box center [1131, 688] width 10 height 10
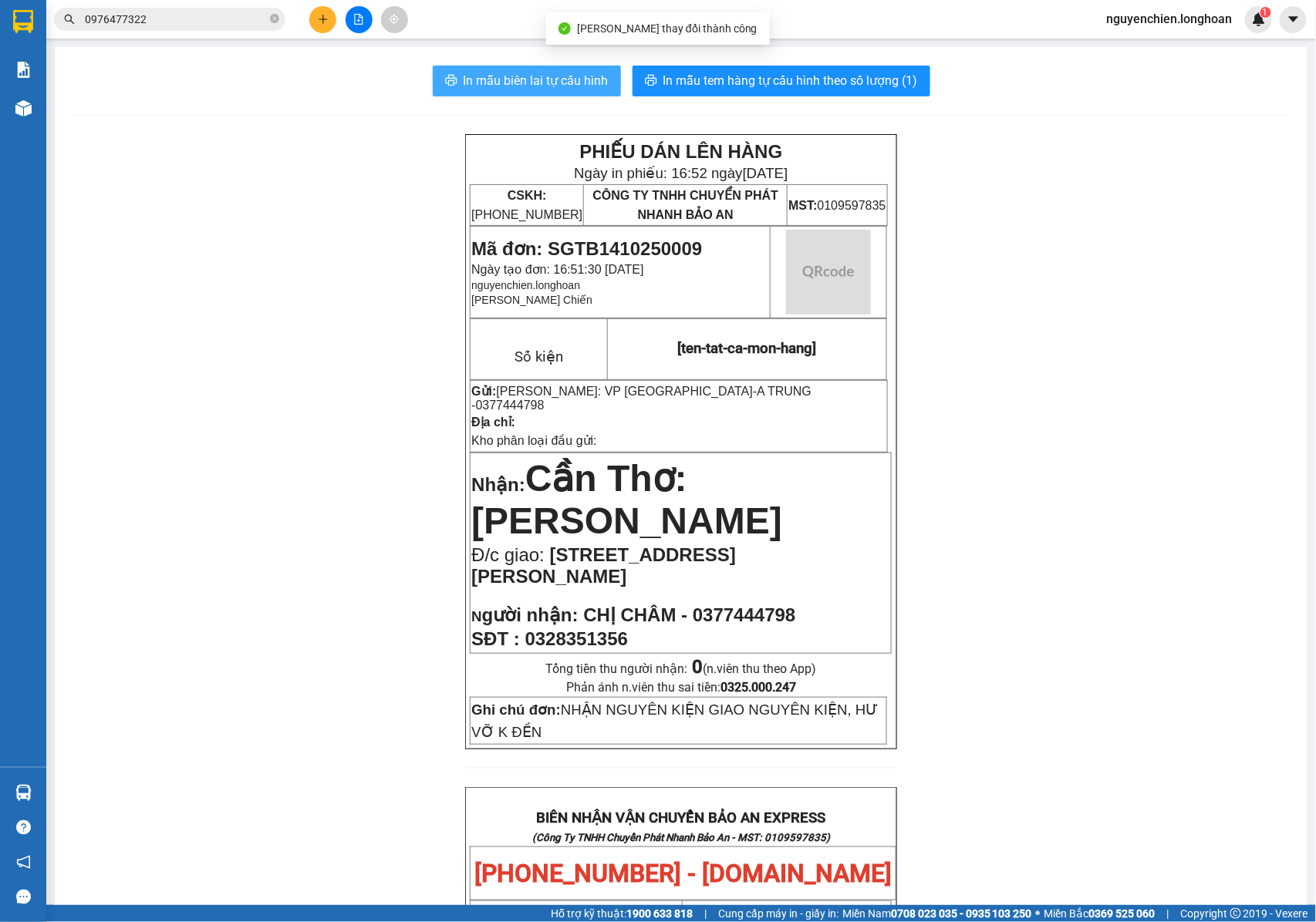
click at [544, 78] on span "In mẫu biên lai tự cấu hình" at bounding box center [536, 80] width 145 height 19
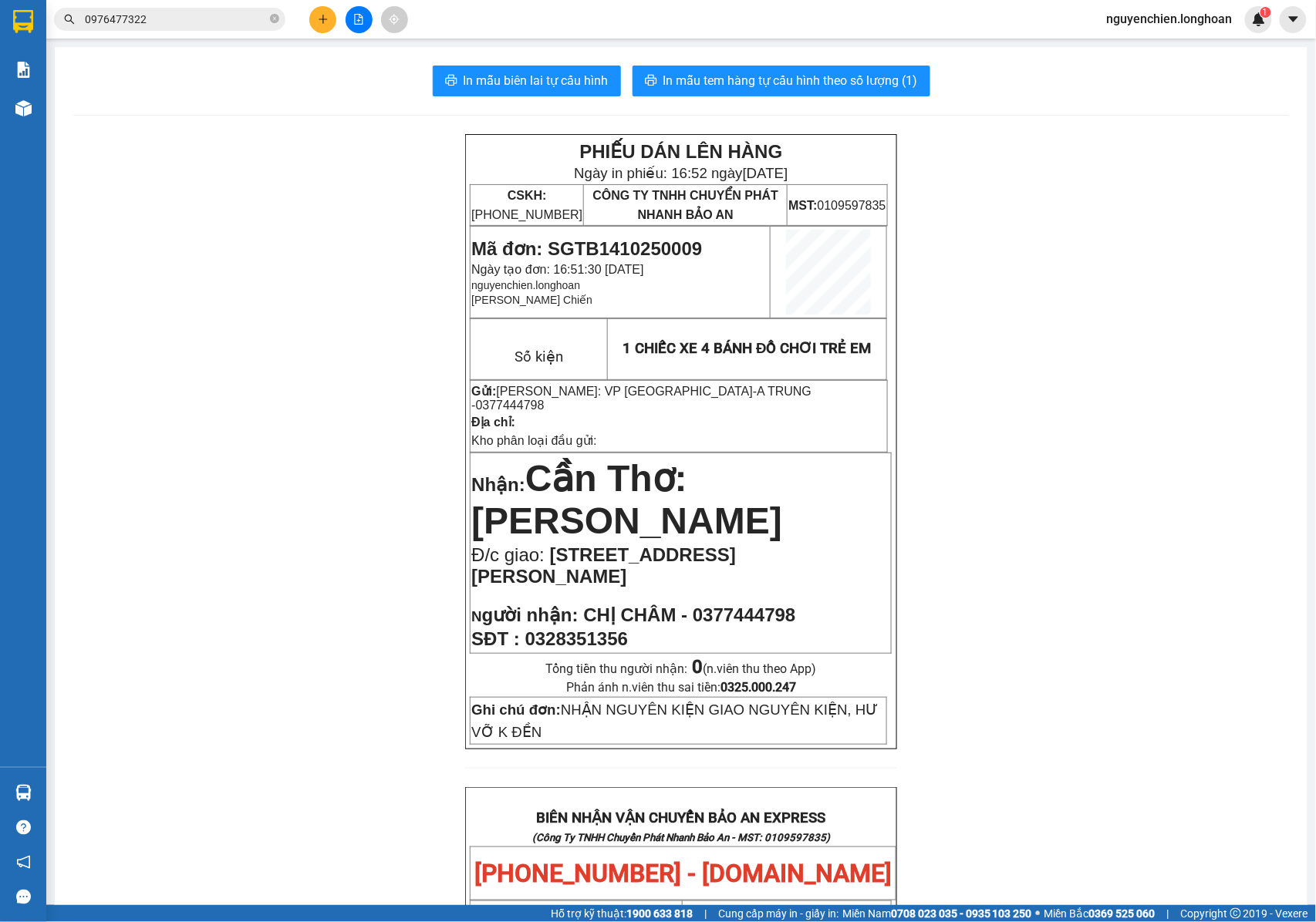
click at [66, 197] on div "In mẫu biên lai tự cấu hình In mẫu tem hàng tự cấu hình theo số lượng (1) PHIẾU…" at bounding box center [681, 857] width 1253 height 1622
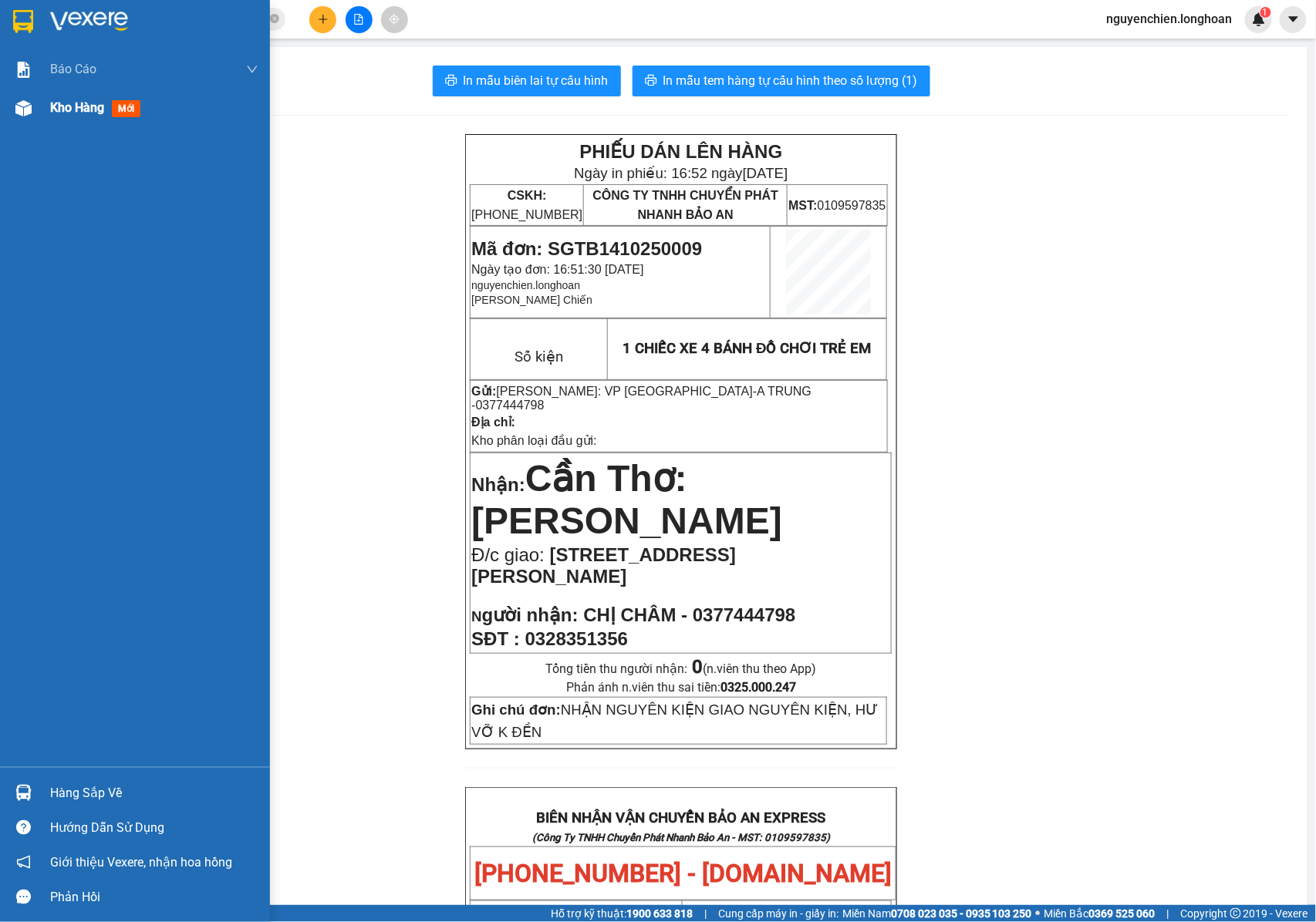
click at [14, 97] on div at bounding box center [23, 108] width 27 height 27
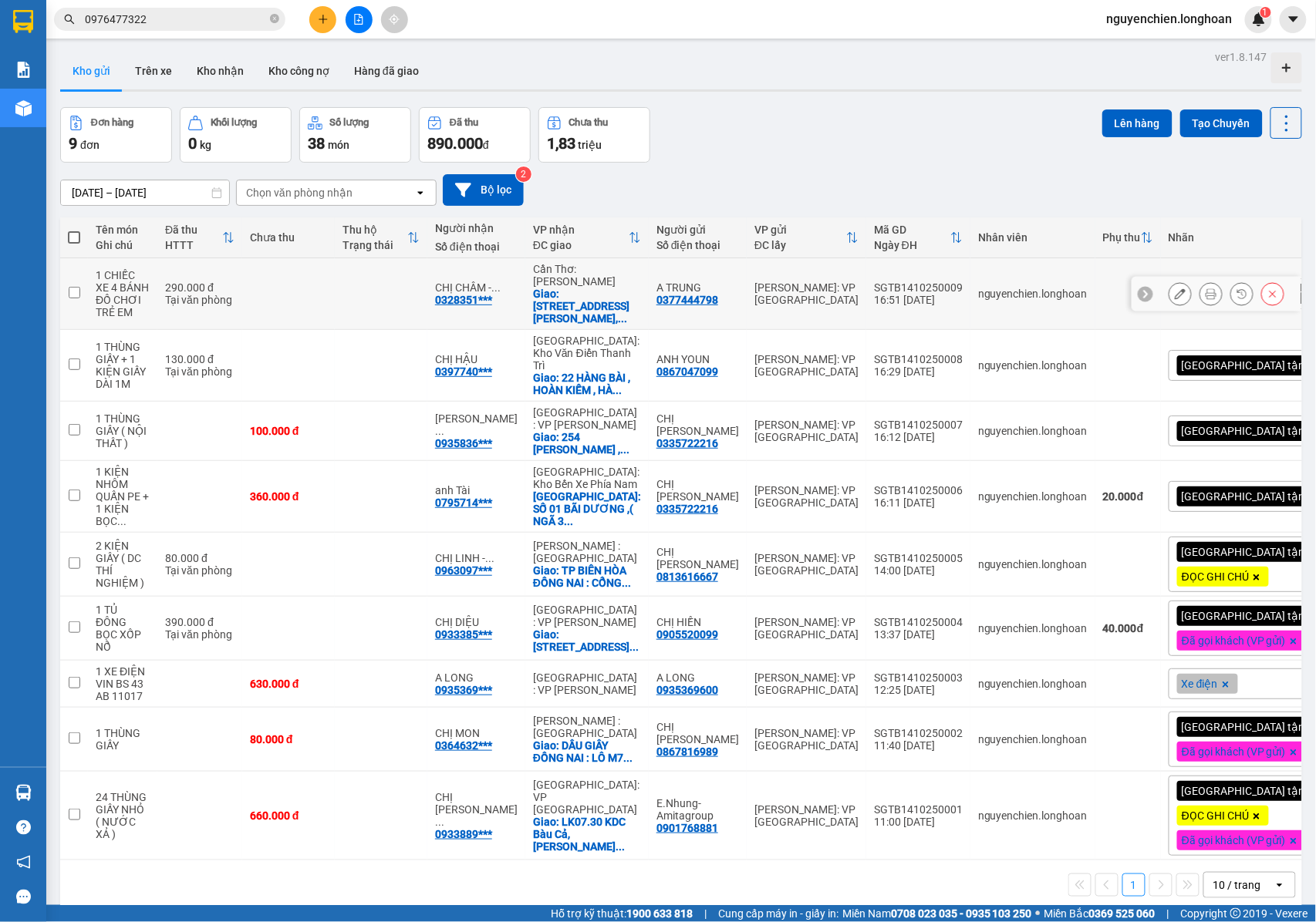
click at [1206, 291] on icon at bounding box center [1212, 294] width 11 height 11
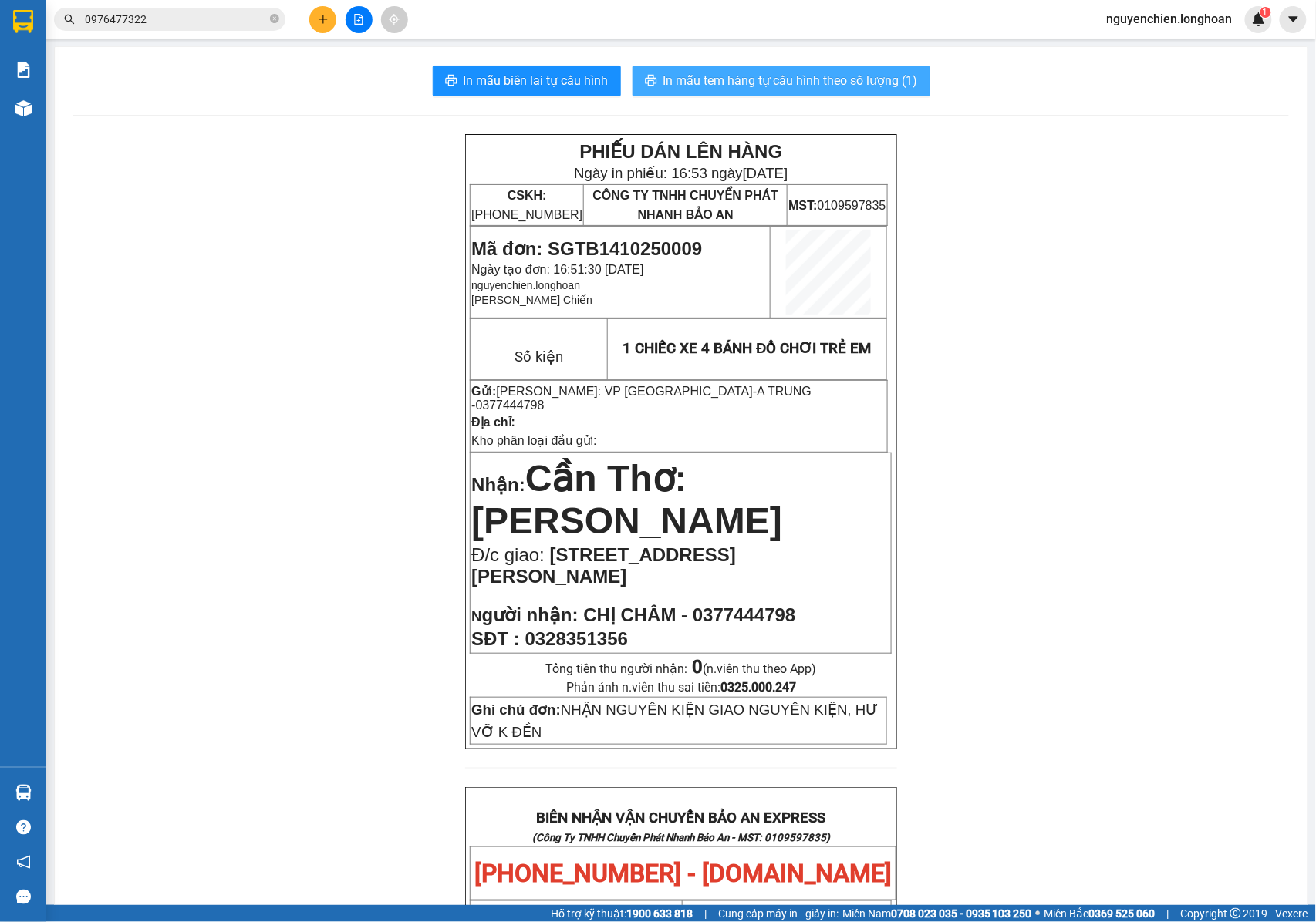
click at [761, 85] on span "In mẫu tem hàng tự cấu hình theo số lượng (1)" at bounding box center [791, 80] width 255 height 19
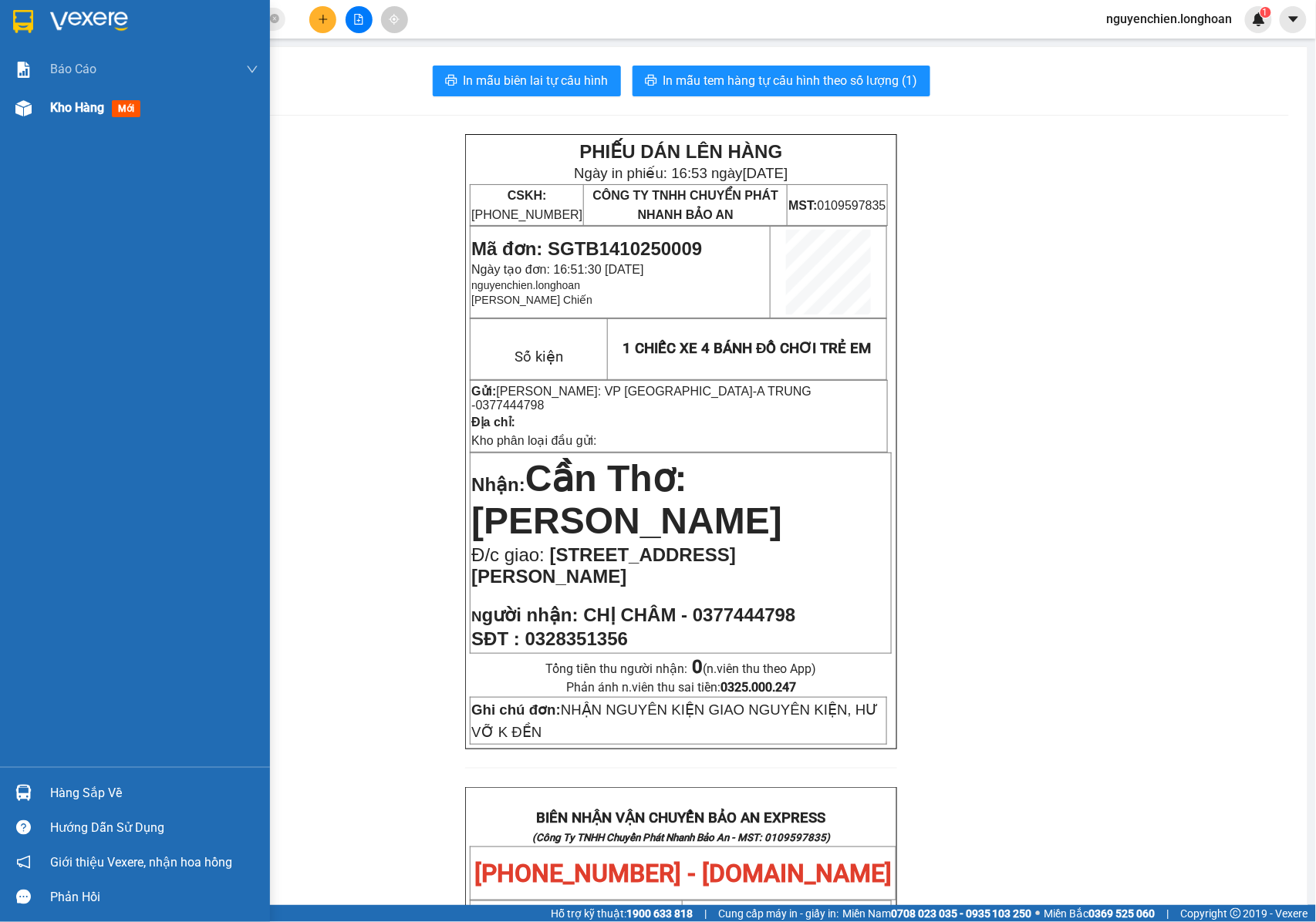
click at [23, 121] on div at bounding box center [23, 108] width 27 height 27
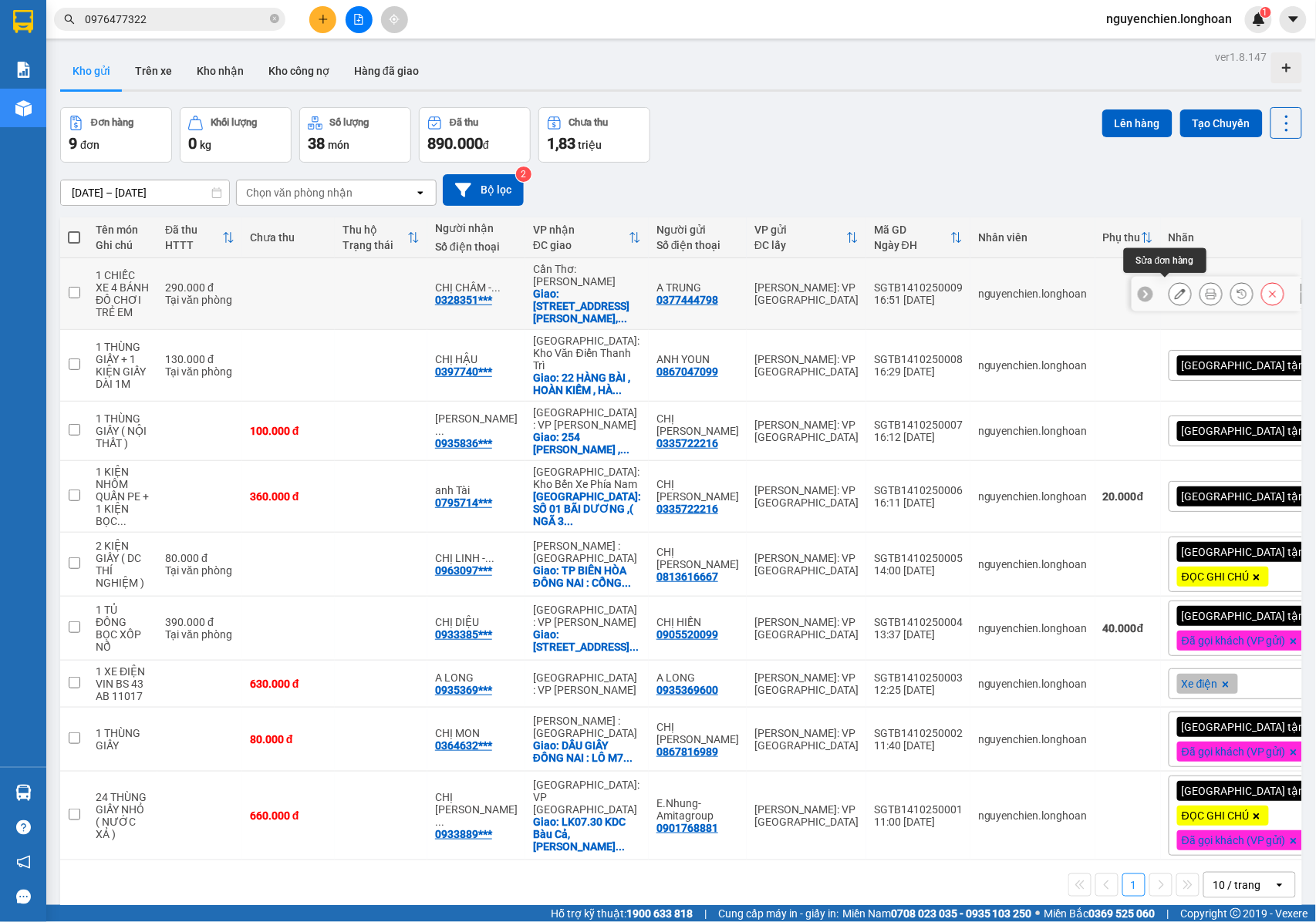
click at [1173, 291] on button at bounding box center [1181, 294] width 22 height 27
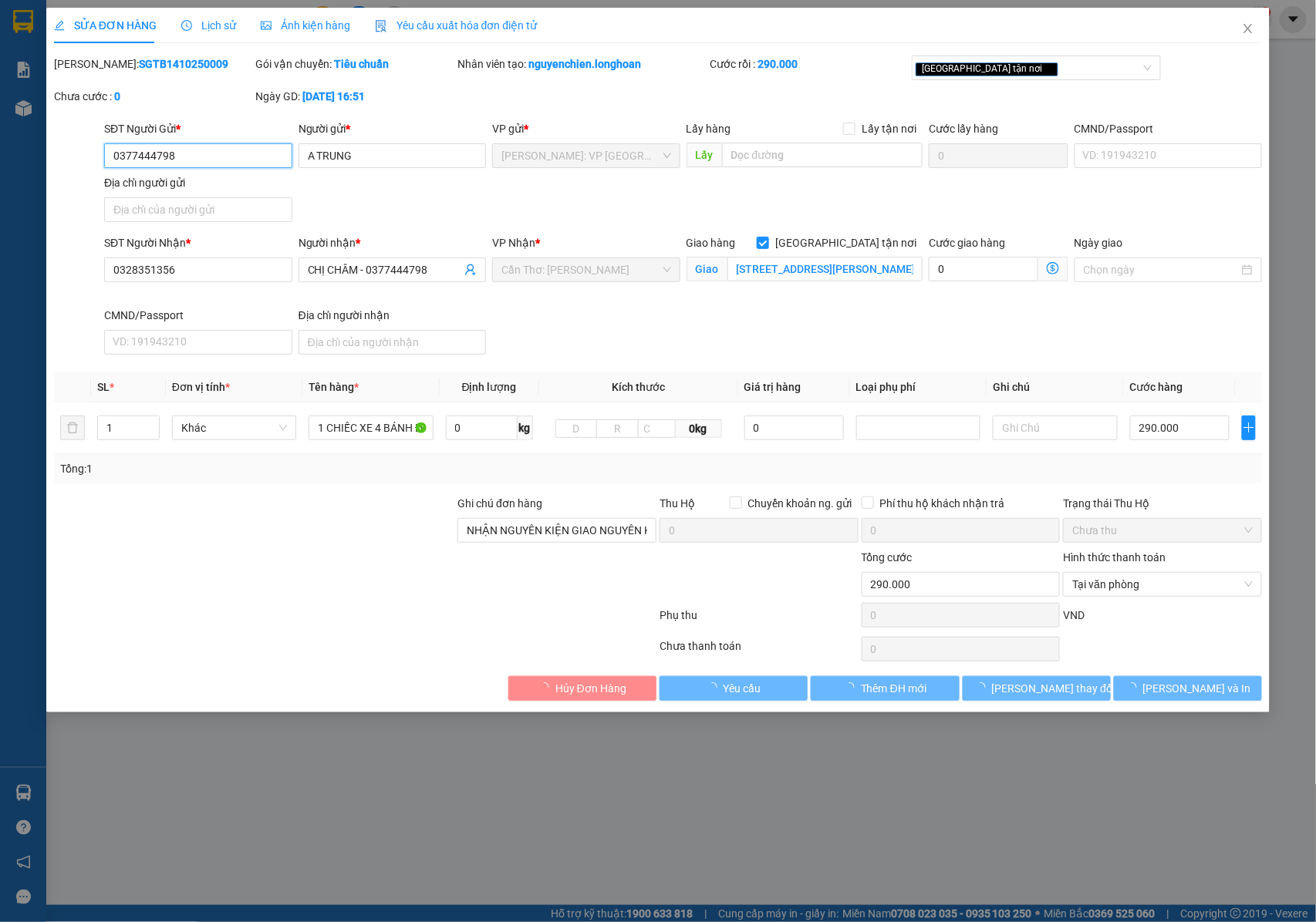
type input "0377444798"
type input "A TRUNG"
type input "0328351356"
type input "CHỊ CHÂM - 0377444798"
checkbox input "true"
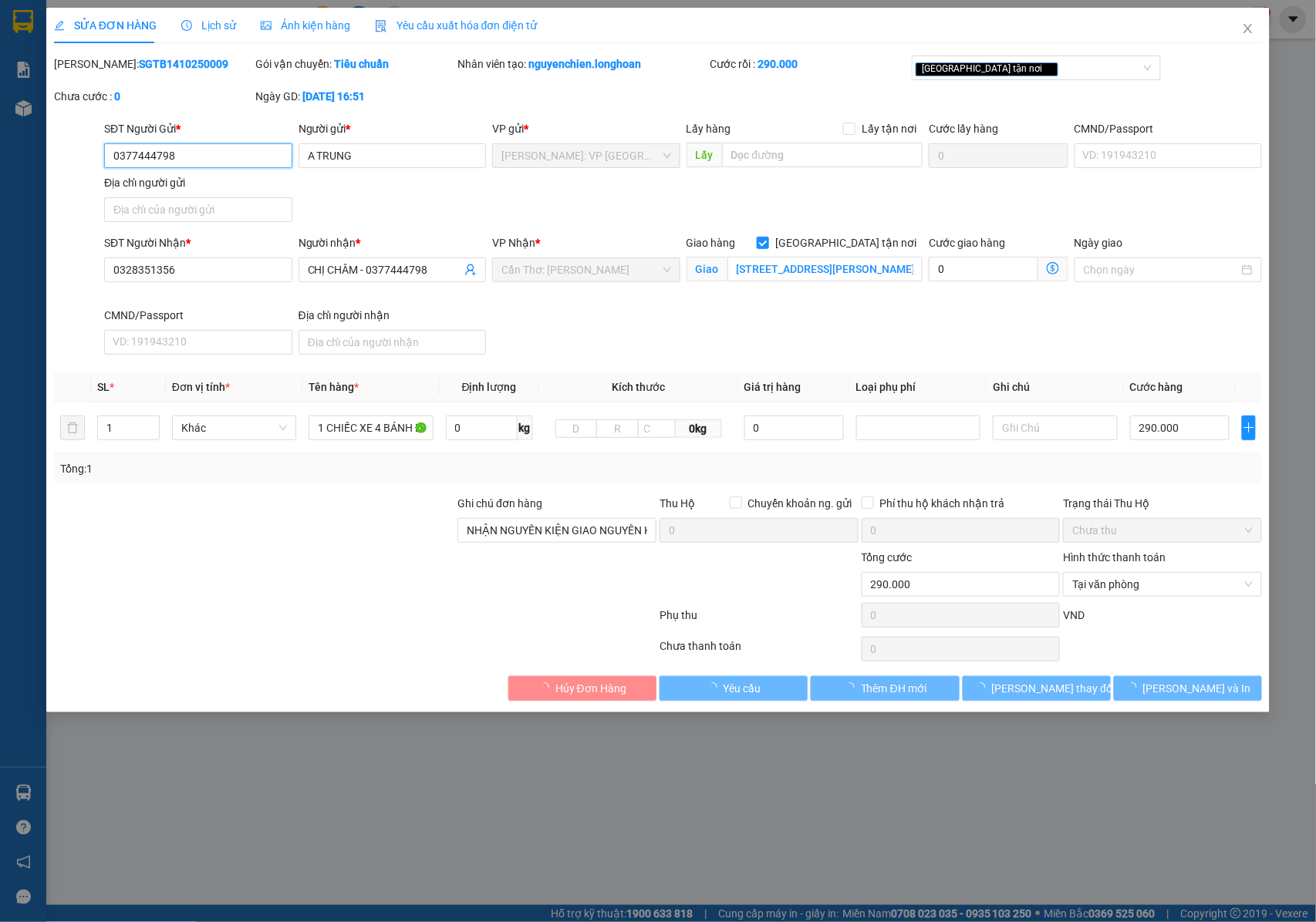
type input "276A Đường Lê Lợi, Phường 3, Sa Đéc, Đồng Tháp 02773, Việt Nam"
type input "NHẬN NGUYÊN KIỆN GIAO NGUYÊN KIỆN, HƯ VỠ K ĐỀN"
type input "0"
type input "290.000"
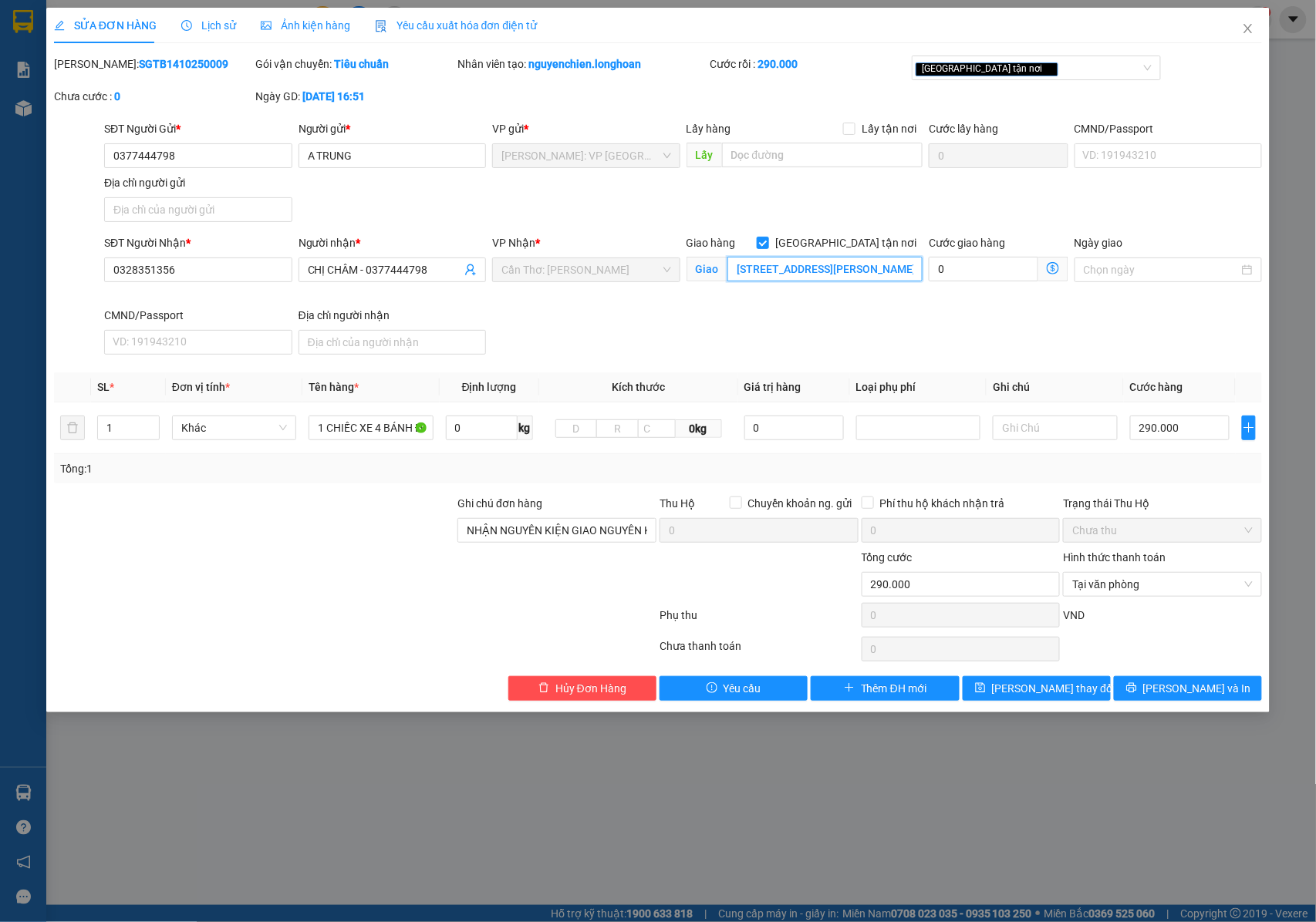
click at [740, 272] on input "276A Đường Lê Lợi, Phường 3, Sa Đéc, Đồng Tháp 02773, Việt Nam" at bounding box center [825, 268] width 195 height 24
click at [739, 267] on input "276A Đường Lê Lợi, Phường 3, Sa Đéc, Đồng Tháp 02773, Việt Nam" at bounding box center [825, 268] width 195 height 24
type input "SADEC : 276A Đường Lê Lợi, Phường 3, Sa Đéc, Đồng Tháp 02773, Việt Nam"
click at [1045, 694] on span "Lưu thay đổi" at bounding box center [1054, 688] width 123 height 17
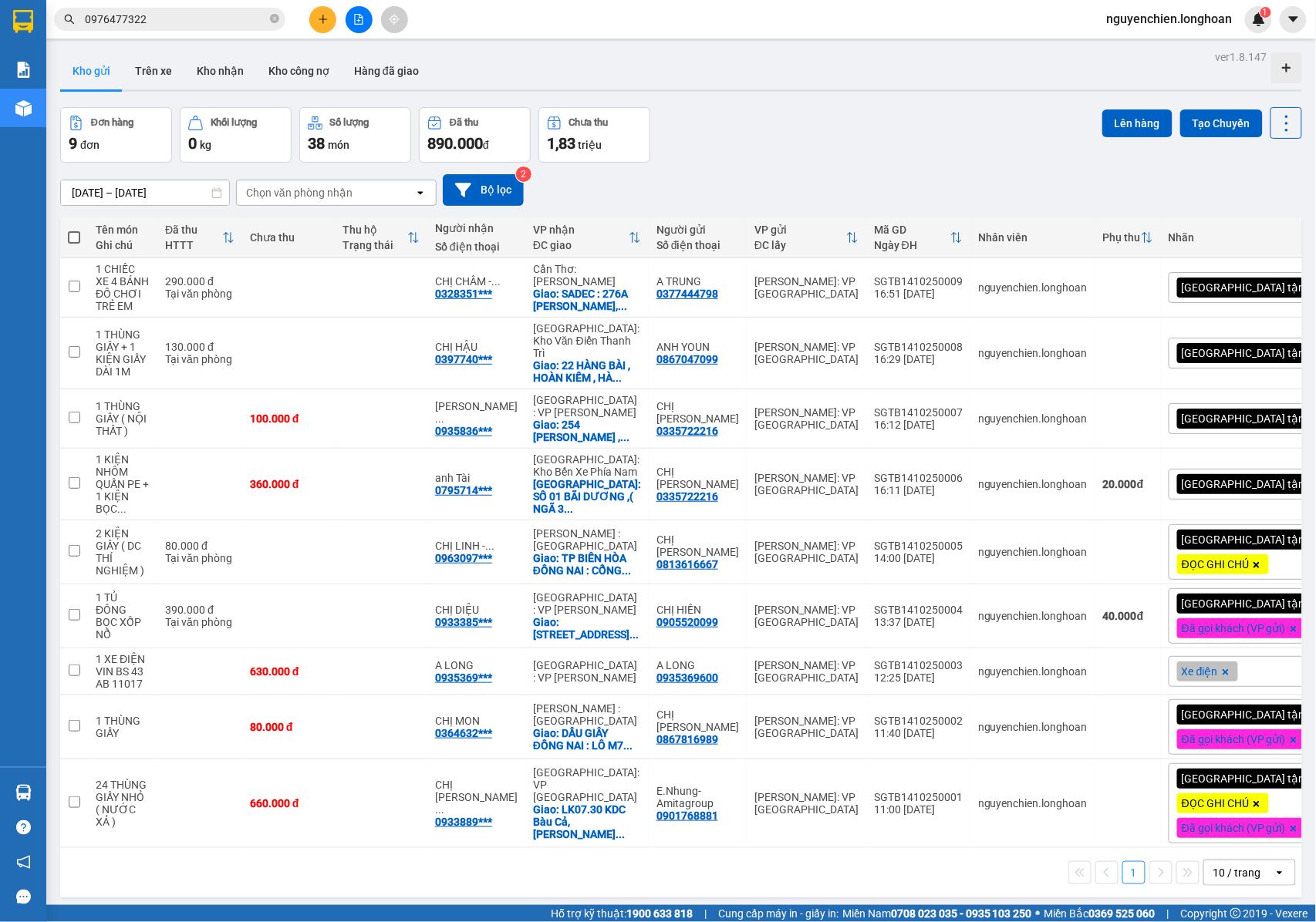
click at [315, 22] on button at bounding box center [322, 20] width 27 height 27
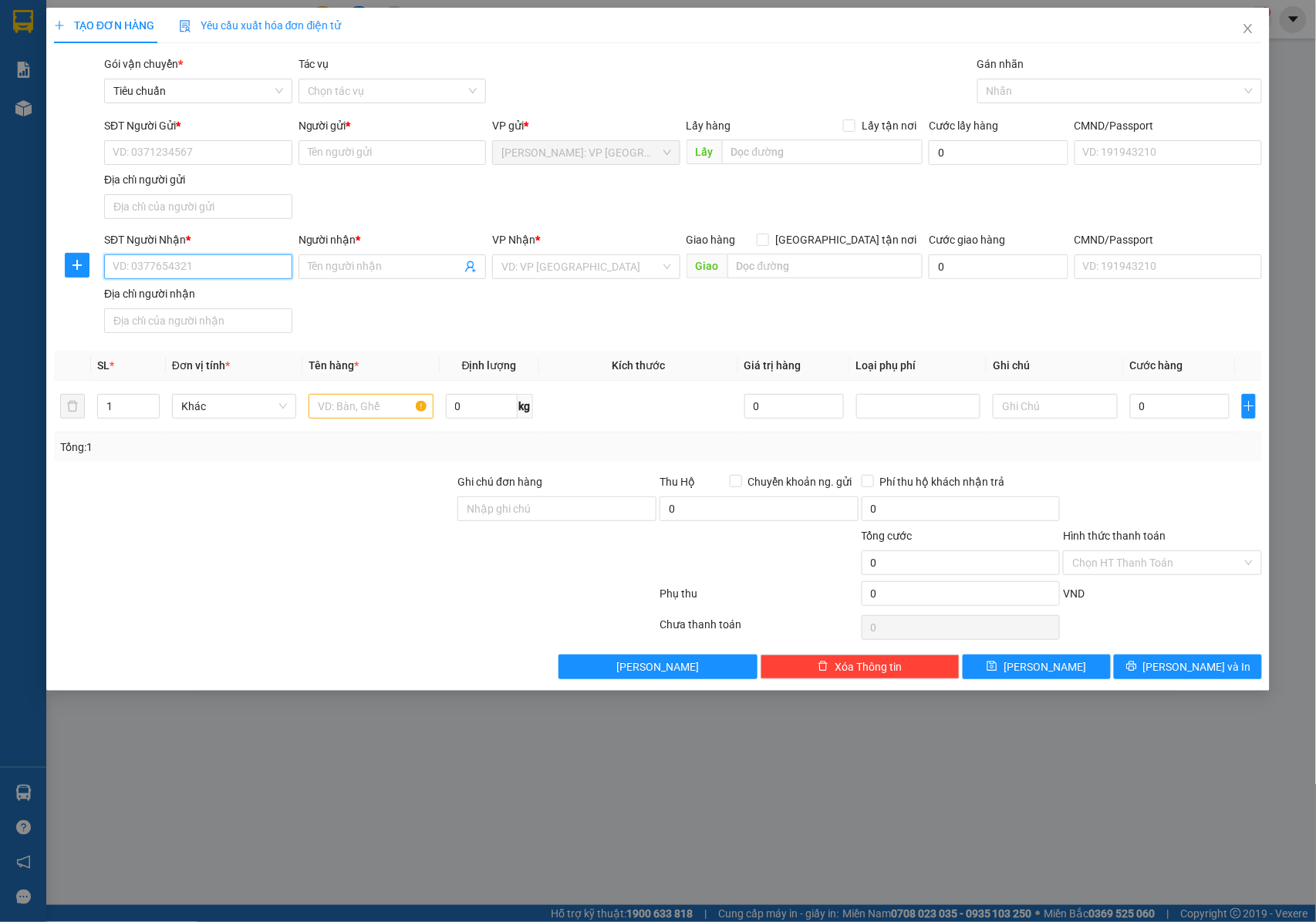
click at [177, 277] on input "SĐT Người Nhận *" at bounding box center [198, 267] width 188 height 24
type input "0906449357"
click at [196, 266] on input "0906449357" at bounding box center [198, 267] width 188 height 24
click at [196, 301] on div "0906449357 - CHỊ THU" at bounding box center [199, 300] width 172 height 17
type input "CHỊ THU"
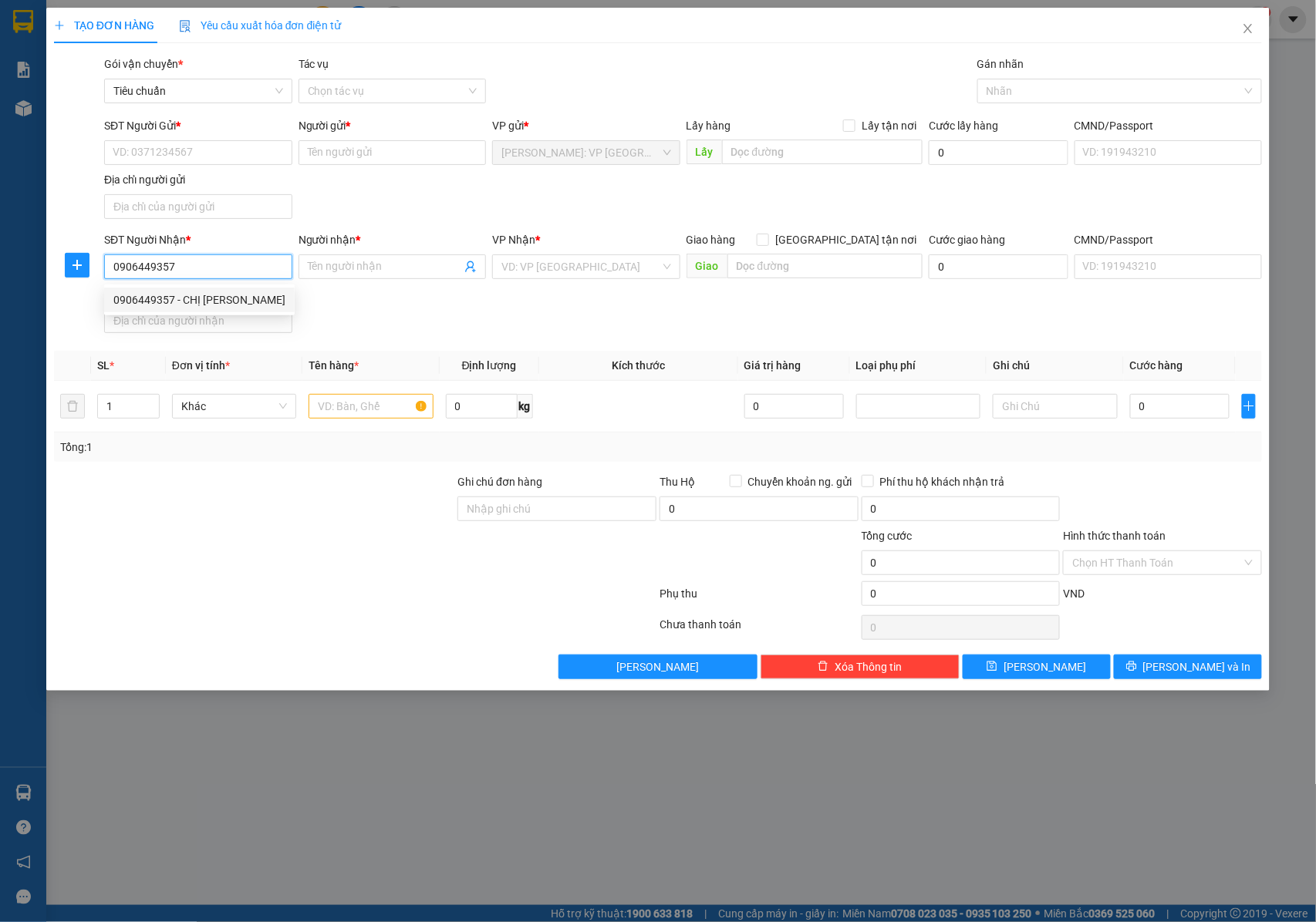
checkbox input "true"
type input "309 -311 DƯƠNG ĐÌNH NGHỆ , P PHƯỚC MỸ , QUẬN SƠN TRÀ , ĐÀ NẴNG"
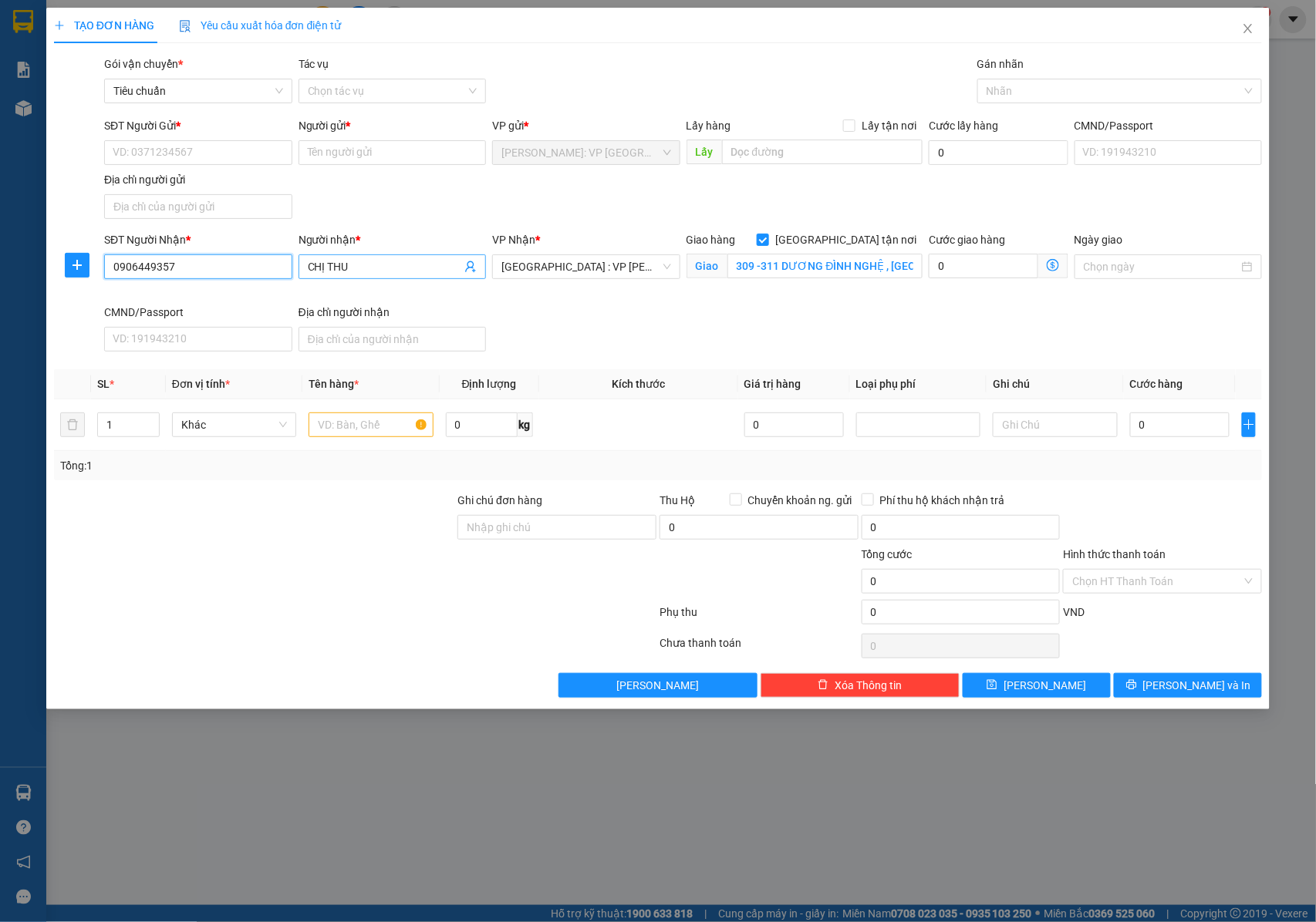
type input "0906449357"
click at [372, 275] on input "CHỊ THU" at bounding box center [385, 267] width 154 height 17
click at [199, 146] on input "SĐT Người Gửi *" at bounding box center [198, 152] width 188 height 24
click at [195, 186] on div "0902860699 - Trường An" at bounding box center [200, 184] width 174 height 17
type input "0902860699"
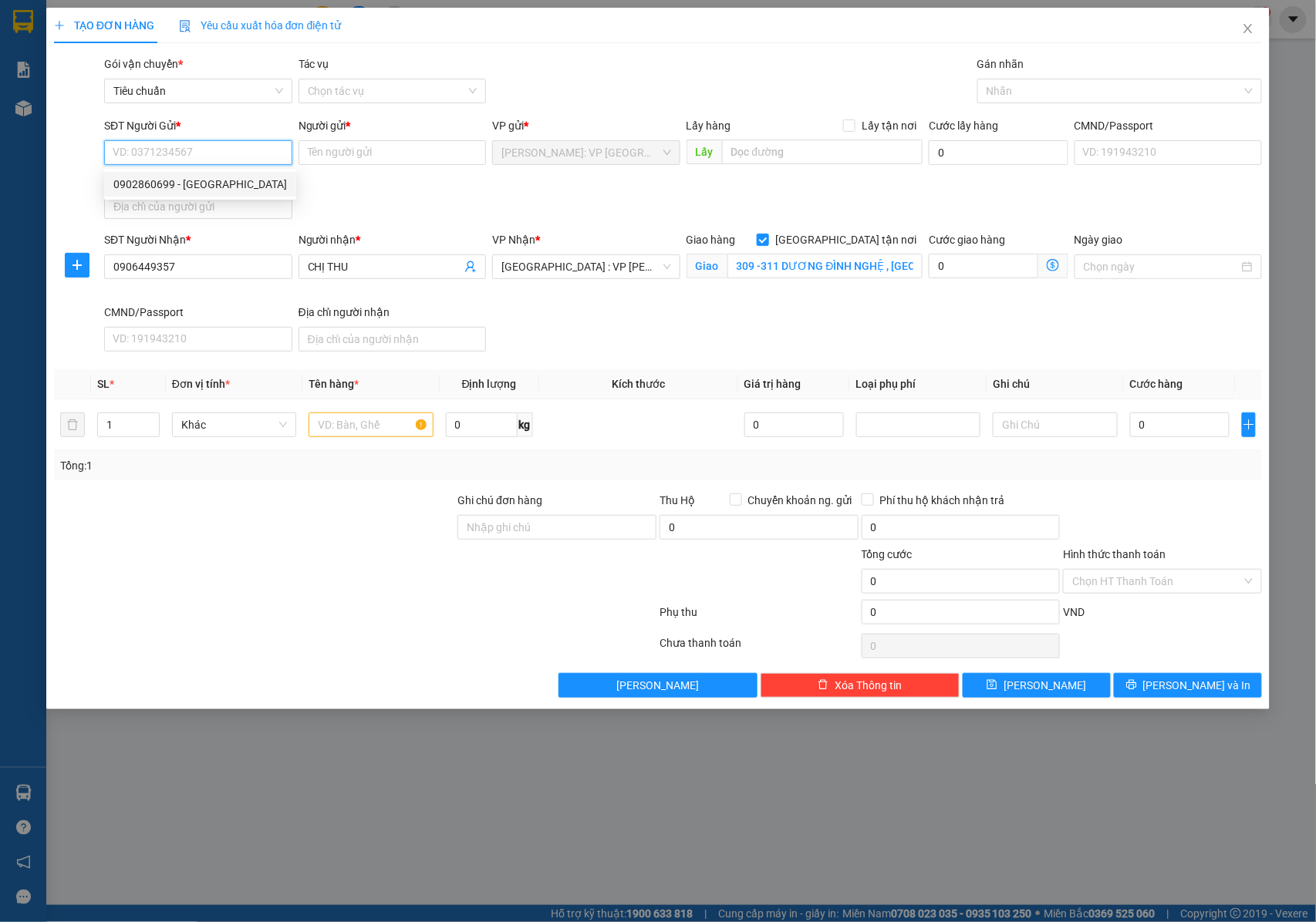
type input "Trường An"
type input "2"
click at [151, 420] on icon "up" at bounding box center [150, 421] width 5 height 5
click at [349, 420] on input "text" at bounding box center [371, 424] width 124 height 24
type input "2"
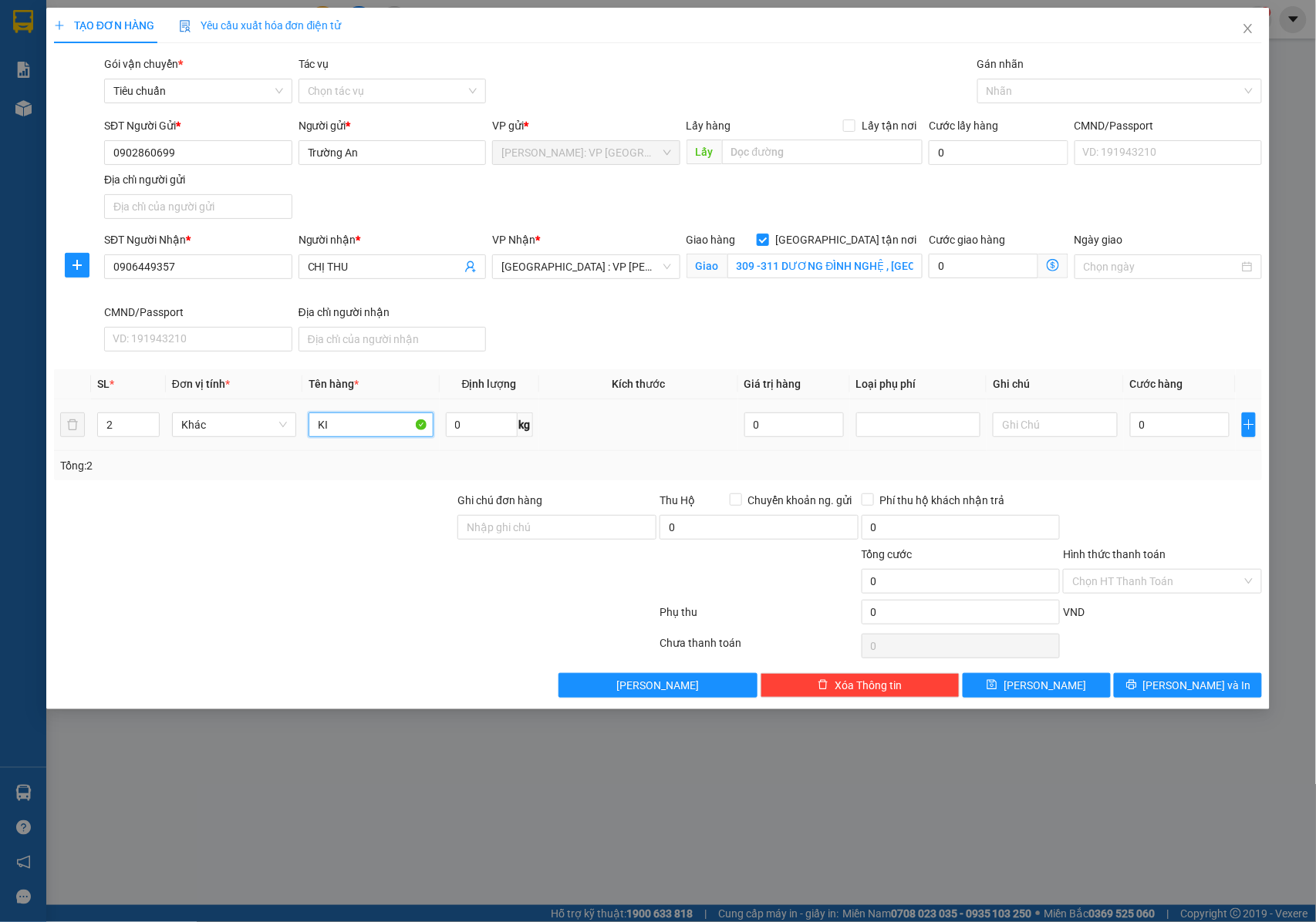
type input "K"
type input "2 KIỆN XANH BỌC NILON TRONG ( THỰC PHẨM KHÔ )"
click at [513, 526] on input "Ghi chú đơn hàng" at bounding box center [557, 527] width 199 height 24
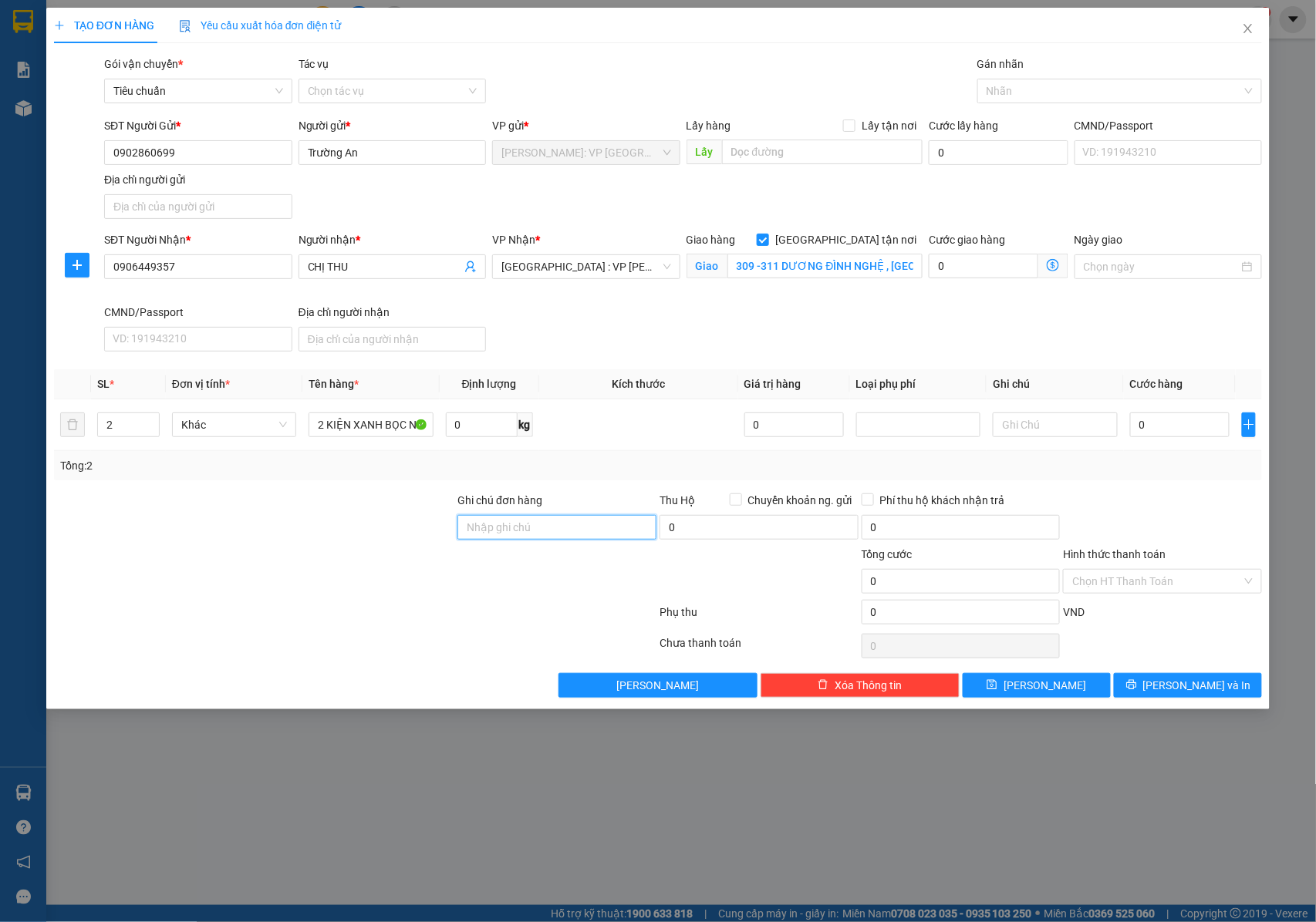
type input "NHẬN NGUYÊN KIỆN GIAO NGUYÊN KIỆN, HƯ VỠ K ĐỀN"
click at [1015, 89] on div at bounding box center [1112, 91] width 261 height 19
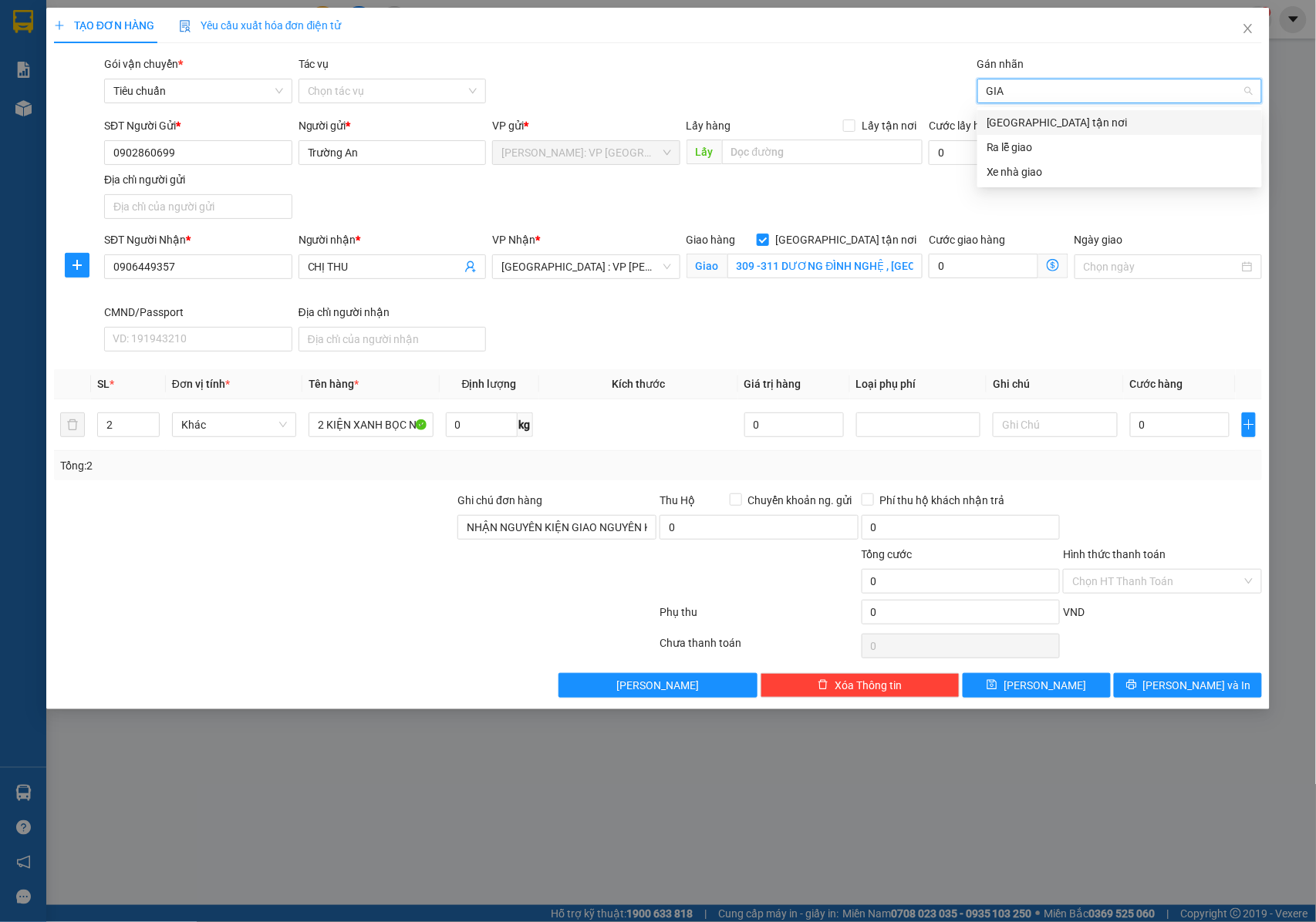
type input "GIAO"
click at [1029, 121] on div "[GEOGRAPHIC_DATA] tận nơi" at bounding box center [1121, 122] width 267 height 17
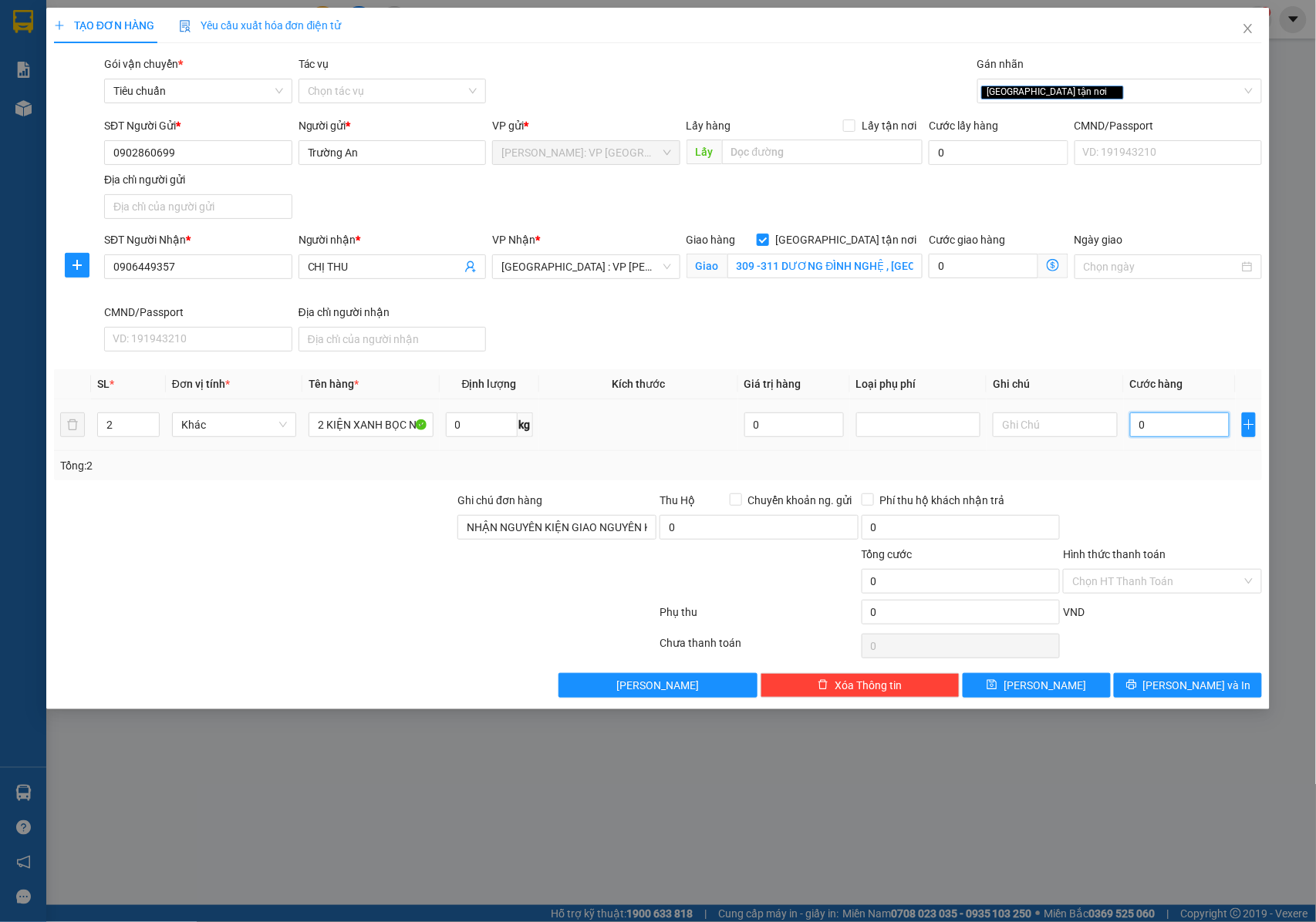
click at [1160, 435] on input "0" at bounding box center [1180, 424] width 99 height 24
type input "3"
type input "31"
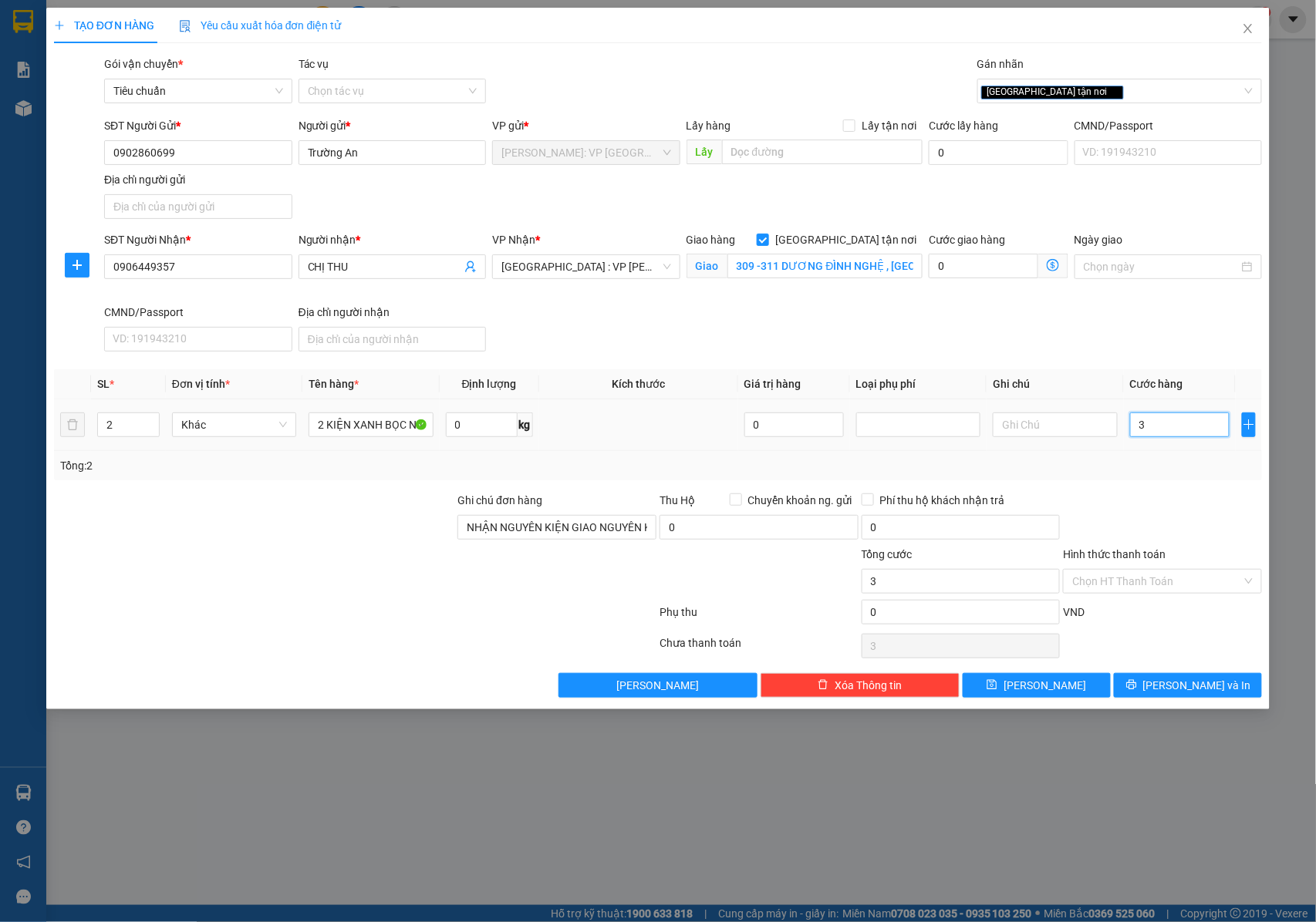
type input "31"
type input "310"
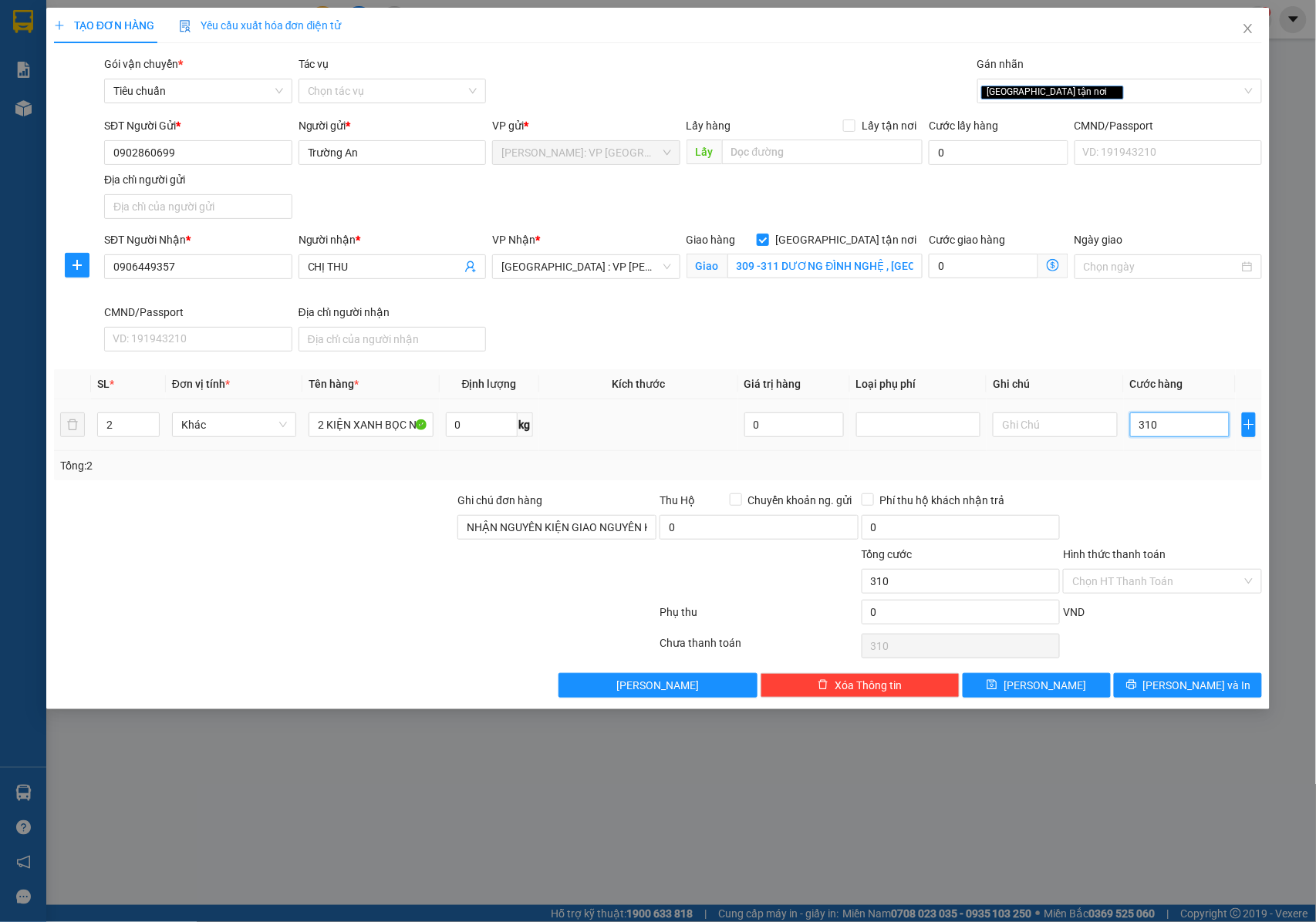
type input "3.100"
type input "31.000"
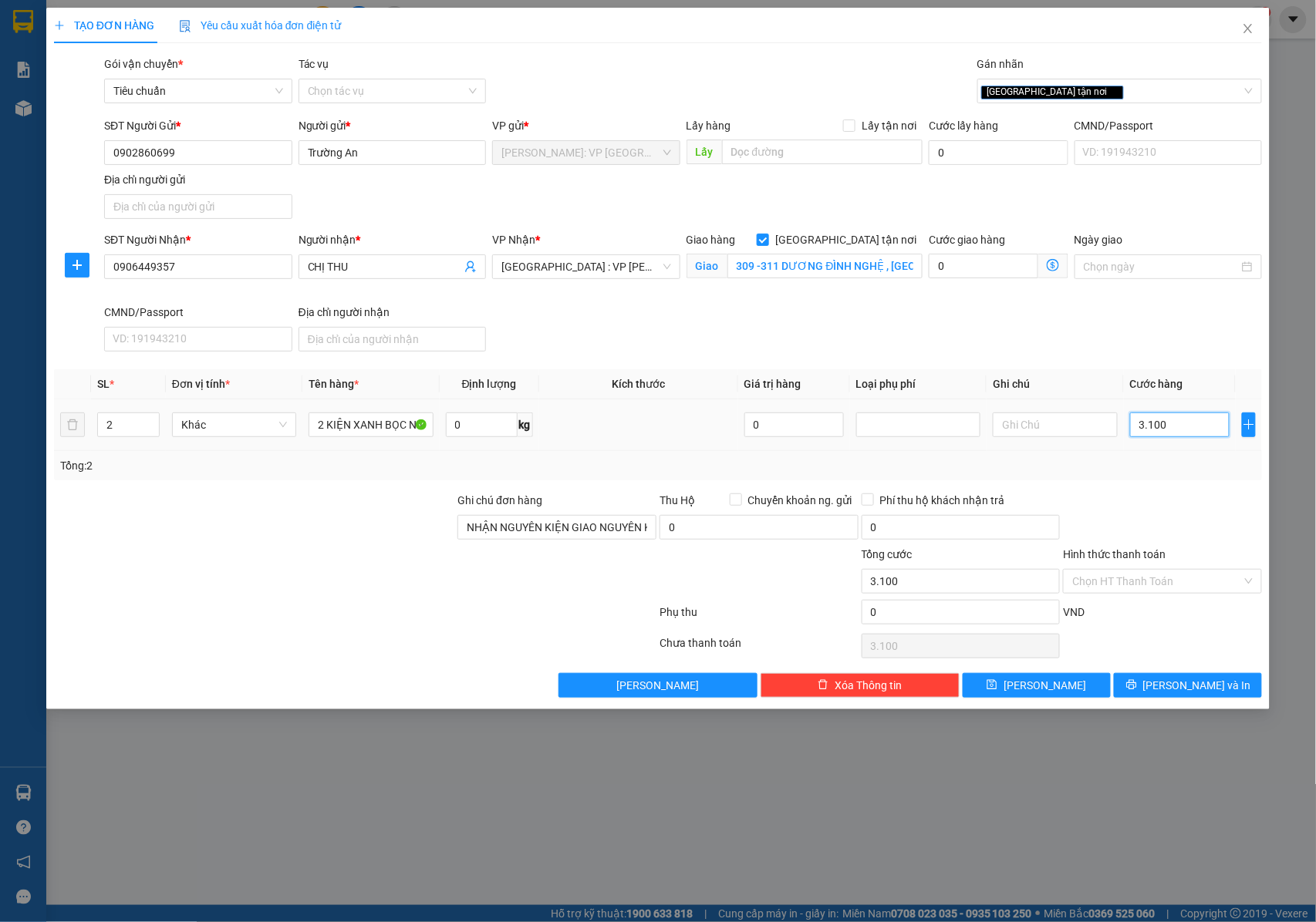
type input "31.000"
type input "310.000"
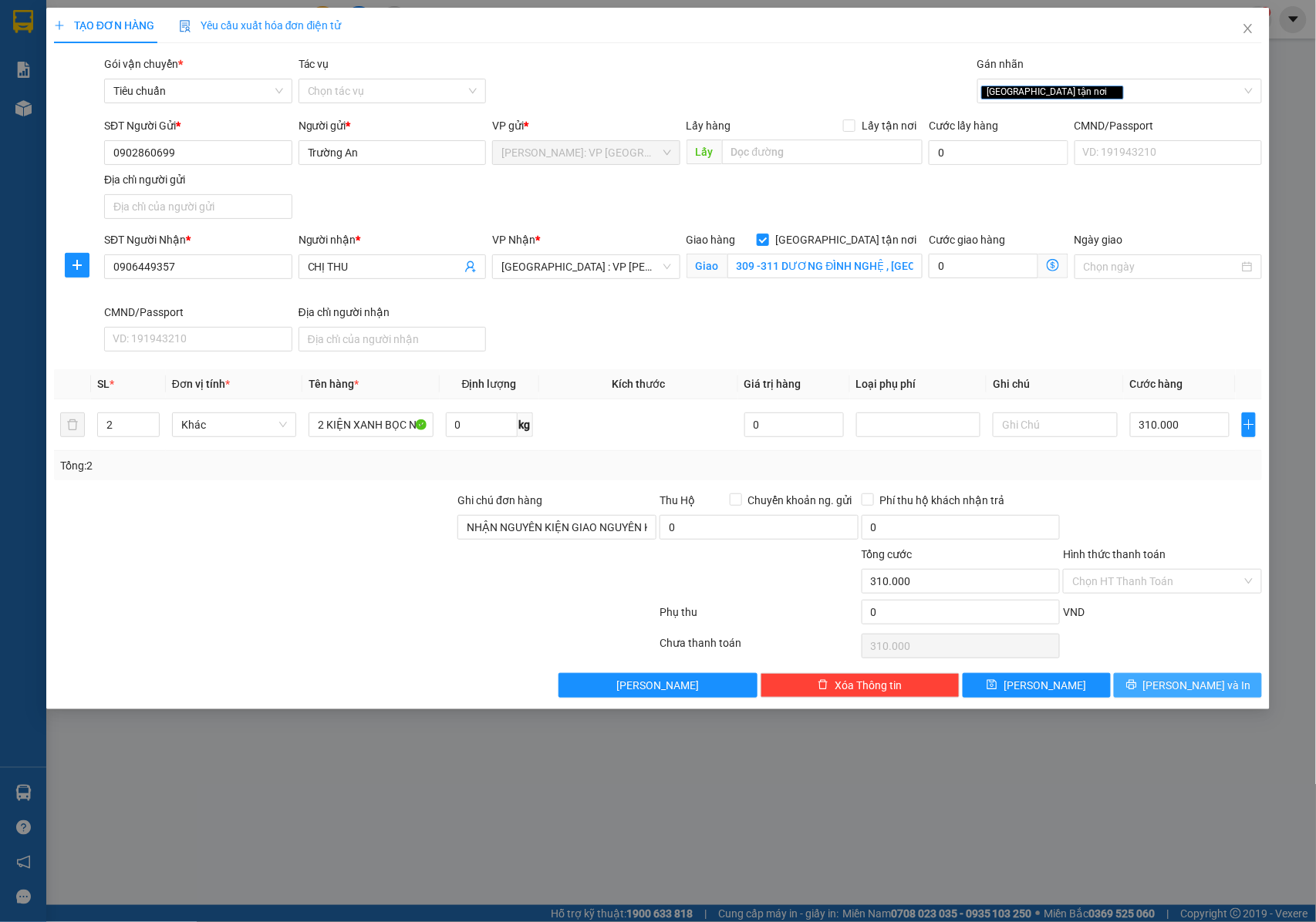
click at [1147, 688] on button "Lưu và In" at bounding box center [1188, 685] width 148 height 24
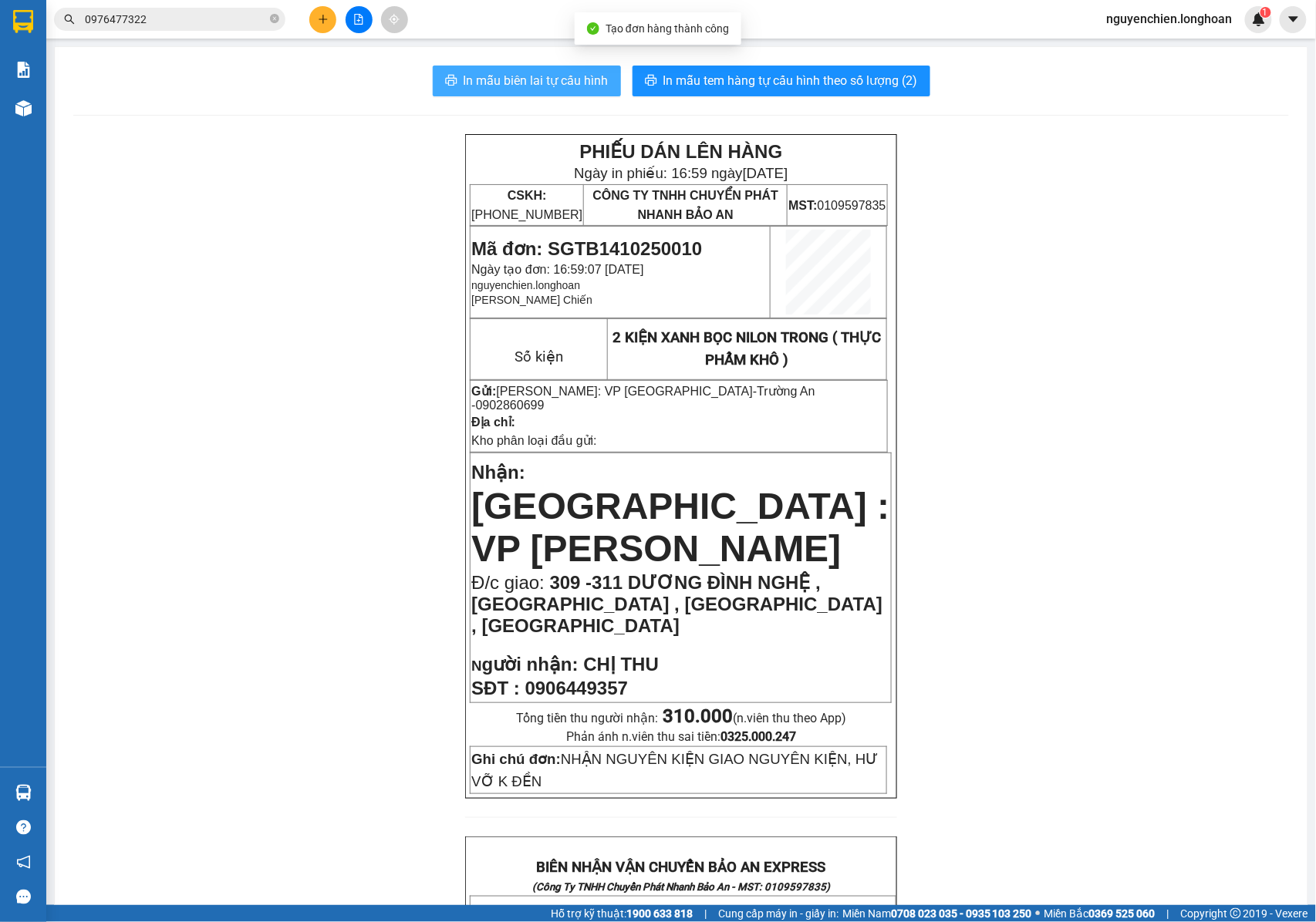
click at [531, 76] on span "In mẫu biên lai tự cấu hình" at bounding box center [536, 80] width 145 height 19
click at [766, 356] on span "2 KIỆN XANH BỌC NILON TRONG ( THỰC PHẨM KHÔ )" at bounding box center [748, 349] width 268 height 40
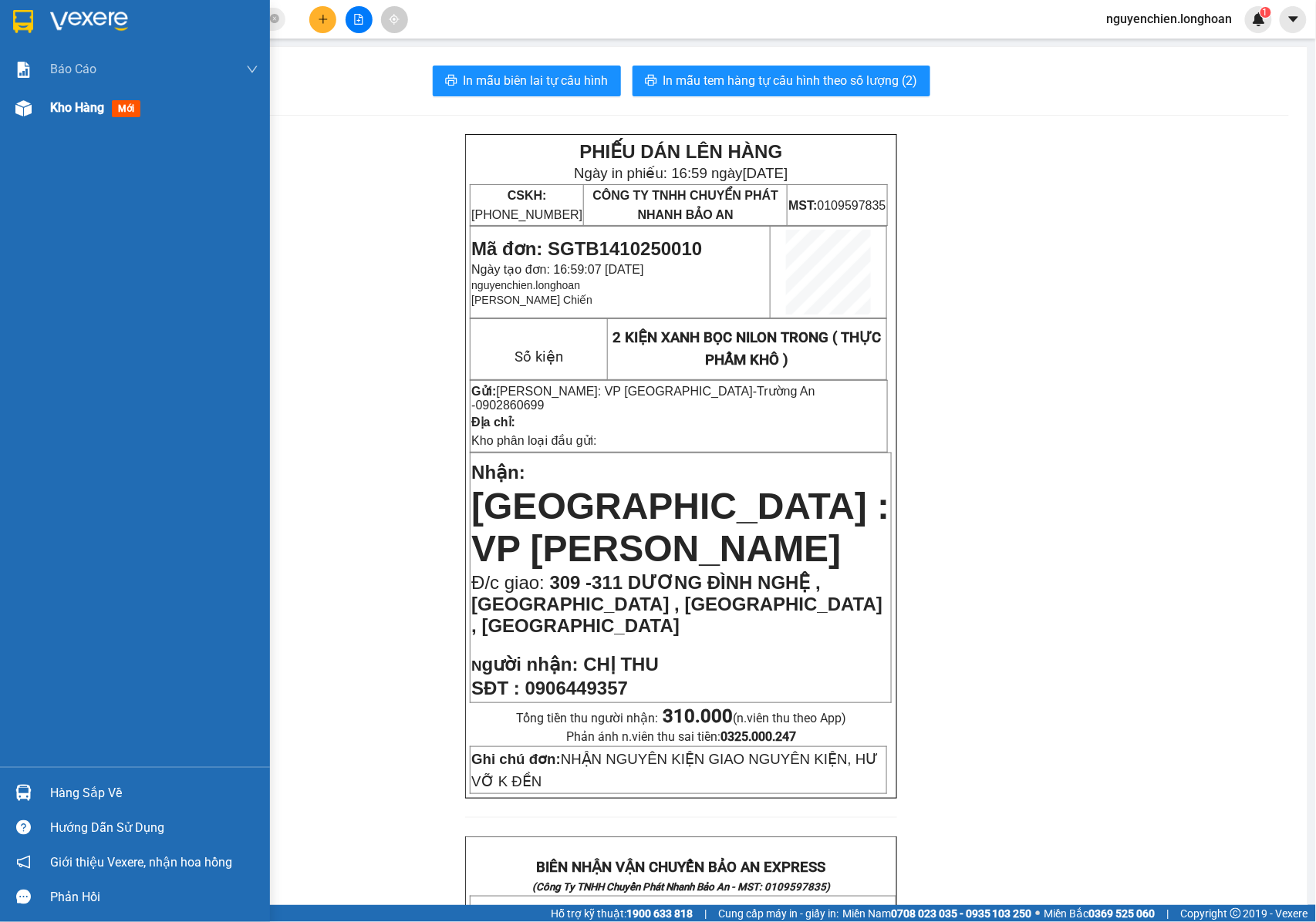
click at [32, 105] on div at bounding box center [23, 108] width 27 height 27
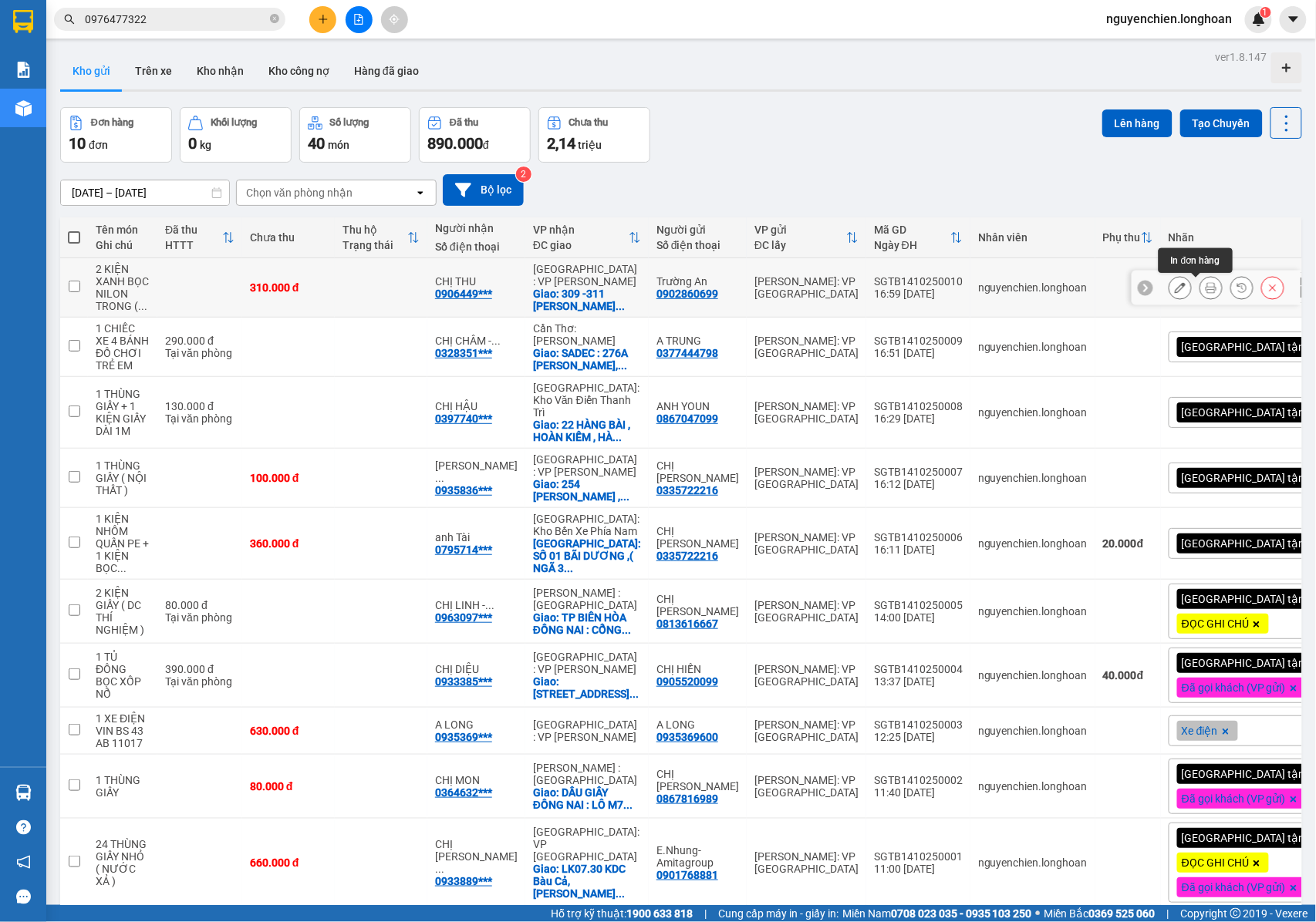
click at [1206, 287] on icon at bounding box center [1212, 288] width 11 height 11
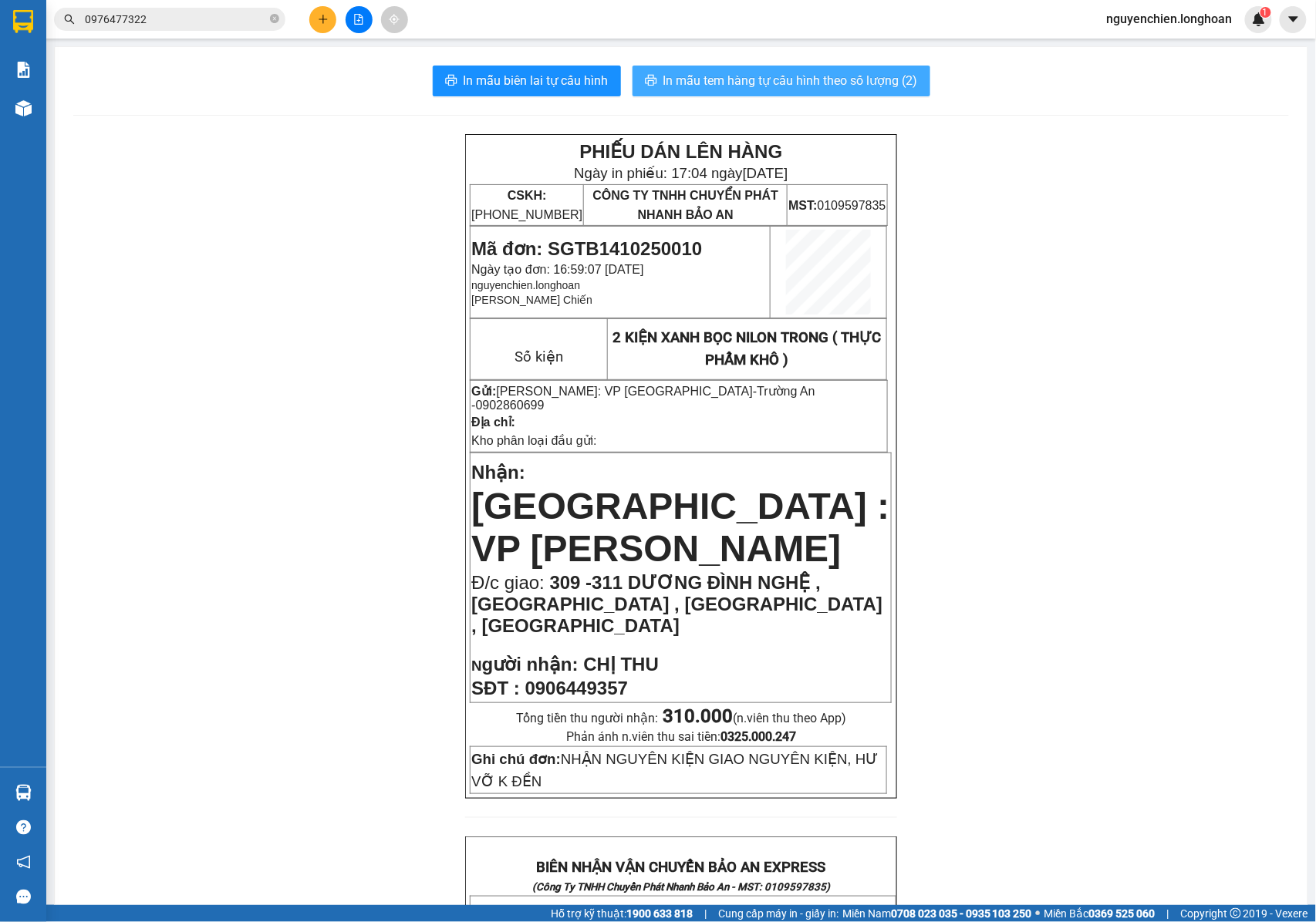
click at [837, 85] on span "In mẫu tem hàng tự cấu hình theo số lượng (2)" at bounding box center [791, 80] width 255 height 19
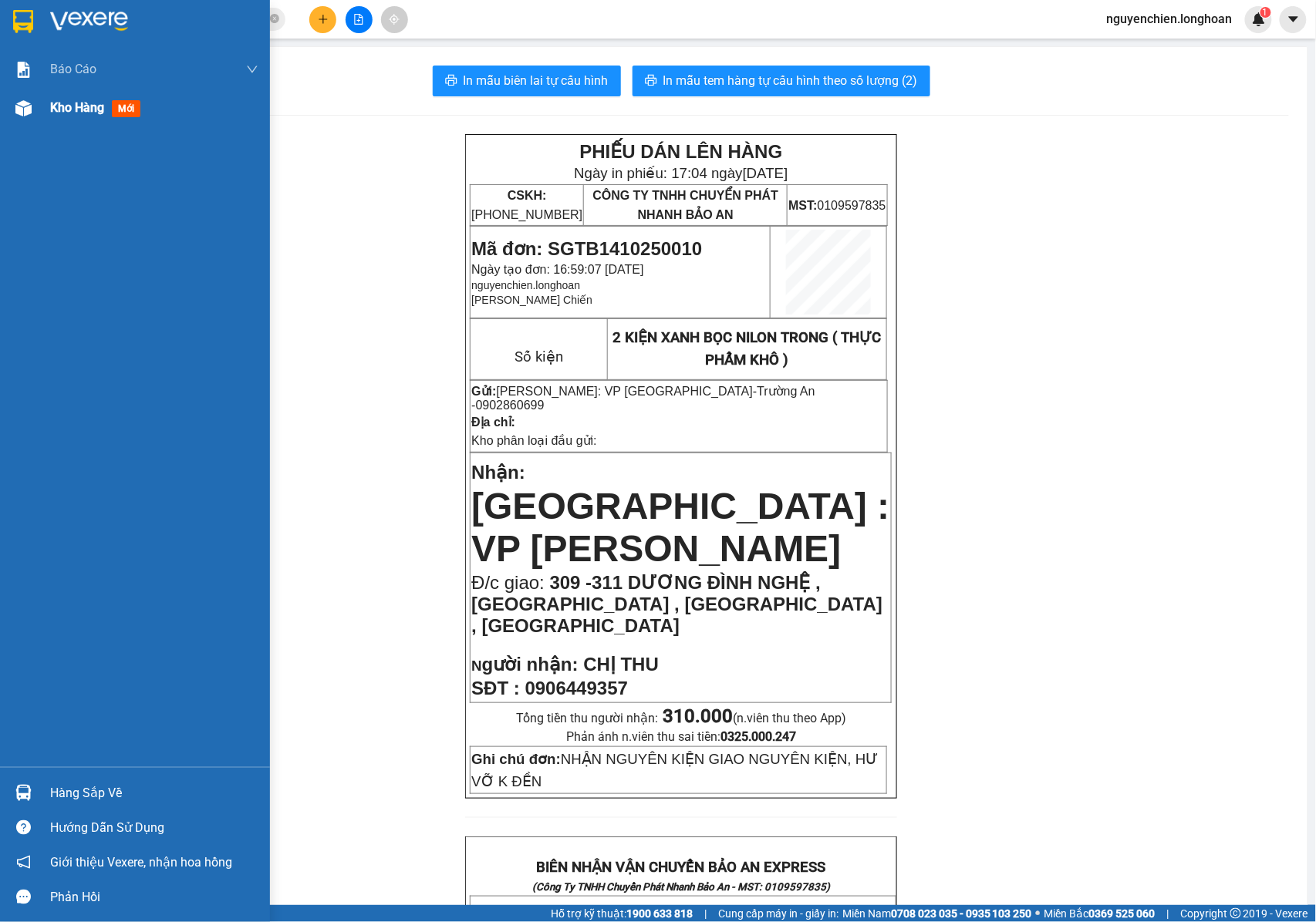
click at [26, 106] on img at bounding box center [23, 108] width 16 height 16
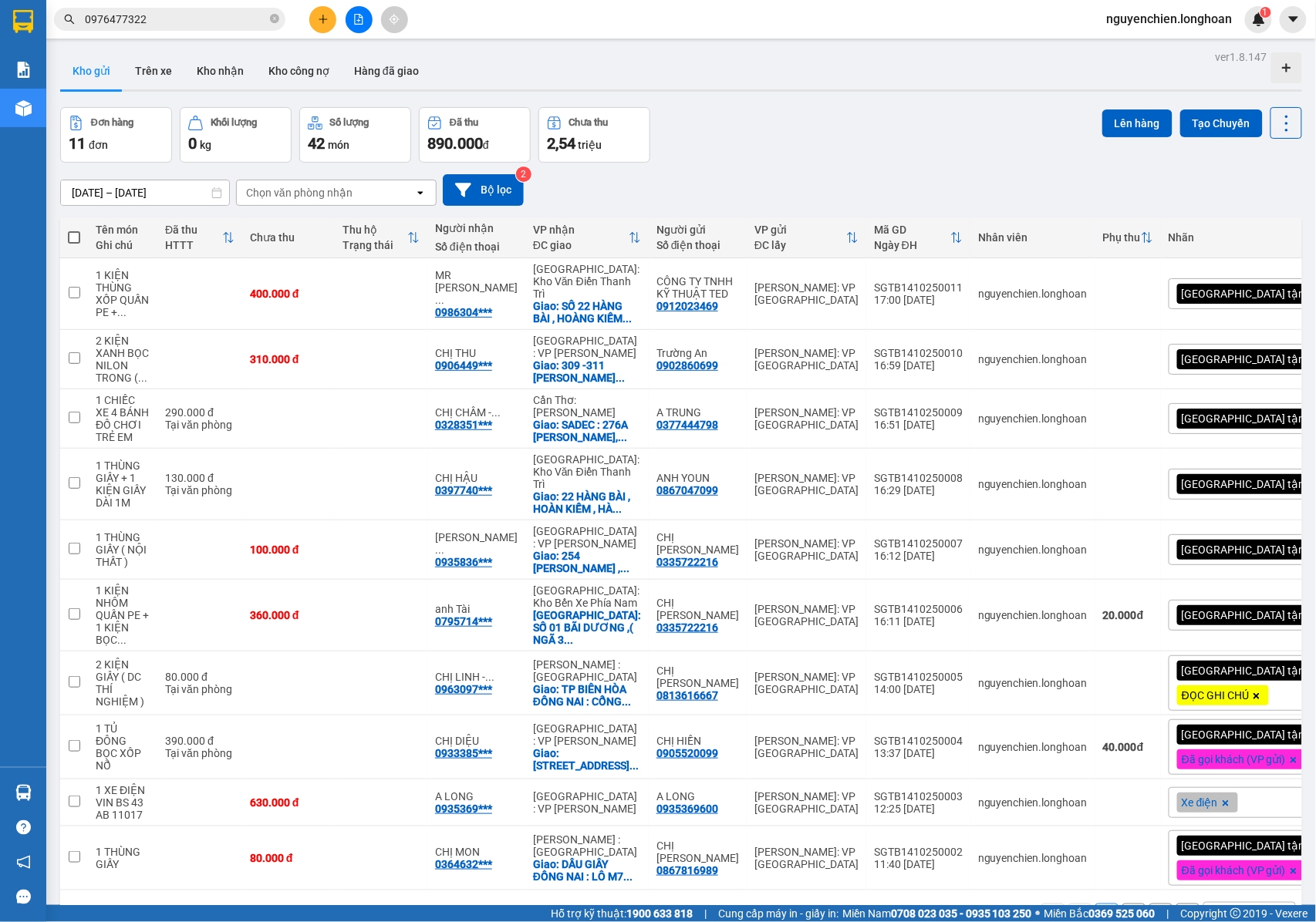
click at [325, 25] on button at bounding box center [322, 20] width 27 height 27
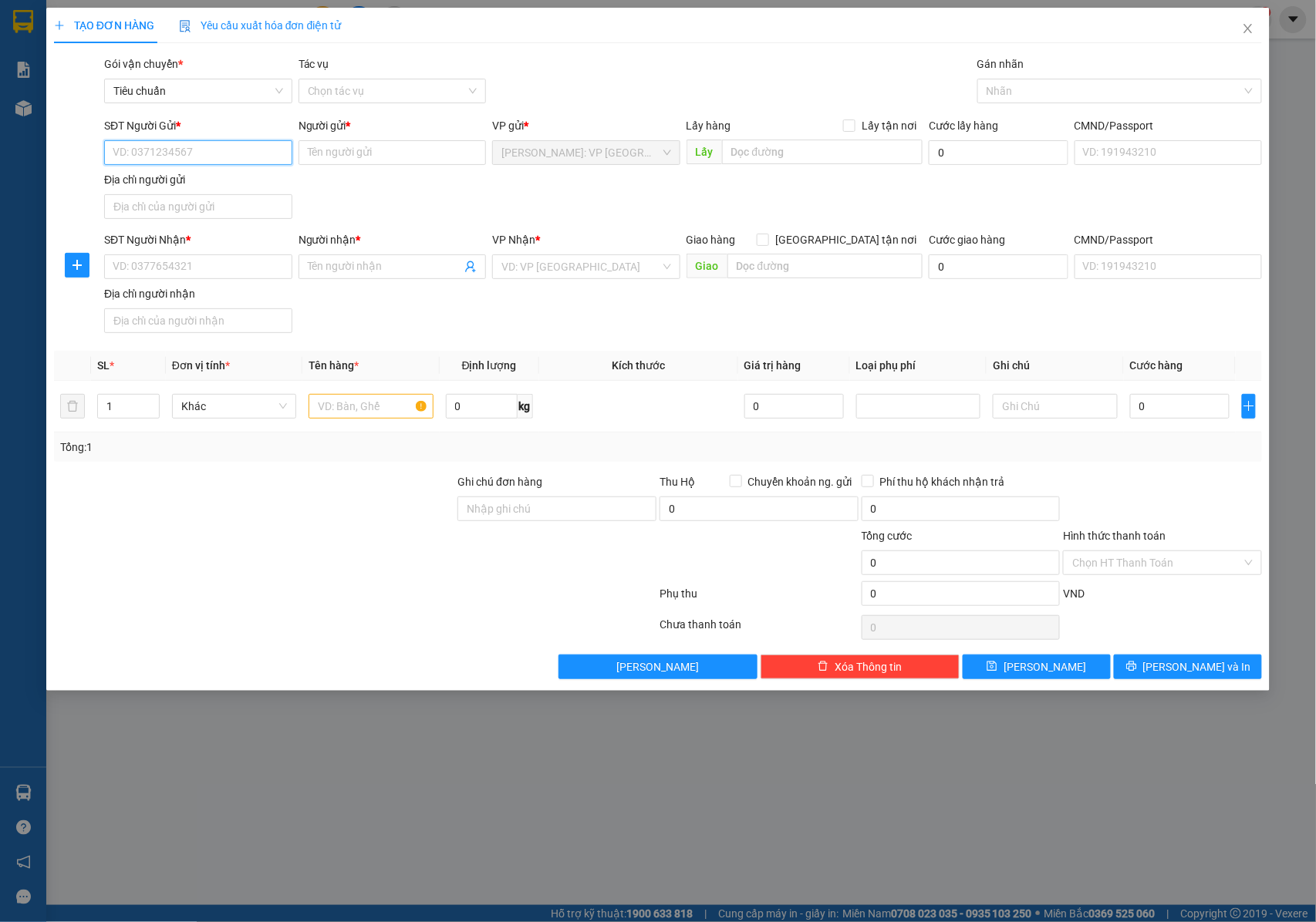
click at [255, 149] on input "SĐT Người Gửi *" at bounding box center [198, 152] width 188 height 24
type input "0909151911"
click at [248, 194] on div "0909151911 - CÔNG TY TNHH HOÀNG CỐ ĐÔ" at bounding box center [240, 184] width 271 height 24
type input "CÔNG TY TNHH HOÀNG CỐ ĐÔ"
type input "0909151911"
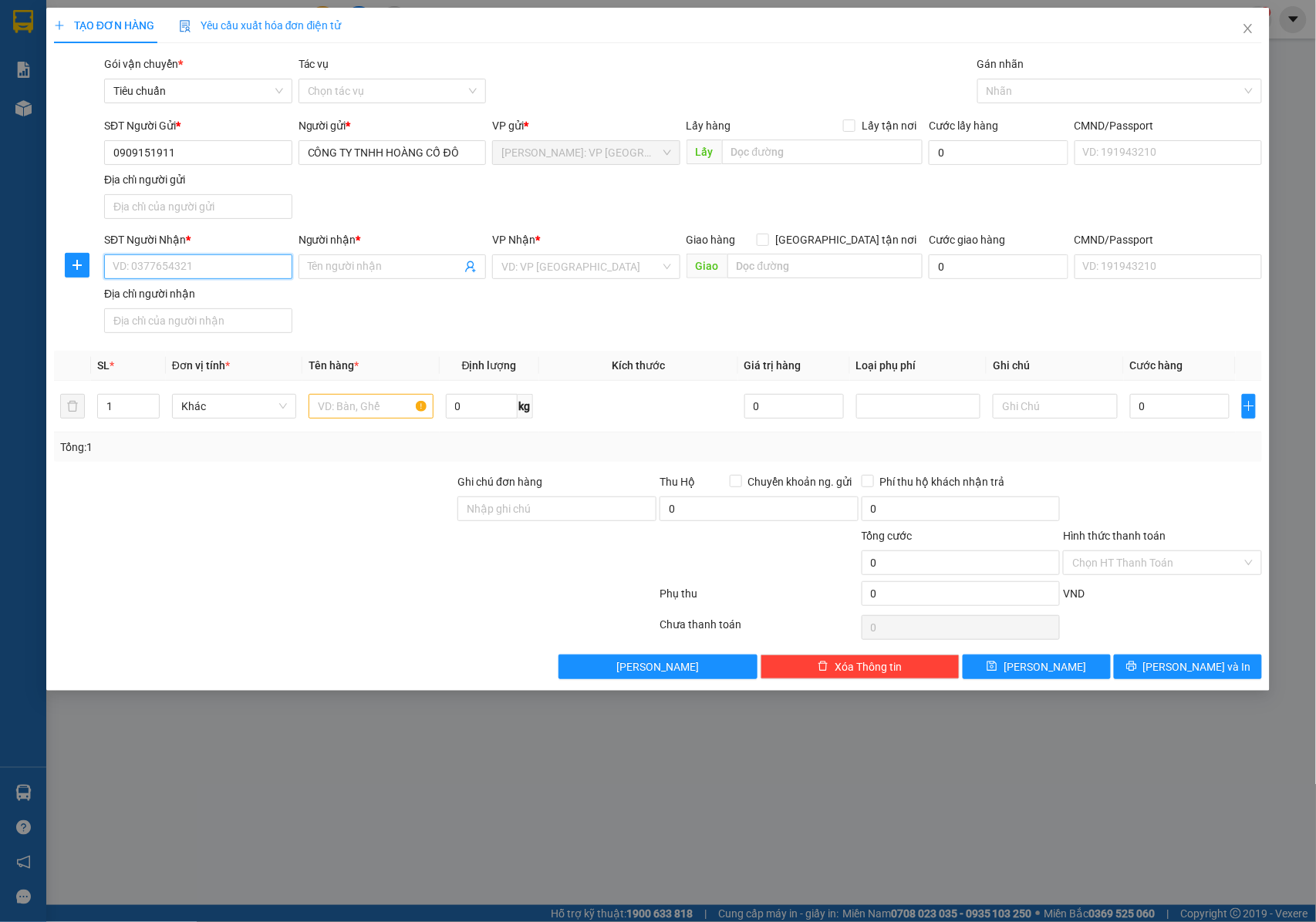
click at [249, 270] on input "SĐT Người Nhận *" at bounding box center [198, 267] width 188 height 24
type input "0359745560"
click at [240, 299] on div "0359745560 - CHỊ PHƯƠNG" at bounding box center [199, 300] width 172 height 17
type input "CHỊ [PERSON_NAME]"
checkbox input "true"
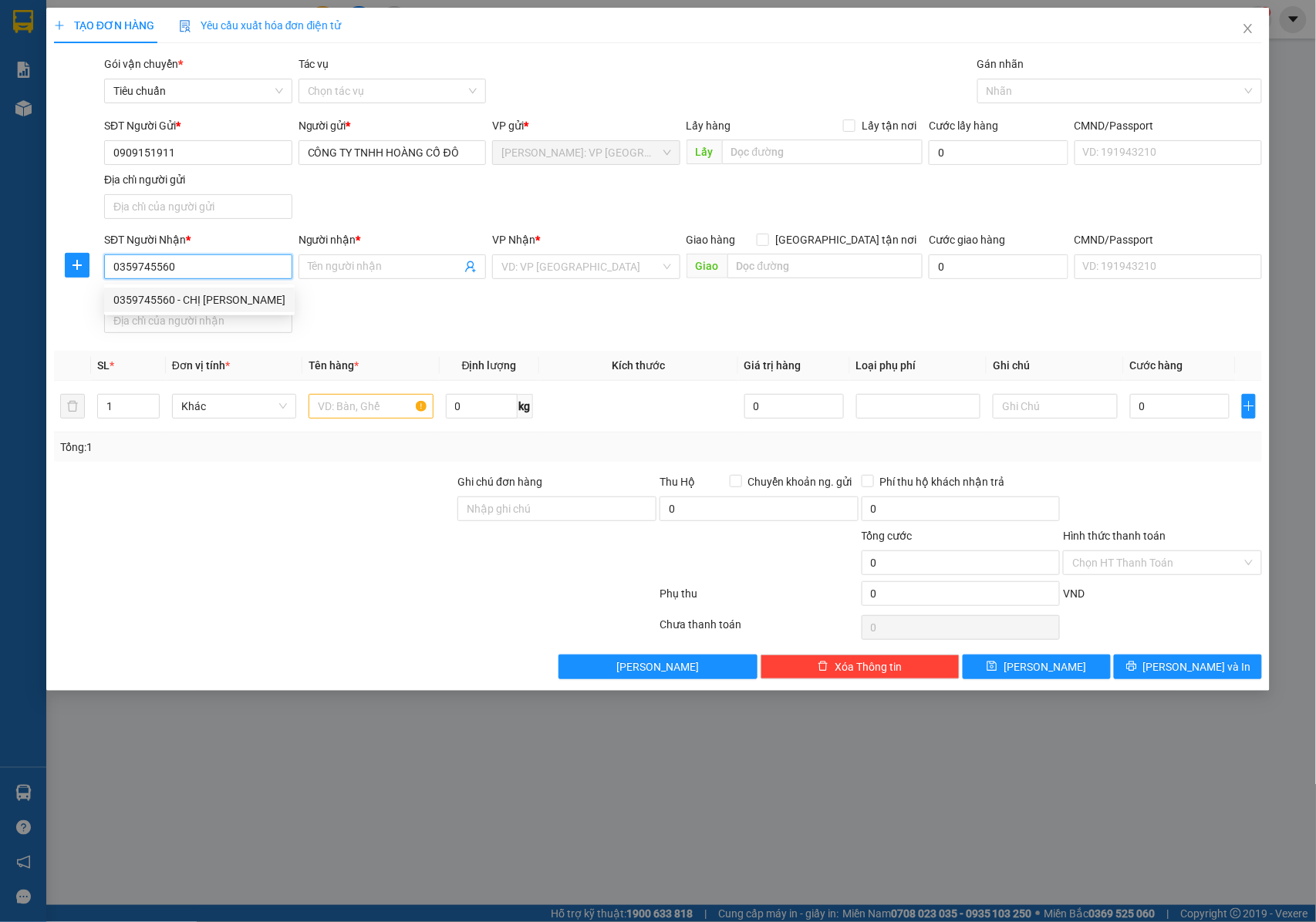
type input "BẮC NINH : CĂN CL 10 - 27 , KDT HIM LAM GRAND PART , P VÕ CƯỜNG , BẮC NINH"
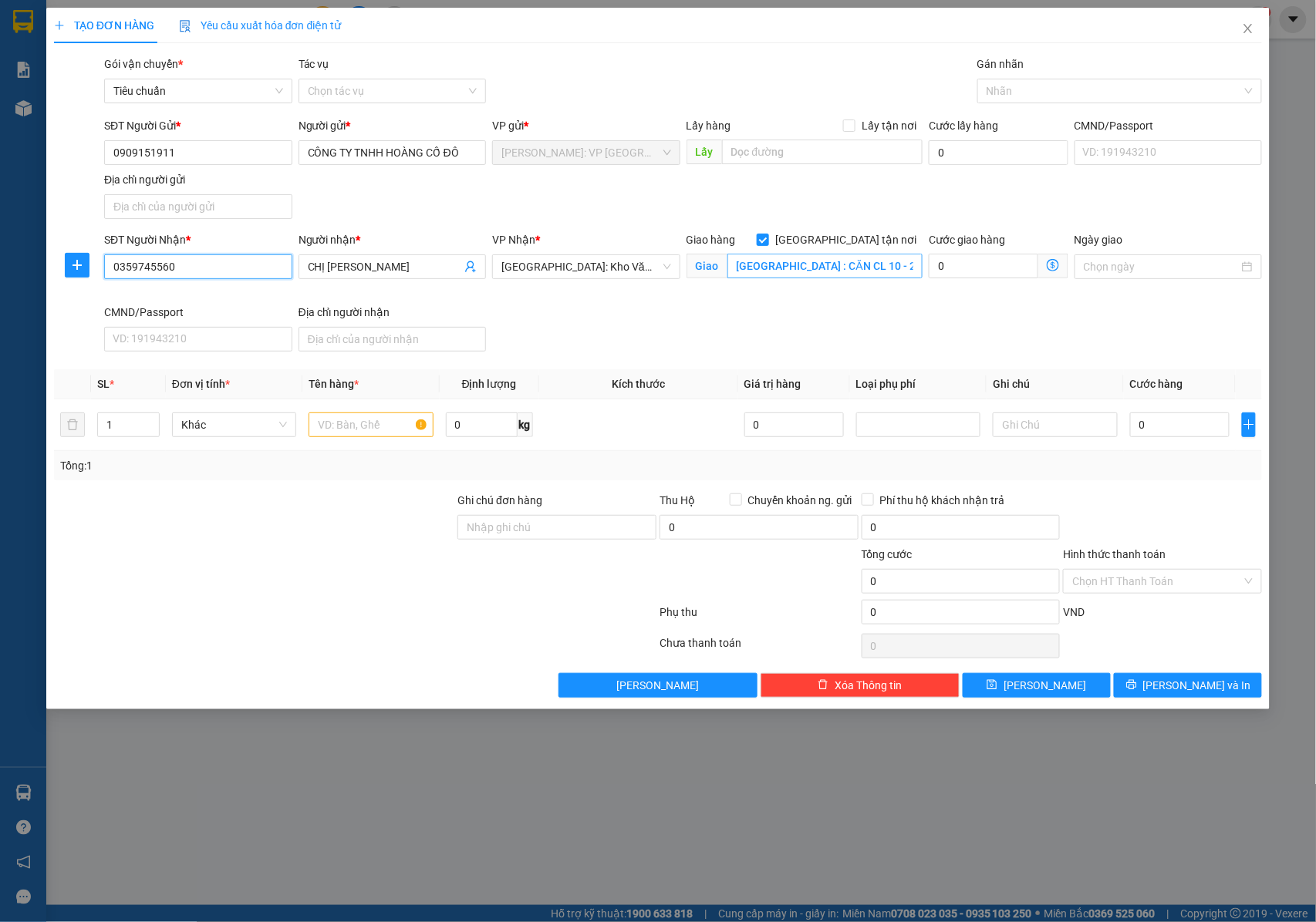
type input "0359745560"
click at [799, 269] on input "BẮC NINH : CĂN CL 10 - 27 , KDT HIM LAM GRAND PART , P VÕ CƯỜNG , BẮC NINH" at bounding box center [825, 266] width 195 height 24
click at [797, 269] on input "BẮC NINH : CĂN CL 10 - 27 , KDT HIM LAM GRAND PART , P VÕ CƯỜNG , BẮC NINH" at bounding box center [825, 266] width 195 height 24
click at [1008, 99] on div at bounding box center [1112, 91] width 261 height 19
type input "BẮC NINH : SẢNH CĂN CL 10 - 27 , KDT HIM LAM GRAND PART , P VÕ CƯỜNG , BẮC NINH"
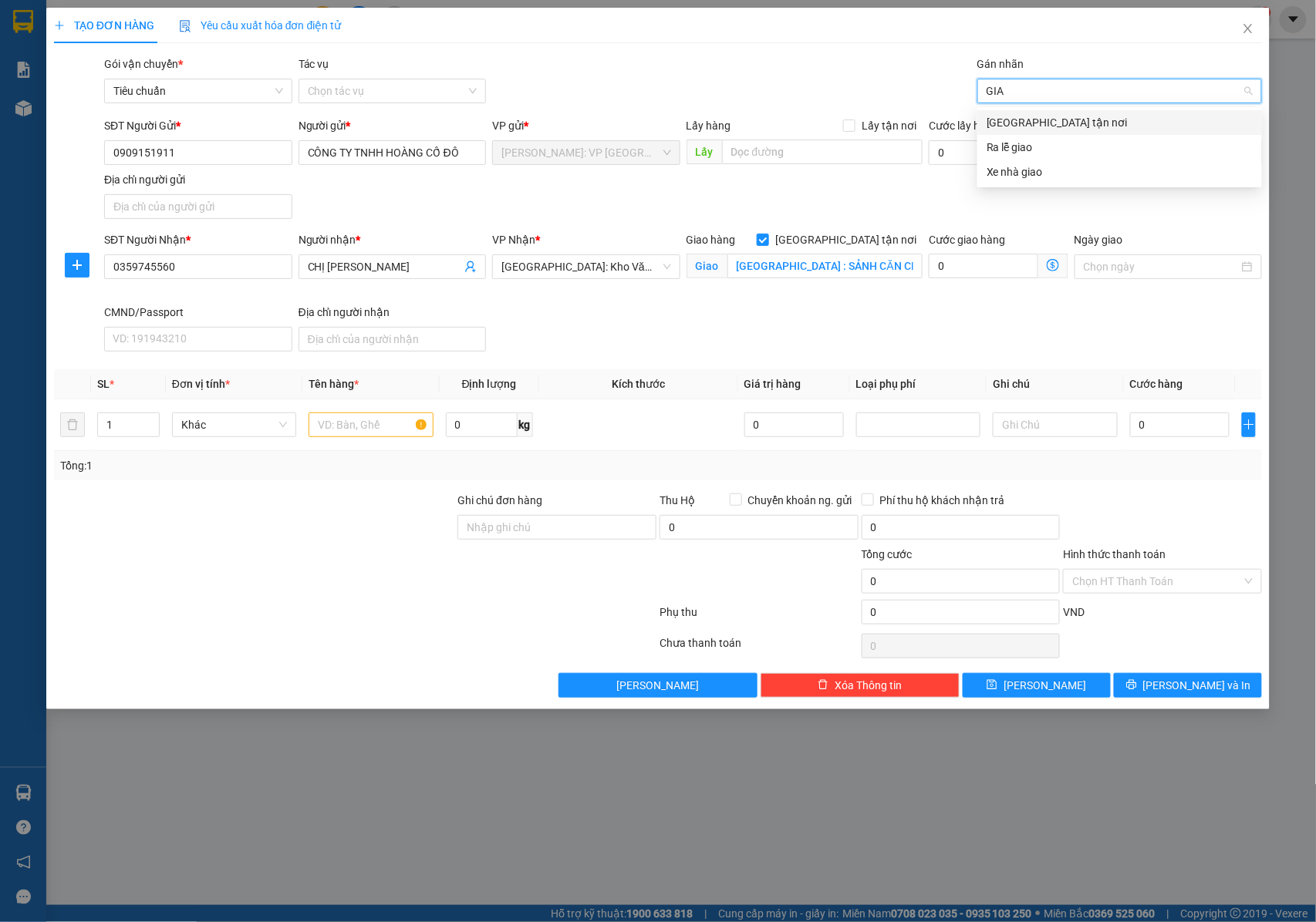
type input "GIAO"
click at [1010, 117] on div "[GEOGRAPHIC_DATA] tận nơi" at bounding box center [1121, 122] width 267 height 17
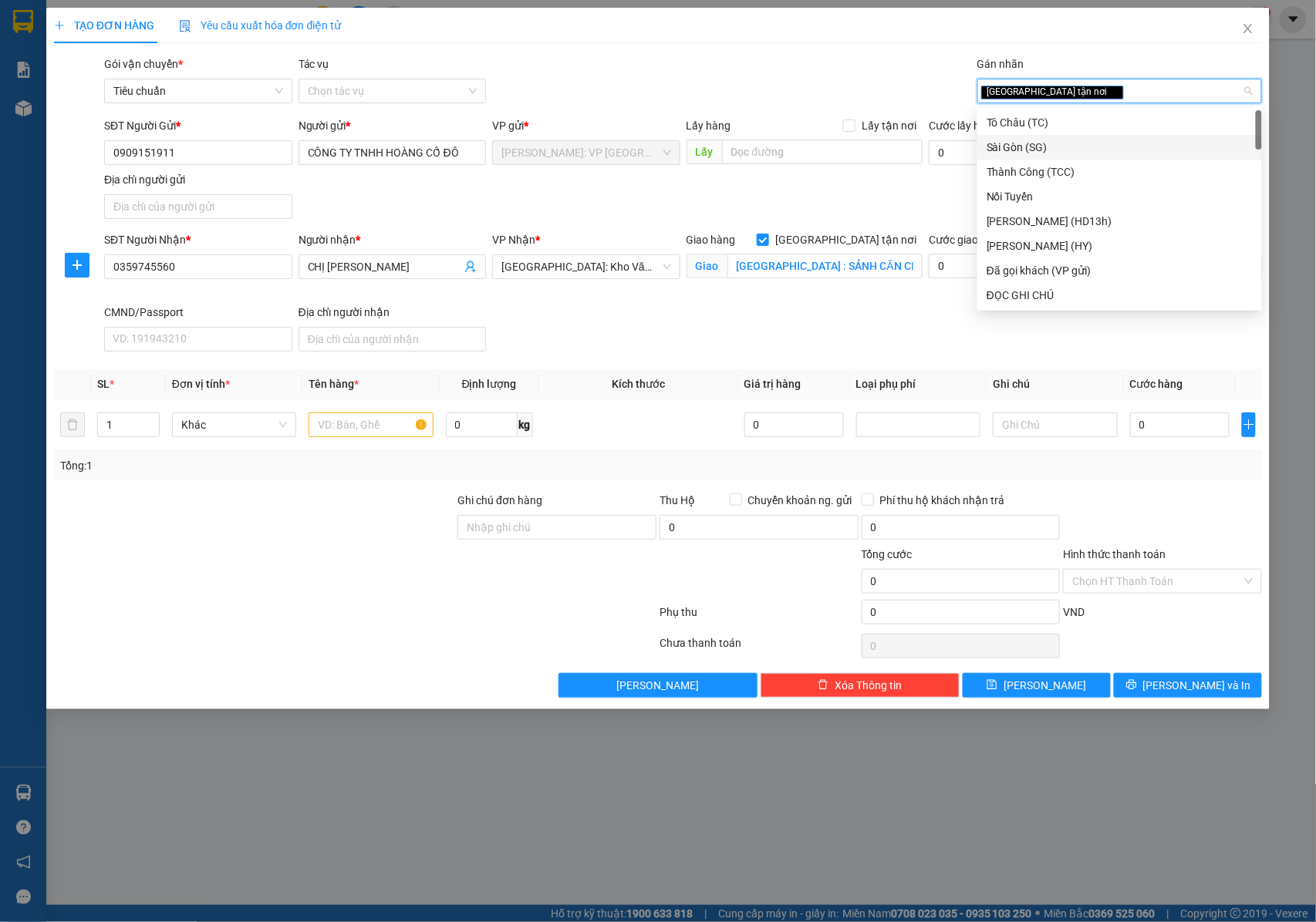
click at [738, 321] on div "SĐT Người Nhận * 0359745560 Người nhận * CHỊ PHƯƠNG VP Nhận * Hà Nội: Kho Văn Đ…" at bounding box center [683, 294] width 1165 height 126
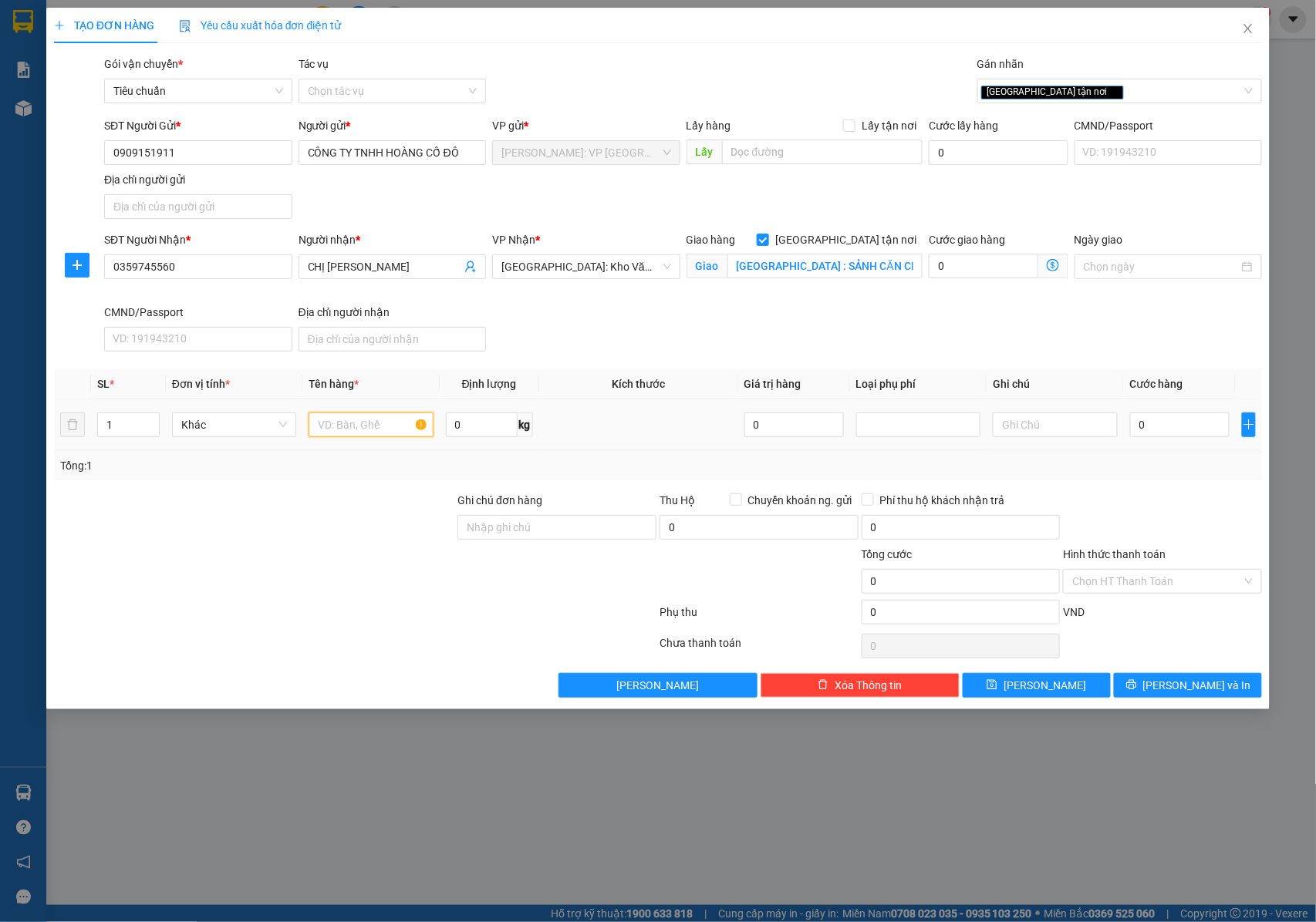
click at [333, 437] on input "text" at bounding box center [371, 424] width 124 height 24
type input "1 THÙNG GIẤY BỌC PE ĐEN ( MÁY )"
click at [597, 529] on input "Ghi chú đơn hàng" at bounding box center [557, 527] width 199 height 24
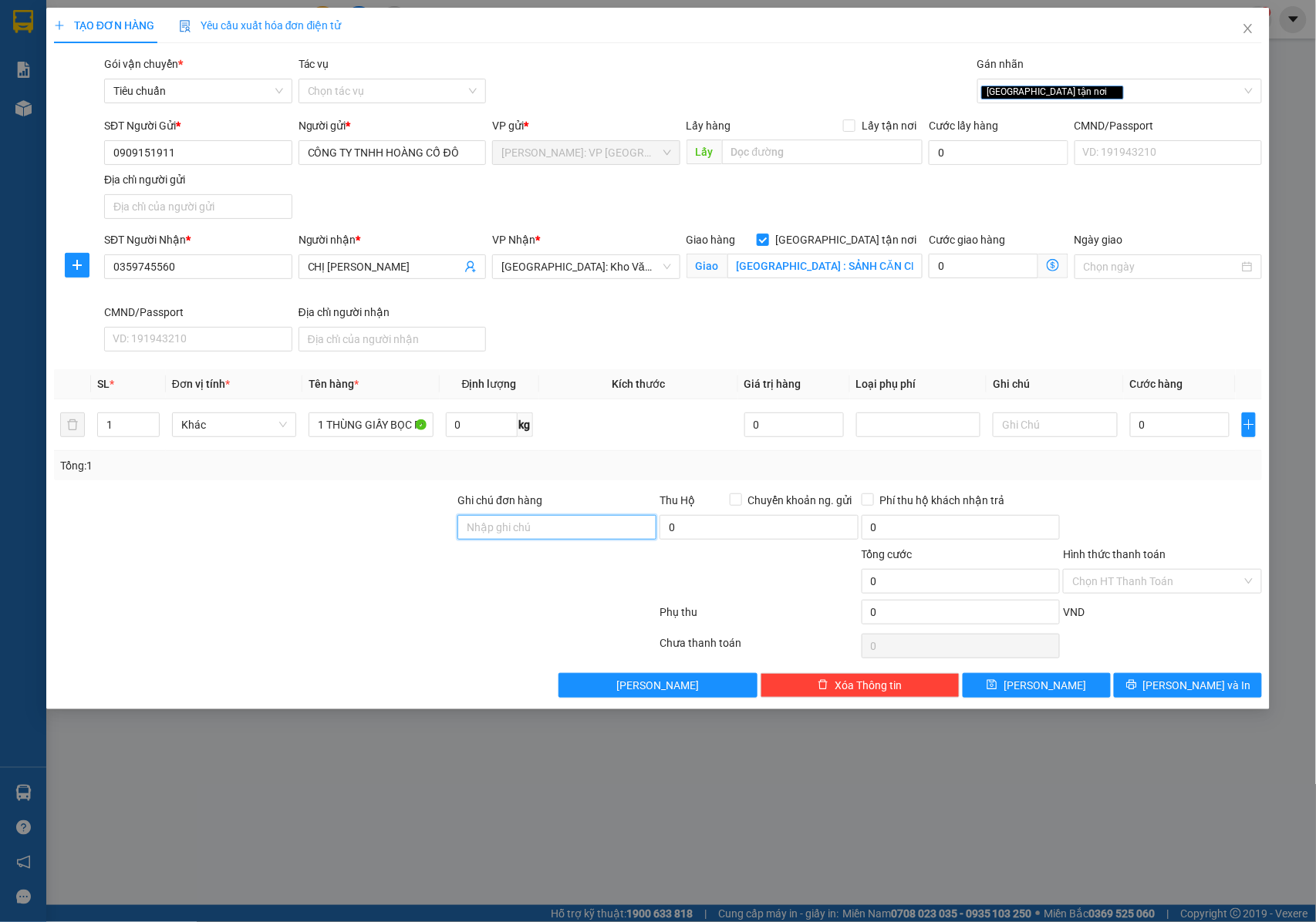
type input "NHẬN NGUYÊN KIỆN GIAO NGUYÊN KIỆN, HƯ VỠ K ĐỀN"
click at [1143, 440] on div "0" at bounding box center [1180, 425] width 99 height 31
click at [1151, 426] on input "0" at bounding box center [1180, 424] width 99 height 24
click at [815, 267] on input "BẮC NINH : SẢNH CĂN CL 10 - 27 , KDT HIM LAM GRAND PART , P VÕ CƯỜNG , BẮC NINH" at bounding box center [825, 266] width 195 height 24
click at [837, 267] on input "BẮC NINH : SẢNH CĂN CL 10 - 27 , KDT HIM LAM GRAND PART , P VÕ CƯỜNG , BẮC NINH" at bounding box center [825, 266] width 195 height 24
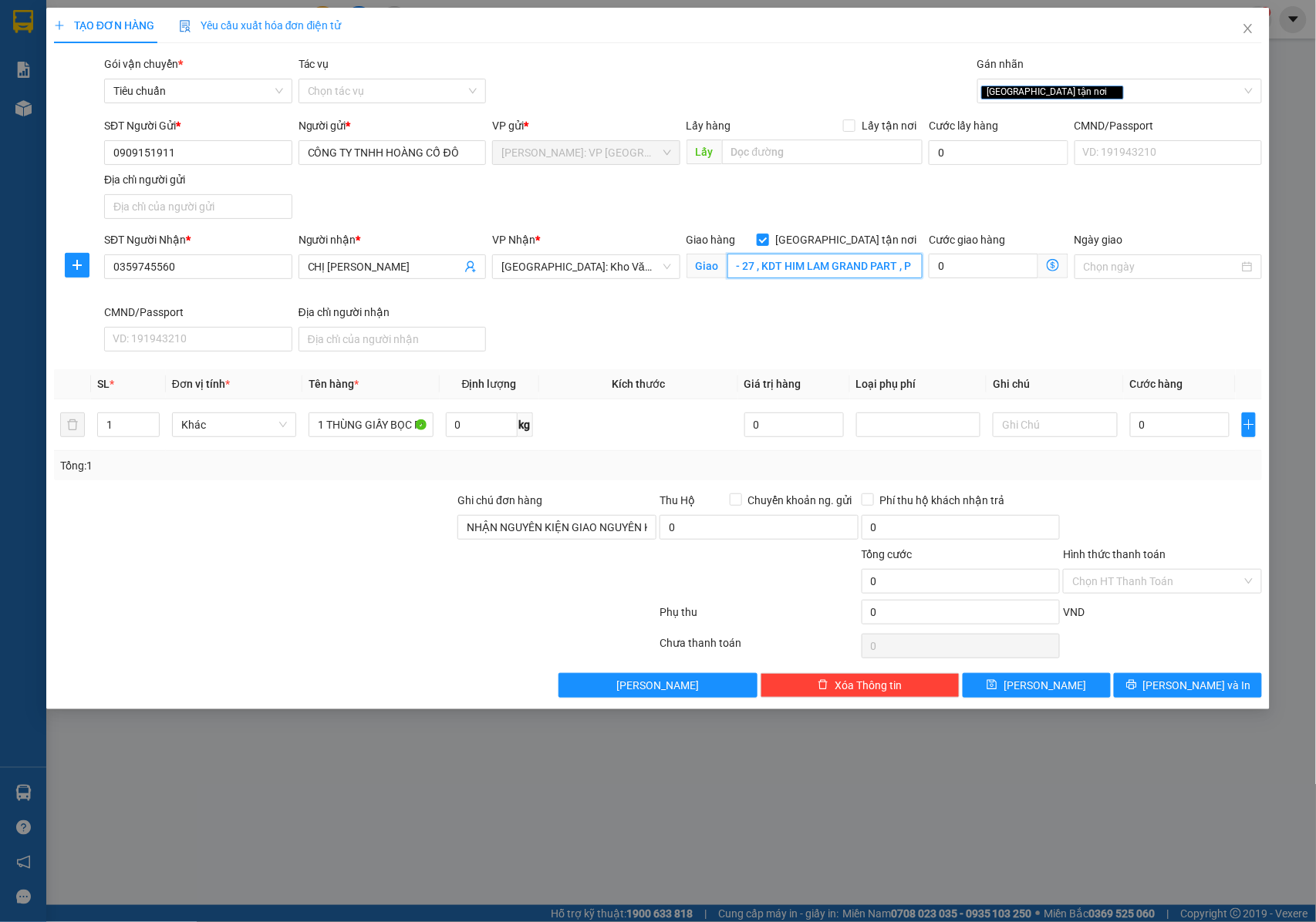
scroll to position [0, 273]
drag, startPoint x: 857, startPoint y: 267, endPoint x: 915, endPoint y: 268, distance: 58.0
click at [915, 268] on input "BẮC NINH : SẢNH CĂN CL 10 - 27 , KDT HIM LAM GRAND PART , P VÕ CƯỜNG , BẮC NINH" at bounding box center [825, 266] width 195 height 24
click at [865, 267] on input "BẮC NINH : SẢNH CĂN CL 10 - 27 , KDT HIM LAM GRAND PART , P VÕ CƯỜNG , BẮC NINH" at bounding box center [825, 266] width 195 height 24
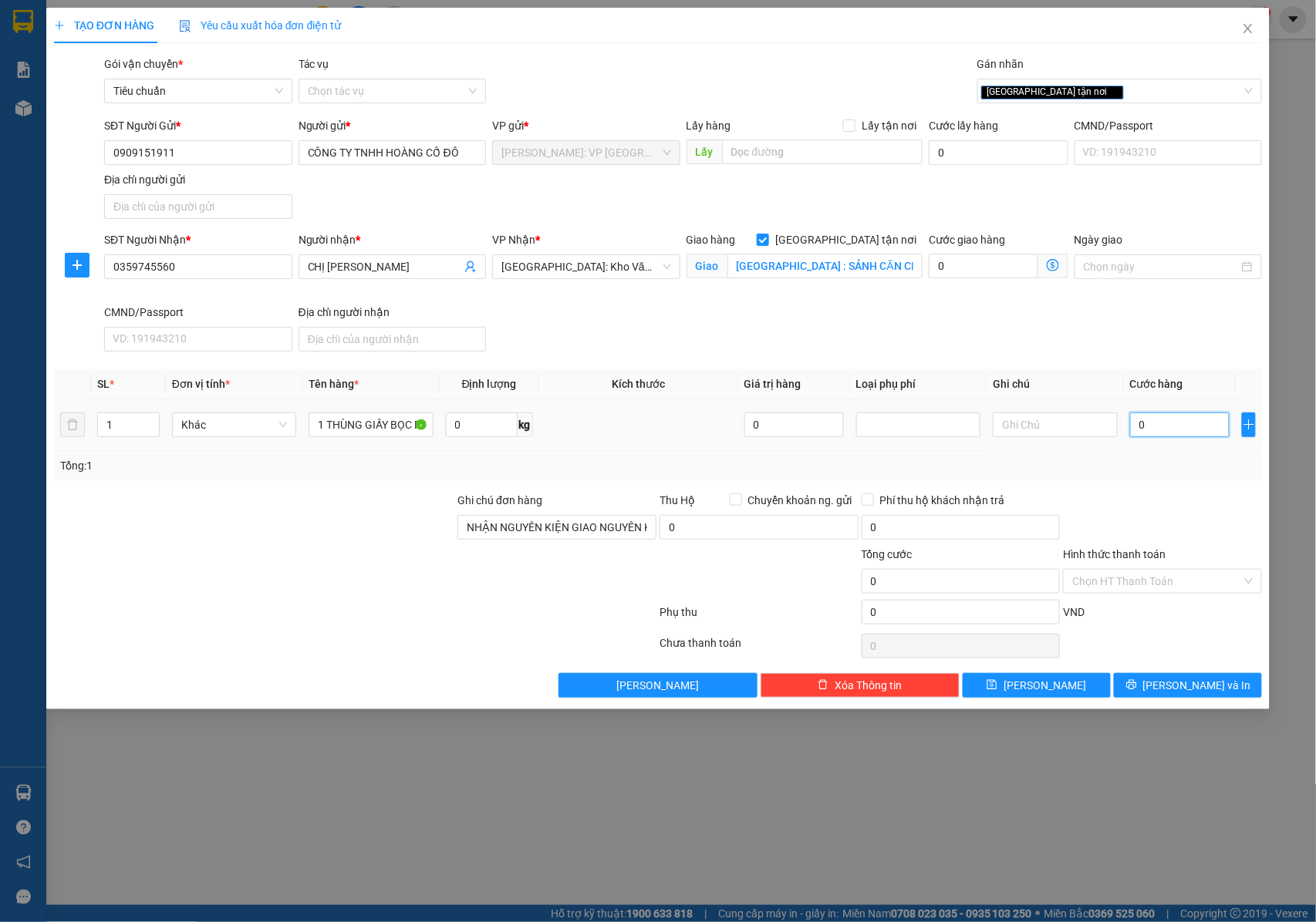
click at [1160, 423] on input "0" at bounding box center [1180, 424] width 99 height 24
type input "2"
type input "22"
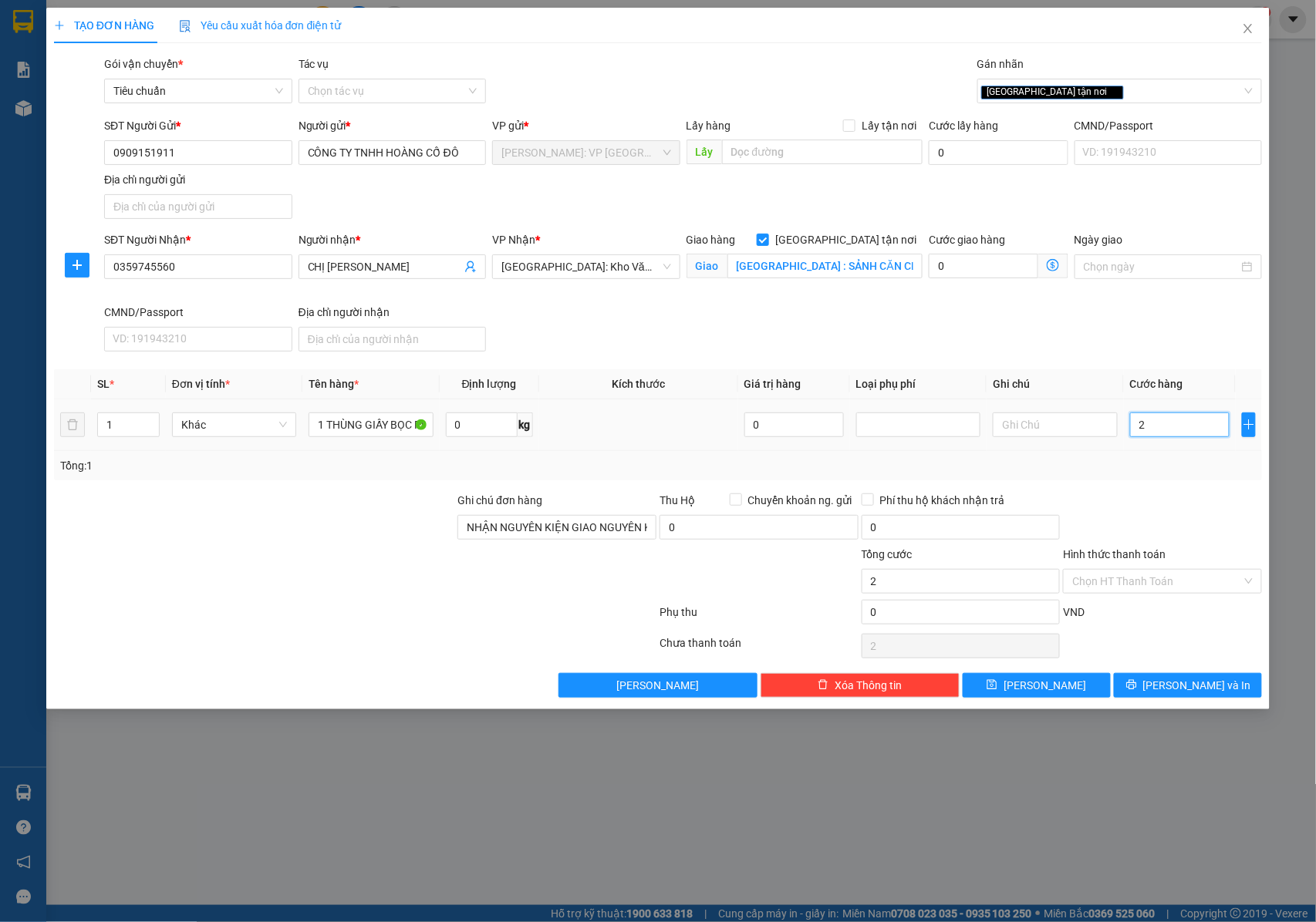
type input "22"
type input "220"
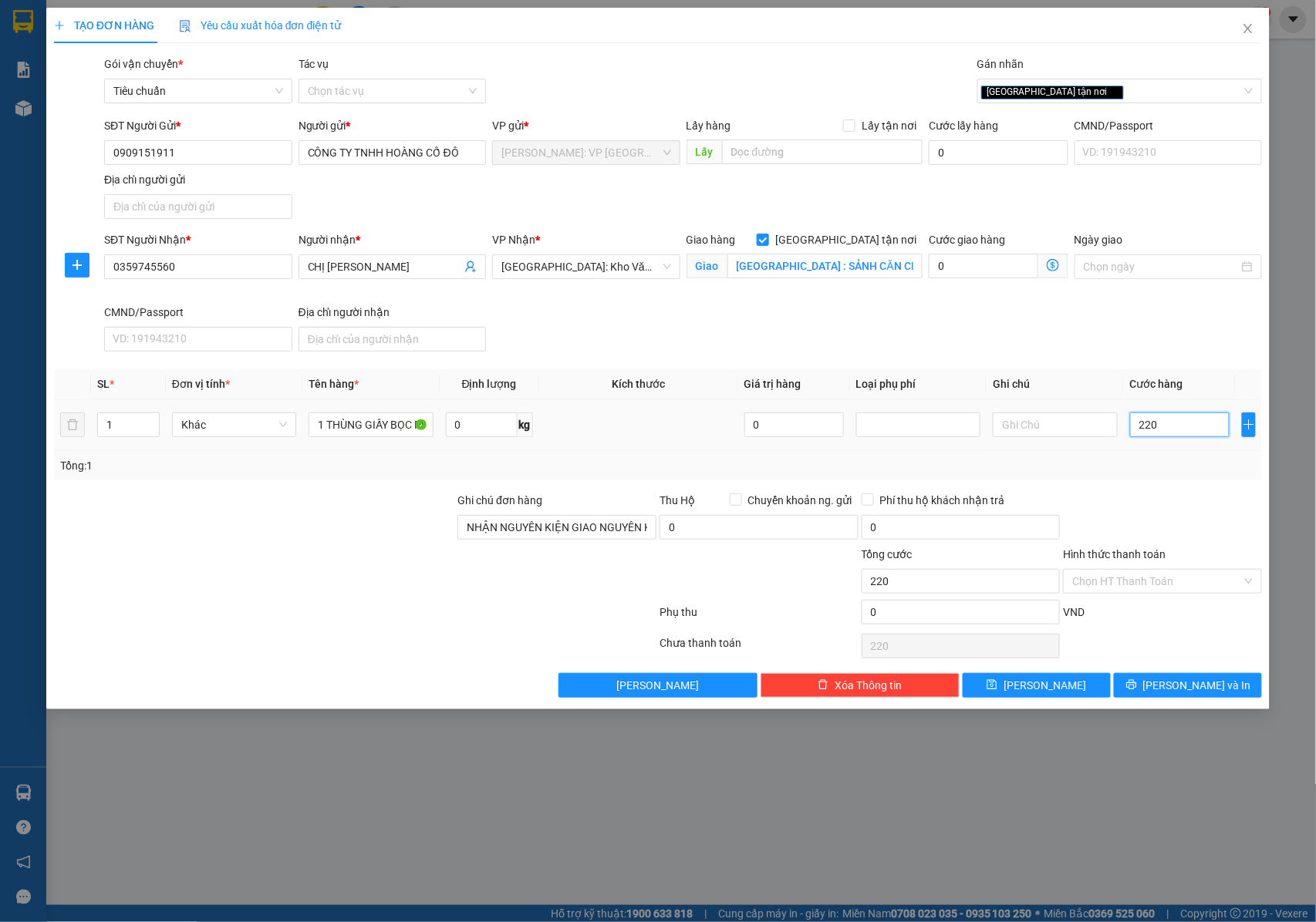
type input "2.200"
type input "22.000"
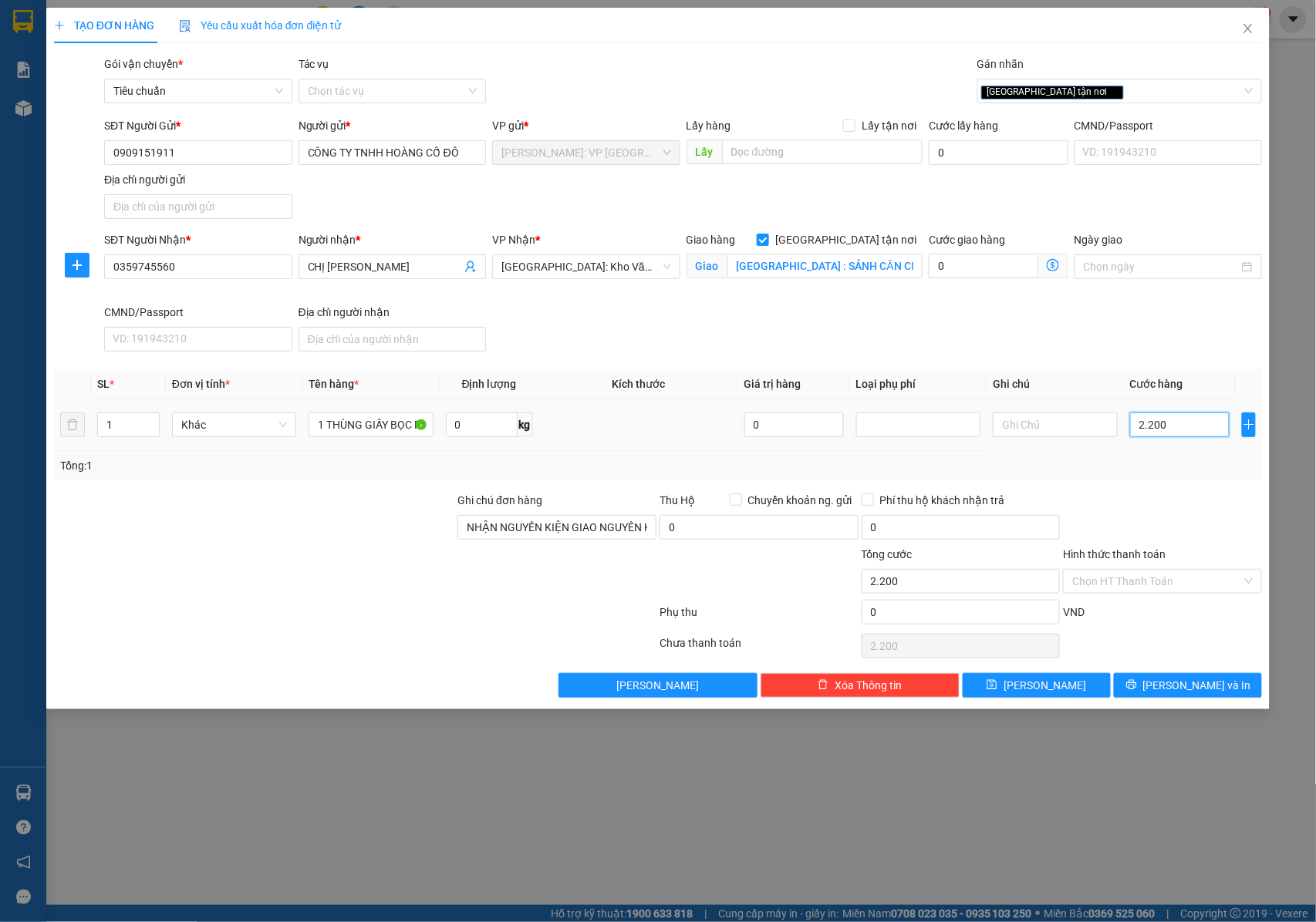
type input "22.000"
type input "220.000"
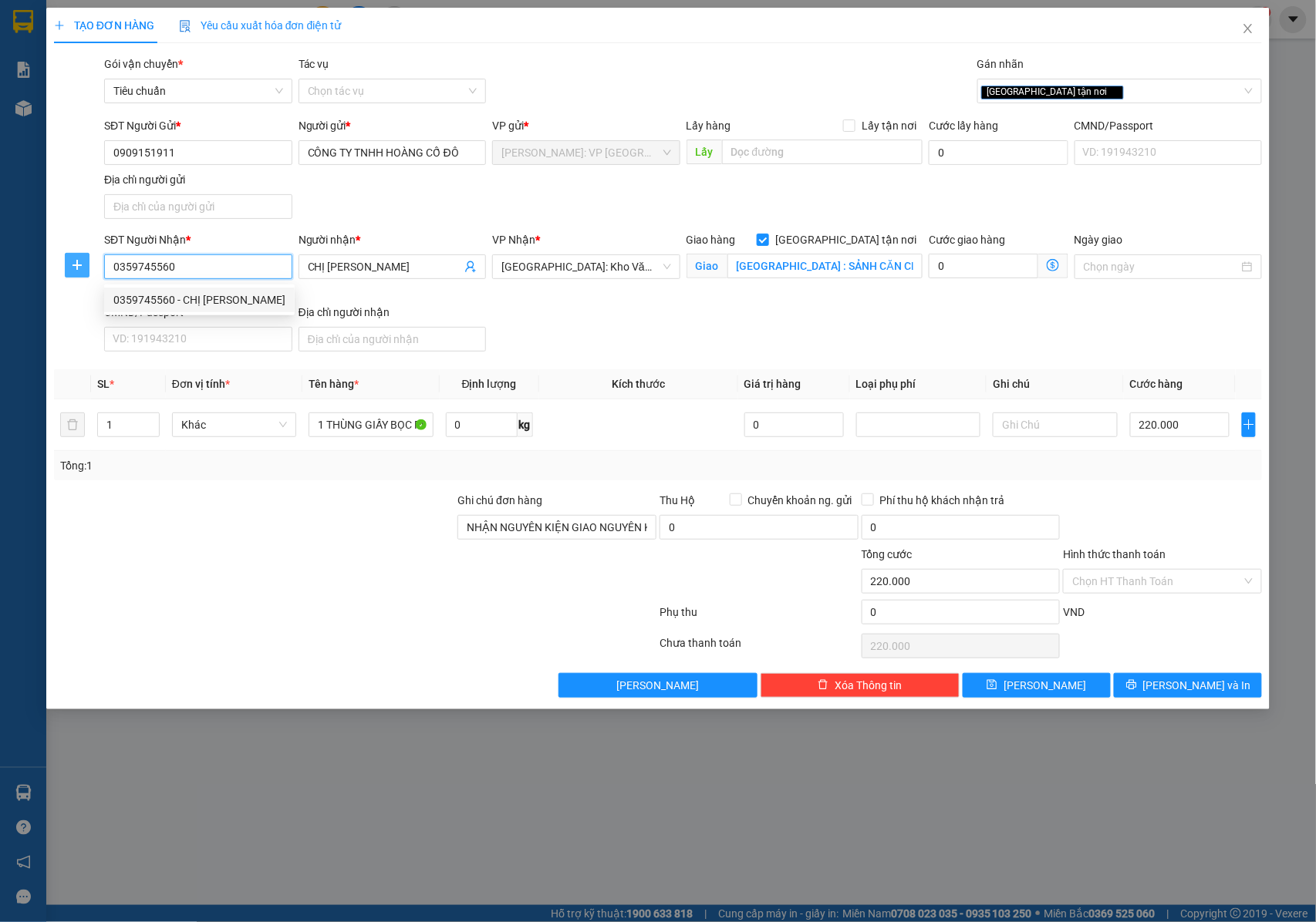
drag, startPoint x: 199, startPoint y: 259, endPoint x: 85, endPoint y: 268, distance: 114.4
click at [85, 268] on div "SĐT Người Nhận * 0359745560 Người nhận * CHỊ PHƯƠNG VP Nhận * Hà Nội: Kho Văn Đ…" at bounding box center [658, 294] width 1212 height 126
click at [1154, 691] on button "Lưu và In" at bounding box center [1188, 685] width 148 height 24
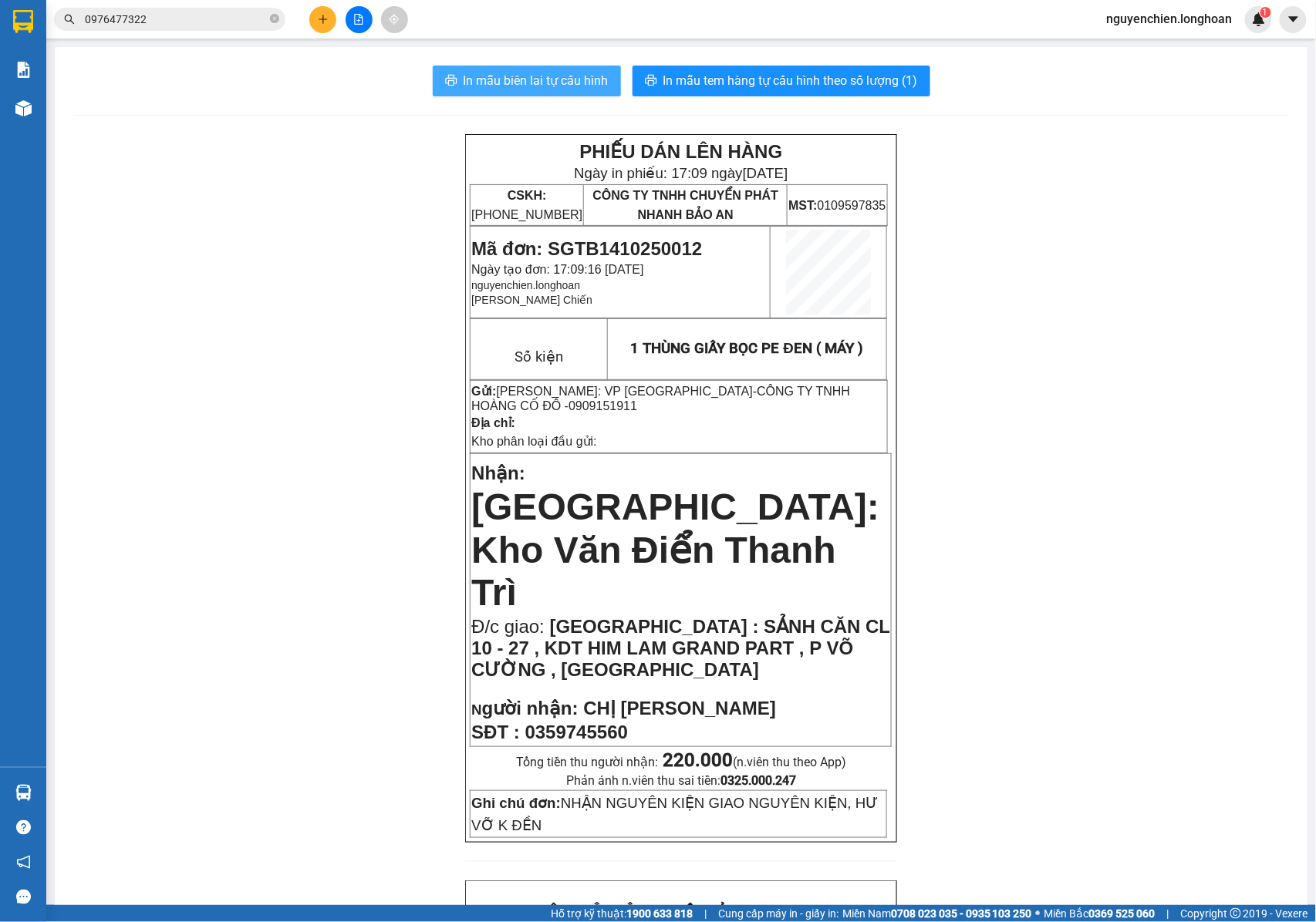
click at [540, 86] on span "In mẫu biên lai tự cấu hình" at bounding box center [536, 80] width 145 height 19
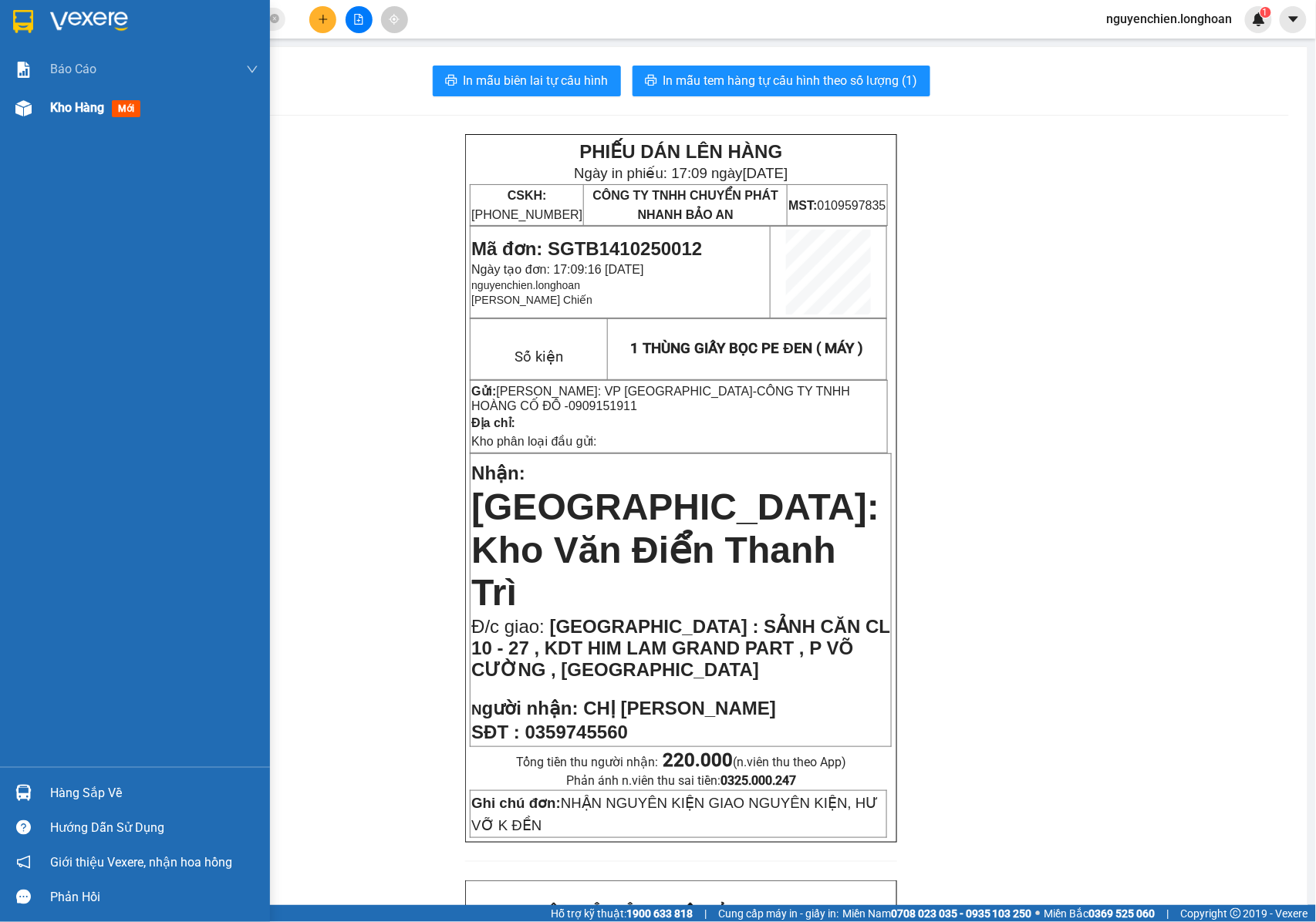
click at [14, 108] on div at bounding box center [23, 108] width 27 height 27
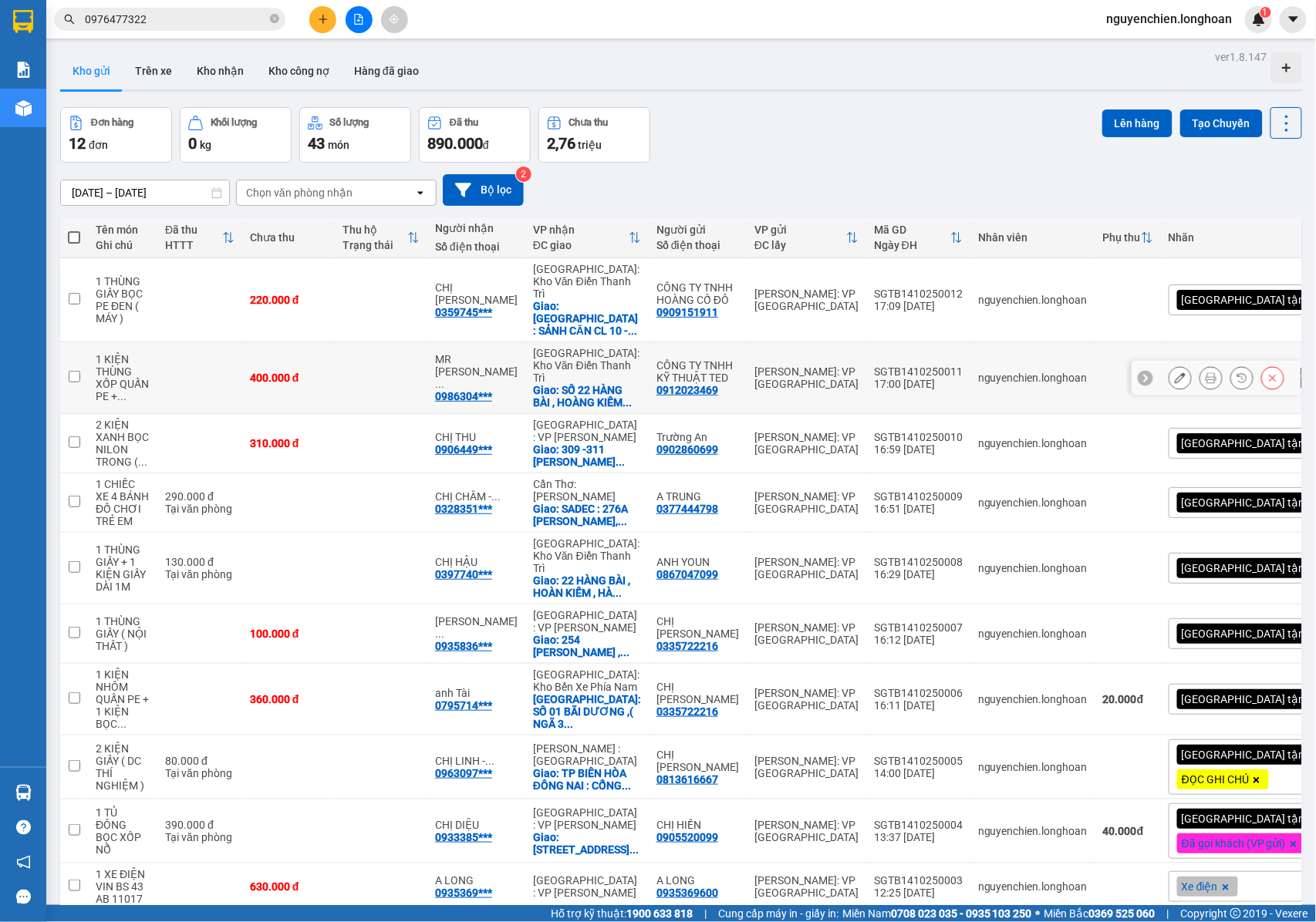
click at [1206, 373] on icon at bounding box center [1212, 378] width 11 height 11
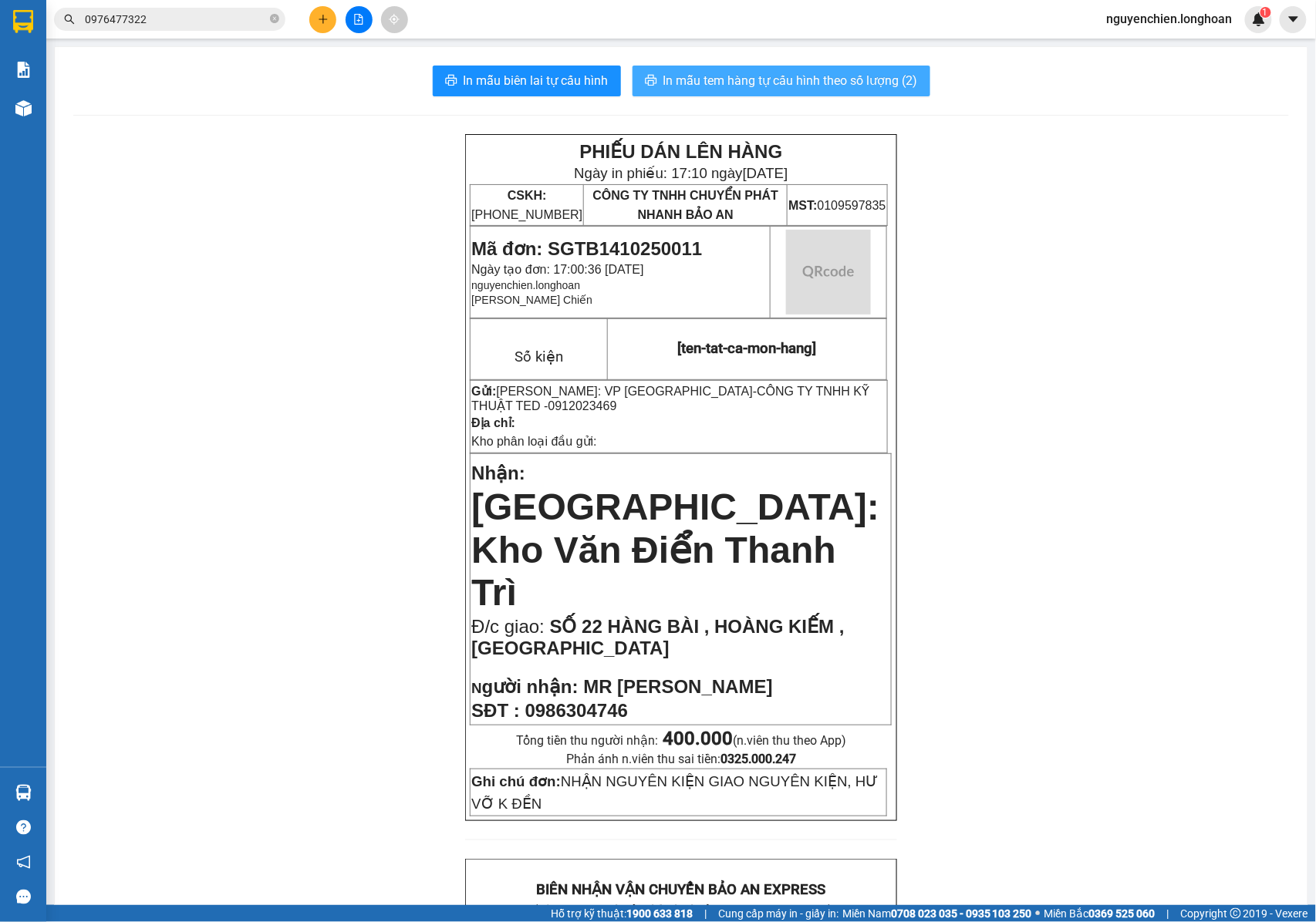
click at [788, 81] on span "In mẫu tem hàng tự cấu hình theo số lượng (2)" at bounding box center [791, 80] width 255 height 19
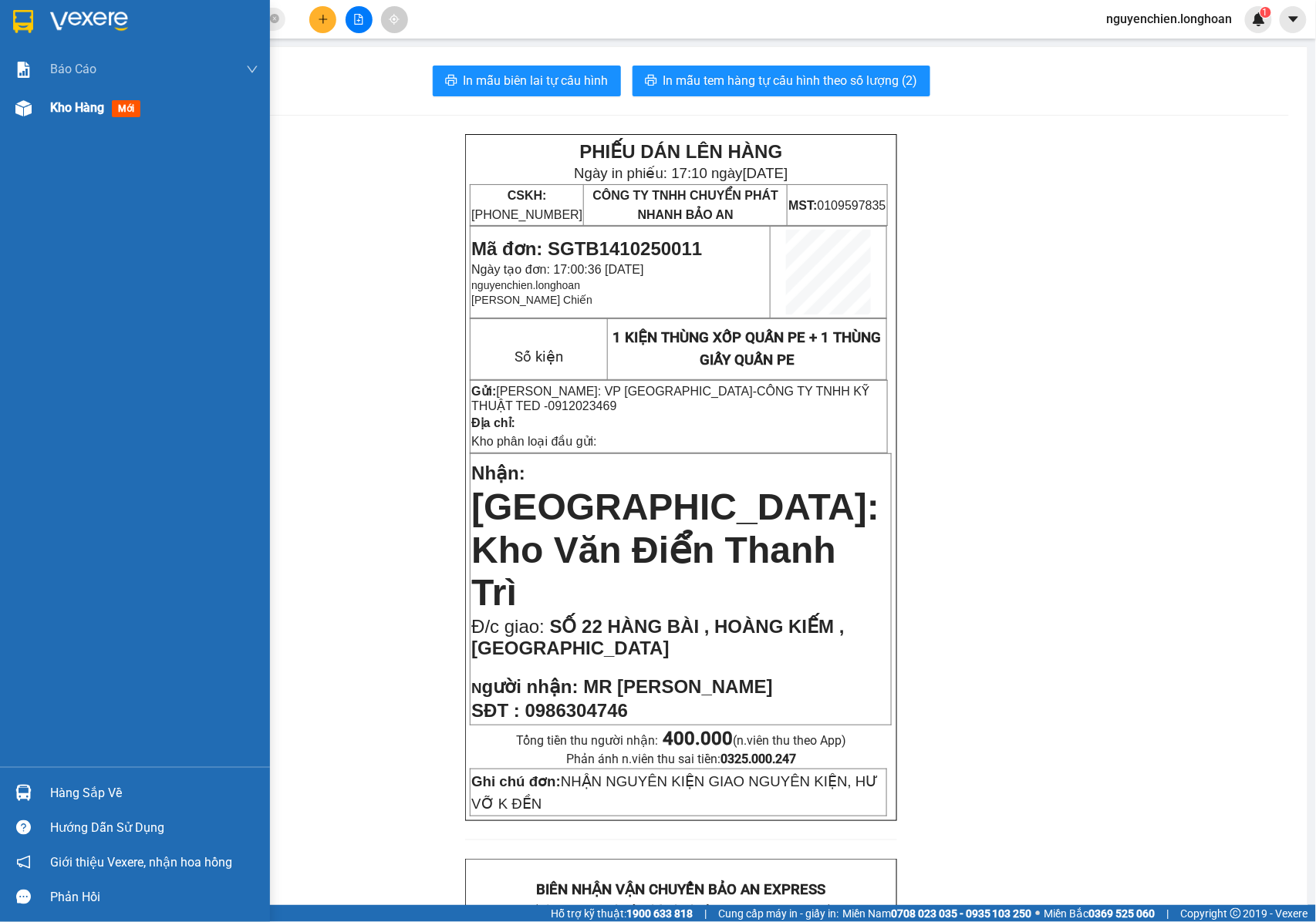
click at [19, 108] on img at bounding box center [23, 108] width 16 height 16
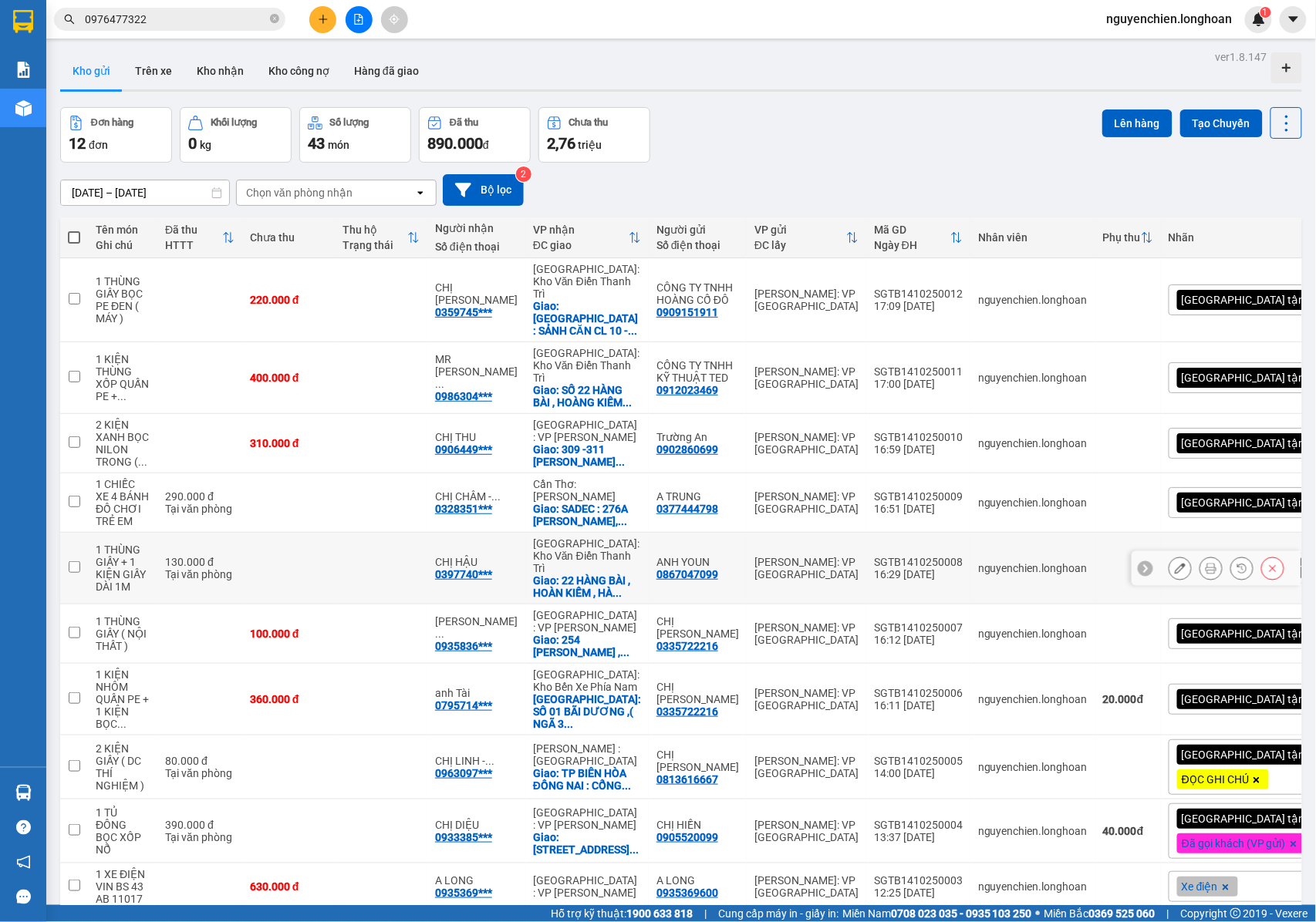
click at [1203, 556] on button at bounding box center [1212, 569] width 22 height 27
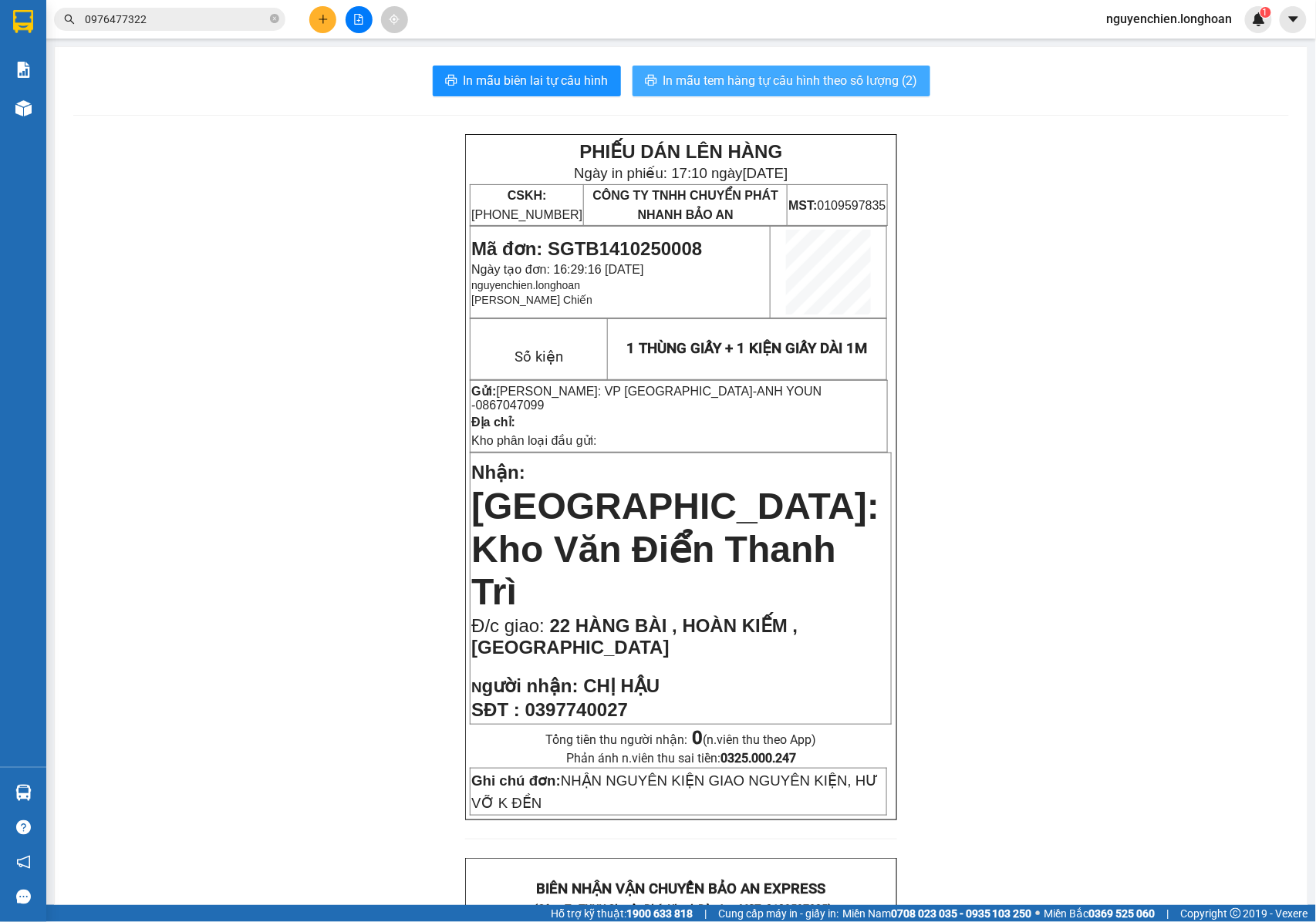
click at [772, 85] on span "In mẫu tem hàng tự cấu hình theo số lượng (2)" at bounding box center [791, 80] width 255 height 19
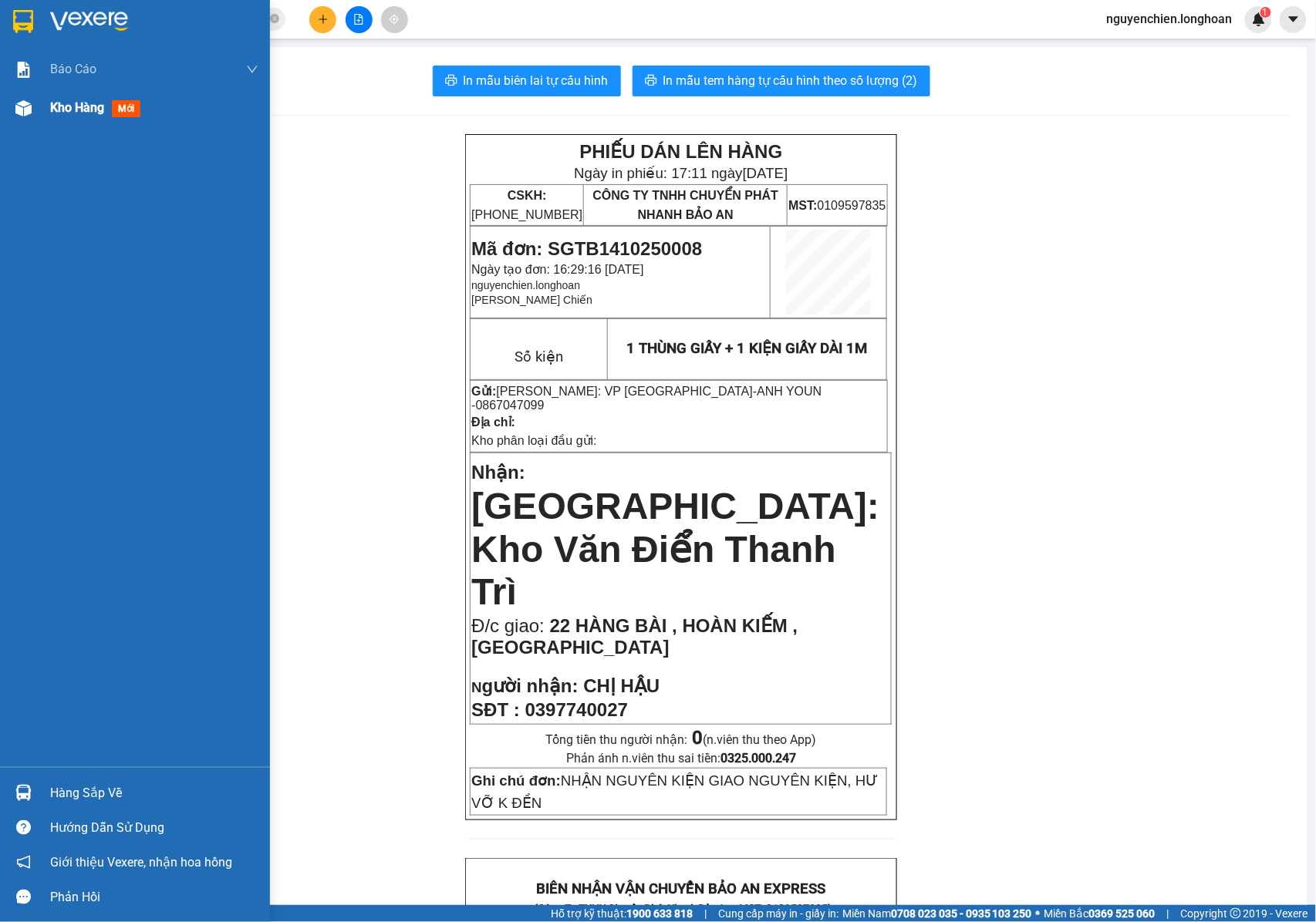
click at [23, 105] on img at bounding box center [23, 108] width 16 height 16
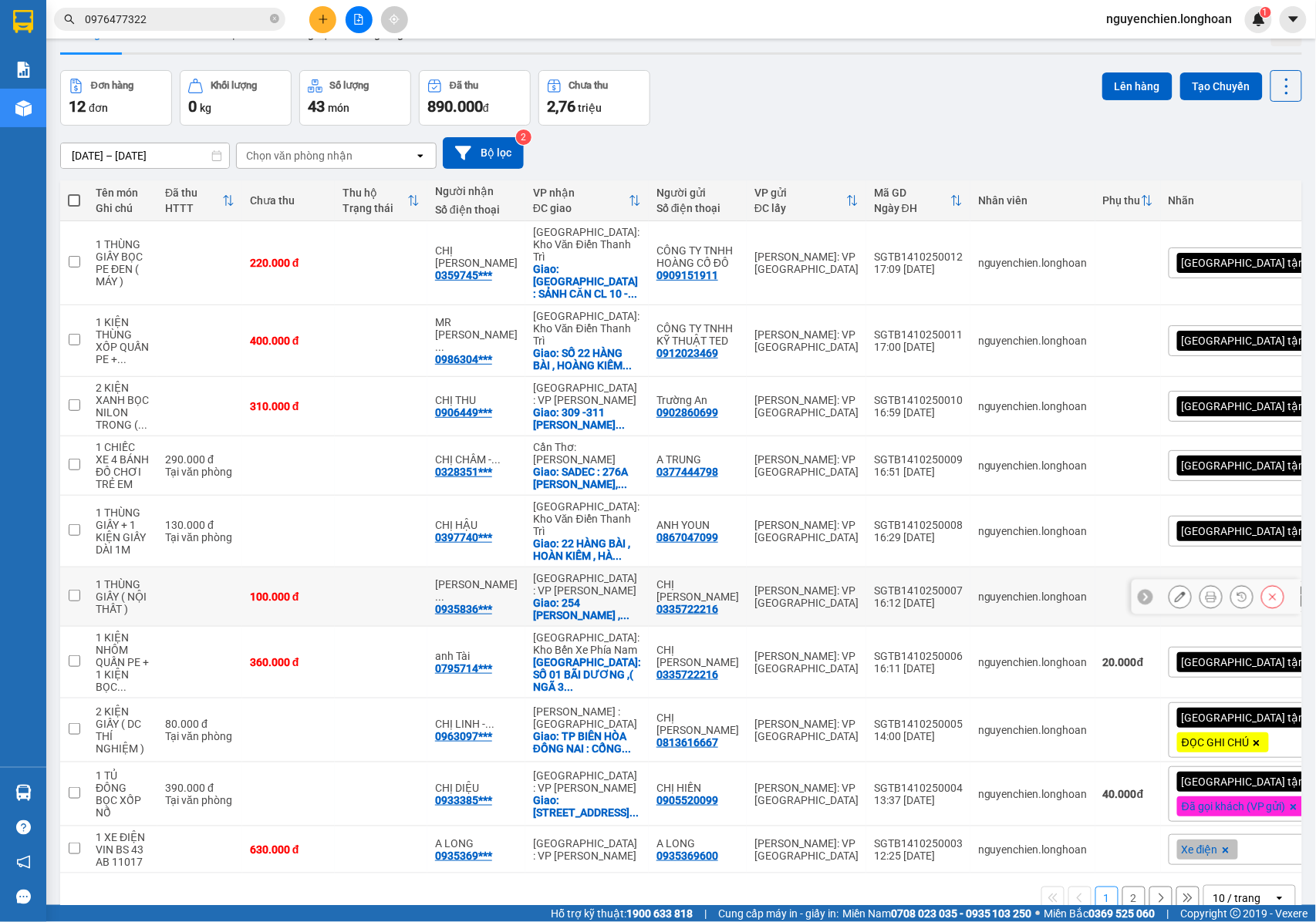
scroll to position [71, 0]
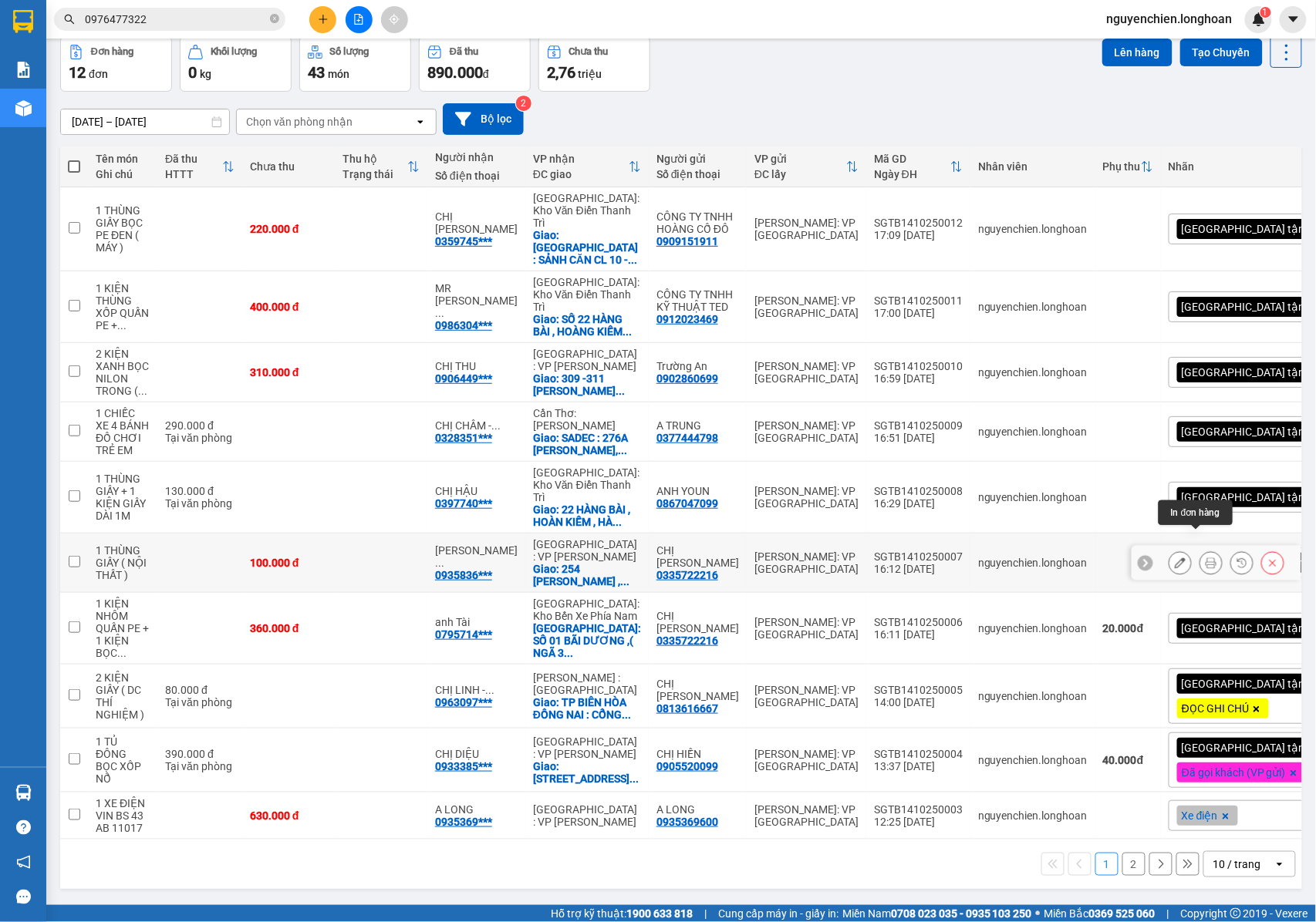
click at [1201, 550] on button at bounding box center [1212, 564] width 22 height 27
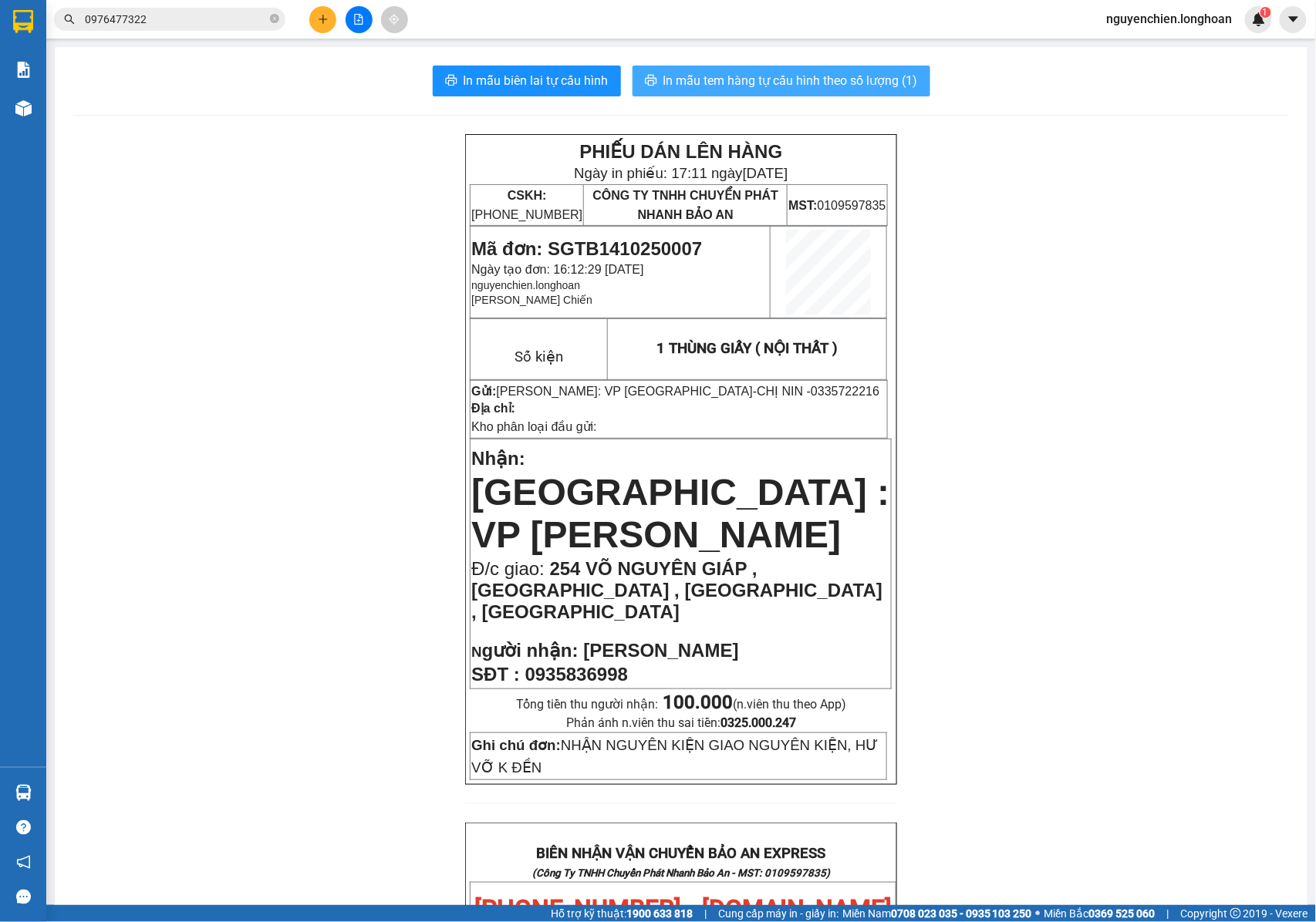
click at [735, 75] on span "In mẫu tem hàng tự cấu hình theo số lượng (1)" at bounding box center [791, 80] width 255 height 19
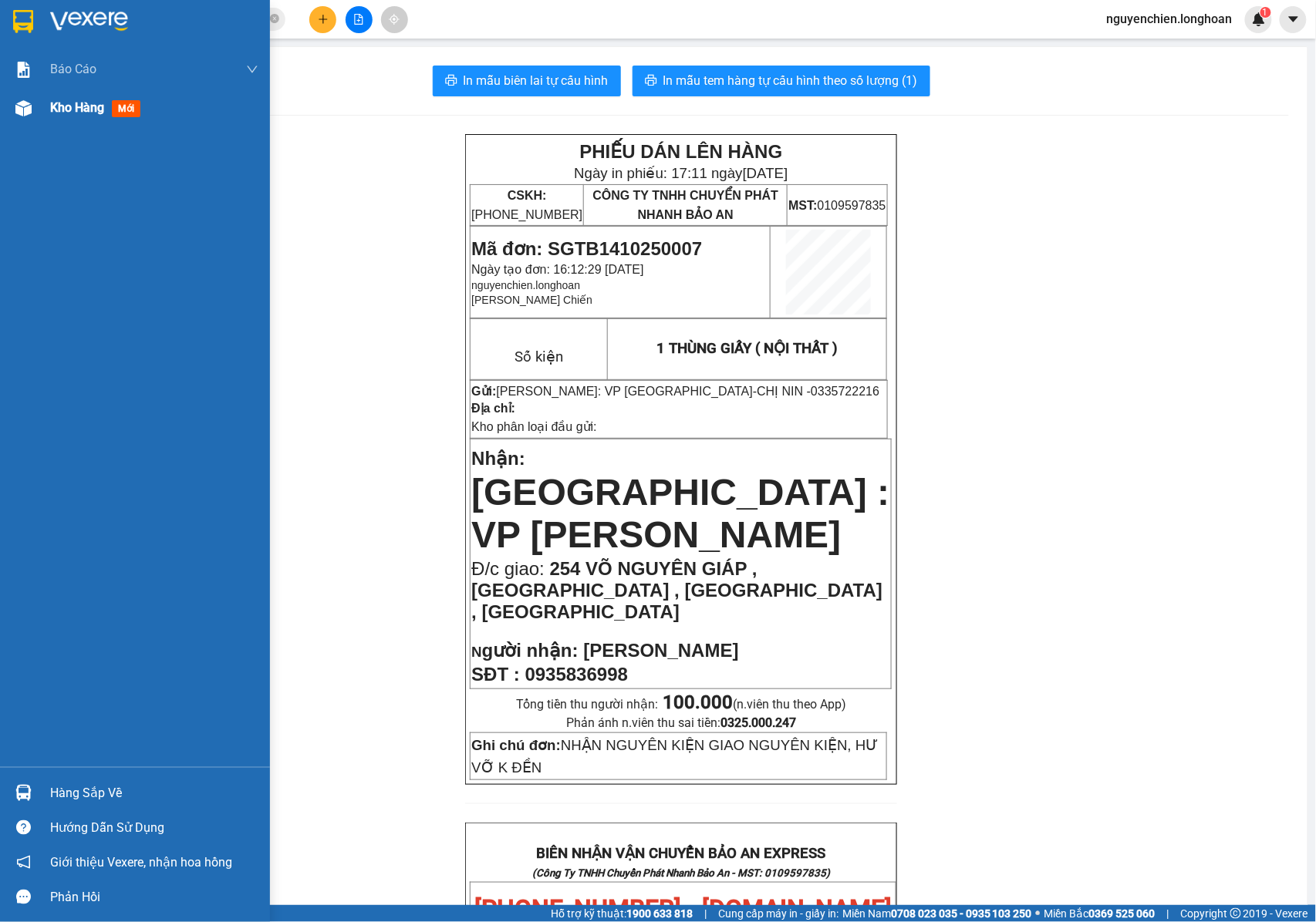
click at [16, 112] on img at bounding box center [23, 108] width 16 height 16
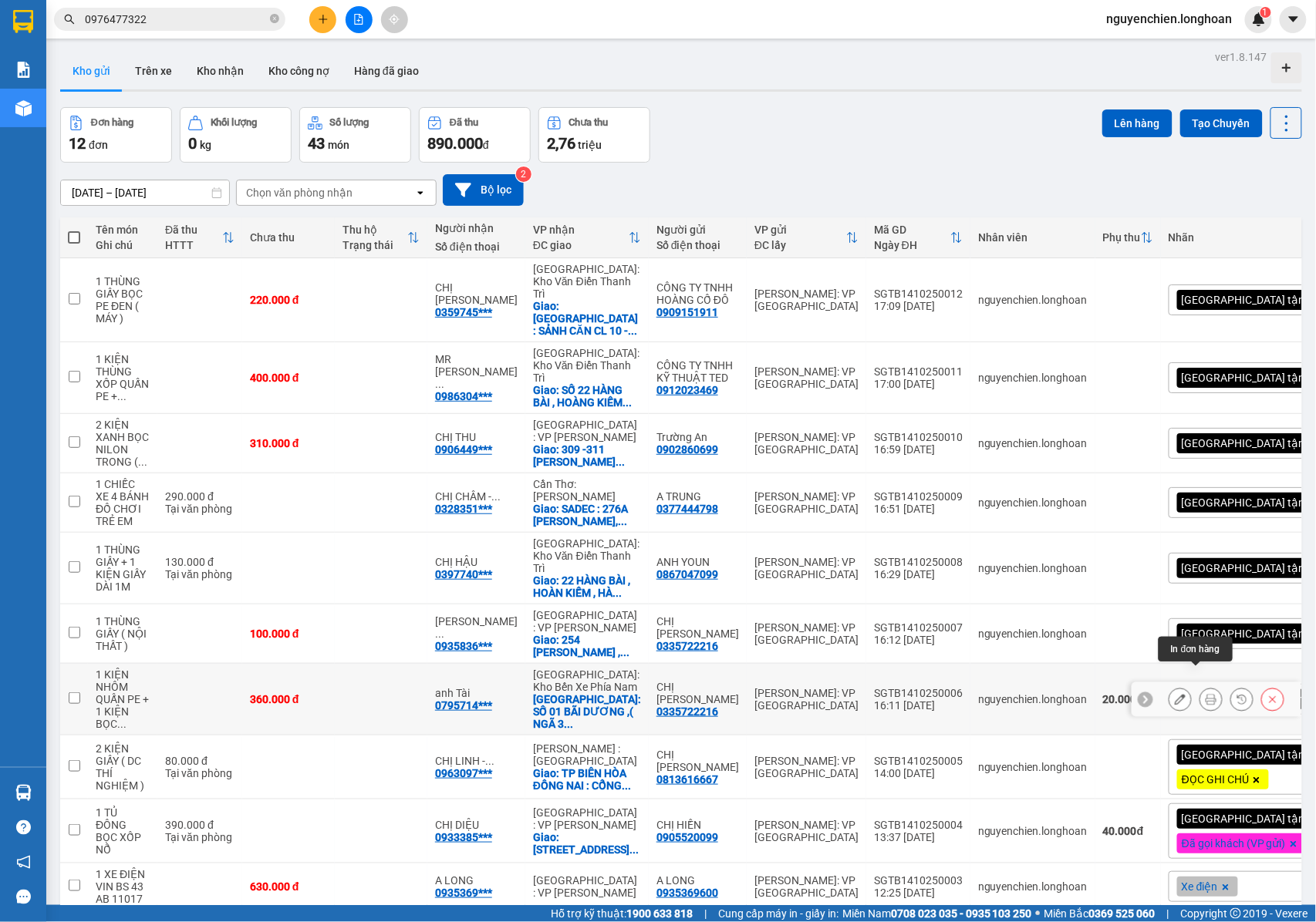
click at [1201, 686] on button at bounding box center [1212, 700] width 22 height 27
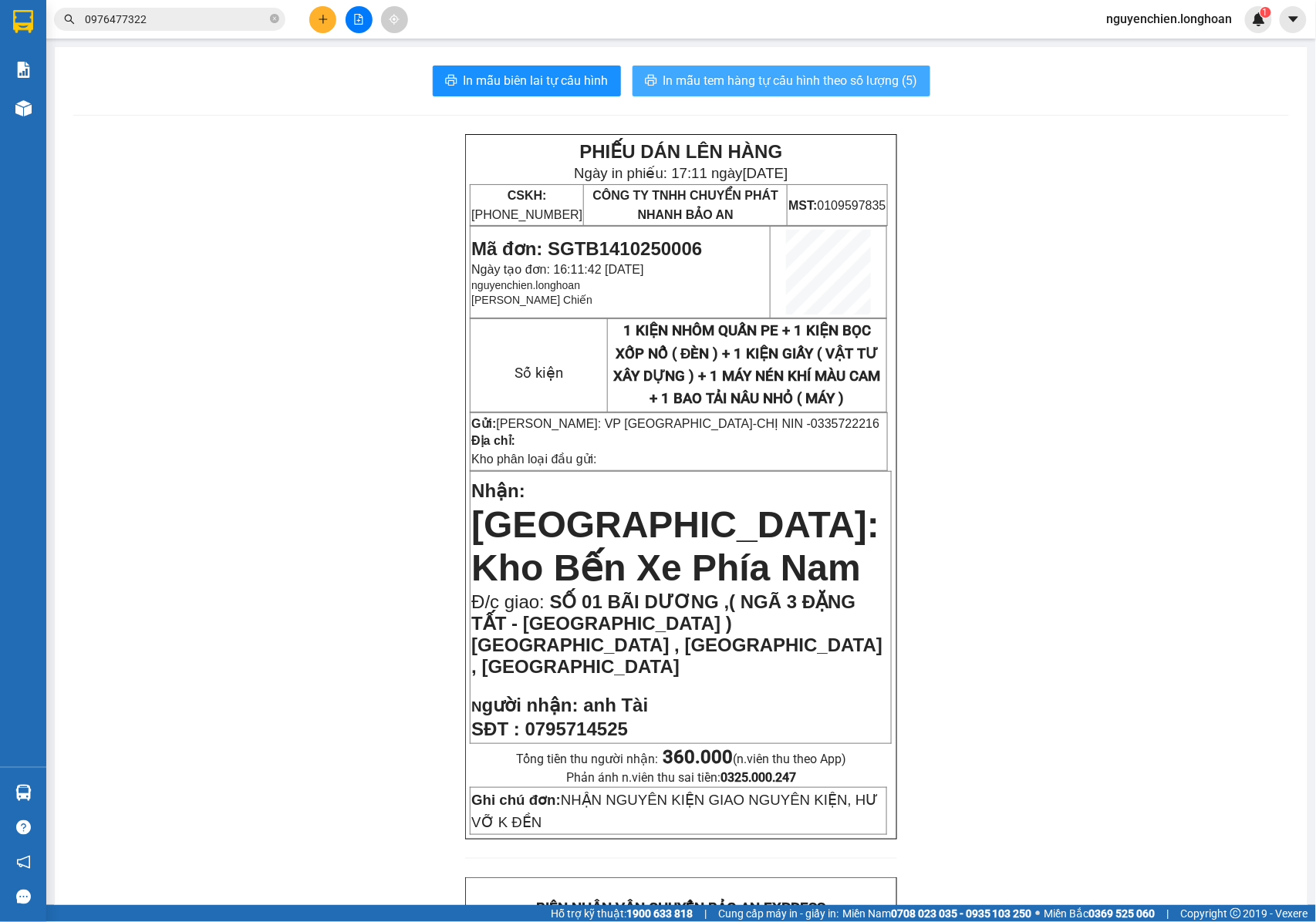
click at [714, 80] on span "In mẫu tem hàng tự cấu hình theo số lượng (5)" at bounding box center [791, 80] width 255 height 19
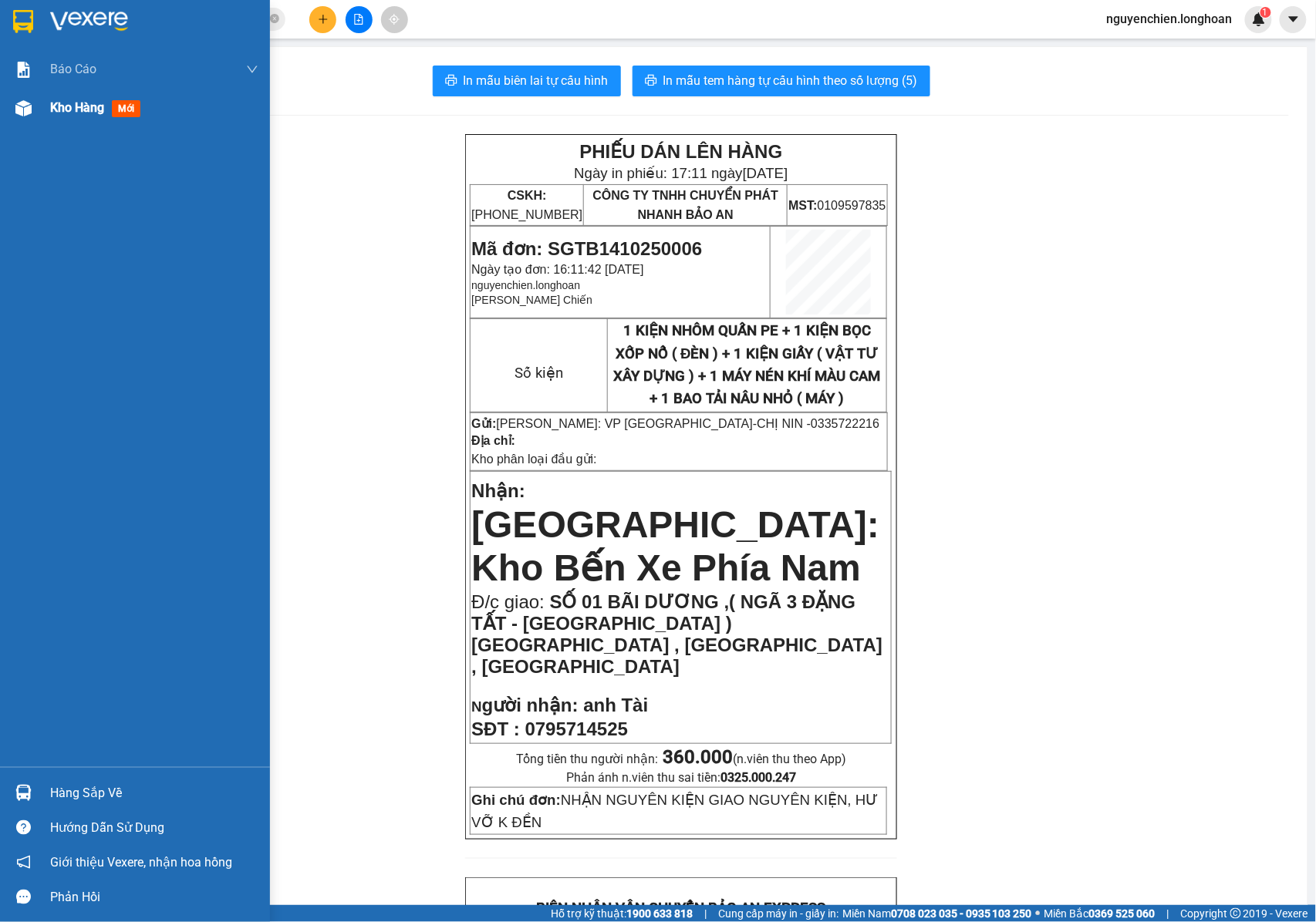
click at [19, 114] on img at bounding box center [23, 108] width 16 height 16
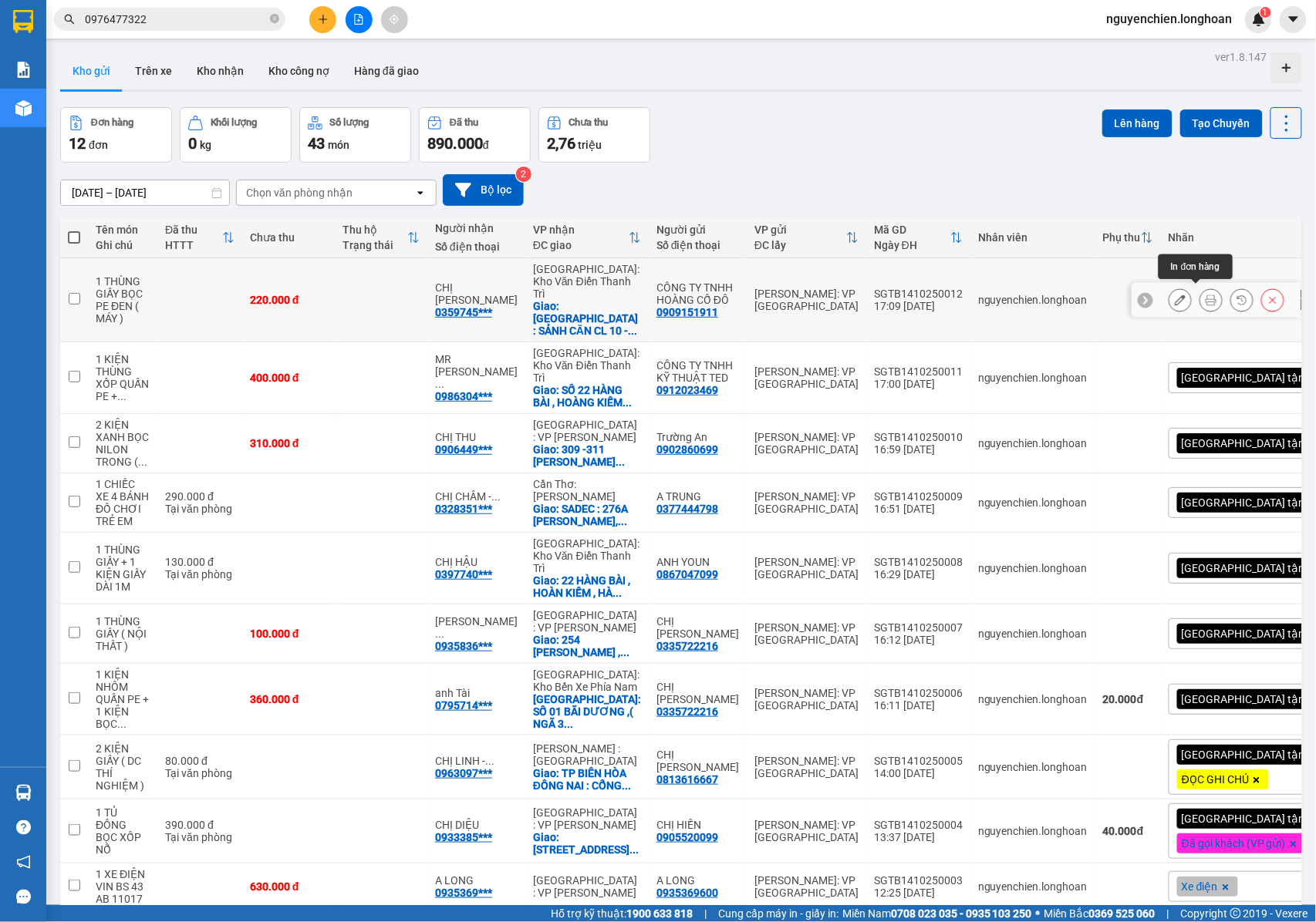
click at [1201, 288] on button at bounding box center [1212, 301] width 22 height 27
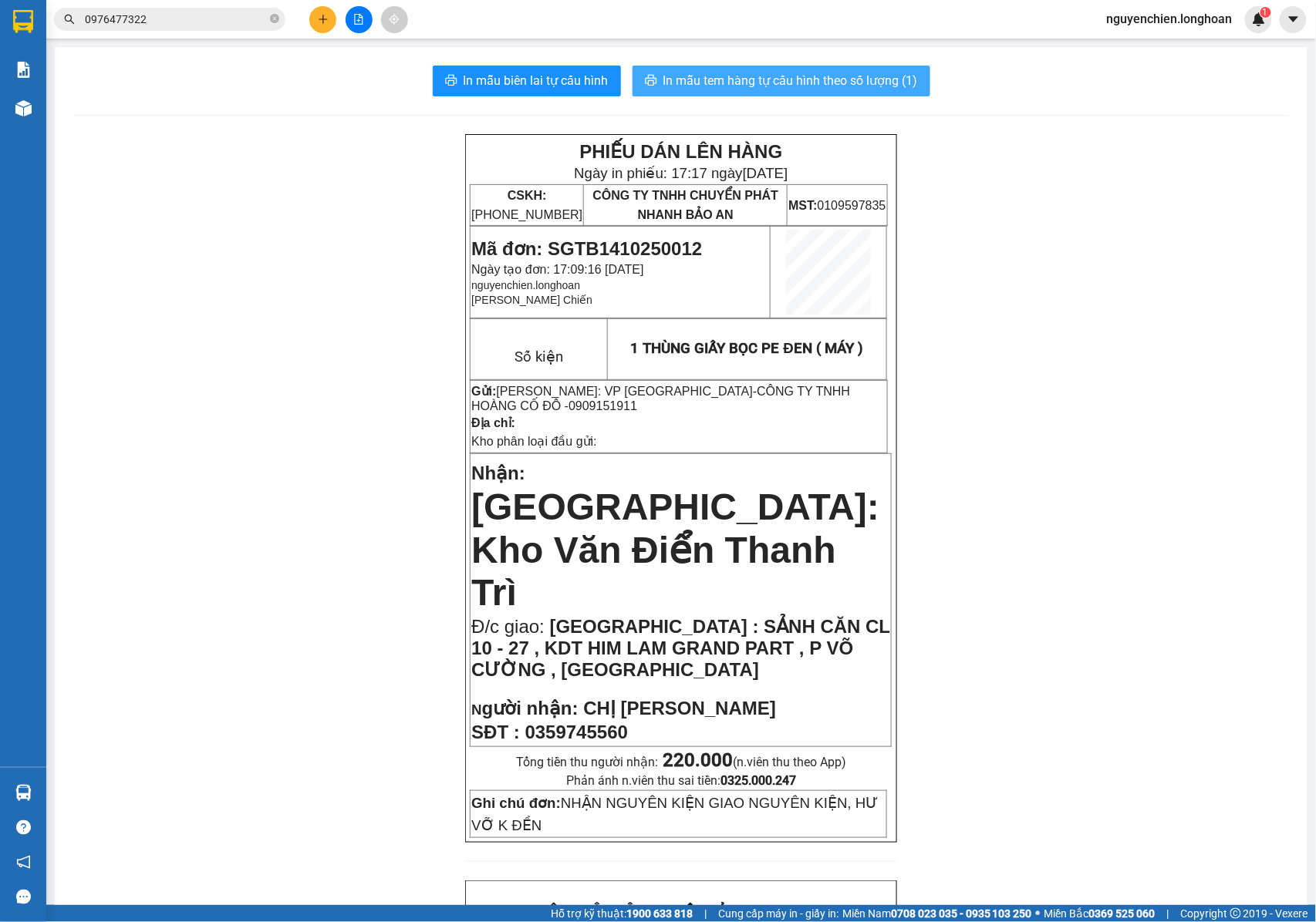
click at [797, 78] on span "In mẫu tem hàng tự cấu hình theo số lượng (1)" at bounding box center [791, 80] width 255 height 19
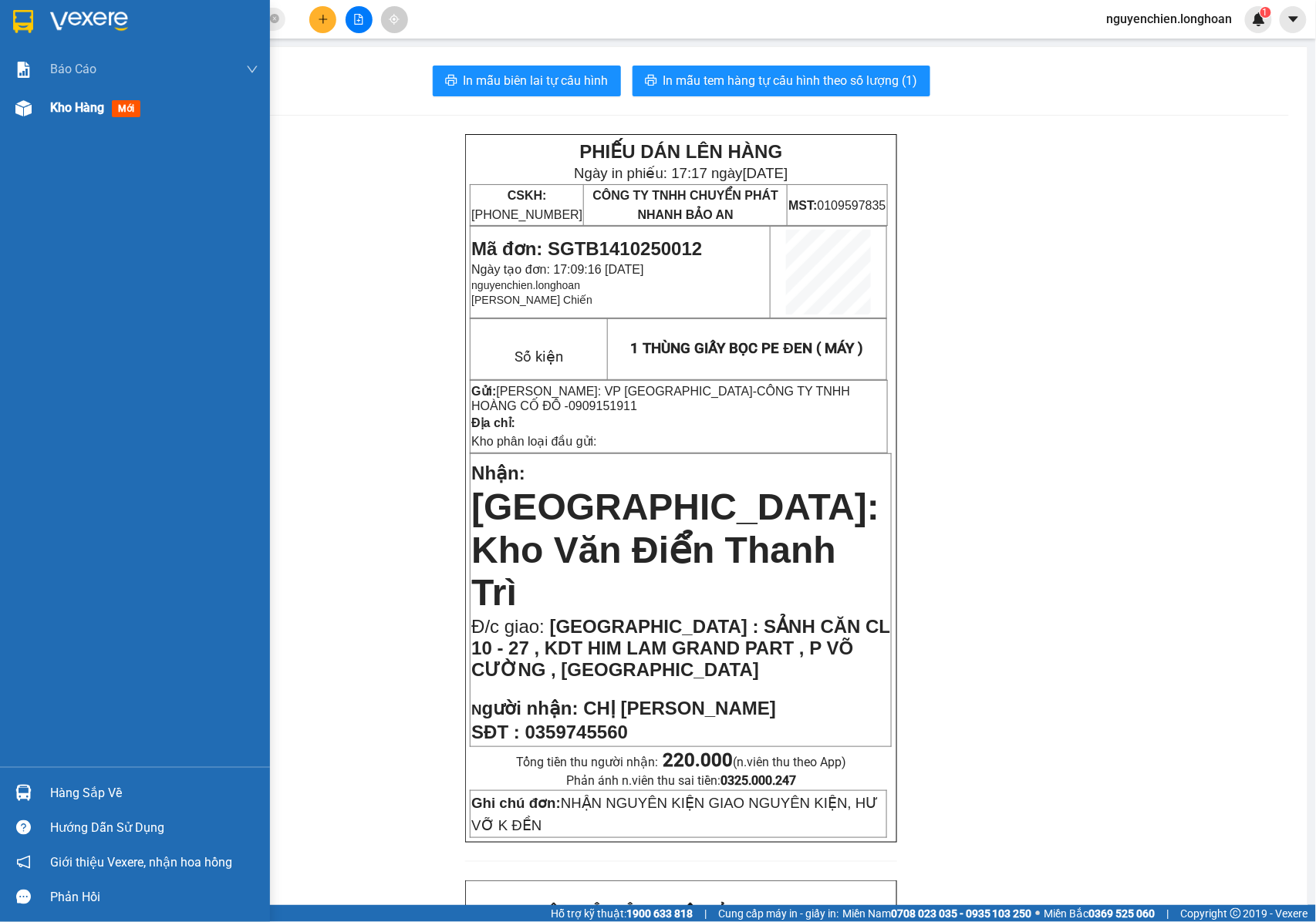
click at [23, 108] on img at bounding box center [23, 108] width 16 height 16
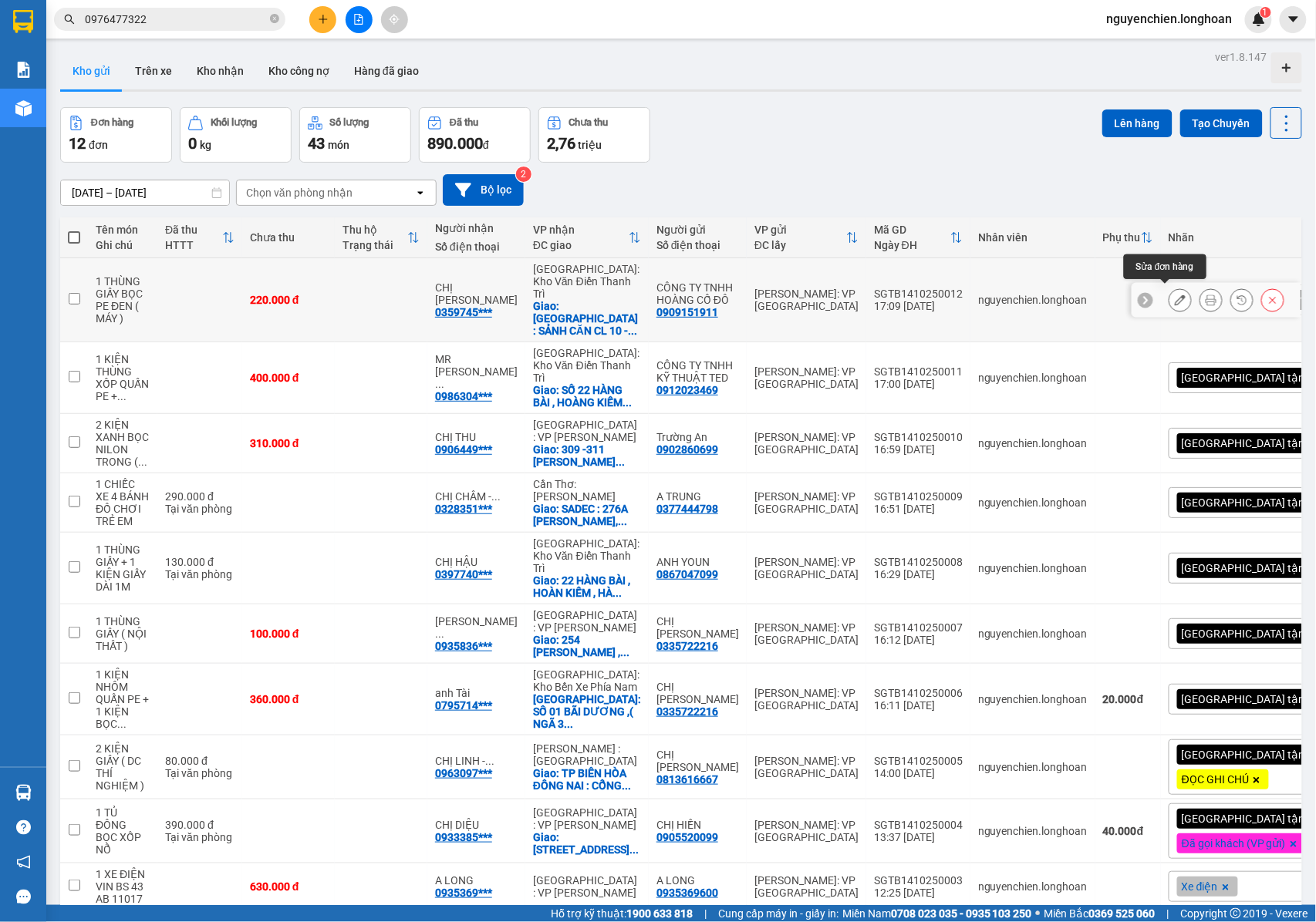
click at [1170, 294] on button at bounding box center [1181, 301] width 22 height 27
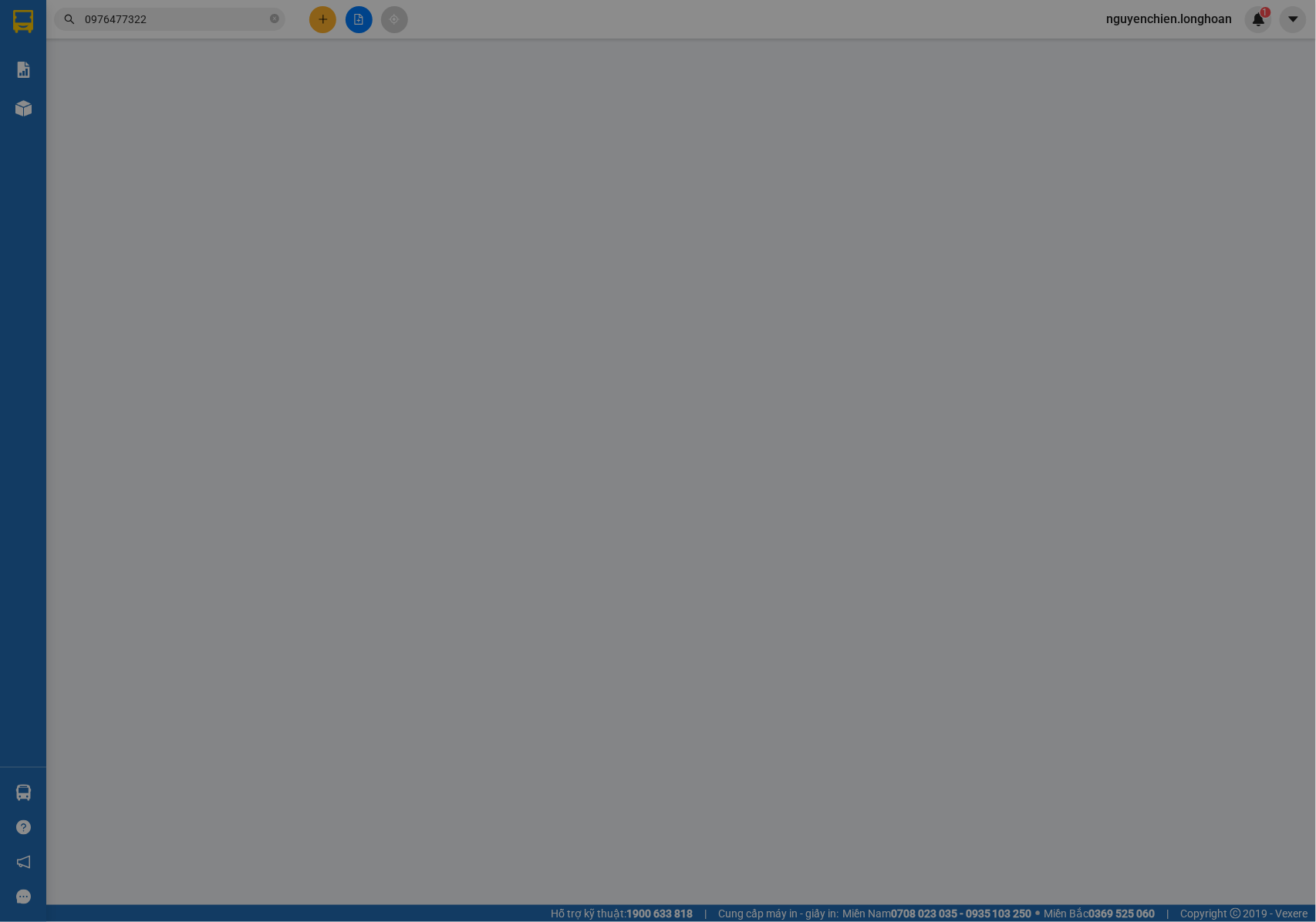
type input "0909151911"
type input "CÔNG TY TNHH HOÀNG CỐ ĐÔ"
type input "0359745560"
type input "CHỊ [PERSON_NAME]"
checkbox input "true"
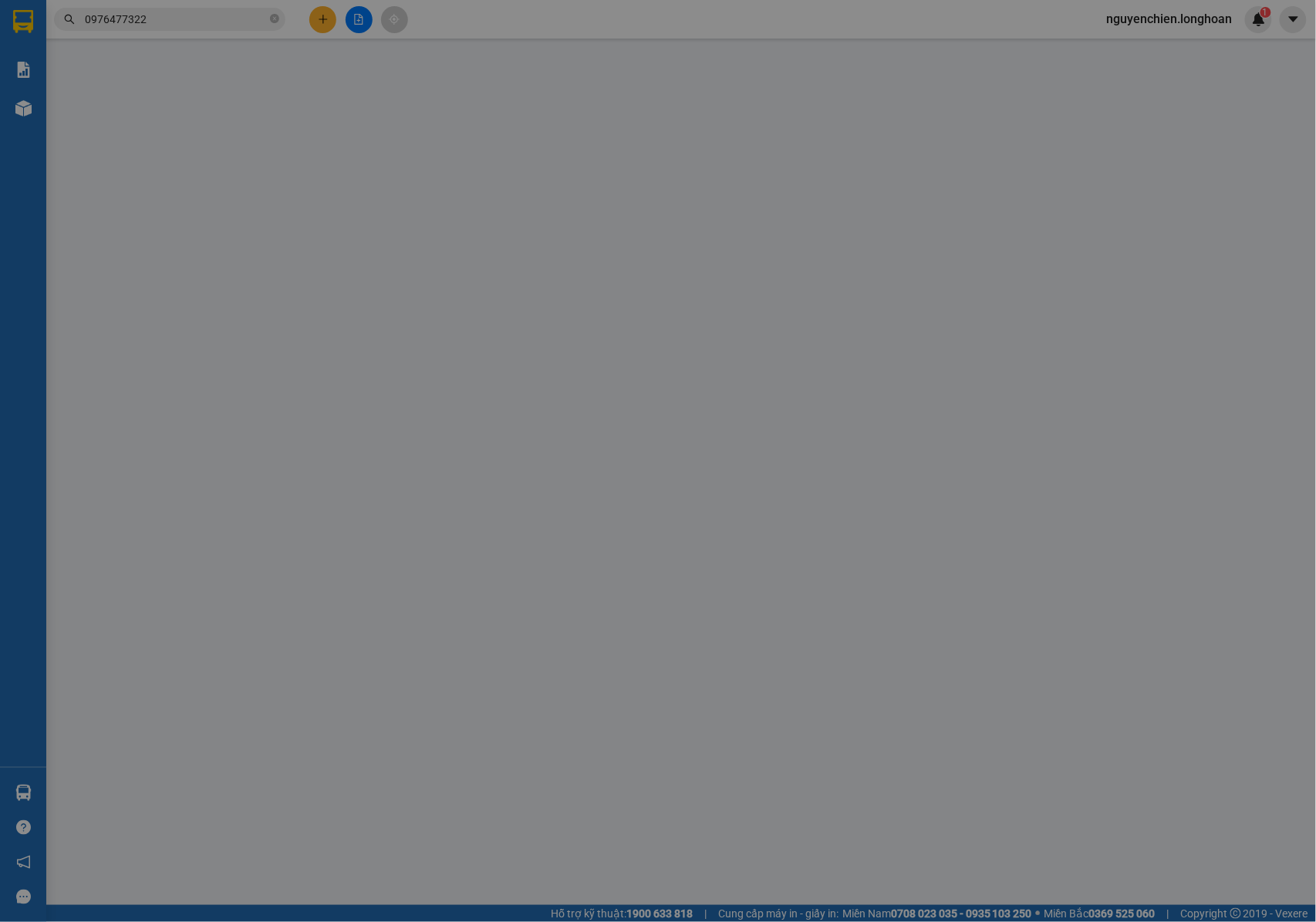
type input "BẮC NINH : SẢNH CĂN CL 10 - 27 , KDT HIM LAM GRAND PART , P VÕ CƯỜNG , BẮC NINH"
type input "NHẬN NGUYÊN KIỆN GIAO NGUYÊN KIỆN, HƯ VỠ K ĐỀN"
type input "0"
type input "220.000"
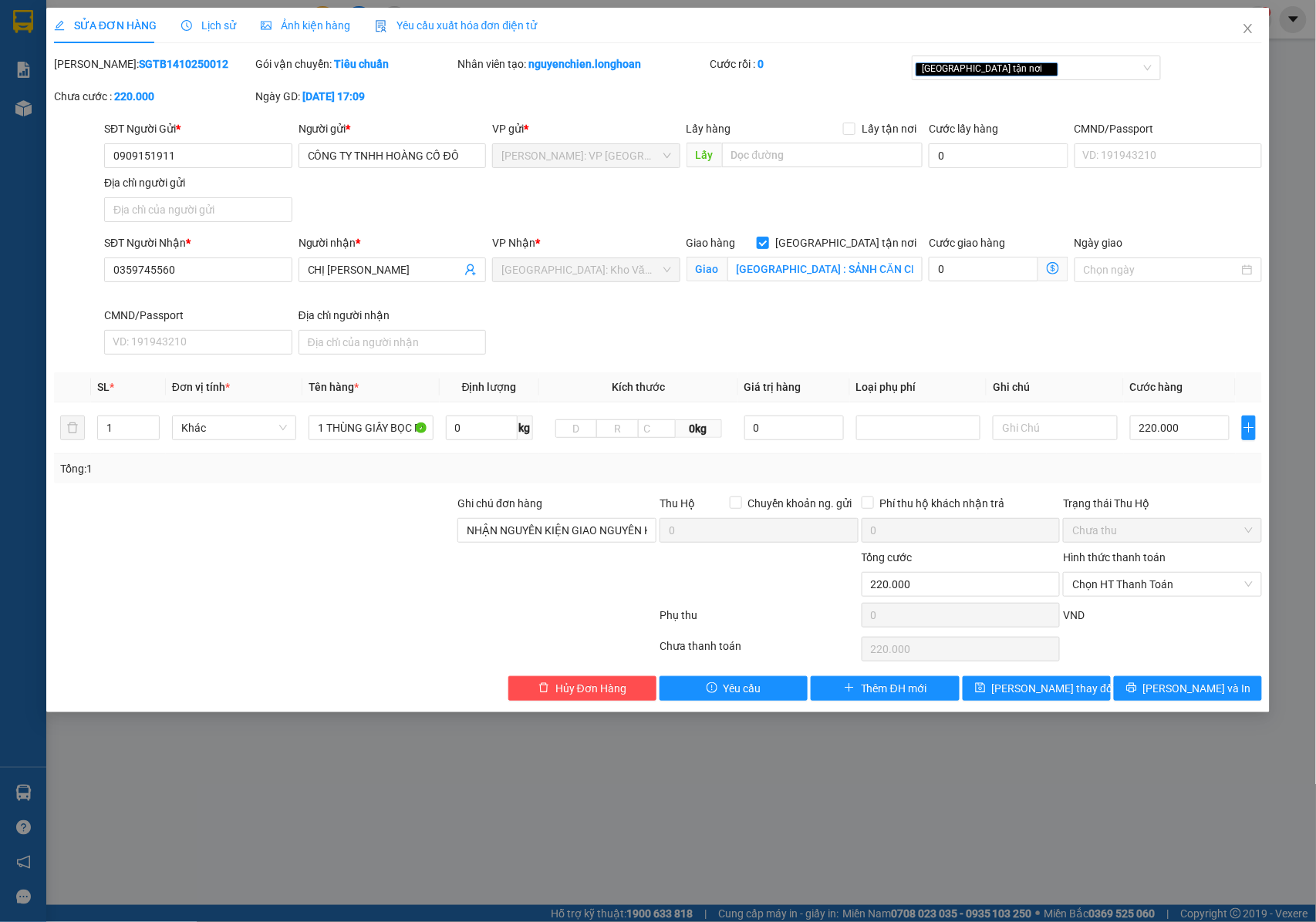
click at [225, 30] on span "Lịch sử" at bounding box center [208, 25] width 55 height 13
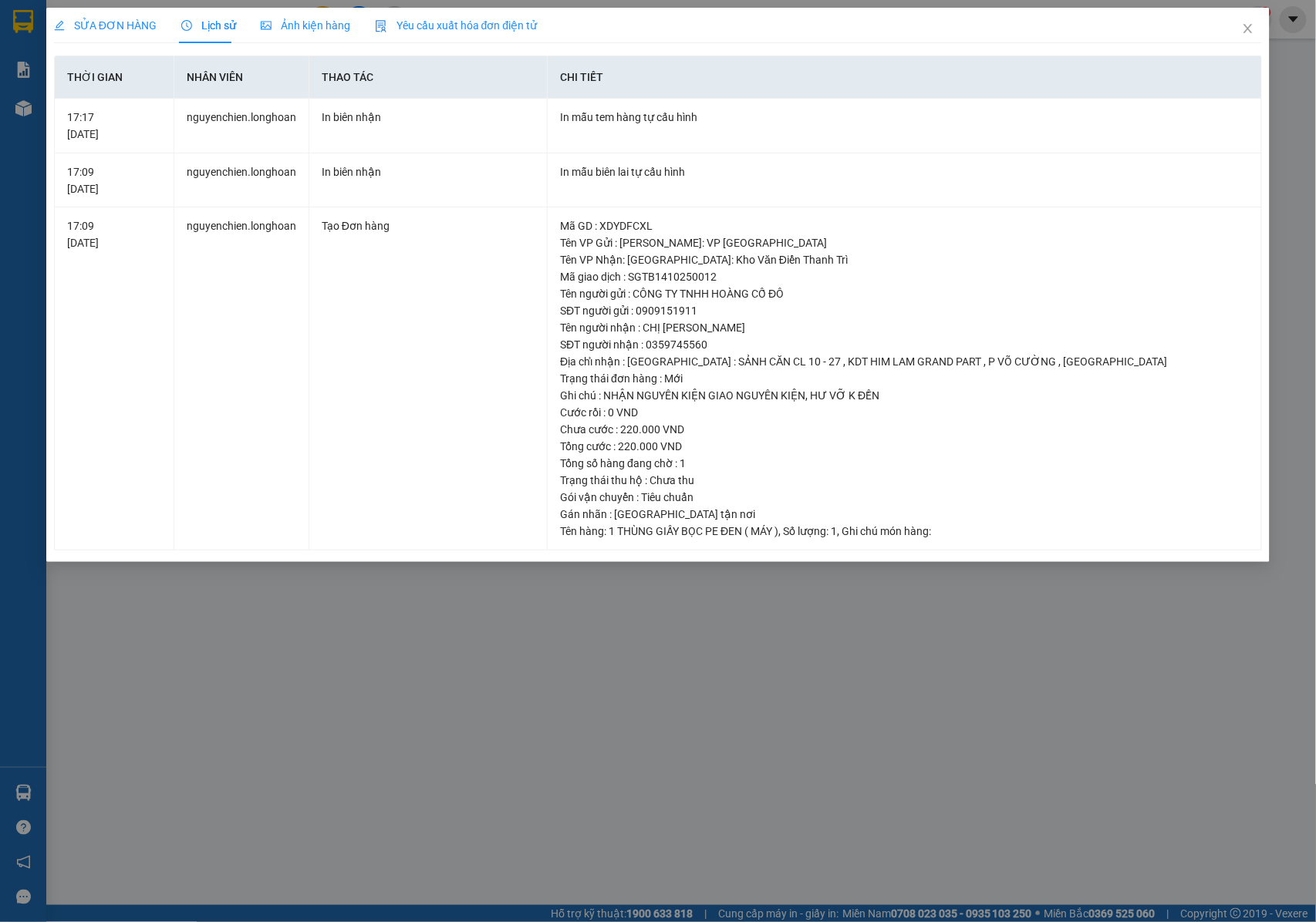
click at [478, 653] on div "SỬA ĐƠN HÀNG Lịch sử Ảnh kiện hàng Yêu cầu xuất hóa đơn điện tử Total Paid Fee …" at bounding box center [658, 461] width 1316 height 922
click at [1255, 26] on icon "close" at bounding box center [1248, 29] width 13 height 13
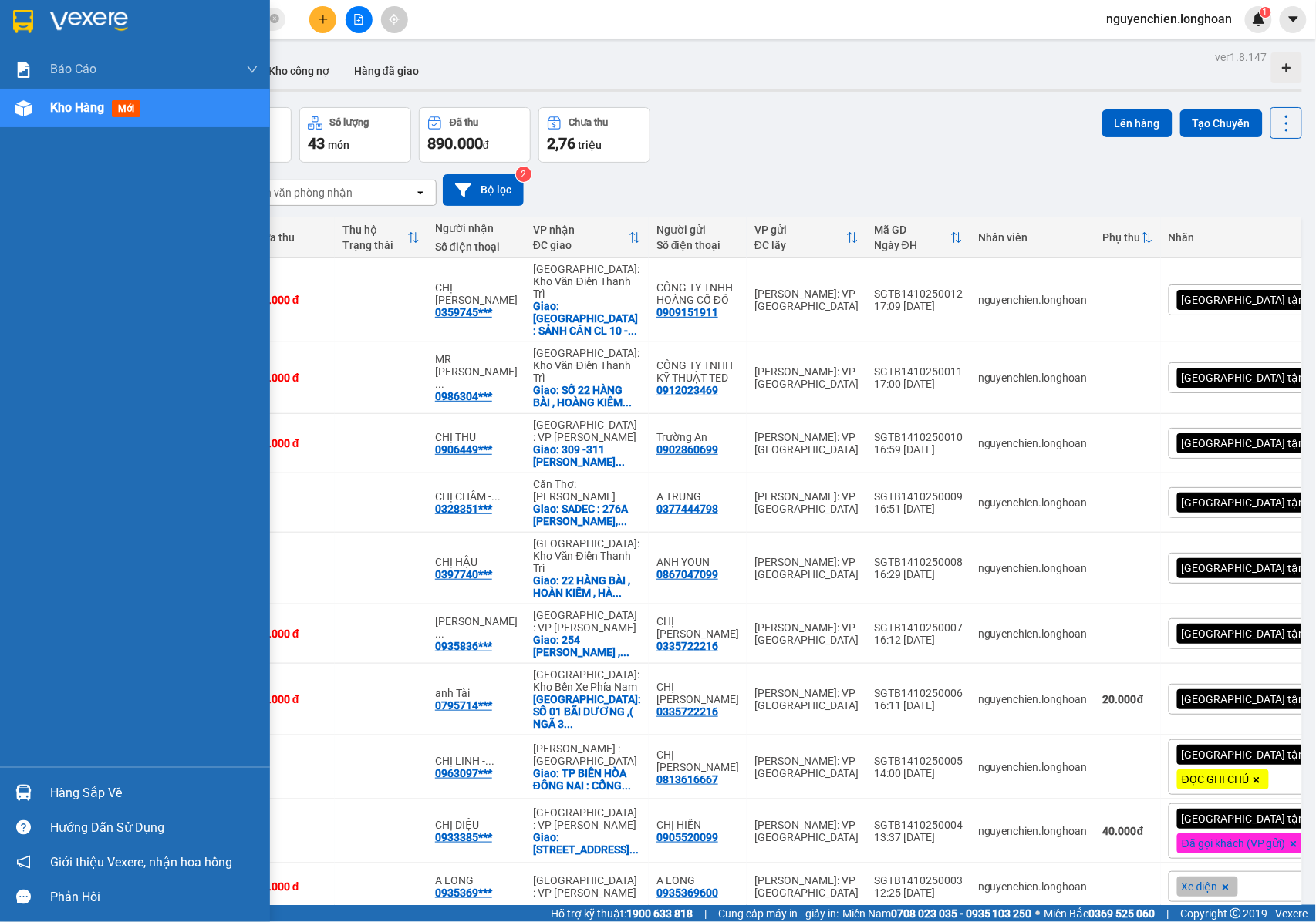
click at [31, 110] on img at bounding box center [23, 108] width 16 height 16
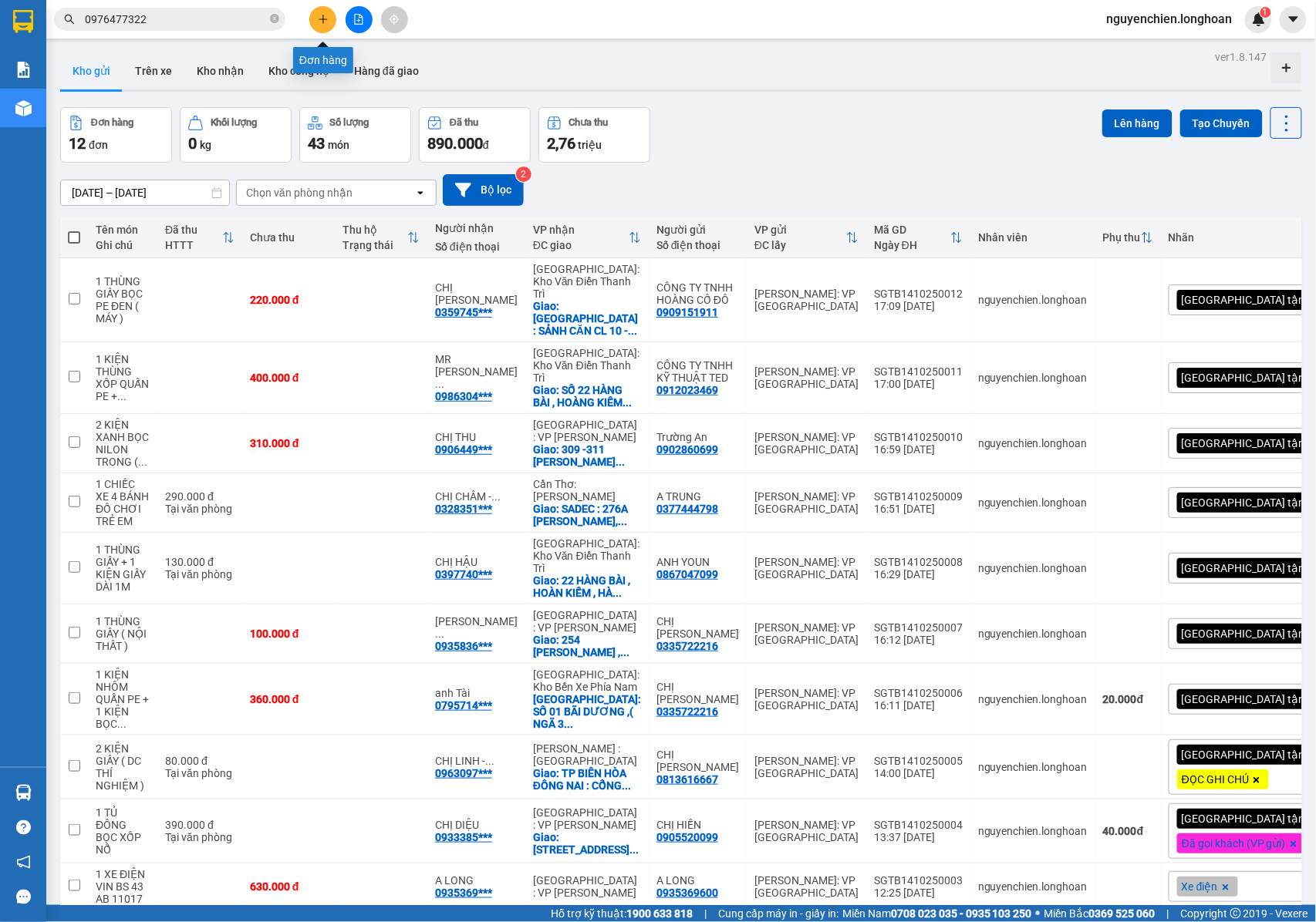
click at [327, 25] on button at bounding box center [322, 20] width 27 height 27
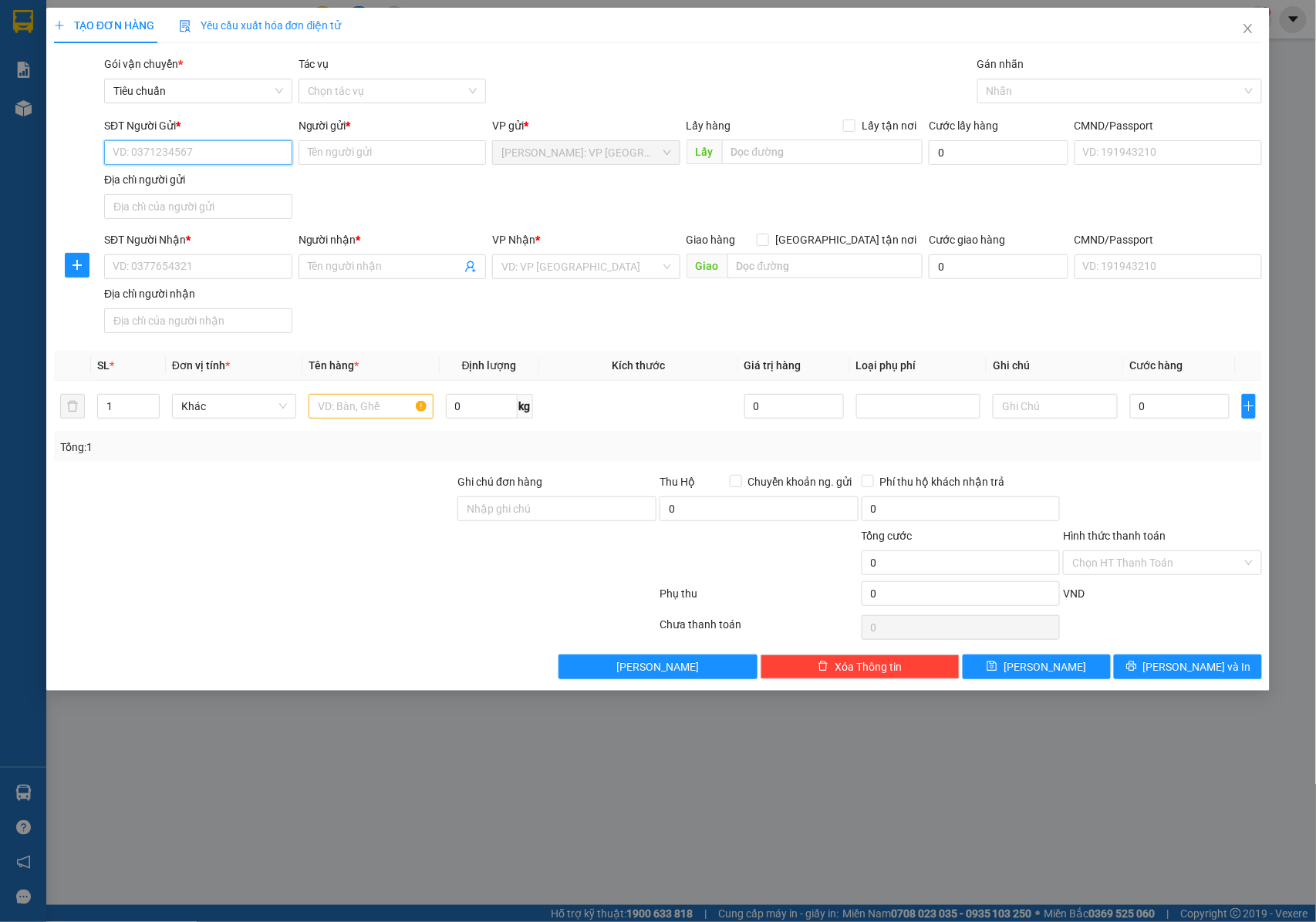
click at [226, 152] on input "SĐT Người Gửi *" at bounding box center [198, 152] width 188 height 24
click at [214, 277] on div "0903747111 - A HƯNG TRÍ" at bounding box center [200, 283] width 174 height 17
type input "0903747111"
type input "A HƯNG TRÍ"
checkbox input "true"
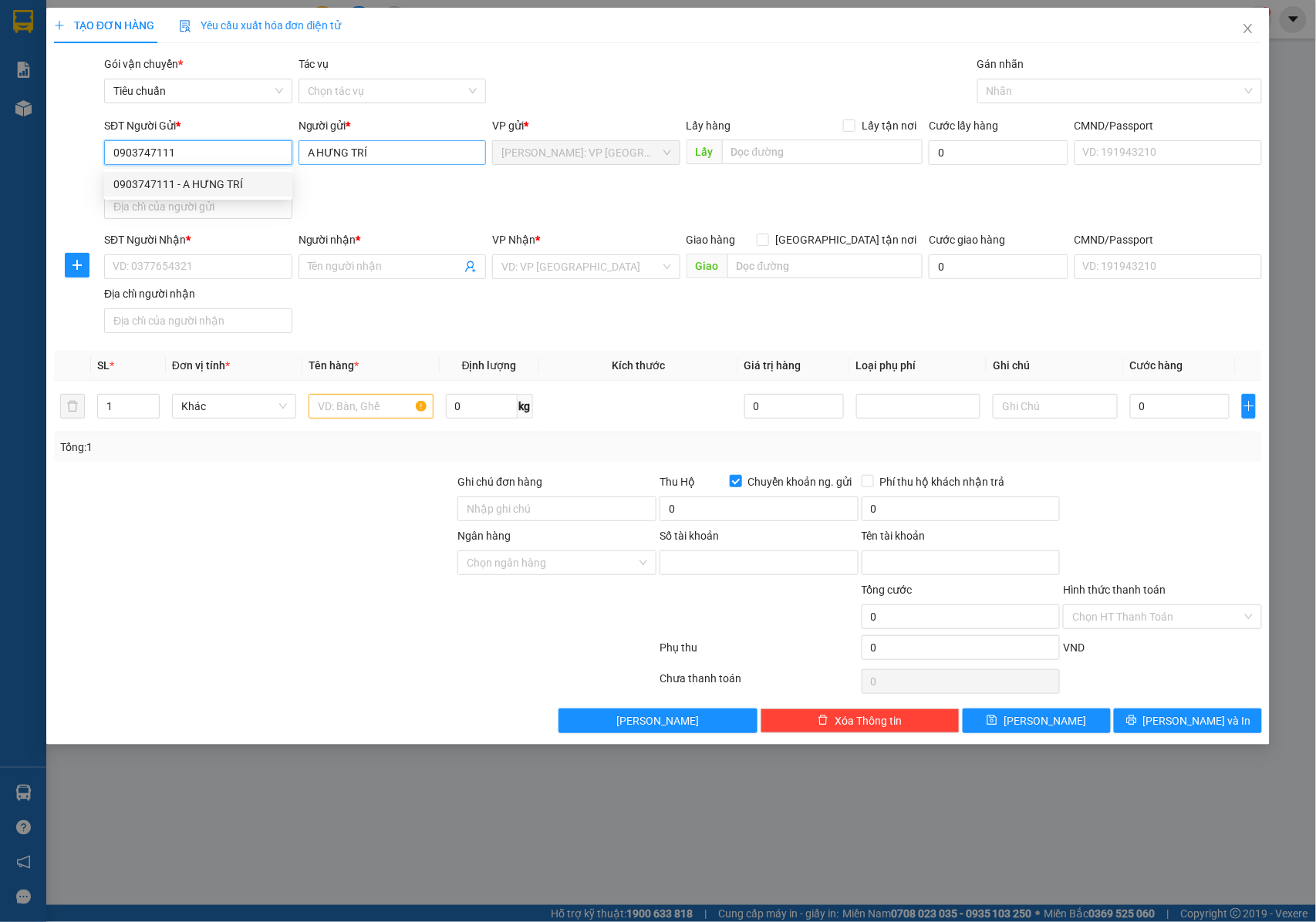
type input "0071004258616"
type input "nguyen hung tri"
type input "0903747111"
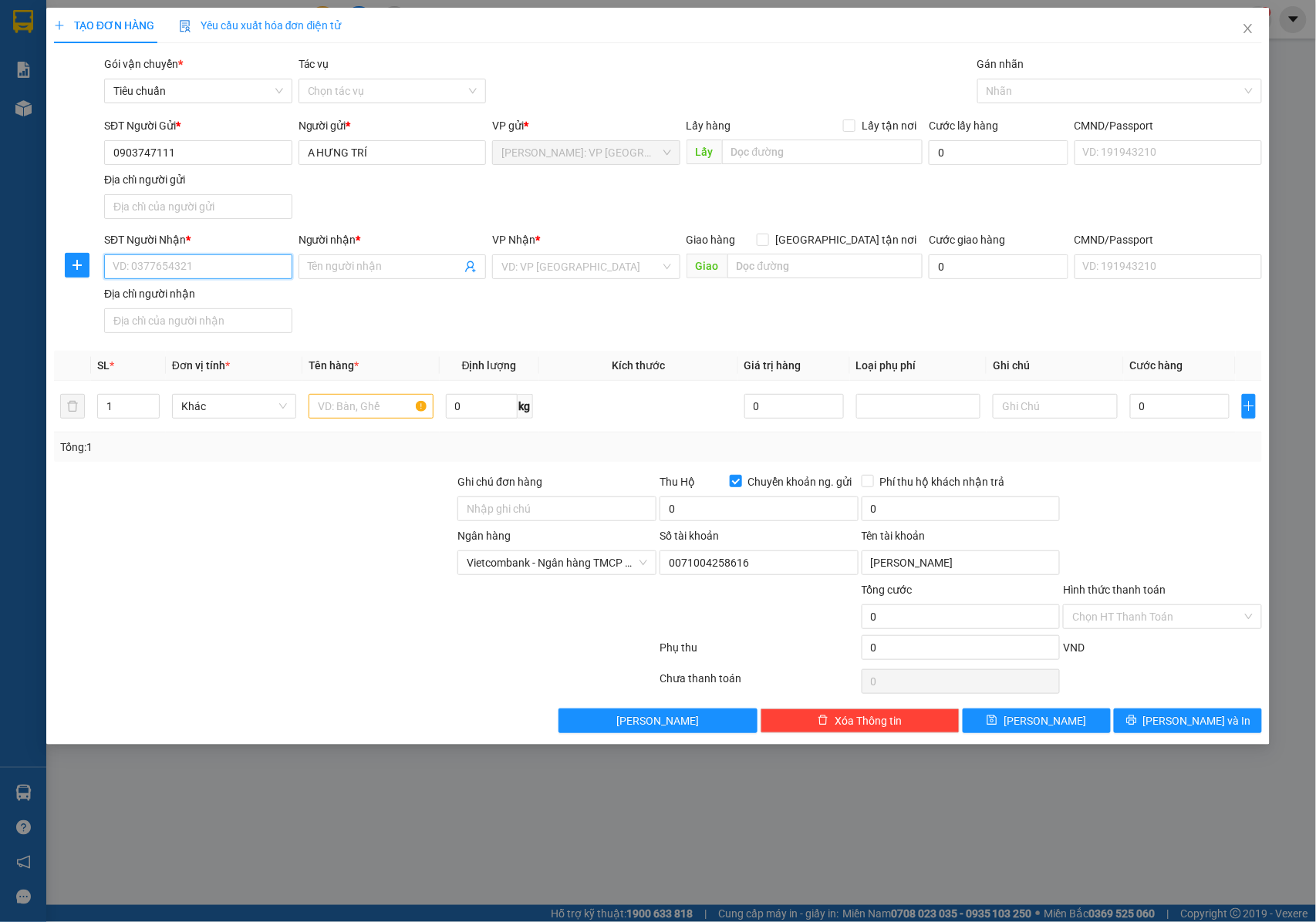
click at [122, 278] on input "SĐT Người Nhận *" at bounding box center [198, 267] width 188 height 24
type input "0903477879"
click at [134, 301] on div "0903477879 - Huy Hưng" at bounding box center [200, 300] width 174 height 17
type input "Huy Hưng"
checkbox input "true"
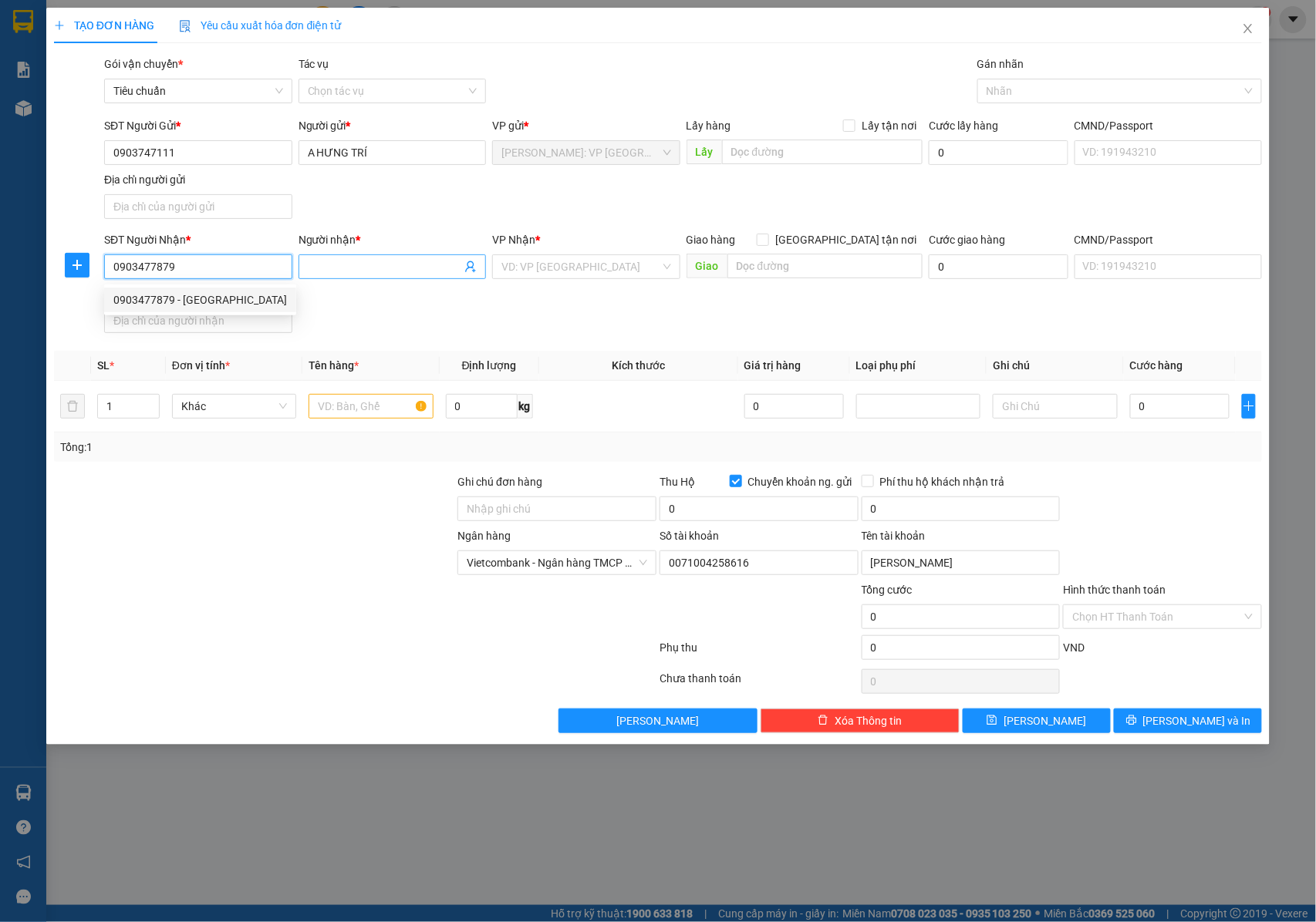
type input "Nhà vườn C15, Khu đô thị Pandora, 53 Triều Khúc, Thanh Xuân Nam, Thanh Xuân, Hà…"
checkbox input "false"
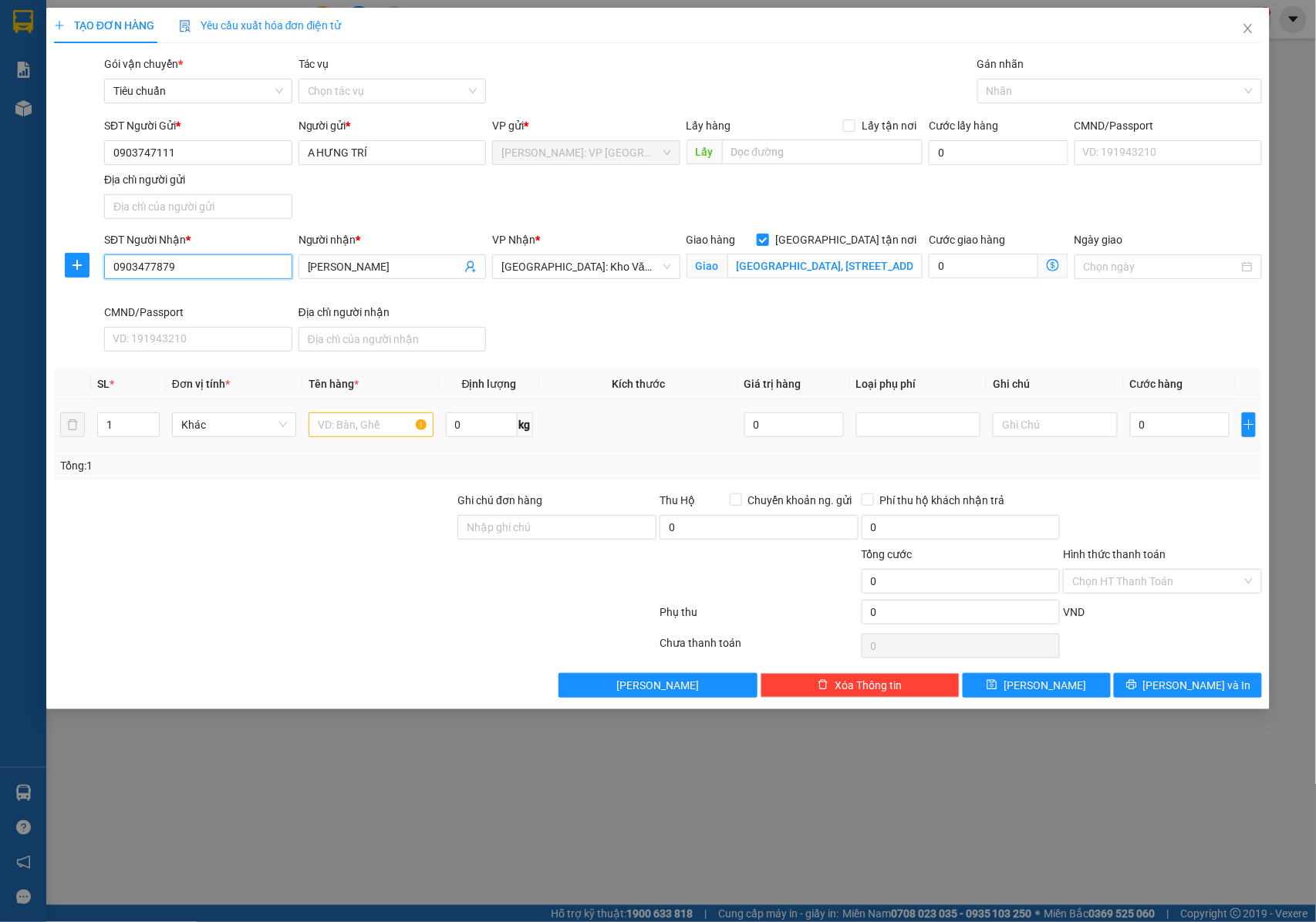
type input "0903477879"
click at [363, 420] on input "text" at bounding box center [371, 424] width 124 height 24
type input "1 KIỆN THÙNG XỐP ĐÈN KÍNH"
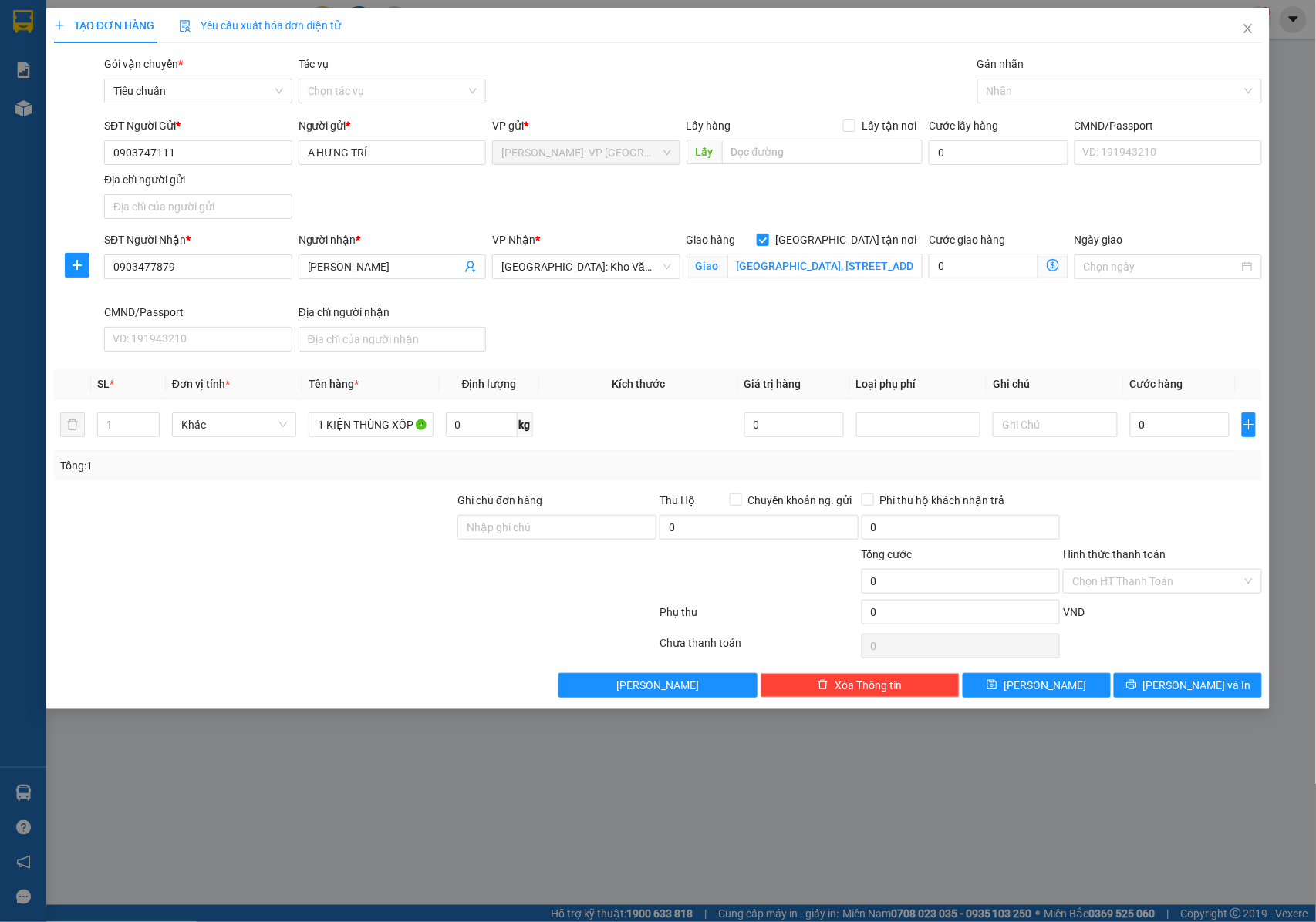
drag, startPoint x: 516, startPoint y: 516, endPoint x: 578, endPoint y: 547, distance: 69.3
click at [519, 515] on div "Ghi chú đơn hàng" at bounding box center [557, 503] width 199 height 23
drag, startPoint x: 578, startPoint y: 534, endPoint x: 593, endPoint y: 529, distance: 15.8
click at [578, 534] on input "Ghi chú đơn hàng" at bounding box center [557, 527] width 199 height 24
type input "NHẬN NGUYÊN KIỆN GIAO NGUYÊN KIỆN, HƯ VỠ K ĐỀN"
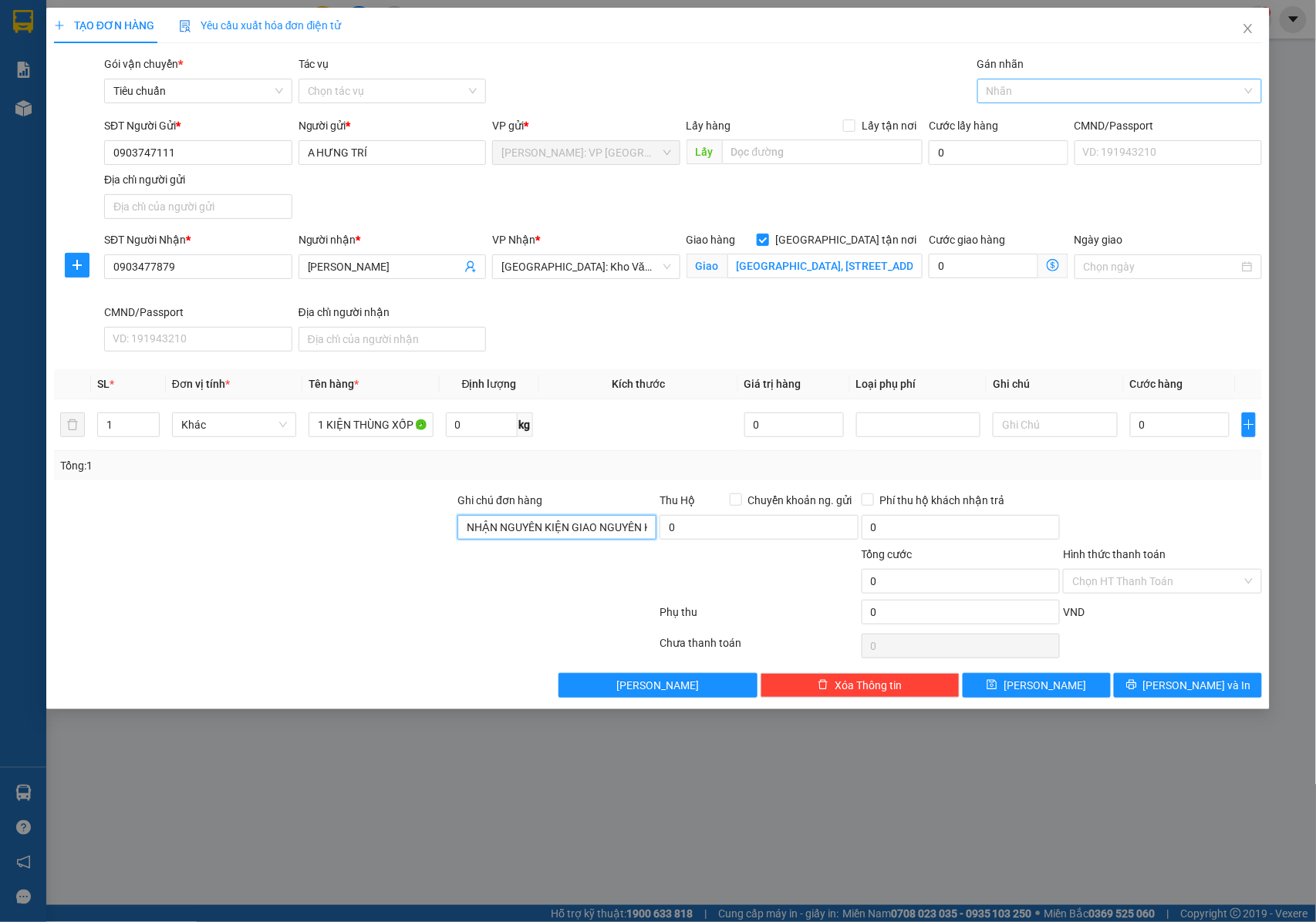
click at [1025, 90] on div at bounding box center [1112, 91] width 261 height 19
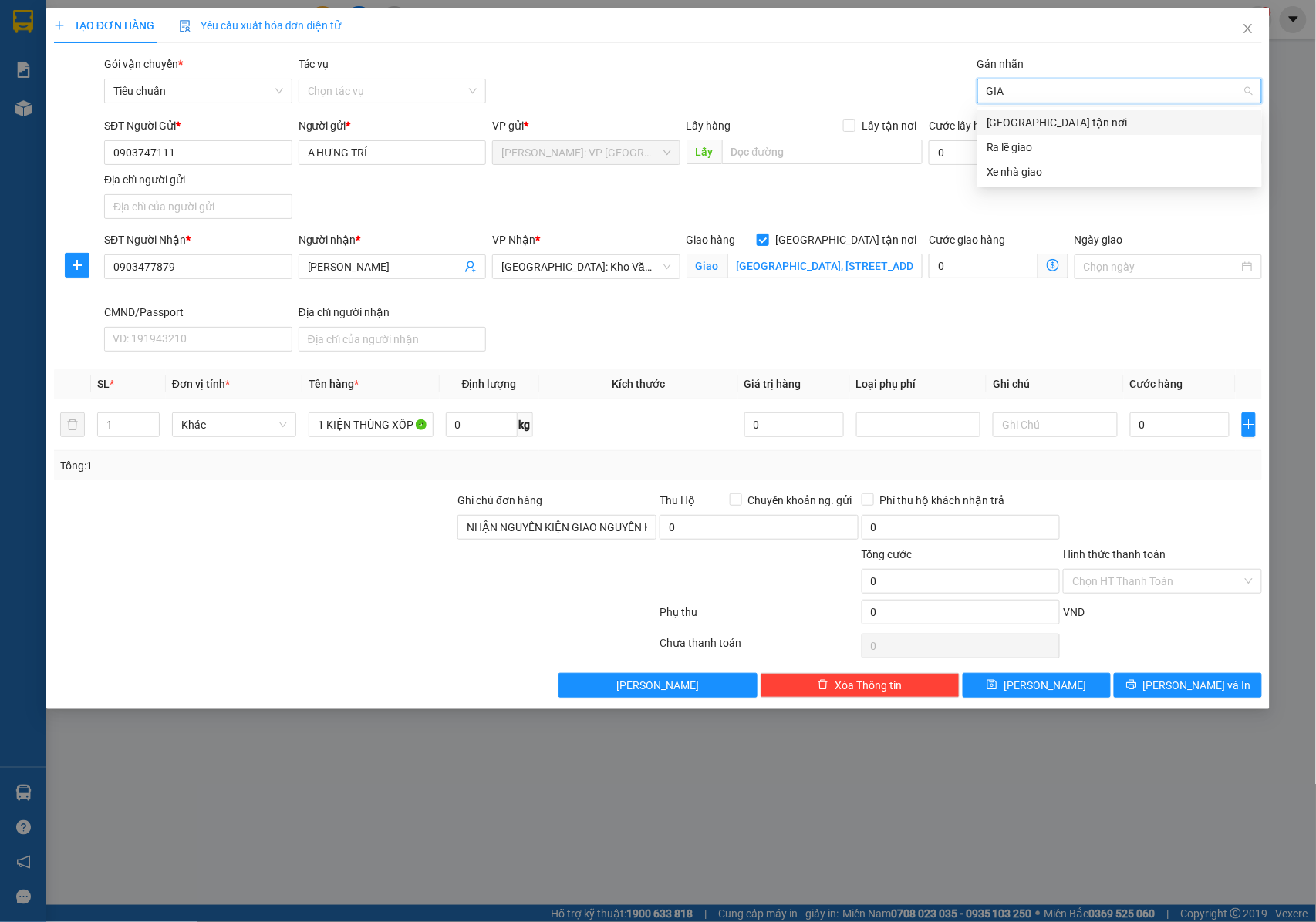
type input "GIAO"
click at [1007, 121] on div "[GEOGRAPHIC_DATA] tận nơi" at bounding box center [1121, 122] width 267 height 17
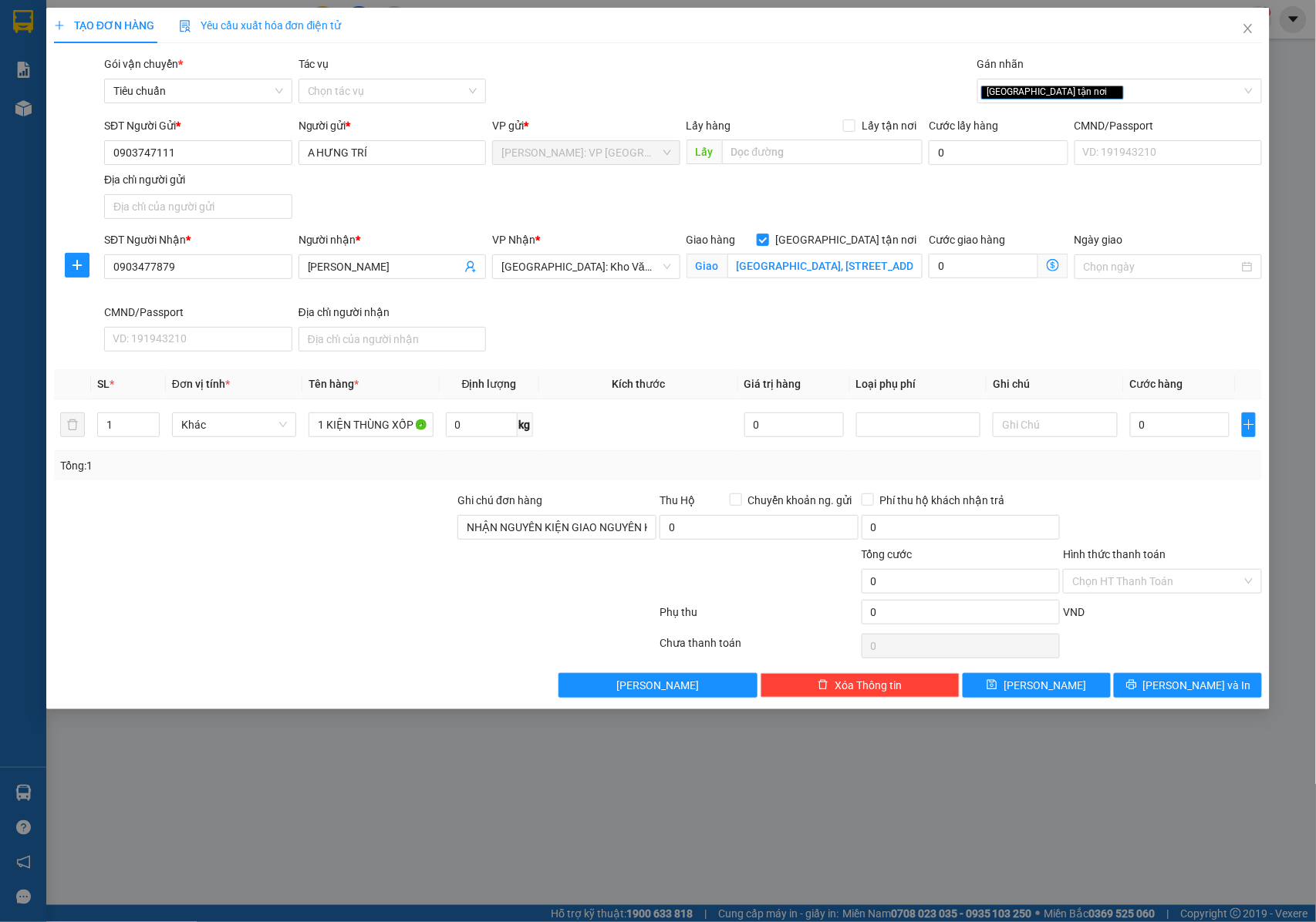
click at [895, 319] on div "SĐT Người Nhận * 0903477879 Người nhận * Huy Hưng VP Nhận * Hà Nội: Kho Văn Điể…" at bounding box center [683, 294] width 1165 height 126
click at [734, 502] on input "Chuyển khoản ng. gửi" at bounding box center [735, 499] width 11 height 11
checkbox input "true"
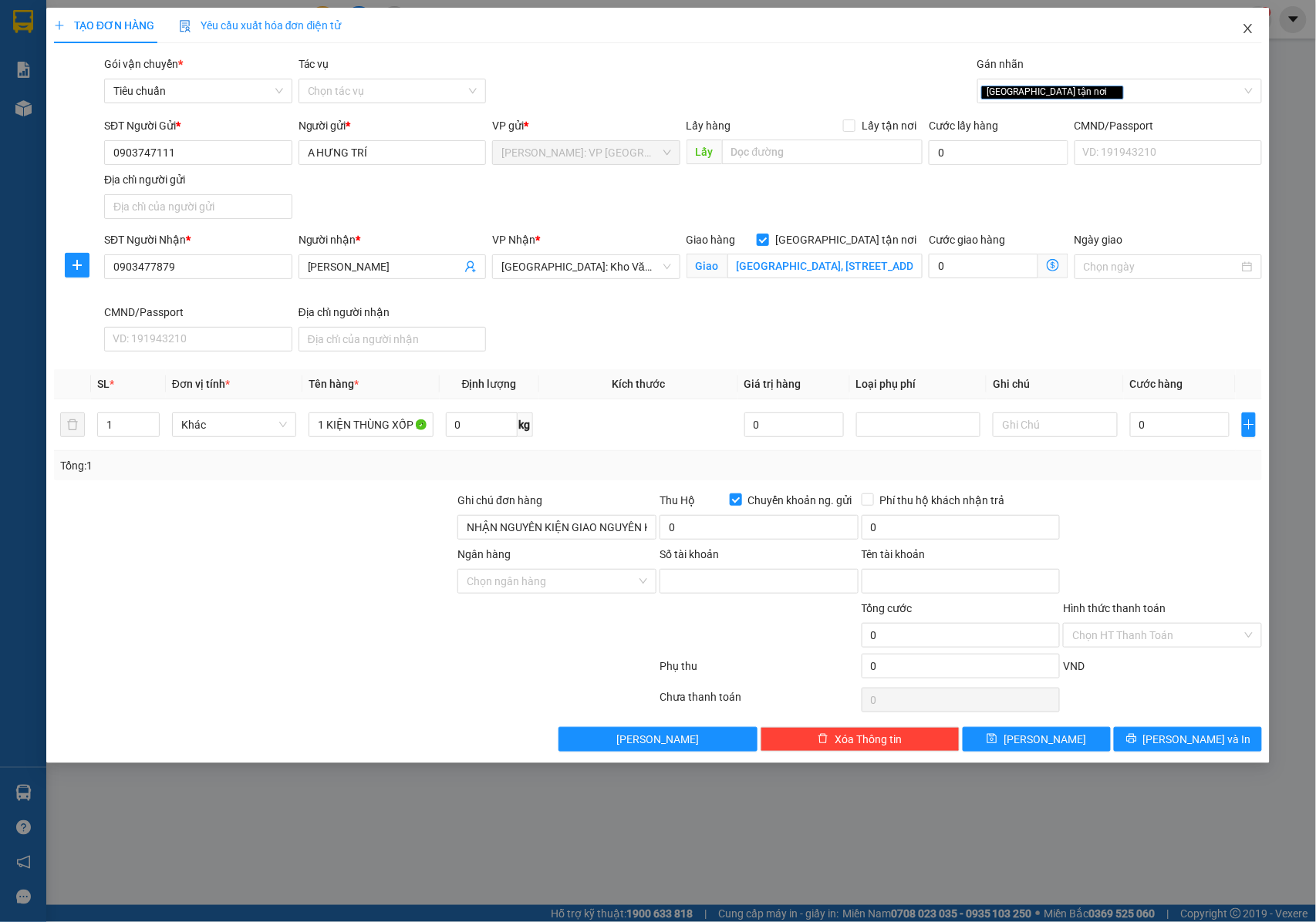
click at [1248, 29] on icon "close" at bounding box center [1248, 29] width 8 height 9
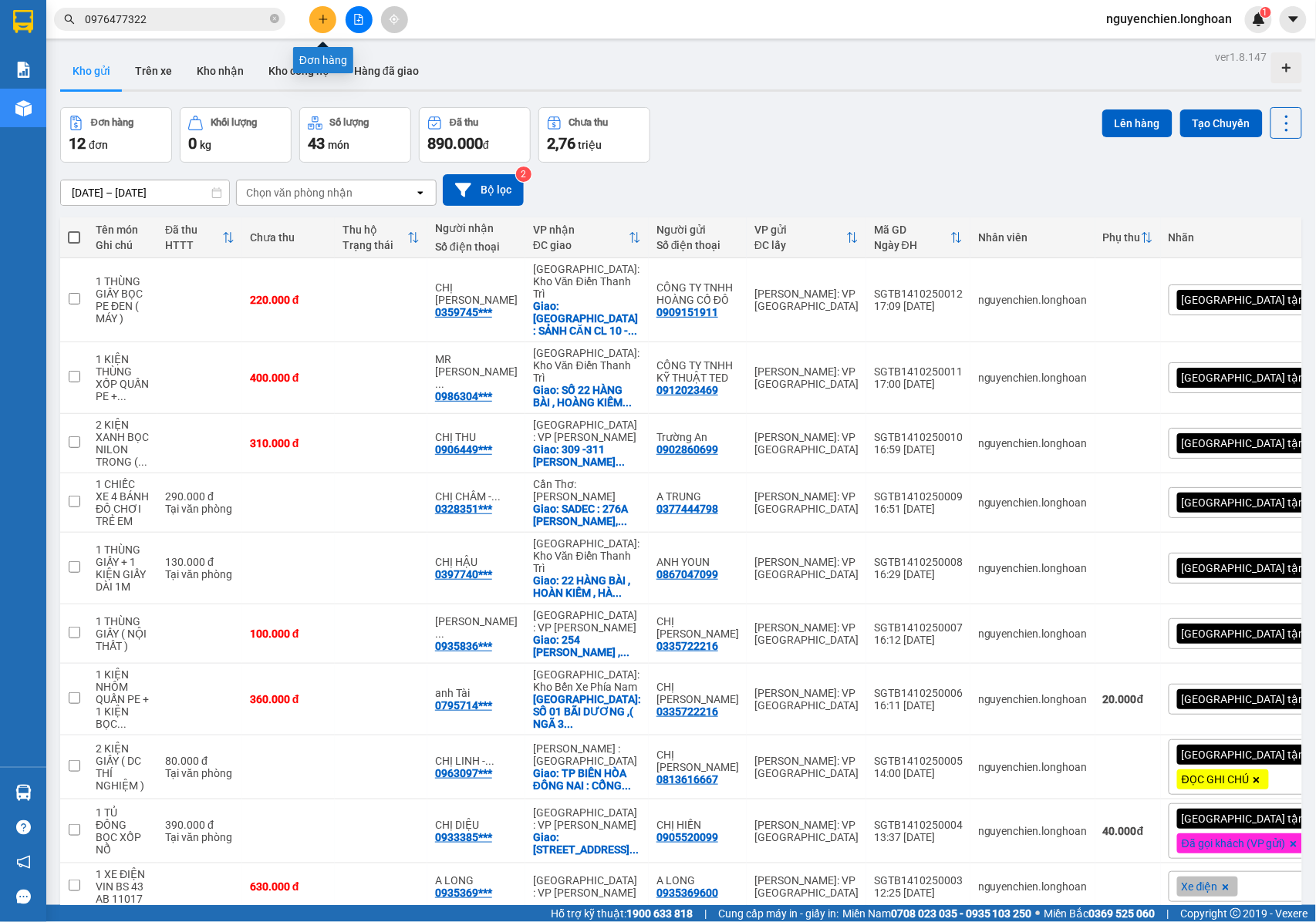
click at [314, 25] on button at bounding box center [322, 20] width 27 height 27
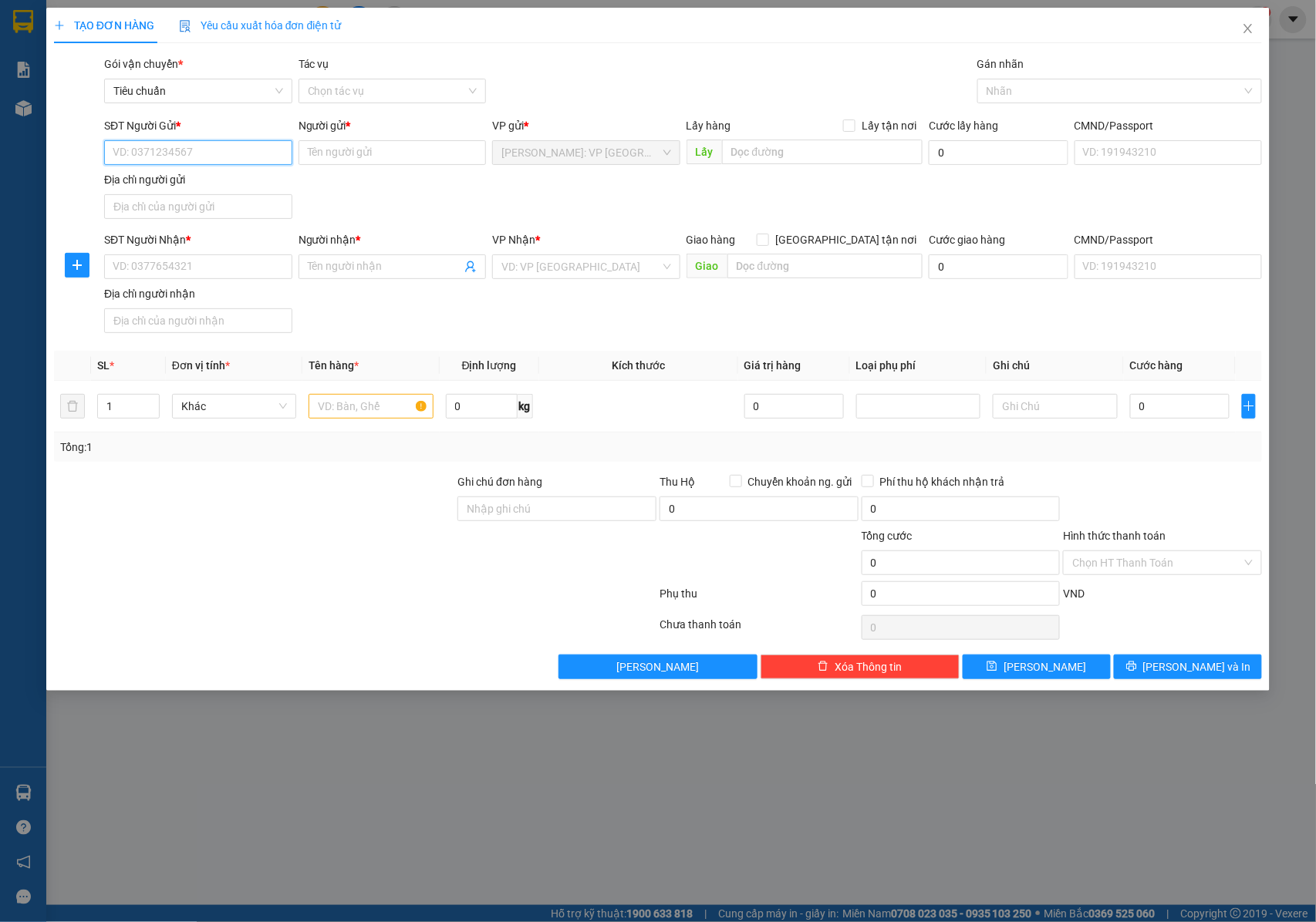
click at [159, 154] on input "SĐT Người Gửi *" at bounding box center [198, 152] width 188 height 24
drag, startPoint x: 180, startPoint y: 284, endPoint x: 189, endPoint y: 284, distance: 9.0
click at [180, 285] on div "0903747111 - A HƯNG TRÍ" at bounding box center [200, 283] width 174 height 17
type input "0903747111"
type input "A HƯNG TRÍ"
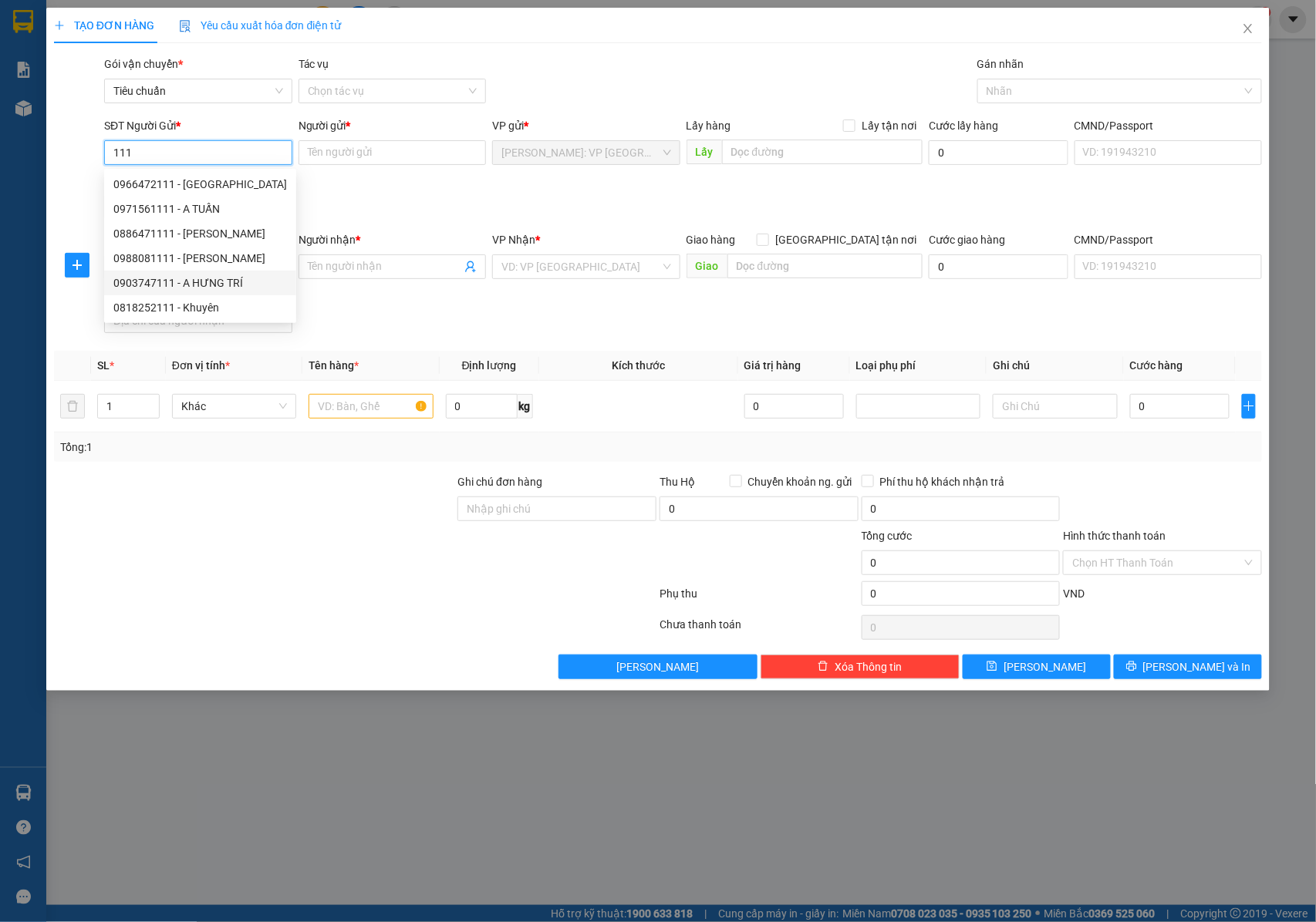
checkbox input "true"
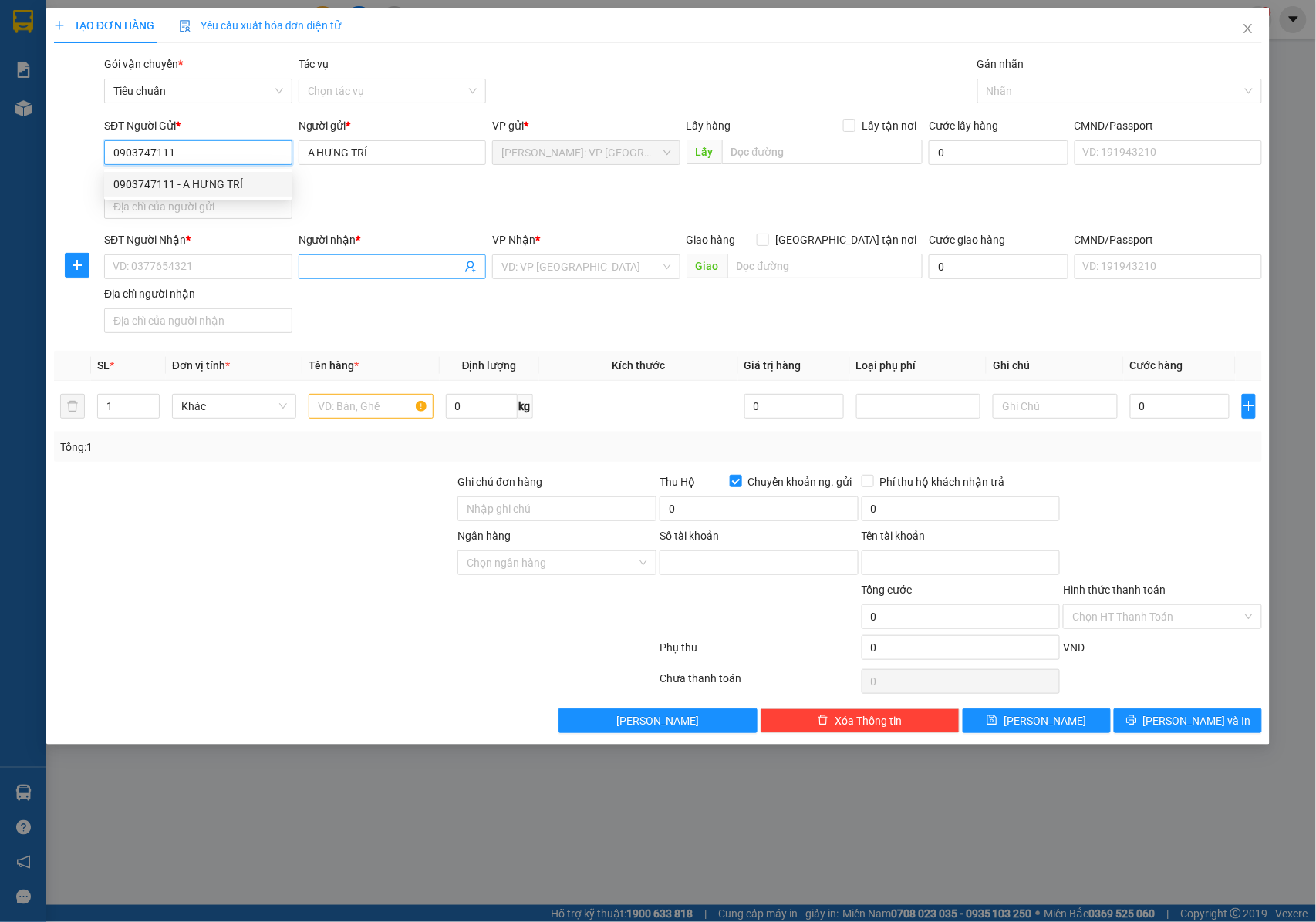
type input "0071004258616"
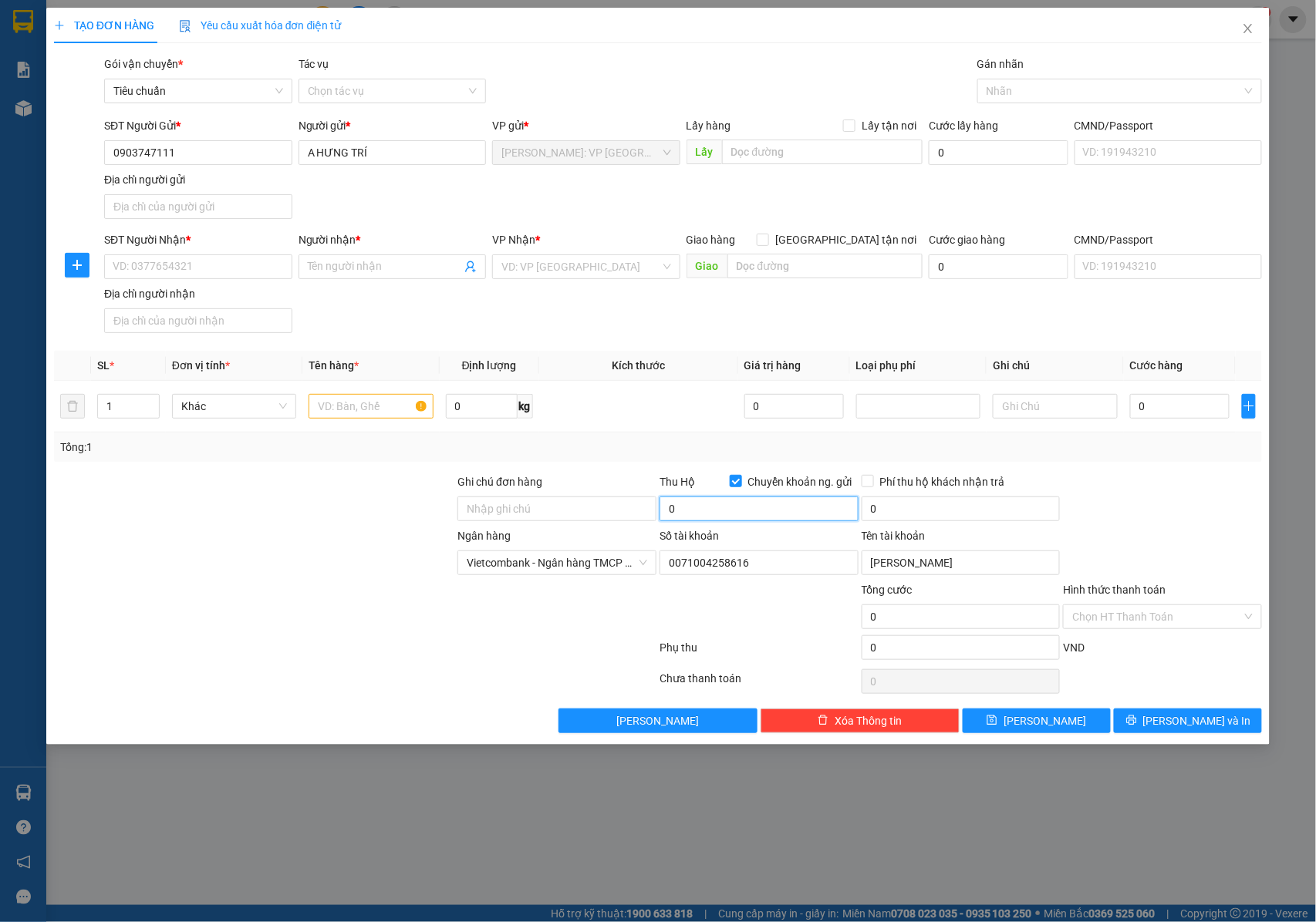
click at [722, 512] on input "0" at bounding box center [758, 509] width 199 height 24
click at [584, 512] on input "Ghi chú đơn hàng" at bounding box center [557, 509] width 199 height 24
click at [704, 508] on input "0" at bounding box center [758, 509] width 199 height 24
click at [356, 409] on input "text" at bounding box center [371, 406] width 124 height 24
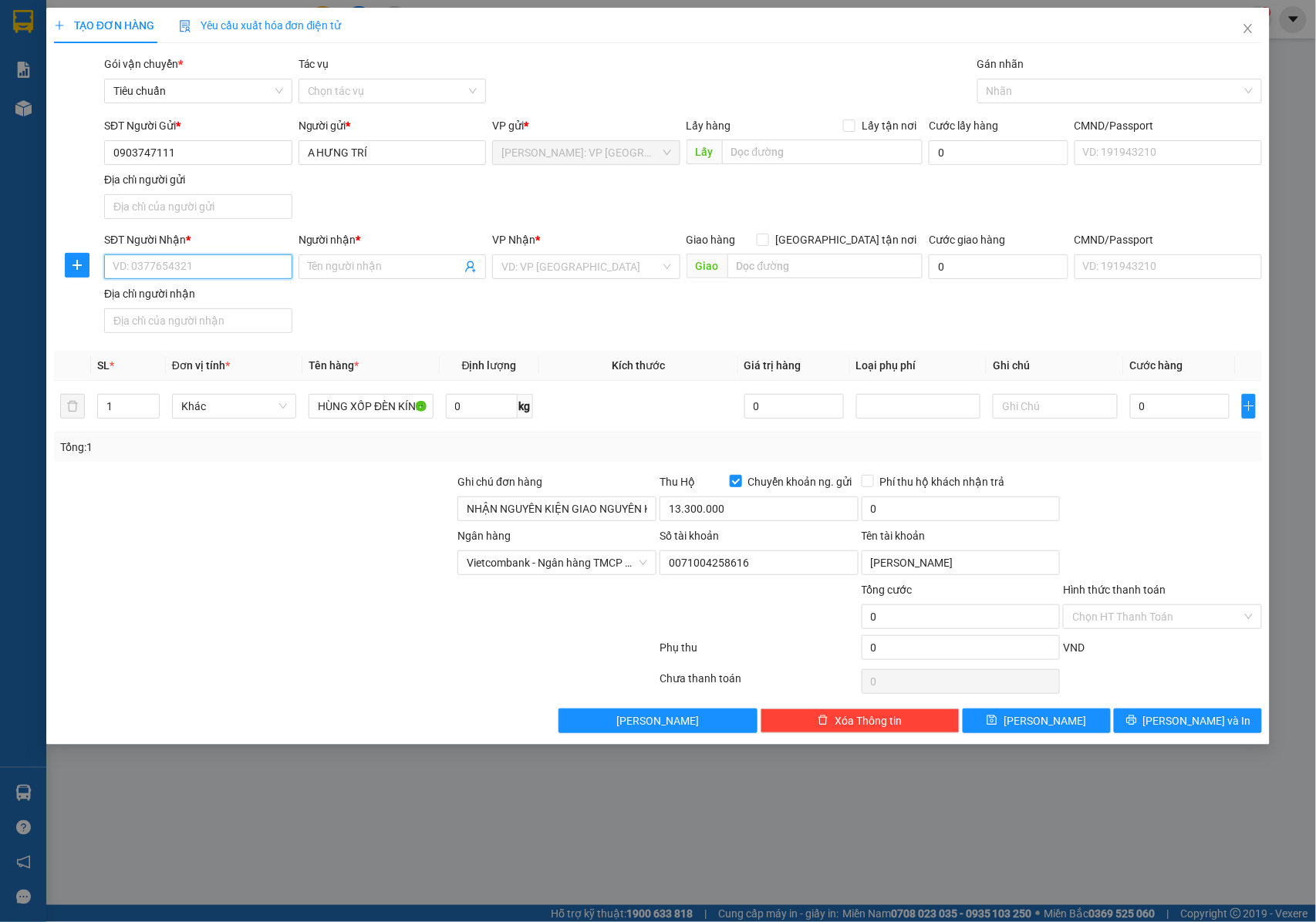
click at [241, 275] on input "SĐT Người Nhận *" at bounding box center [198, 267] width 188 height 24
click at [337, 268] on input "Người nhận *" at bounding box center [385, 267] width 154 height 17
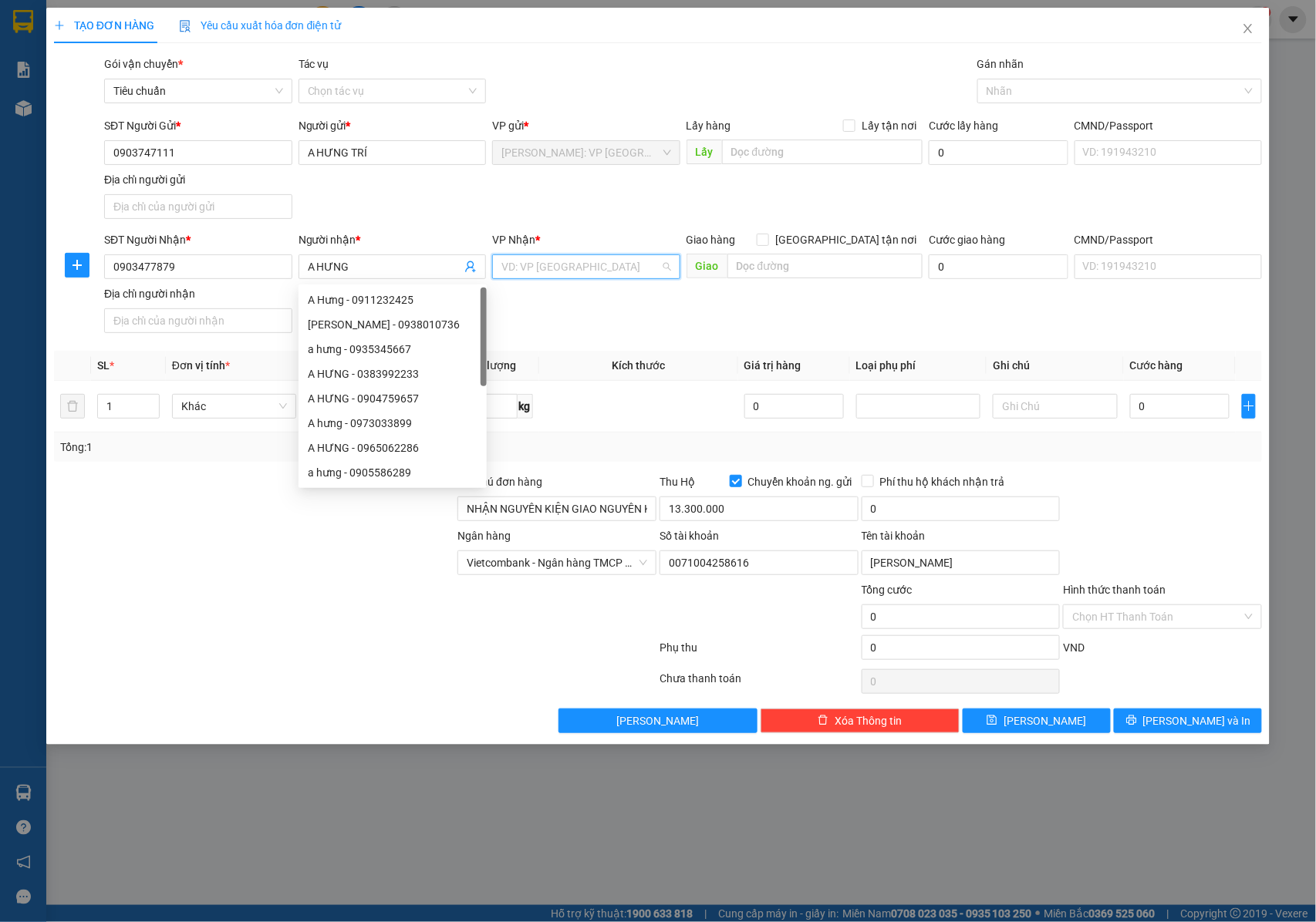
click at [554, 273] on input "search" at bounding box center [581, 267] width 159 height 23
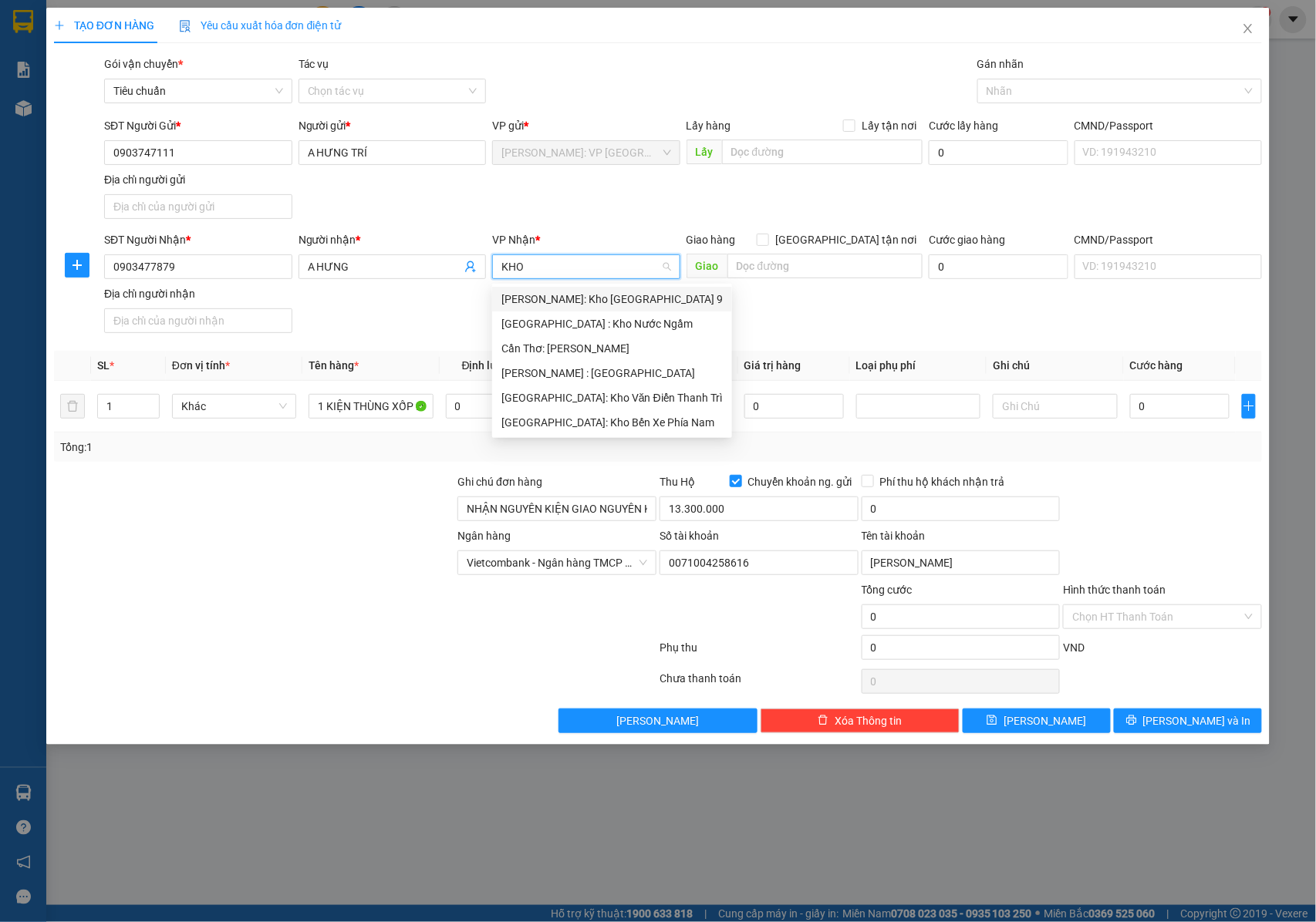
click at [567, 390] on div "[GEOGRAPHIC_DATA]: Kho Văn Điển Thanh Trì" at bounding box center [613, 398] width 222 height 17
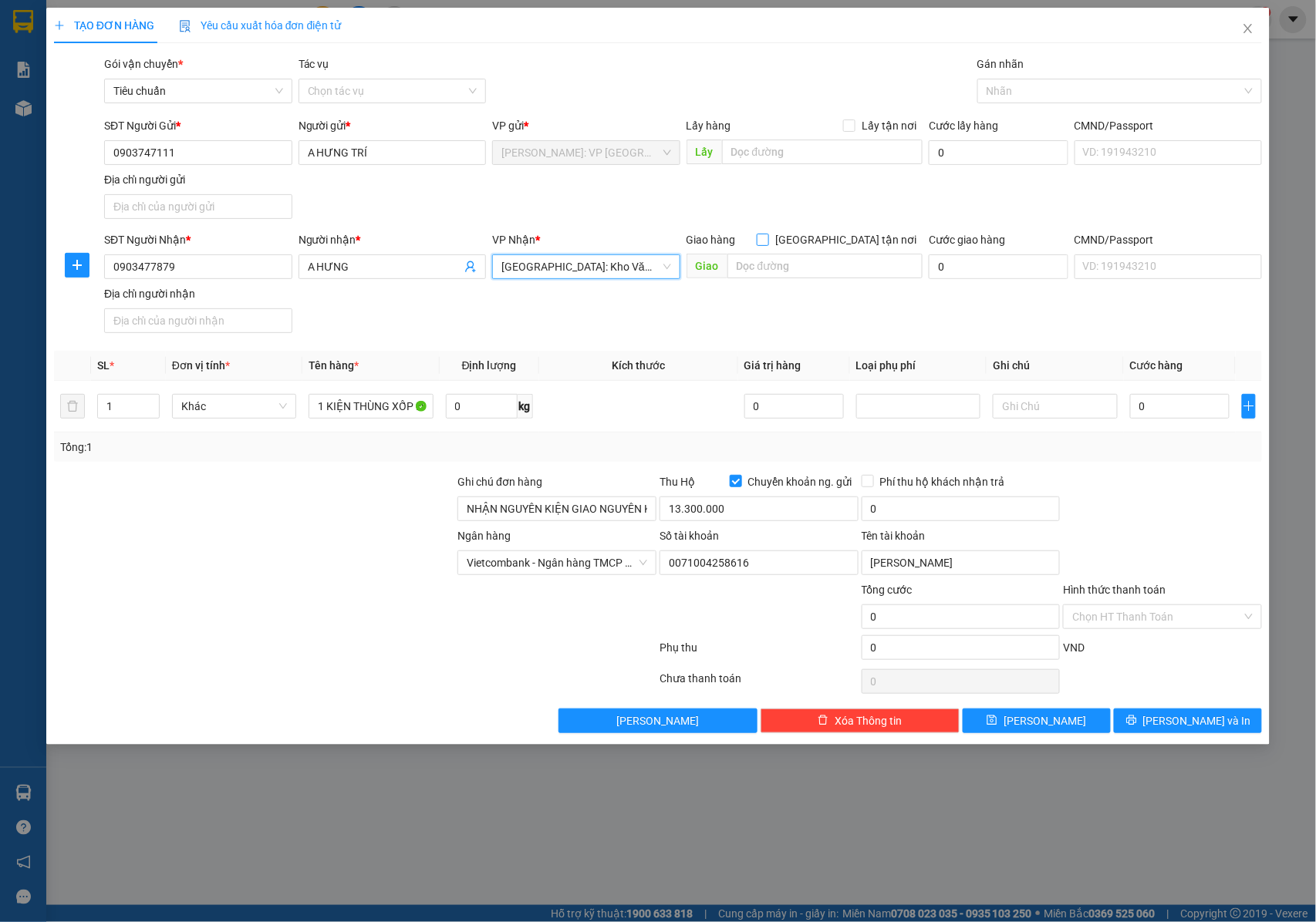
click at [767, 241] on input "[GEOGRAPHIC_DATA] tận nơi" at bounding box center [762, 240] width 11 height 11
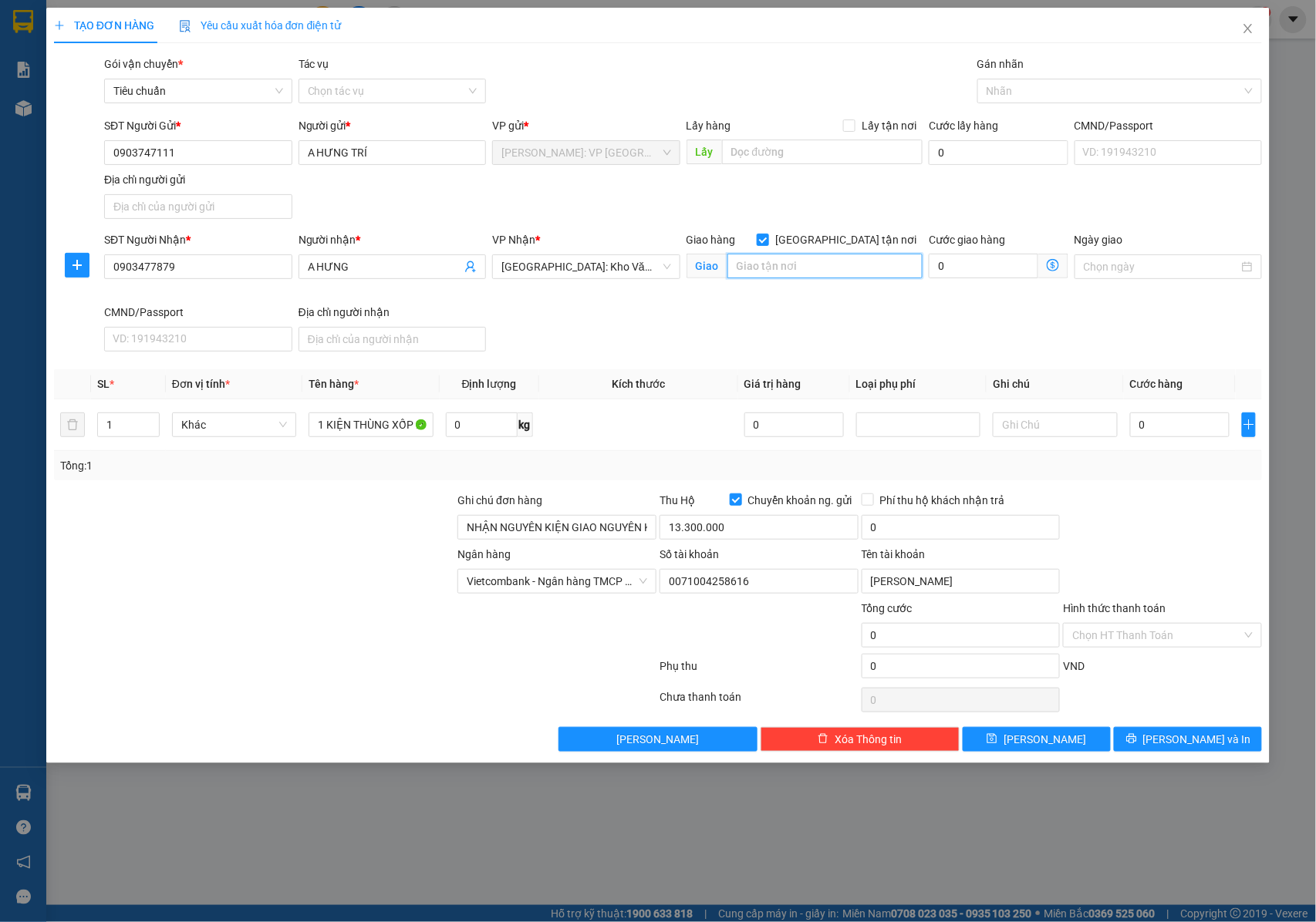
click at [799, 269] on input "text" at bounding box center [825, 266] width 195 height 24
click at [994, 85] on div at bounding box center [1112, 91] width 261 height 19
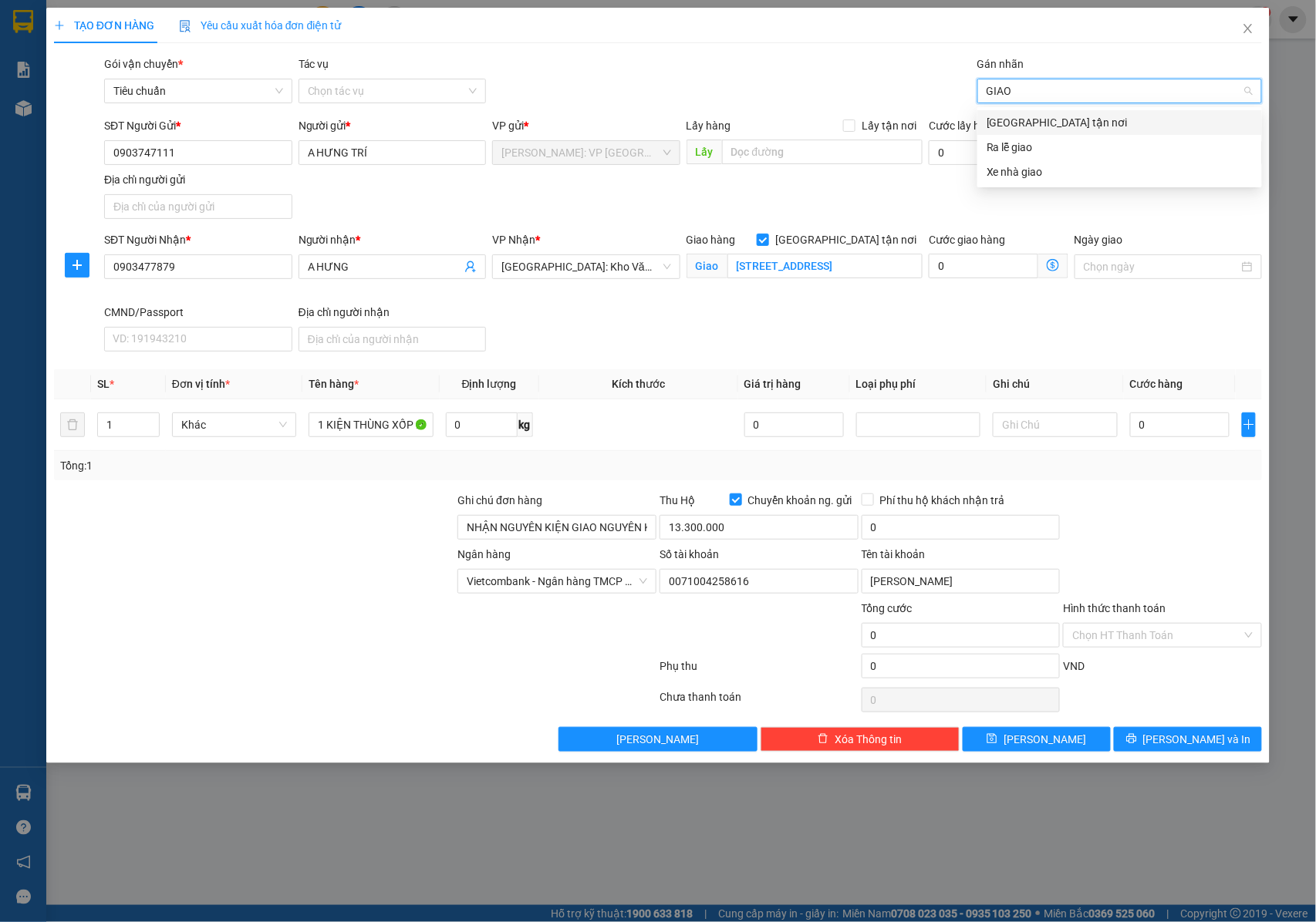
click at [1011, 130] on div "[GEOGRAPHIC_DATA] tận nơi" at bounding box center [1121, 122] width 267 height 17
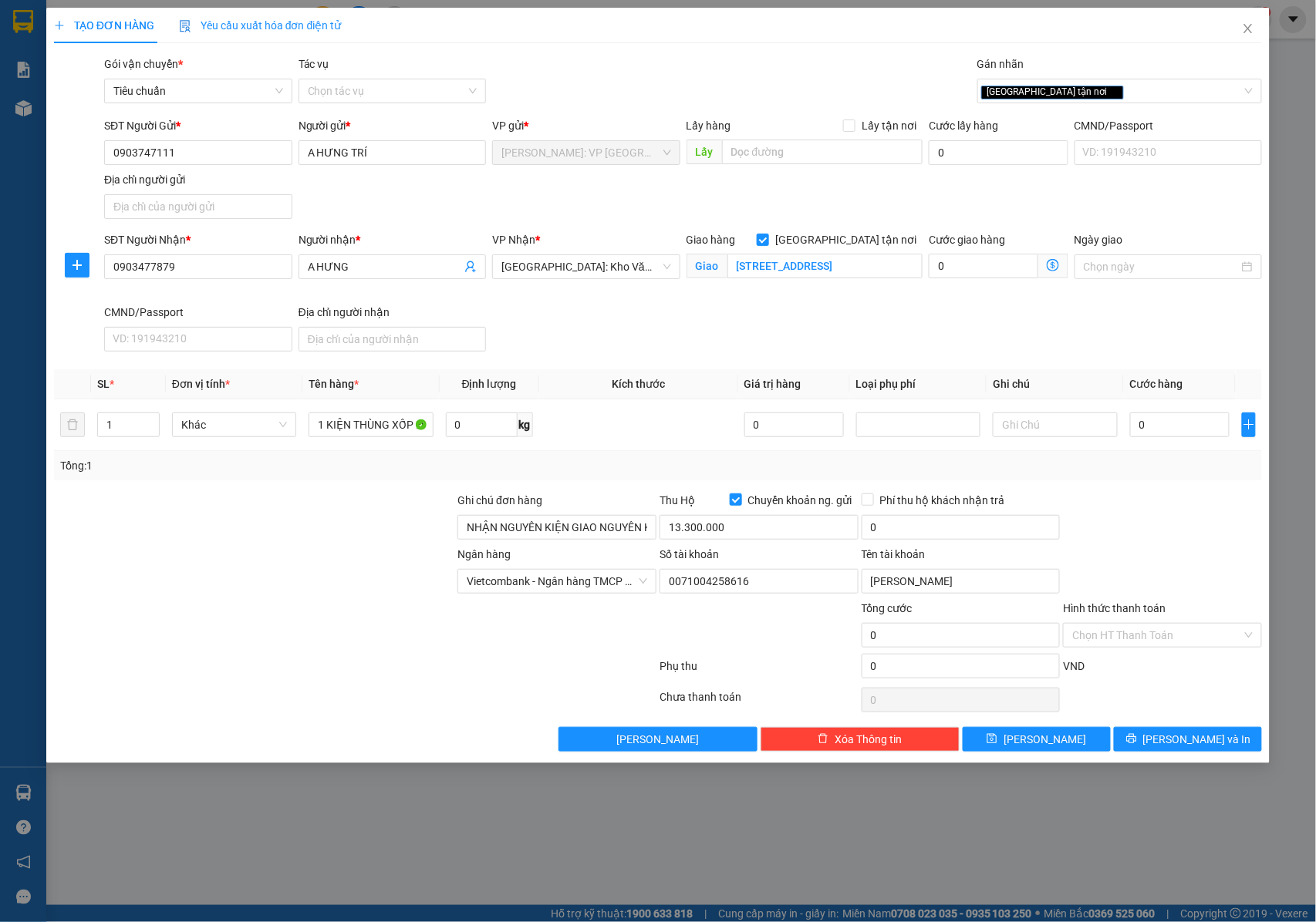
click at [819, 329] on div "SĐT Người Nhận * 0903477879 Người nhận * A HƯNG VP Nhận * Hà Nội: Kho Văn Điển …" at bounding box center [683, 294] width 1165 height 126
click at [1165, 429] on input "0" at bounding box center [1180, 424] width 99 height 24
click at [1186, 435] on input "0" at bounding box center [1180, 424] width 99 height 24
click at [892, 528] on input "0" at bounding box center [961, 527] width 199 height 24
drag, startPoint x: 1173, startPoint y: 745, endPoint x: 1095, endPoint y: 703, distance: 88.6
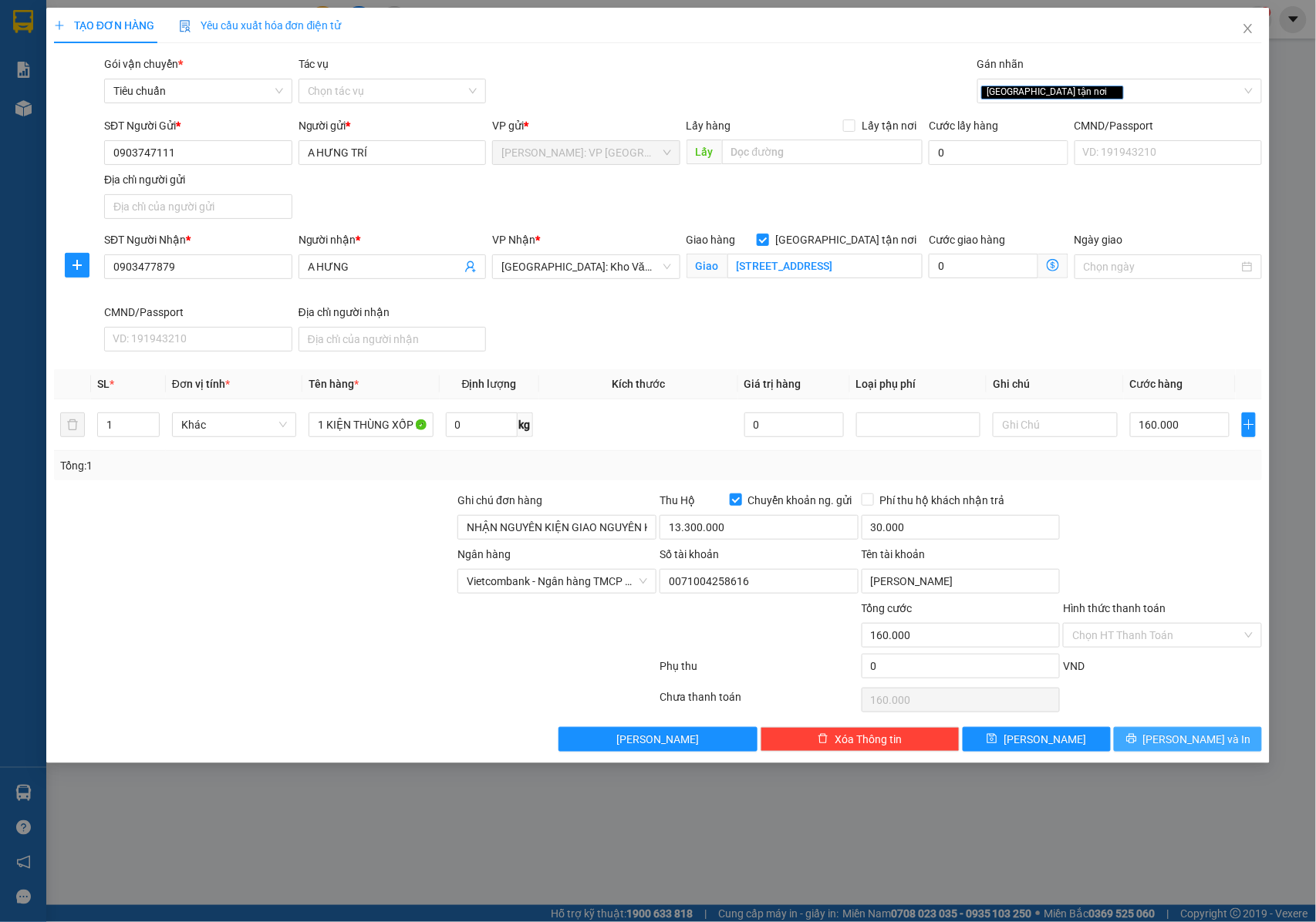
click at [1173, 746] on button "Lưu và In" at bounding box center [1188, 739] width 148 height 24
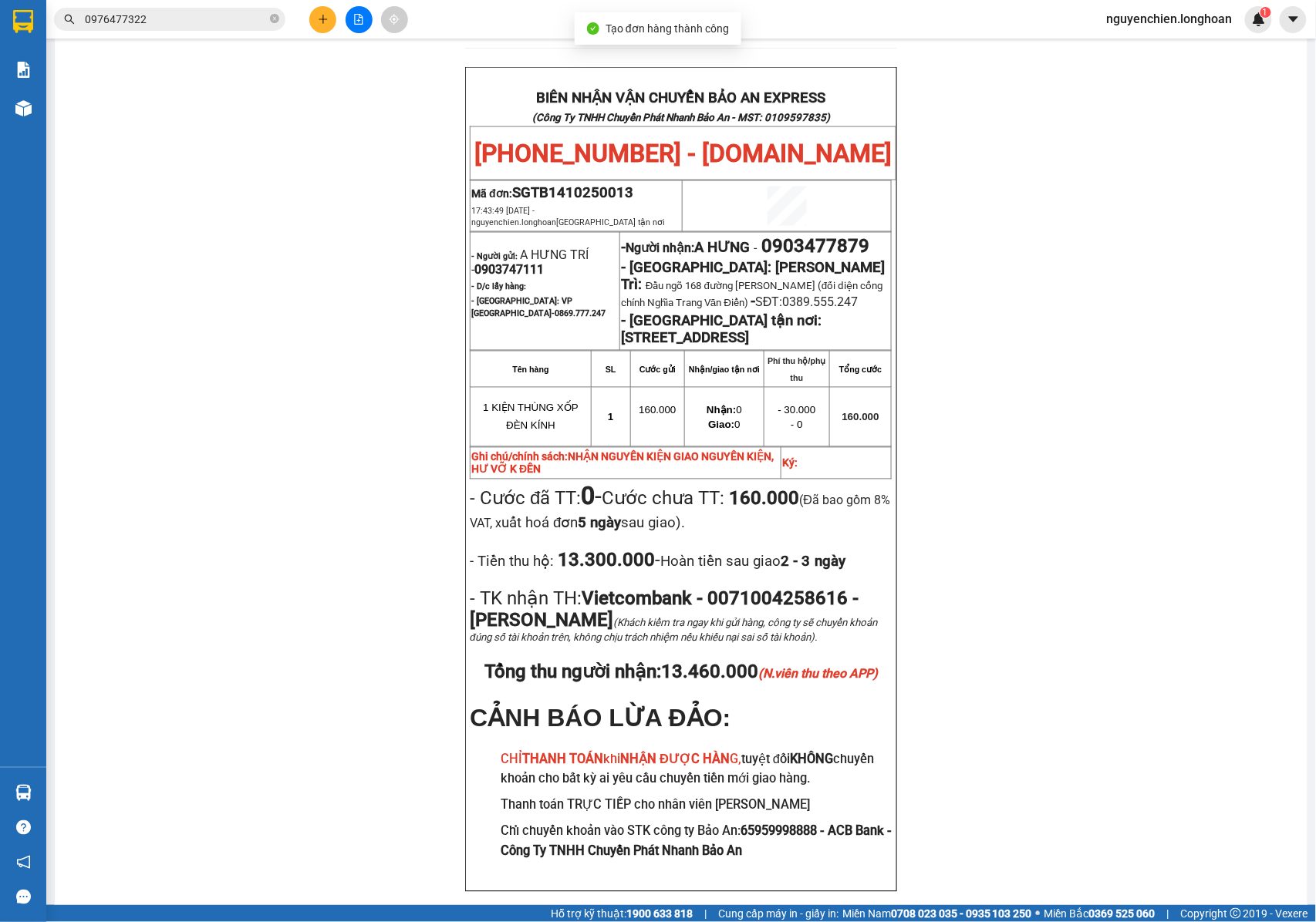
scroll to position [822, 0]
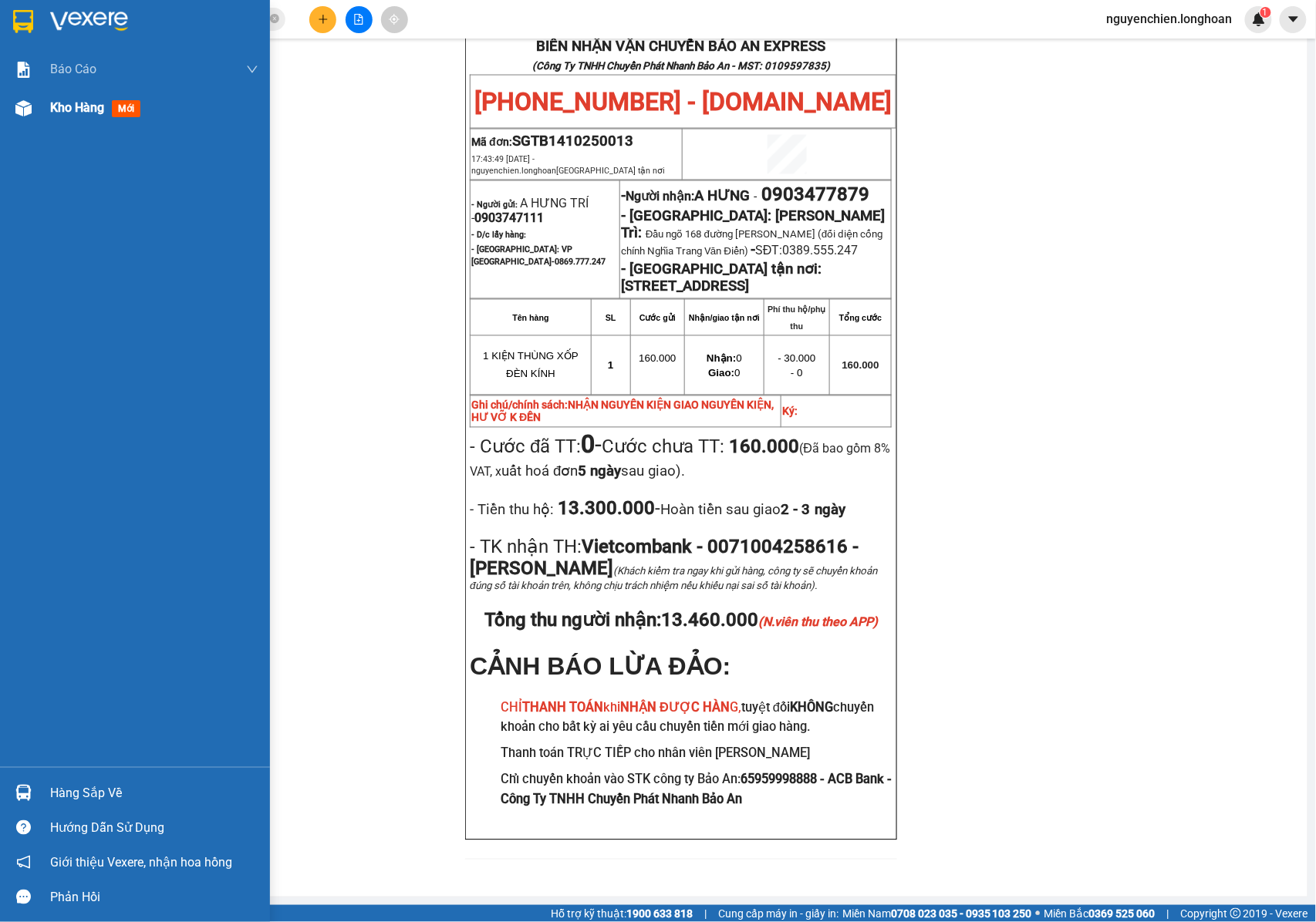
click at [17, 113] on img at bounding box center [23, 108] width 16 height 16
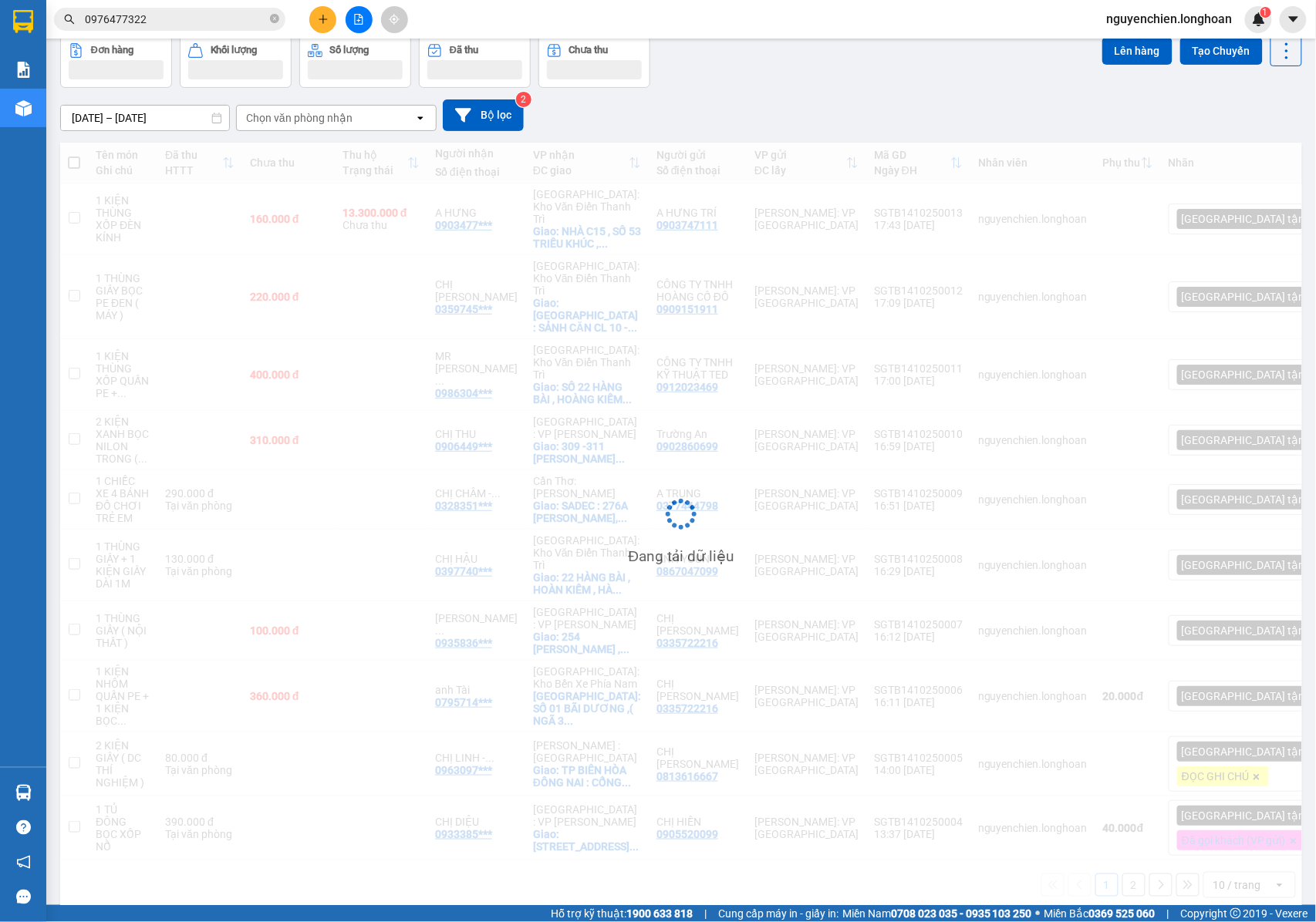
scroll to position [76, 0]
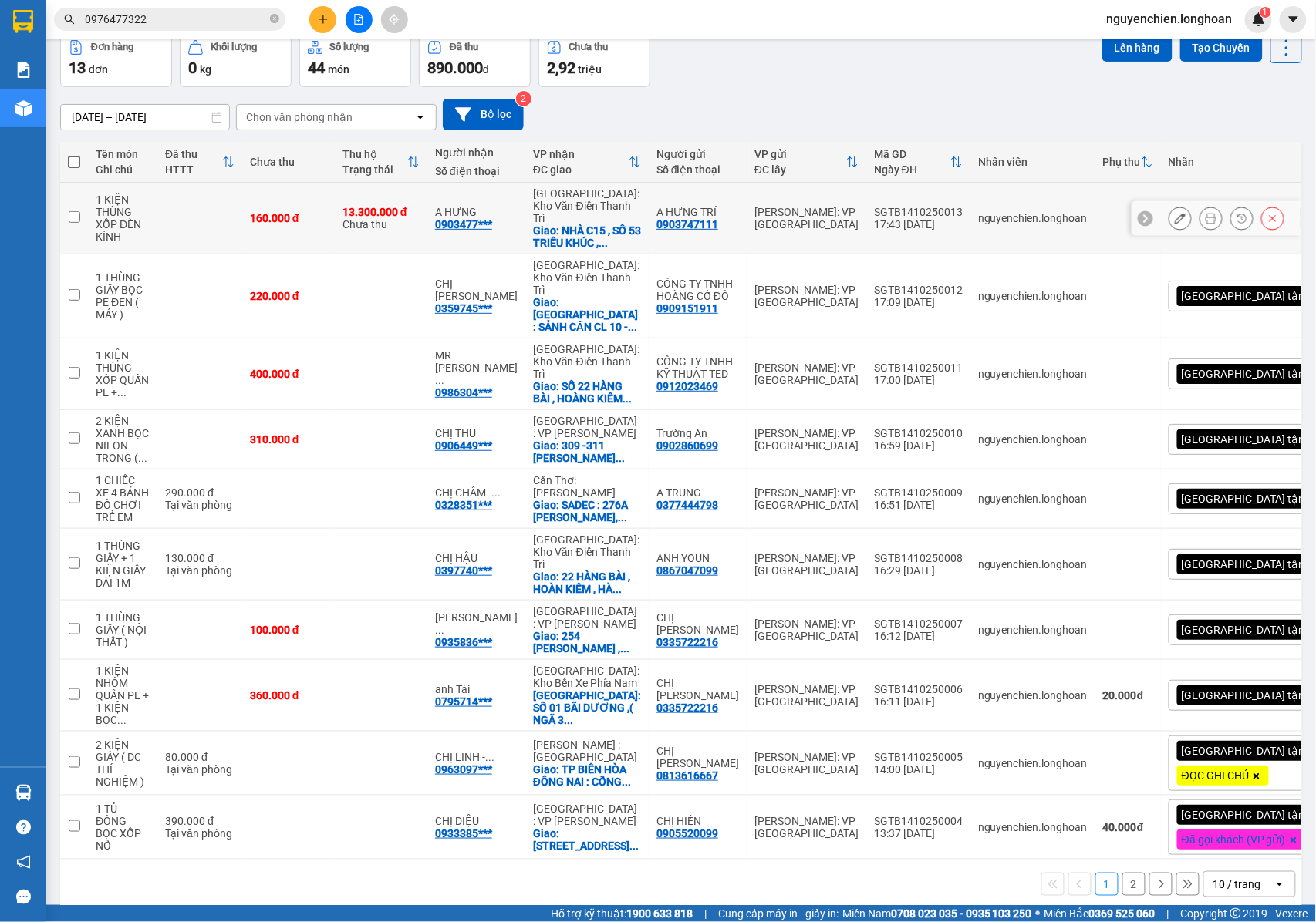
click at [1205, 214] on button at bounding box center [1212, 219] width 22 height 27
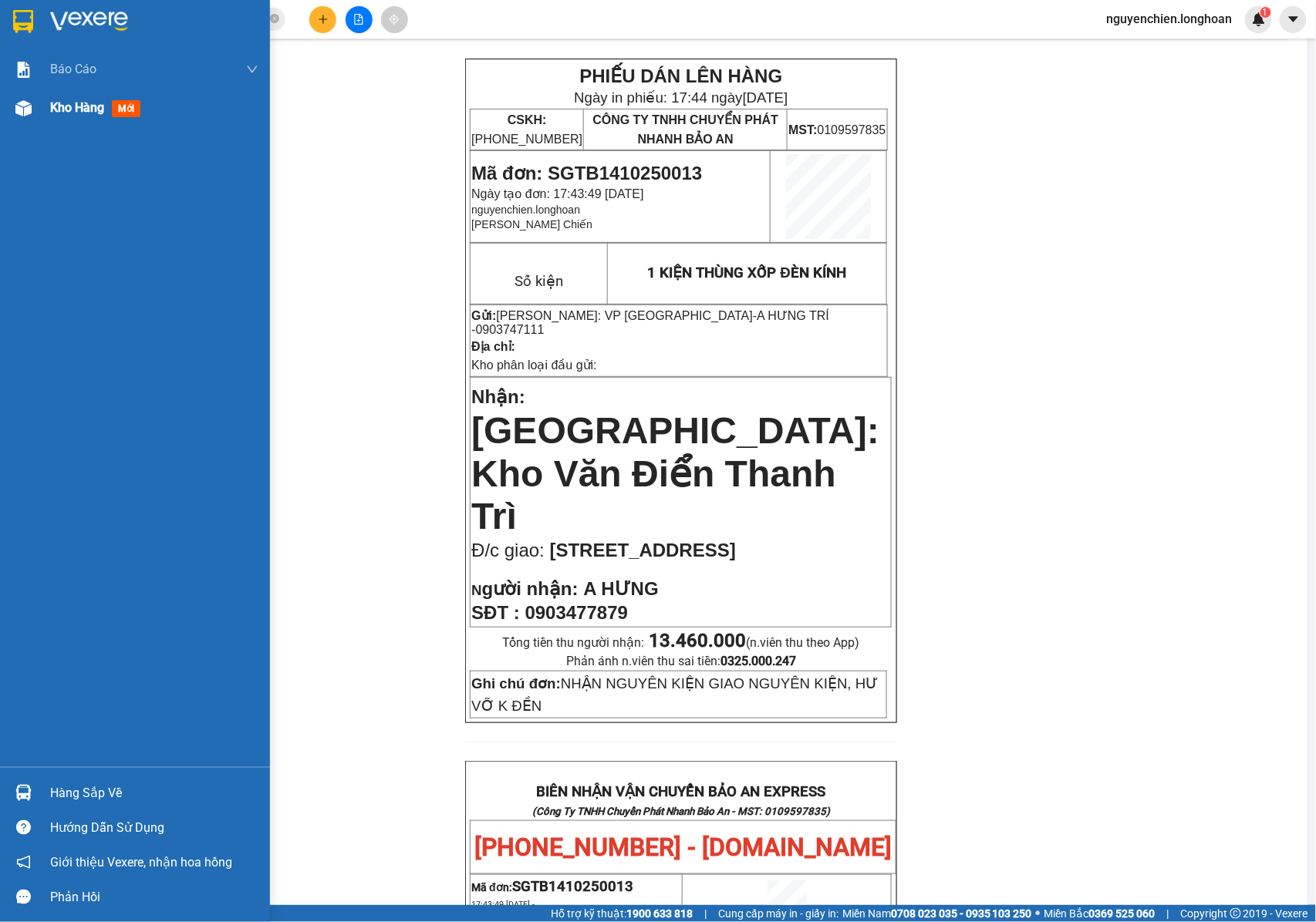
click at [32, 104] on div at bounding box center [23, 108] width 27 height 27
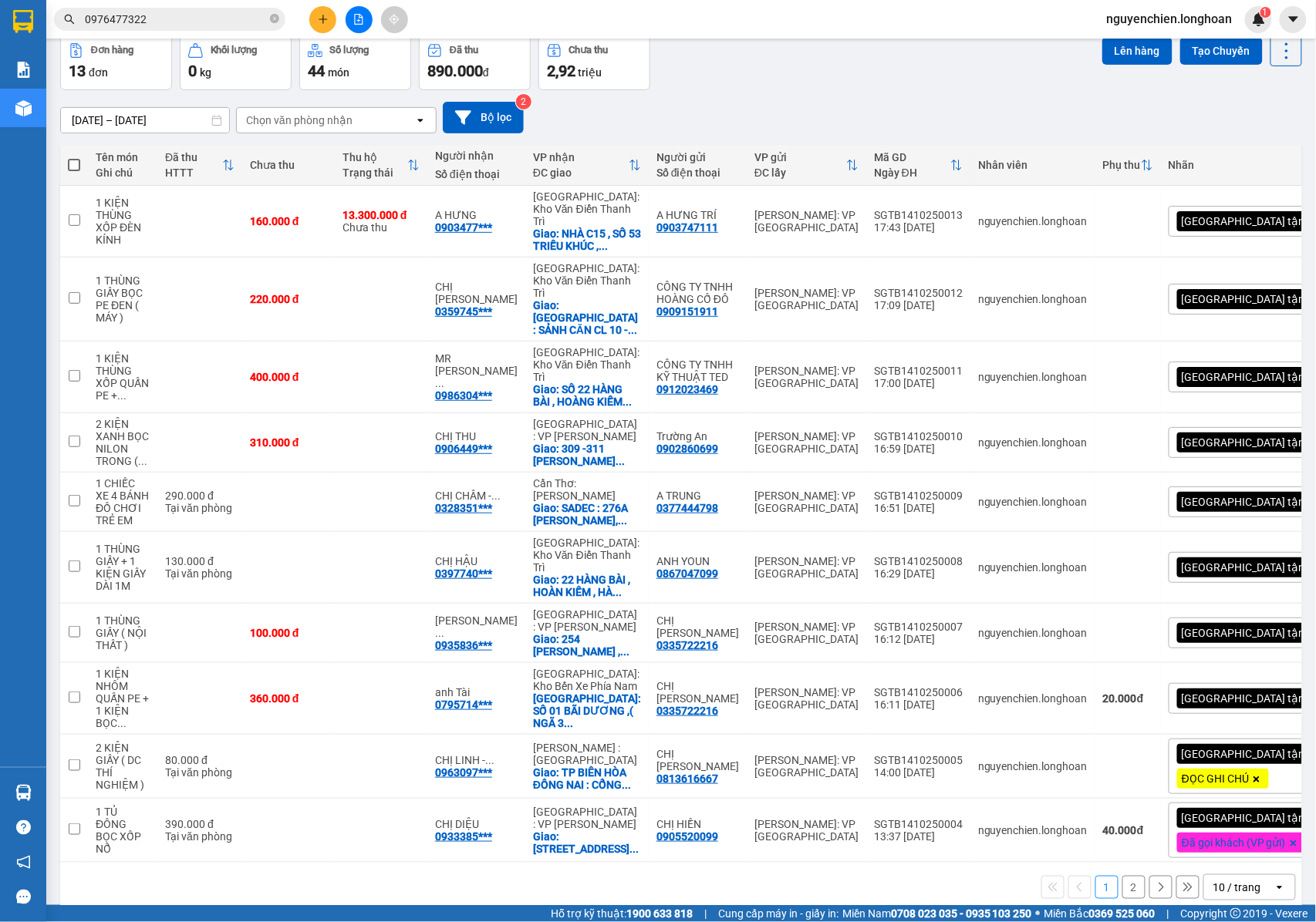
scroll to position [76, 0]
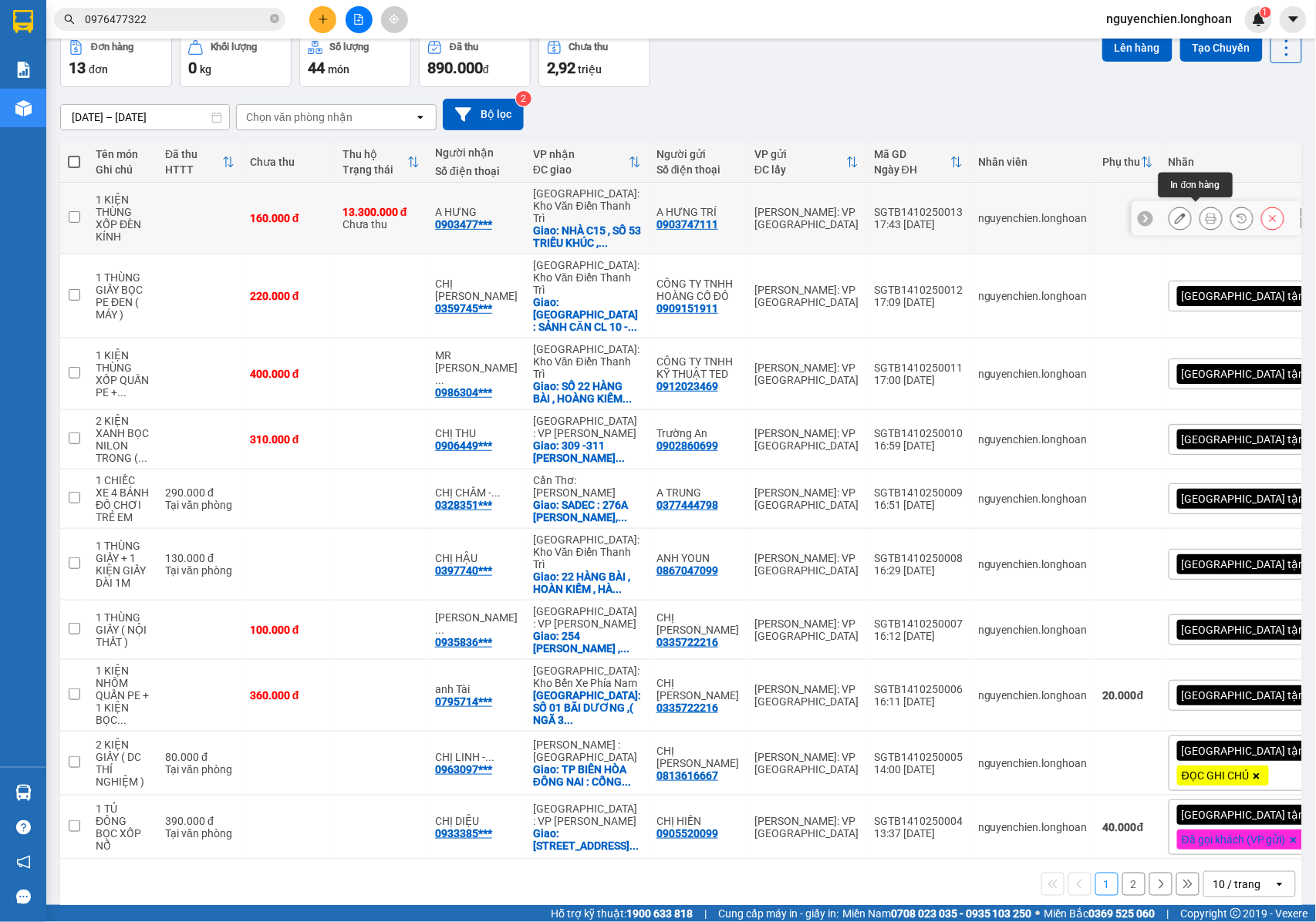
click at [1205, 207] on div at bounding box center [1212, 219] width 23 height 23
click at [1206, 213] on icon at bounding box center [1212, 218] width 11 height 11
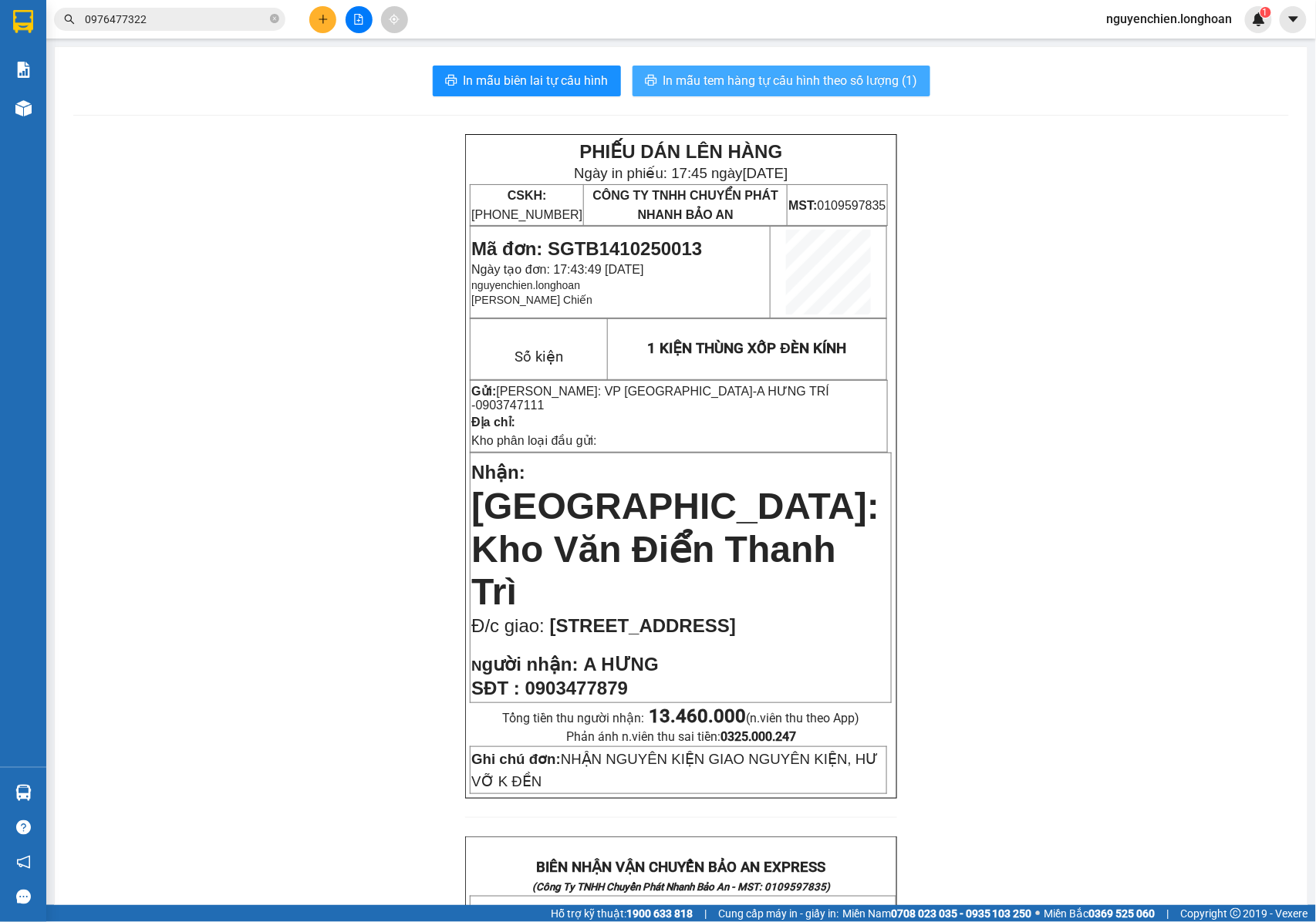
click at [794, 82] on span "In mẫu tem hàng tự cấu hình theo số lượng (1)" at bounding box center [791, 80] width 255 height 19
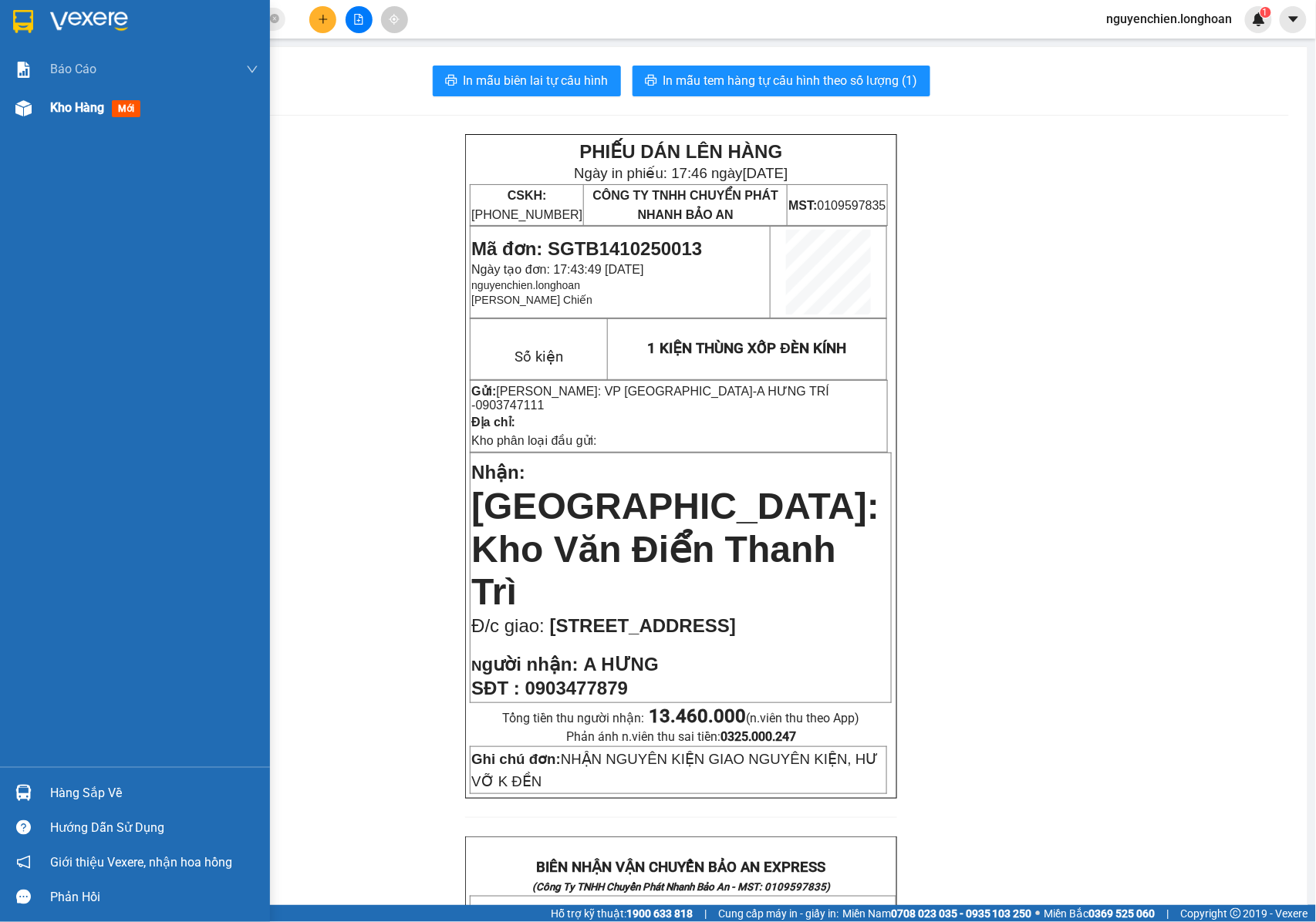
click at [34, 106] on div at bounding box center [23, 108] width 27 height 27
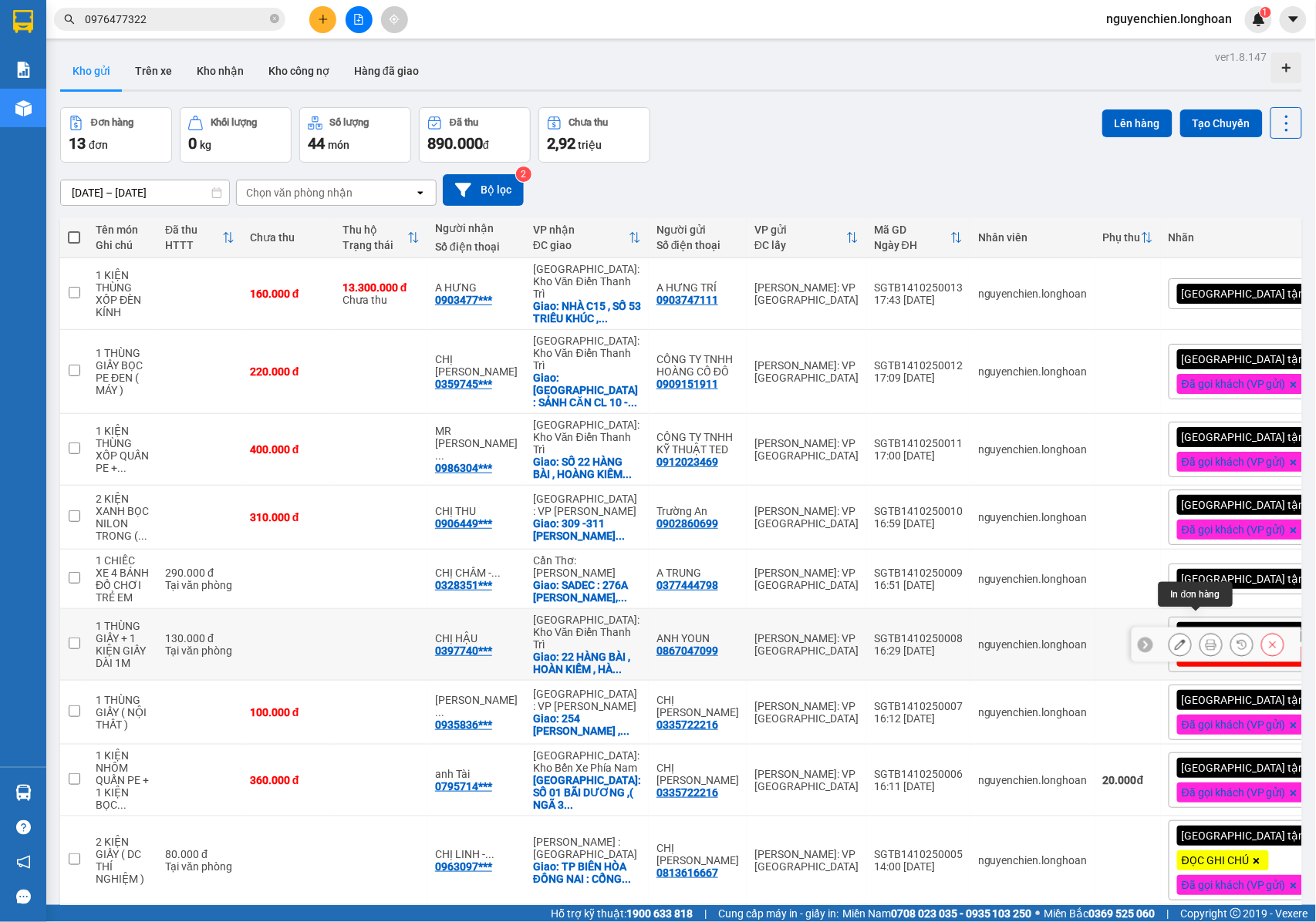
click at [1206, 639] on icon at bounding box center [1212, 645] width 11 height 11
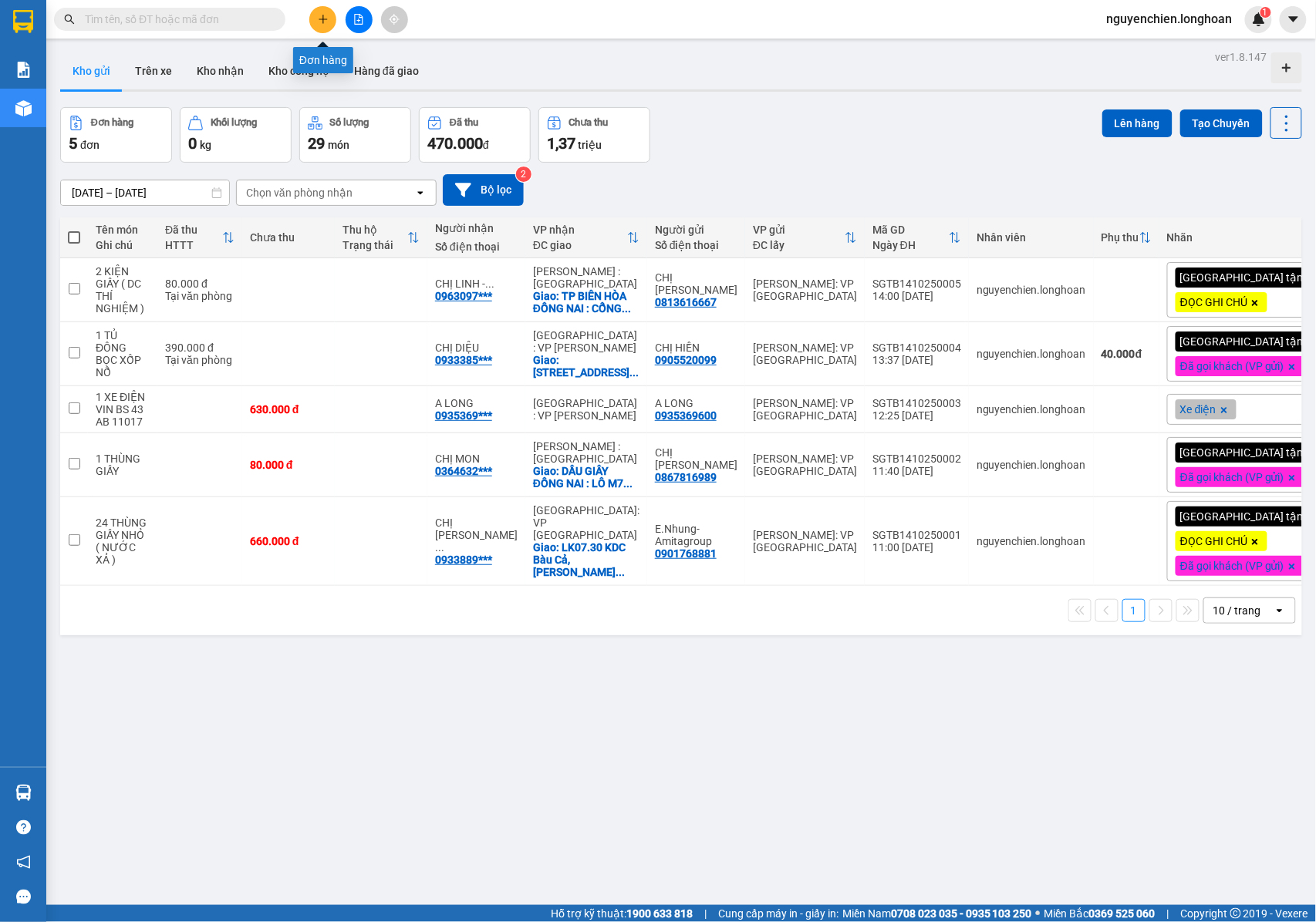
click at [320, 17] on icon "plus" at bounding box center [323, 19] width 11 height 11
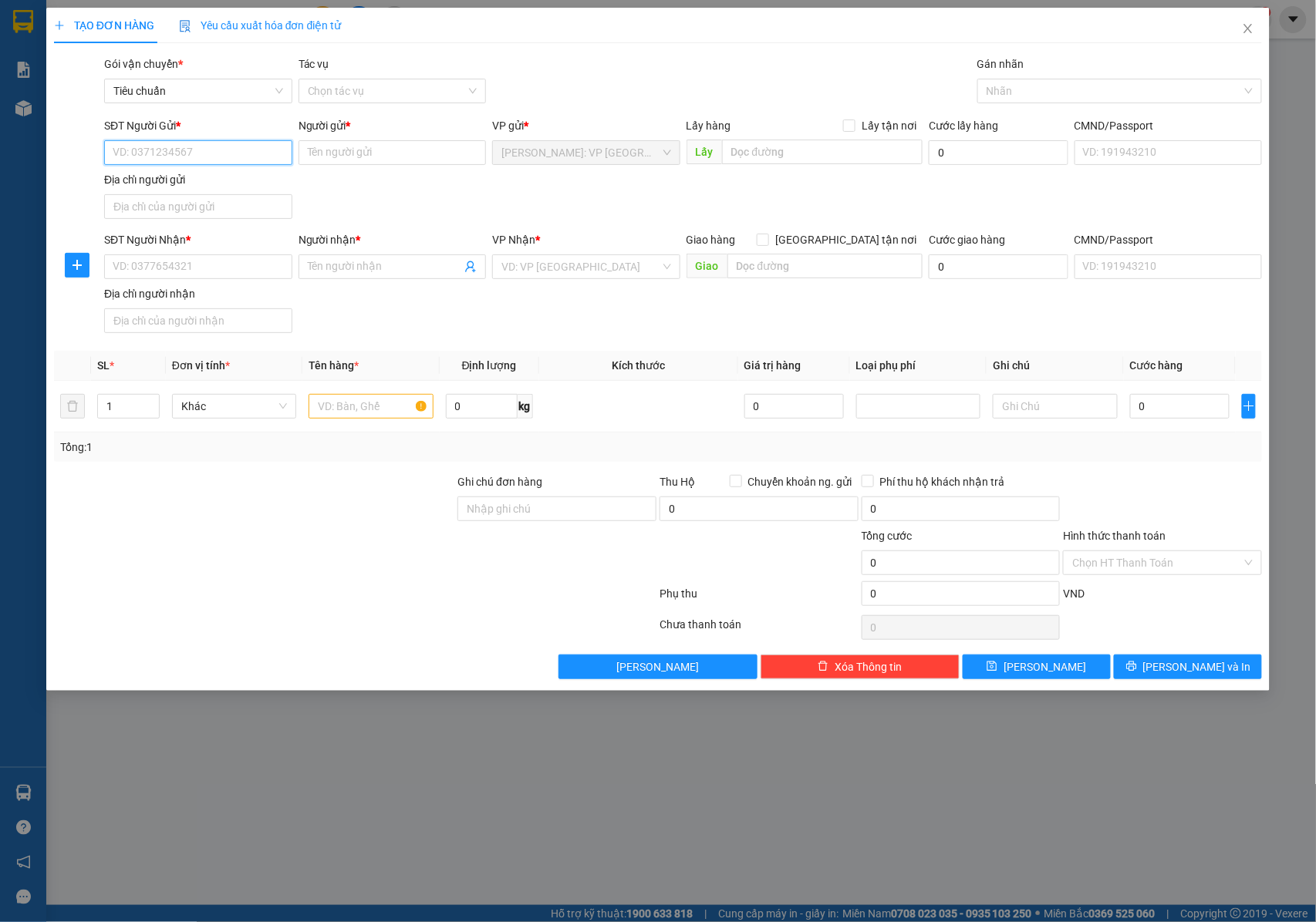
click at [183, 158] on input "SĐT Người Gửi *" at bounding box center [198, 152] width 188 height 24
click at [179, 148] on input "SĐT Người Gửi *" at bounding box center [198, 152] width 188 height 24
paste input "0335722216"
type input "0335722216"
click at [208, 158] on input "0335722216" at bounding box center [198, 152] width 188 height 24
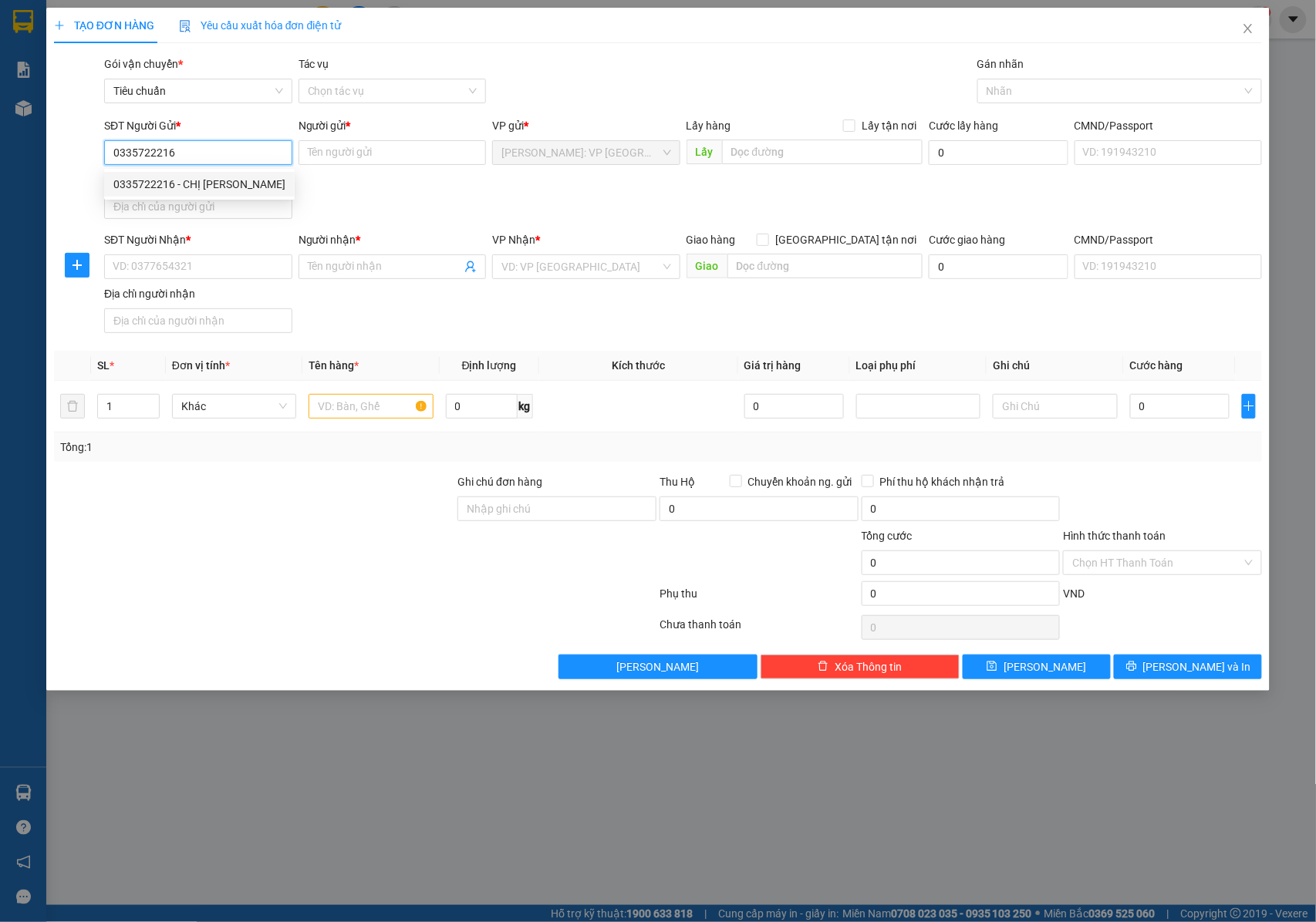
click at [218, 179] on div "0335722216 - CHỊ [PERSON_NAME]" at bounding box center [199, 184] width 172 height 17
type input "CHỊ [PERSON_NAME]"
type input "0335722216"
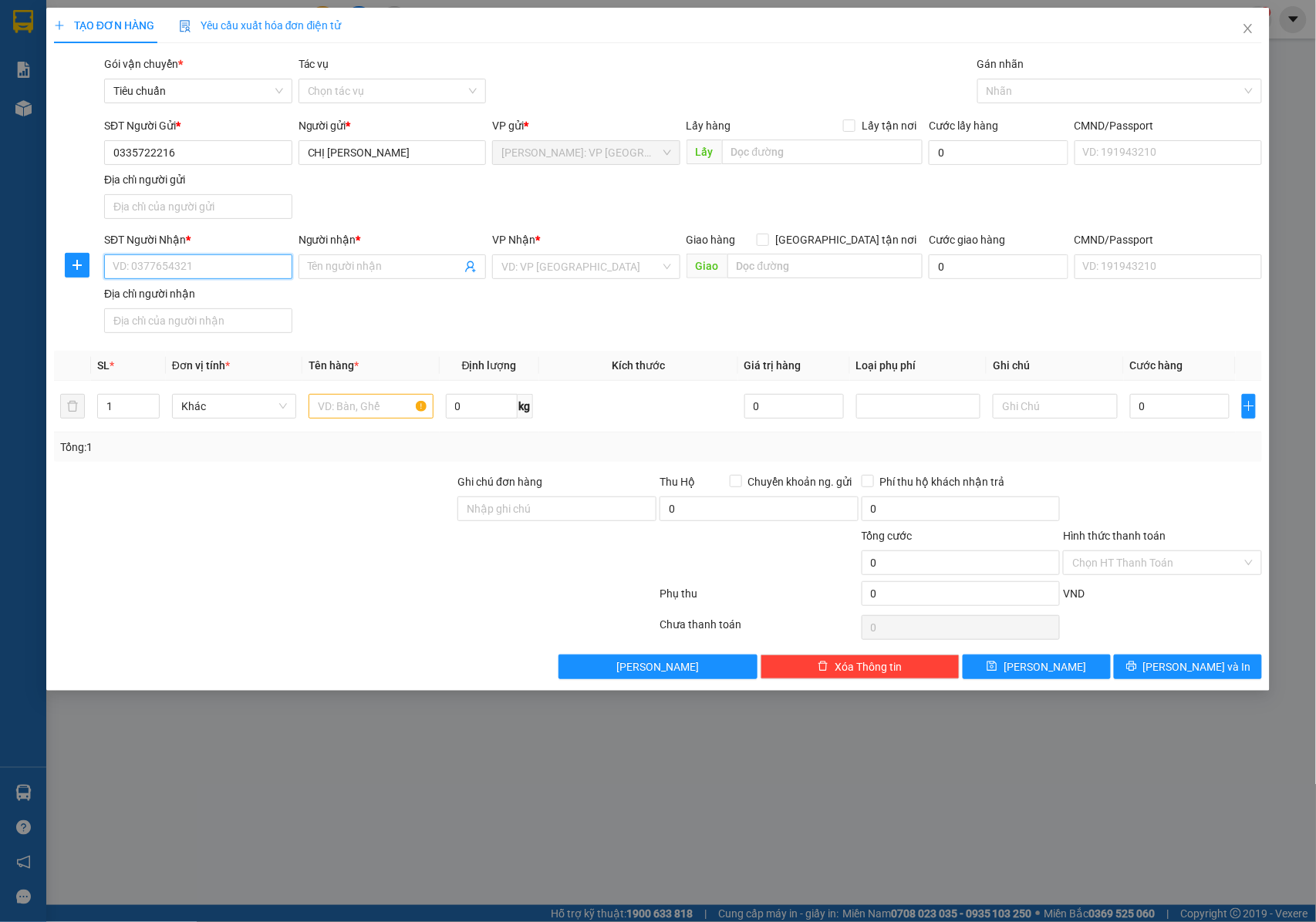
click at [139, 267] on input "SĐT Người Nhận *" at bounding box center [198, 267] width 188 height 24
type input "0935836998"
click at [175, 296] on div "0935836998 - [PERSON_NAME]" at bounding box center [198, 300] width 169 height 17
type input "[PERSON_NAME]"
checkbox input "true"
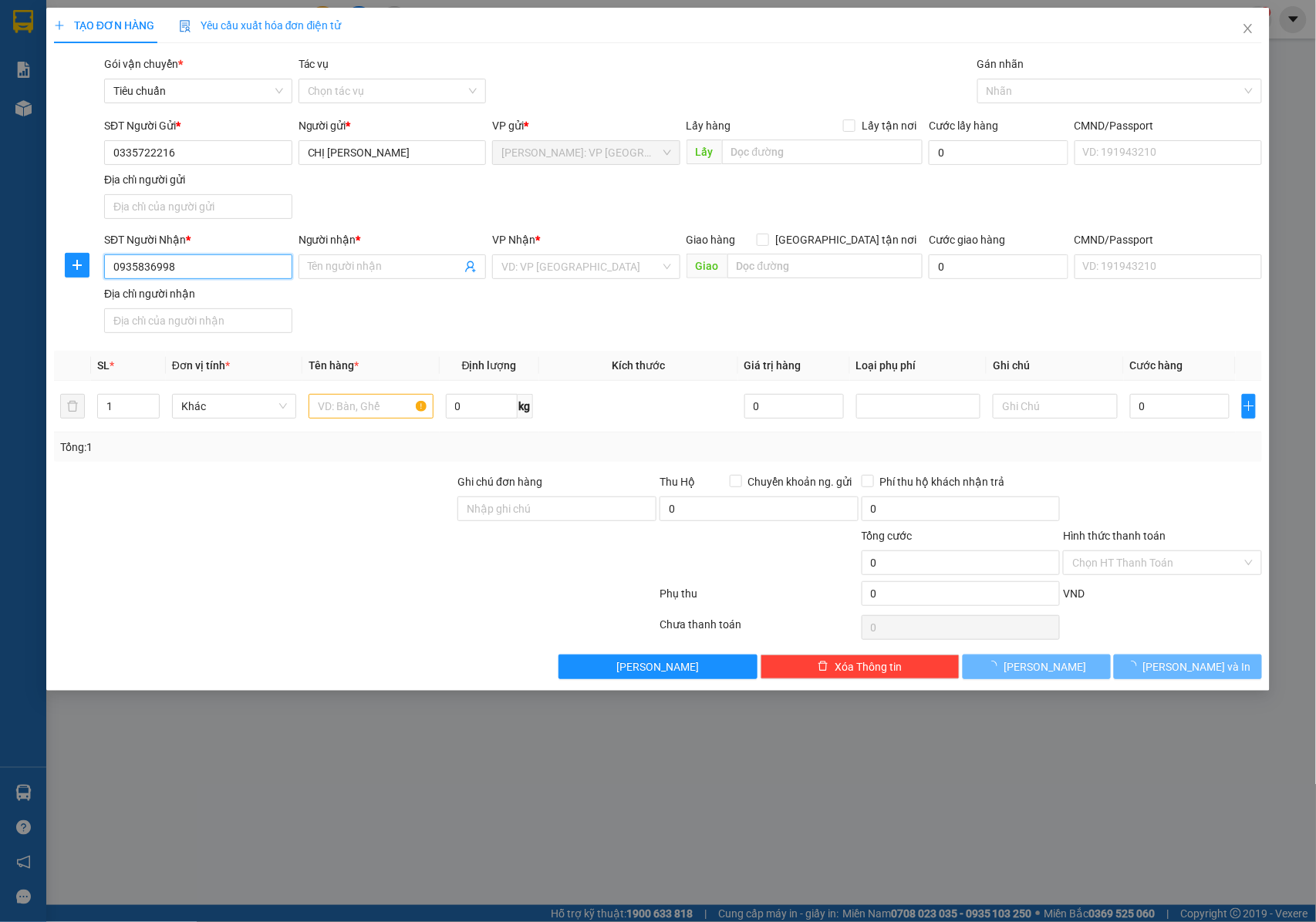
type input "254 VÕ NGUYÊN GIÁP , [GEOGRAPHIC_DATA] , [GEOGRAPHIC_DATA] , [GEOGRAPHIC_DATA]"
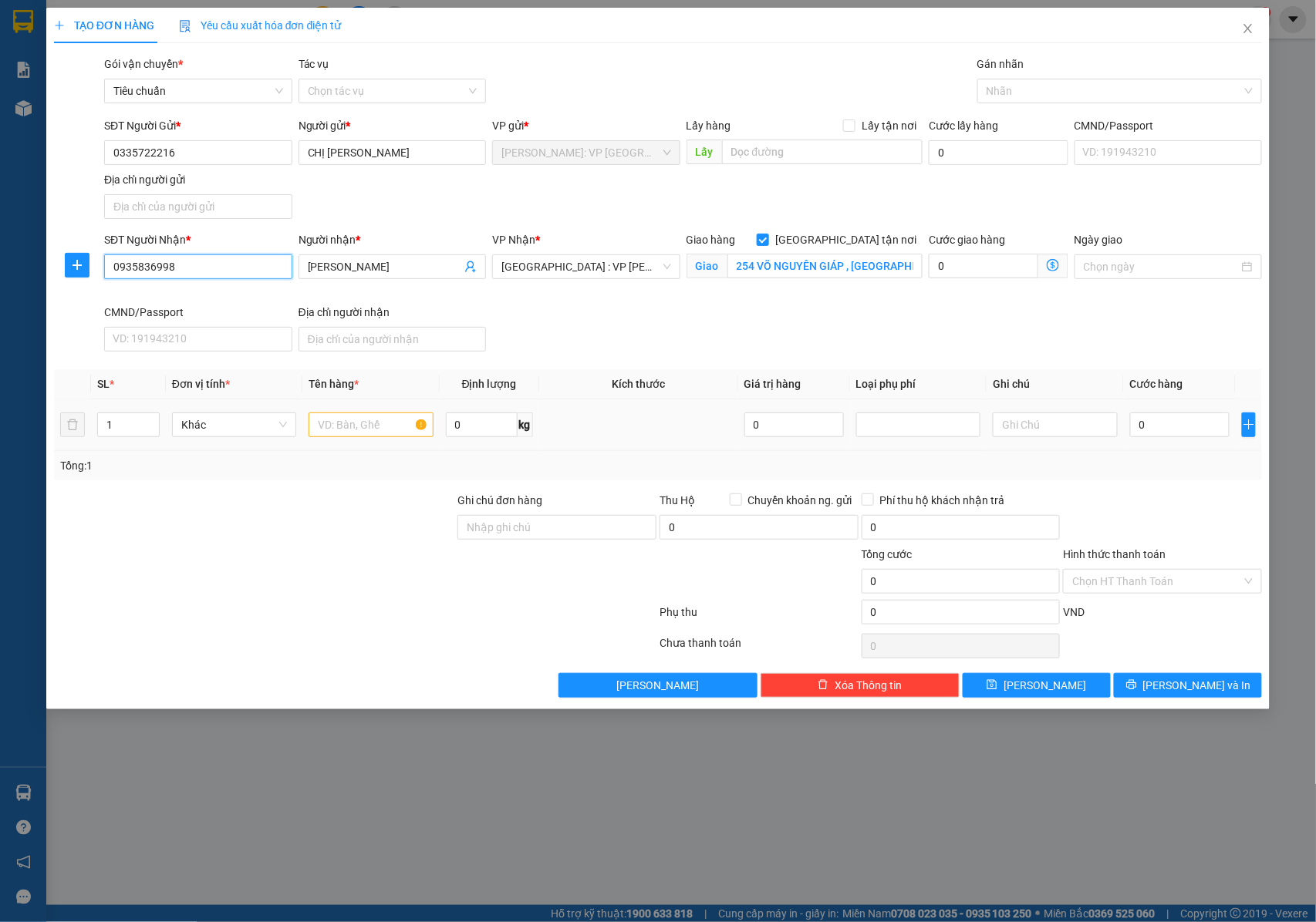
type input "0935836998"
click at [372, 422] on input "text" at bounding box center [371, 424] width 124 height 24
type input "1 THÙNG GIẤY ( NỘI THẤT )"
click at [584, 532] on input "Ghi chú đơn hàng" at bounding box center [557, 527] width 199 height 24
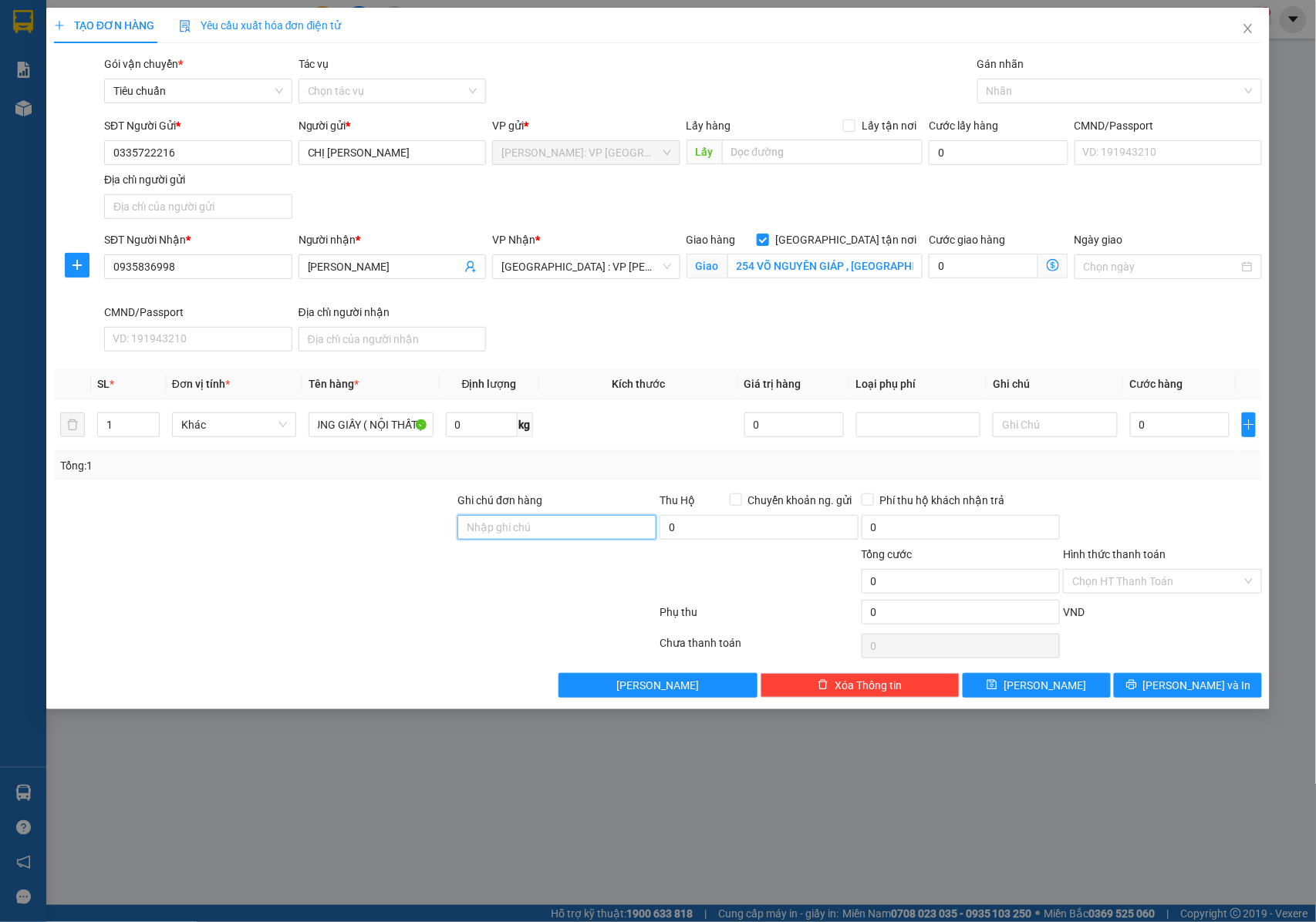
scroll to position [0, 0]
type input "NHẬN NGUYÊN KIỆN GIAO NGUYÊN KIỆN, HƯ VỠ K ĐỀN"
click at [1006, 94] on div at bounding box center [1112, 91] width 261 height 19
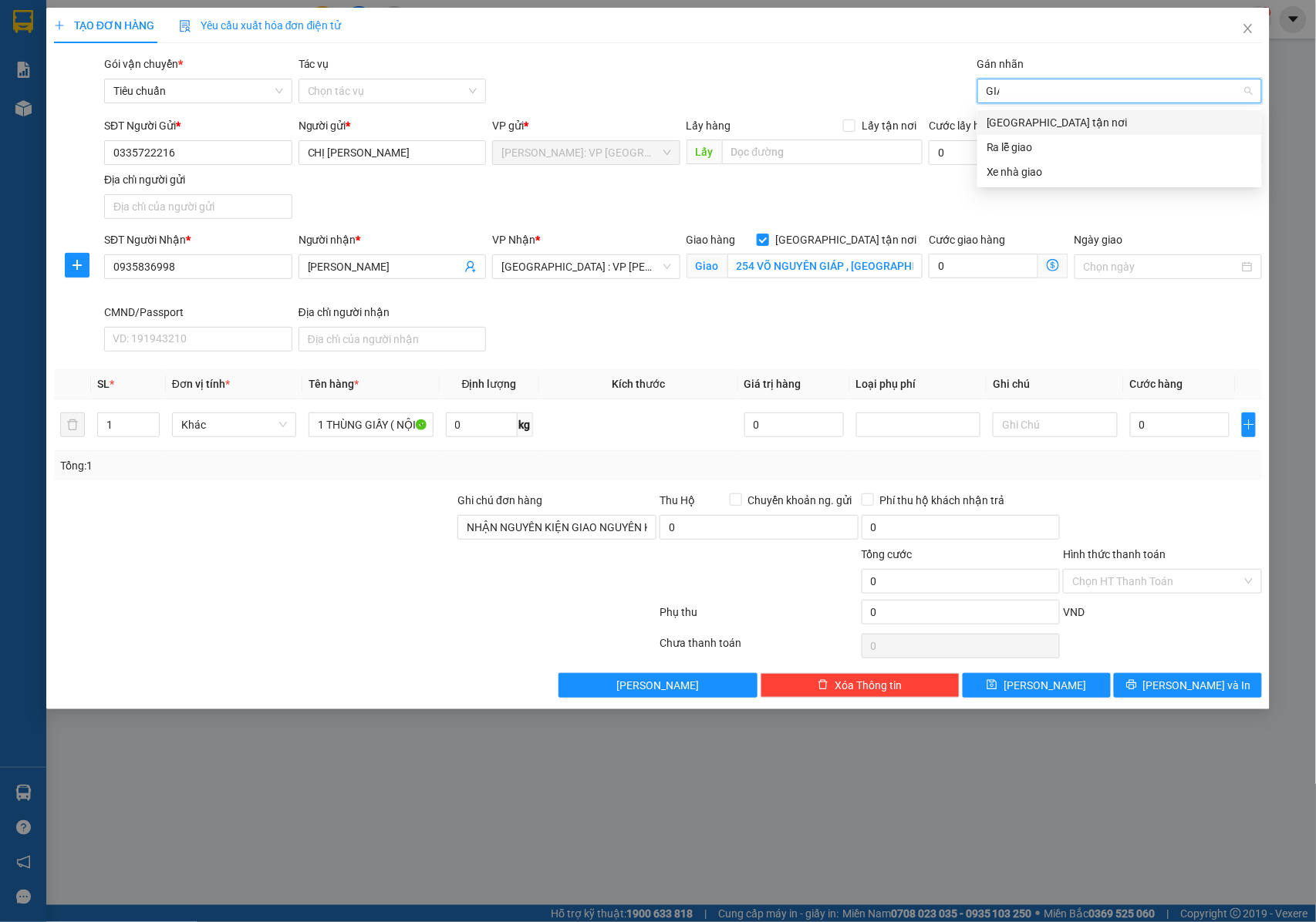
type input "GIAO"
click at [1020, 115] on div "[GEOGRAPHIC_DATA] tận nơi" at bounding box center [1121, 122] width 267 height 17
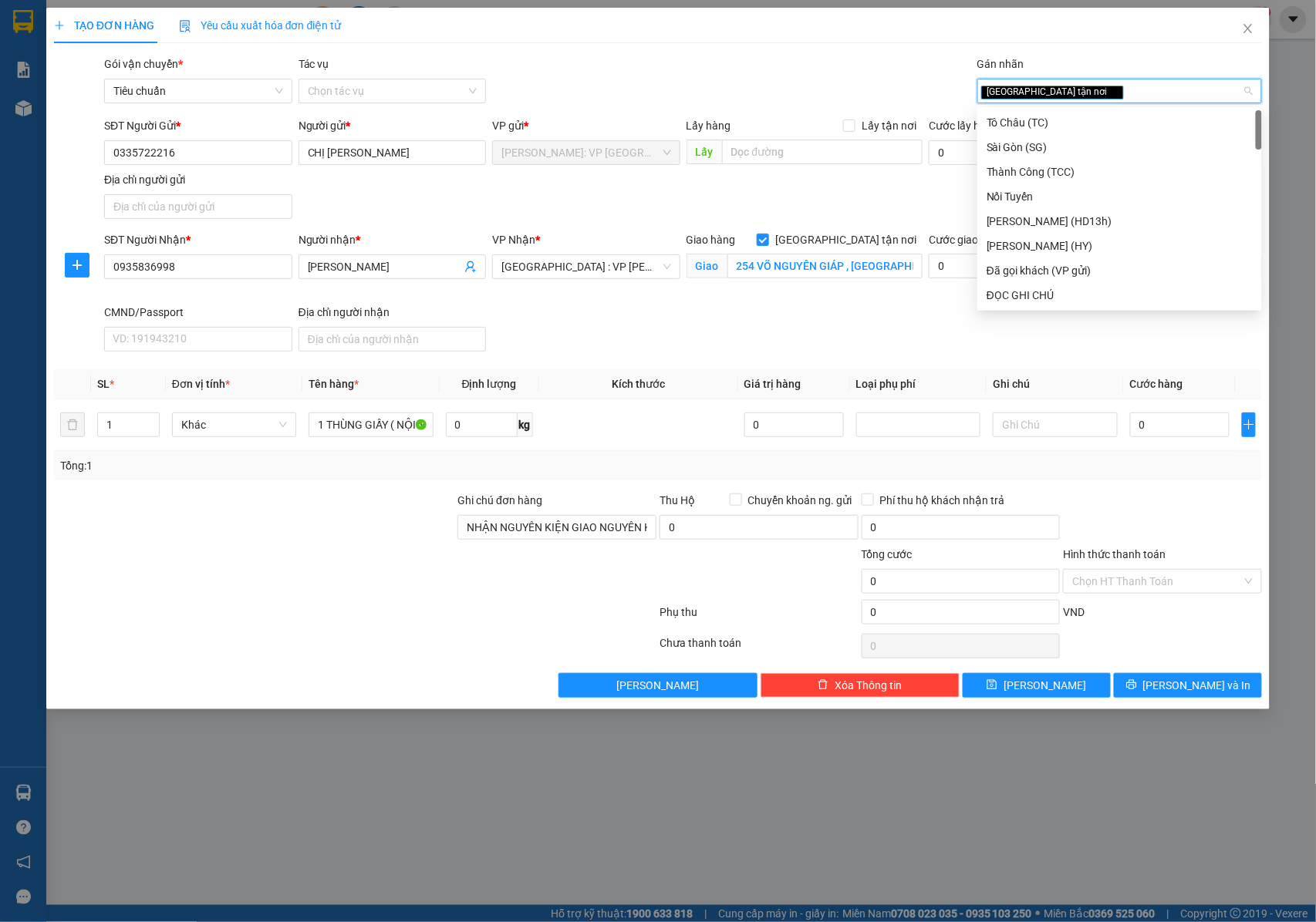
click at [927, 339] on div "SĐT Người Nhận * 0935836998 Người nhận * ANH HUỲNH CÔNG HỮU VP Nhận * Đà Nẵng :…" at bounding box center [683, 294] width 1165 height 126
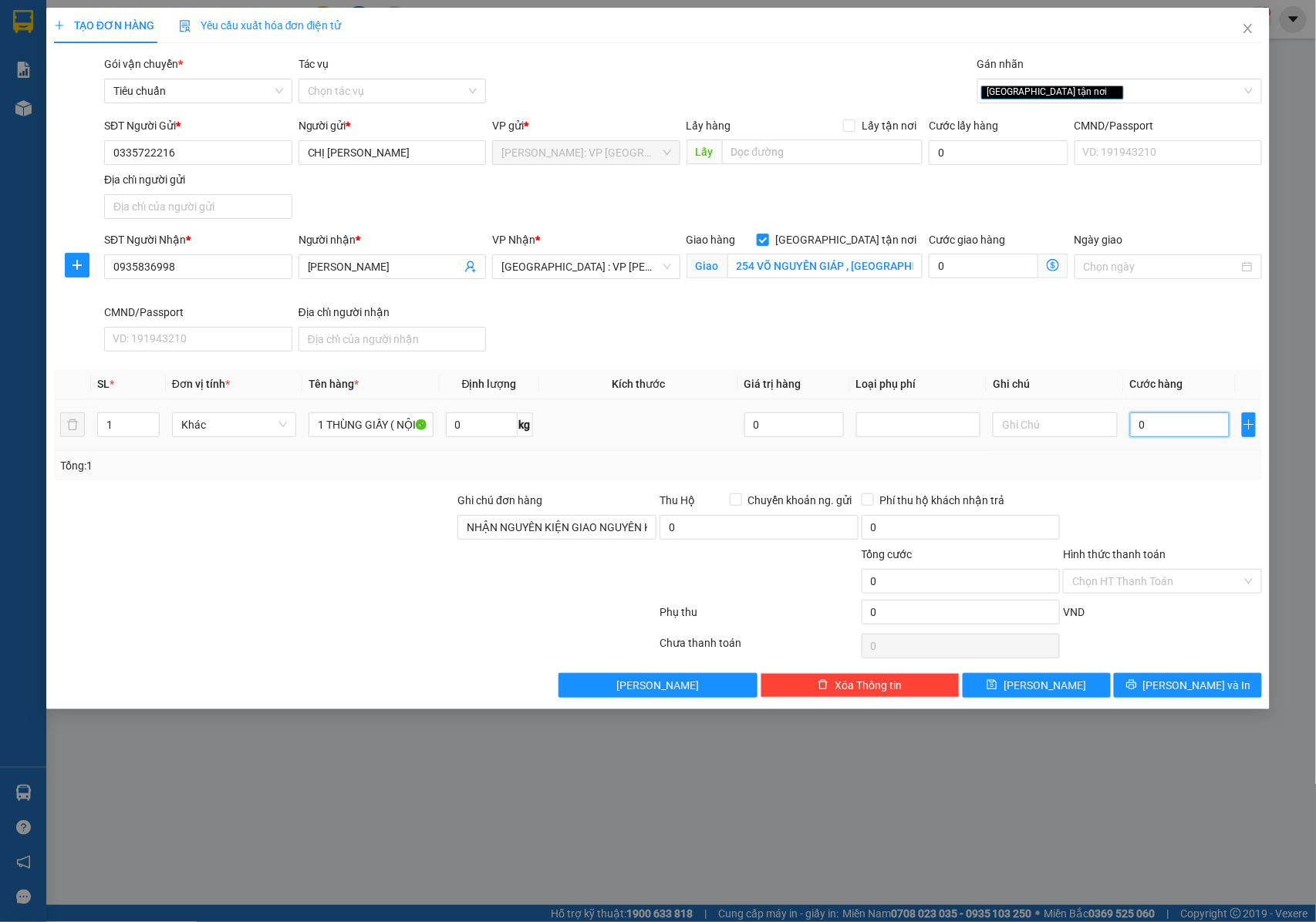
click at [1179, 435] on input "0" at bounding box center [1180, 424] width 99 height 24
type input "1"
type input "10"
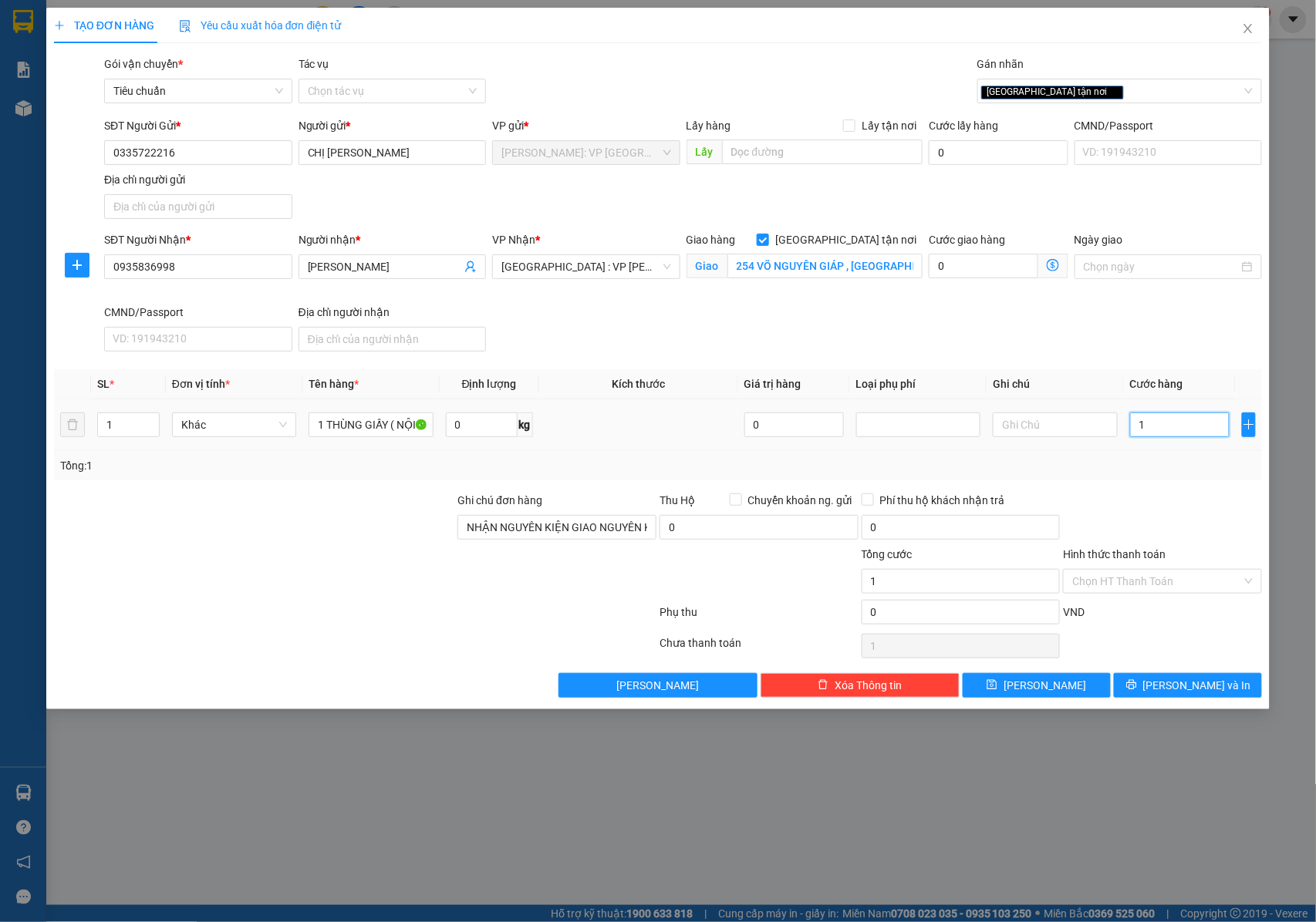
type input "10"
type input "100"
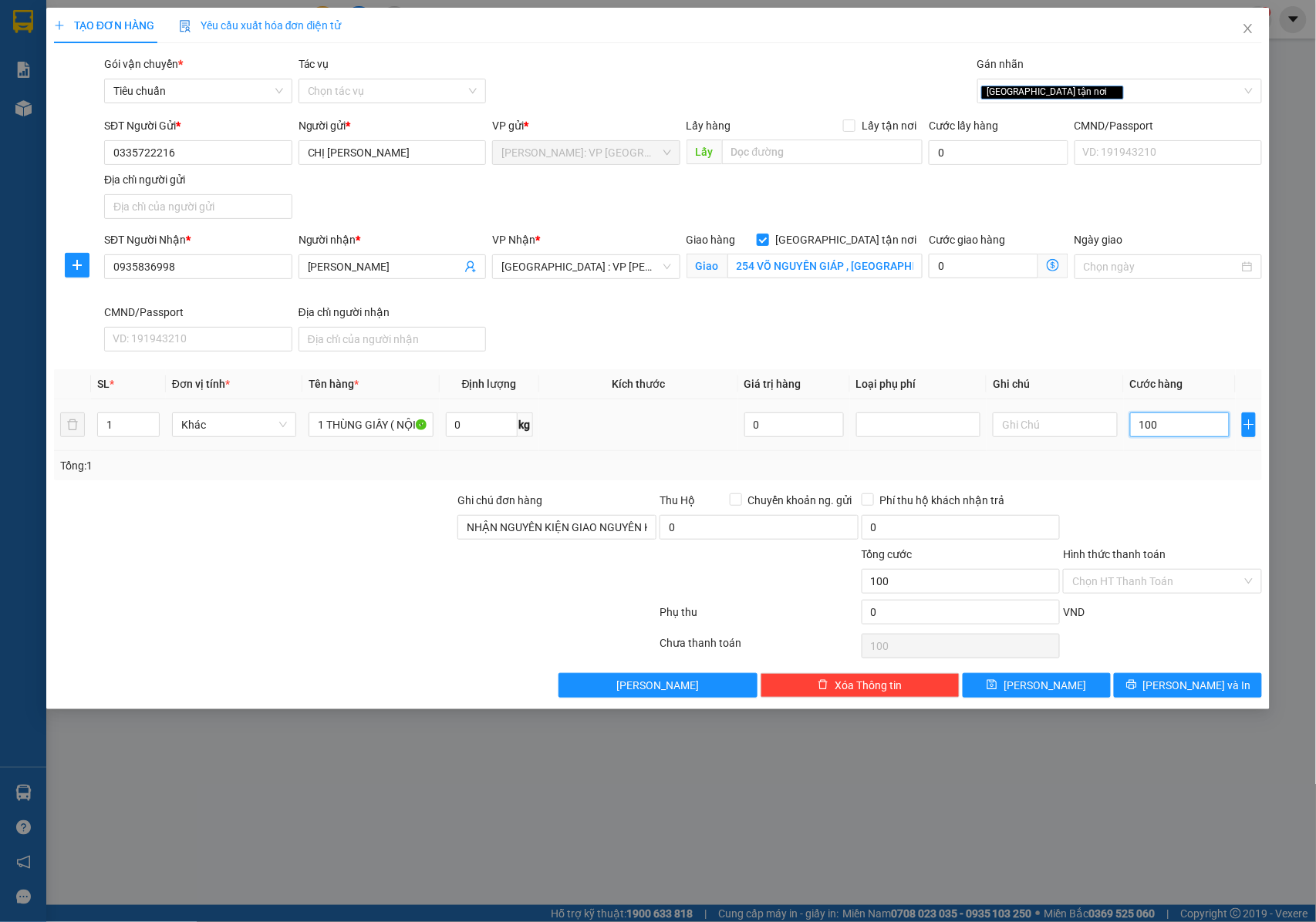
type input "1.000"
type input "10.000"
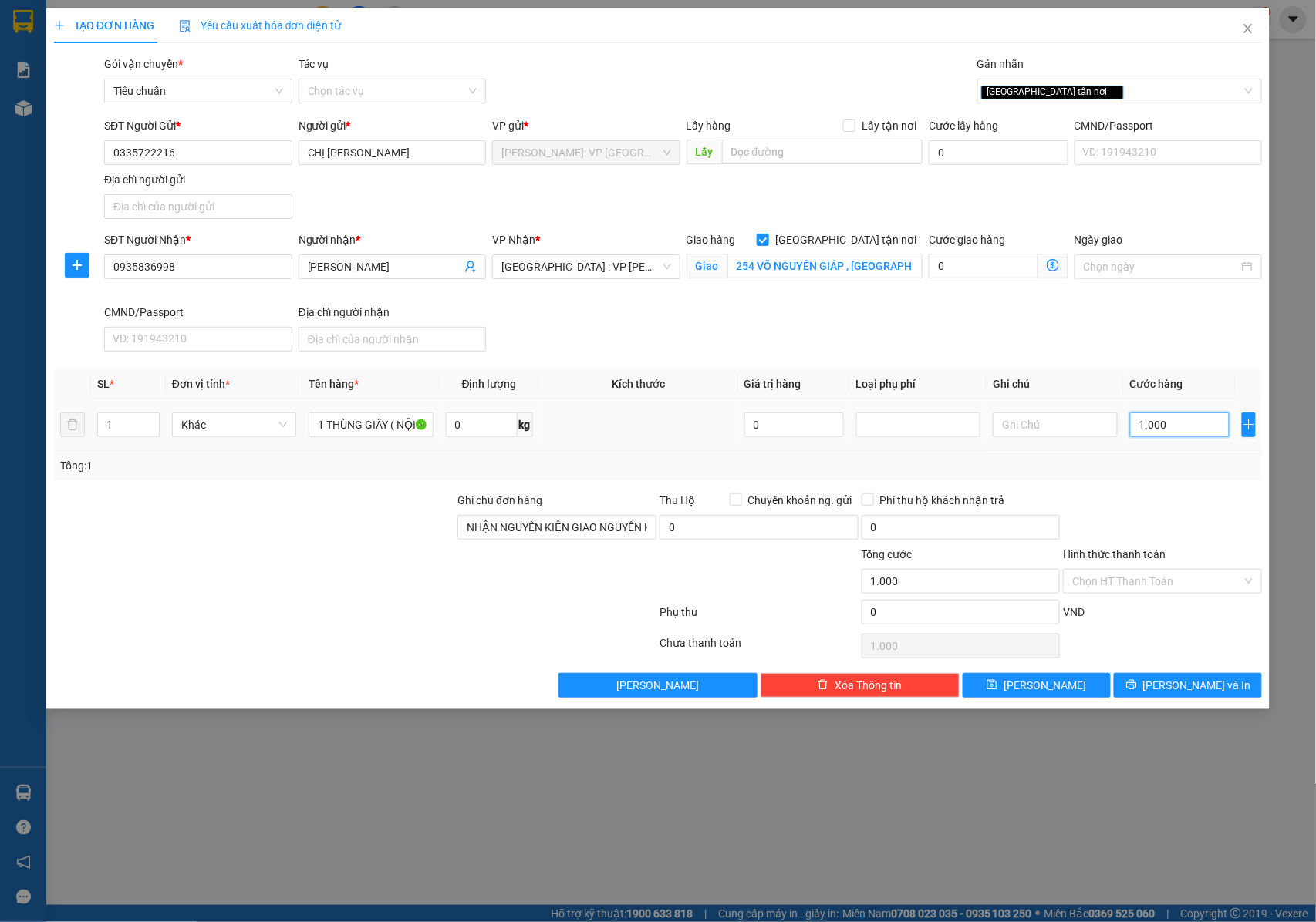
type input "10.000"
type input "100.000"
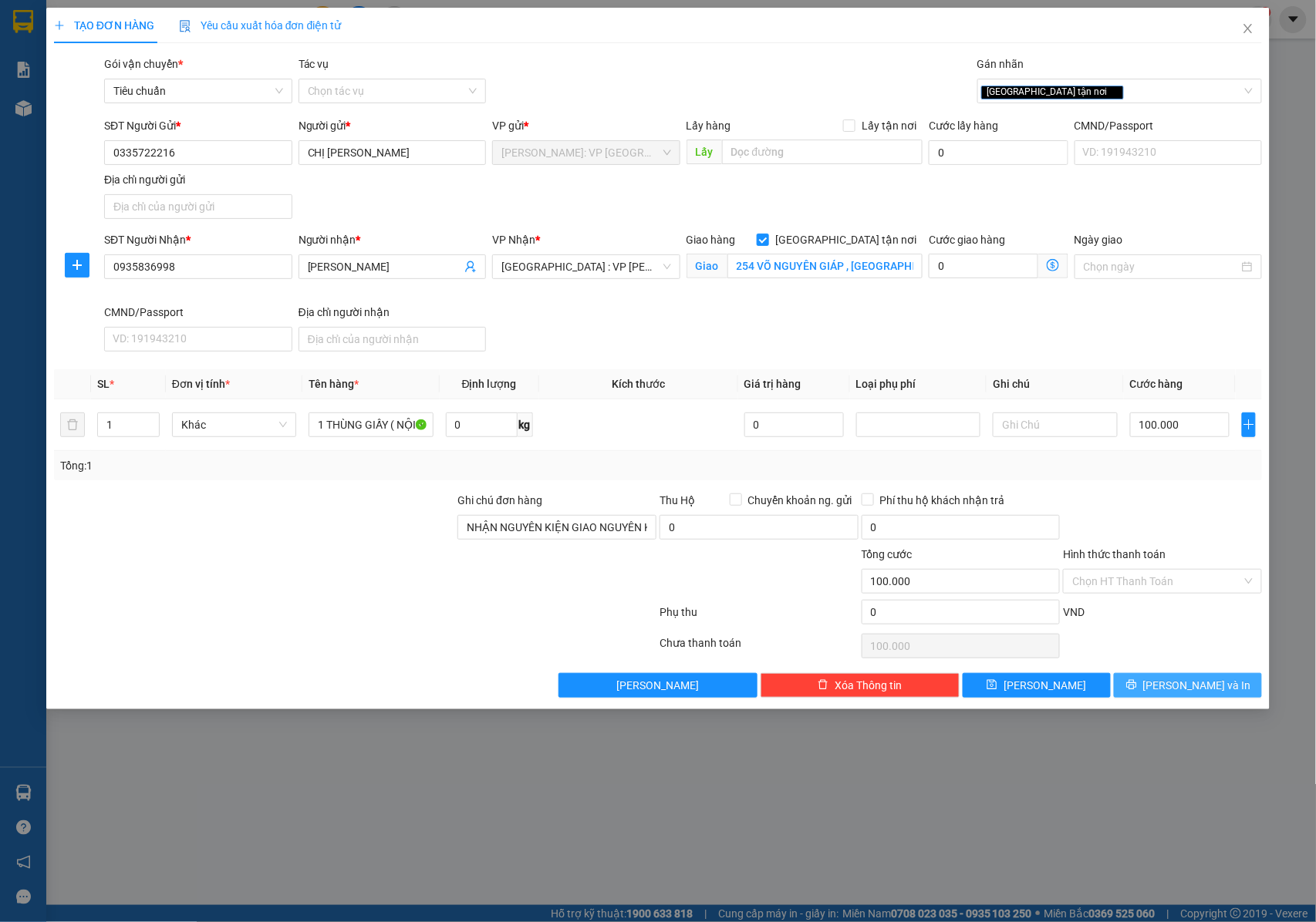
click at [1171, 692] on button "[PERSON_NAME] và In" at bounding box center [1188, 685] width 148 height 24
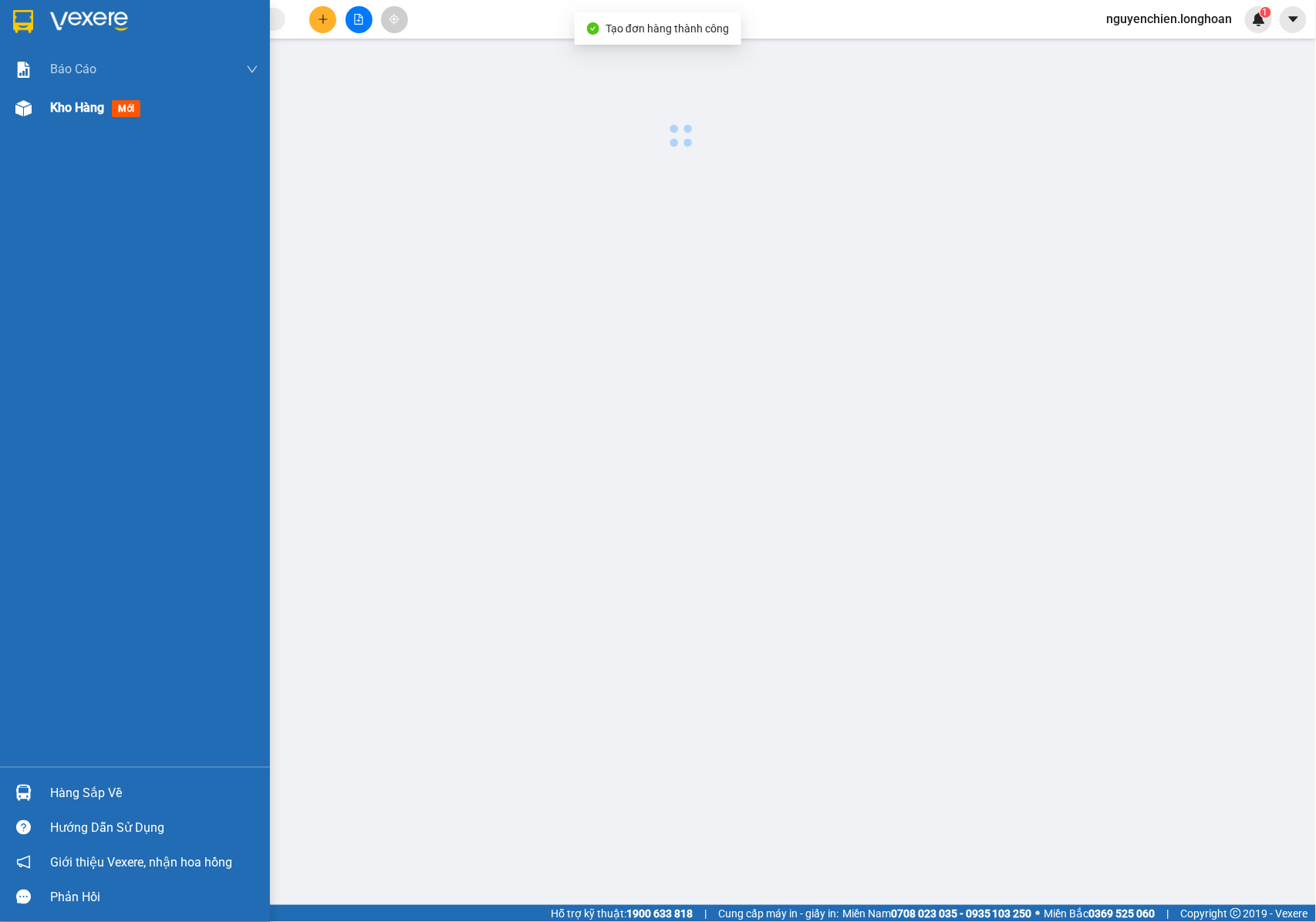
click at [23, 105] on img at bounding box center [23, 108] width 16 height 16
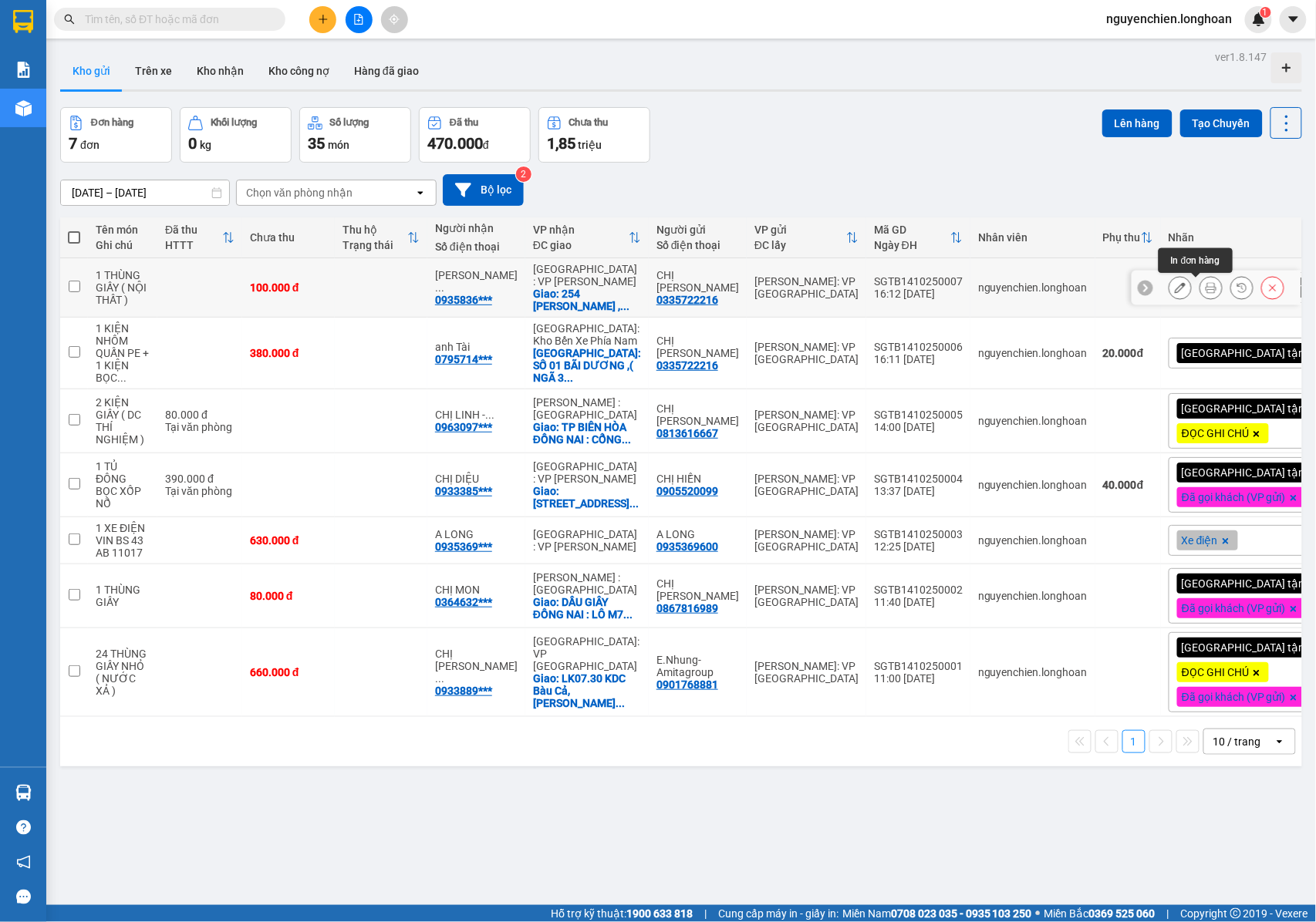
click at [1206, 287] on icon at bounding box center [1212, 288] width 11 height 11
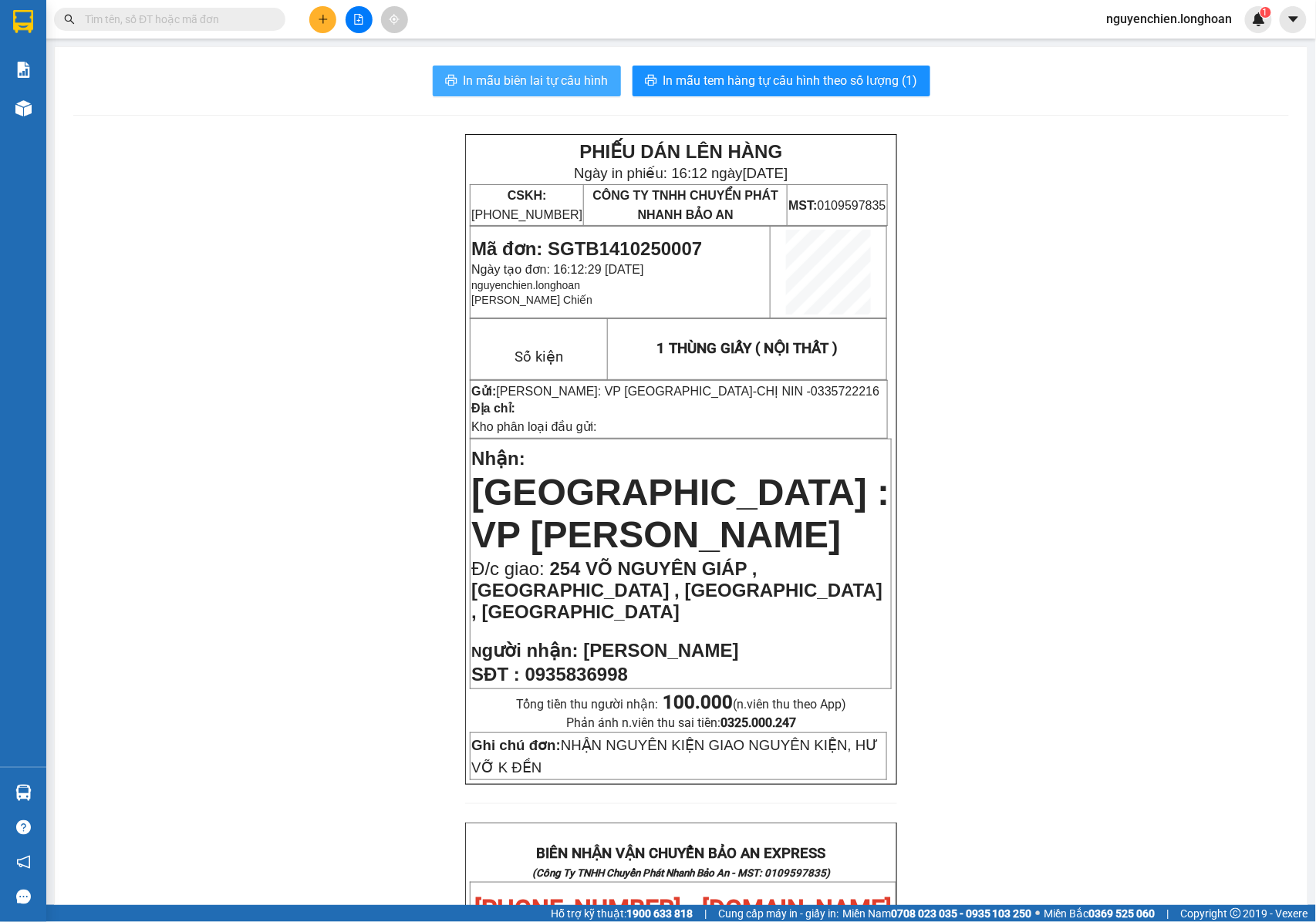
click at [551, 78] on span "In mẫu biên lai tự cấu hình" at bounding box center [536, 80] width 145 height 19
drag, startPoint x: 714, startPoint y: 285, endPoint x: 670, endPoint y: 267, distance: 47.5
click at [714, 285] on p "nguyenchien.longhoan" at bounding box center [620, 285] width 298 height 13
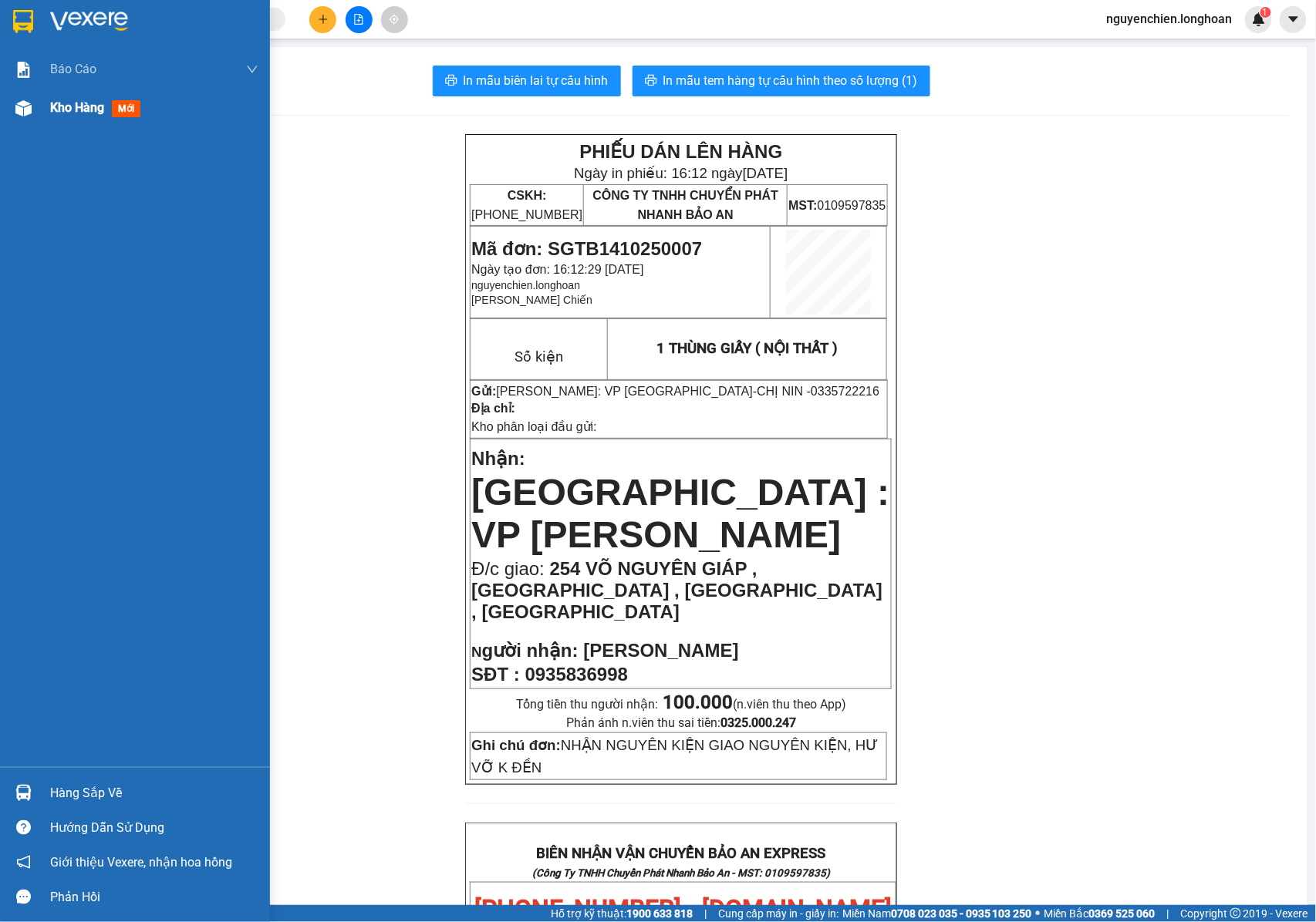
click at [24, 122] on div "Kho hàng mới" at bounding box center [135, 108] width 270 height 39
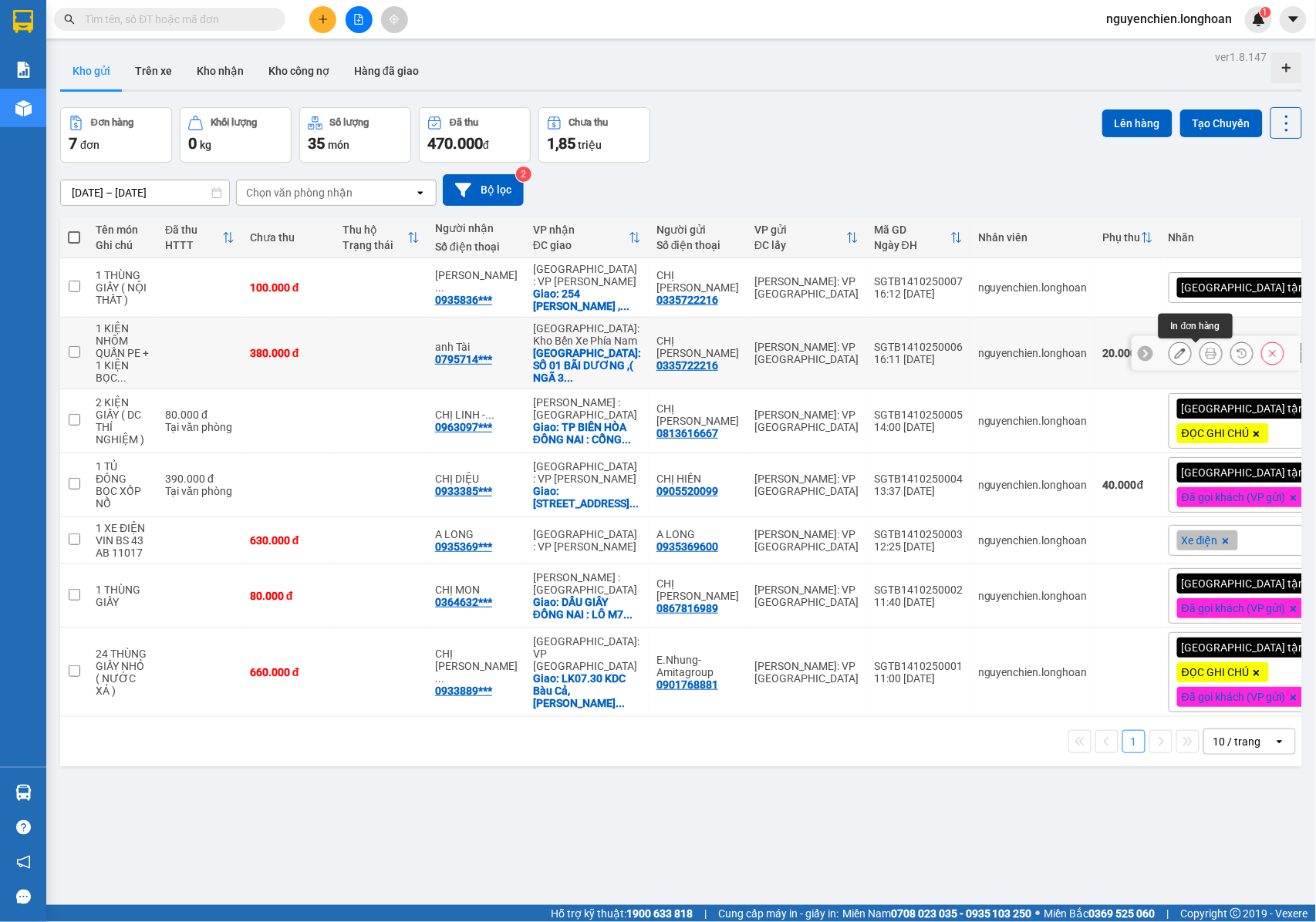
click at [1206, 355] on icon at bounding box center [1212, 353] width 11 height 11
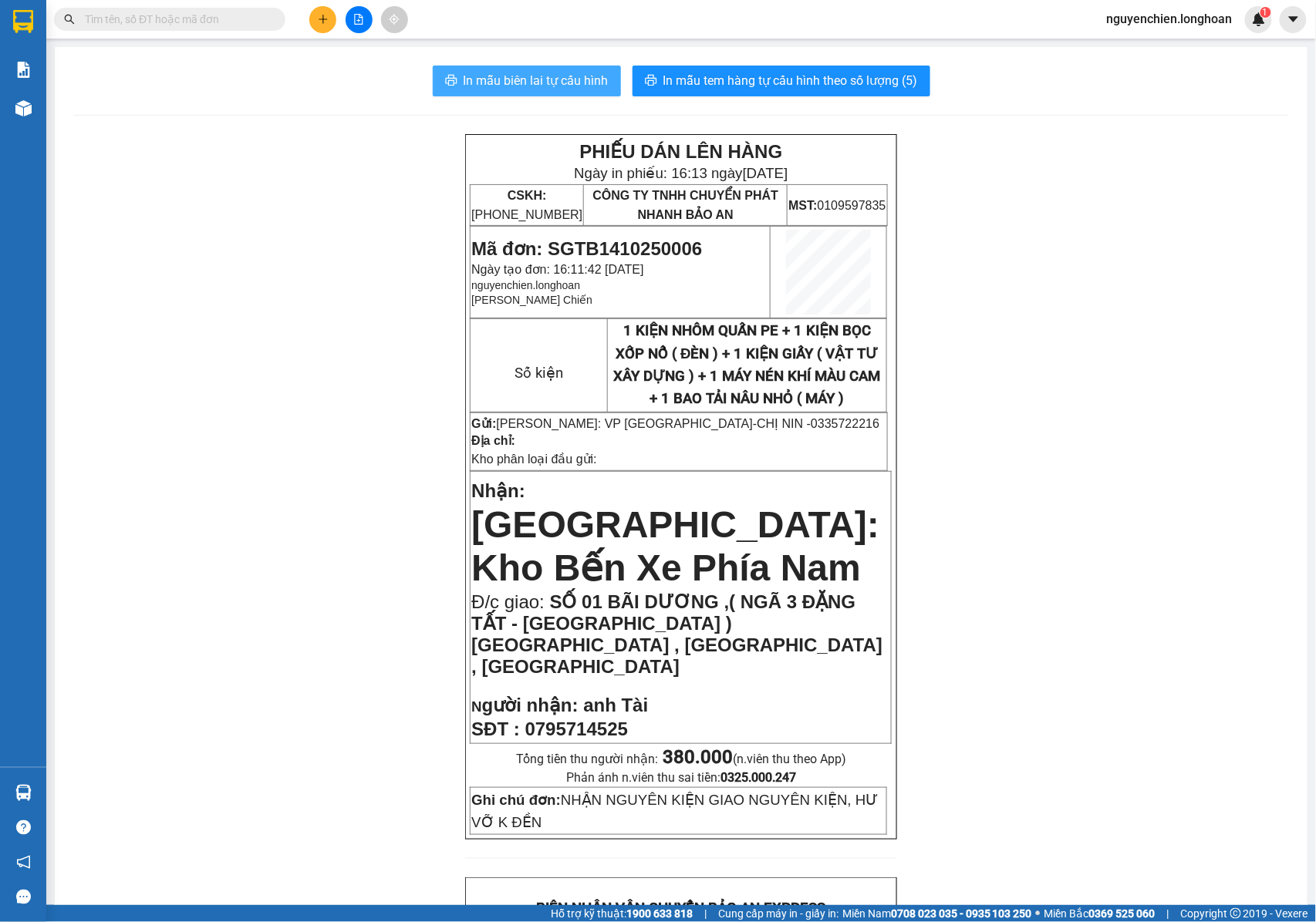
click at [548, 86] on span "In mẫu biên lai tự cấu hình" at bounding box center [536, 80] width 145 height 19
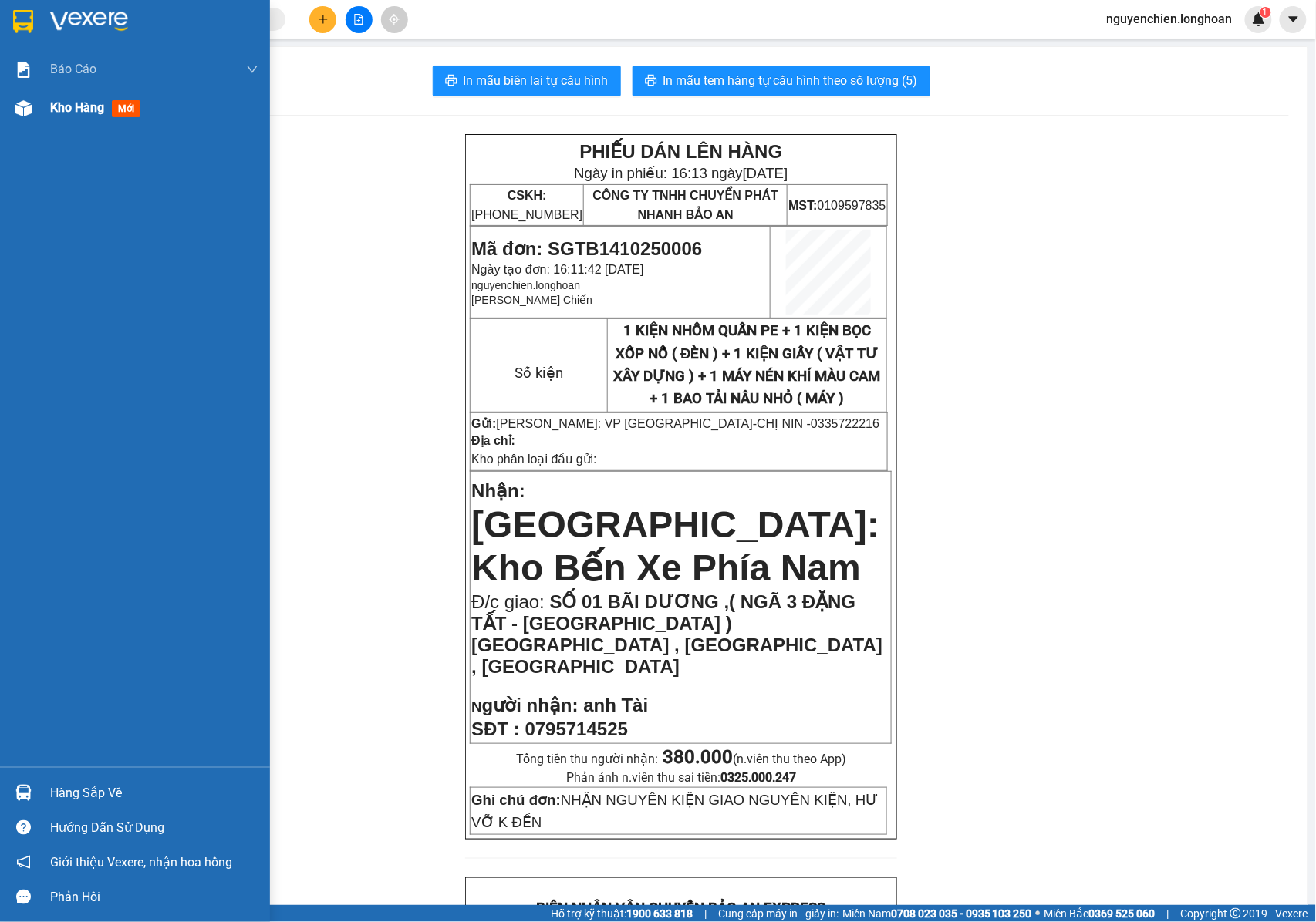
click at [31, 115] on div at bounding box center [23, 108] width 27 height 27
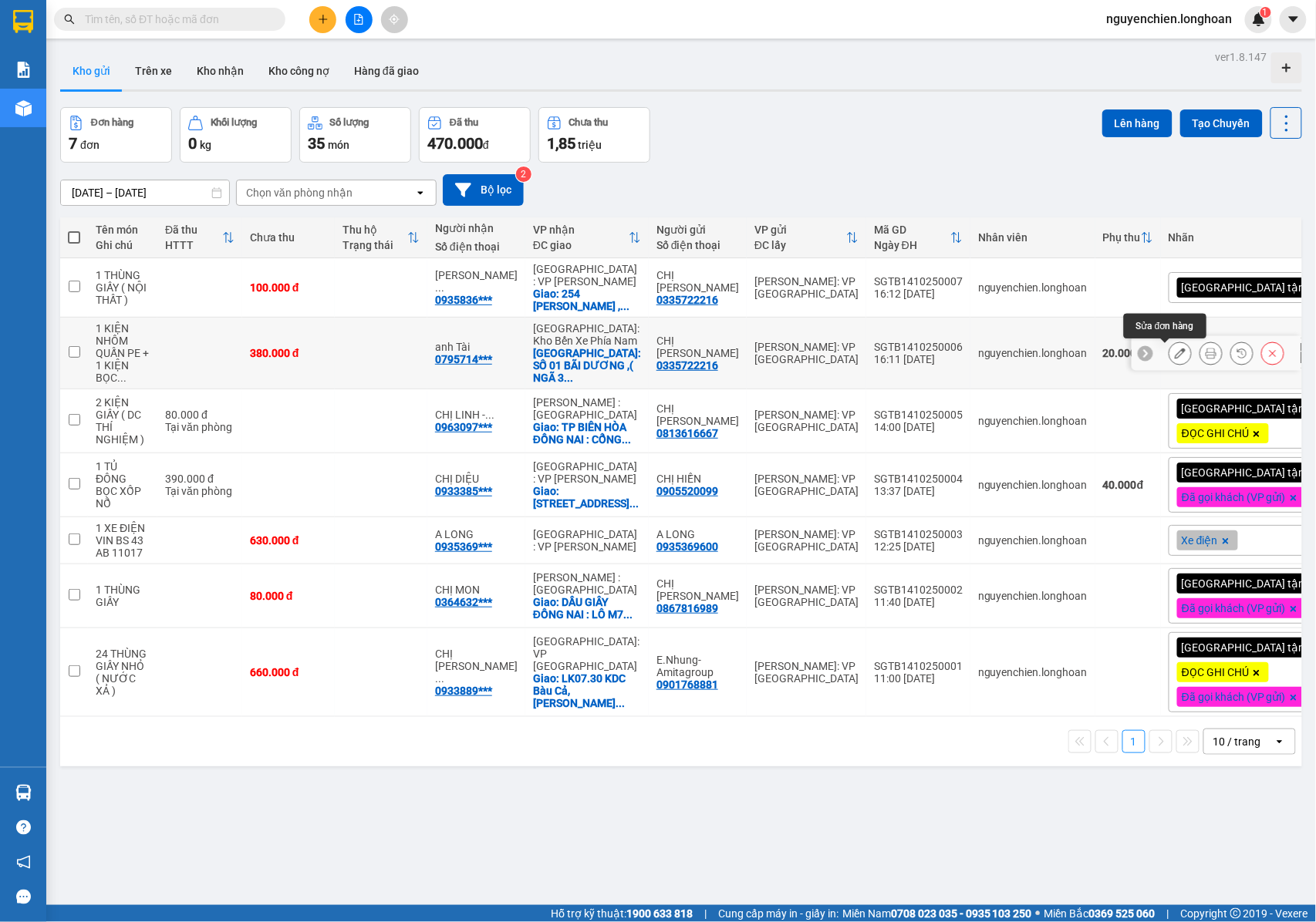
click at [1175, 352] on icon at bounding box center [1181, 353] width 11 height 11
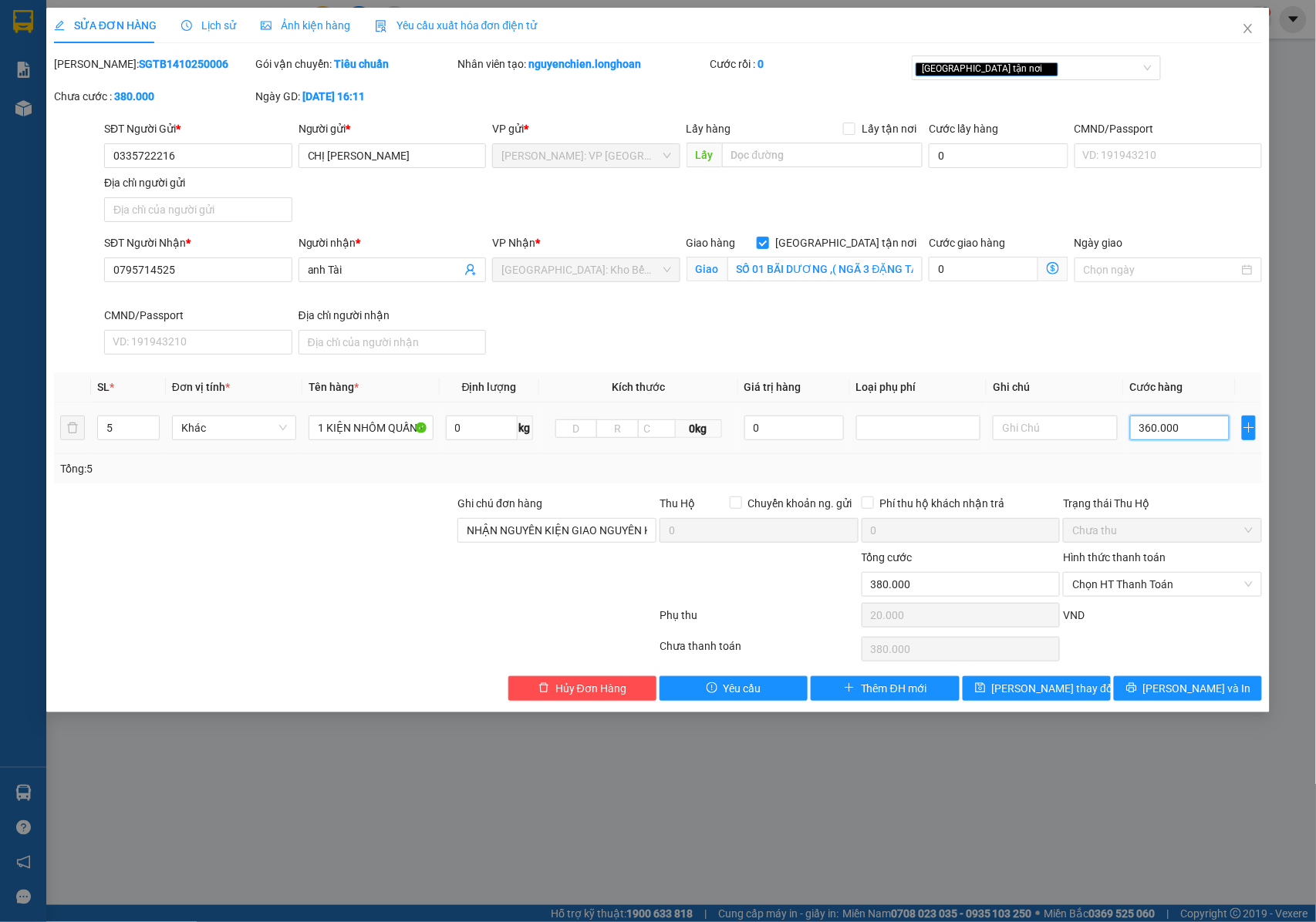
click at [1149, 436] on input "360.000" at bounding box center [1180, 428] width 99 height 24
click at [1152, 433] on input "360.000" at bounding box center [1180, 428] width 99 height 24
click at [1153, 688] on button "[PERSON_NAME] và In" at bounding box center [1188, 688] width 148 height 24
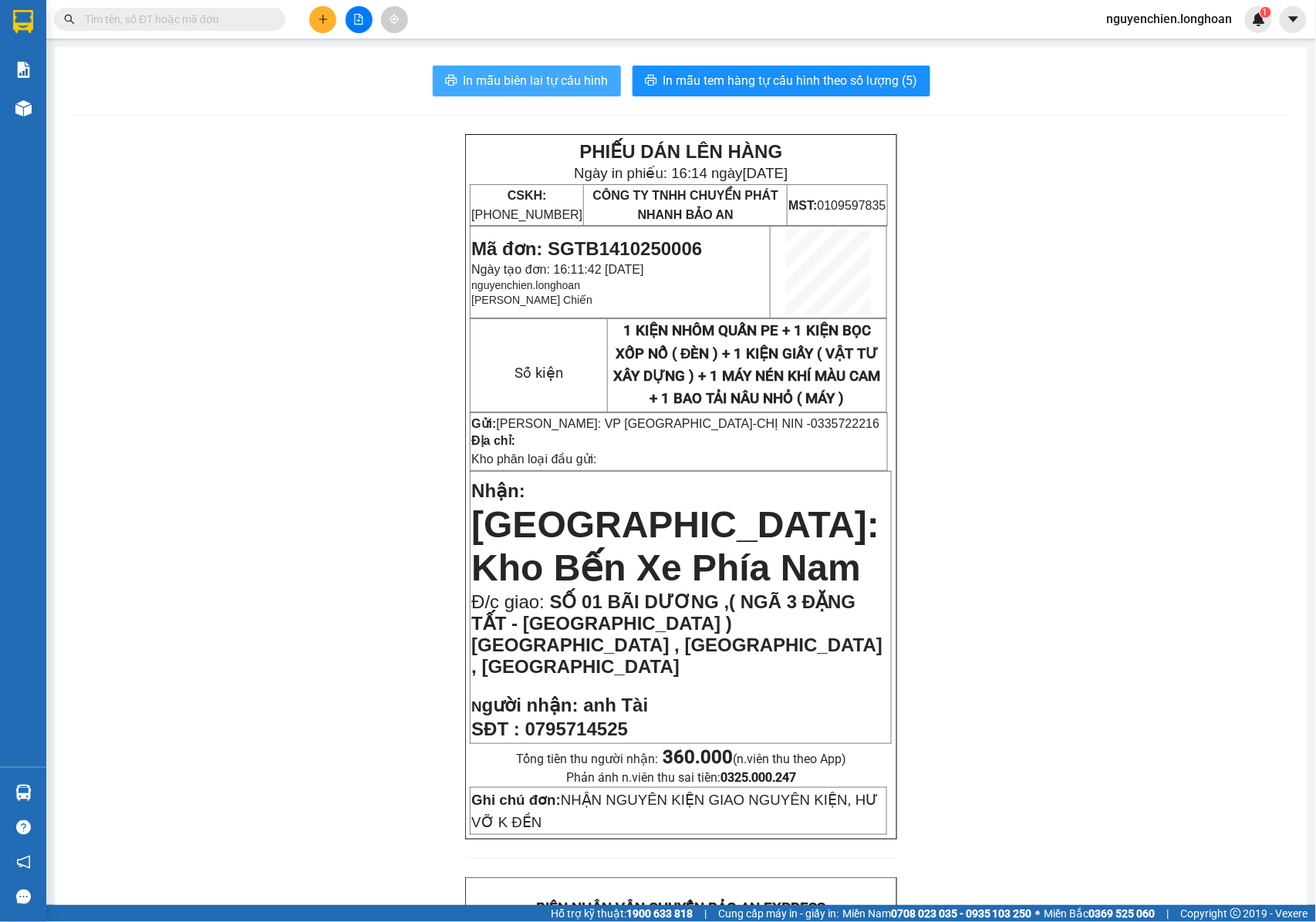
click at [563, 78] on span "In mẫu biên lai tự cấu hình" at bounding box center [536, 80] width 145 height 19
click at [732, 599] on span "SỐ 01 BÃI DƯƠNG ,( NGÃ 3 ĐẶNG TẤT - [GEOGRAPHIC_DATA] ) [GEOGRAPHIC_DATA] , [GE…" at bounding box center [676, 634] width 412 height 86
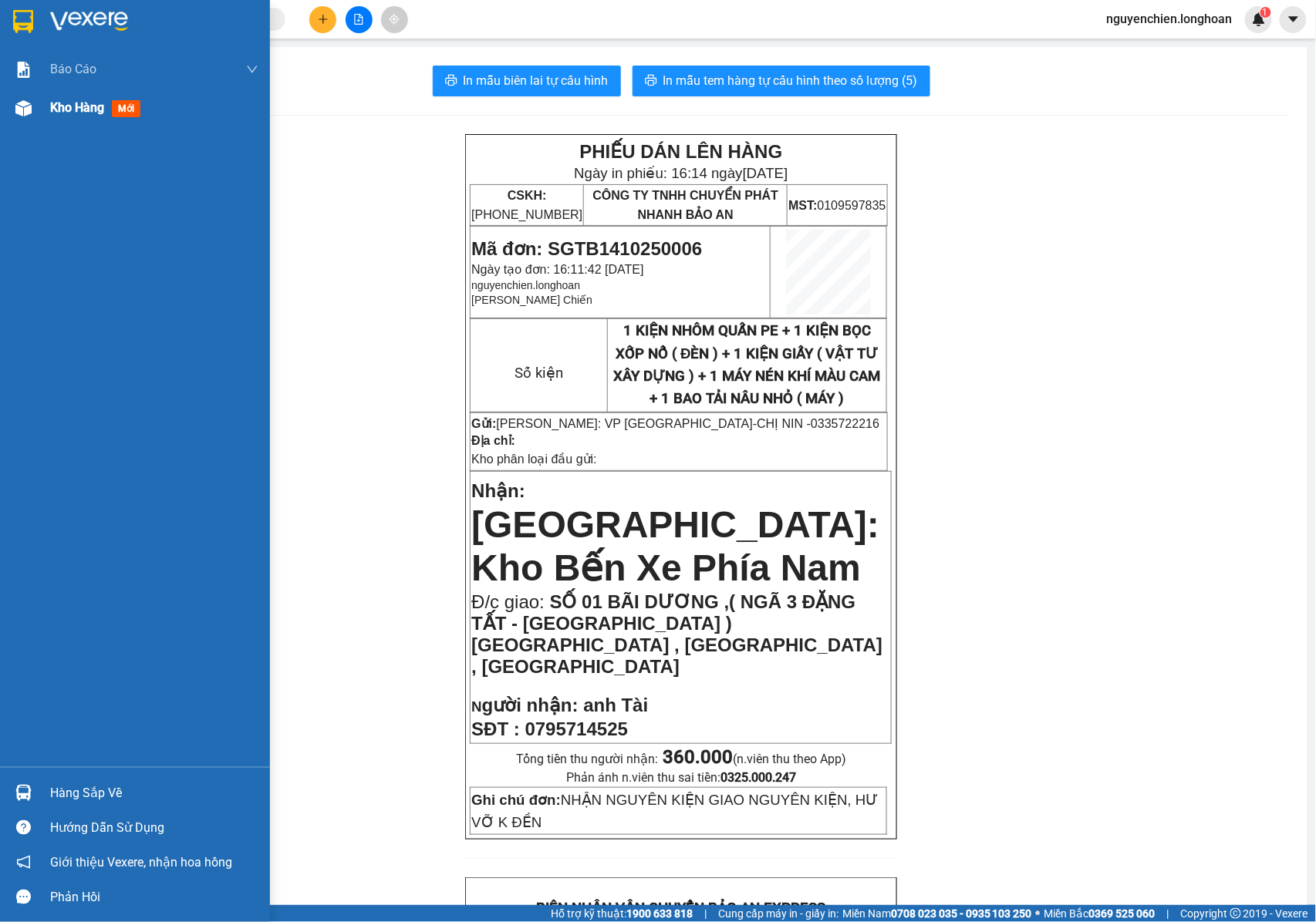
click at [25, 110] on img at bounding box center [23, 108] width 16 height 16
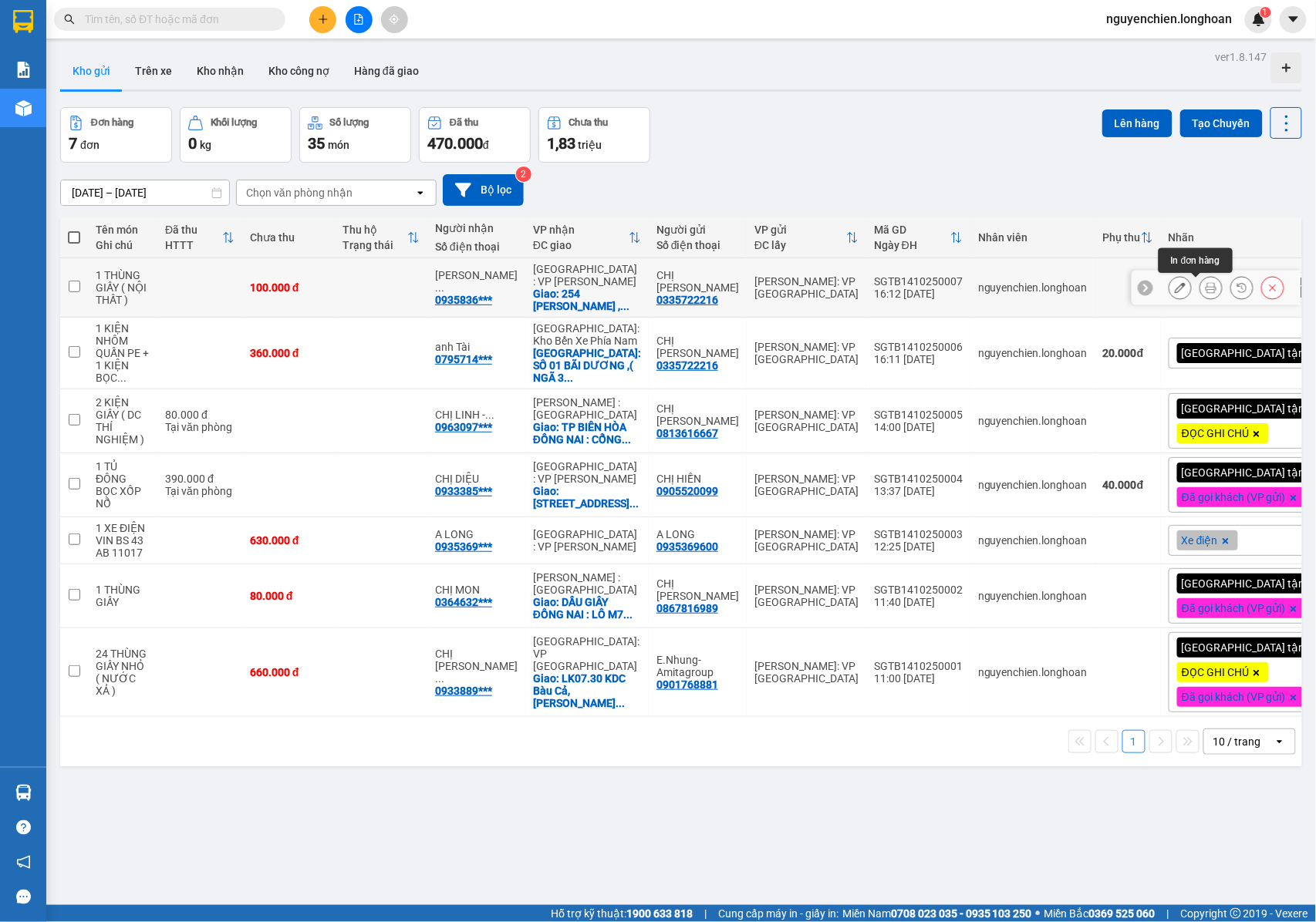
click at [1206, 285] on icon at bounding box center [1212, 288] width 11 height 11
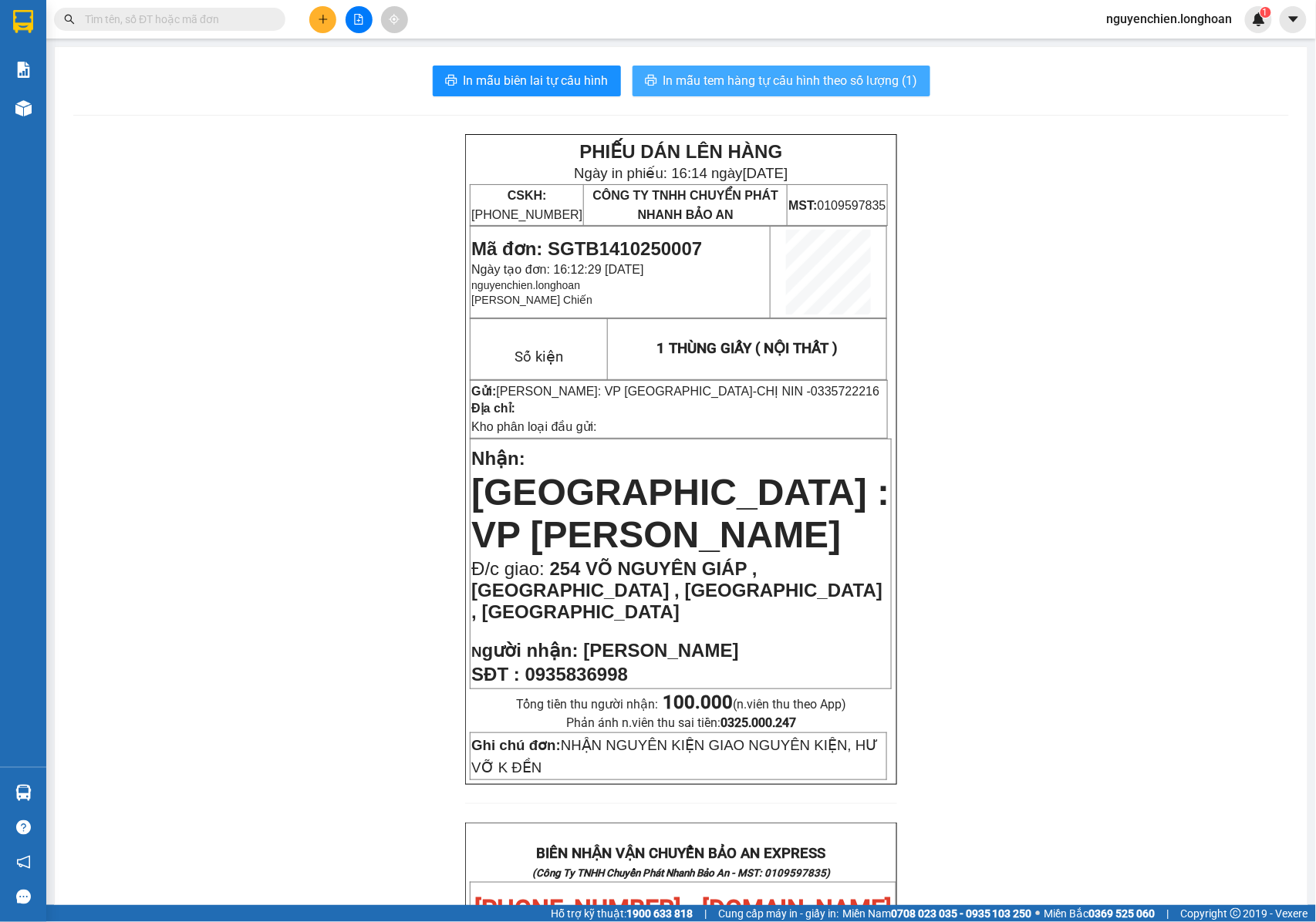
click at [840, 81] on span "In mẫu tem hàng tự cấu hình theo số lượng (1)" at bounding box center [791, 80] width 255 height 19
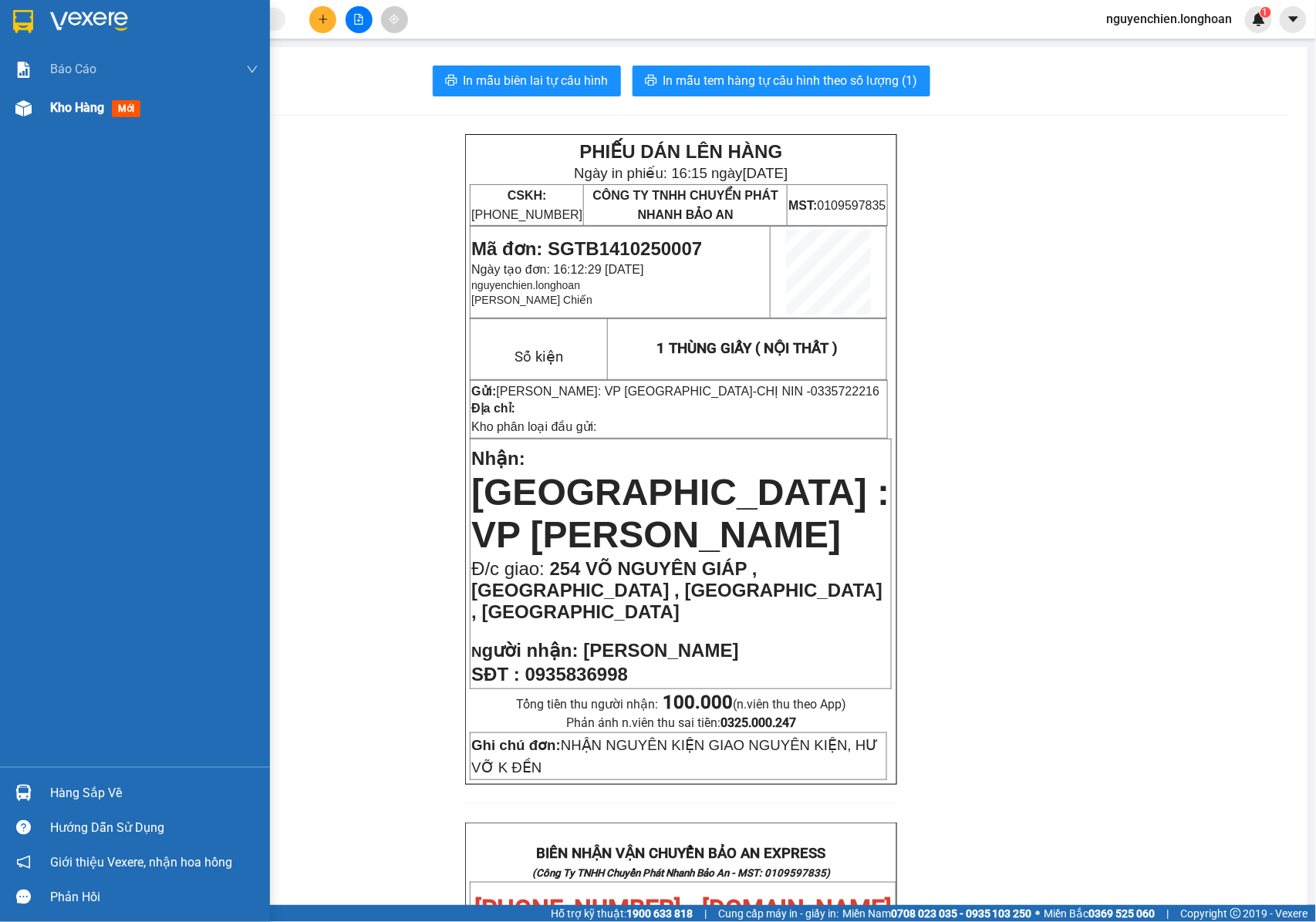
click at [41, 115] on div "Kho hàng mới" at bounding box center [135, 108] width 270 height 39
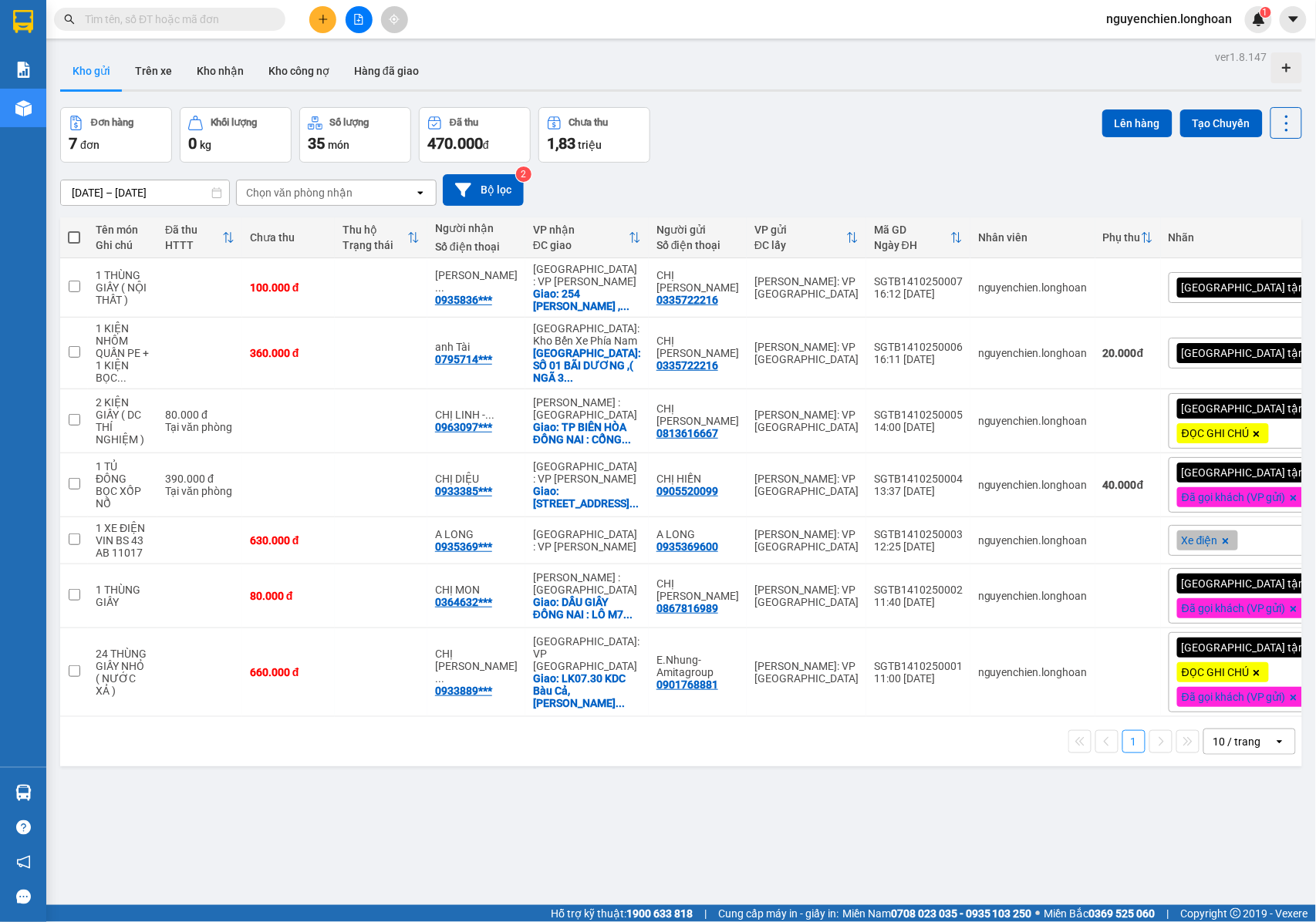
click at [322, 23] on icon "plus" at bounding box center [323, 19] width 11 height 11
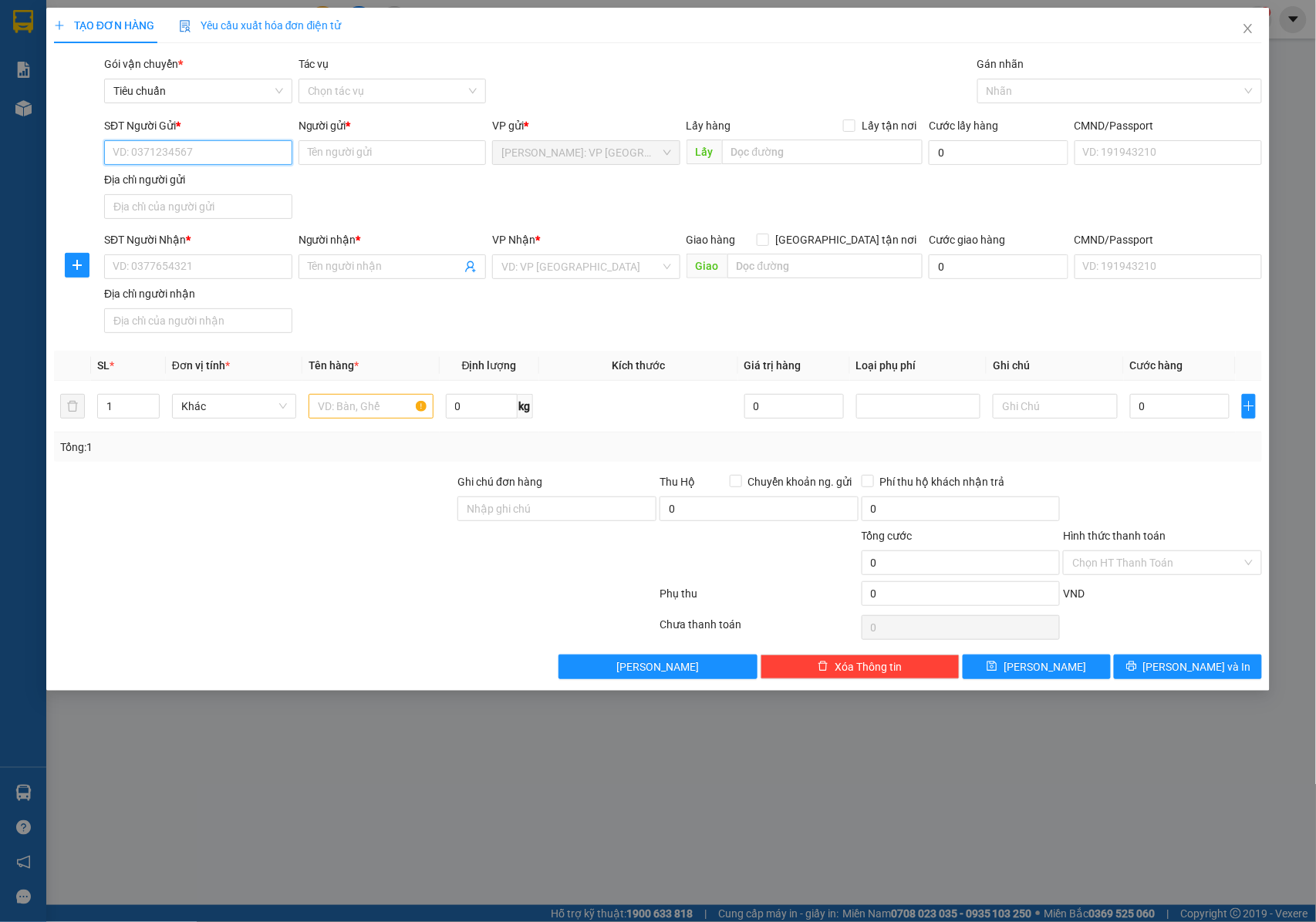
click at [164, 156] on input "SĐT Người Gửi *" at bounding box center [198, 152] width 188 height 24
click at [179, 185] on div "0867047099 - ANH YOUN" at bounding box center [198, 184] width 169 height 17
type input "0867047099"
type input "ANH YOUN"
type input "0867047099"
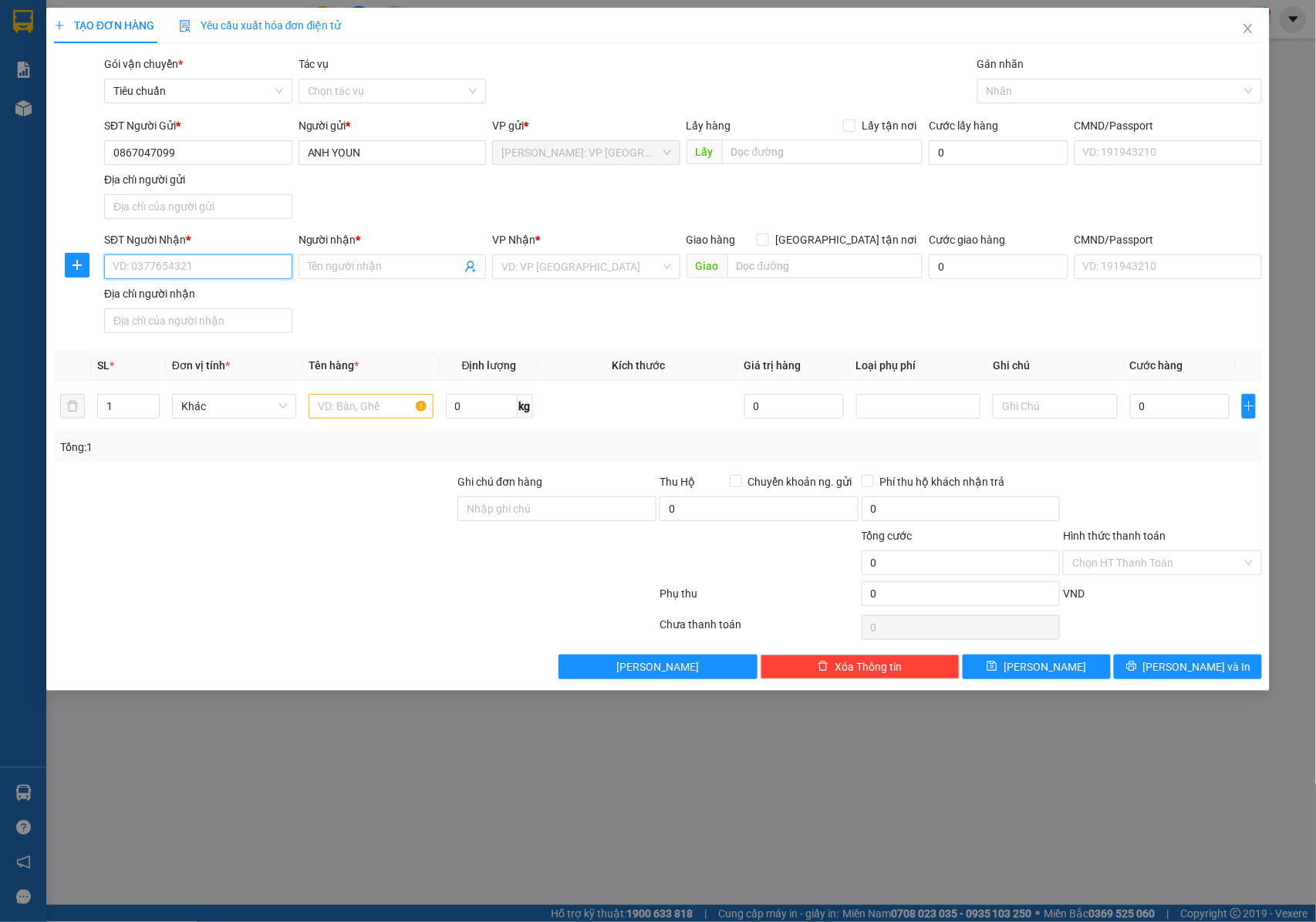
click at [254, 272] on input "SĐT Người Nhận *" at bounding box center [198, 267] width 188 height 24
click at [234, 264] on input "0397740027" at bounding box center [198, 267] width 188 height 24
drag, startPoint x: 207, startPoint y: 264, endPoint x: 114, endPoint y: 264, distance: 93.0
click at [114, 264] on input "0397740027" at bounding box center [198, 267] width 188 height 24
type input "0397740027"
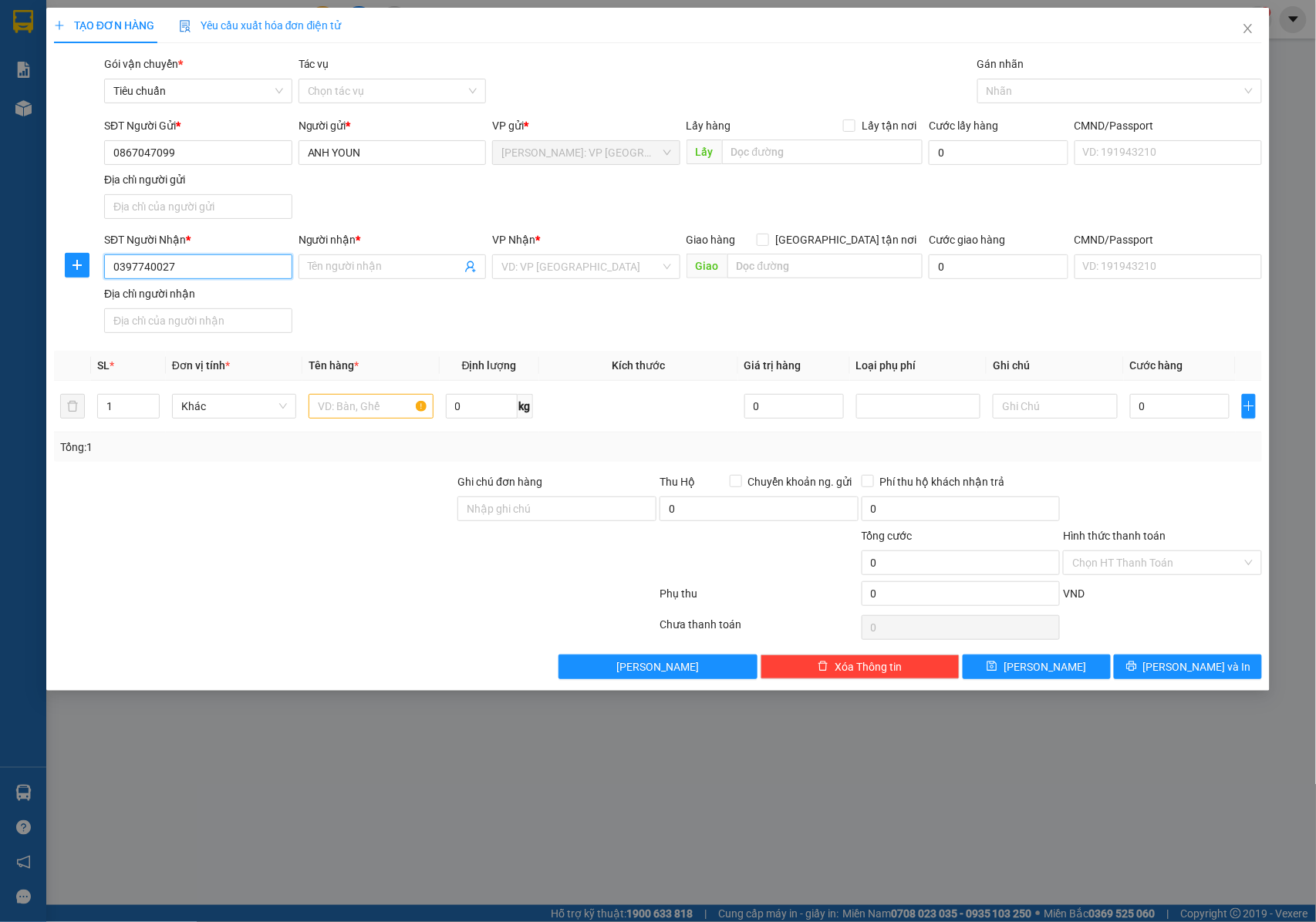
click at [186, 272] on input "0397740027" at bounding box center [198, 267] width 188 height 24
click at [343, 268] on input "Người nhận *" at bounding box center [385, 267] width 154 height 17
type input "c"
type input "CHỊ HẬU"
click at [526, 272] on input "search" at bounding box center [581, 267] width 159 height 23
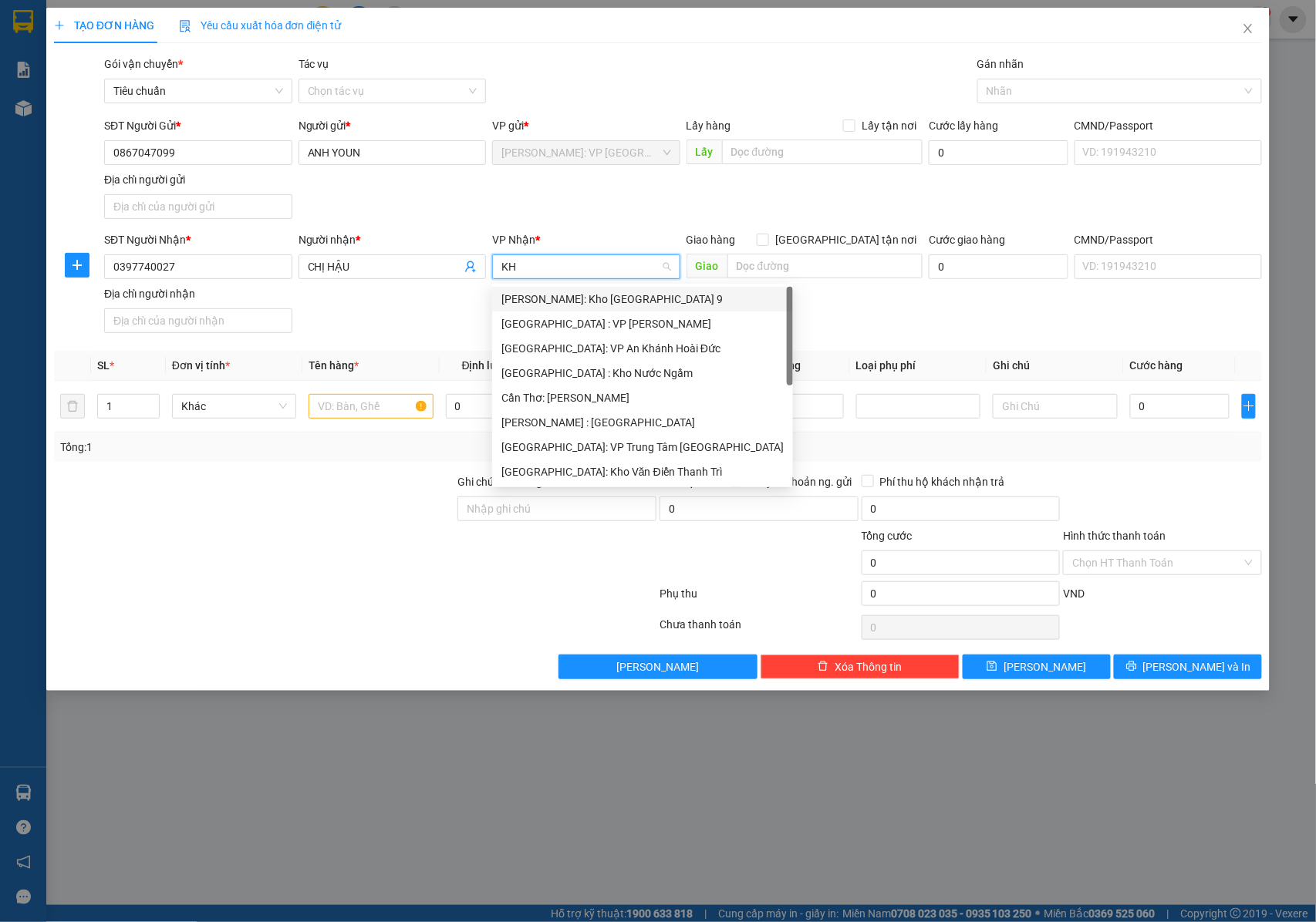
type input "KHO"
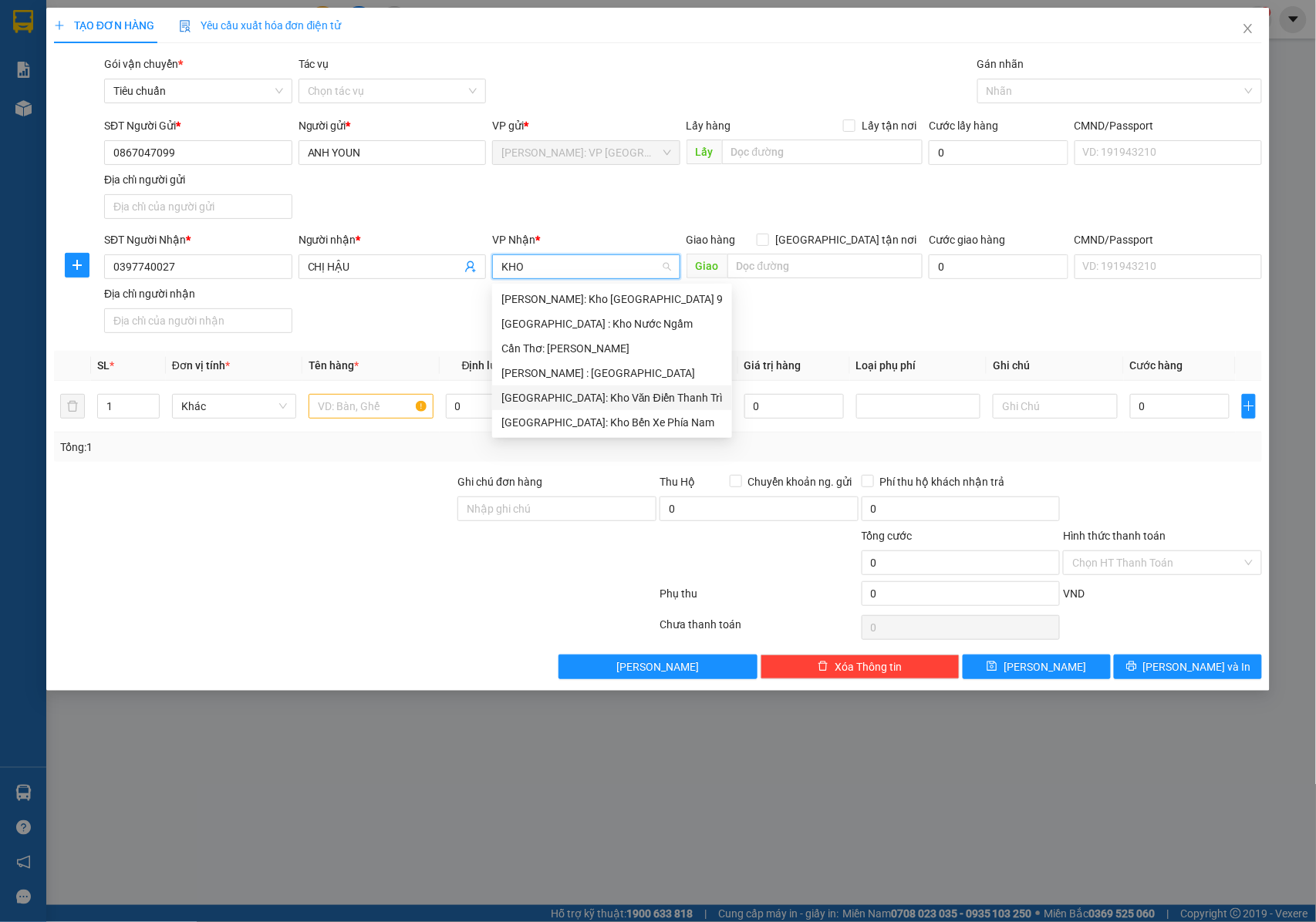
click at [571, 390] on div "[GEOGRAPHIC_DATA]: Kho Văn Điển Thanh Trì" at bounding box center [613, 398] width 222 height 17
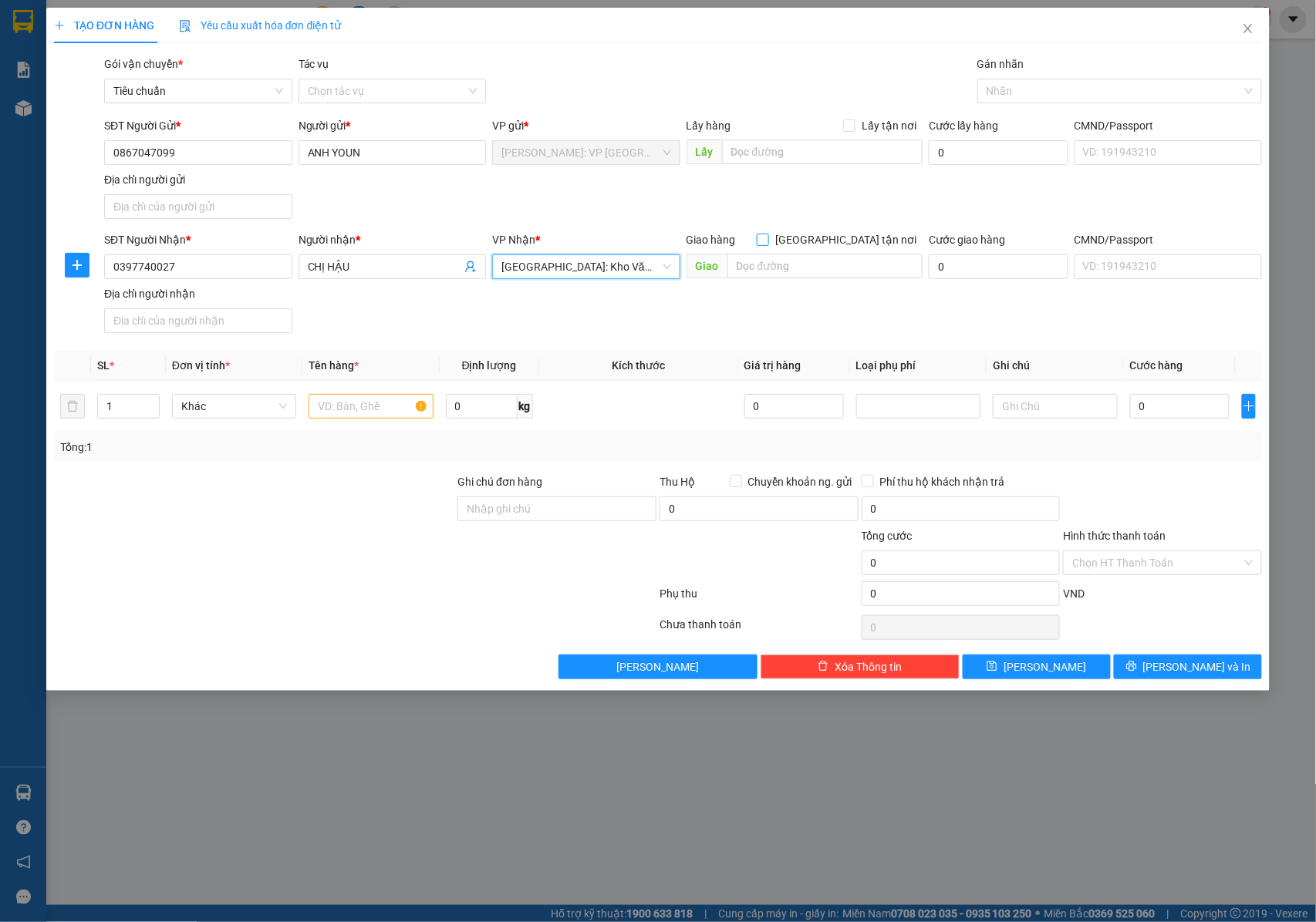
click at [767, 234] on input "[GEOGRAPHIC_DATA] tận nơi" at bounding box center [762, 240] width 11 height 11
checkbox input "true"
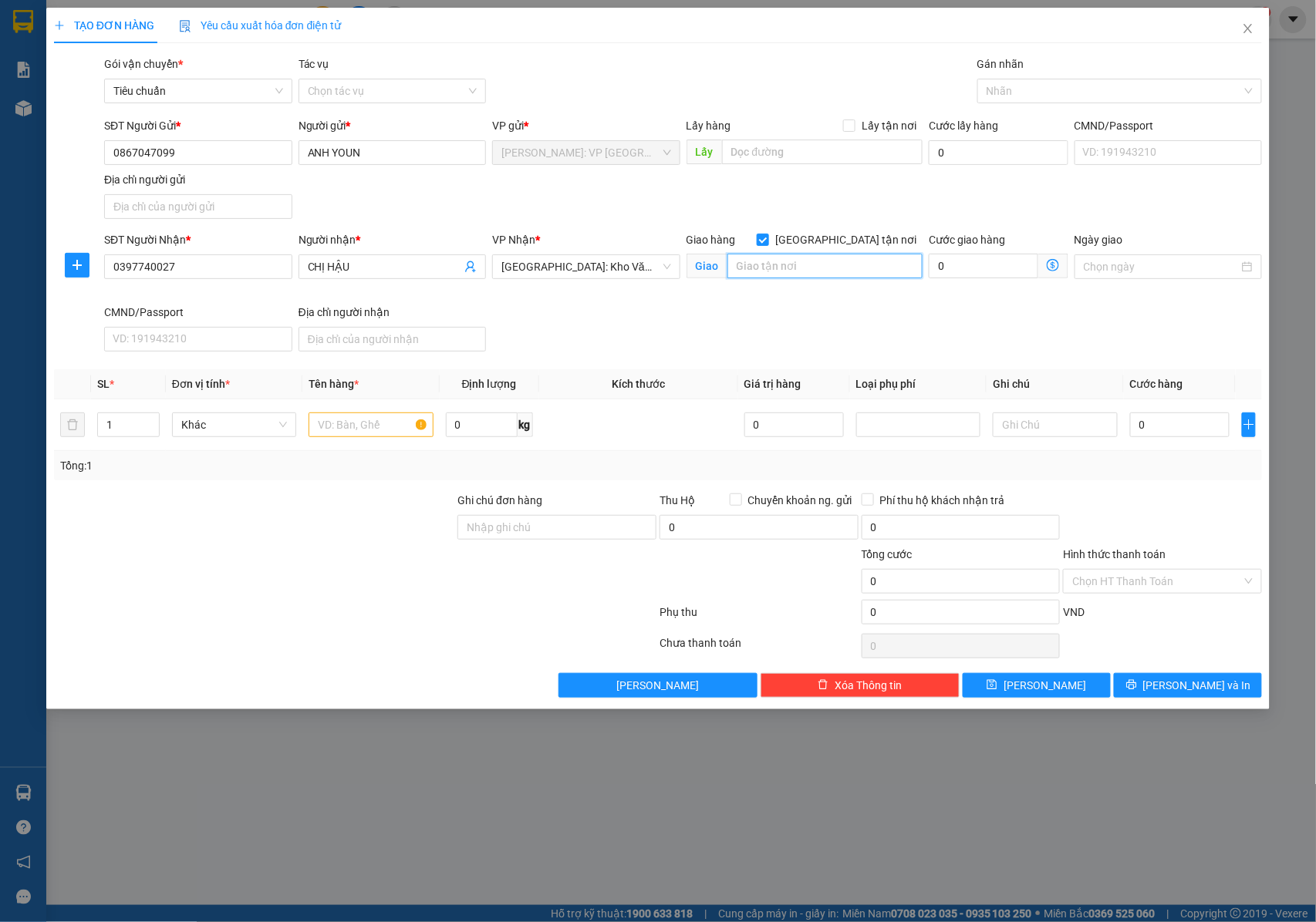
click at [801, 259] on input "text" at bounding box center [825, 266] width 195 height 24
click at [1030, 87] on div at bounding box center [1112, 91] width 261 height 19
type input "22 HÀNG BÀI , HOÀN KIẾM , [GEOGRAPHIC_DATA]"
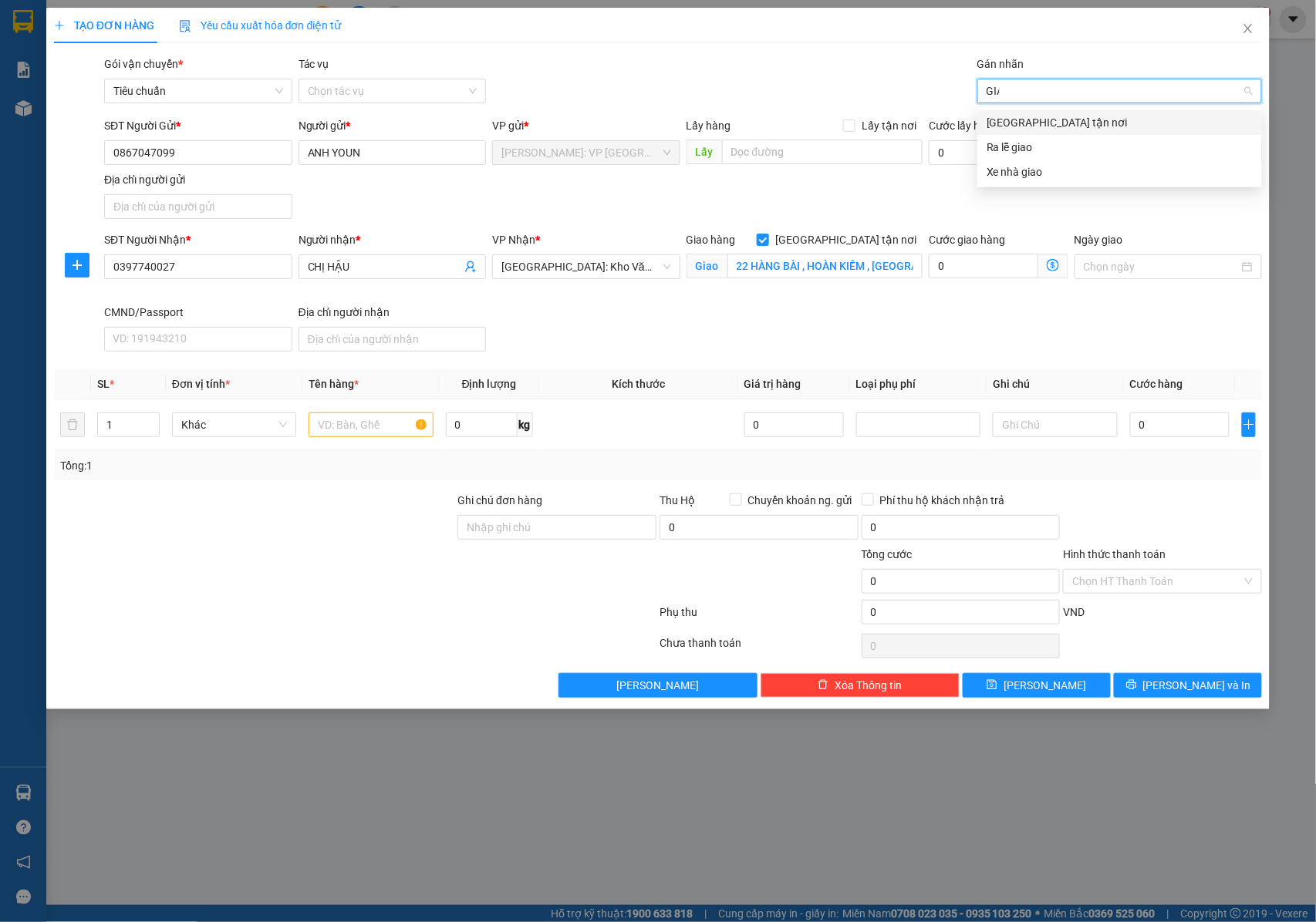
type input "GIAO"
click at [1016, 121] on div "[GEOGRAPHIC_DATA] tận nơi" at bounding box center [1121, 122] width 267 height 17
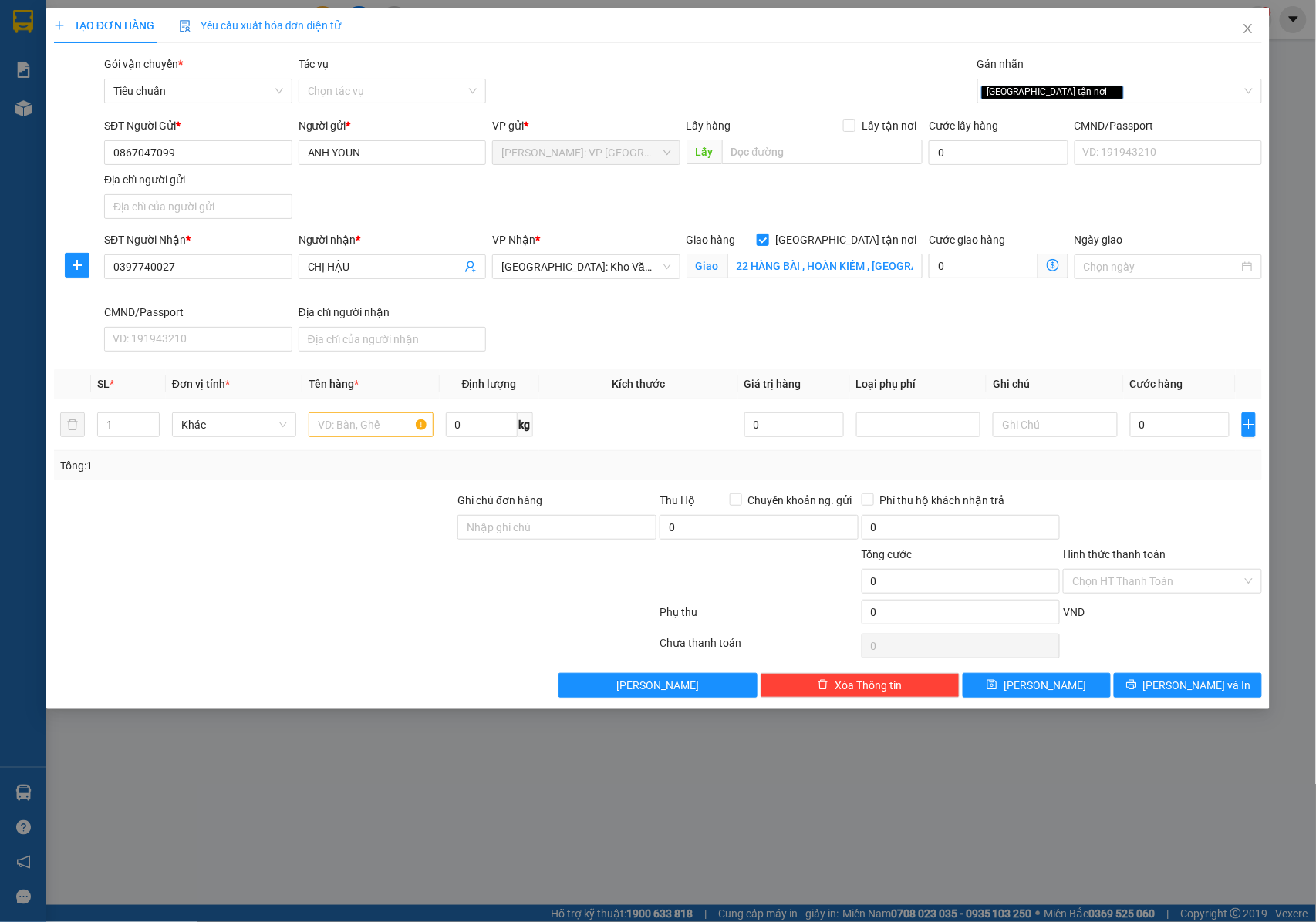
drag, startPoint x: 727, startPoint y: 325, endPoint x: 307, endPoint y: 367, distance: 422.1
click at [712, 328] on div "SĐT Người Nhận * 0397740027 Người nhận * CHỊ HẬU VP Nhận * Hà Nội: Kho Văn Điển…" at bounding box center [683, 294] width 1165 height 126
type input "2"
drag, startPoint x: 151, startPoint y: 424, endPoint x: 380, endPoint y: 430, distance: 229.1
click at [158, 424] on span "Increase Value" at bounding box center [150, 419] width 17 height 12
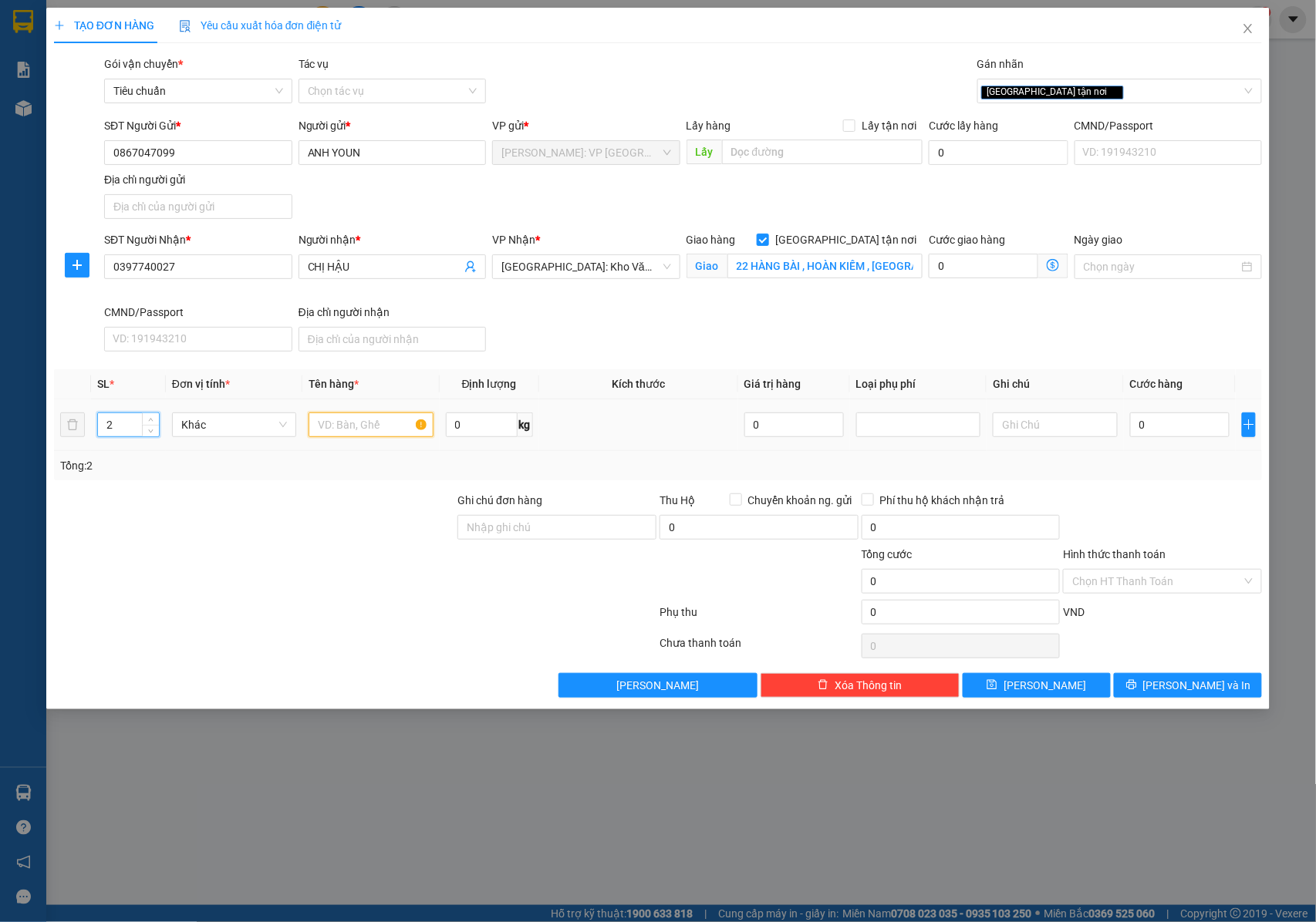
click at [383, 433] on input "text" at bounding box center [371, 424] width 124 height 24
type input "2"
type input "1 THÙNG GIẤY + 1 KIỆN GIẤY DÀI 1M"
click at [504, 519] on div "Ghi chú đơn hàng" at bounding box center [557, 519] width 199 height 54
click at [510, 535] on input "Ghi chú đơn hàng" at bounding box center [557, 527] width 199 height 24
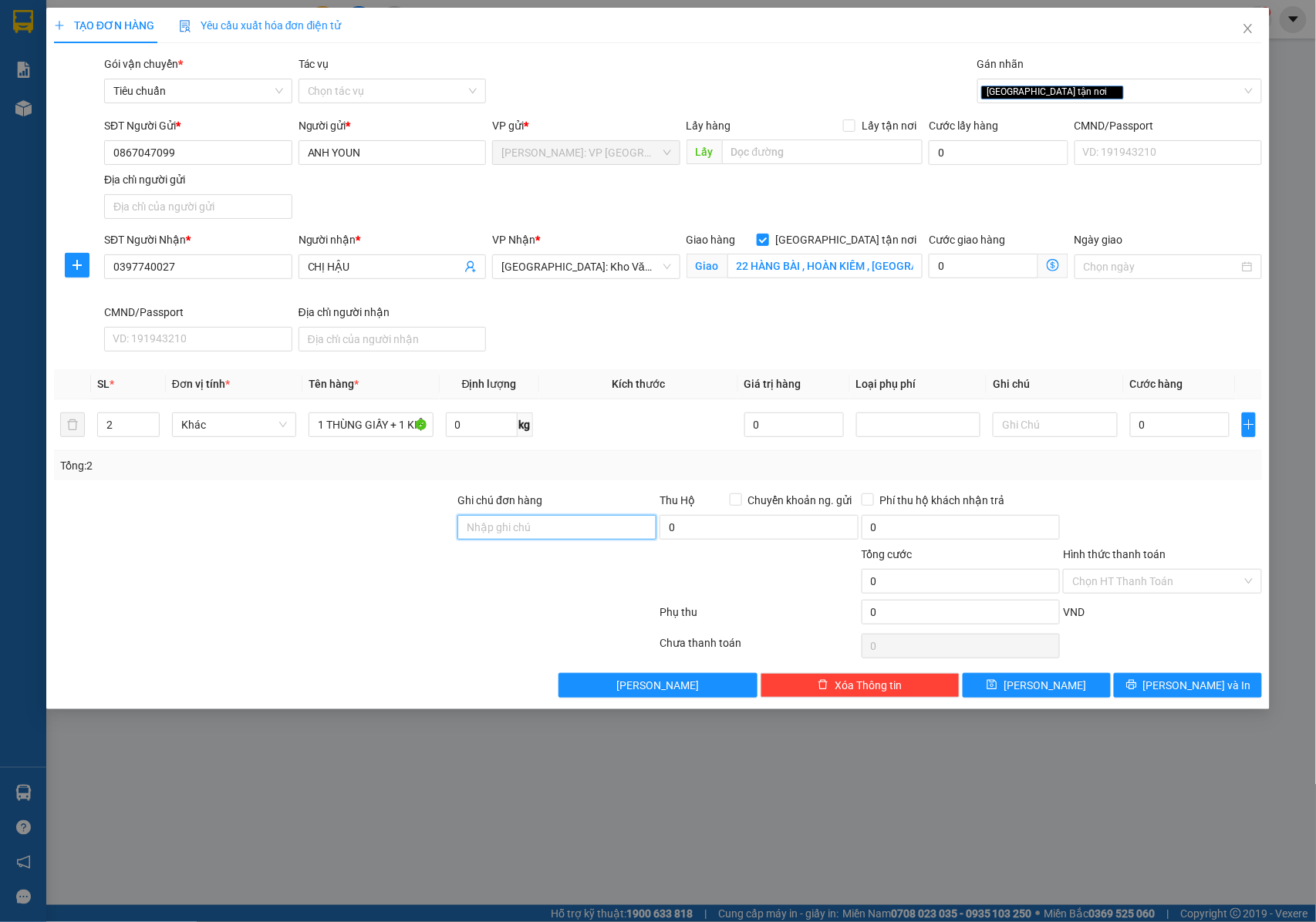
type input "HÀNG BỂ VỠ KO ĐỀN"
click at [590, 526] on input "HÀNG BỂ VỠ KO ĐỀN" at bounding box center [557, 527] width 199 height 24
type input "NHẬN NGUYÊN KIỆN GIAO NGUYÊN KIỆN, HƯ VỠ K ĐỀN"
click at [1160, 433] on input "0" at bounding box center [1180, 424] width 99 height 24
type input "1"
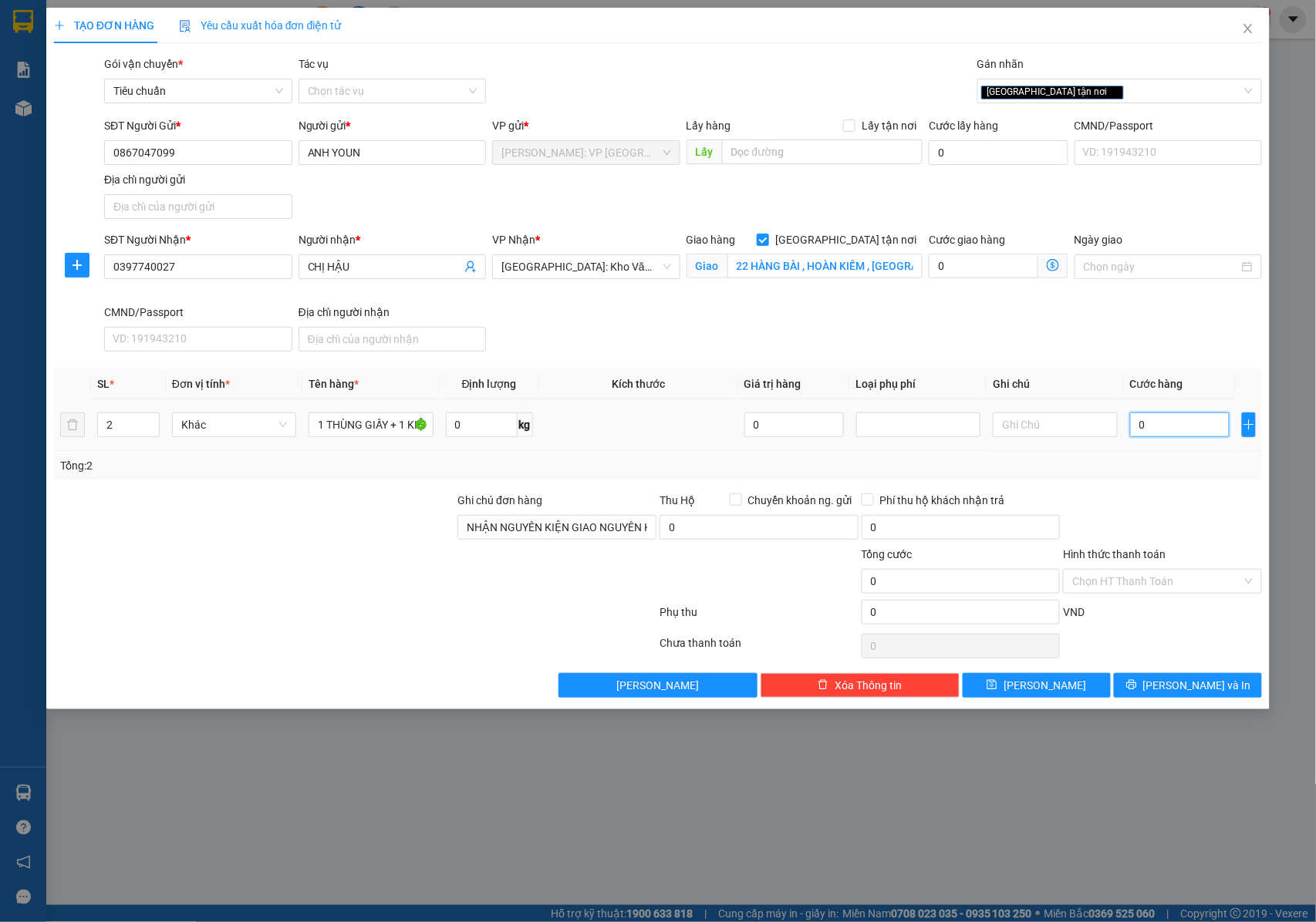
type input "1"
type input "13"
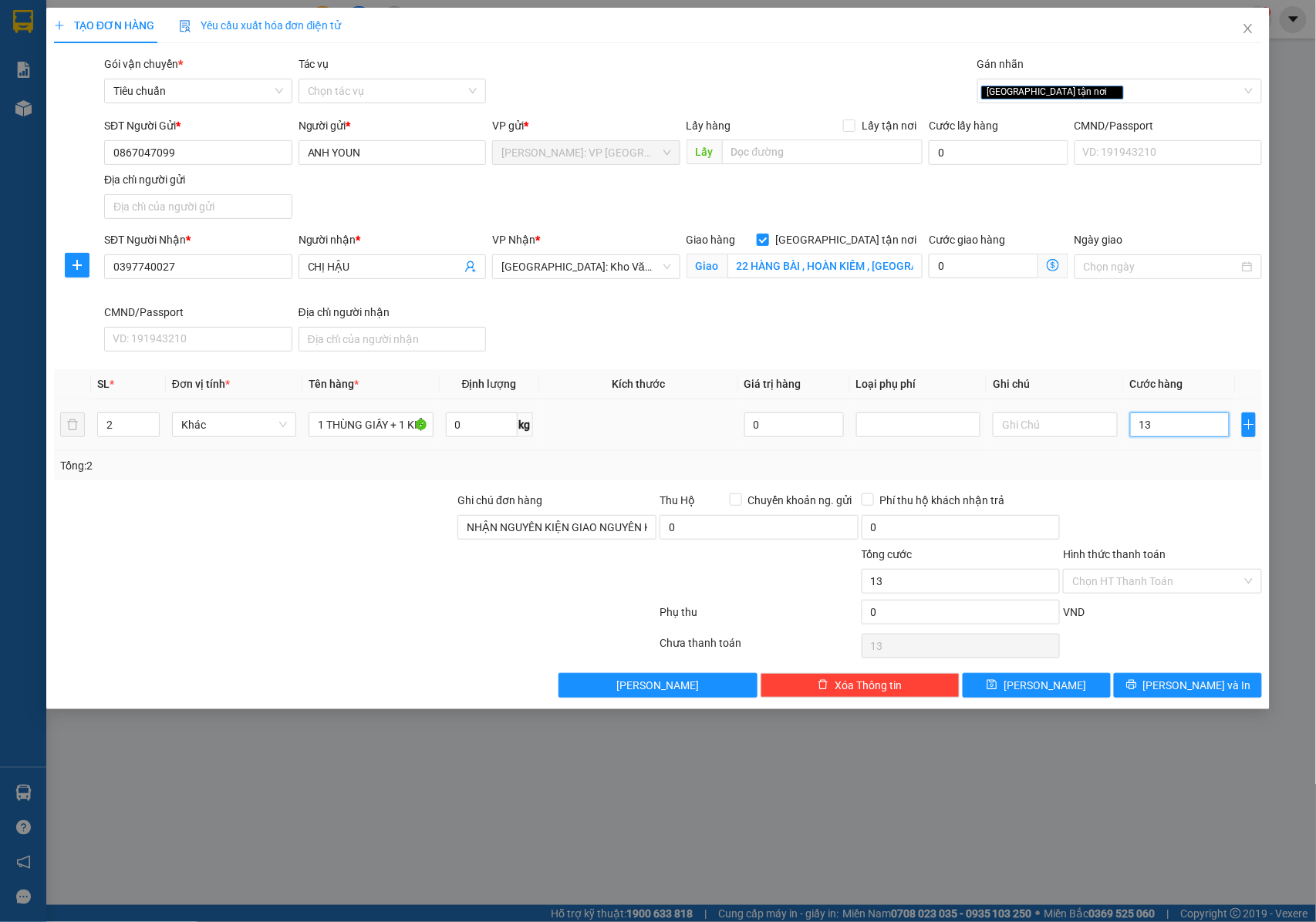
type input "130"
type input "1.300"
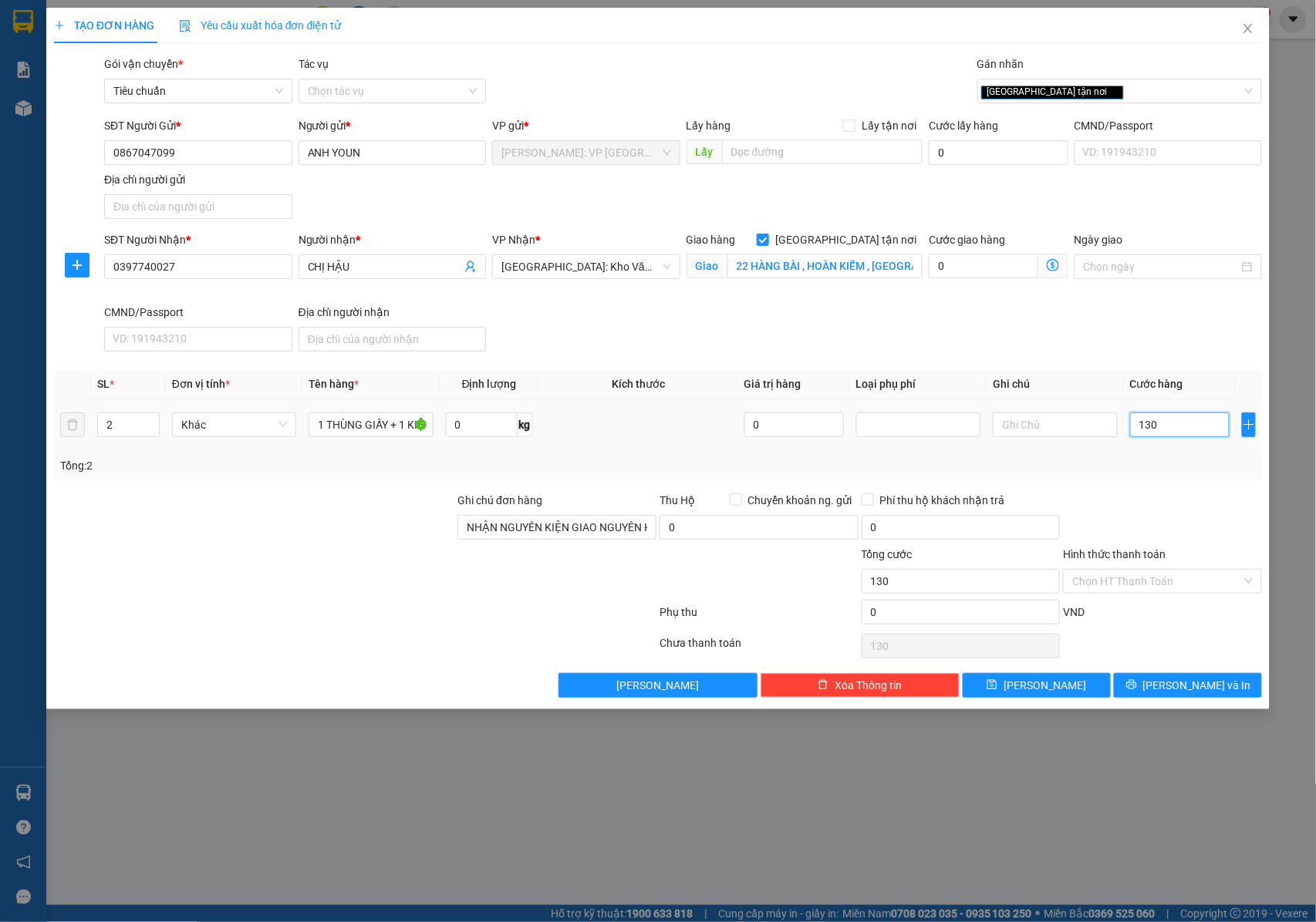
type input "1.300"
type input "13.000"
type input "130.000"
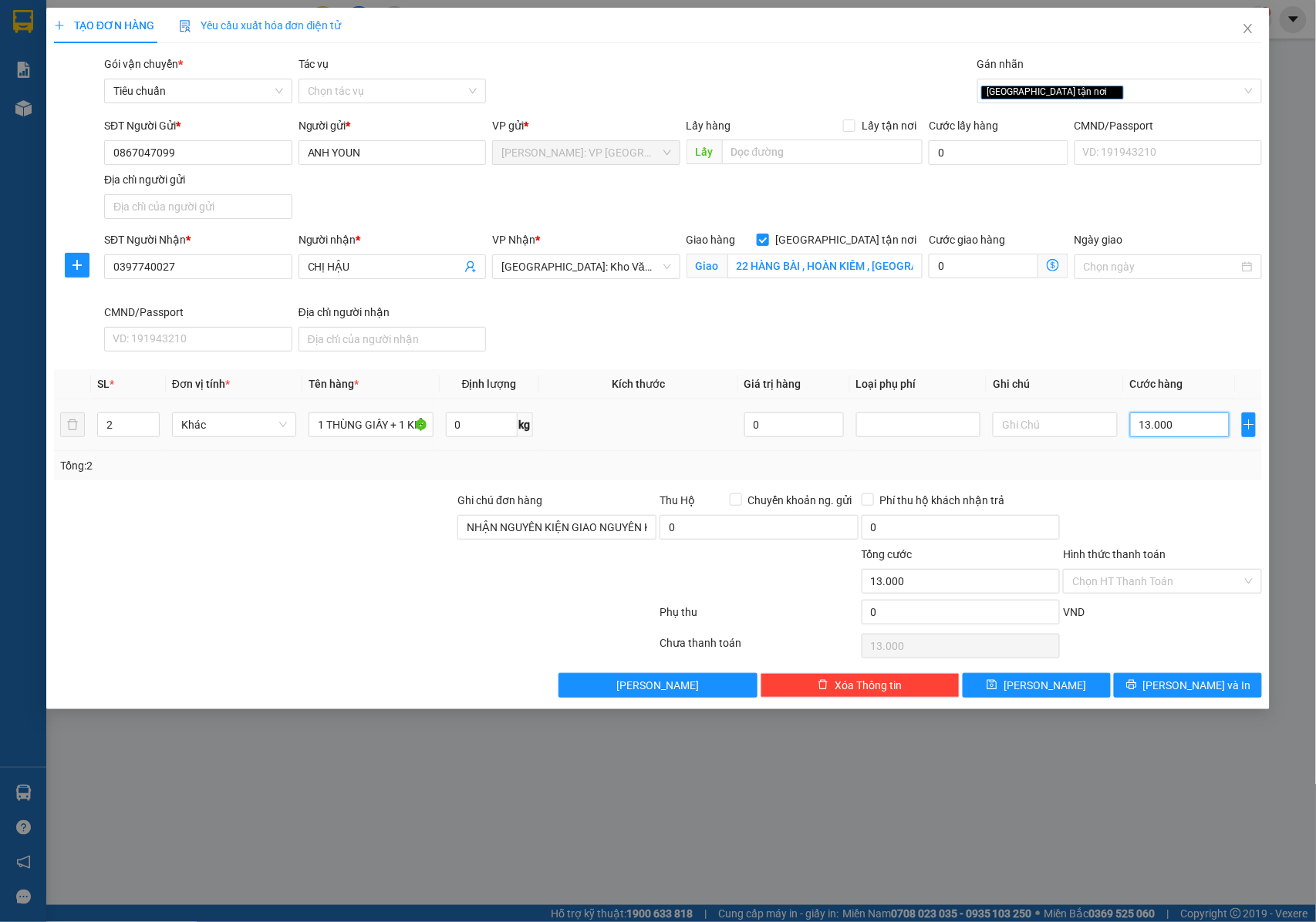
type input "130.000"
click at [1137, 588] on input "Hình thức thanh toán" at bounding box center [1157, 582] width 169 height 23
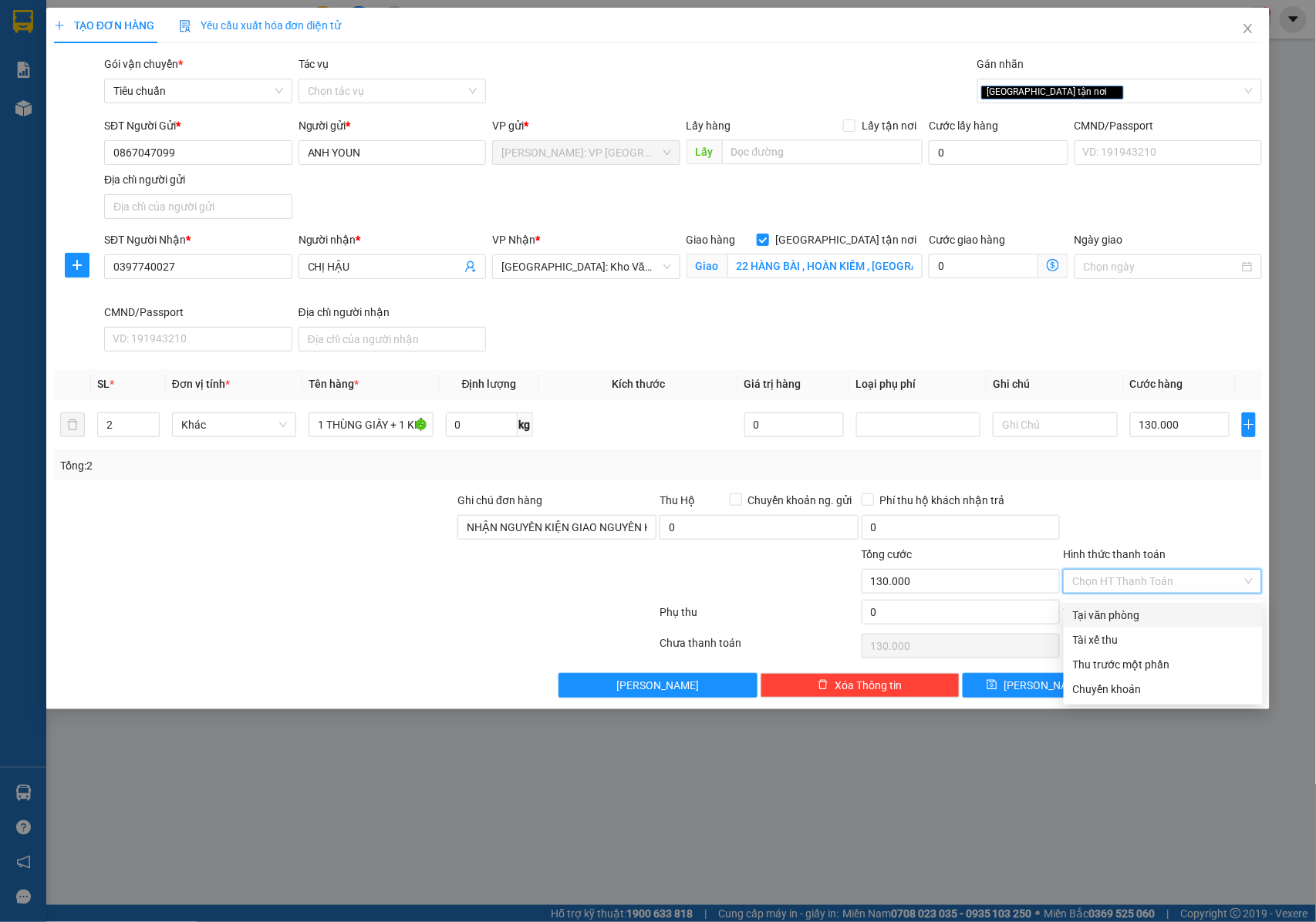
click at [1118, 616] on div "Tại văn phòng" at bounding box center [1163, 615] width 180 height 17
type input "0"
drag, startPoint x: 1175, startPoint y: 686, endPoint x: 1000, endPoint y: 519, distance: 241.9
click at [1174, 686] on button "Lưu và In" at bounding box center [1188, 685] width 148 height 24
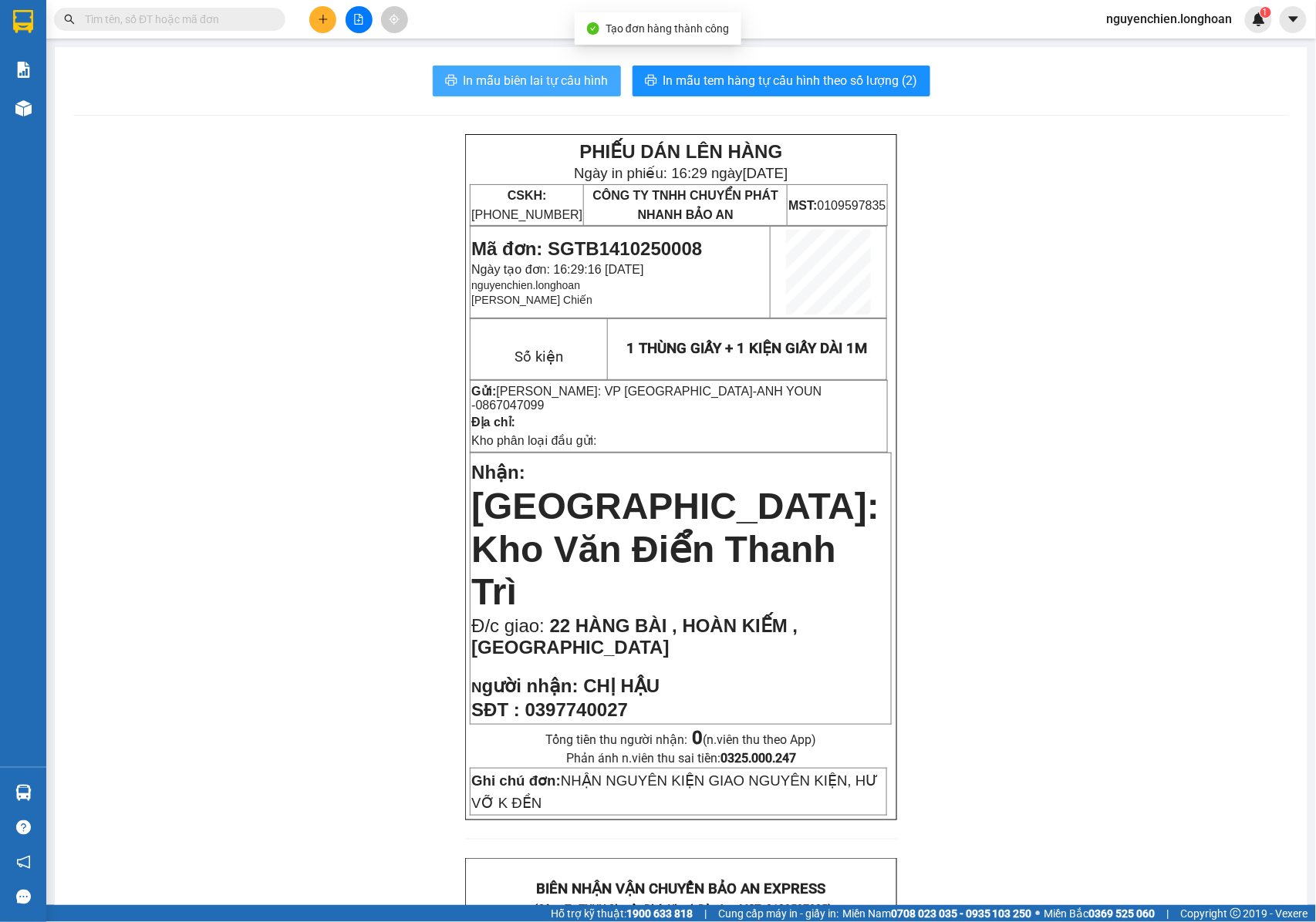
click at [479, 65] on div "In mẫu biên lai tự cấu hình In mẫu tem hàng tự cấu hình theo số lượng (2) PHIẾU…" at bounding box center [681, 882] width 1253 height 1671
click at [544, 82] on span "In mẫu biên lai tự cấu hình" at bounding box center [536, 80] width 145 height 19
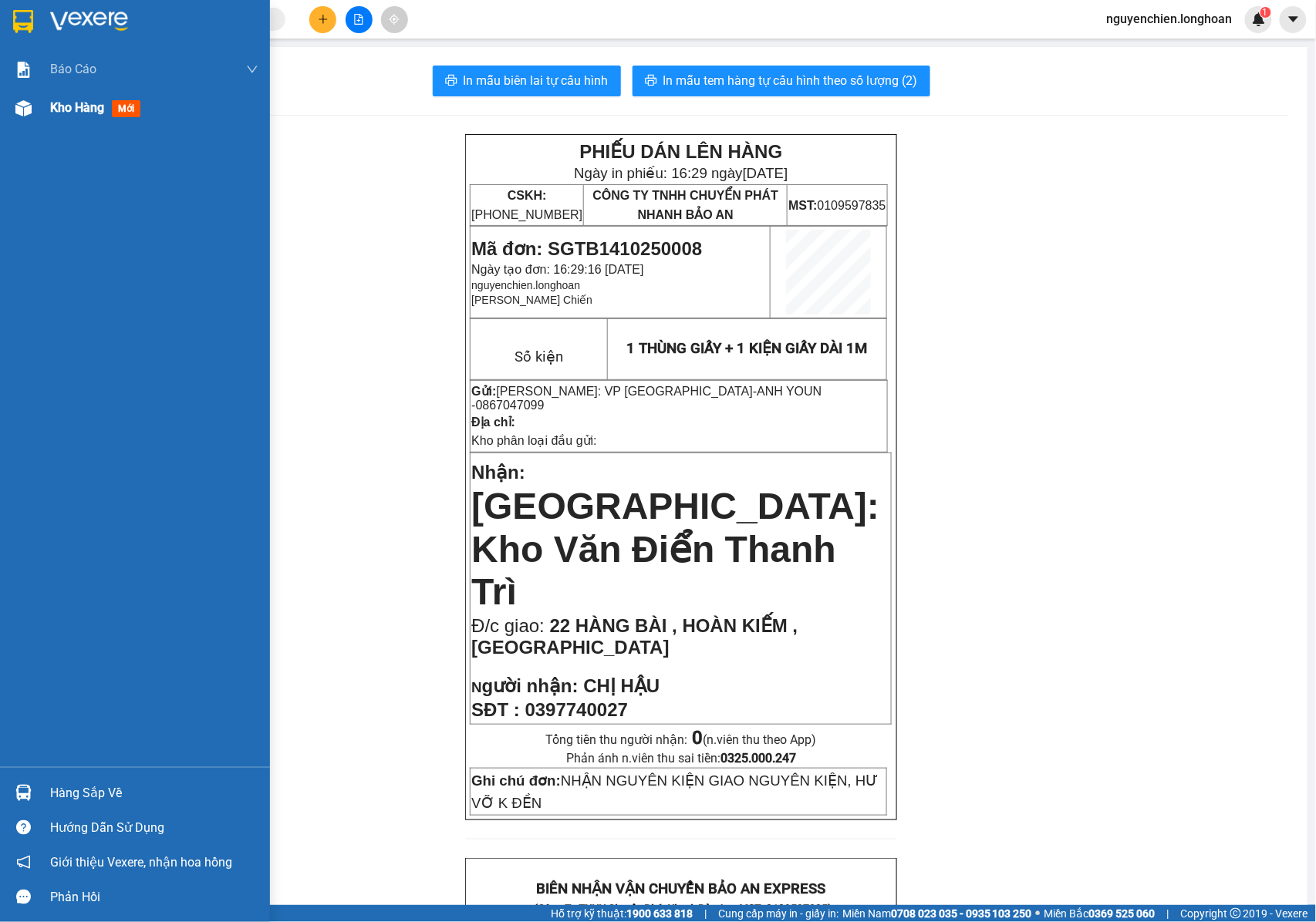
click at [39, 121] on div "Kho hàng mới" at bounding box center [135, 108] width 270 height 39
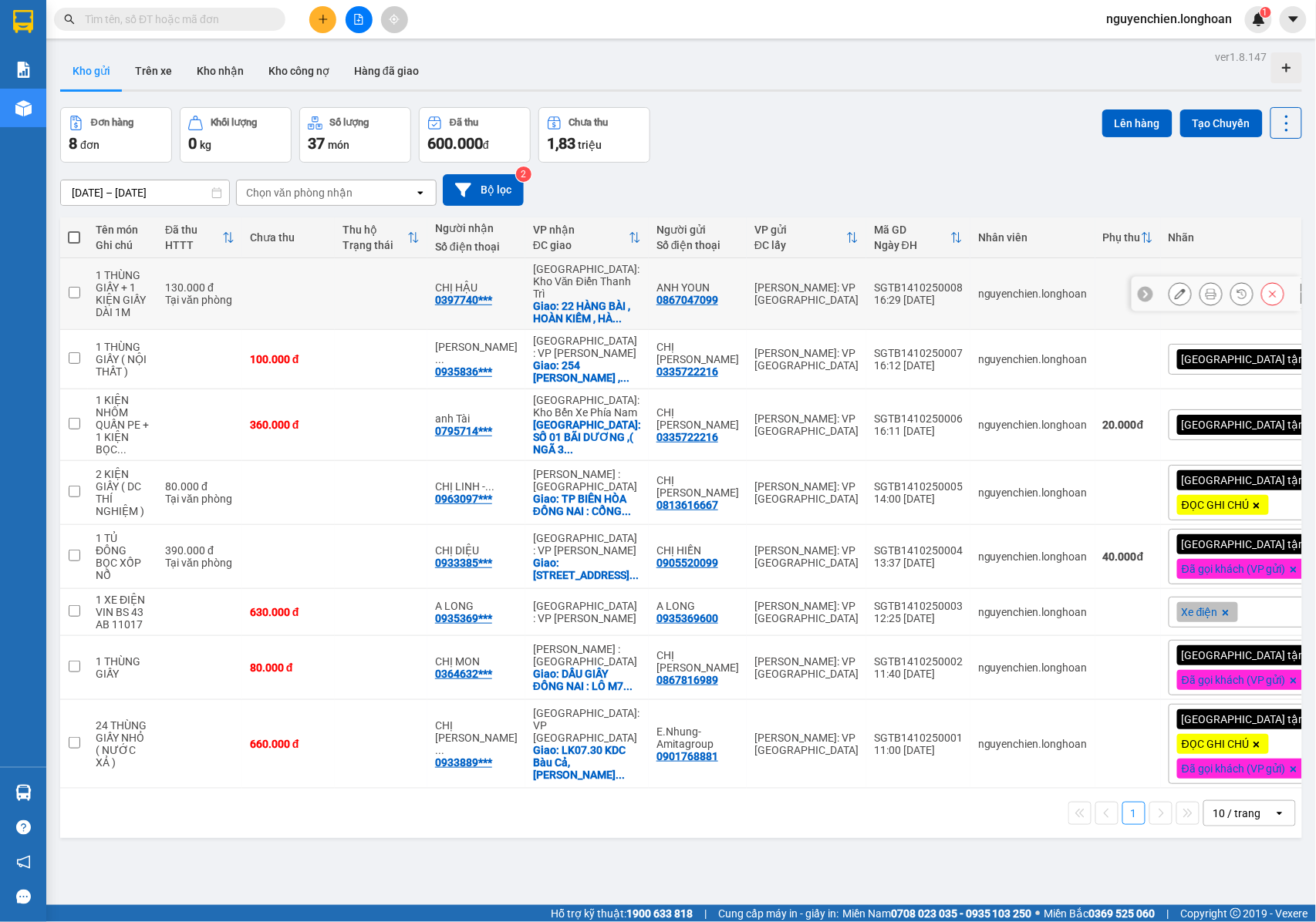
click at [1170, 296] on button at bounding box center [1181, 294] width 22 height 27
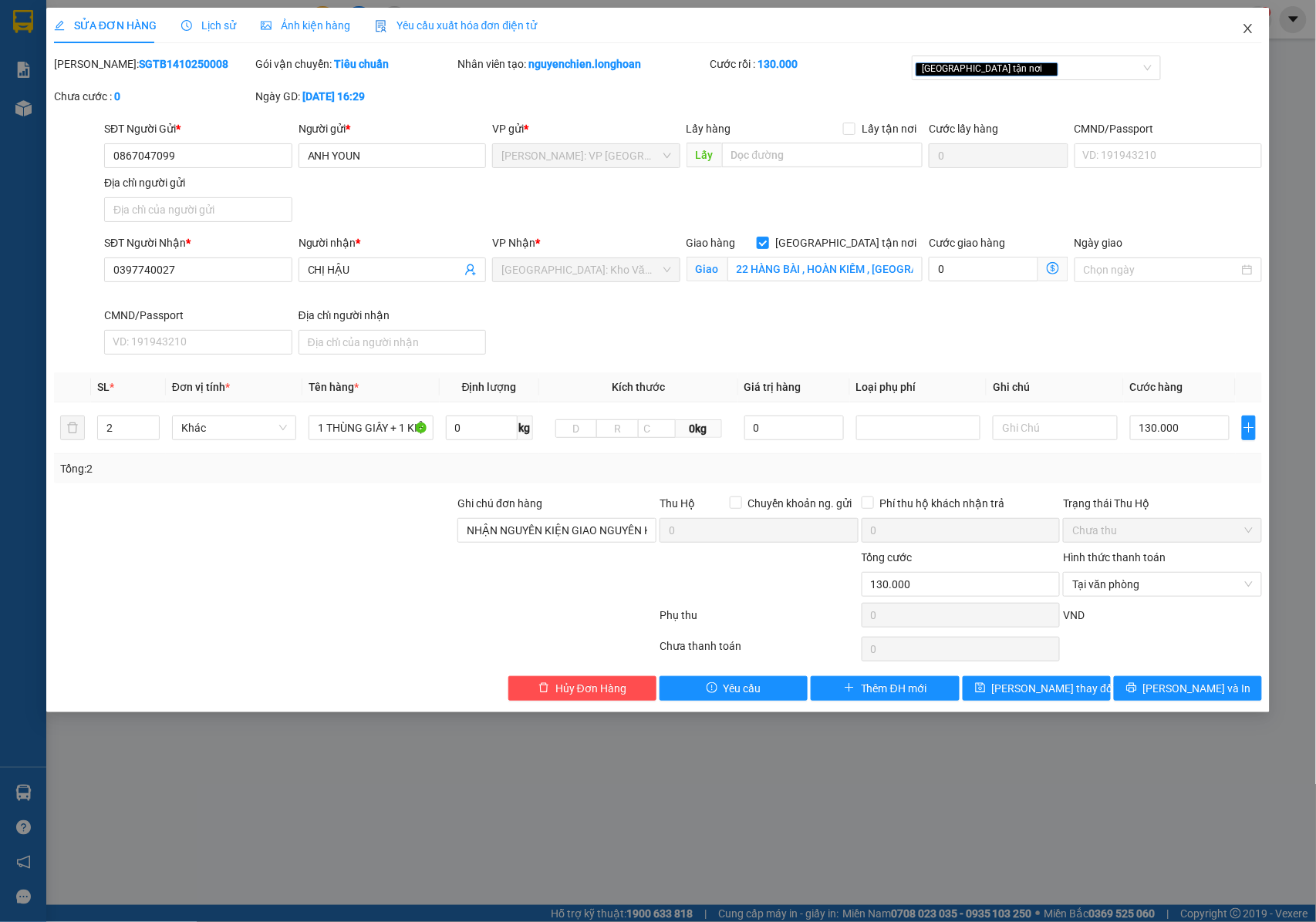
click at [1245, 32] on icon "close" at bounding box center [1248, 29] width 13 height 13
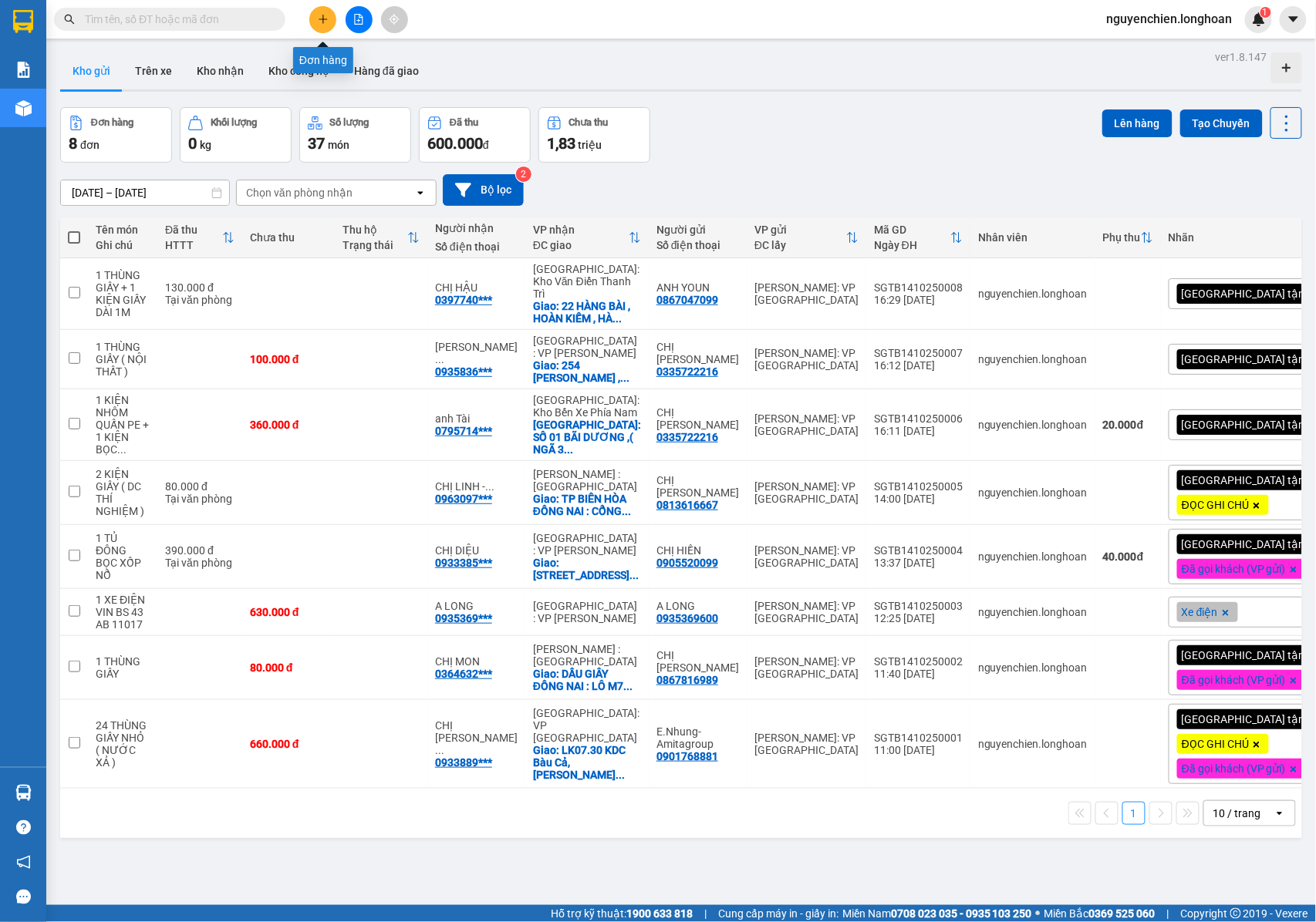
click at [324, 24] on button at bounding box center [322, 20] width 27 height 27
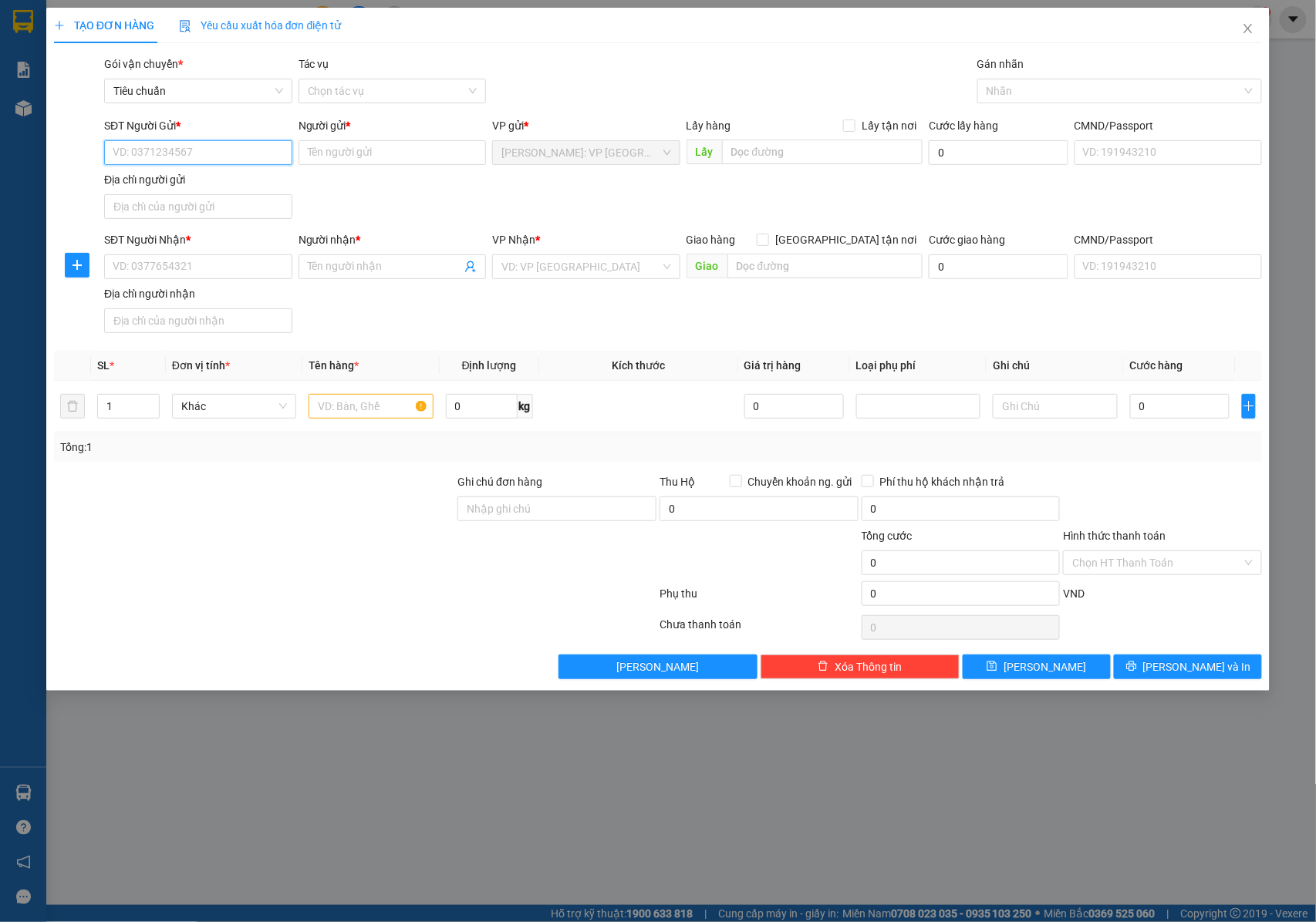
click at [196, 149] on input "SĐT Người Gửi *" at bounding box center [198, 152] width 188 height 24
type input "0912023469"
click at [196, 149] on input "0912023469" at bounding box center [198, 152] width 188 height 24
click at [208, 185] on div "0912023469 - CÔNG TY TNHH KỸ THUẬT TED" at bounding box center [223, 184] width 220 height 17
type input "CÔNG TY TNHH KỸ THUẬT TED"
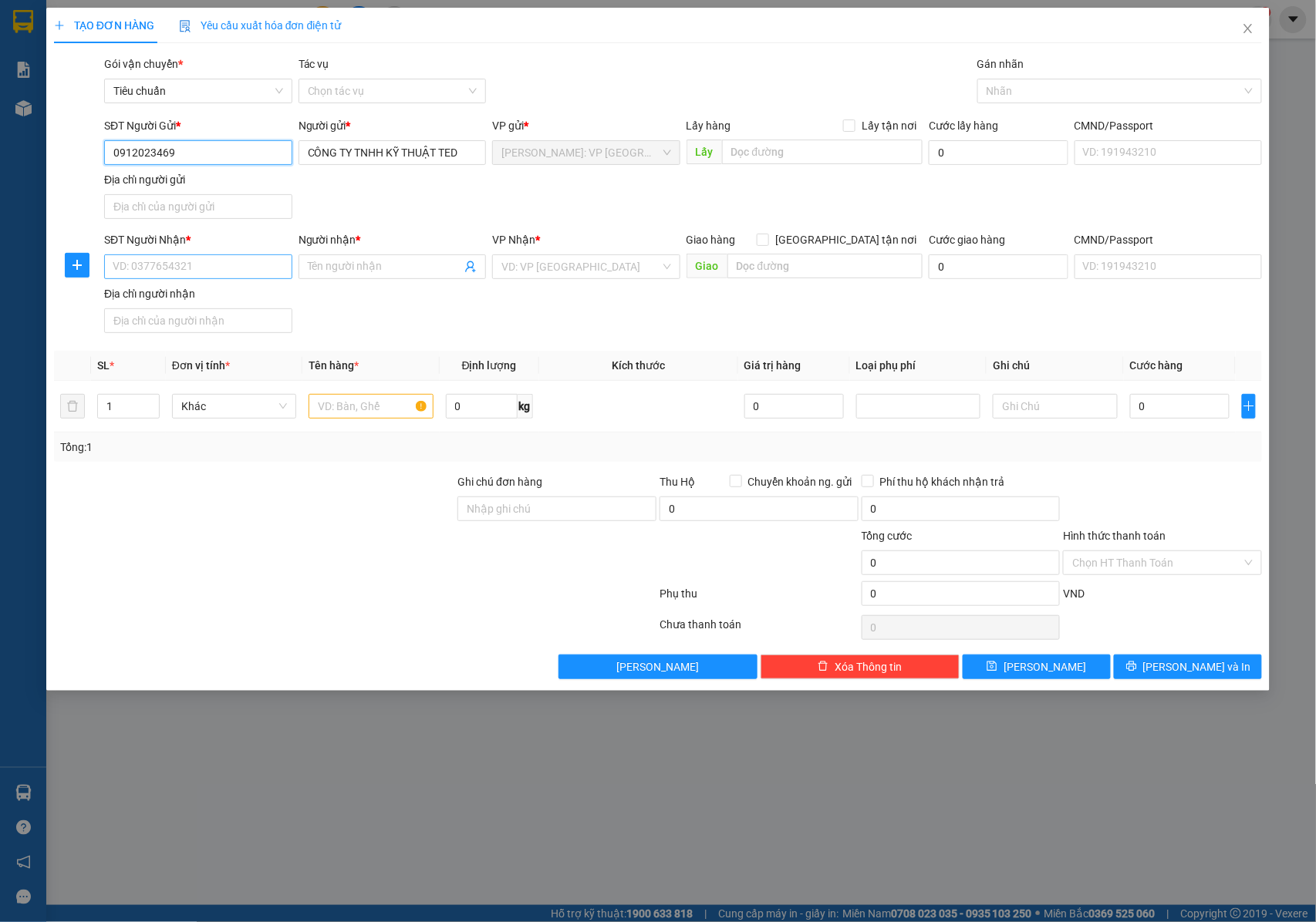
type input "0912023469"
click at [180, 270] on input "SĐT Người Nhận *" at bounding box center [198, 267] width 188 height 24
click at [164, 268] on input "SĐT Người Nhận *" at bounding box center [198, 267] width 188 height 24
type input "0986304746"
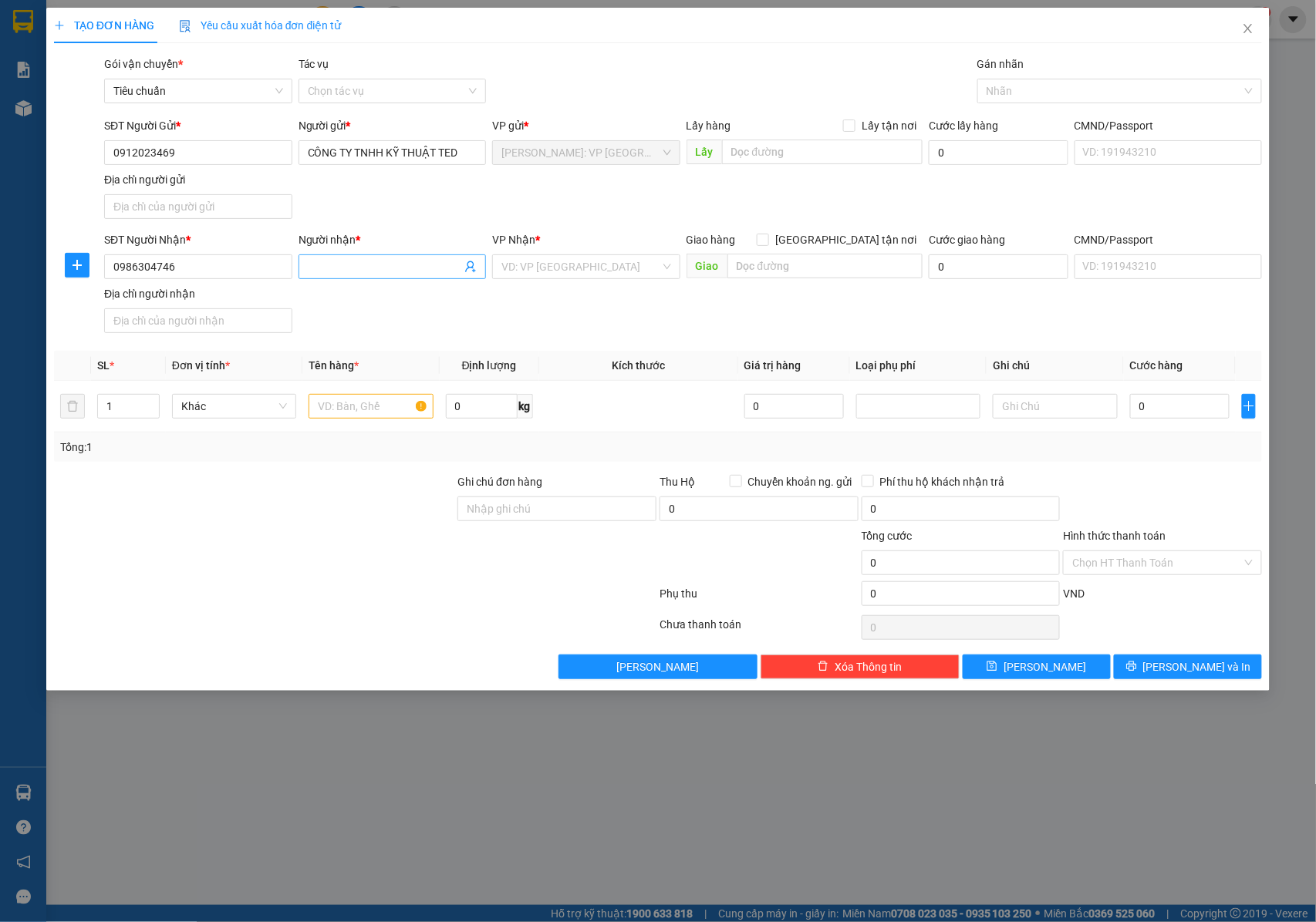
click at [338, 267] on input "Người nhận *" at bounding box center [385, 267] width 154 height 17
type input "MR NGUYỄN BÁ PHI"
click at [553, 267] on input "search" at bounding box center [581, 267] width 159 height 23
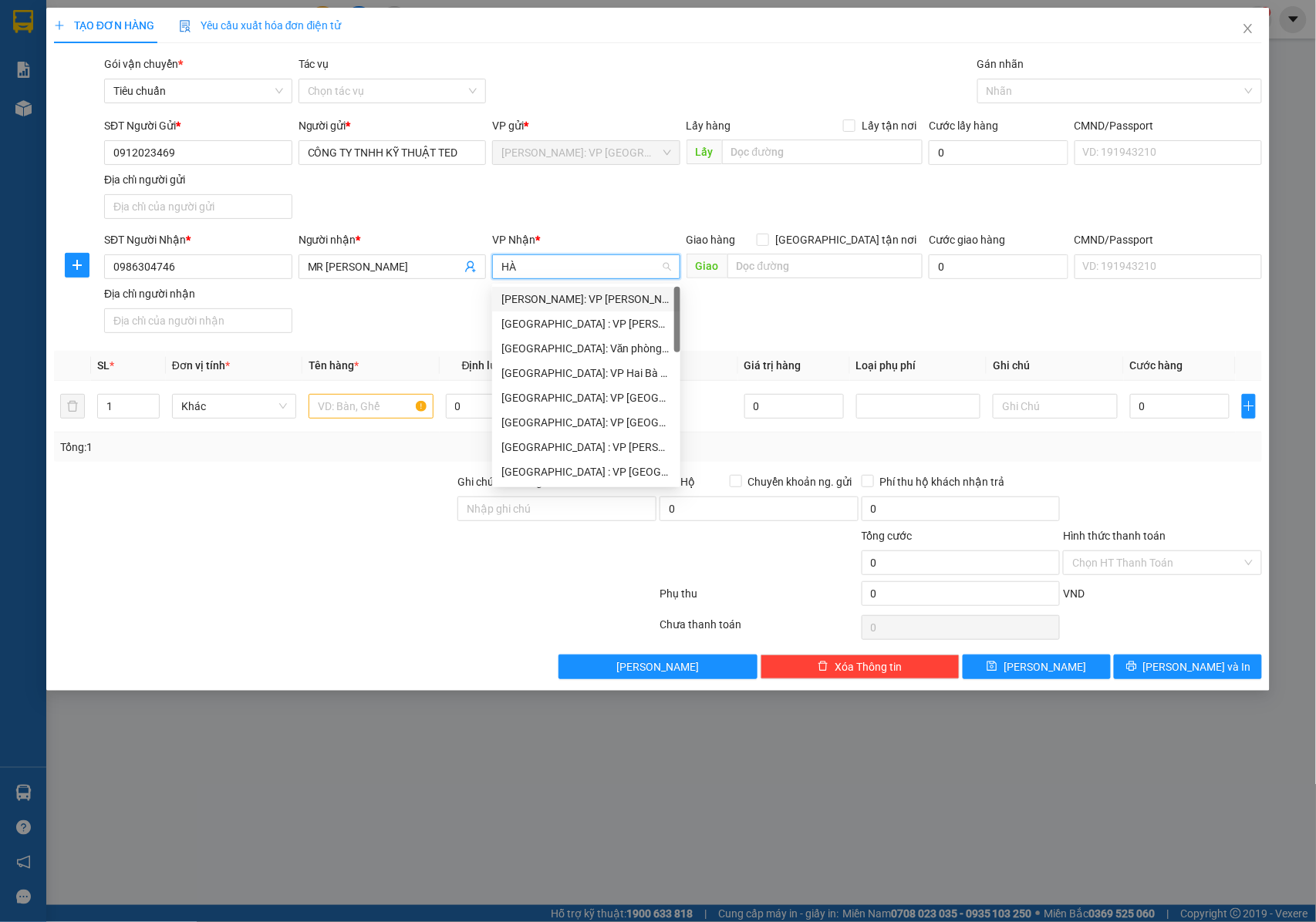
type input "H"
type input "KHO"
drag, startPoint x: 554, startPoint y: 392, endPoint x: 722, endPoint y: 294, distance: 194.5
click at [556, 392] on div "[GEOGRAPHIC_DATA]: Kho Văn Điển Thanh Trì" at bounding box center [613, 398] width 222 height 17
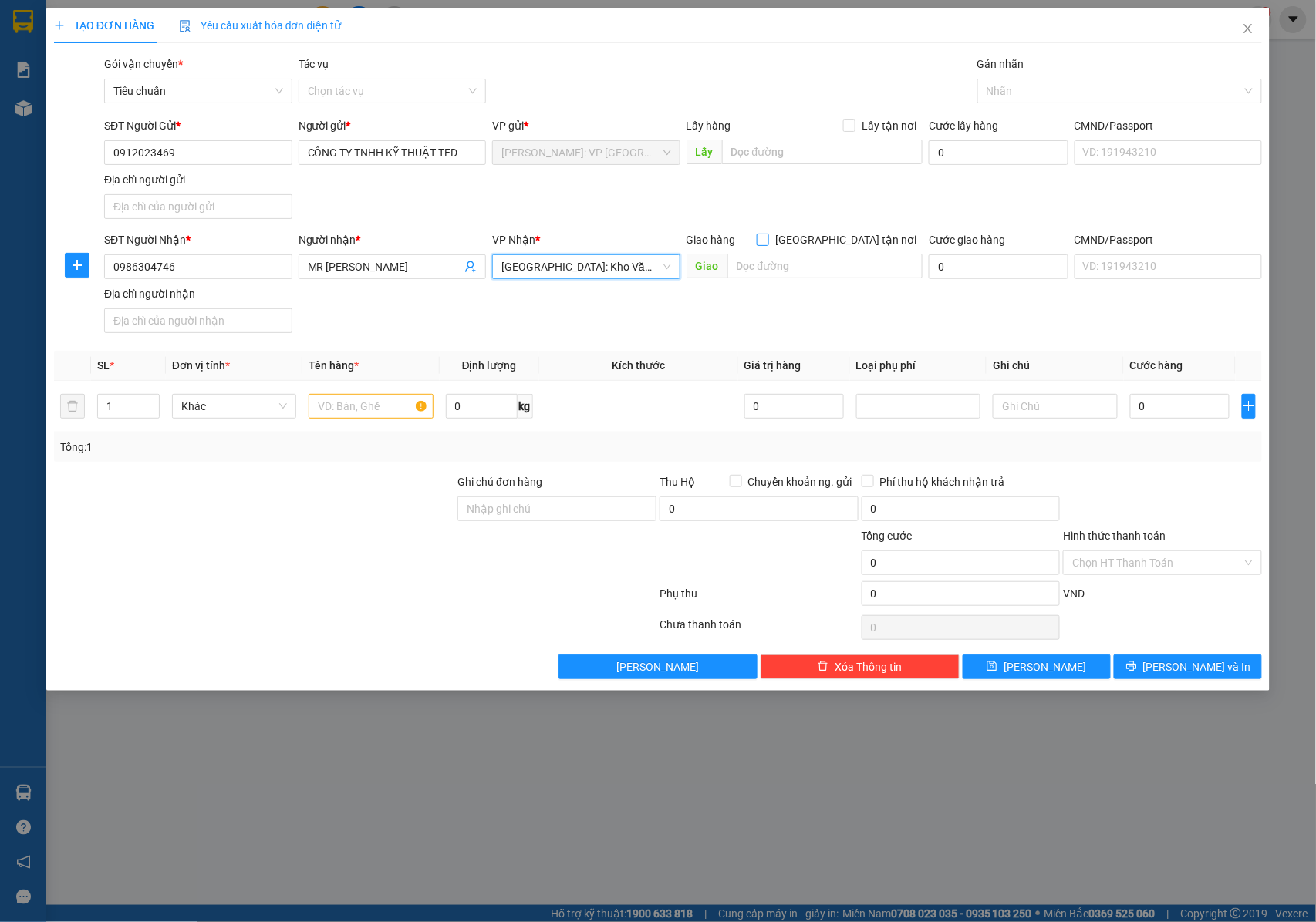
click at [853, 241] on span "[GEOGRAPHIC_DATA] tận nơi" at bounding box center [846, 240] width 153 height 17
click at [767, 241] on input "[GEOGRAPHIC_DATA] tận nơi" at bounding box center [762, 240] width 11 height 11
checkbox input "true"
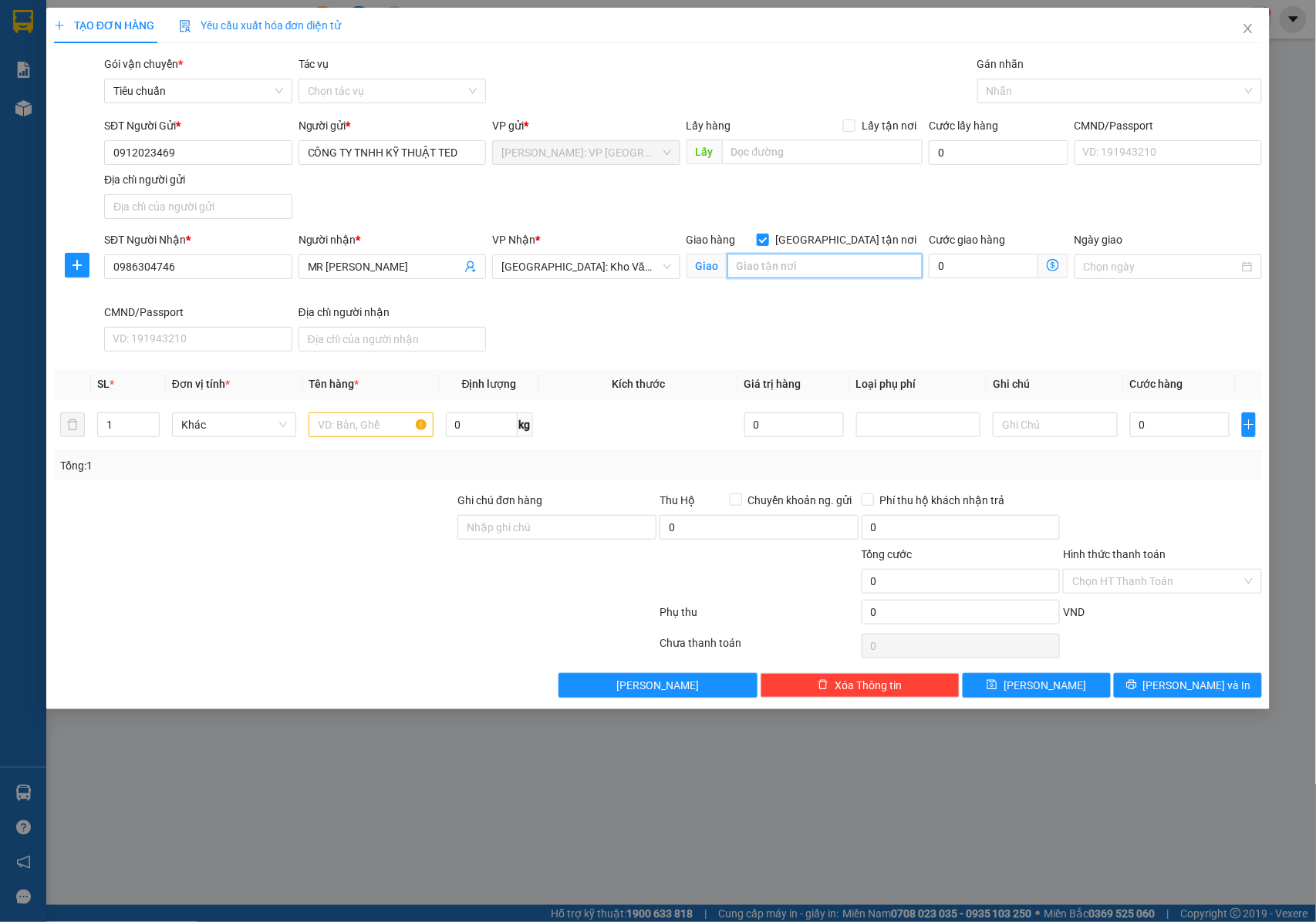
click at [804, 267] on input "text" at bounding box center [825, 266] width 195 height 24
click at [994, 89] on div at bounding box center [1112, 91] width 261 height 19
type input "SỐ 22 HÀNG BÀI , HOÀNG KIẾM , HÀ NỘI"
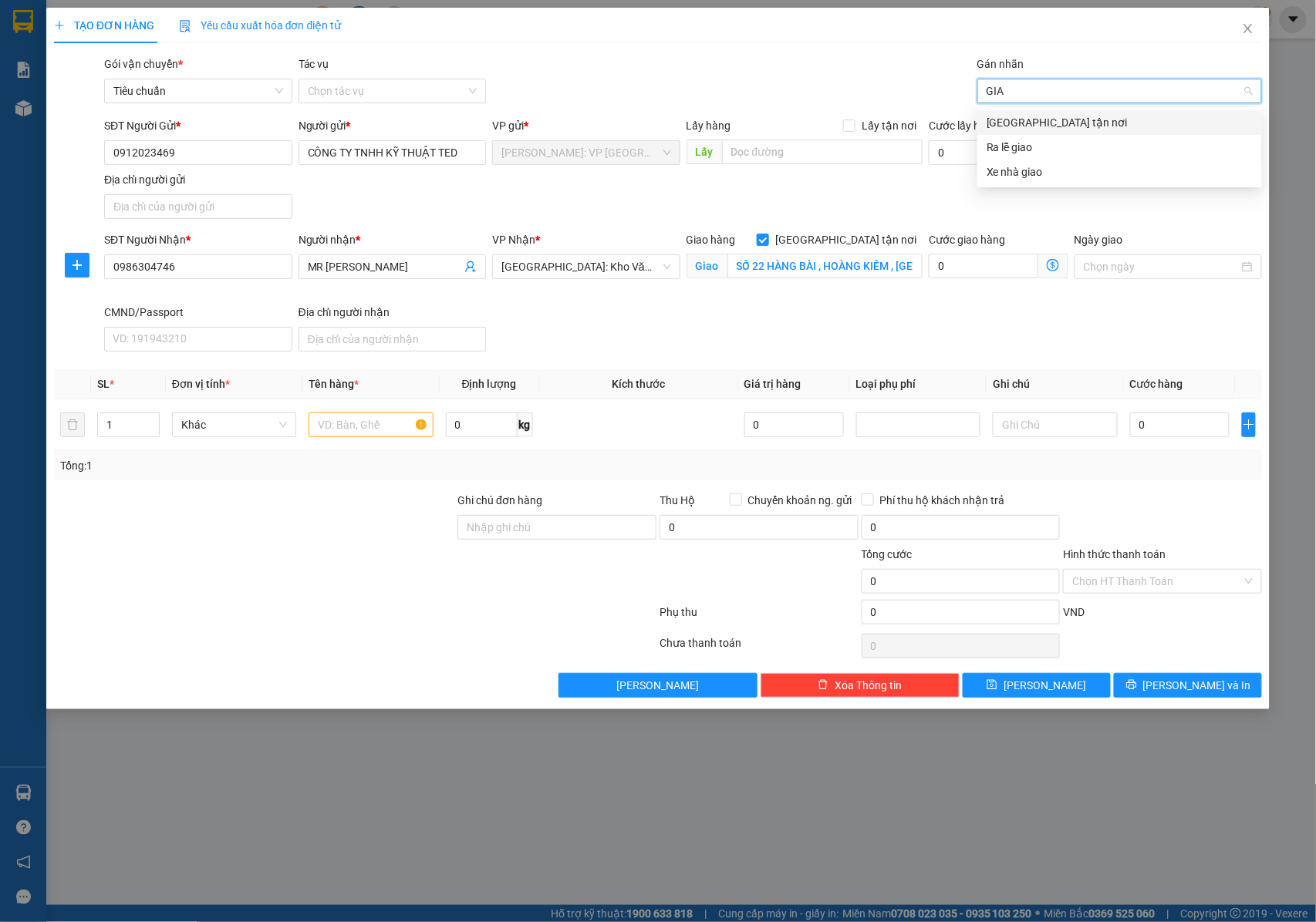
type input "GIAO"
click at [1002, 135] on div "Ra lễ giao" at bounding box center [1120, 147] width 285 height 24
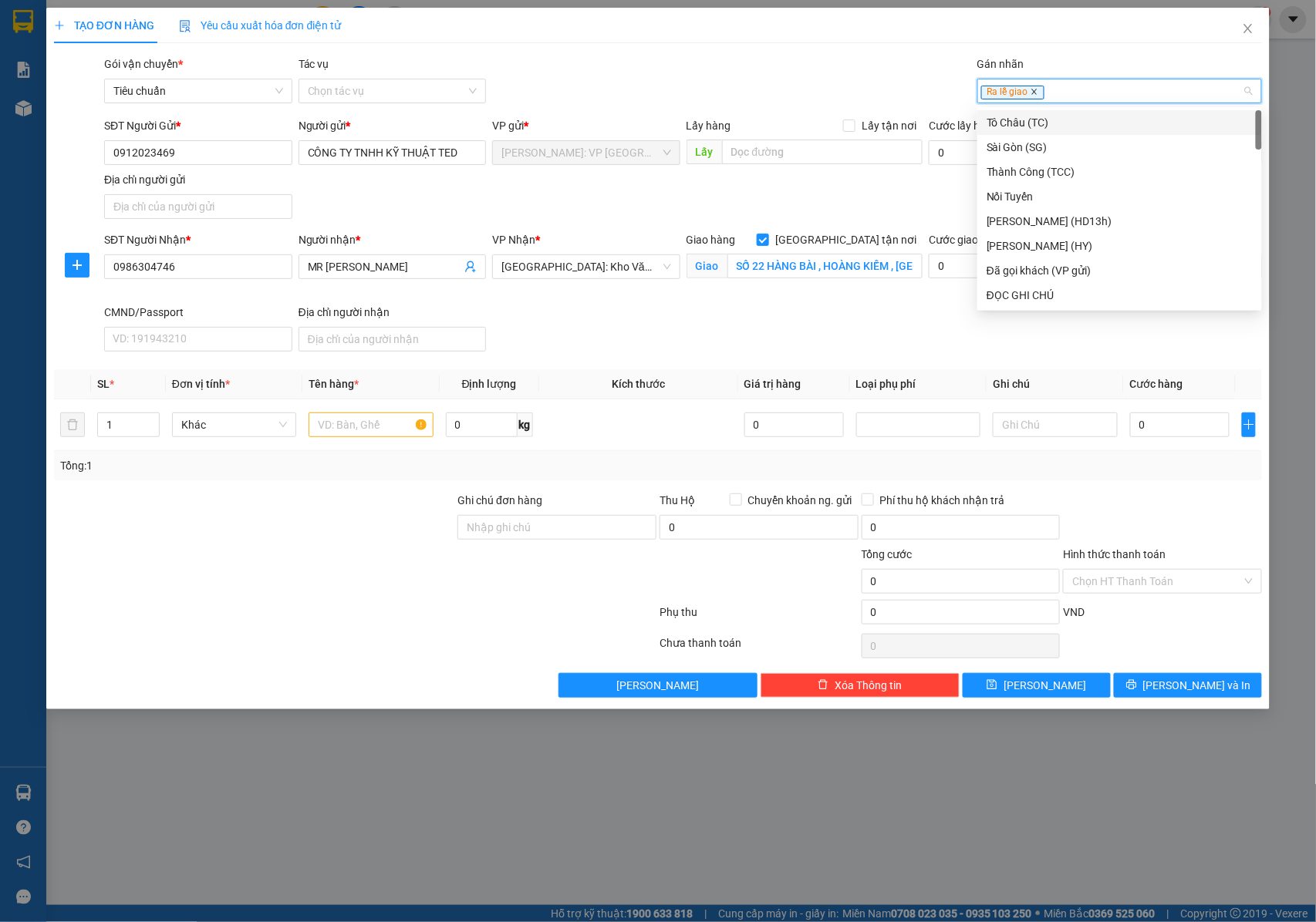
click at [1037, 91] on icon "close" at bounding box center [1034, 92] width 8 height 8
click at [1043, 93] on div at bounding box center [1112, 91] width 261 height 19
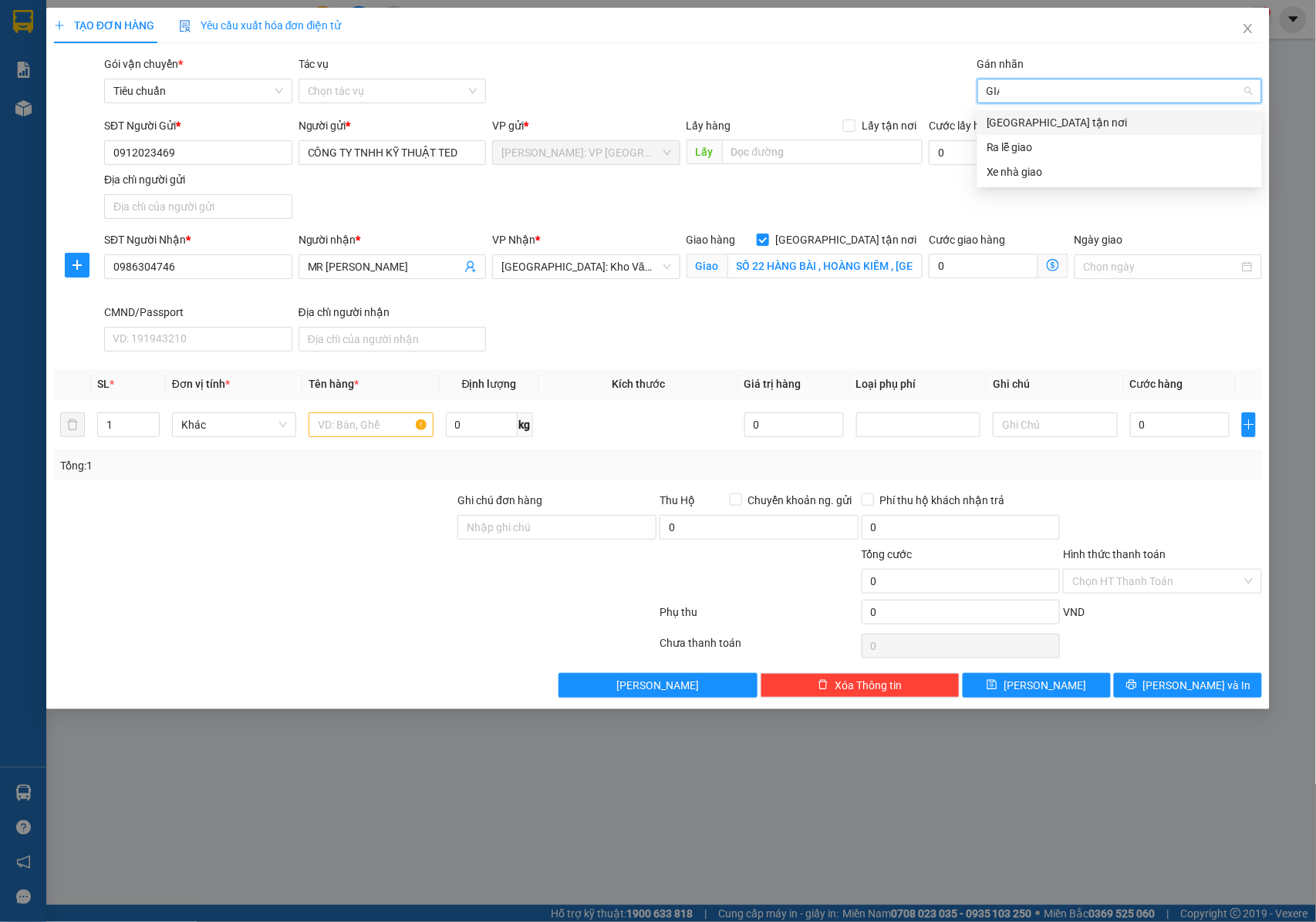
type input "GIAO"
click at [1037, 119] on div "[GEOGRAPHIC_DATA] tận nơi" at bounding box center [1121, 122] width 267 height 17
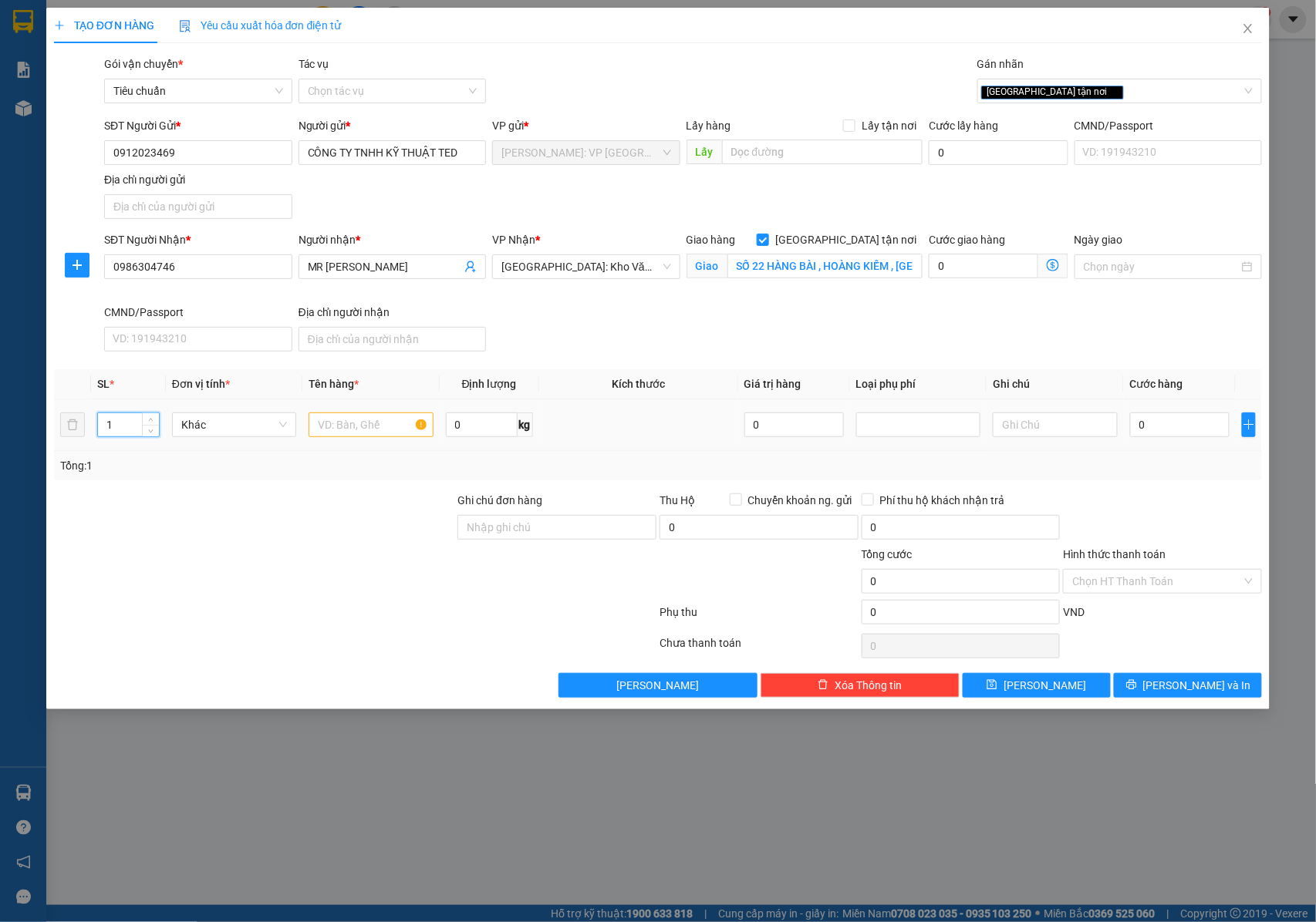
click at [134, 430] on input "1" at bounding box center [129, 425] width 61 height 23
type input "2"
click at [145, 424] on span "Increase Value" at bounding box center [150, 420] width 17 height 14
click at [347, 424] on input "text" at bounding box center [371, 424] width 124 height 24
type input "1 KIỆN THÙNG XỐP QUẤN XỐP NỔ + 1 THÙNG GIẤY QUẤN PE"
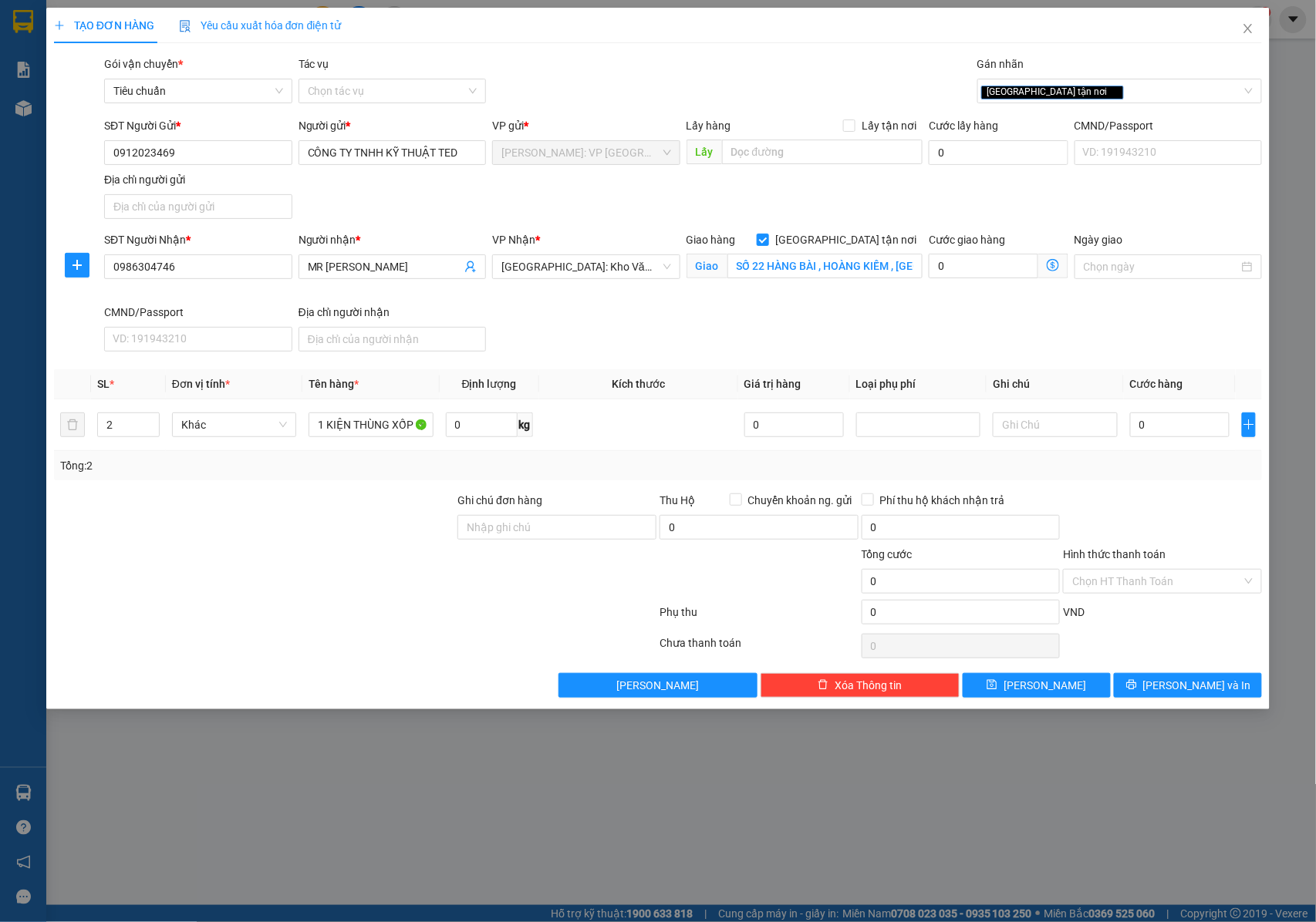
click at [534, 513] on div "Ghi chú đơn hàng" at bounding box center [557, 503] width 199 height 23
drag, startPoint x: 572, startPoint y: 538, endPoint x: 585, endPoint y: 537, distance: 13.0
click at [572, 538] on input "Ghi chú đơn hàng" at bounding box center [557, 527] width 199 height 24
type input "NHẬN NGUYÊN KIỆN GIAO NGUYÊN KIỆN, HƯ VỠ K ĐỀN"
click at [838, 268] on input "SỐ 22 HÀNG BÀI , HOÀNG KIẾM , HÀ NỘI" at bounding box center [825, 266] width 195 height 24
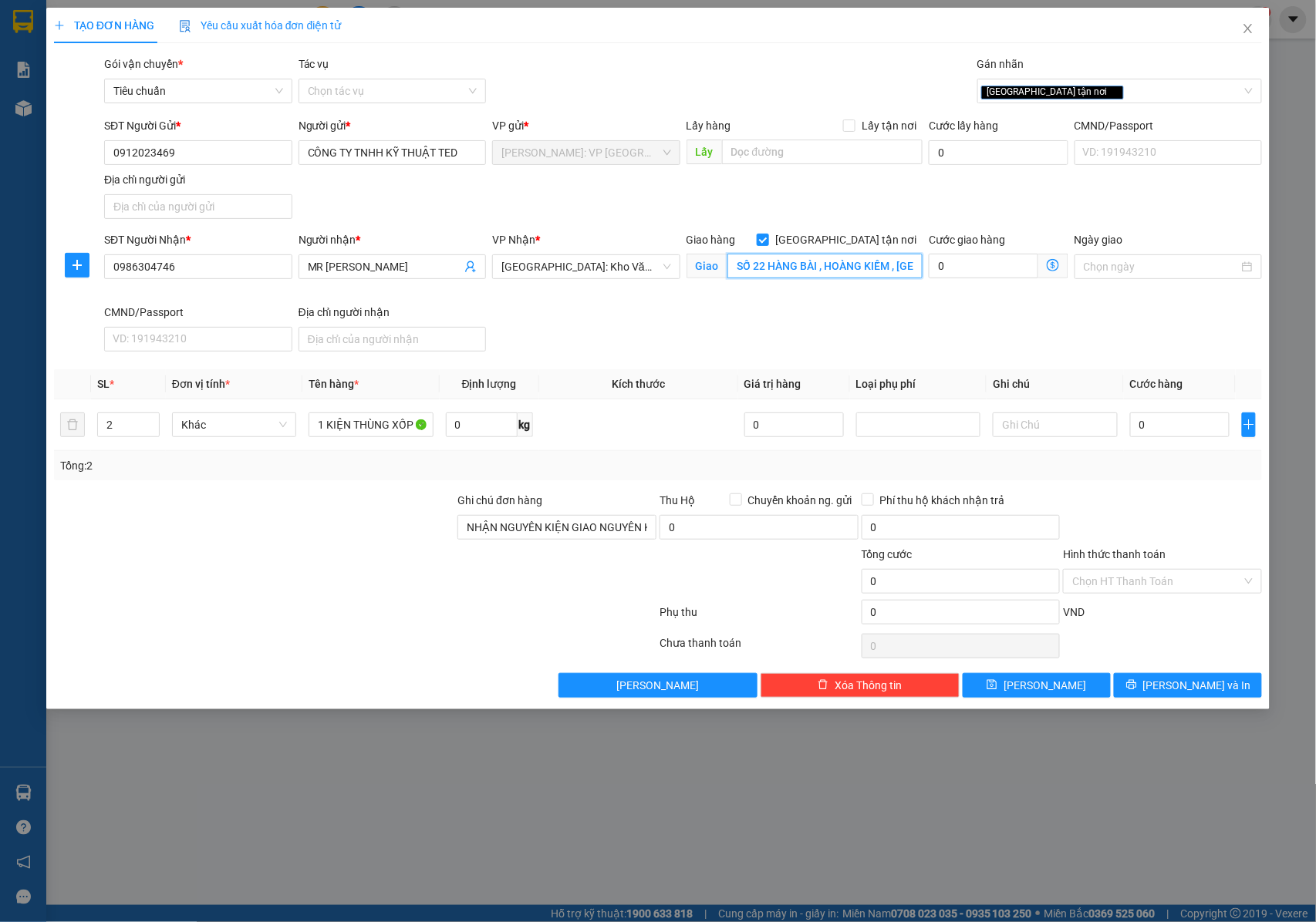
click at [788, 267] on input "SỐ 22 HÀNG BÀI , HOÀNG KIẾM , HÀ NỘI" at bounding box center [825, 266] width 195 height 24
click at [1181, 430] on input "0" at bounding box center [1180, 424] width 99 height 24
type input "4"
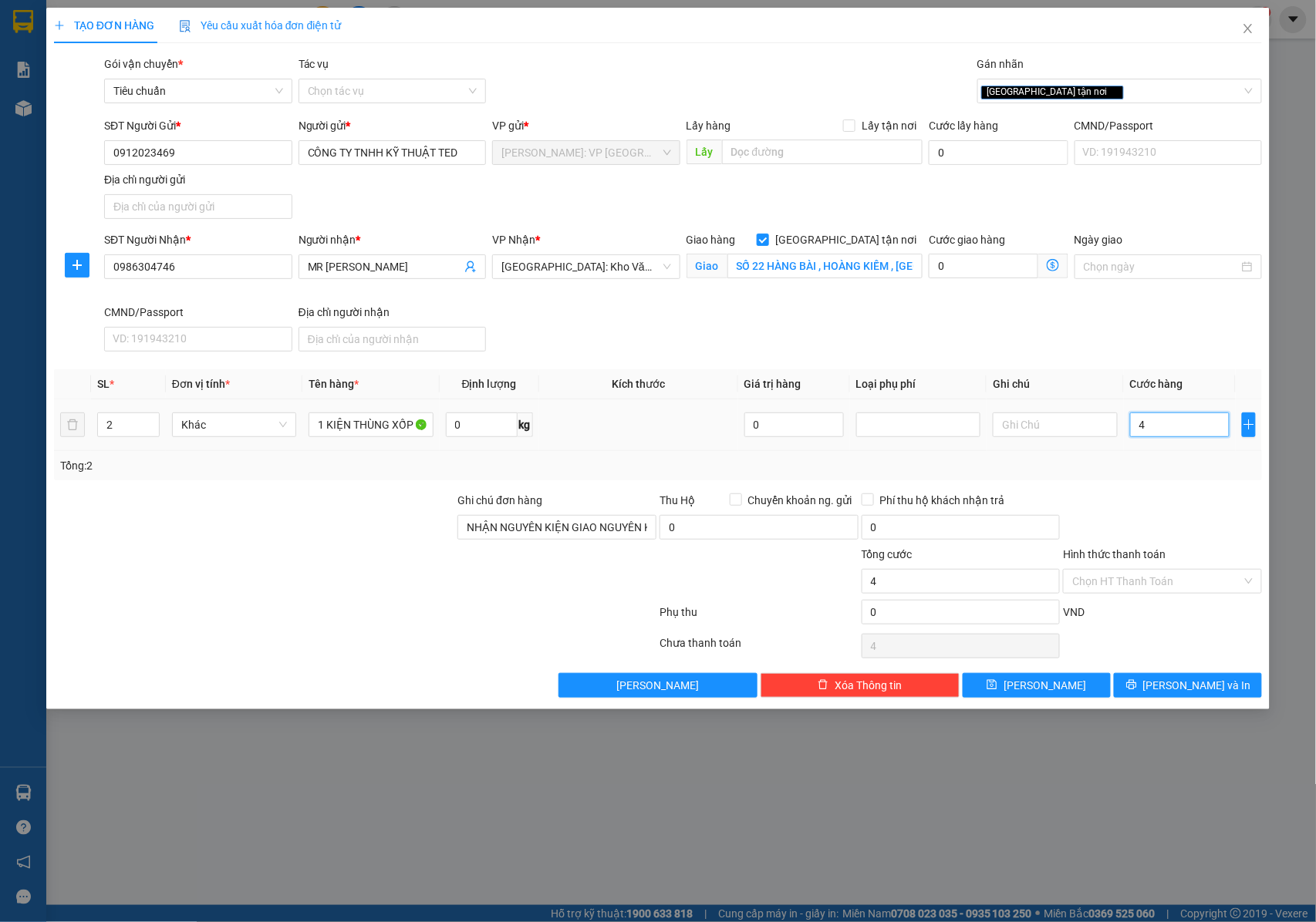
type input "40"
type input "400"
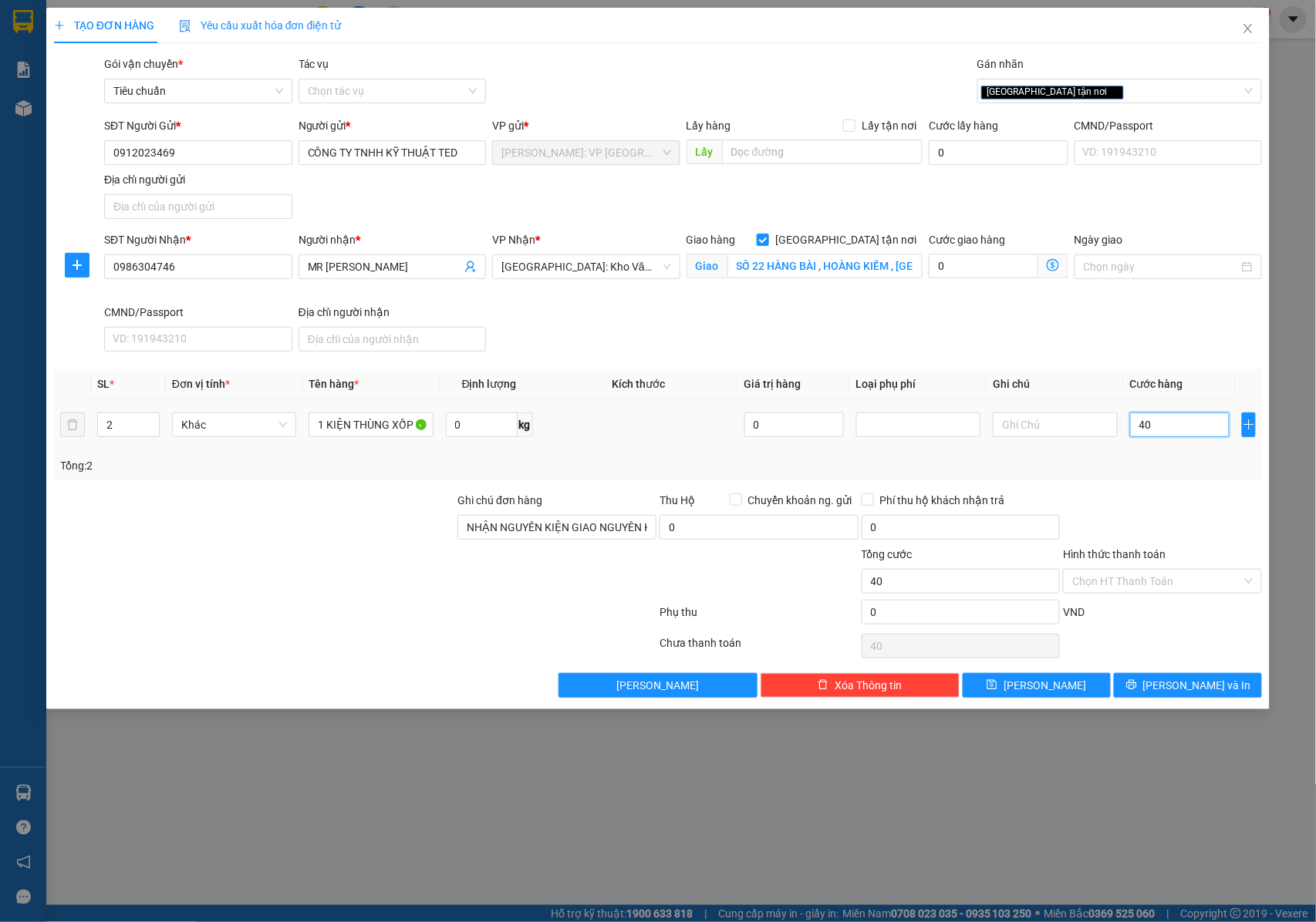
type input "400"
type input "4.000"
type input "40.000"
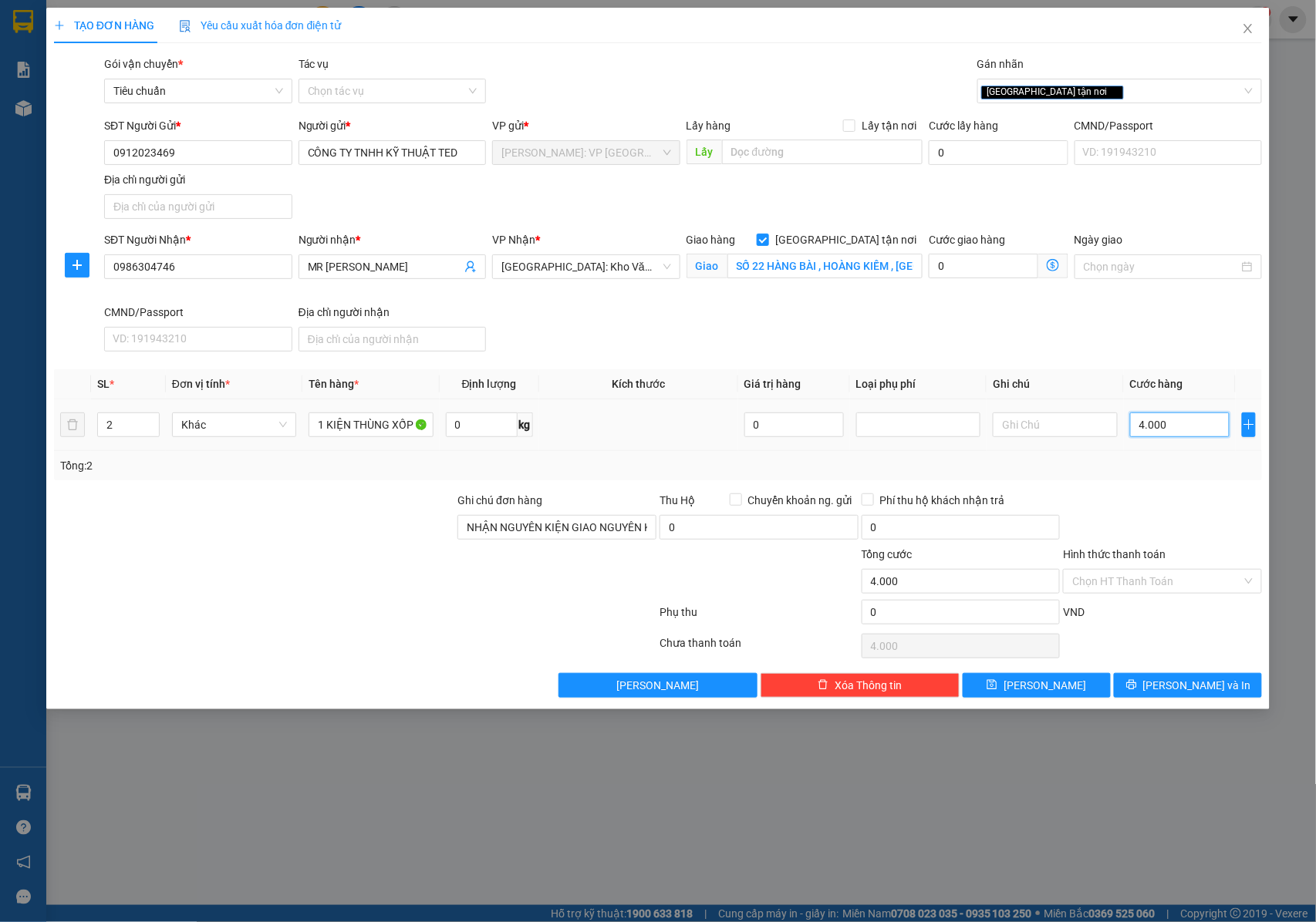
type input "40.000"
type input "400.000"
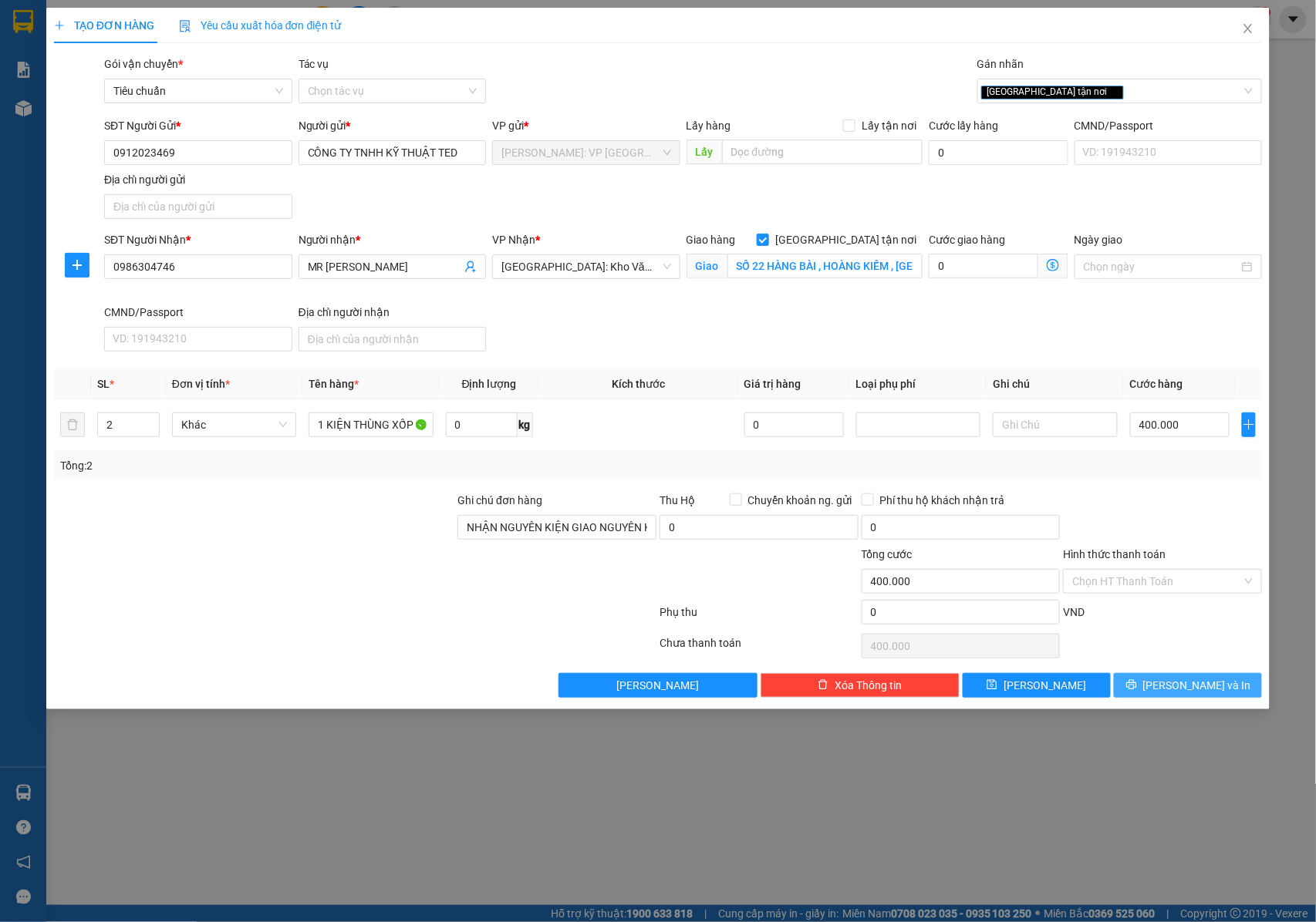
click at [1145, 689] on button "Lưu và In" at bounding box center [1188, 685] width 148 height 24
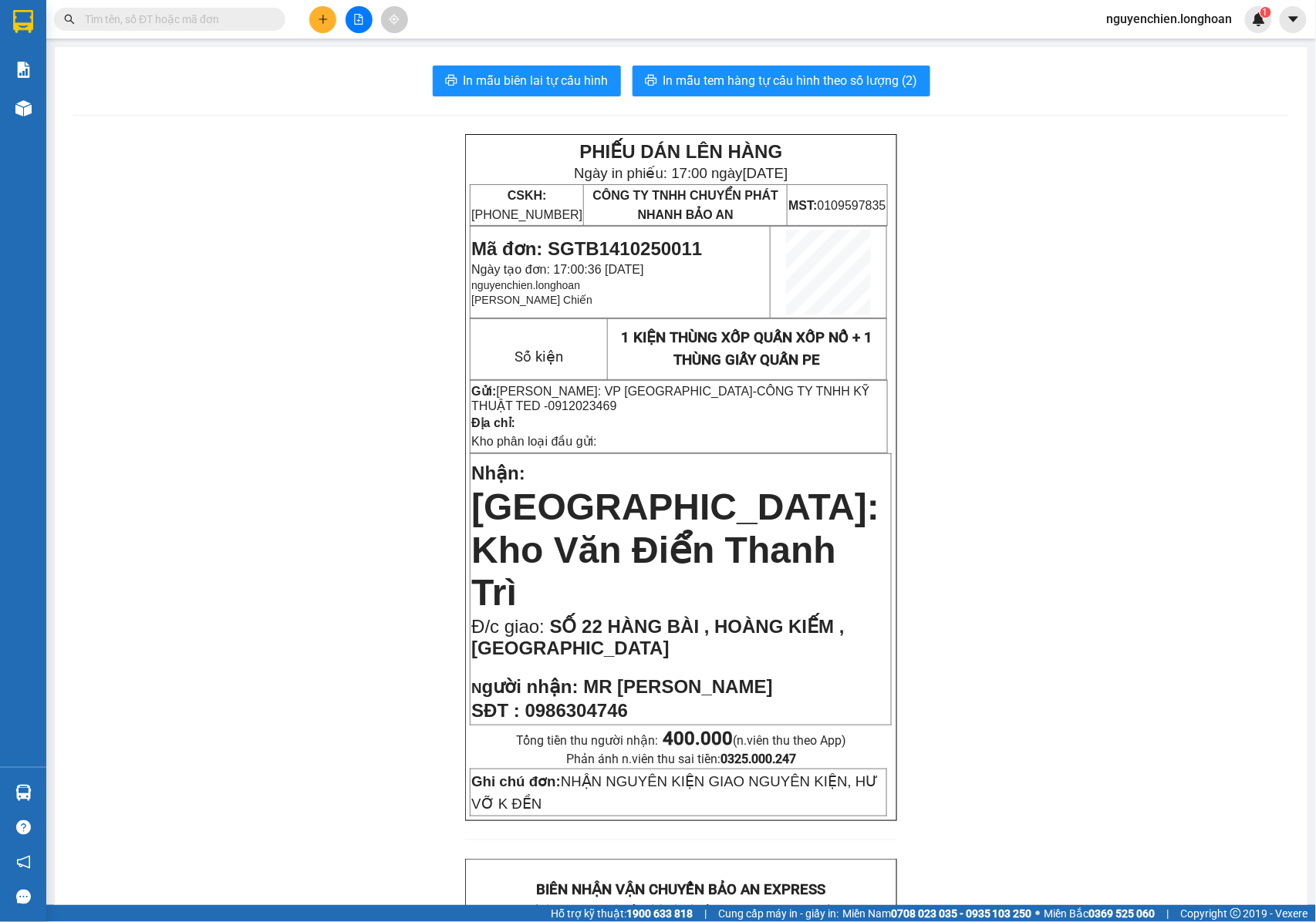
drag, startPoint x: 498, startPoint y: 168, endPoint x: 693, endPoint y: 484, distance: 371.3
click at [693, 484] on section "Kết quả tìm kiếm ( 0 ) Bộ lọc No Data nguyenchien.longhoan 1 Báo cáo 1. Báo cáo…" at bounding box center [658, 461] width 1316 height 922
click at [929, 276] on div "PHIẾU DÁN LÊN HÀNG Ngày in phiếu: 17:00 ngày 14-10-2025 CSKH: 1900.06.88.33 CÔN…" at bounding box center [681, 936] width 1216 height 1605
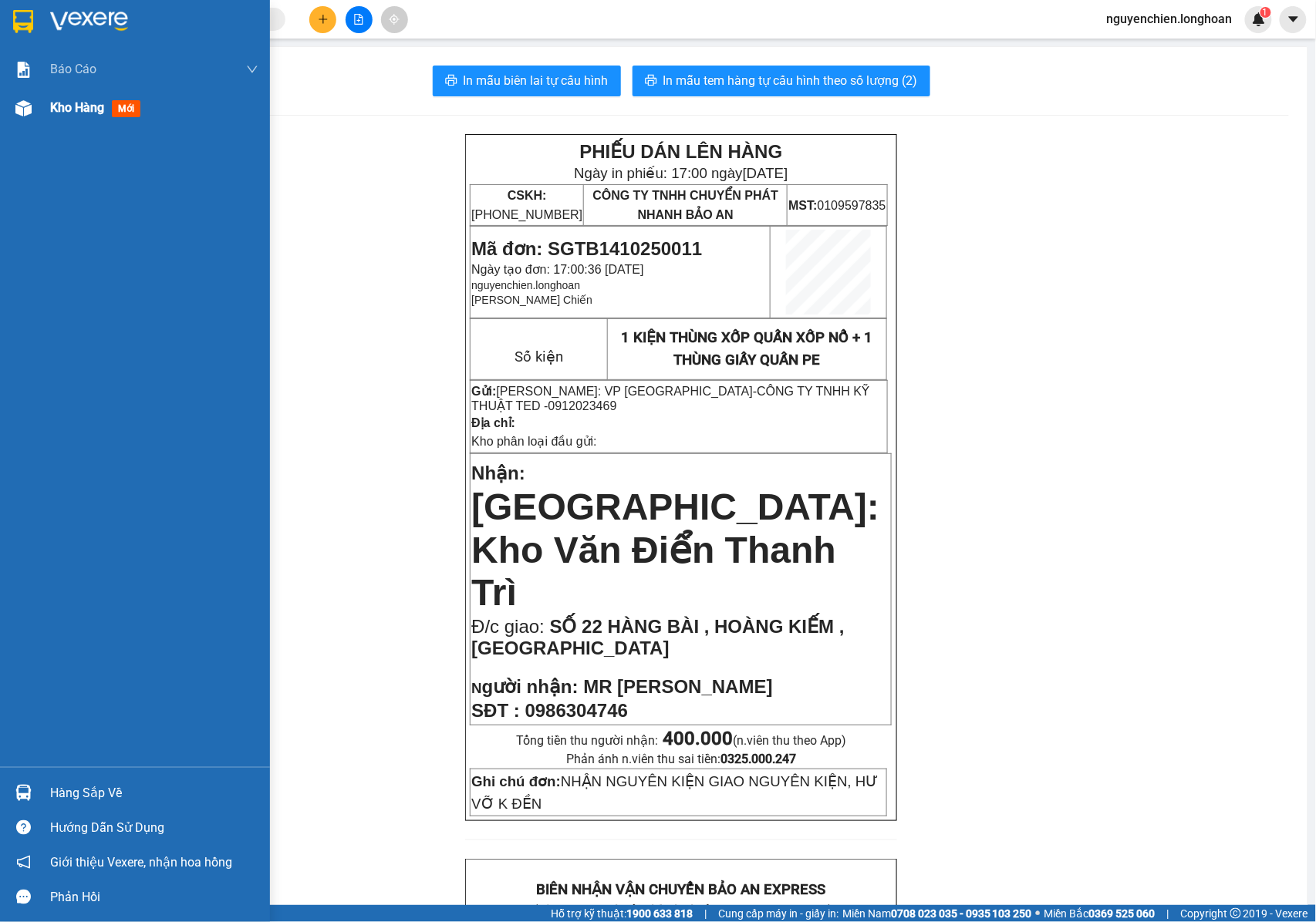
click at [16, 117] on div at bounding box center [23, 108] width 27 height 27
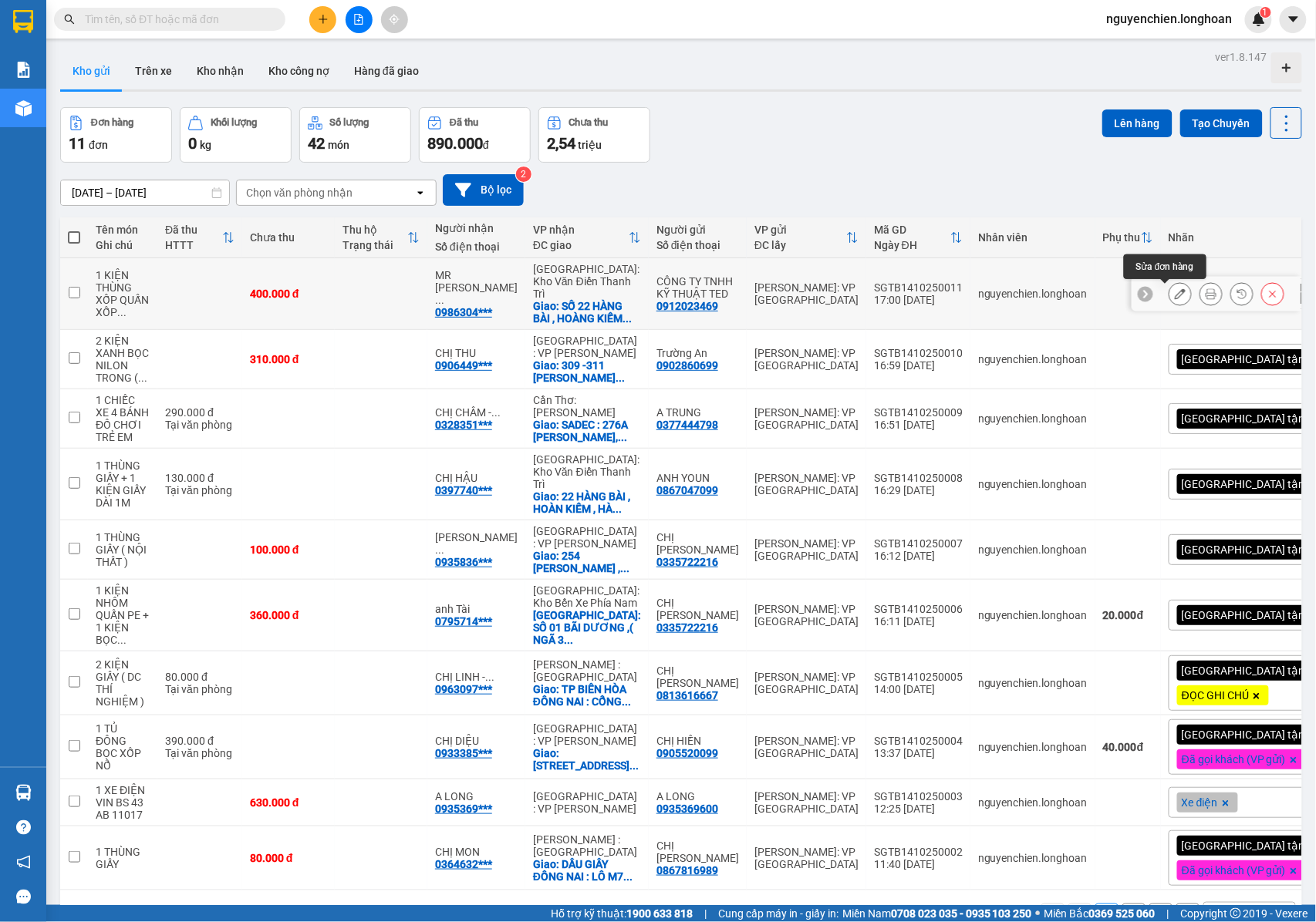
click at [1175, 288] on icon at bounding box center [1181, 294] width 11 height 11
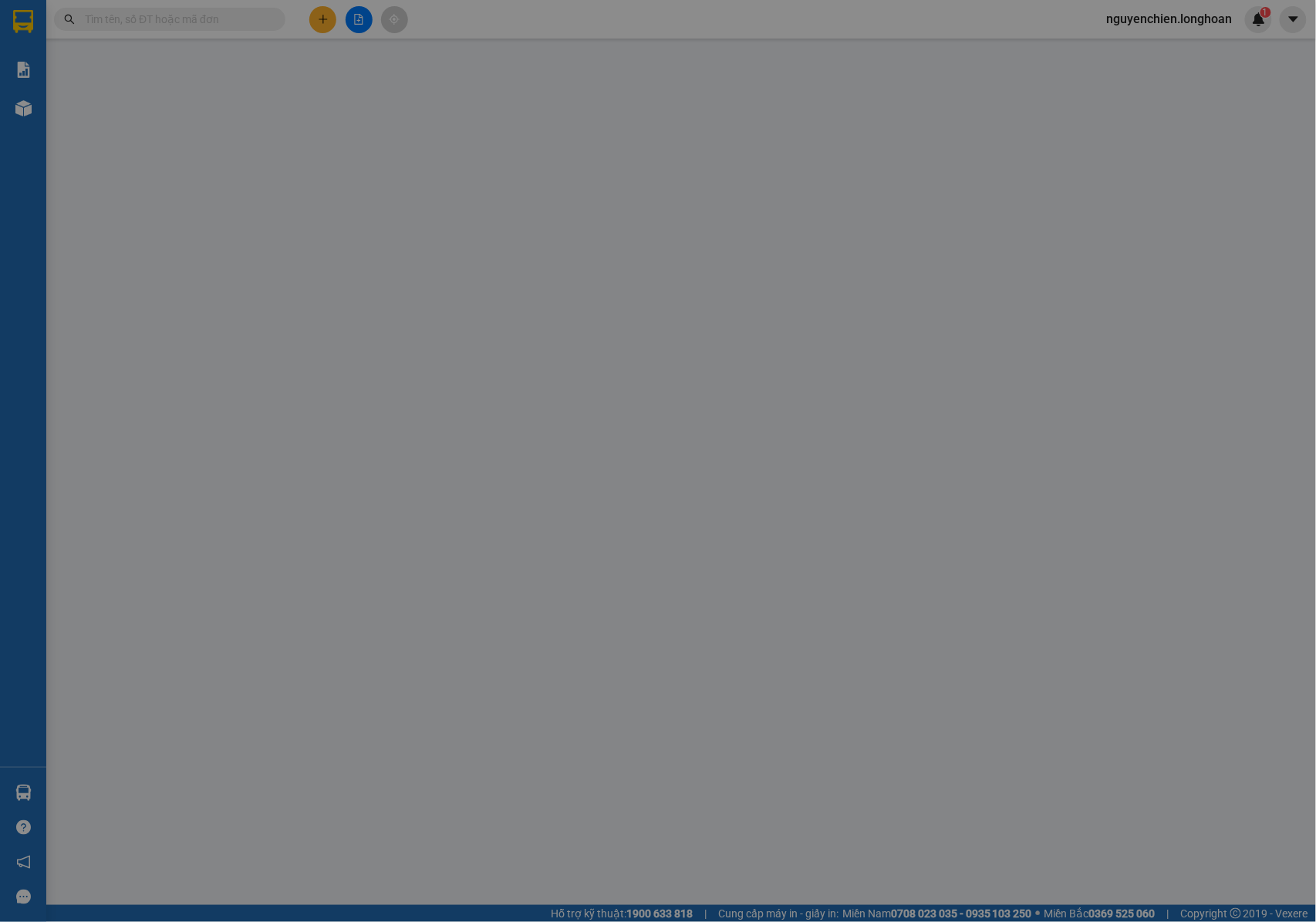
type input "0912023469"
type input "CÔNG TY TNHH KỸ THUẬT TED"
type input "0986304746"
type input "MR NGUYỄN BÁ PHI"
checkbox input "true"
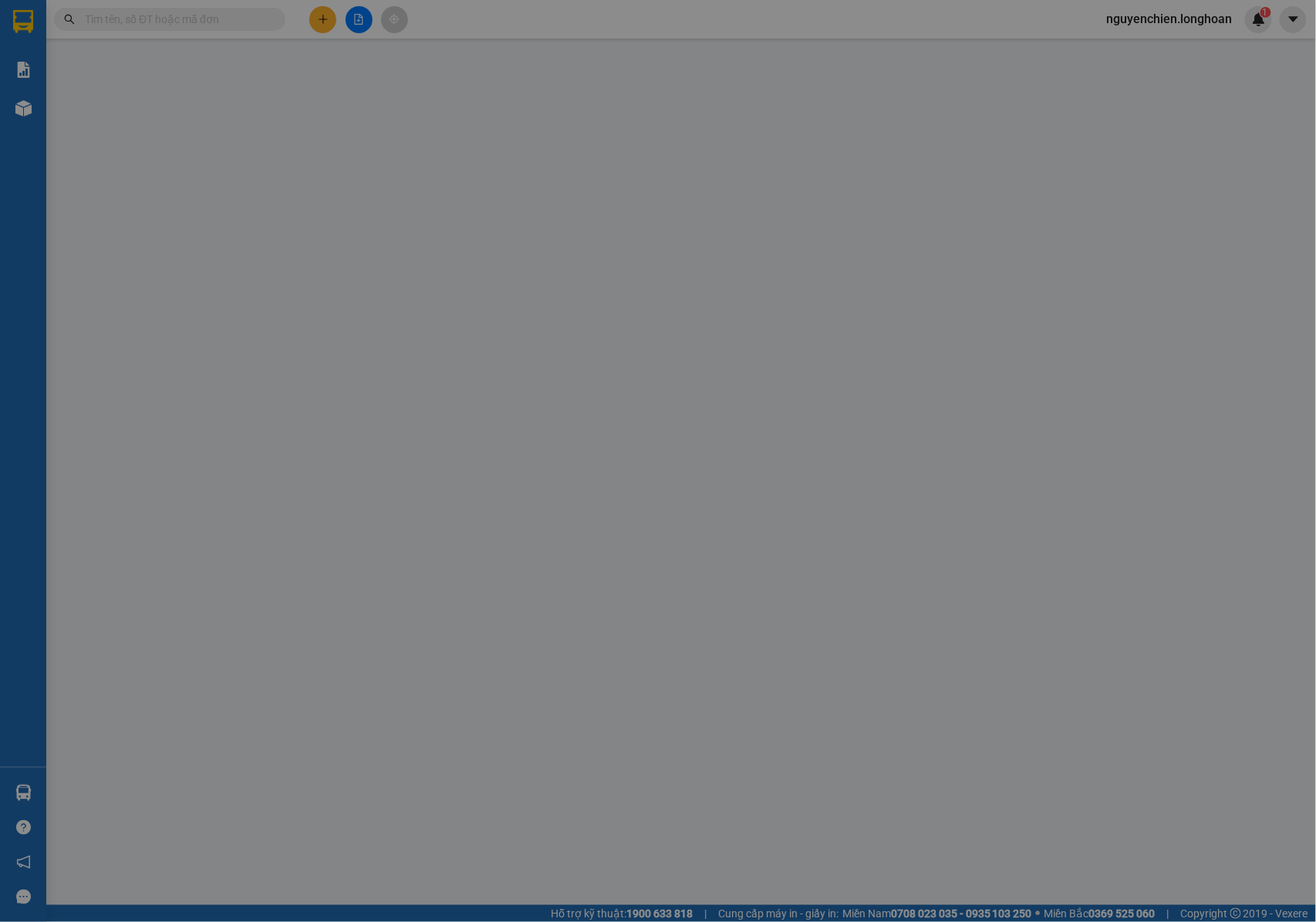
type input "SỐ 22 HÀNG BÀI , HOÀNG KIẾM , HÀ NỘI"
type input "NHẬN NGUYÊN KIỆN GIAO NGUYÊN KIỆN, HƯ VỠ K ĐỀN"
type input "0"
type input "400.000"
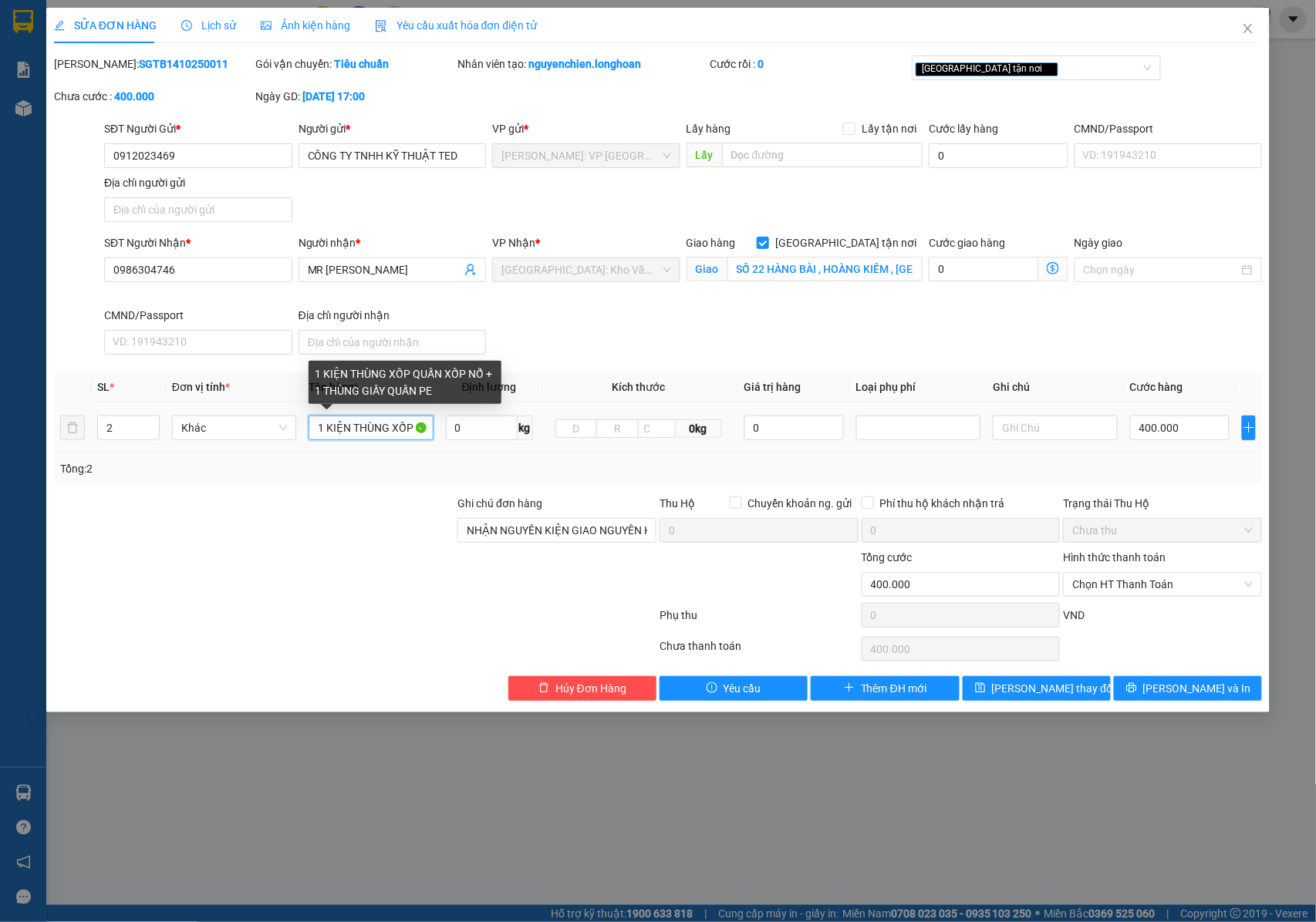
drag, startPoint x: 356, startPoint y: 433, endPoint x: 378, endPoint y: 433, distance: 22.0
click at [378, 433] on input "1 KIỆN THÙNG XỐP QUẤN XỐP NỔ + 1 THÙNG GIẤY QUẤN PE" at bounding box center [371, 428] width 124 height 24
click at [385, 433] on input "1 KIỆN THÙNG XỐP QUẤN XỐP NỔ + 1 THÙNG GIẤY QUẤN PE" at bounding box center [371, 428] width 124 height 24
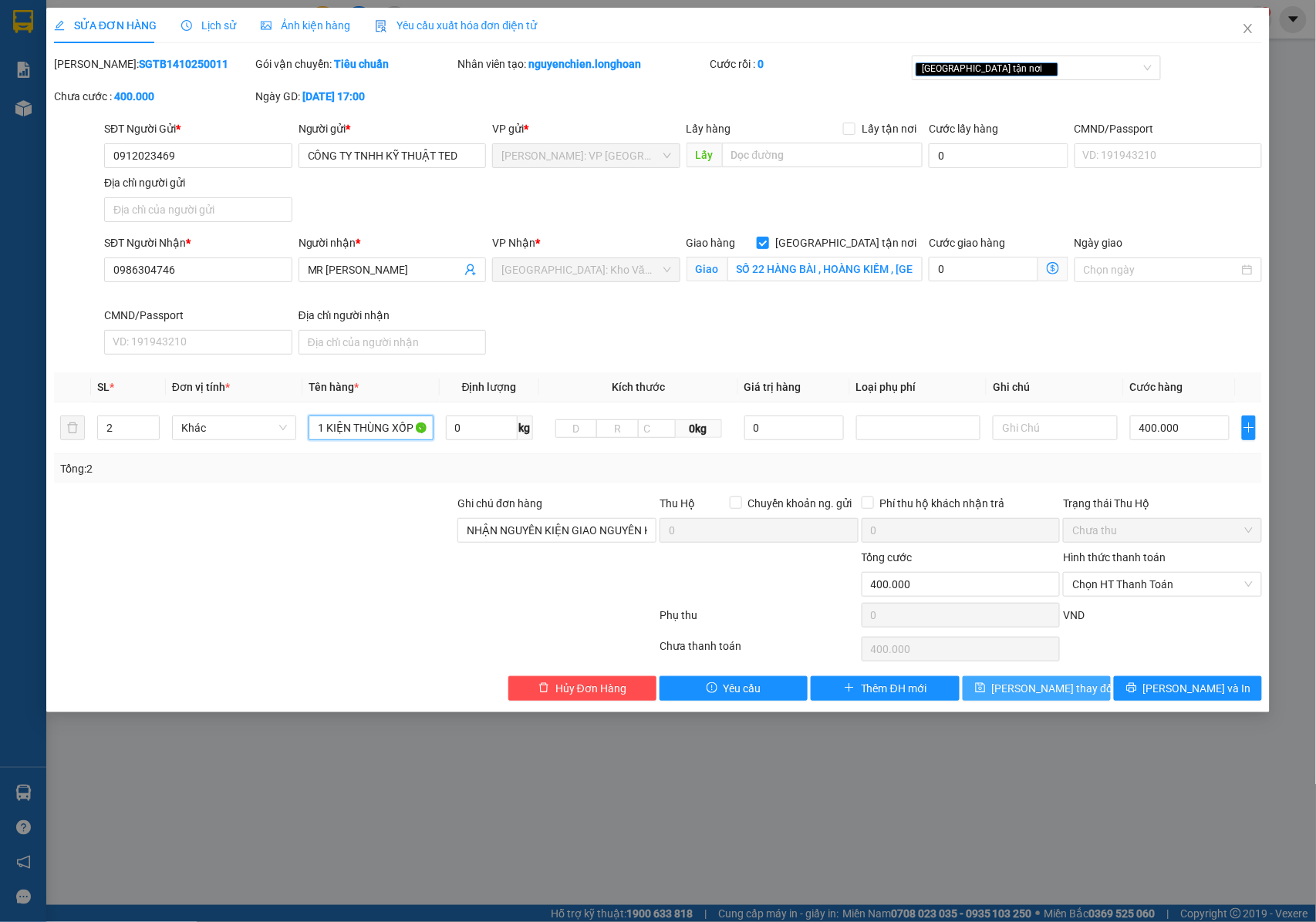
type input "1 KIỆN THÙNG XỐP QUẤN PE + 1 THÙNG GIẤY QUẤN PE"
click at [1014, 694] on button "Lưu thay đổi" at bounding box center [1037, 688] width 148 height 24
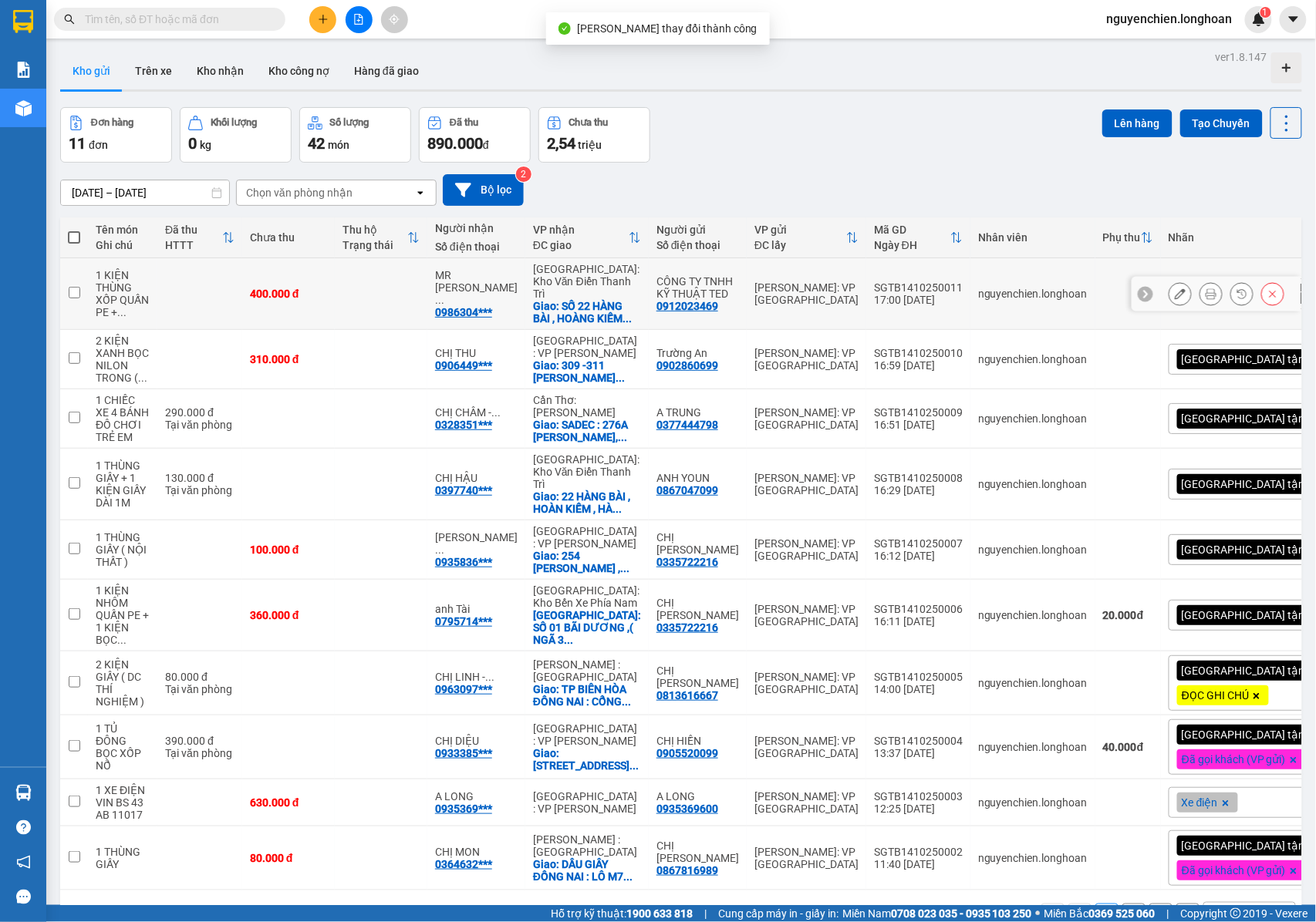
click at [1206, 291] on icon at bounding box center [1212, 294] width 11 height 11
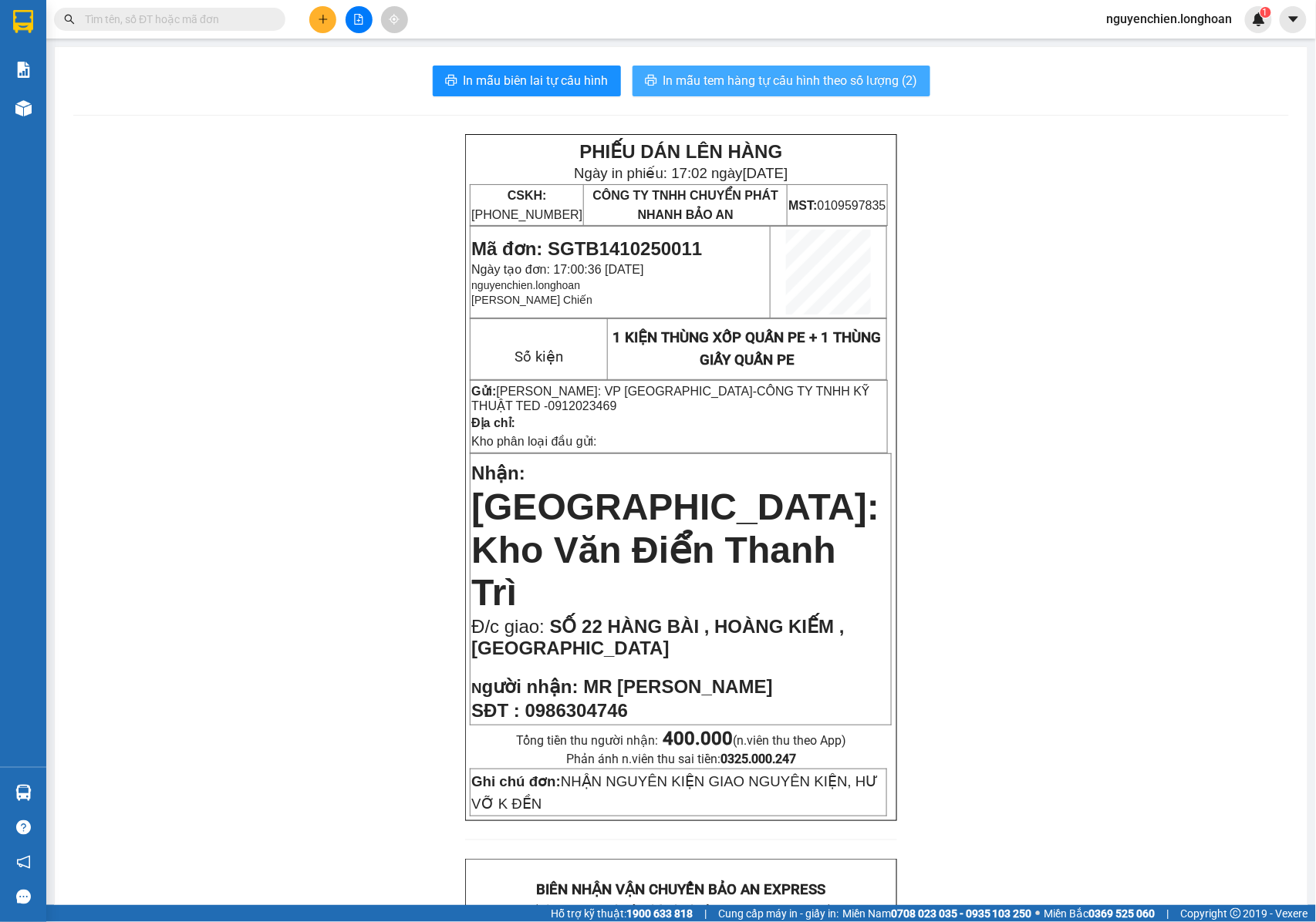
click at [775, 74] on span "In mẫu tem hàng tự cấu hình theo số lượng (2)" at bounding box center [791, 80] width 255 height 19
click at [810, 87] on span "In mẫu tem hàng tự cấu hình theo số lượng (2)" at bounding box center [791, 80] width 255 height 19
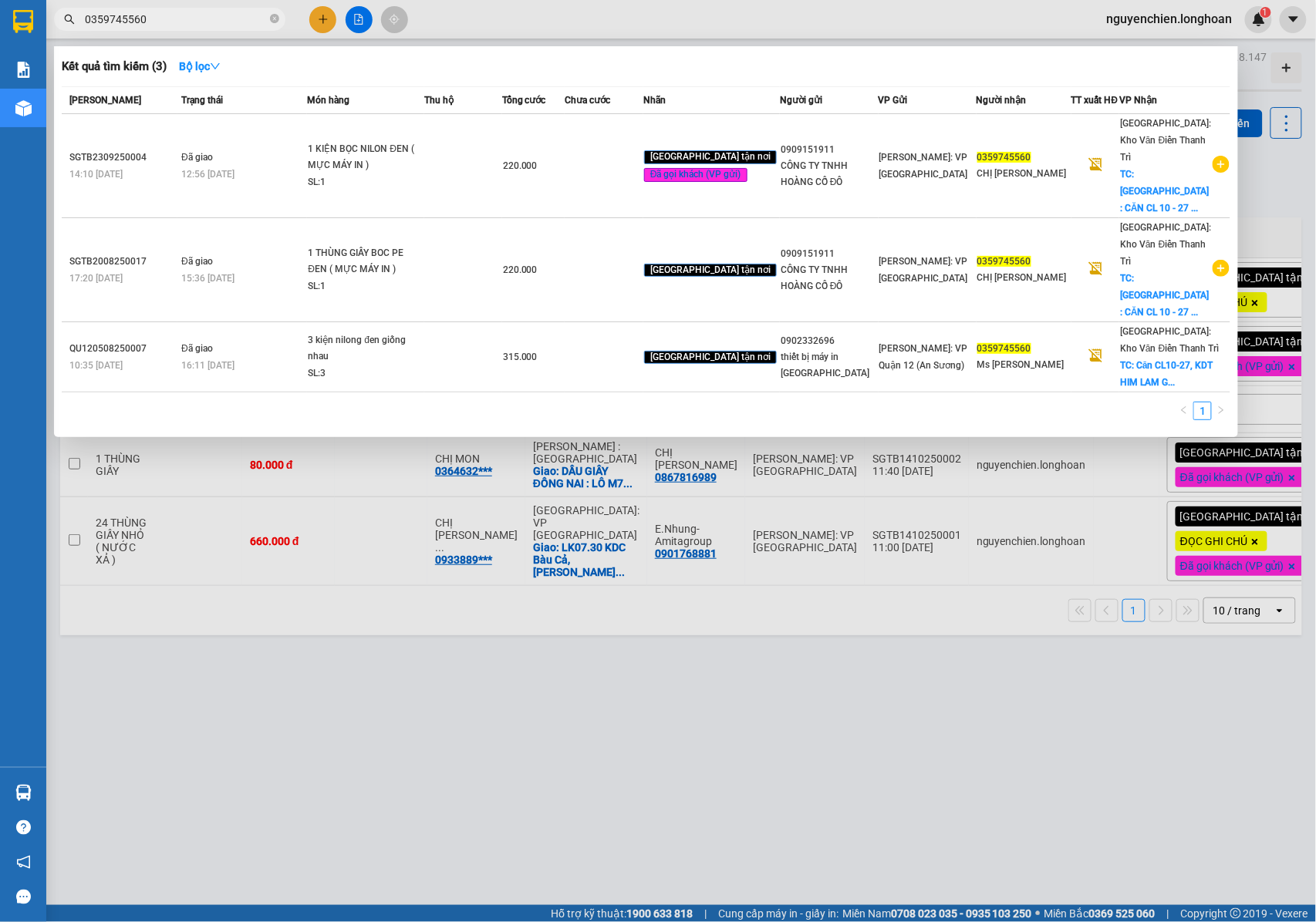
type input "0359745560"
